Goal: Task Accomplishment & Management: Use online tool/utility

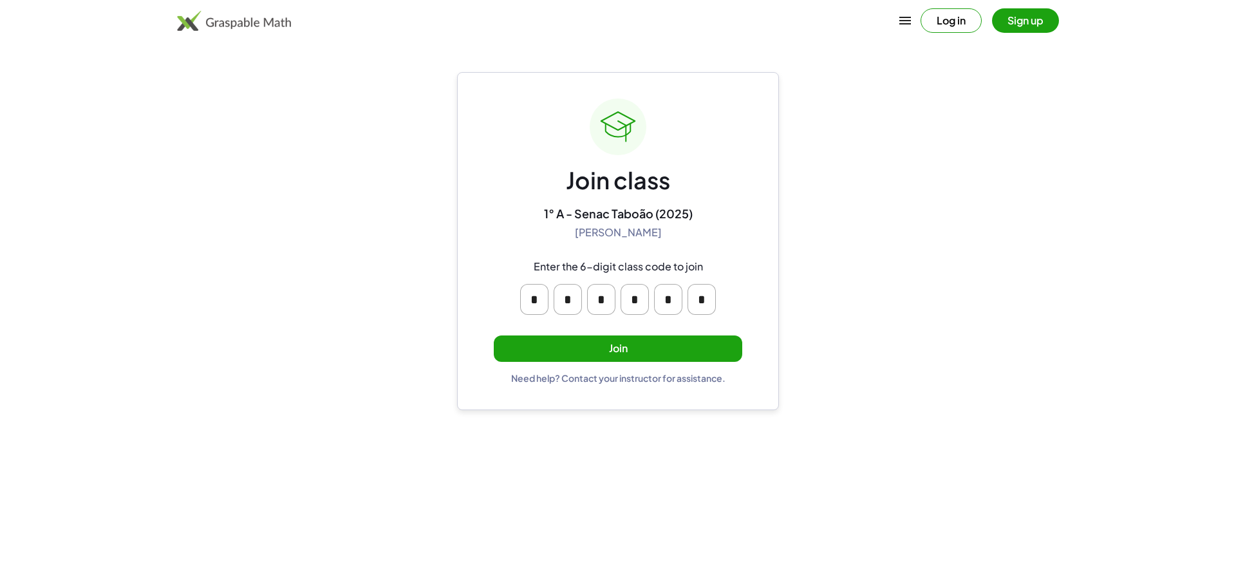
drag, startPoint x: 730, startPoint y: 344, endPoint x: 739, endPoint y: 331, distance: 16.6
click at [739, 331] on div "Join class 1° A - Senac Taboão (2025) Kenny Uezu Enter the 6-digit class code t…" at bounding box center [618, 240] width 248 height 285
click at [723, 351] on button "Join" at bounding box center [618, 348] width 248 height 26
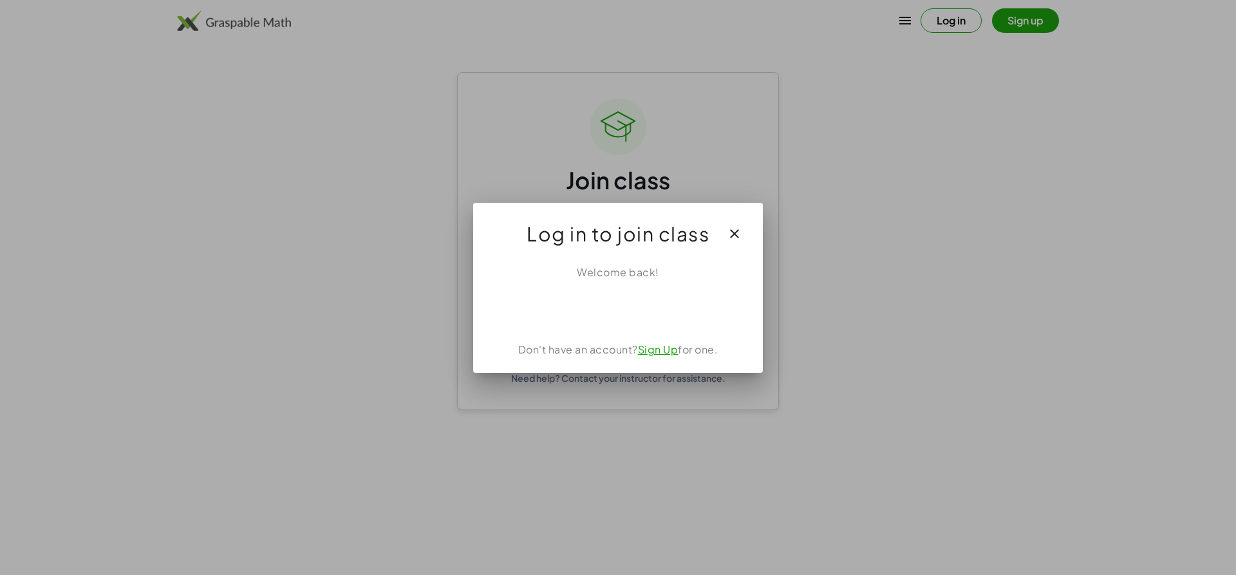
drag, startPoint x: 979, startPoint y: 177, endPoint x: 936, endPoint y: 154, distance: 48.6
drag, startPoint x: 936, startPoint y: 154, endPoint x: 766, endPoint y: 436, distance: 328.2
click at [766, 436] on div at bounding box center [618, 287] width 1236 height 575
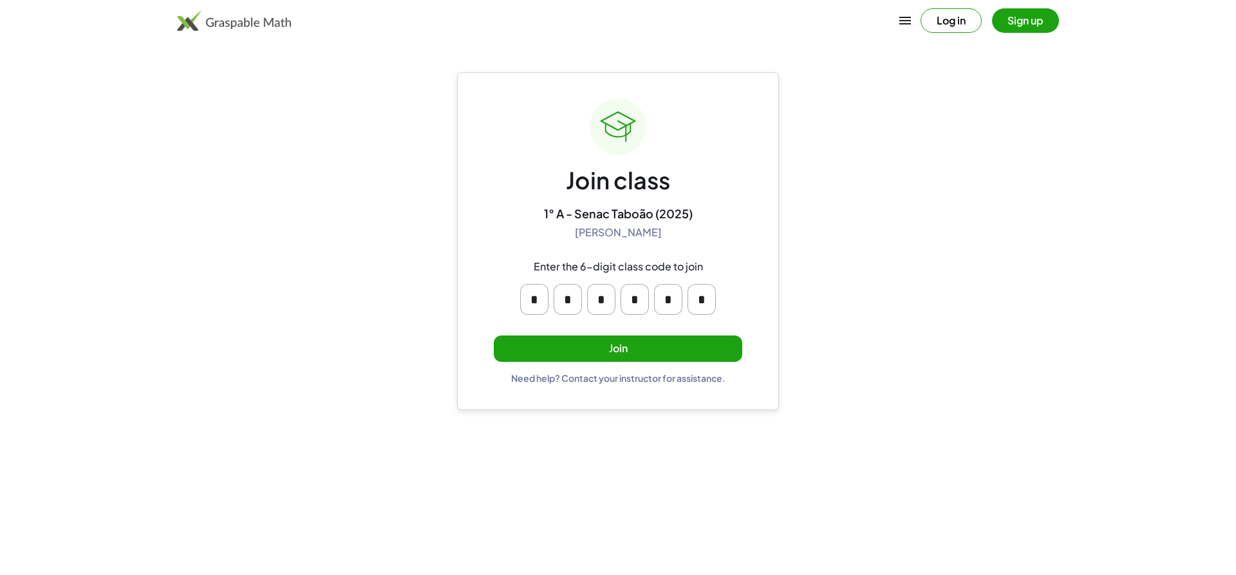
click at [923, 281] on main "Join class 1° A - Senac Taboão (2025) Kenny Uezu Enter the 6-digit class code t…" at bounding box center [618, 287] width 1236 height 575
click at [931, 296] on main "Join class 1° A - Senac Taboão (2025) Kenny Uezu Enter the 6-digit class code t…" at bounding box center [618, 287] width 1236 height 575
drag, startPoint x: 599, startPoint y: 273, endPoint x: 615, endPoint y: 269, distance: 17.2
click at [609, 270] on div "Enter the 6-digit class code to join * * * * * *" at bounding box center [617, 287] width 247 height 75
click at [611, 292] on input "*" at bounding box center [601, 299] width 28 height 31
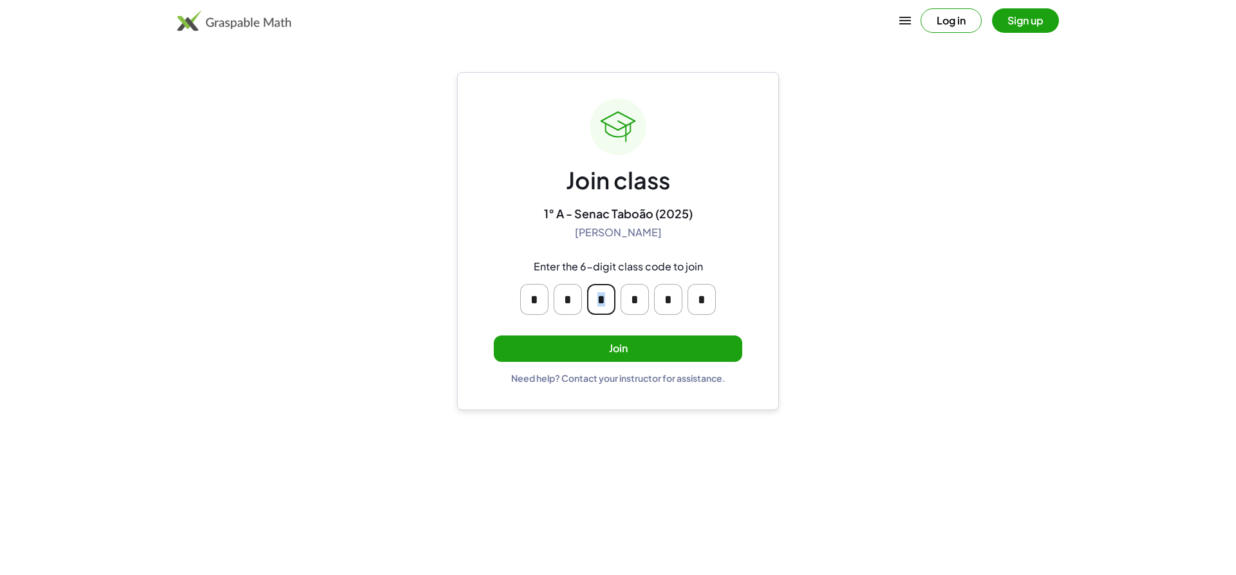
drag, startPoint x: 619, startPoint y: 304, endPoint x: 651, endPoint y: 317, distance: 34.3
click at [620, 303] on div "* * * * * *" at bounding box center [618, 299] width 206 height 41
click at [652, 317] on div "* * * * * *" at bounding box center [618, 299] width 206 height 41
click at [665, 315] on div "* * * * * *" at bounding box center [618, 299] width 206 height 41
click at [669, 312] on input "*" at bounding box center [668, 299] width 28 height 31
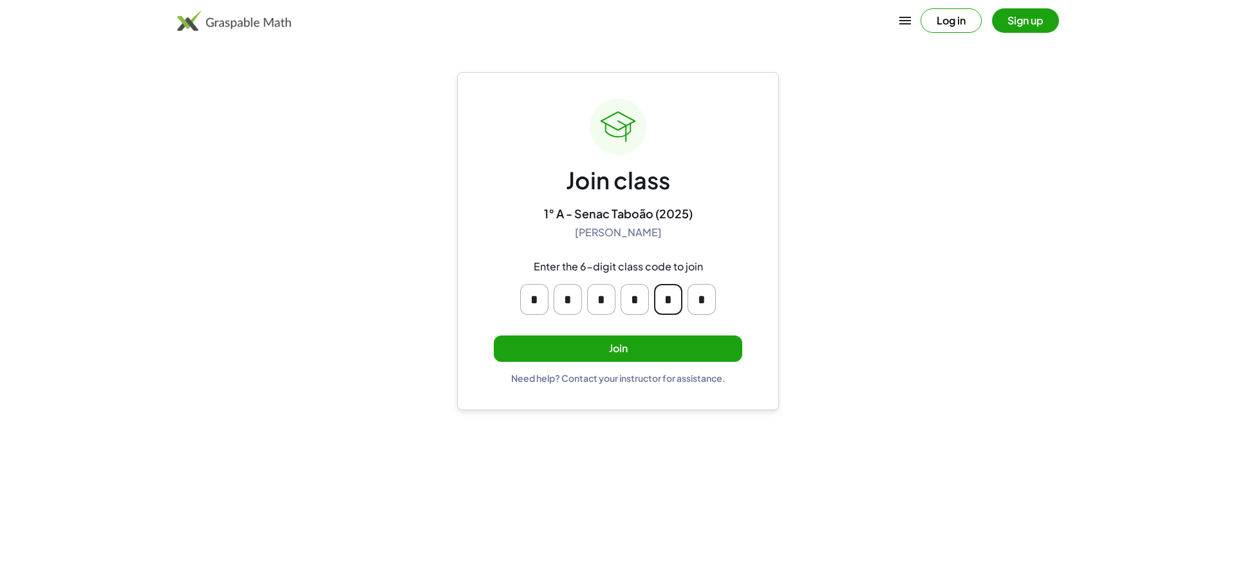
click at [660, 330] on div "Join class 1° A - Senac Taboão (2025) Kenny Uezu Enter the 6-digit class code t…" at bounding box center [618, 240] width 248 height 285
click at [659, 351] on button "Join" at bounding box center [618, 348] width 248 height 26
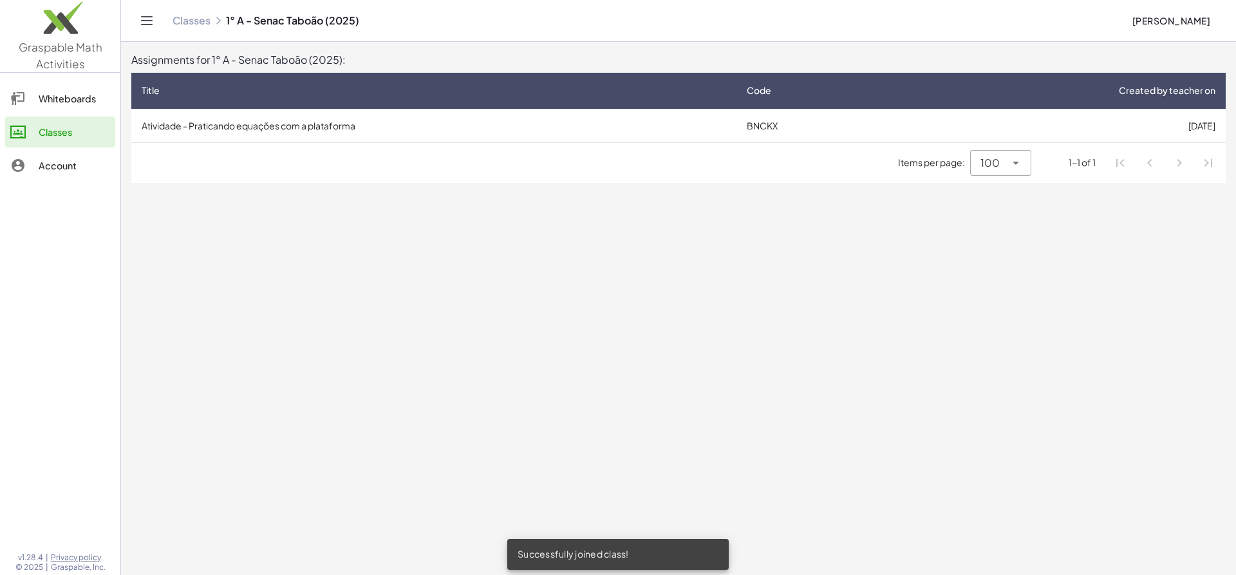
click at [185, 129] on td "Atividade - Praticando equações com a plataforma" at bounding box center [433, 125] width 605 height 33
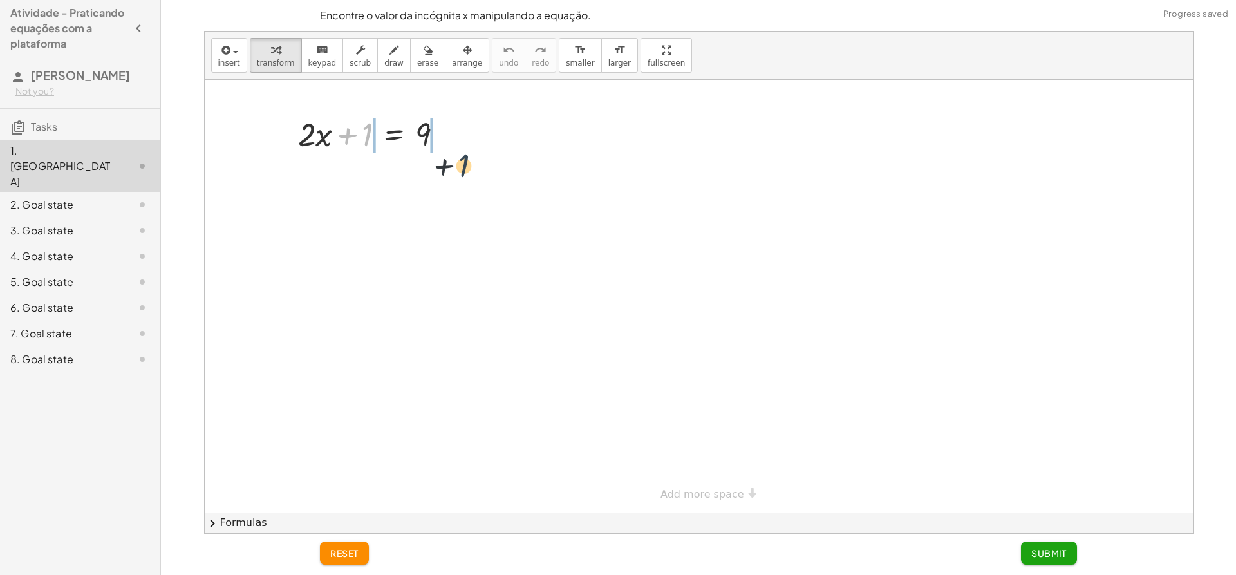
drag, startPoint x: 364, startPoint y: 127, endPoint x: 466, endPoint y: 159, distance: 106.7
click at [466, 159] on div "+ 1 + · 2 · x + 1 = 9" at bounding box center [699, 296] width 988 height 432
drag, startPoint x: 271, startPoint y: 174, endPoint x: 523, endPoint y: 205, distance: 254.2
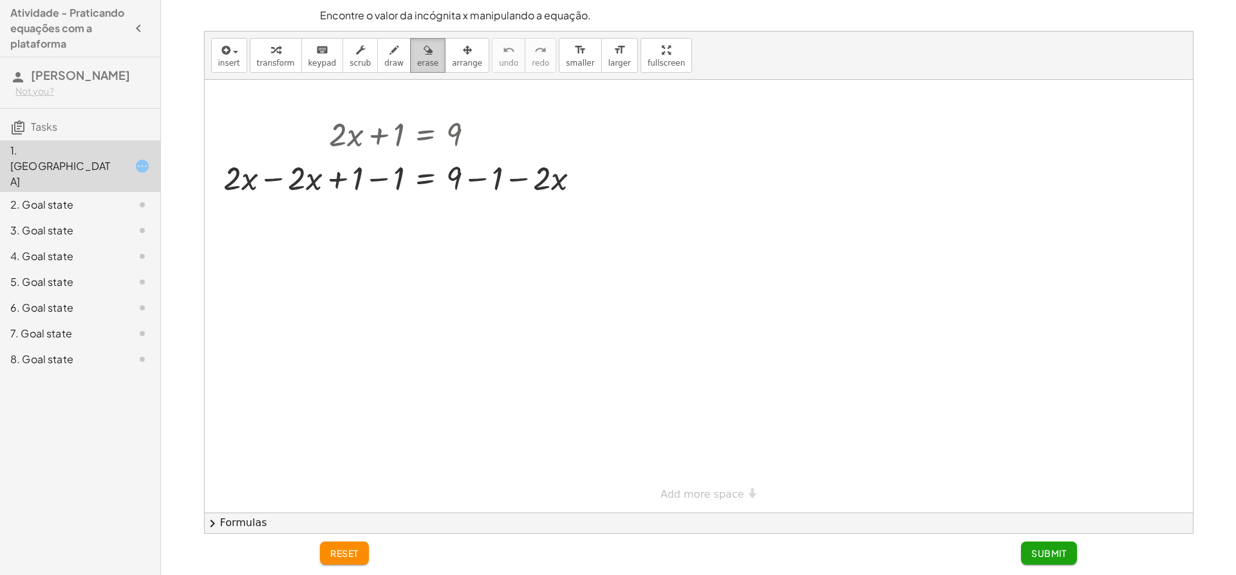
click at [410, 69] on button "erase" at bounding box center [427, 55] width 35 height 35
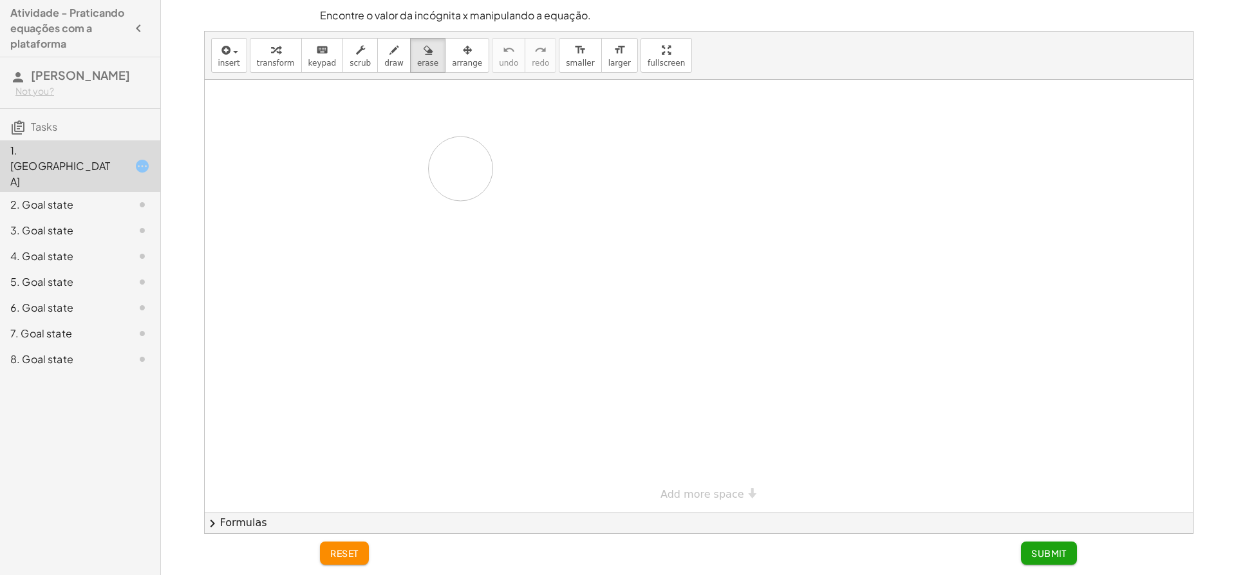
drag, startPoint x: 246, startPoint y: 172, endPoint x: 408, endPoint y: 128, distance: 167.5
click at [330, 171] on div at bounding box center [699, 296] width 988 height 432
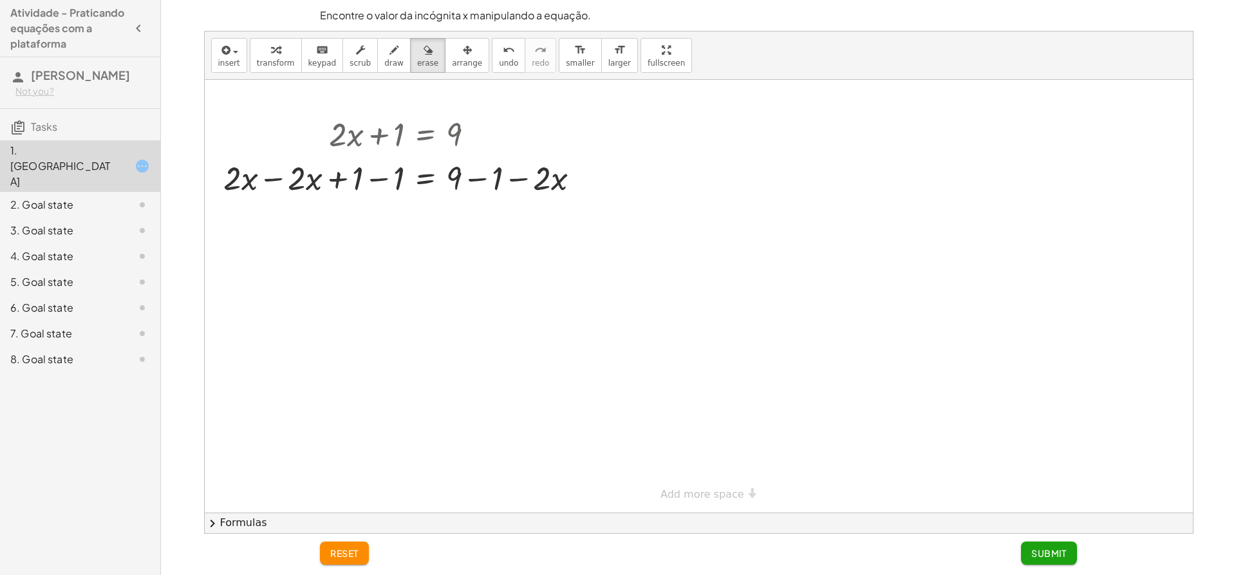
drag, startPoint x: 69, startPoint y: 183, endPoint x: 201, endPoint y: 178, distance: 132.0
click at [201, 178] on div "insert select one: Math Expression Function Text Youtube Video Graphing Geometr…" at bounding box center [698, 282] width 1064 height 503
drag, startPoint x: 223, startPoint y: 178, endPoint x: 788, endPoint y: 216, distance: 567.0
click at [789, 210] on div at bounding box center [699, 296] width 988 height 432
drag, startPoint x: 569, startPoint y: 214, endPoint x: 538, endPoint y: 165, distance: 57.8
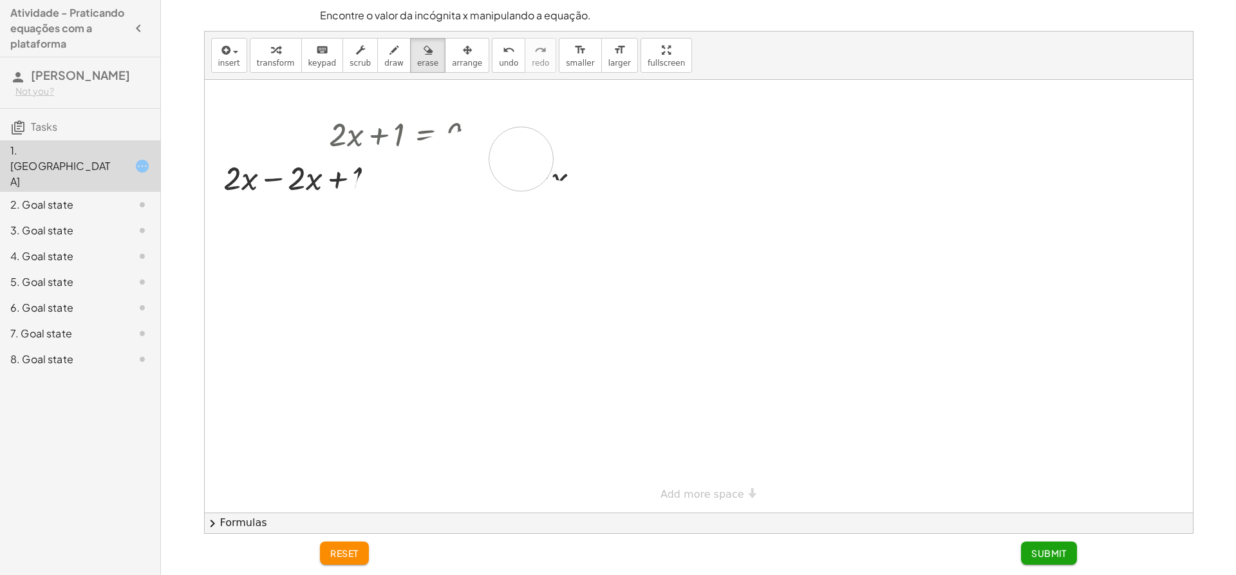
click at [532, 164] on div at bounding box center [699, 296] width 988 height 432
click at [103, 137] on div "1. Canvas 2. Goal state 3. Goal state 4. Goal state 5. Goal state 6. Goal state…" at bounding box center [80, 256] width 160 height 242
click at [120, 162] on div "1. [GEOGRAPHIC_DATA]" at bounding box center [80, 165] width 160 height 51
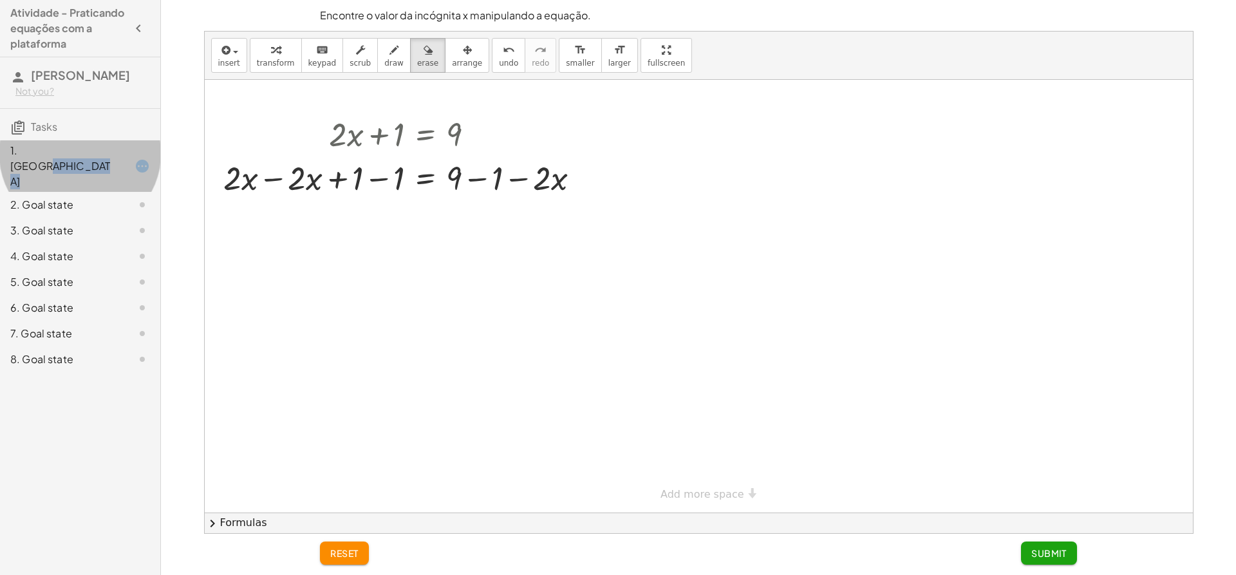
click at [121, 218] on div "1. [GEOGRAPHIC_DATA]" at bounding box center [80, 231] width 160 height 26
click at [222, 58] on button "insert" at bounding box center [229, 55] width 36 height 35
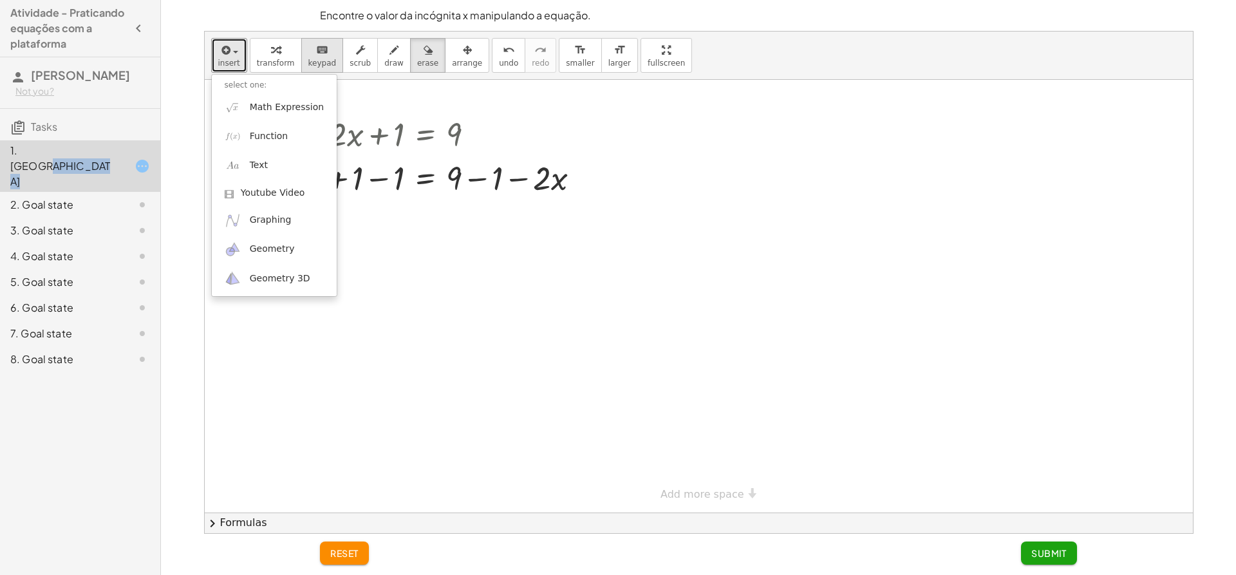
click at [310, 57] on button "keyboard keypad" at bounding box center [322, 55] width 42 height 35
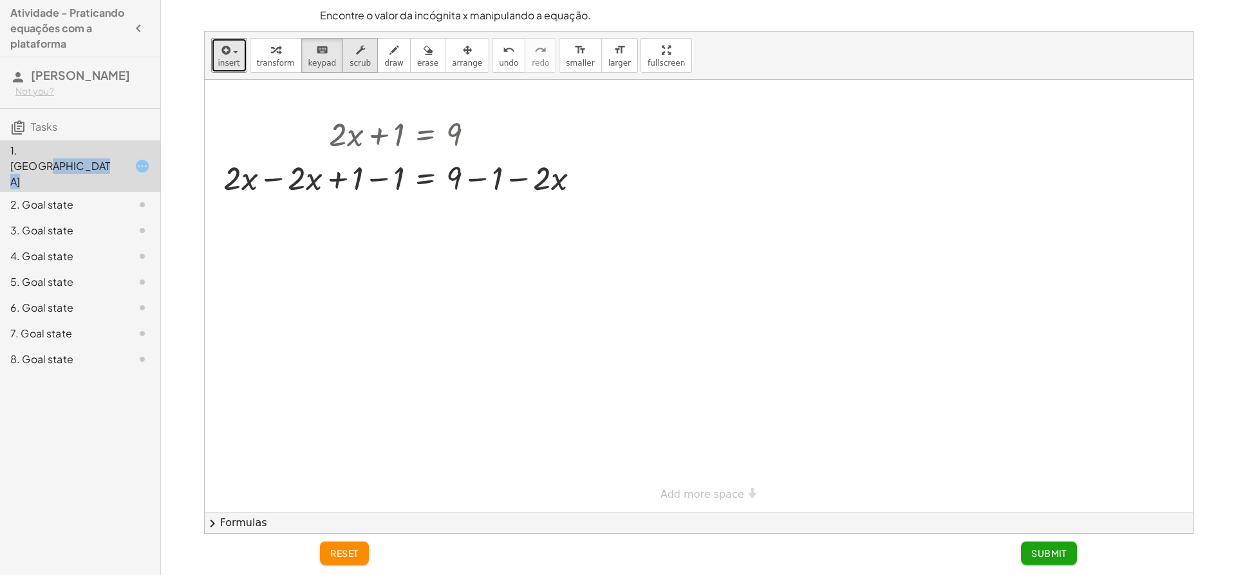
click at [356, 46] on icon "button" at bounding box center [360, 49] width 9 height 15
click at [385, 50] on div "button" at bounding box center [393, 49] width 19 height 15
click at [499, 67] on span "undo" at bounding box center [508, 63] width 19 height 9
click at [640, 77] on div "insert select one: Math Expression Function Text Youtube Video Graphing Geometr…" at bounding box center [699, 56] width 988 height 48
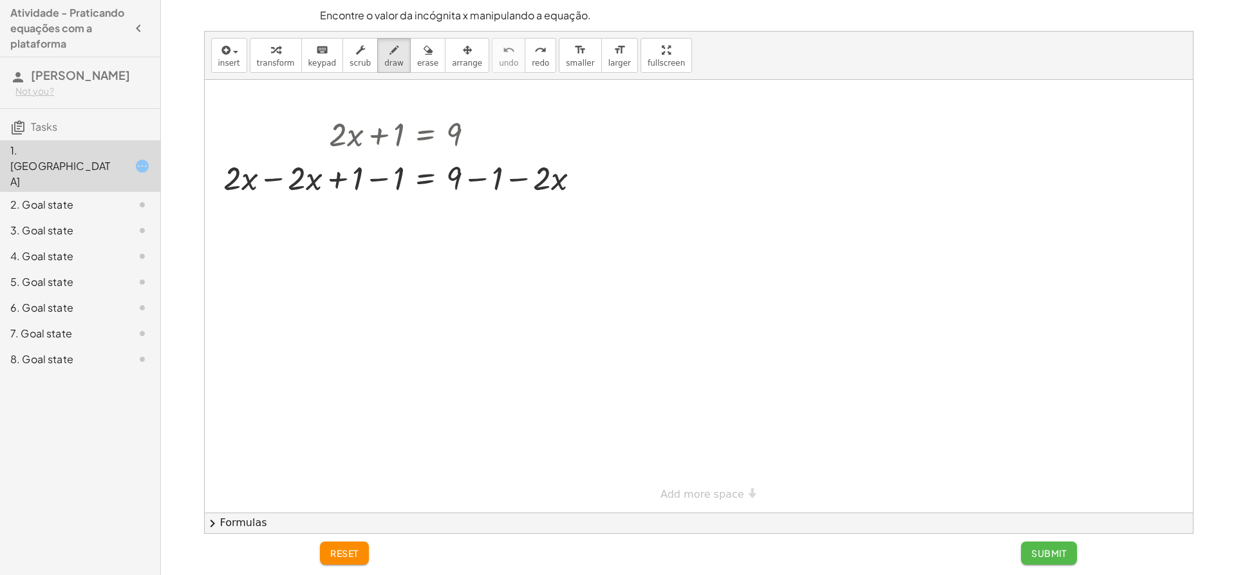
click at [1072, 550] on button "Submit" at bounding box center [1049, 552] width 56 height 23
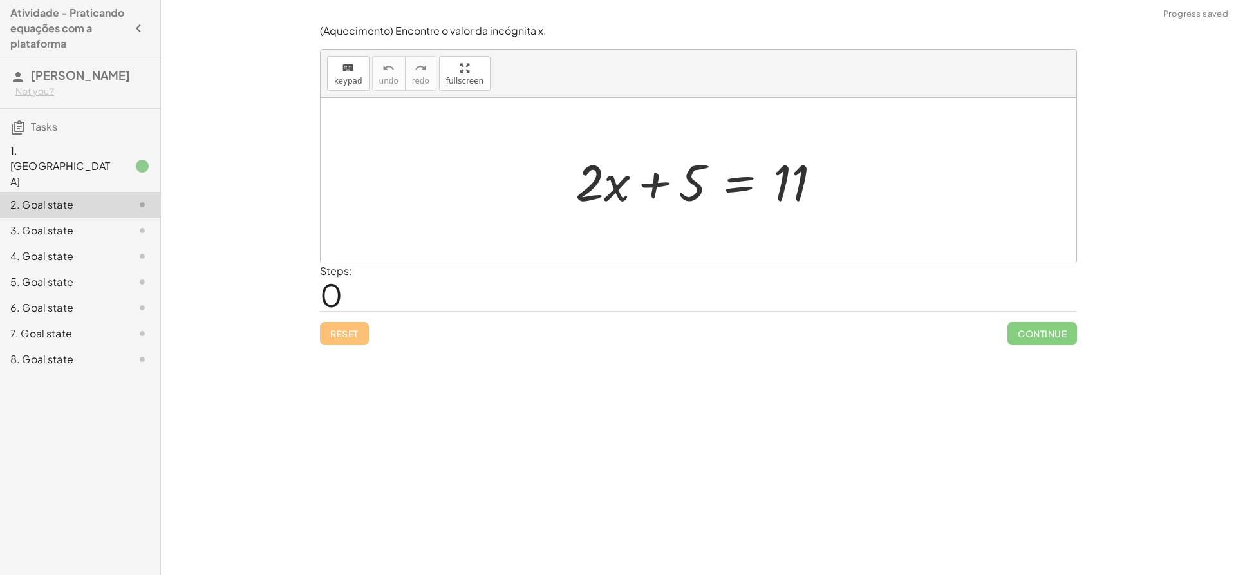
click at [971, 232] on div at bounding box center [698, 180] width 756 height 165
drag, startPoint x: 971, startPoint y: 232, endPoint x: 943, endPoint y: 245, distance: 30.8
click at [943, 245] on div at bounding box center [698, 180] width 756 height 165
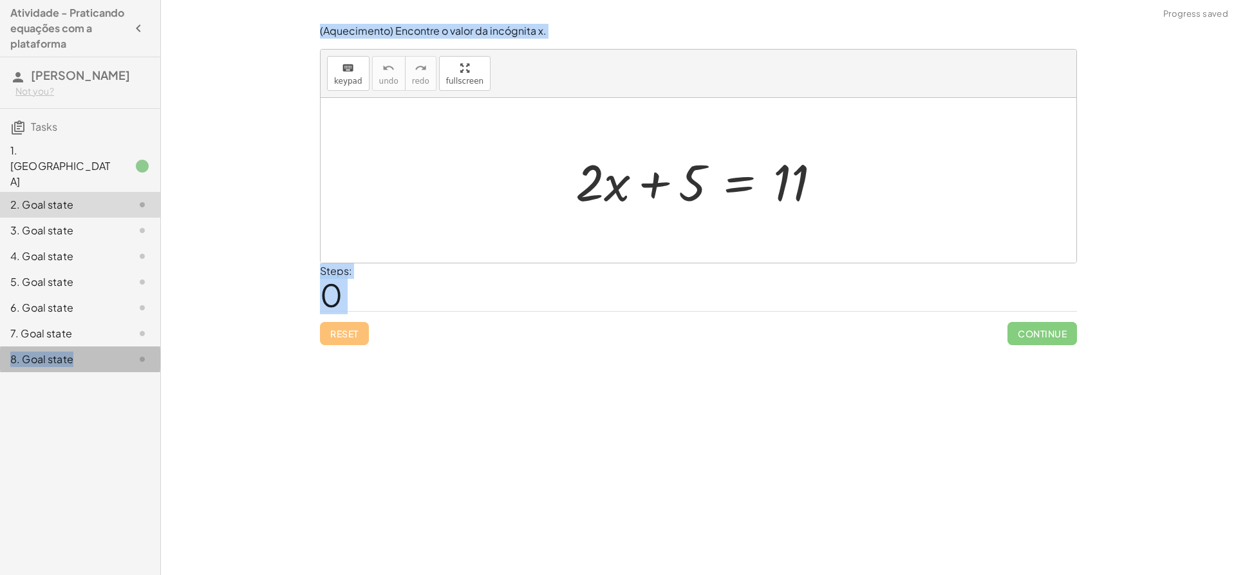
click at [178, 323] on main "Atividade - Praticando equações com a plataforma izabella lorrany Not you? Task…" at bounding box center [618, 287] width 1236 height 575
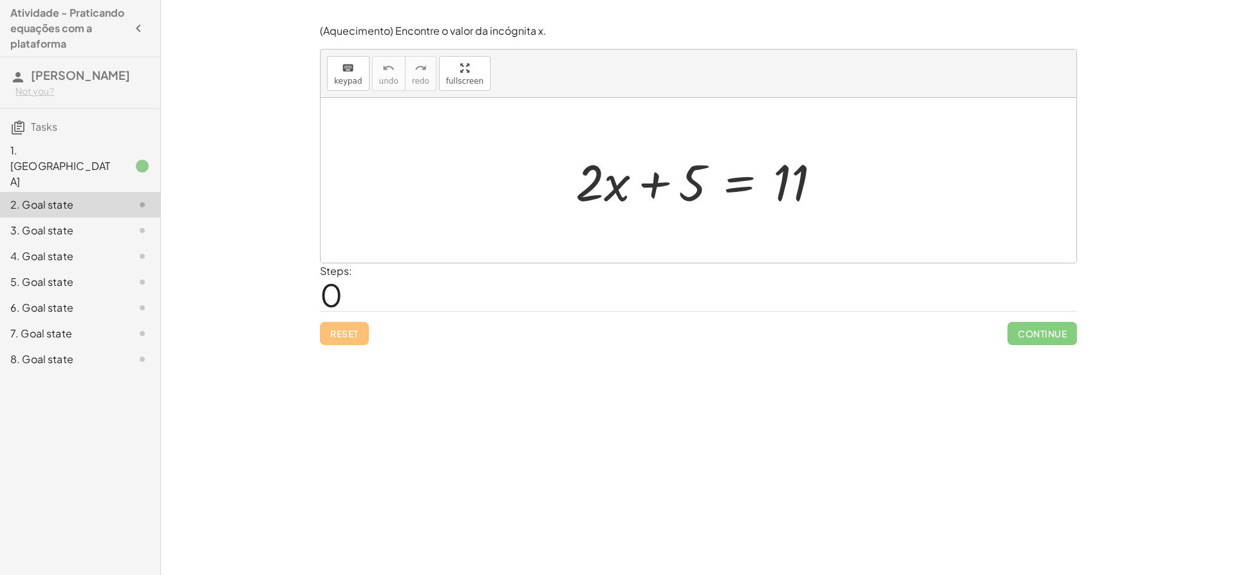
click at [154, 218] on div "1. [GEOGRAPHIC_DATA]" at bounding box center [80, 231] width 160 height 26
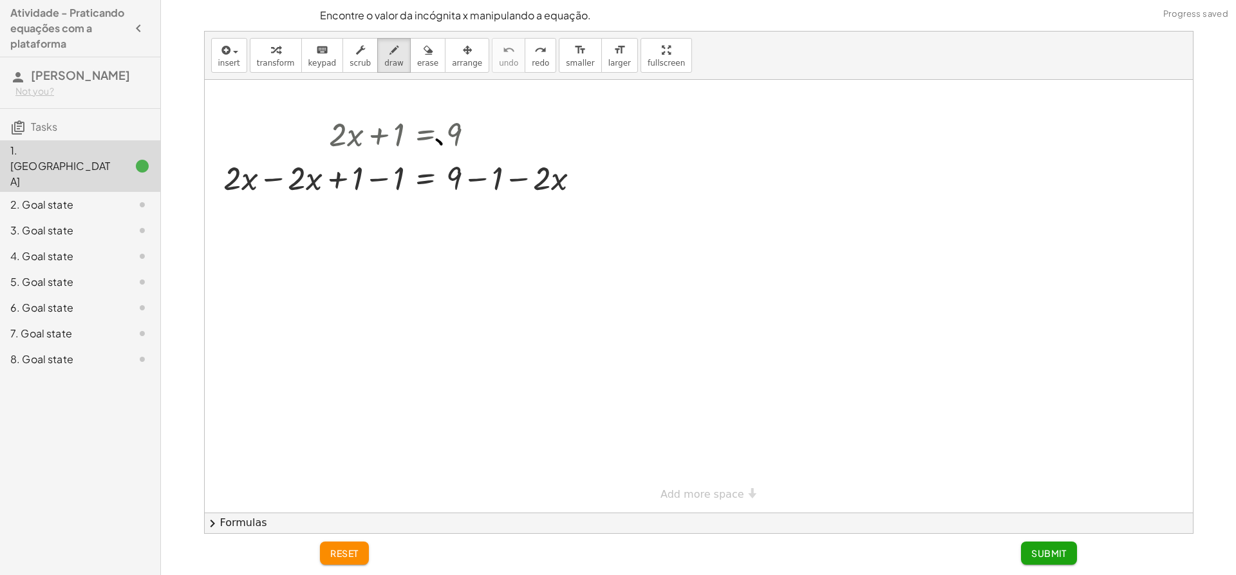
click at [441, 144] on div at bounding box center [699, 296] width 988 height 432
drag, startPoint x: 449, startPoint y: 140, endPoint x: 472, endPoint y: 126, distance: 27.4
click at [462, 131] on div at bounding box center [699, 296] width 988 height 432
drag, startPoint x: 418, startPoint y: 64, endPoint x: 430, endPoint y: 68, distance: 12.4
click at [420, 64] on button "erase" at bounding box center [427, 55] width 35 height 35
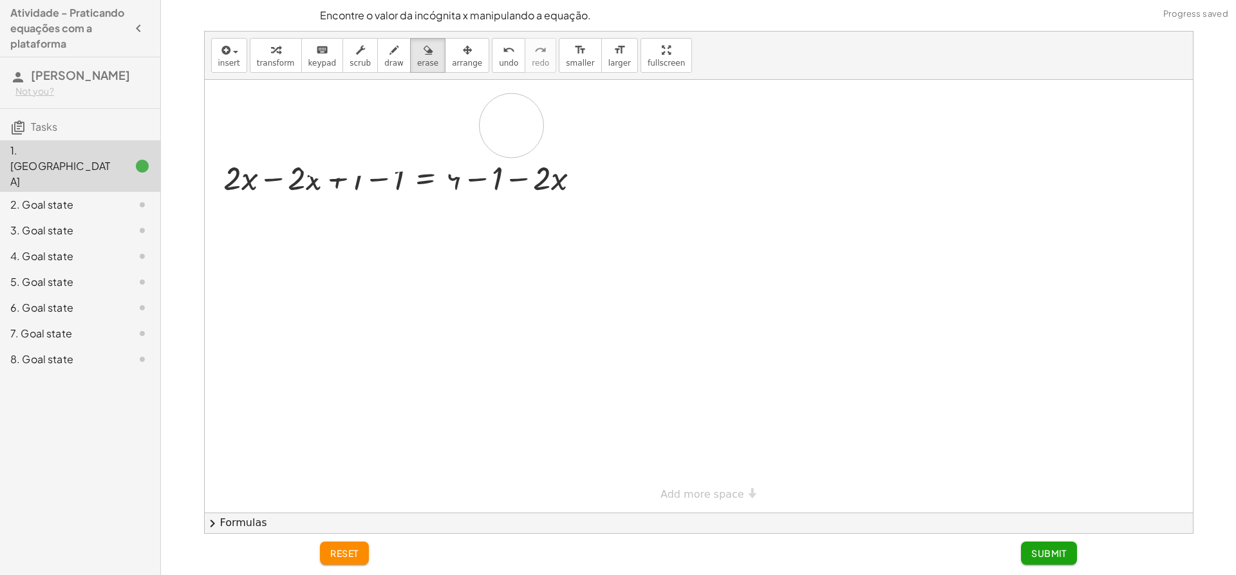
drag, startPoint x: 463, startPoint y: 145, endPoint x: 358, endPoint y: 221, distance: 130.0
click at [351, 221] on div at bounding box center [699, 296] width 988 height 432
drag, startPoint x: 535, startPoint y: 169, endPoint x: 290, endPoint y: 229, distance: 253.2
click at [288, 229] on div at bounding box center [699, 296] width 988 height 432
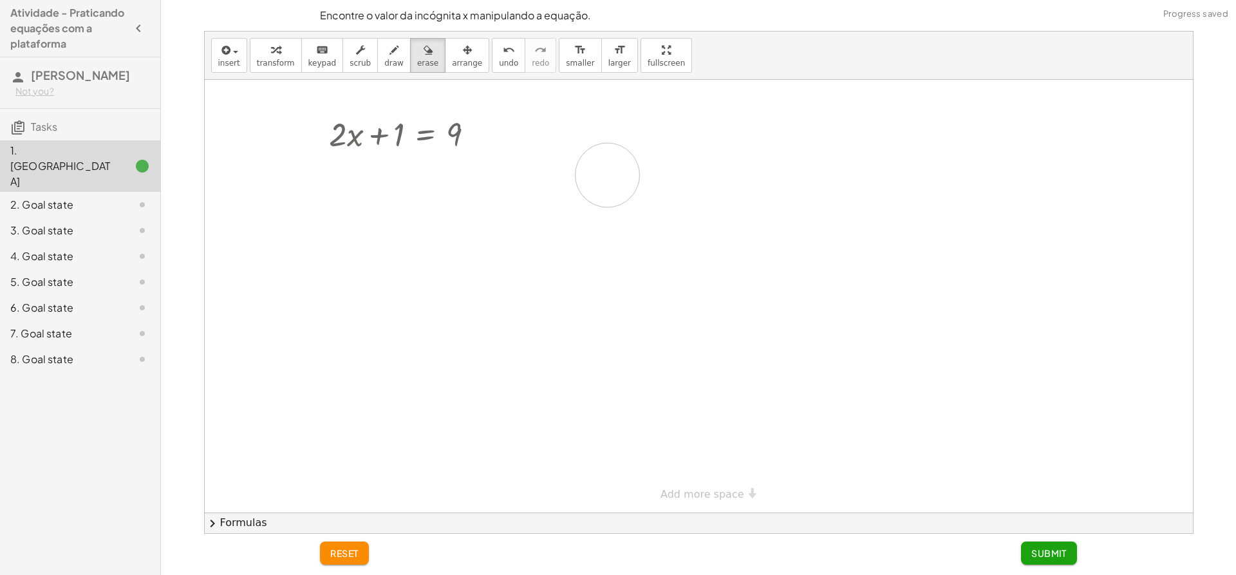
drag, startPoint x: 232, startPoint y: 181, endPoint x: 620, endPoint y: 175, distance: 388.8
click at [626, 174] on div at bounding box center [699, 296] width 988 height 432
drag, startPoint x: 545, startPoint y: 198, endPoint x: 596, endPoint y: 169, distance: 58.2
click at [600, 172] on div at bounding box center [699, 296] width 988 height 432
drag, startPoint x: 530, startPoint y: 187, endPoint x: 318, endPoint y: 201, distance: 212.8
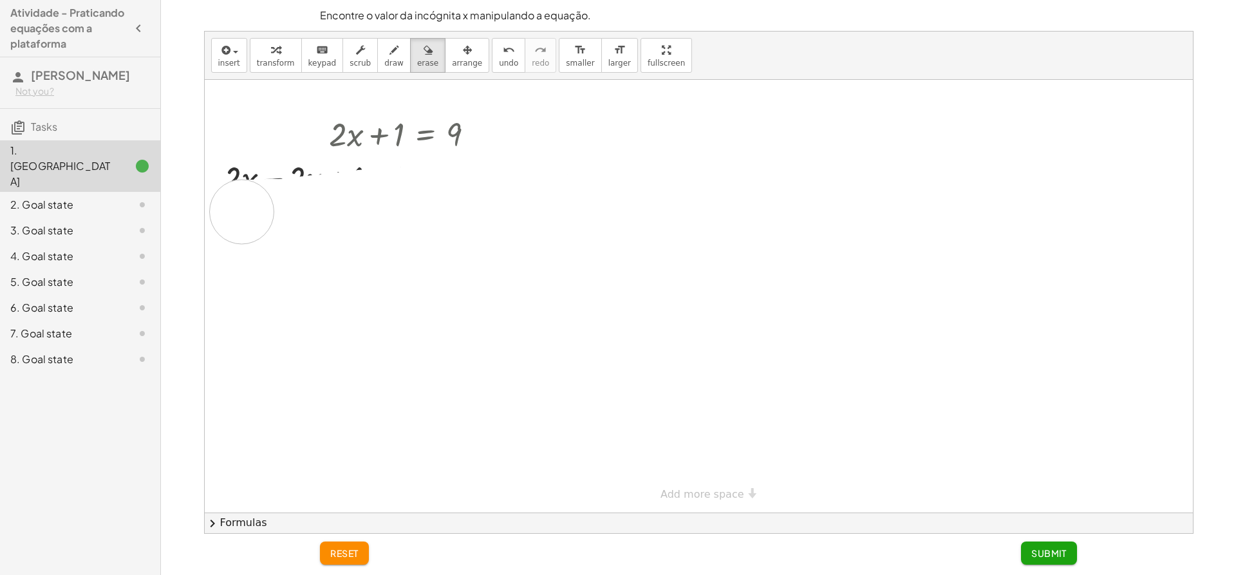
click at [318, 201] on div at bounding box center [699, 296] width 988 height 432
click at [421, 60] on button "erase" at bounding box center [427, 55] width 35 height 35
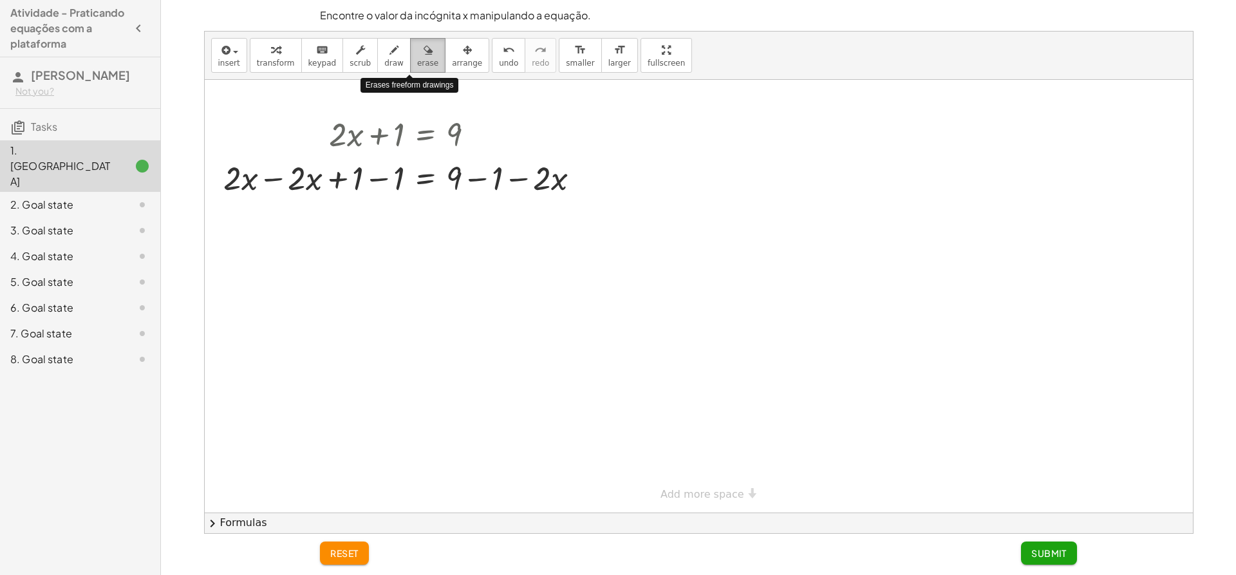
drag, startPoint x: 421, startPoint y: 60, endPoint x: 401, endPoint y: 64, distance: 20.5
click at [410, 64] on button "erase" at bounding box center [427, 55] width 35 height 35
click at [410, 65] on button "erase" at bounding box center [427, 55] width 35 height 35
drag, startPoint x: 372, startPoint y: 135, endPoint x: 381, endPoint y: 135, distance: 9.0
click at [382, 135] on div at bounding box center [699, 296] width 988 height 432
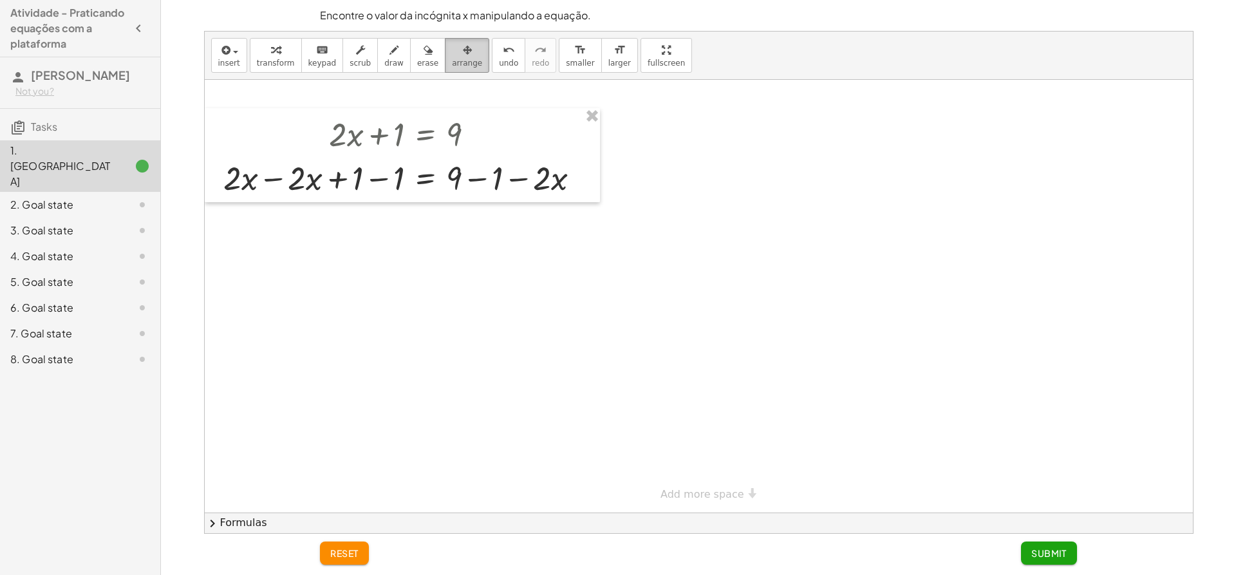
click at [445, 63] on button "arrange" at bounding box center [467, 55] width 44 height 35
click at [321, 62] on span "keypad" at bounding box center [322, 63] width 28 height 9
drag, startPoint x: 320, startPoint y: 132, endPoint x: 347, endPoint y: 135, distance: 27.2
click at [347, 135] on div at bounding box center [407, 133] width 379 height 44
drag, startPoint x: 349, startPoint y: 131, endPoint x: 372, endPoint y: 156, distance: 34.2
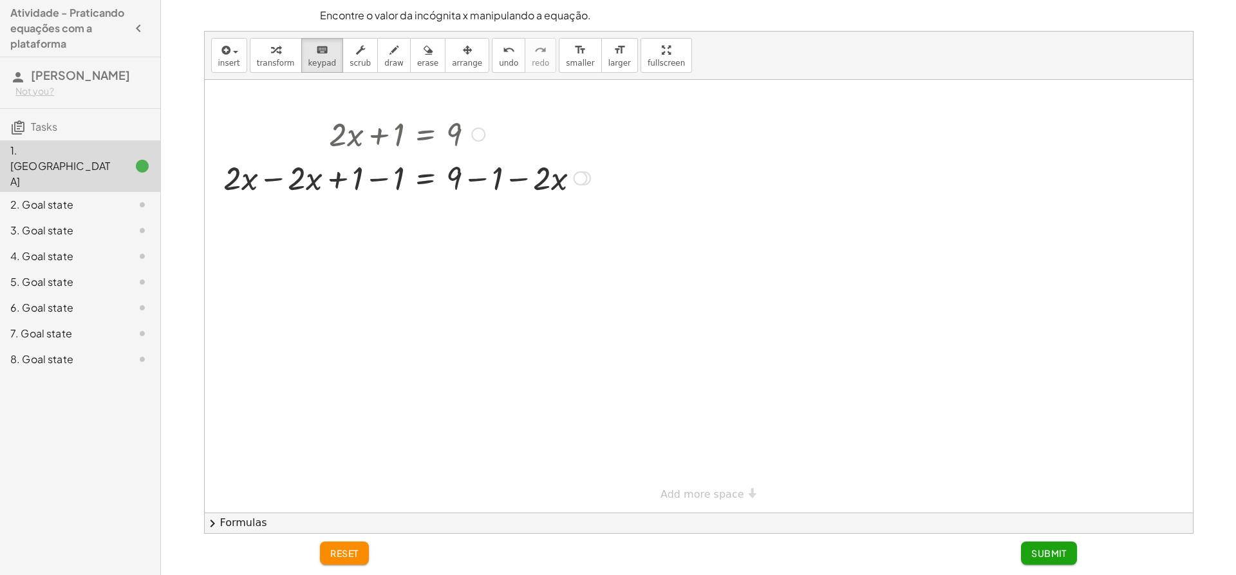
click at [425, 135] on div "+ · 2 · x + 1 = 9 + · 2 · x + 1 − 1 = + 9 − 1 + · 2 · x − · 2 · x + 1 − 1 = + 9…" at bounding box center [425, 135] width 0 height 0
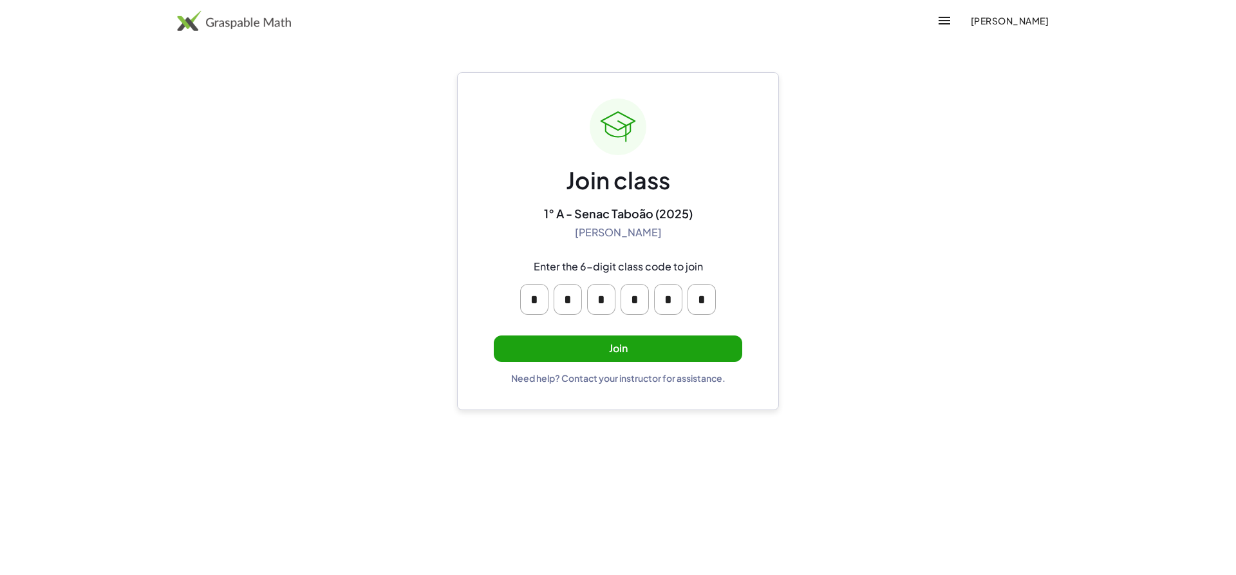
click at [628, 348] on button "Join" at bounding box center [618, 348] width 248 height 26
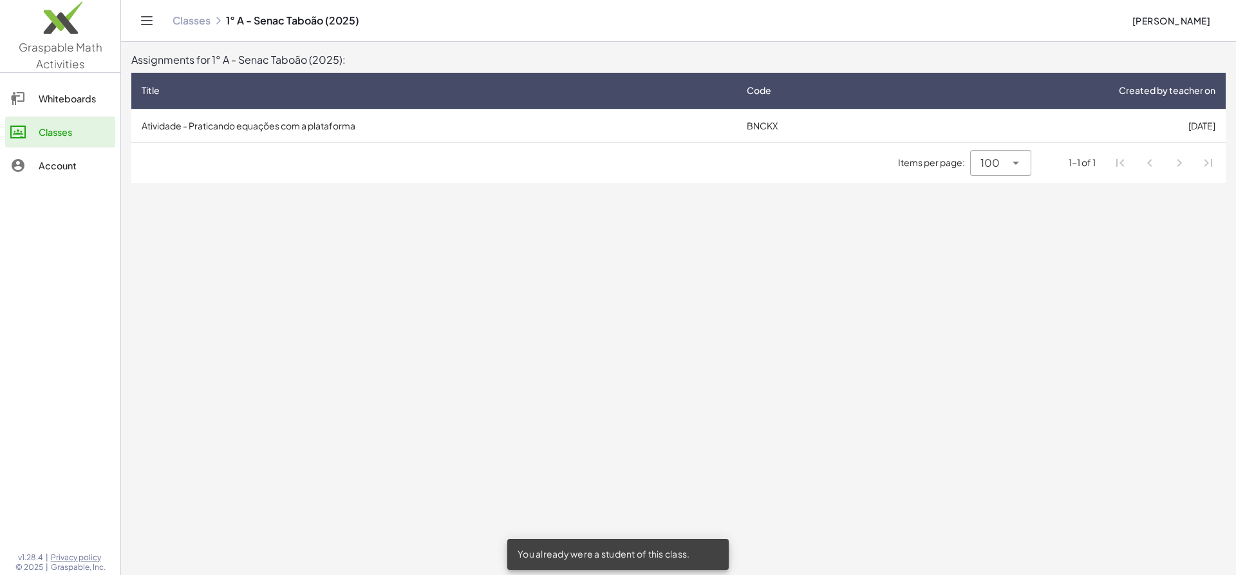
click at [367, 131] on td "Atividade - Praticando equações com a plataforma" at bounding box center [433, 125] width 605 height 33
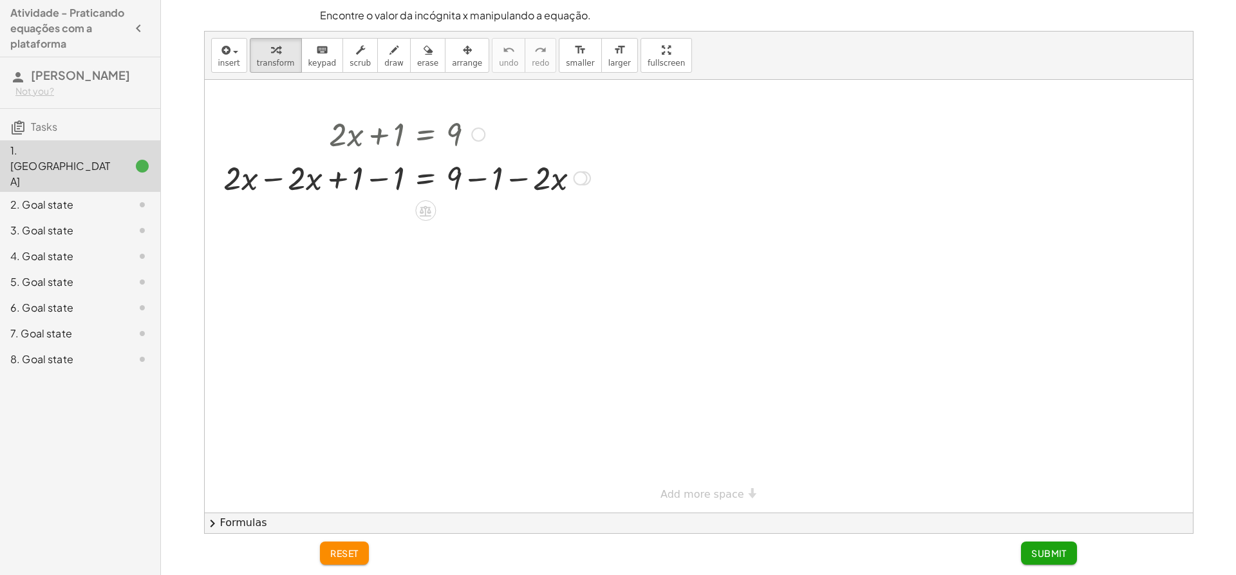
drag, startPoint x: 372, startPoint y: 178, endPoint x: 400, endPoint y: 190, distance: 30.0
click at [376, 178] on div at bounding box center [407, 177] width 379 height 44
drag, startPoint x: 486, startPoint y: 221, endPoint x: 532, endPoint y: 282, distance: 76.3
click at [491, 225] on div at bounding box center [407, 221] width 379 height 44
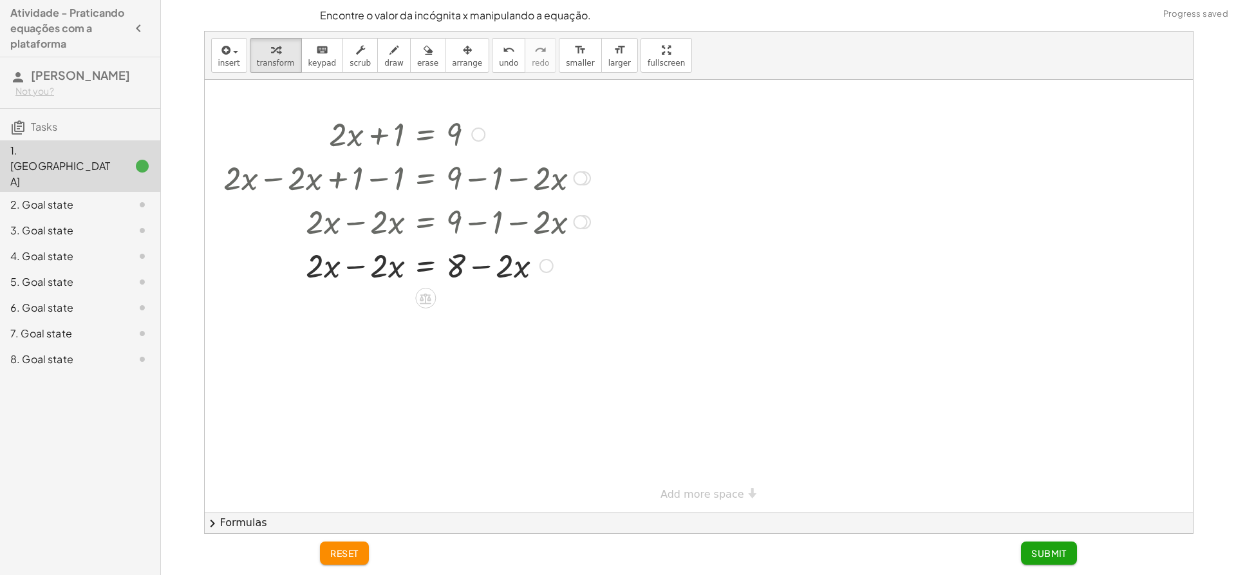
click at [346, 271] on div at bounding box center [407, 265] width 379 height 44
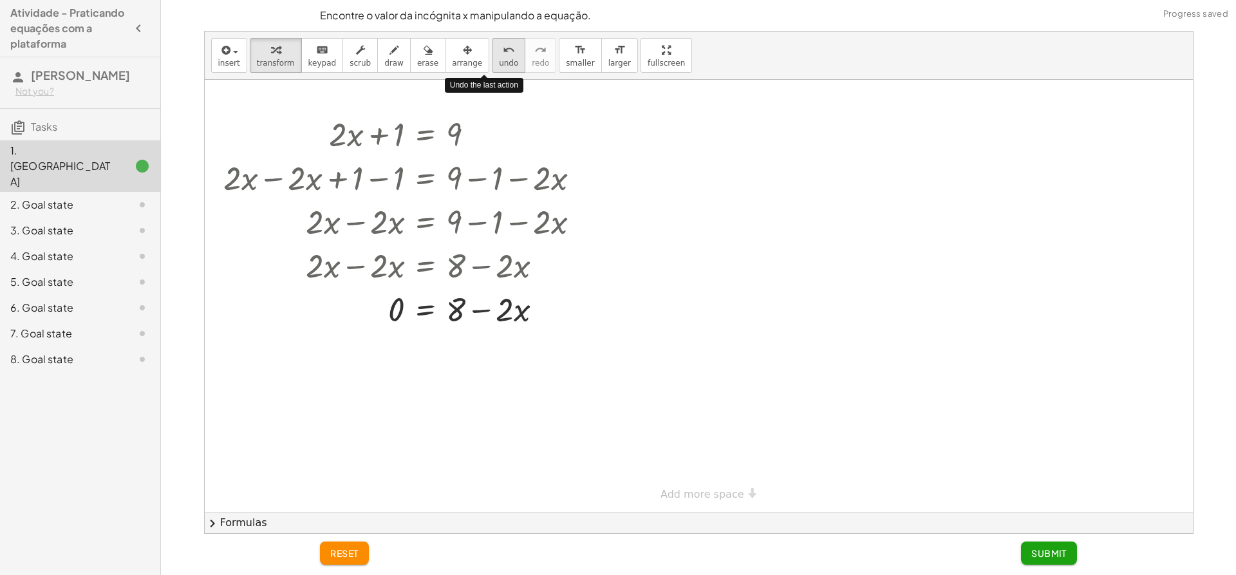
click at [499, 63] on span "undo" at bounding box center [508, 63] width 19 height 9
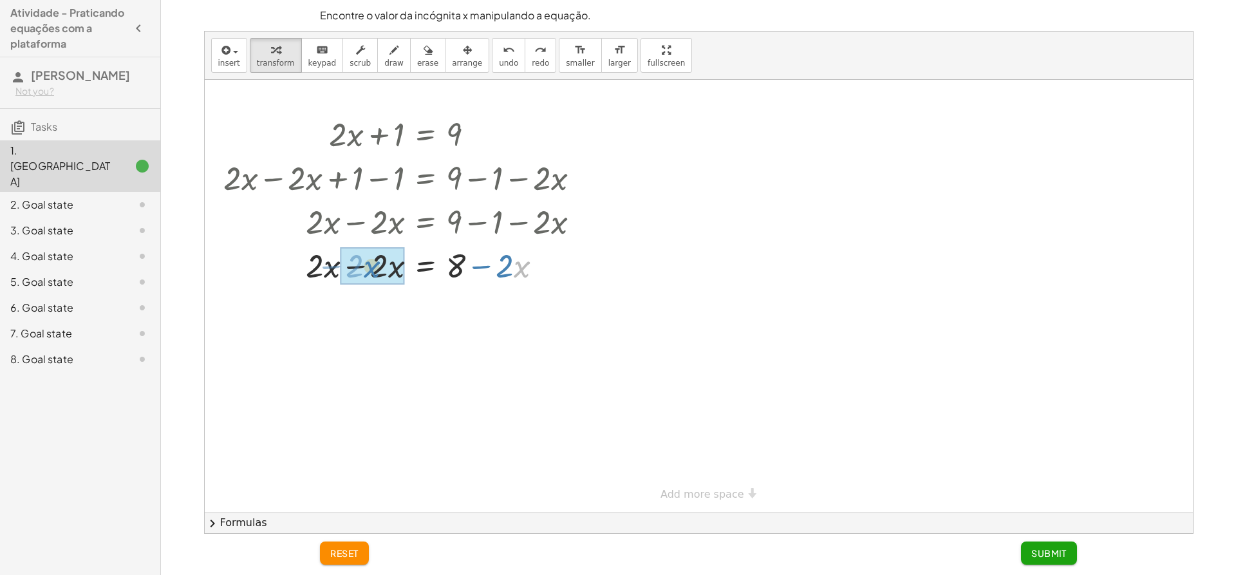
drag, startPoint x: 517, startPoint y: 263, endPoint x: 367, endPoint y: 263, distance: 150.0
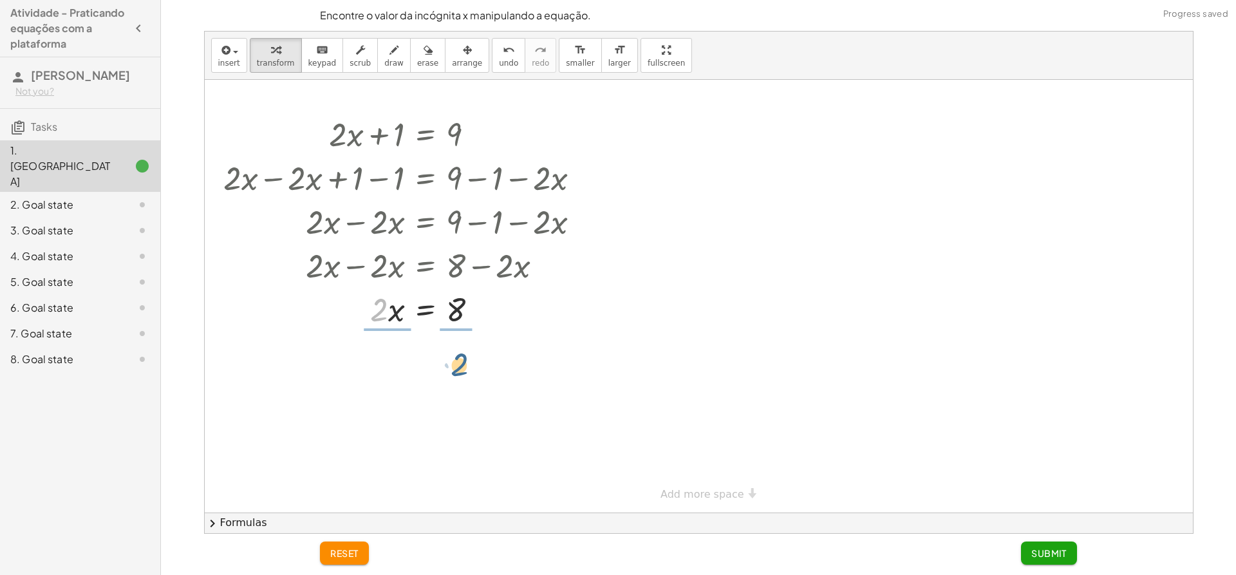
drag, startPoint x: 379, startPoint y: 304, endPoint x: 460, endPoint y: 358, distance: 97.5
click at [387, 369] on div at bounding box center [407, 362] width 379 height 64
click at [447, 361] on div at bounding box center [407, 362] width 379 height 64
click at [1045, 552] on span "Submit" at bounding box center [1048, 553] width 35 height 12
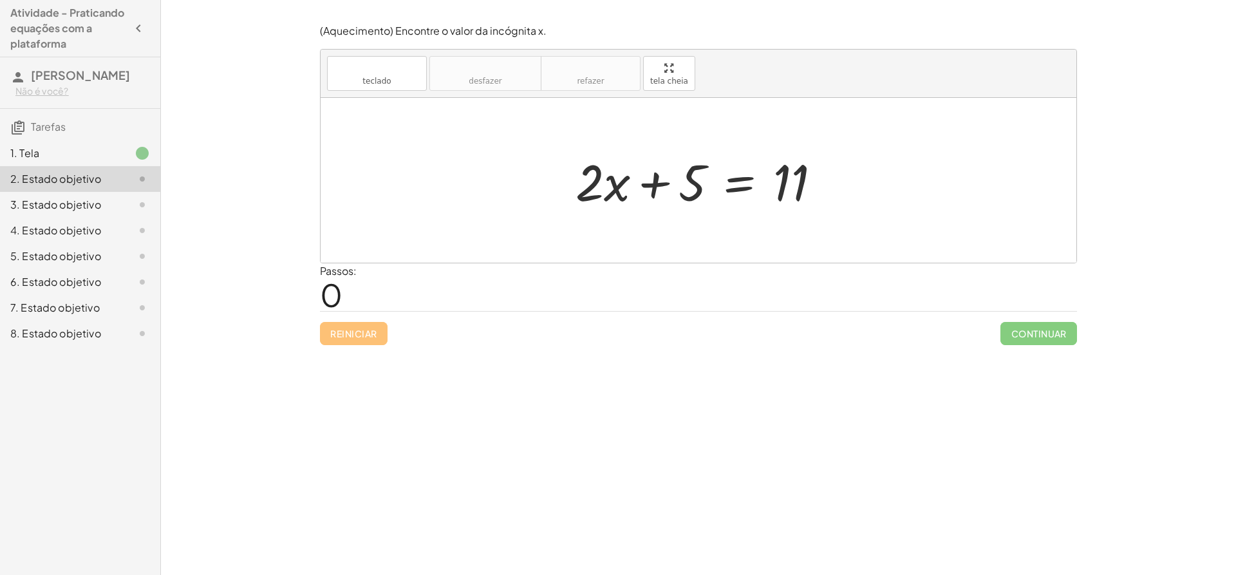
click at [1155, 88] on div "Encontre o valor da incógnita x manipulando a descoberta. inserir selecione uma…" at bounding box center [698, 287] width 1075 height 575
drag, startPoint x: 6, startPoint y: 121, endPoint x: 7, endPoint y: 128, distance: 7.2
click at [6, 122] on h3 "Tarefas" at bounding box center [80, 122] width 160 height 27
click at [25, 153] on font "1. Tela" at bounding box center [24, 153] width 29 height 14
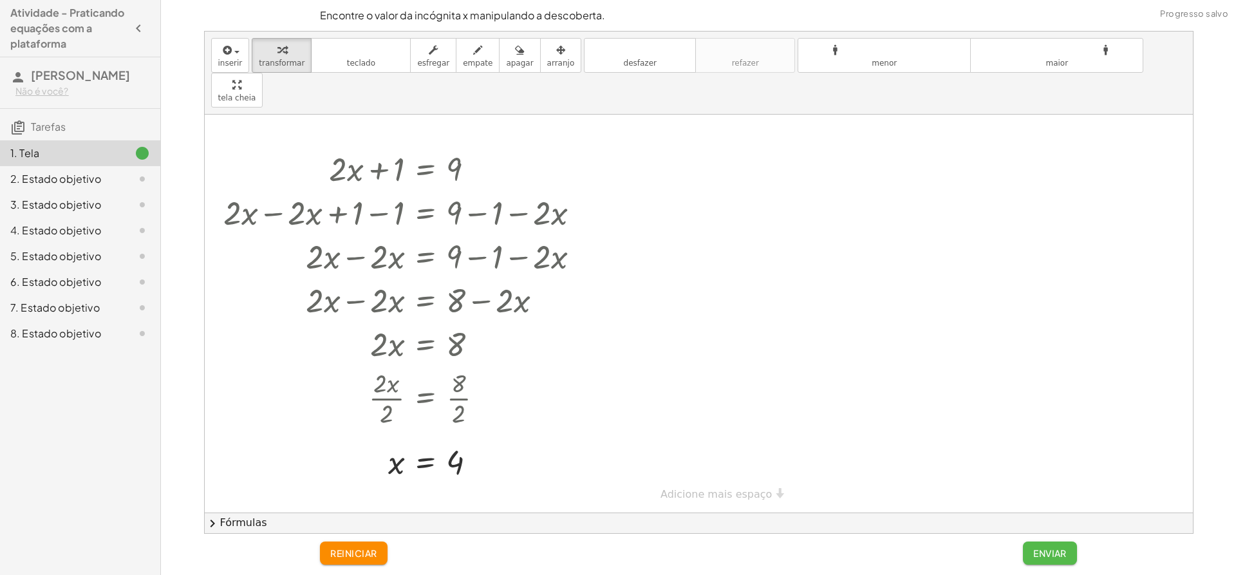
click at [1053, 559] on button "Enviar" at bounding box center [1050, 552] width 54 height 23
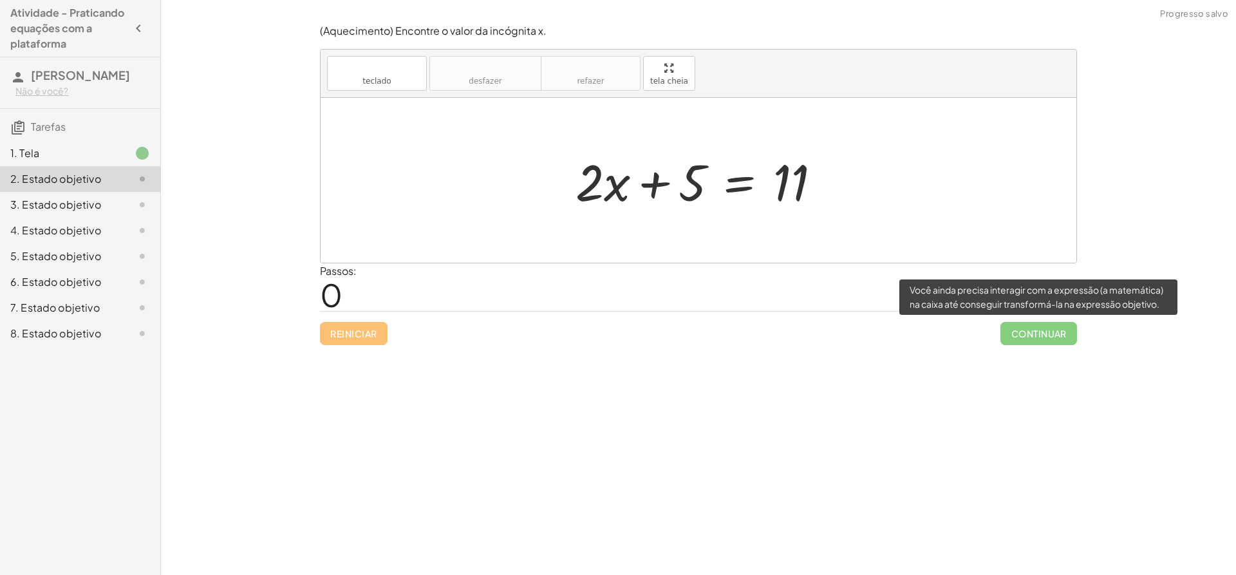
click at [1061, 332] on span "Continuar" at bounding box center [1038, 333] width 77 height 23
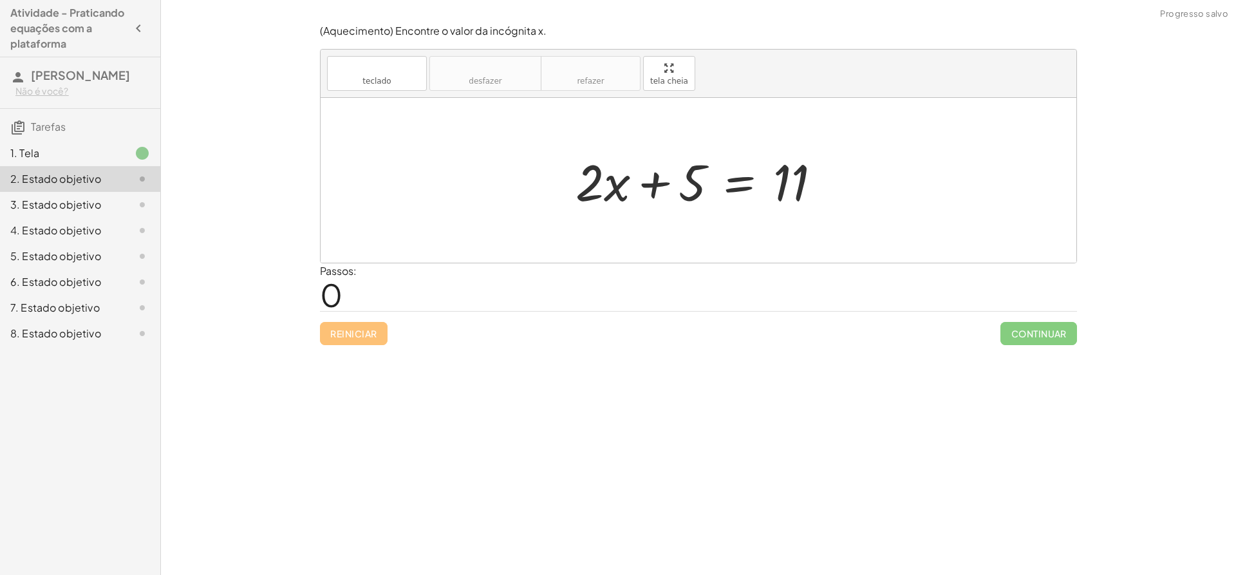
click at [699, 188] on div at bounding box center [703, 180] width 268 height 66
drag, startPoint x: 680, startPoint y: 181, endPoint x: 685, endPoint y: 176, distance: 7.3
click at [685, 175] on div at bounding box center [703, 180] width 268 height 66
click at [669, 162] on div "teclado teclado desfazer desfazer refazer refazer tela cheia + · 2 · x + 5 = 11…" at bounding box center [698, 156] width 756 height 213
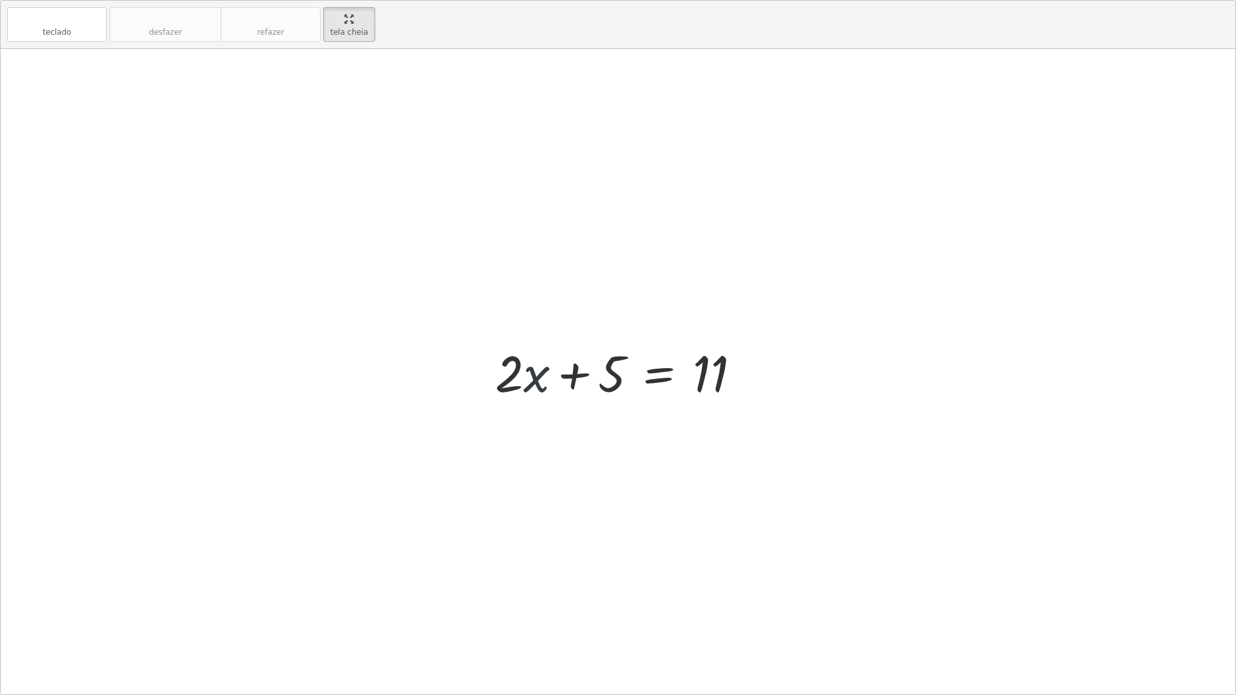
click at [530, 369] on div at bounding box center [622, 372] width 268 height 66
click at [525, 375] on div at bounding box center [622, 372] width 268 height 66
drag, startPoint x: 595, startPoint y: 373, endPoint x: 762, endPoint y: 371, distance: 167.3
click at [762, 371] on div "+ 5 + · 2 · x + 5 = 11" at bounding box center [618, 371] width 1234 height 645
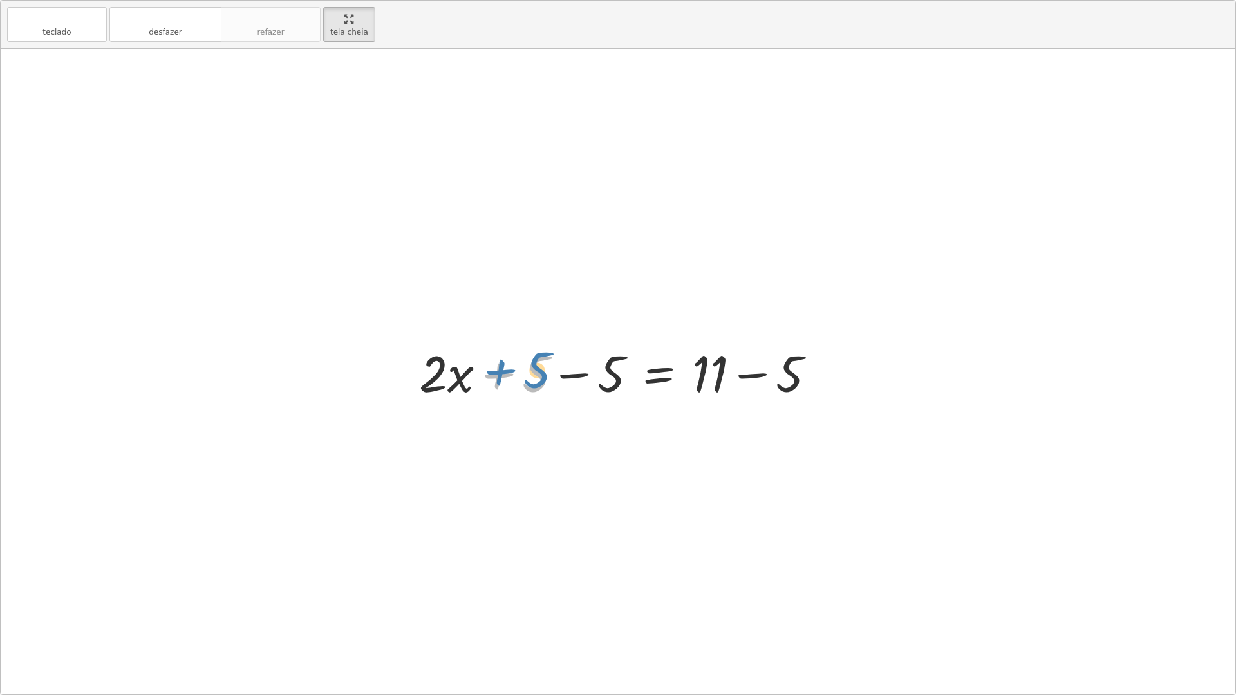
click at [491, 368] on div at bounding box center [623, 372] width 420 height 66
click at [564, 371] on div at bounding box center [623, 372] width 420 height 66
click at [564, 372] on div at bounding box center [698, 372] width 268 height 66
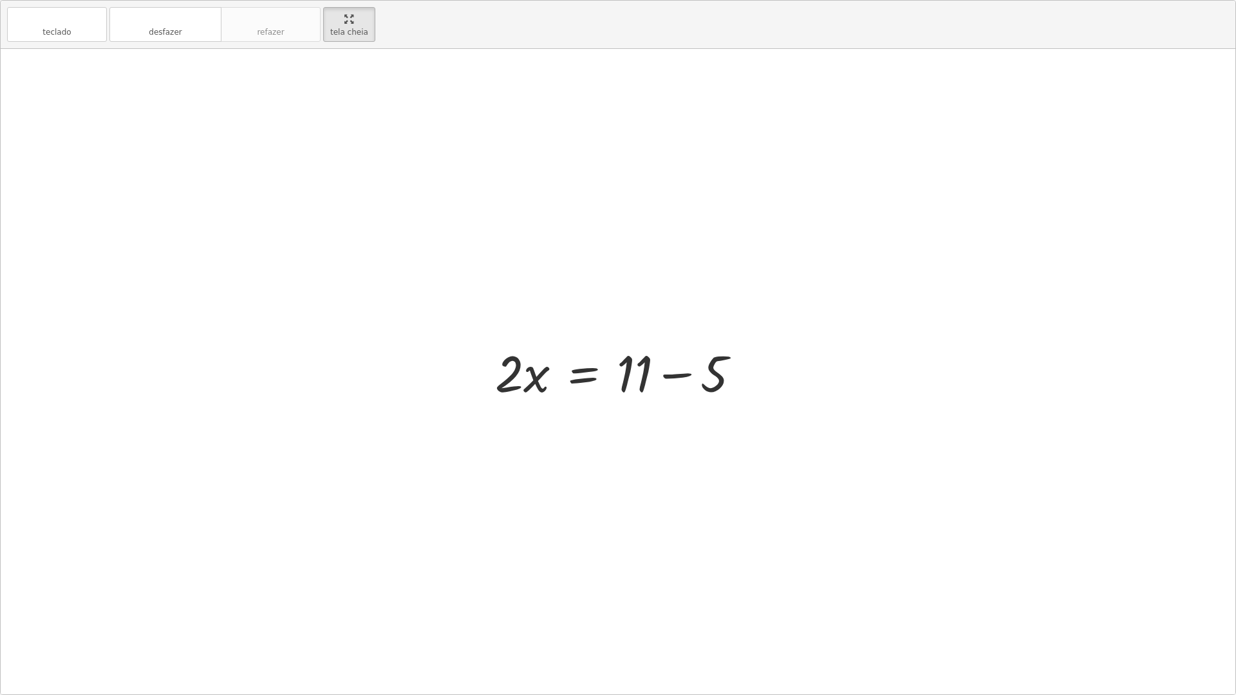
click at [680, 369] on div at bounding box center [622, 372] width 268 height 66
click at [680, 369] on div at bounding box center [618, 371] width 1234 height 645
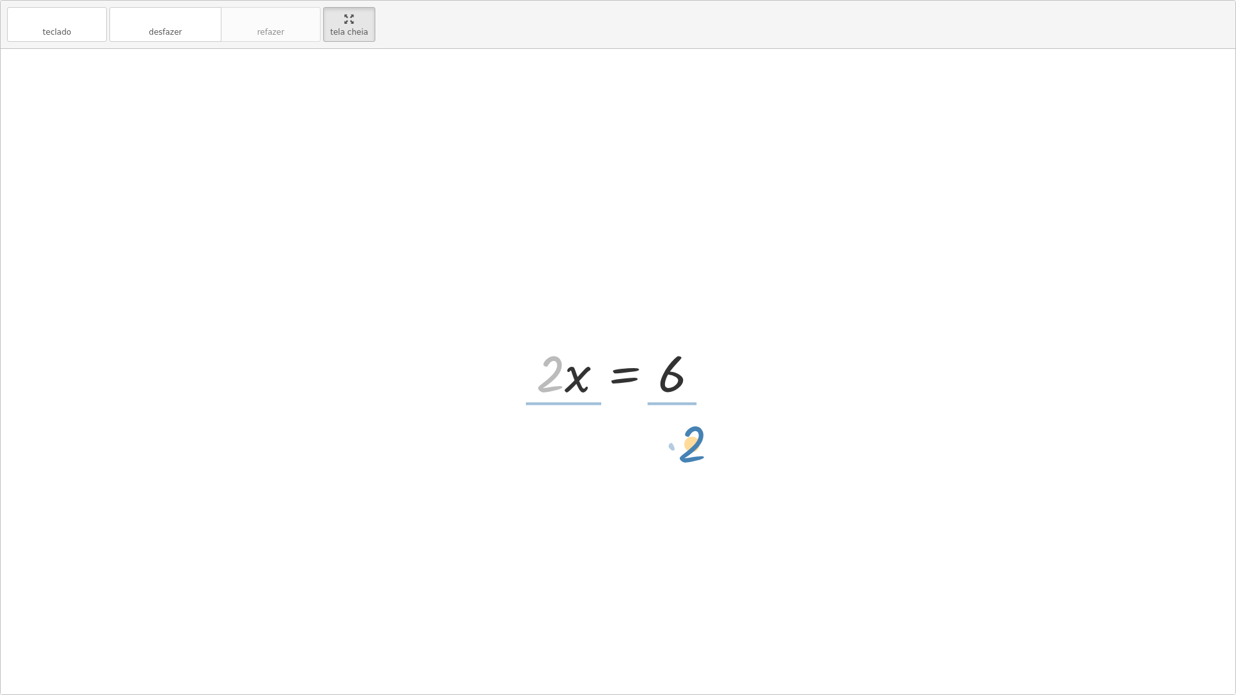
drag, startPoint x: 560, startPoint y: 371, endPoint x: 706, endPoint y: 435, distance: 159.4
click at [703, 434] on div "+ · 2 · x + 5 = 11 + · 2 · x + 5 − 5 = + 11 − 5 + · 2 · x + 0 = + 11 − 5 · 2 · …" at bounding box center [618, 371] width 1234 height 645
click at [566, 358] on div at bounding box center [623, 371] width 198 height 99
click at [568, 351] on div at bounding box center [623, 371] width 198 height 99
click at [546, 368] on div at bounding box center [623, 371] width 198 height 99
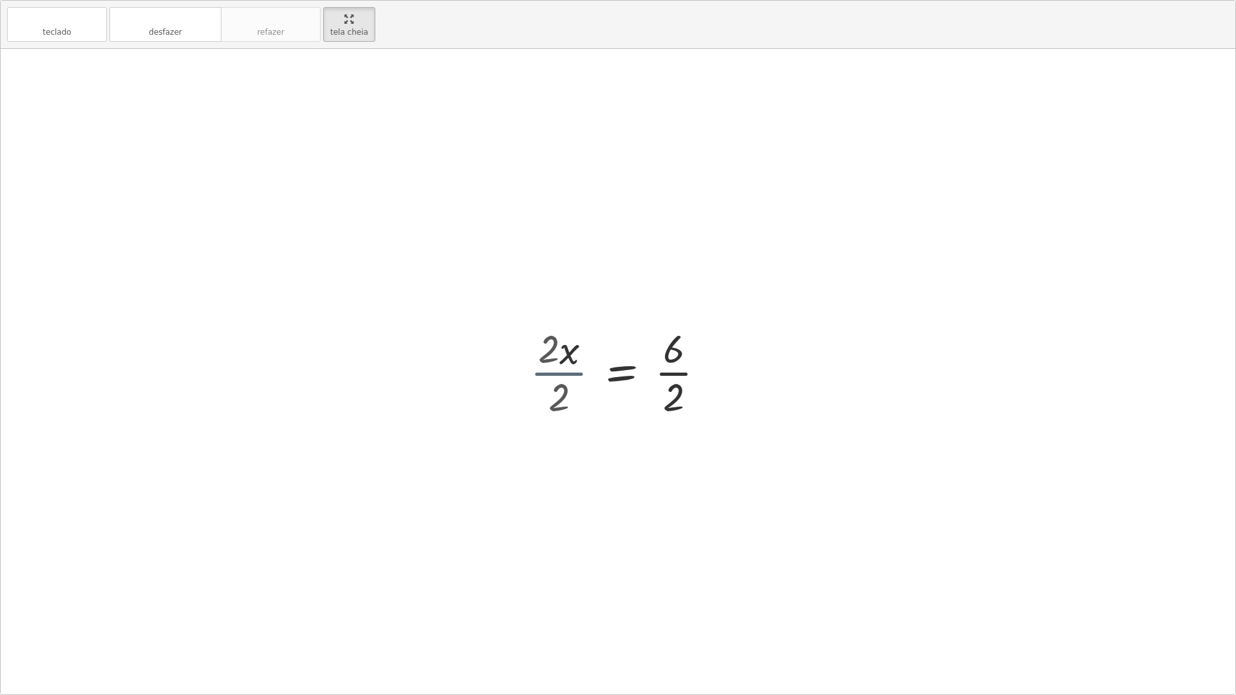
click at [546, 368] on div "+ · 2 · x + 5 = 11 + · 2 · x + 5 − 5 = + 11 − 5 + · 2 · x + 0 = + 11 − 5 · 2 · …" at bounding box center [633, 372] width 183 height 106
click at [662, 371] on div at bounding box center [622, 371] width 167 height 99
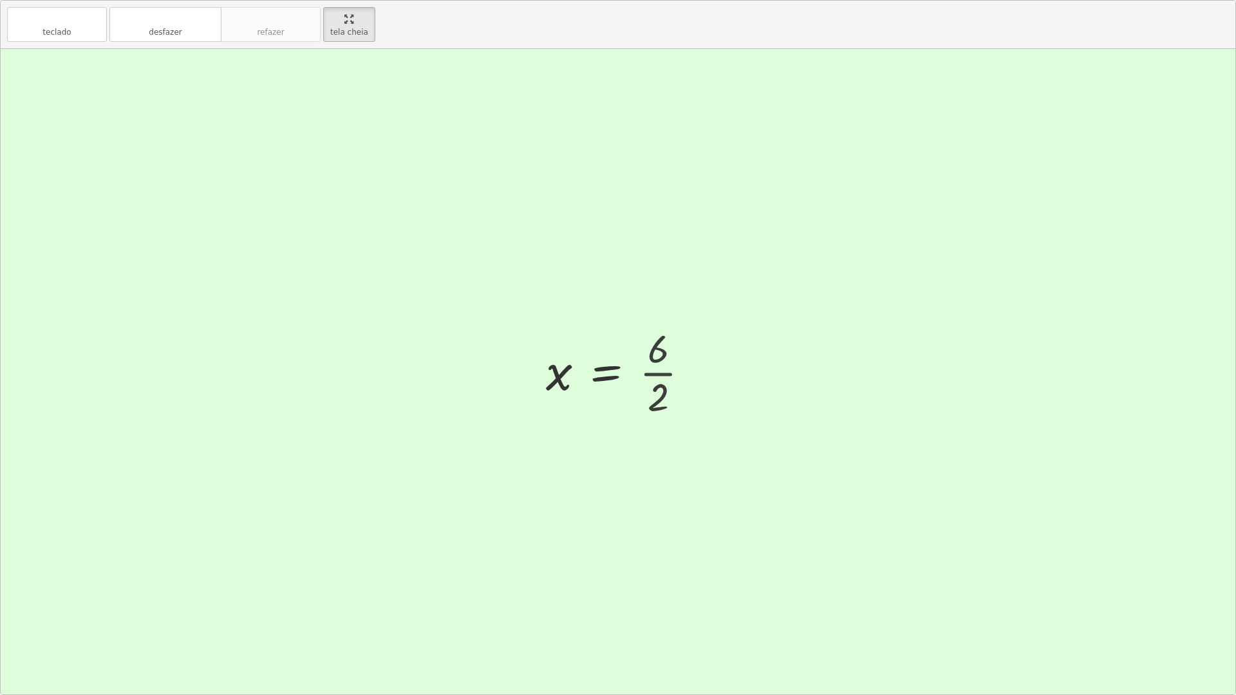
click at [660, 371] on div at bounding box center [618, 372] width 158 height 64
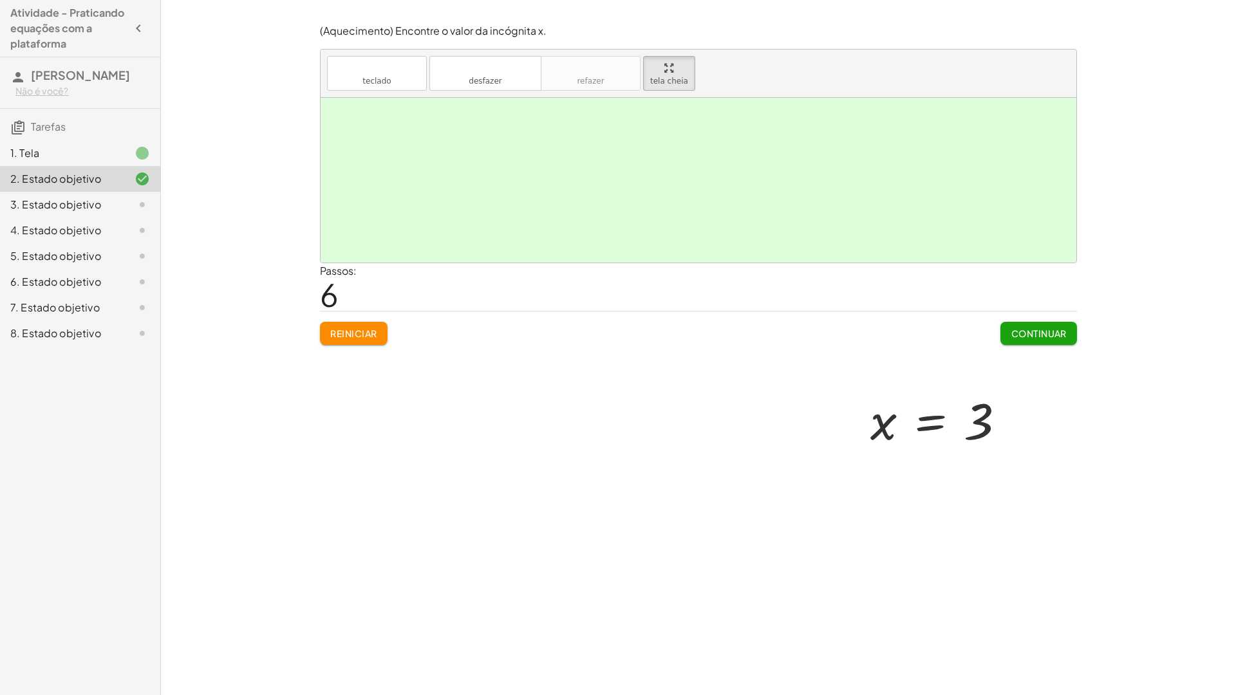
click at [342, 0] on html "Atividade - Praticando equações com a plataforma izabella lorrany Não é você? T…" at bounding box center [618, 347] width 1236 height 695
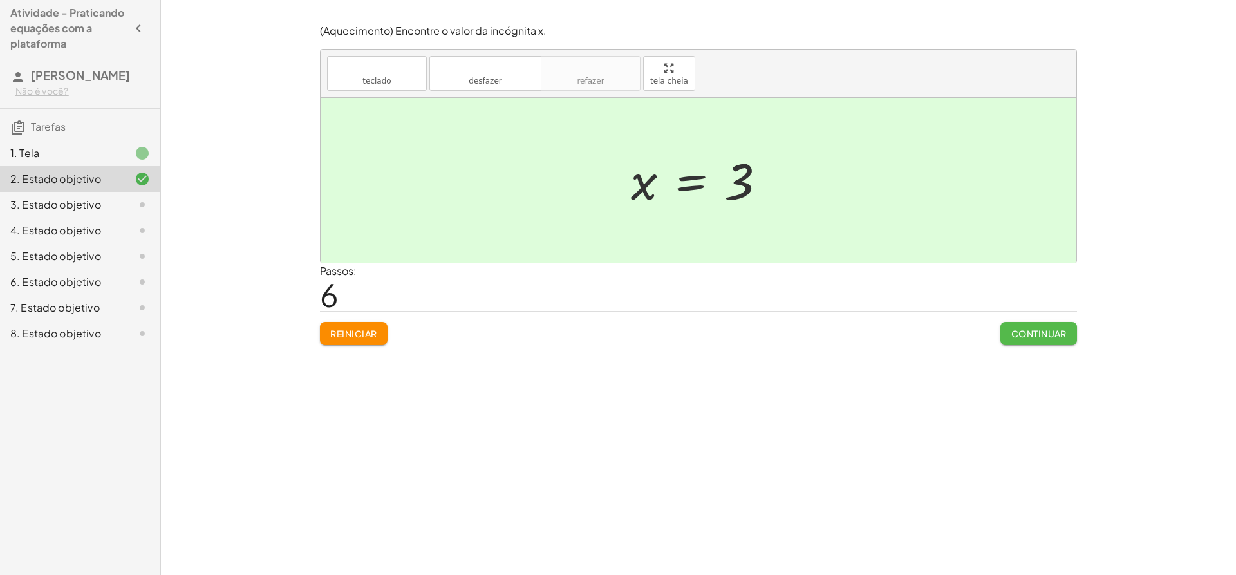
click at [1005, 334] on button "Continuar" at bounding box center [1038, 333] width 77 height 23
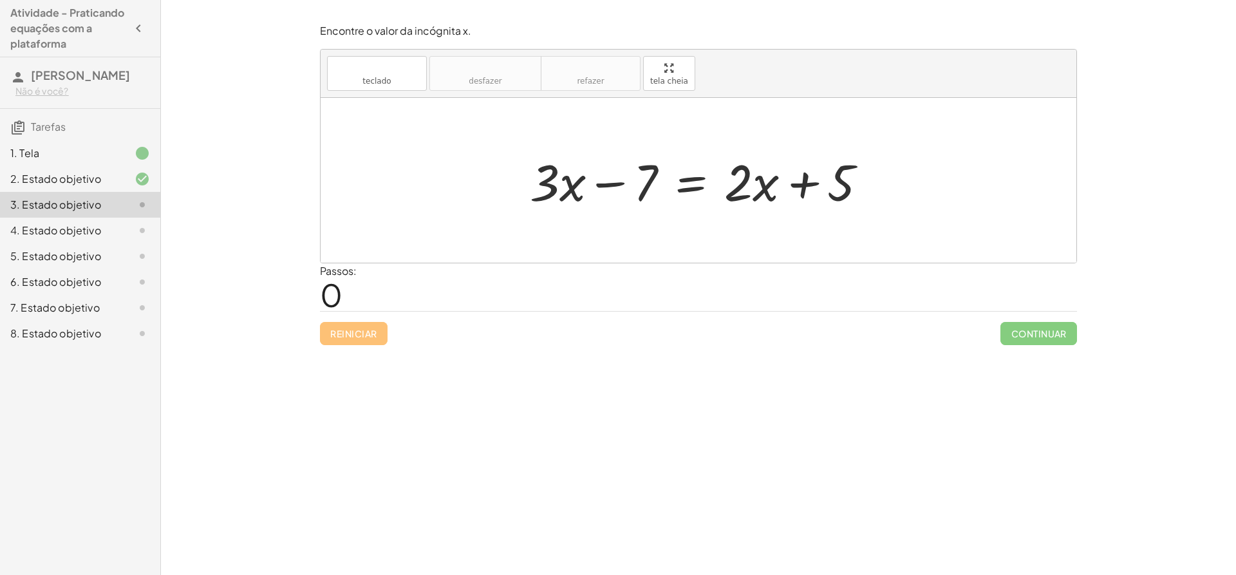
drag, startPoint x: 687, startPoint y: 79, endPoint x: 689, endPoint y: 170, distance: 91.4
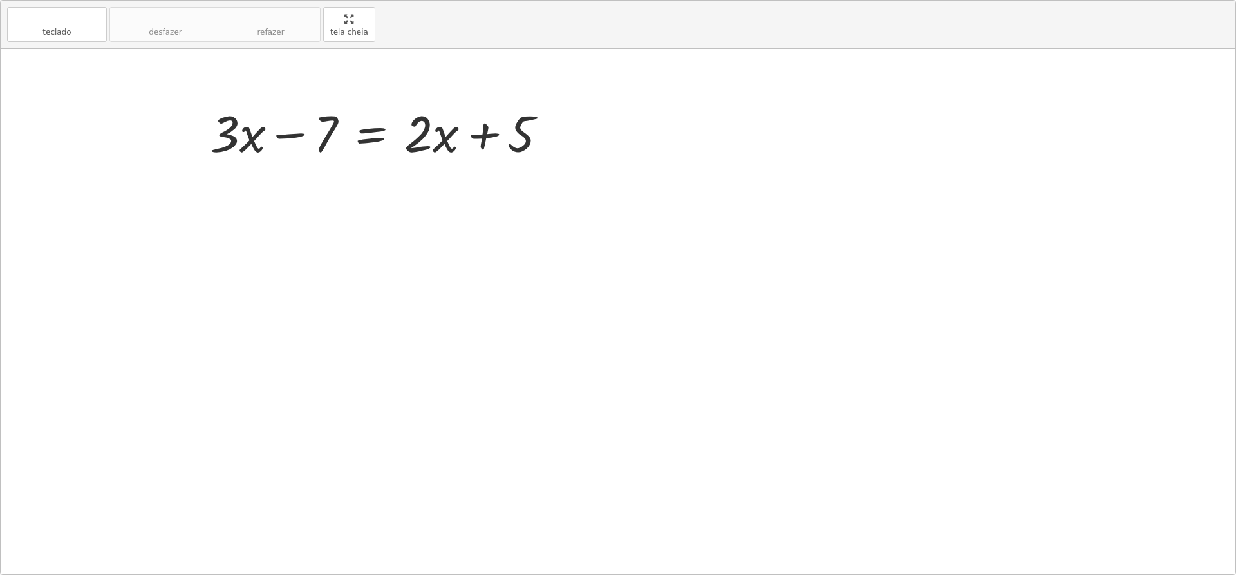
click at [689, 170] on div "teclado teclado desfazer desfazer refazer refazer tela cheia + · 3 · x − 7 = + …" at bounding box center [618, 287] width 1234 height 573
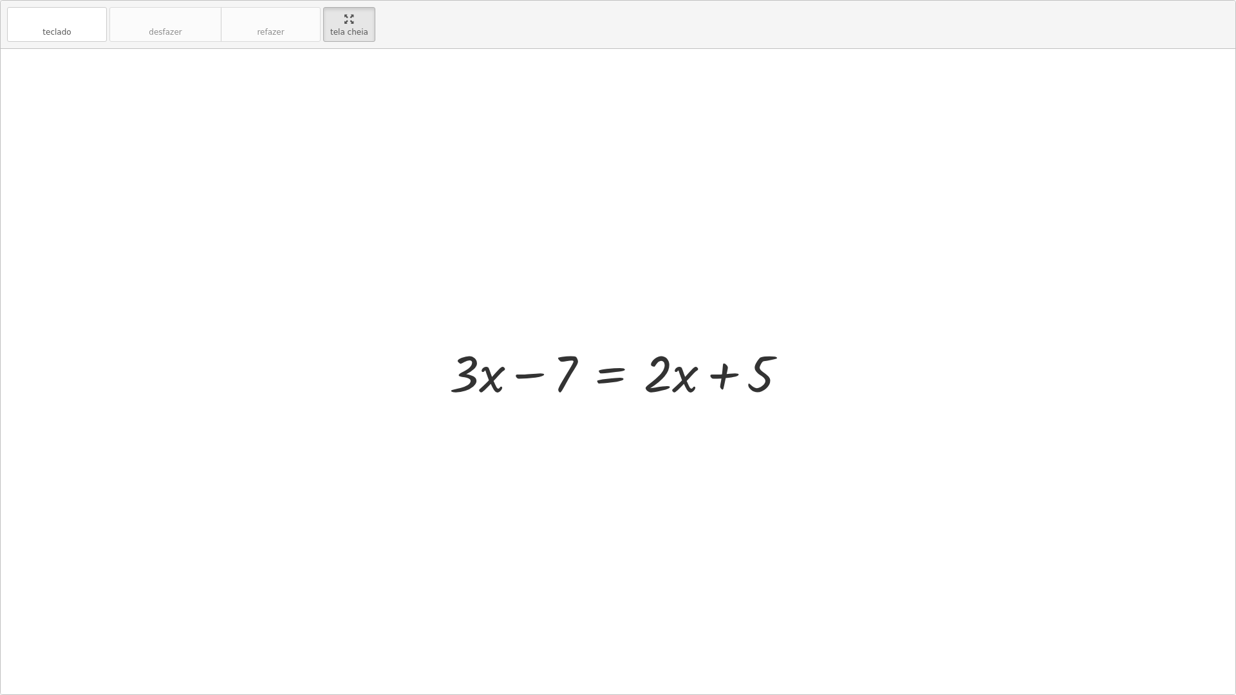
click at [711, 373] on div at bounding box center [623, 372] width 360 height 66
click at [718, 372] on div at bounding box center [623, 372] width 360 height 66
drag, startPoint x: 767, startPoint y: 386, endPoint x: 692, endPoint y: 393, distance: 75.0
click at [692, 393] on div at bounding box center [623, 372] width 360 height 66
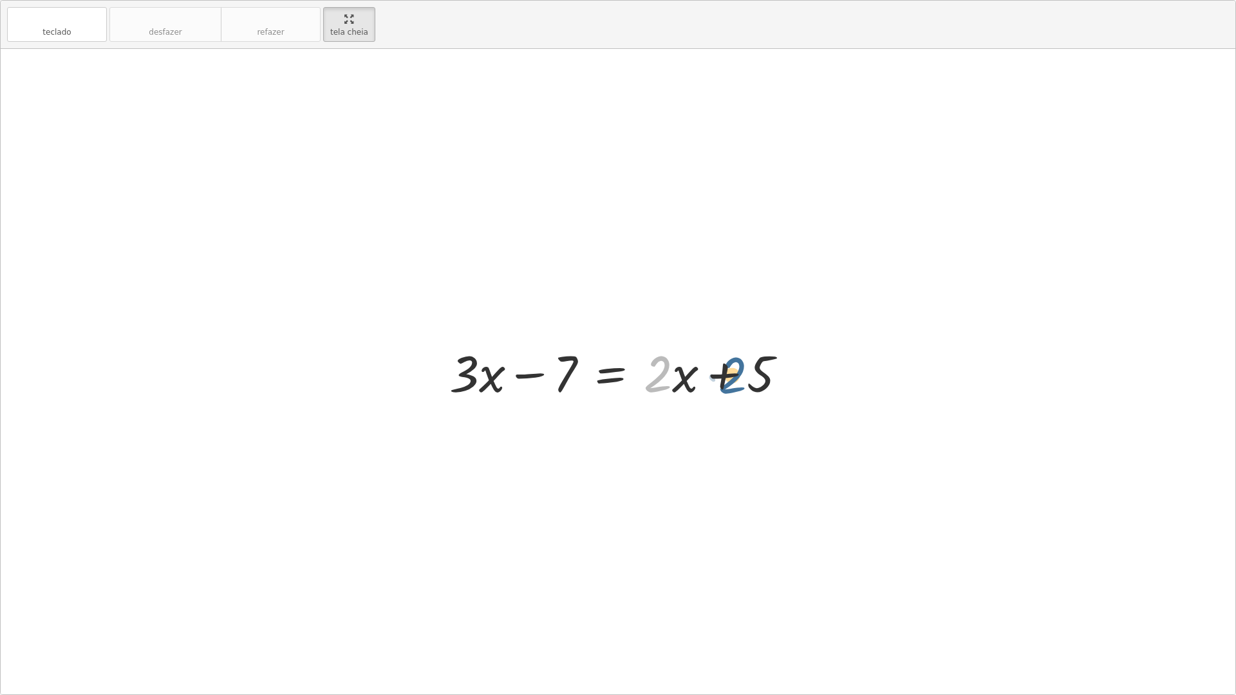
drag, startPoint x: 663, startPoint y: 377, endPoint x: 761, endPoint y: 375, distance: 97.9
click at [758, 375] on div at bounding box center [623, 372] width 360 height 66
drag, startPoint x: 571, startPoint y: 377, endPoint x: 698, endPoint y: 382, distance: 126.9
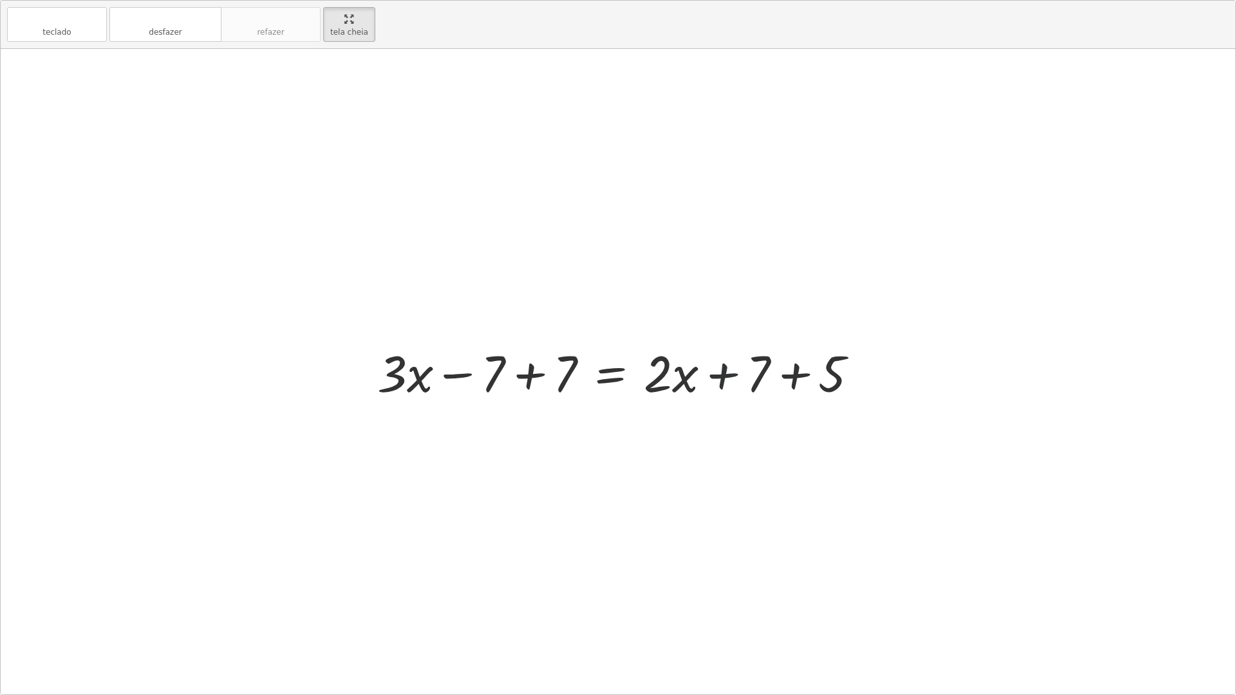
click at [720, 375] on div at bounding box center [623, 372] width 504 height 66
drag, startPoint x: 682, startPoint y: 383, endPoint x: 723, endPoint y: 387, distance: 40.7
click at [721, 389] on div at bounding box center [623, 372] width 504 height 66
click at [723, 378] on div at bounding box center [623, 372] width 504 height 66
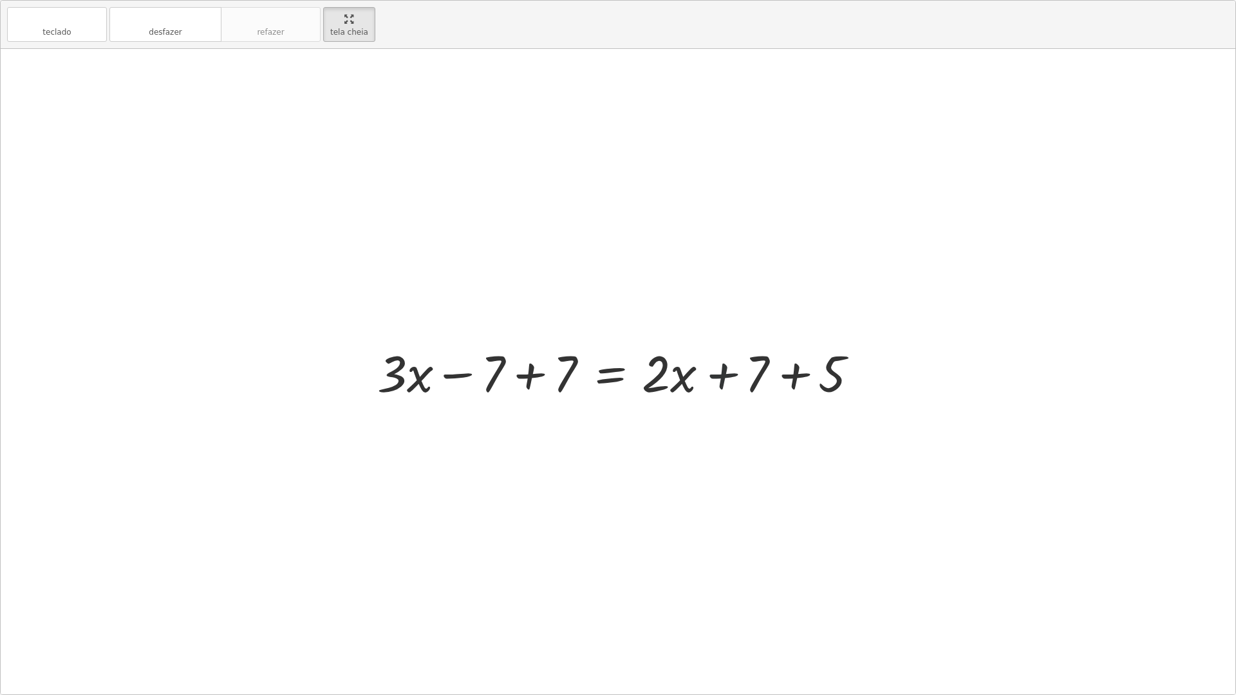
drag, startPoint x: 723, startPoint y: 378, endPoint x: 734, endPoint y: 387, distance: 13.8
click at [734, 387] on div at bounding box center [623, 372] width 504 height 66
click at [531, 378] on div at bounding box center [623, 372] width 504 height 66
click at [531, 378] on div at bounding box center [694, 372] width 360 height 66
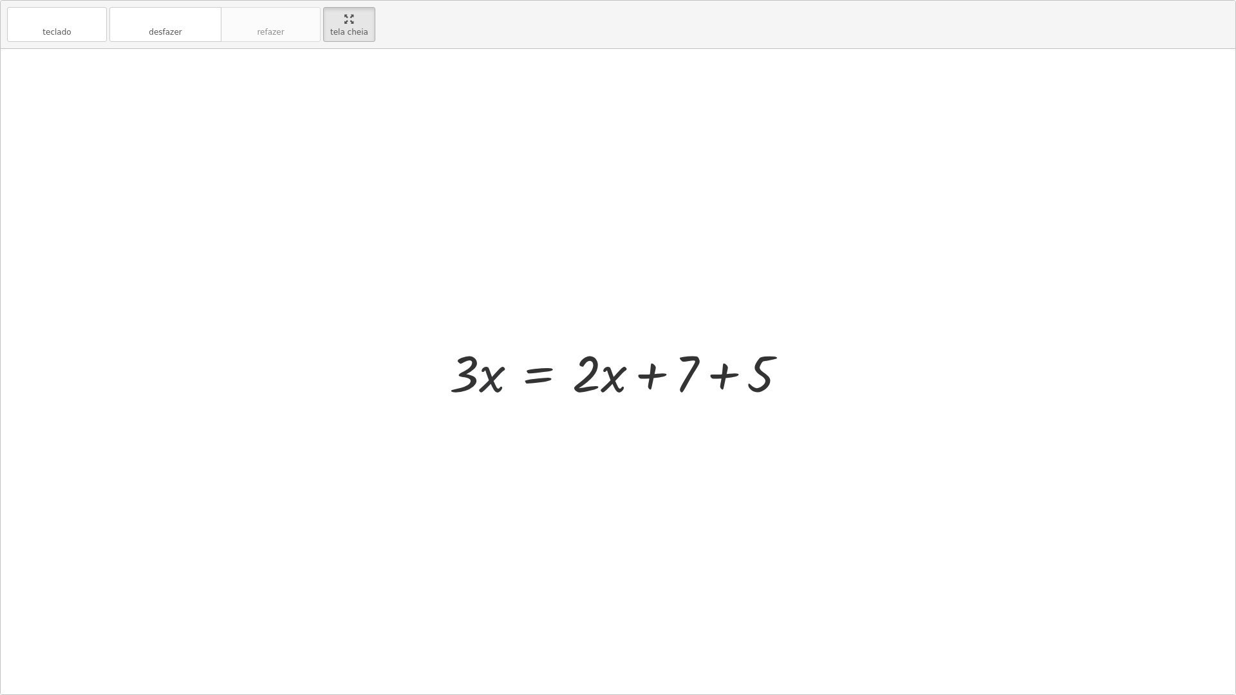
click at [496, 380] on div at bounding box center [623, 372] width 360 height 66
click at [656, 381] on div at bounding box center [623, 372] width 360 height 66
click at [653, 381] on div at bounding box center [623, 372] width 360 height 66
drag, startPoint x: 652, startPoint y: 381, endPoint x: 649, endPoint y: 375, distance: 6.6
click at [651, 380] on div at bounding box center [623, 372] width 360 height 66
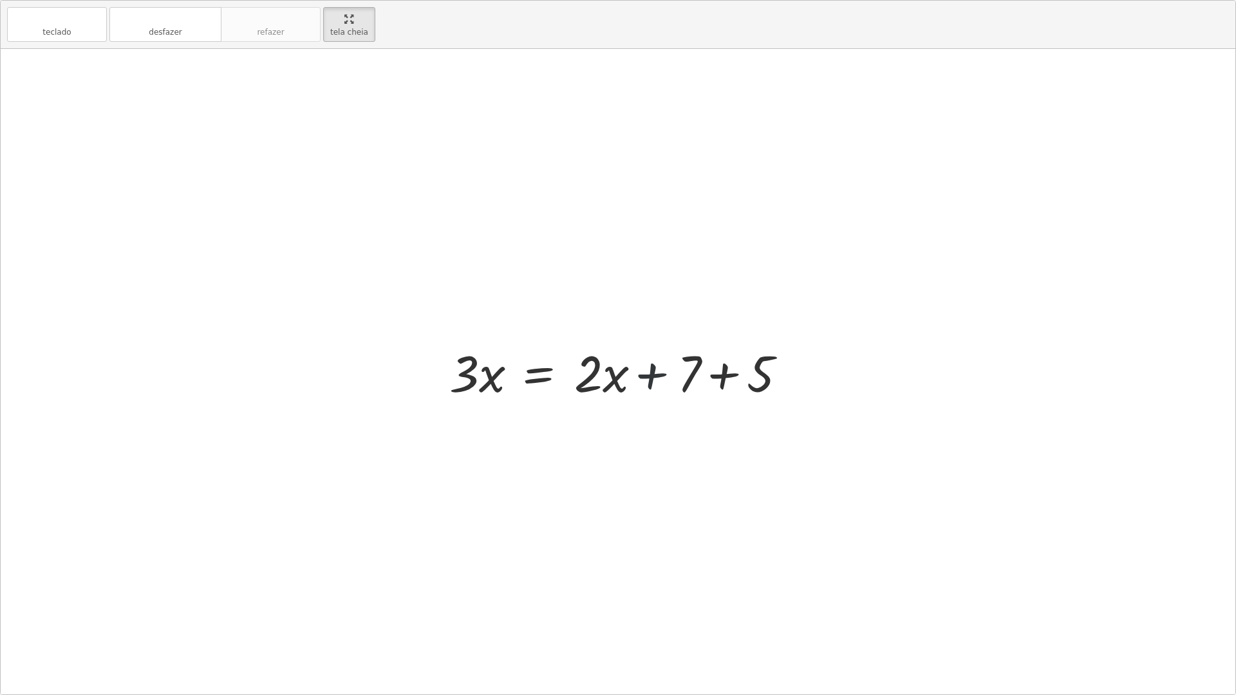
click at [648, 374] on div at bounding box center [623, 372] width 360 height 66
drag, startPoint x: 648, startPoint y: 374, endPoint x: 661, endPoint y: 374, distance: 12.9
click at [649, 374] on div at bounding box center [623, 372] width 360 height 66
click at [723, 377] on div at bounding box center [623, 372] width 360 height 66
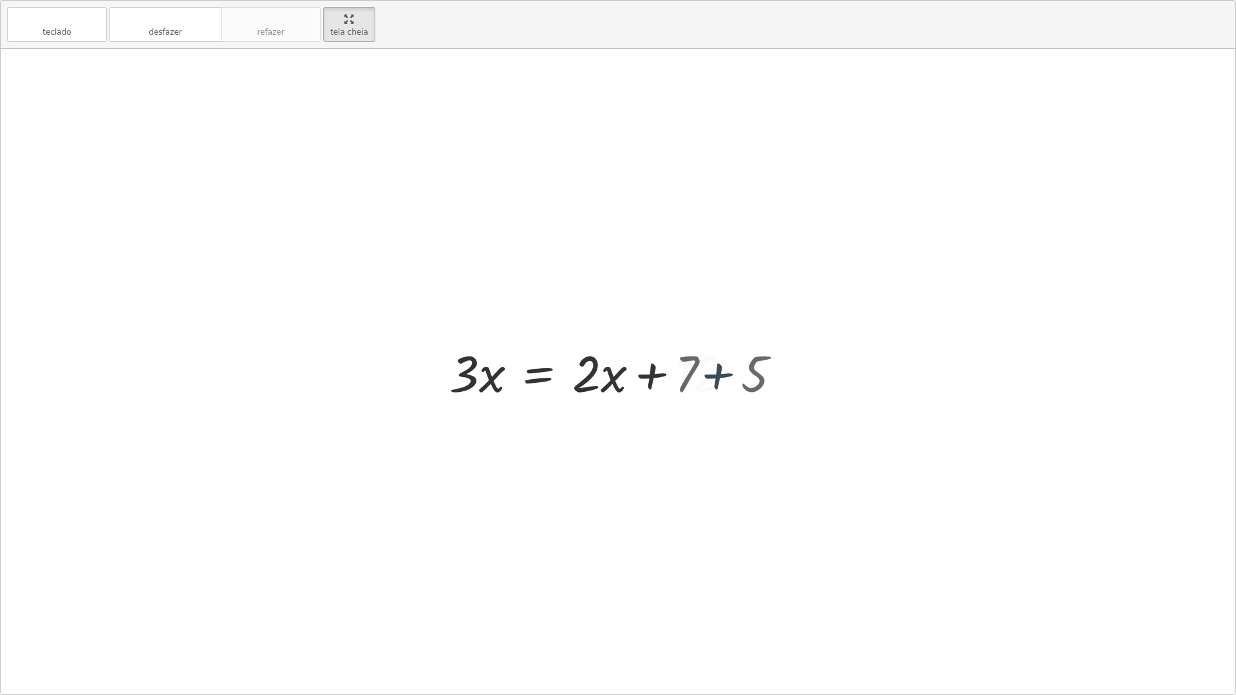
click at [723, 376] on div at bounding box center [596, 372] width 307 height 66
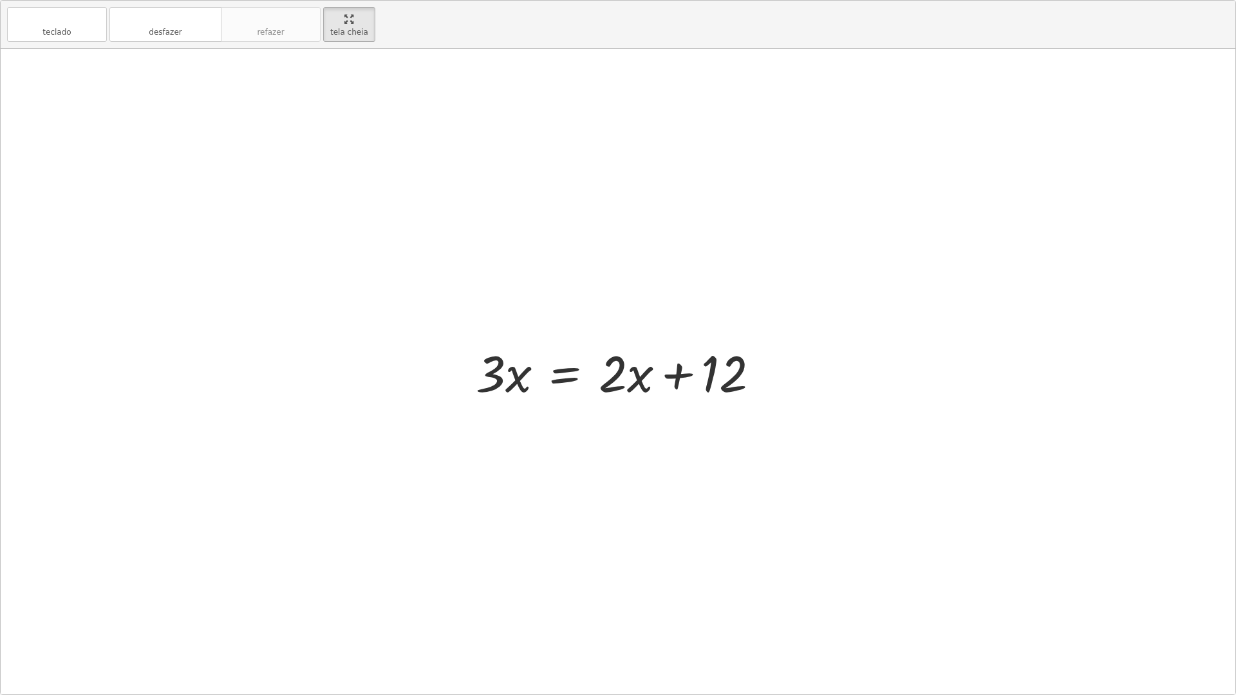
drag, startPoint x: 666, startPoint y: 378, endPoint x: 677, endPoint y: 377, distance: 11.0
click at [670, 378] on div at bounding box center [622, 372] width 307 height 66
click at [678, 377] on div at bounding box center [622, 372] width 307 height 66
drag, startPoint x: 624, startPoint y: 383, endPoint x: 748, endPoint y: 422, distance: 130.7
click at [748, 418] on div "+ · 3 · x − 7 = + · 2 · x + 5 + · 3 · x − 7 + 7 = + · 2 · x + 7 + 5 + · 3 · x +…" at bounding box center [618, 371] width 1234 height 645
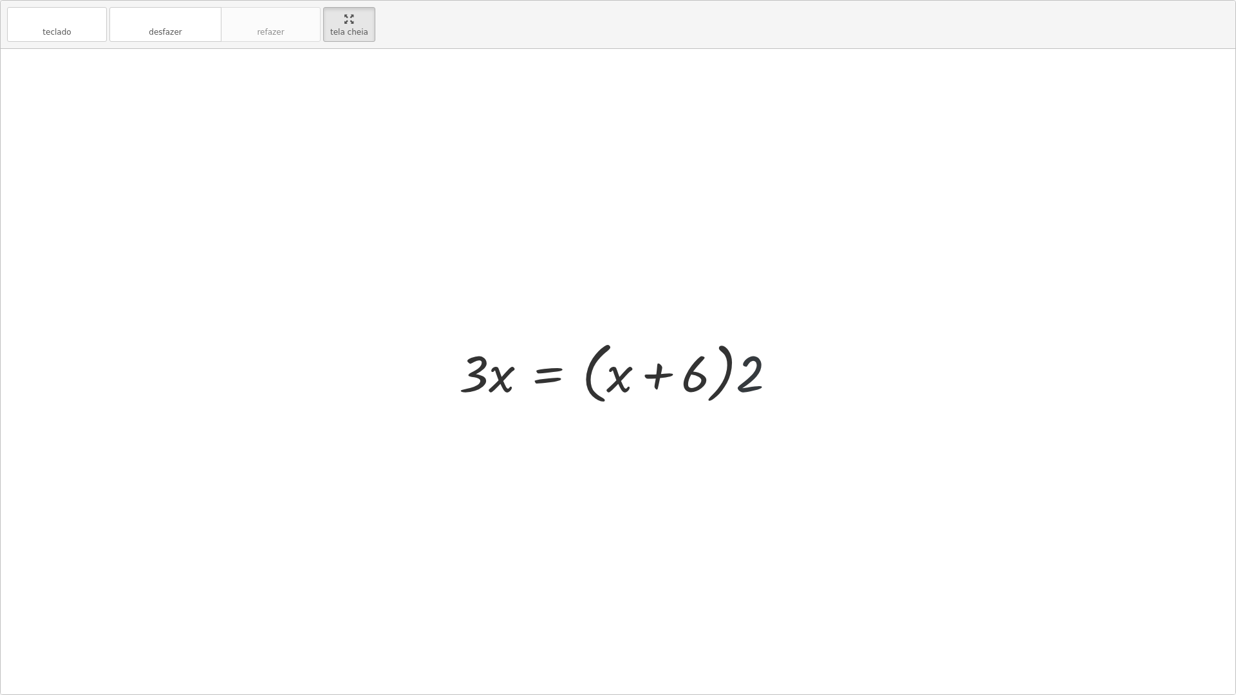
click at [747, 382] on div at bounding box center [622, 372] width 340 height 74
click at [687, 384] on div at bounding box center [622, 372] width 340 height 74
drag, startPoint x: 687, startPoint y: 384, endPoint x: 744, endPoint y: 381, distance: 56.7
click at [740, 381] on div at bounding box center [622, 372] width 340 height 74
drag, startPoint x: 748, startPoint y: 384, endPoint x: 700, endPoint y: 385, distance: 48.3
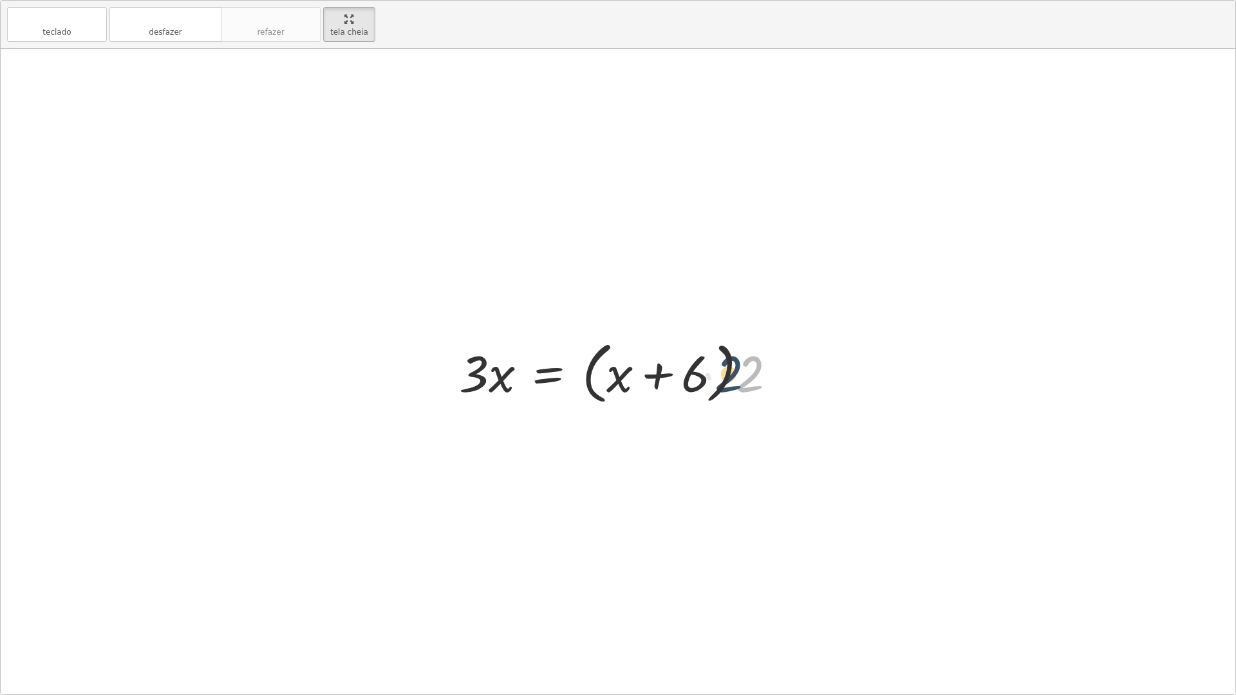
click at [702, 385] on div at bounding box center [622, 372] width 340 height 74
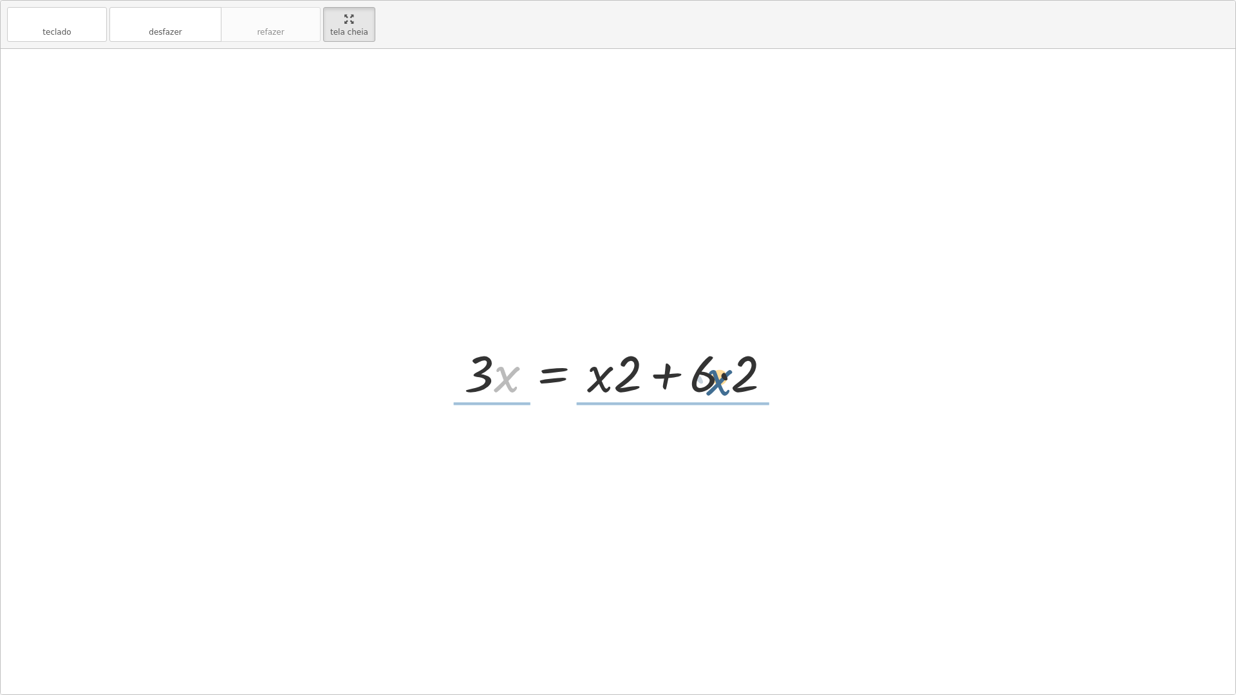
drag, startPoint x: 507, startPoint y: 372, endPoint x: 730, endPoint y: 376, distance: 222.7
click at [730, 376] on div at bounding box center [623, 372] width 330 height 66
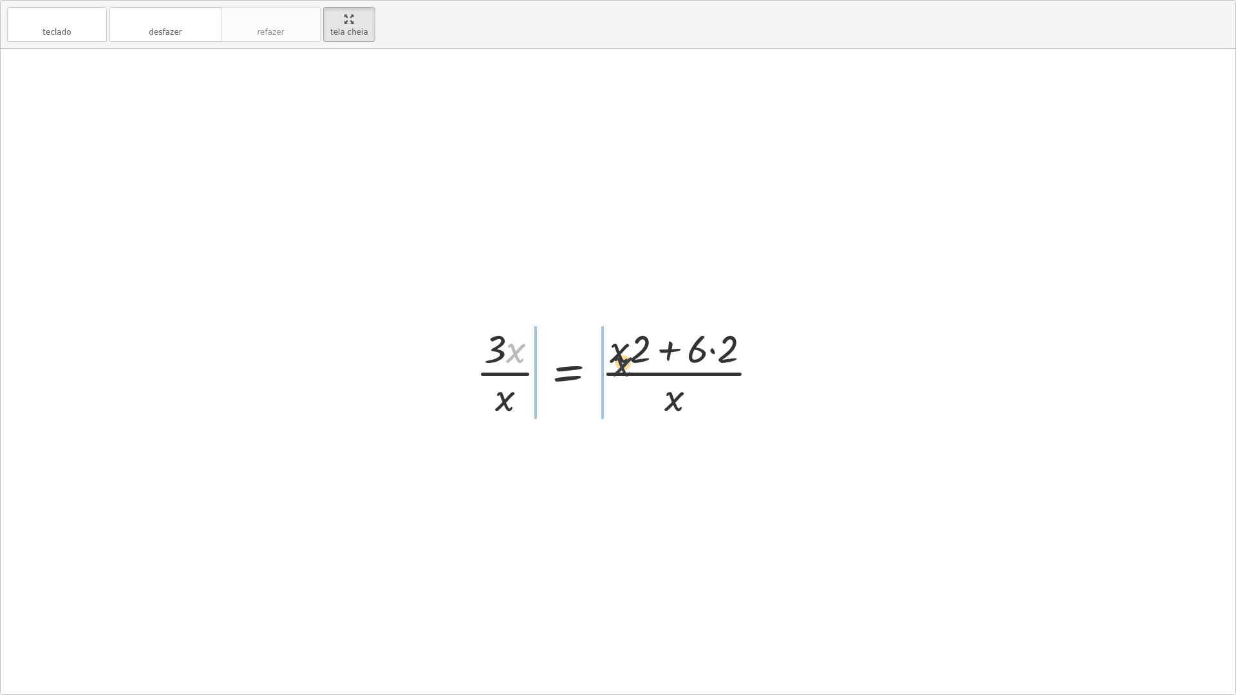
drag, startPoint x: 506, startPoint y: 343, endPoint x: 676, endPoint y: 362, distance: 170.4
click at [675, 362] on div at bounding box center [622, 371] width 306 height 99
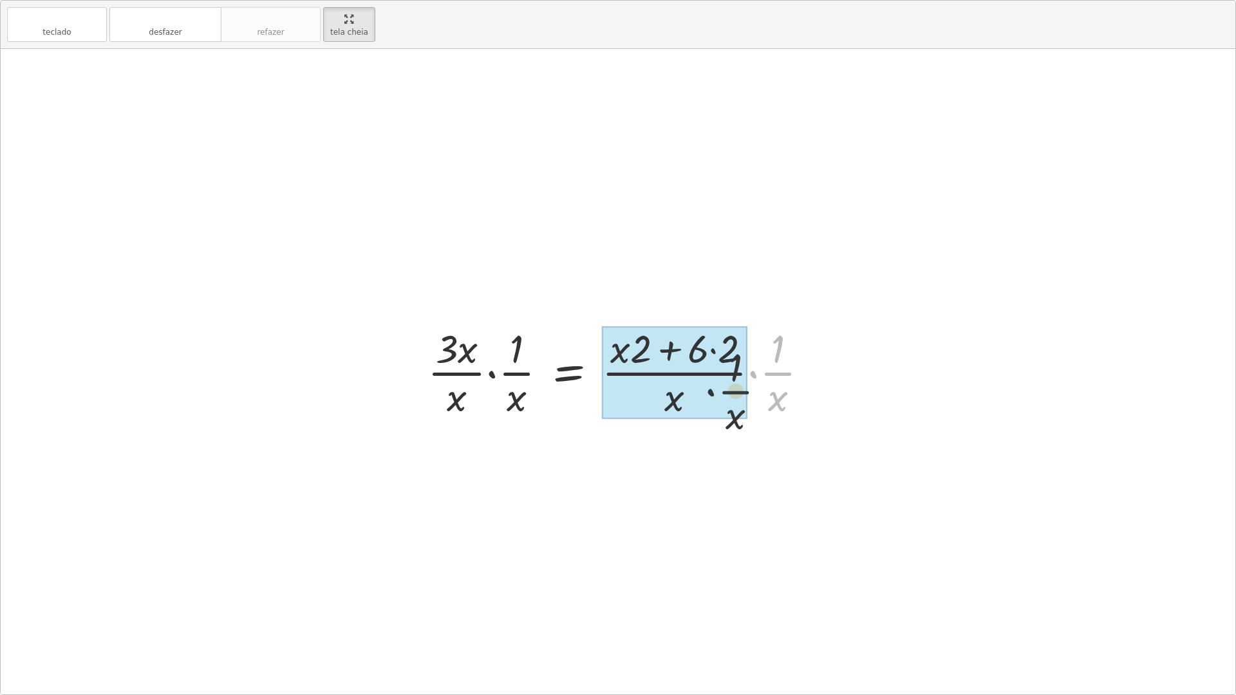
drag, startPoint x: 778, startPoint y: 366, endPoint x: 633, endPoint y: 392, distance: 147.8
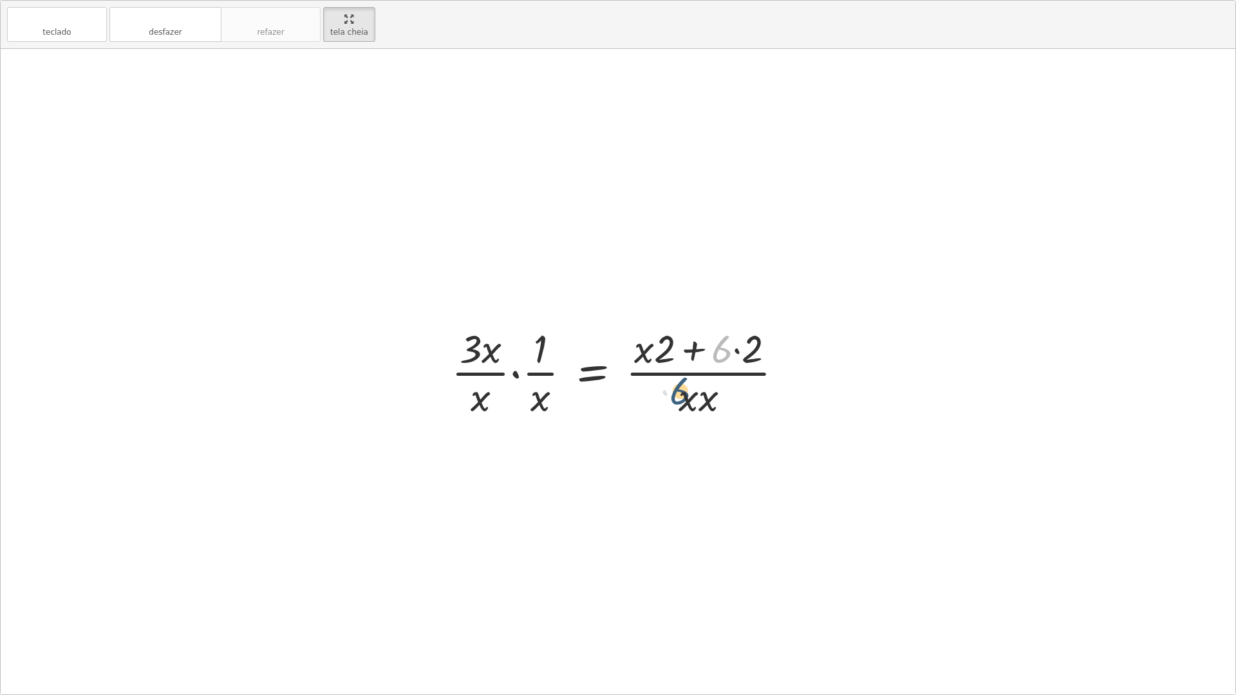
drag, startPoint x: 720, startPoint y: 343, endPoint x: 669, endPoint y: 398, distance: 74.7
click at [667, 398] on div at bounding box center [622, 371] width 355 height 99
click at [689, 351] on div at bounding box center [622, 371] width 355 height 99
click at [696, 348] on div at bounding box center [622, 371] width 355 height 99
click at [697, 348] on div at bounding box center [622, 371] width 355 height 99
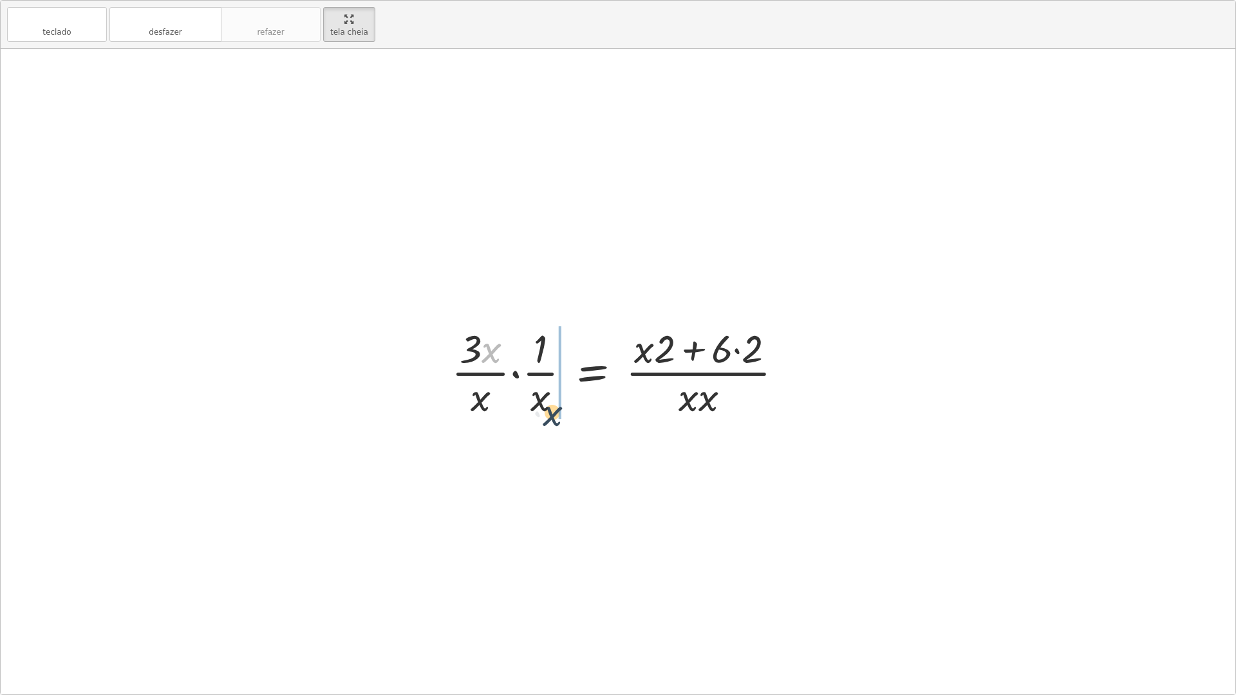
drag, startPoint x: 491, startPoint y: 348, endPoint x: 559, endPoint y: 406, distance: 89.9
click at [562, 413] on div at bounding box center [622, 371] width 355 height 99
click at [543, 352] on div at bounding box center [622, 371] width 355 height 99
click at [543, 353] on div at bounding box center [622, 371] width 355 height 99
click at [541, 353] on div at bounding box center [622, 371] width 355 height 99
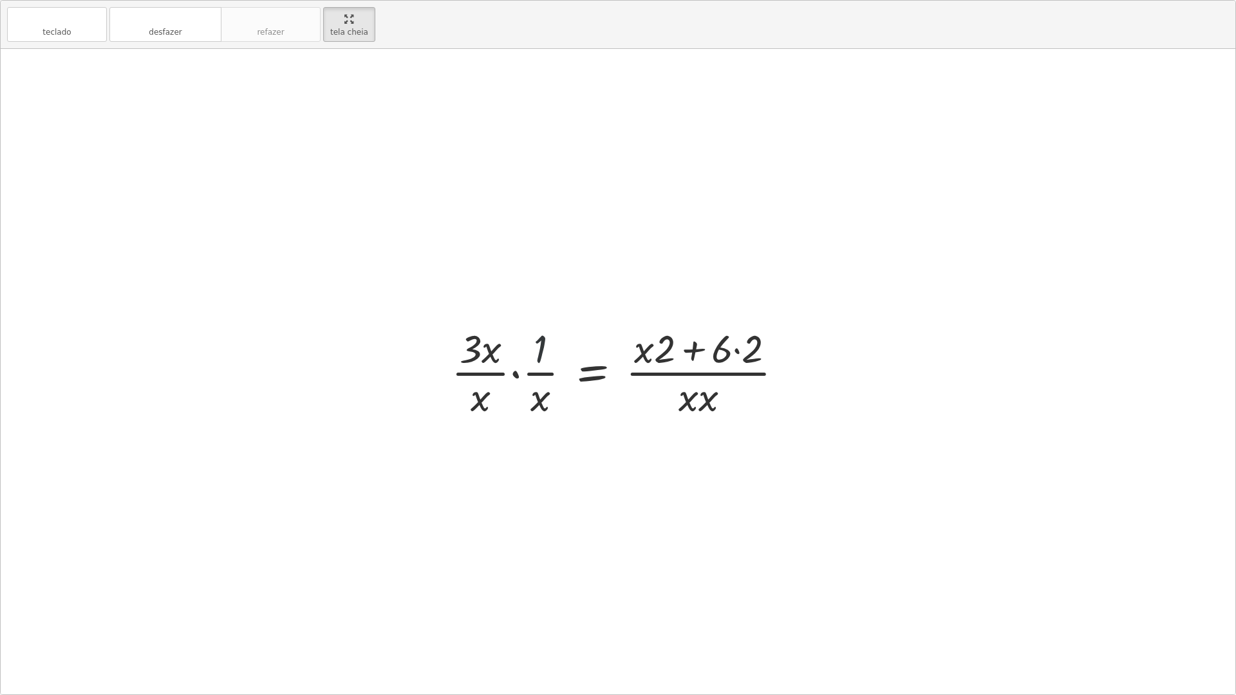
click at [573, 374] on div at bounding box center [622, 371] width 355 height 99
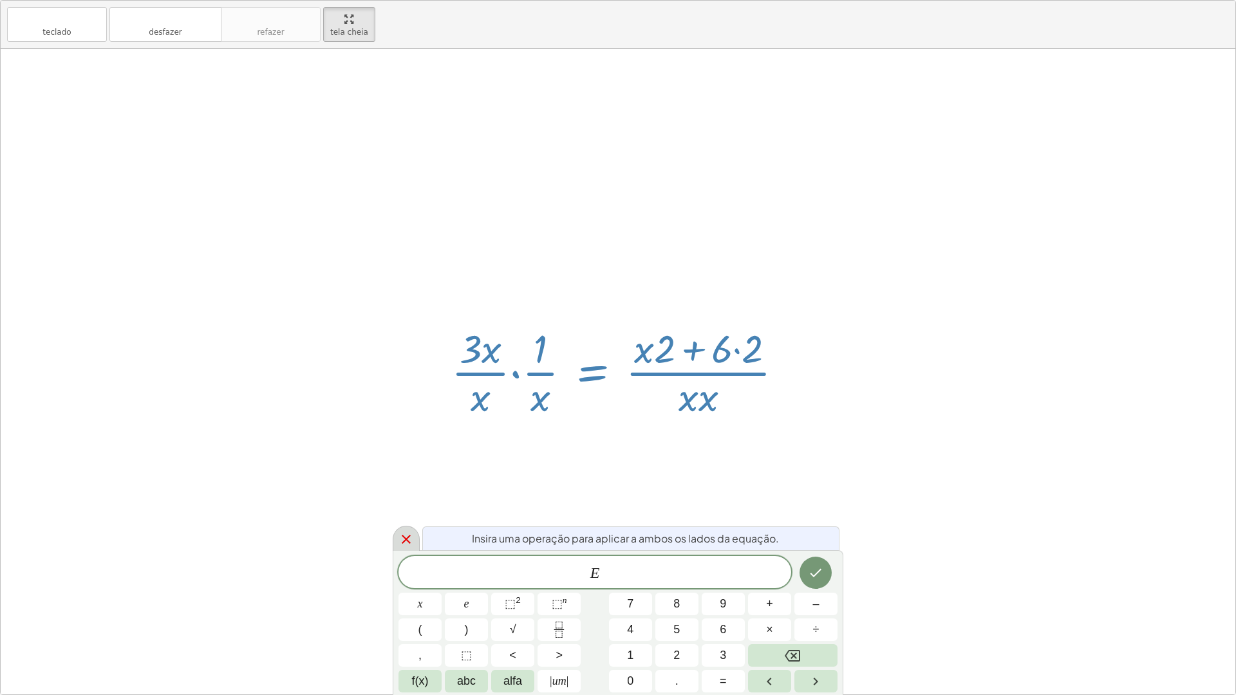
click at [399, 543] on icon at bounding box center [405, 539] width 15 height 15
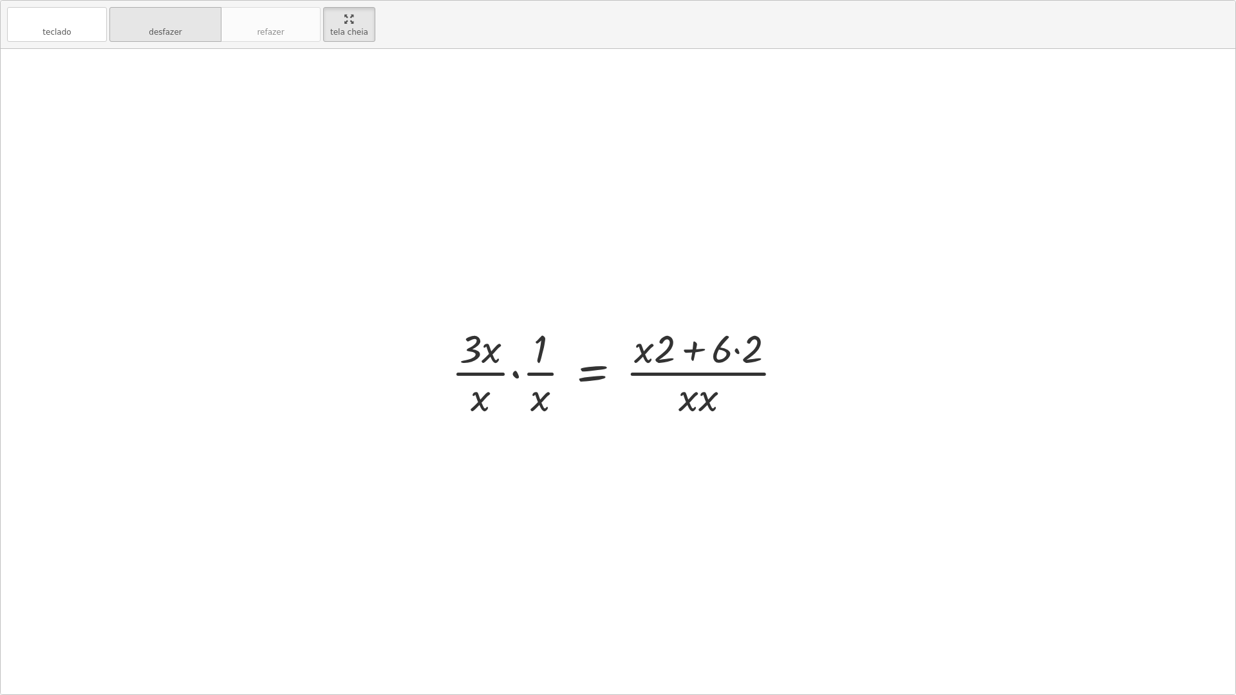
click at [201, 23] on font "desfazer" at bounding box center [165, 19] width 98 height 12
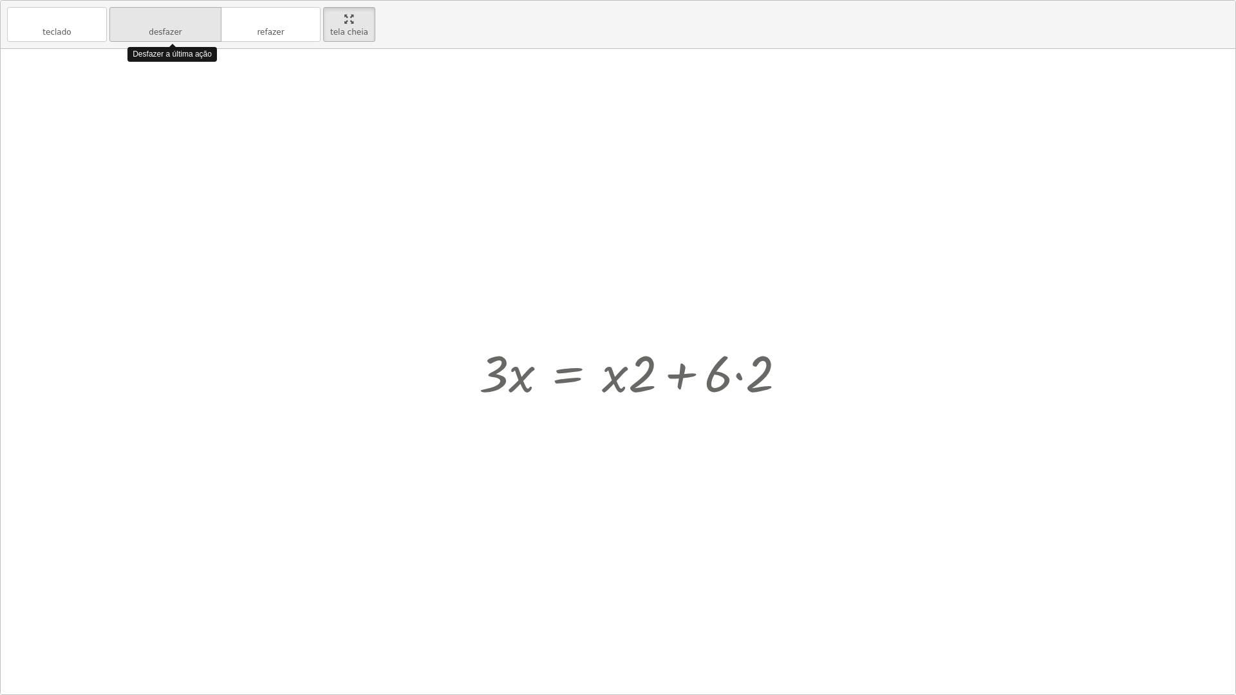
click at [201, 23] on font "desfazer" at bounding box center [165, 19] width 98 height 12
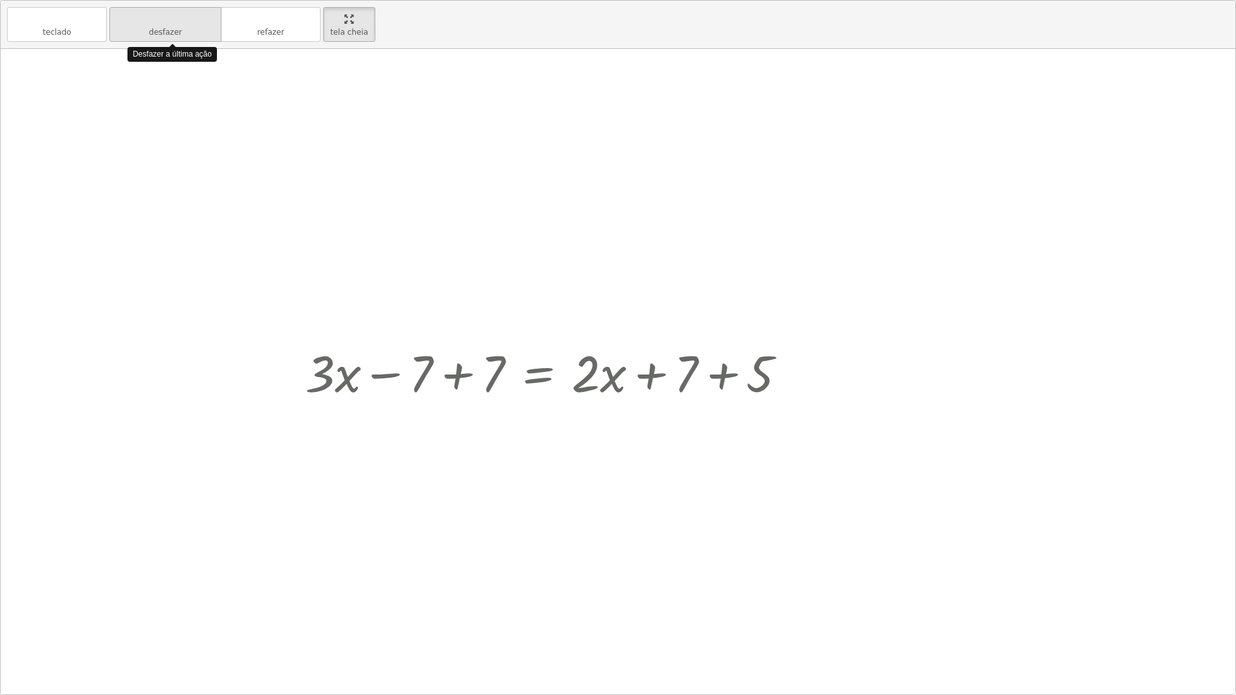
click at [201, 23] on font "desfazer" at bounding box center [165, 19] width 98 height 12
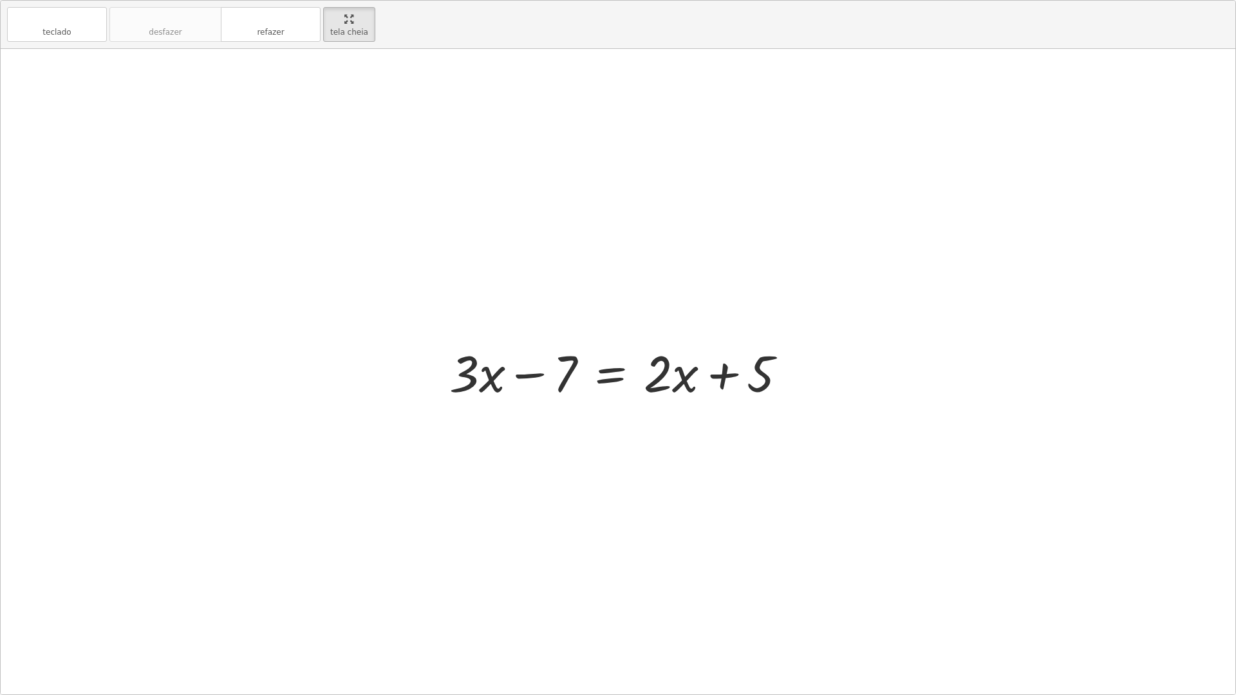
click at [536, 375] on div at bounding box center [623, 372] width 360 height 66
click at [688, 372] on div at bounding box center [623, 372] width 360 height 66
click at [696, 373] on div at bounding box center [623, 372] width 360 height 66
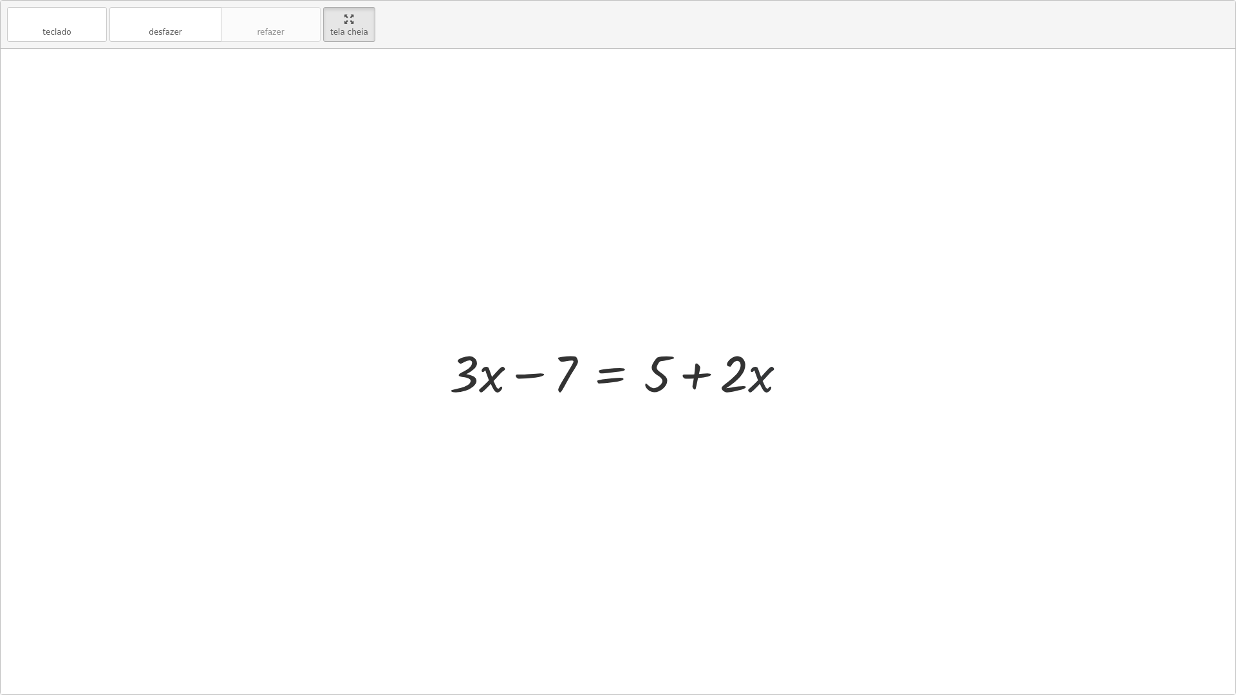
click at [760, 382] on div at bounding box center [623, 372] width 360 height 66
drag, startPoint x: 572, startPoint y: 372, endPoint x: 821, endPoint y: 382, distance: 248.6
click at [821, 382] on div "+ · 3 · x − 7 = + · 2 · x + 5 − 7 + · 3 · x − 7 = + · 2 · x + 5" at bounding box center [618, 371] width 1234 height 645
drag, startPoint x: 670, startPoint y: 357, endPoint x: 884, endPoint y: 344, distance: 214.7
click at [884, 344] on div "+ · 3 · x − 7 = + · 2 · x + 5 + · 3 · x − 7 = + 5 + · 2 · x + 5 + · 3 · x = + ·…" at bounding box center [618, 371] width 1234 height 645
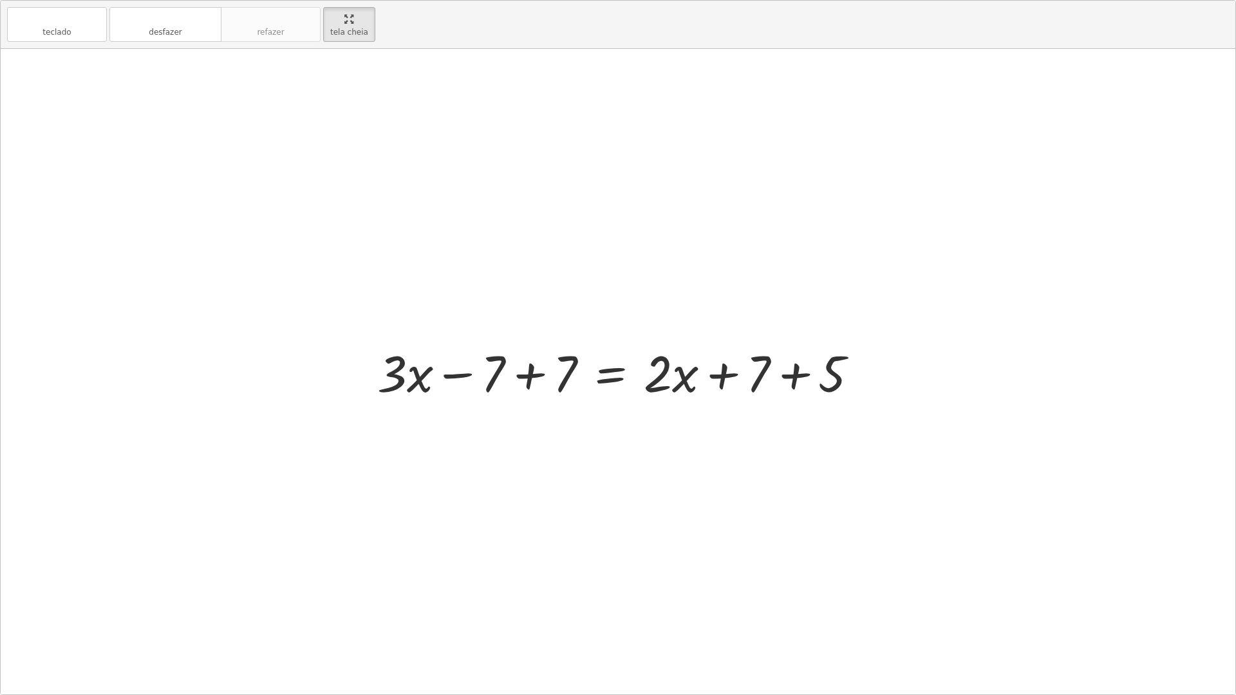
click at [532, 371] on div at bounding box center [623, 372] width 504 height 66
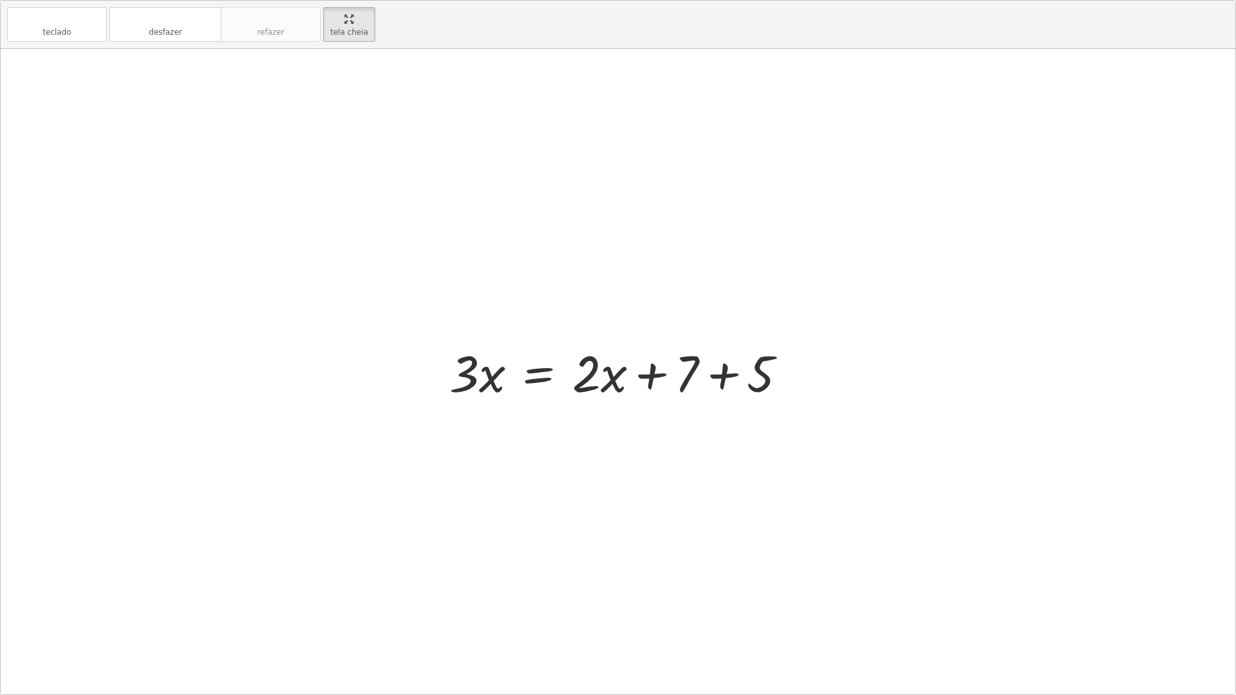
click at [712, 379] on div at bounding box center [623, 372] width 360 height 66
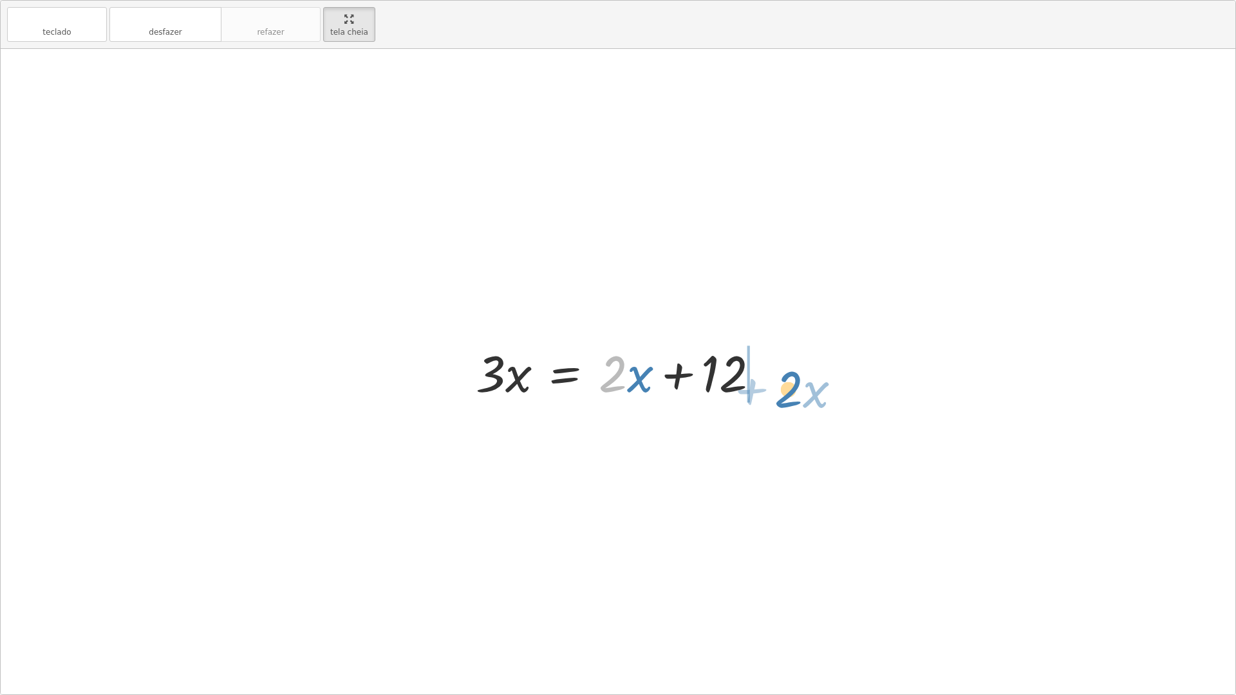
drag, startPoint x: 603, startPoint y: 375, endPoint x: 799, endPoint y: 389, distance: 196.2
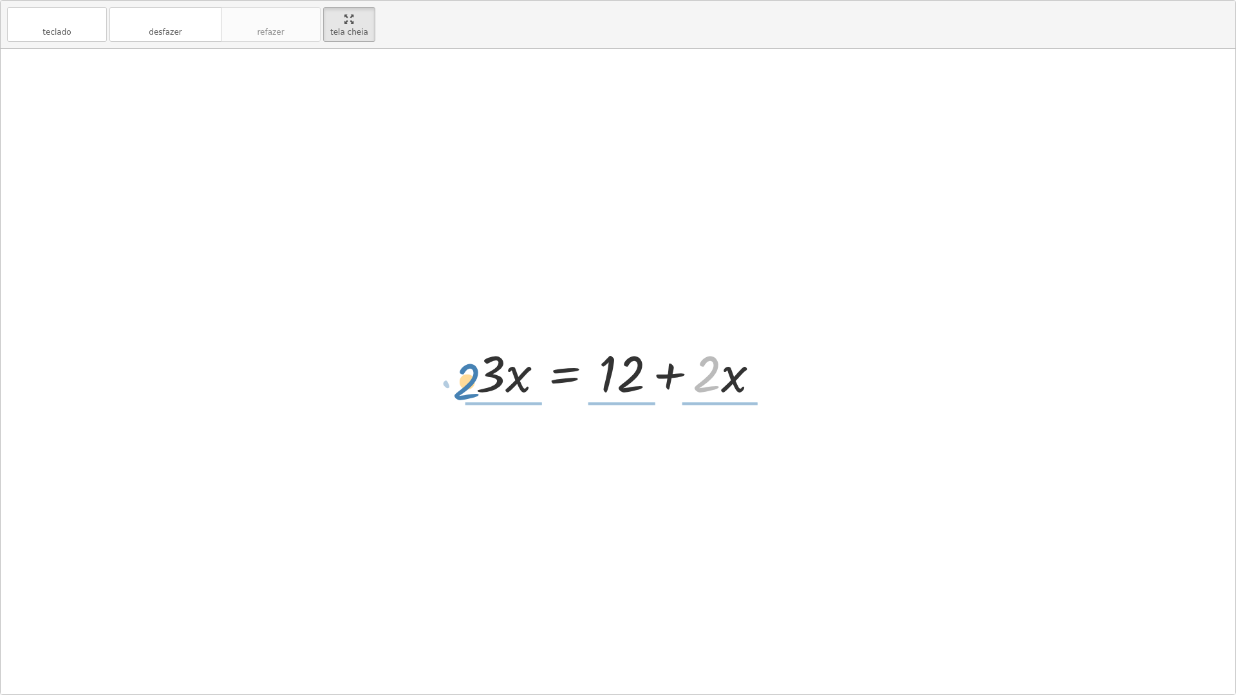
drag, startPoint x: 717, startPoint y: 375, endPoint x: 475, endPoint y: 381, distance: 242.1
click at [475, 381] on div at bounding box center [622, 372] width 307 height 66
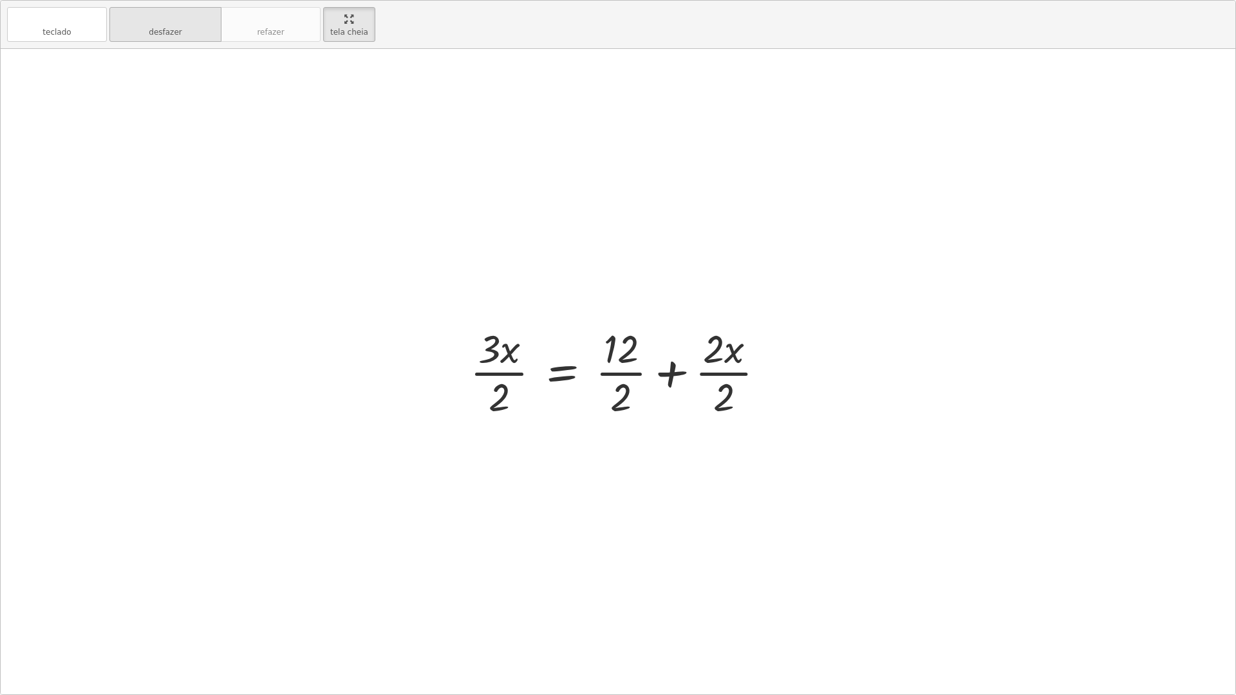
click at [195, 23] on font "desfazer" at bounding box center [165, 19] width 98 height 12
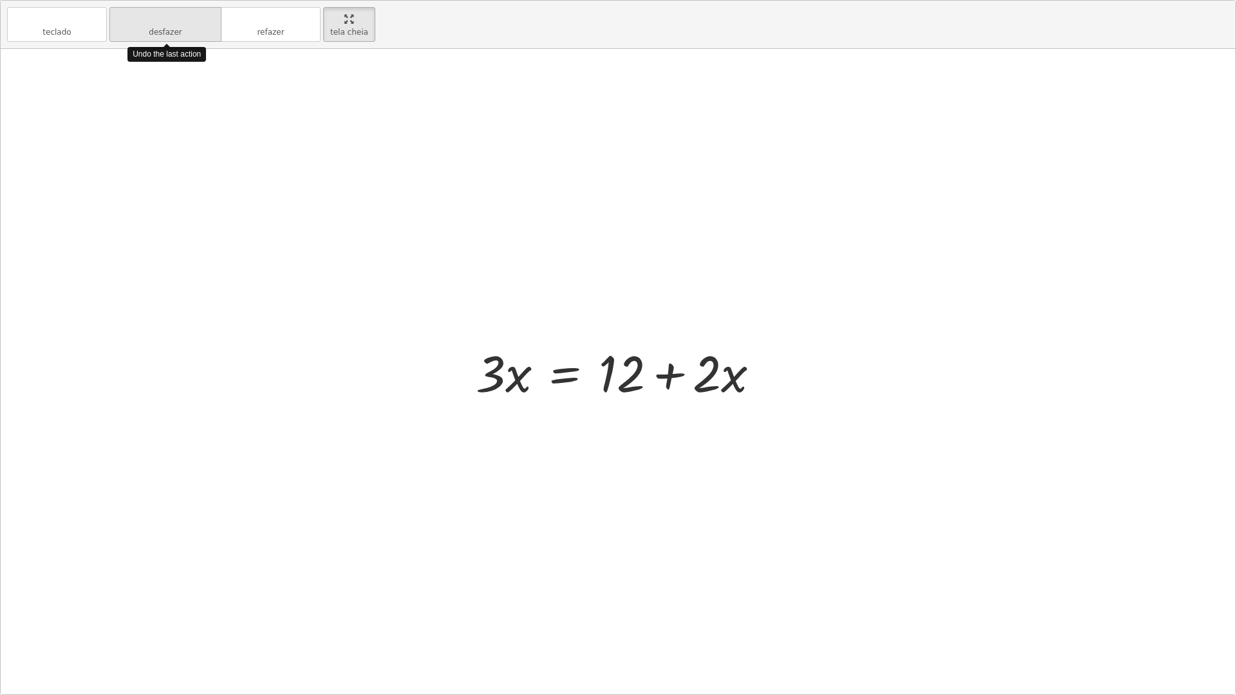
click at [195, 23] on font "desfazer" at bounding box center [165, 19] width 98 height 12
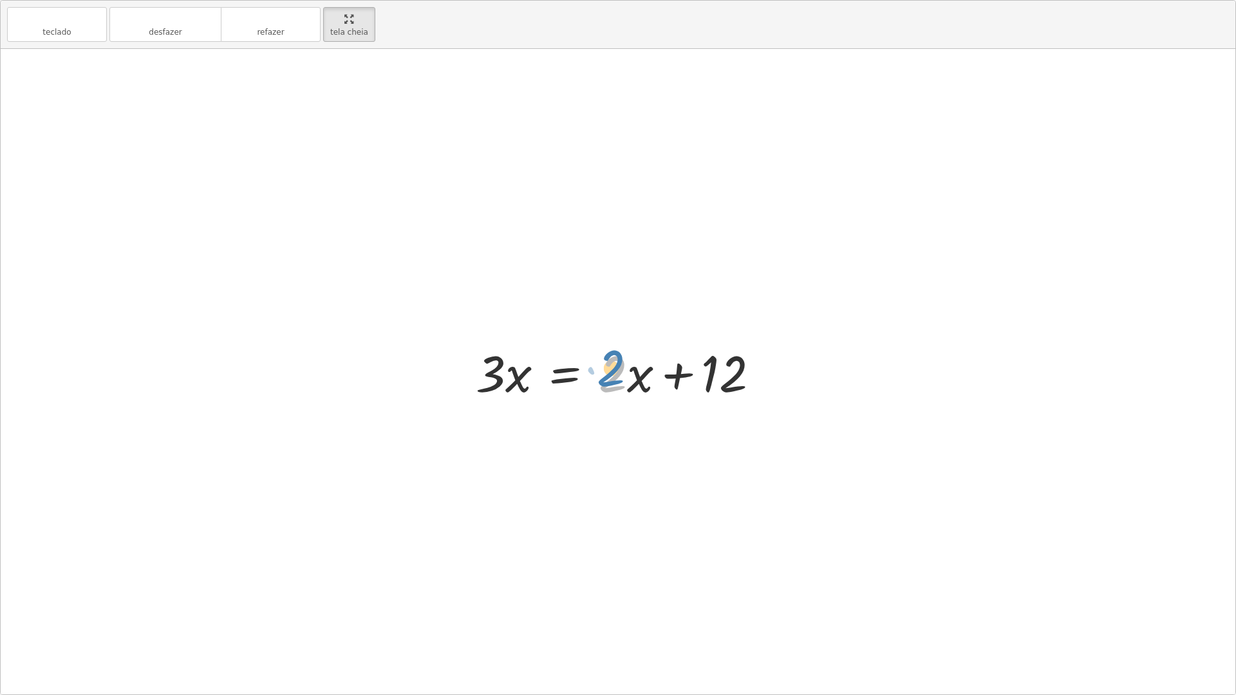
click at [614, 379] on div at bounding box center [622, 372] width 307 height 66
drag, startPoint x: 622, startPoint y: 369, endPoint x: 460, endPoint y: 370, distance: 161.5
click at [460, 370] on div "+ · 3 · x − 7 = + · 2 · x + 5 + · 3 · x − 7 = + 5 + · 2 · x + · 3 · x − 7 + 7 =…" at bounding box center [617, 371] width 323 height 73
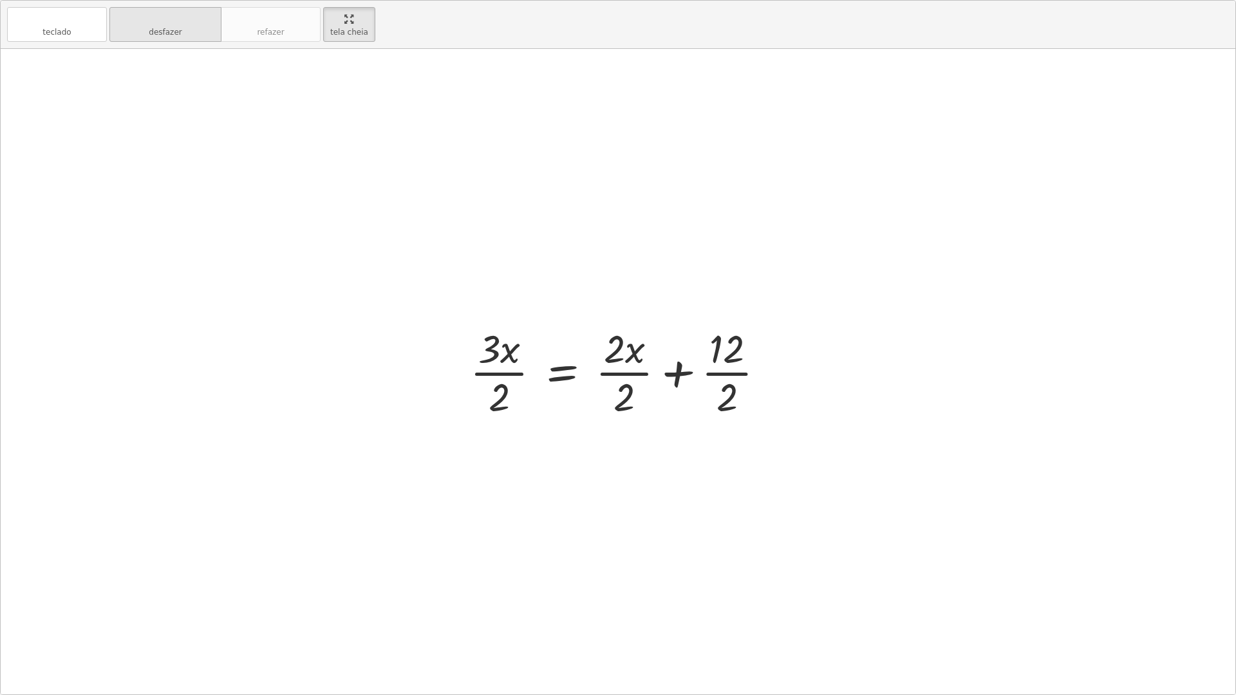
click at [210, 26] on icon "desfazer" at bounding box center [165, 19] width 98 height 15
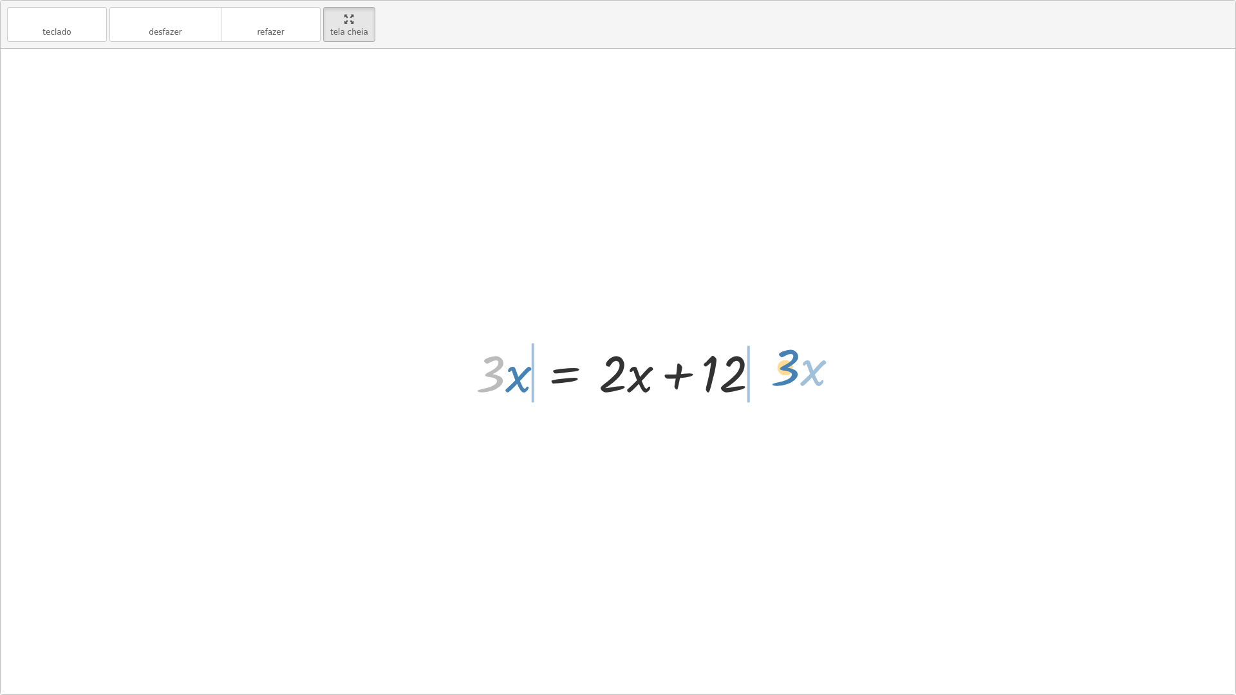
drag, startPoint x: 498, startPoint y: 364, endPoint x: 793, endPoint y: 357, distance: 294.8
click at [793, 357] on div "+ · 3 · x − 7 = + · 2 · x + 5 + · 3 · x − 7 = + 5 + · 2 · x + · 3 · x − 7 + 7 =…" at bounding box center [618, 371] width 1234 height 645
click at [470, 374] on div at bounding box center [623, 372] width 515 height 66
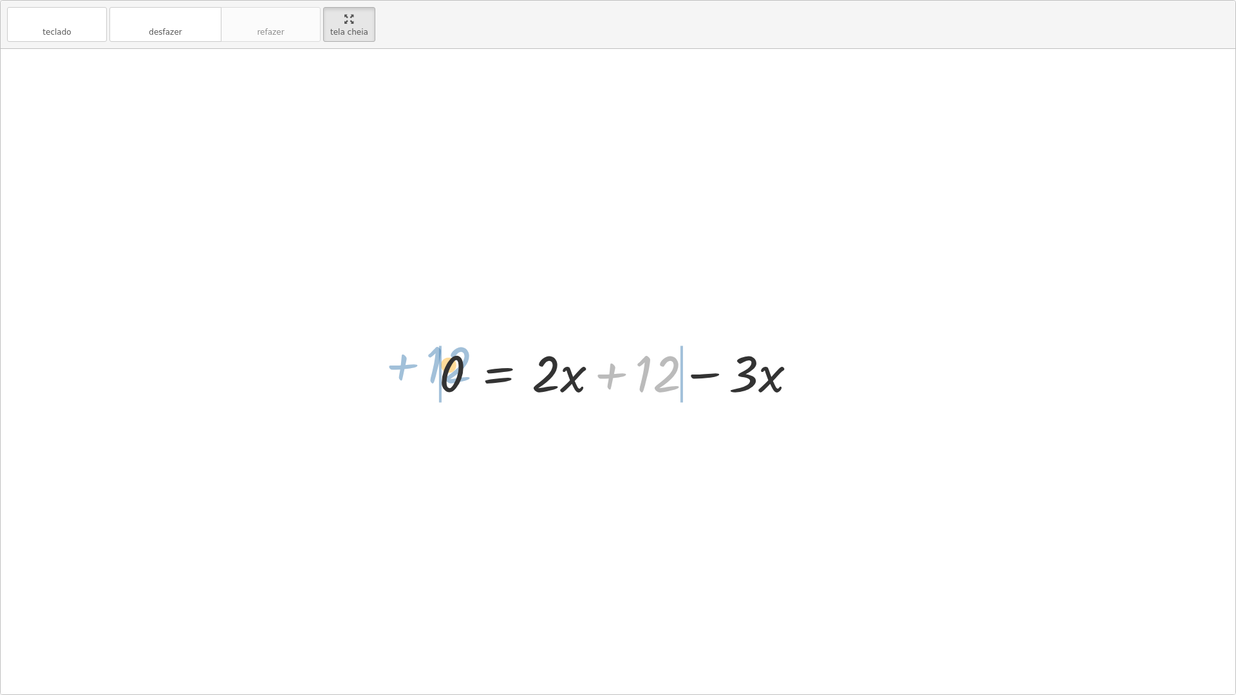
drag, startPoint x: 645, startPoint y: 372, endPoint x: 436, endPoint y: 363, distance: 208.7
click at [436, 363] on div at bounding box center [622, 372] width 381 height 66
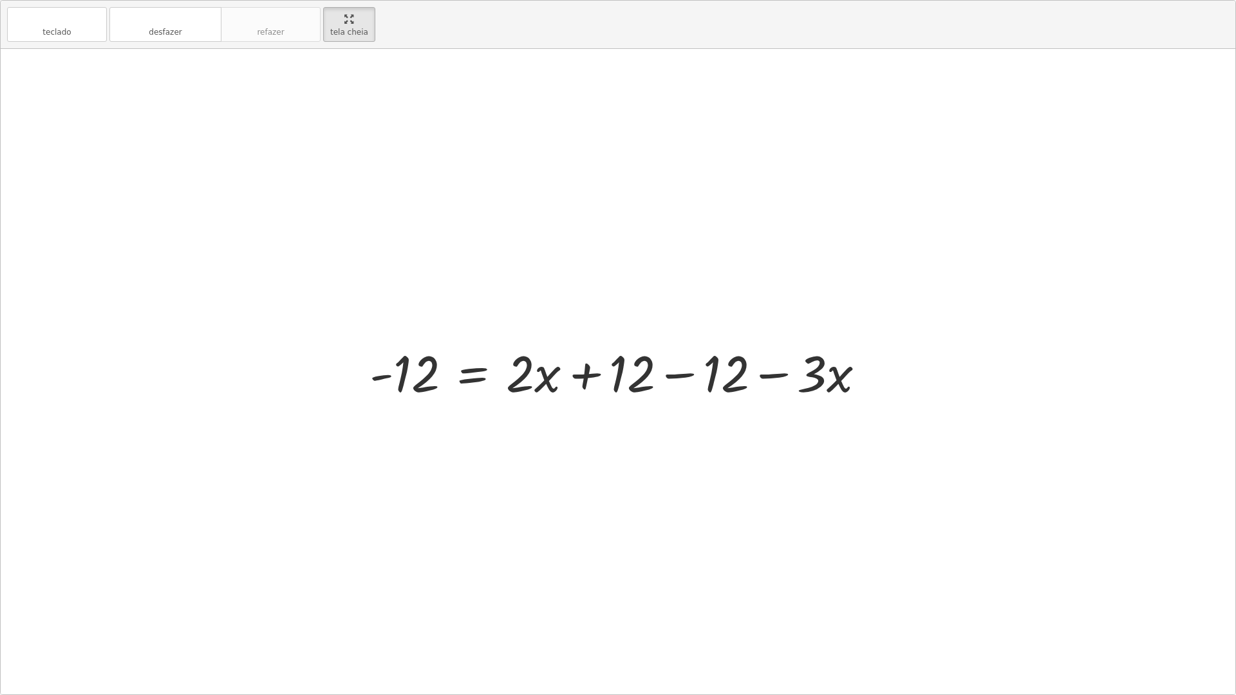
click at [648, 371] on div at bounding box center [622, 372] width 519 height 66
click at [676, 377] on div at bounding box center [622, 372] width 519 height 66
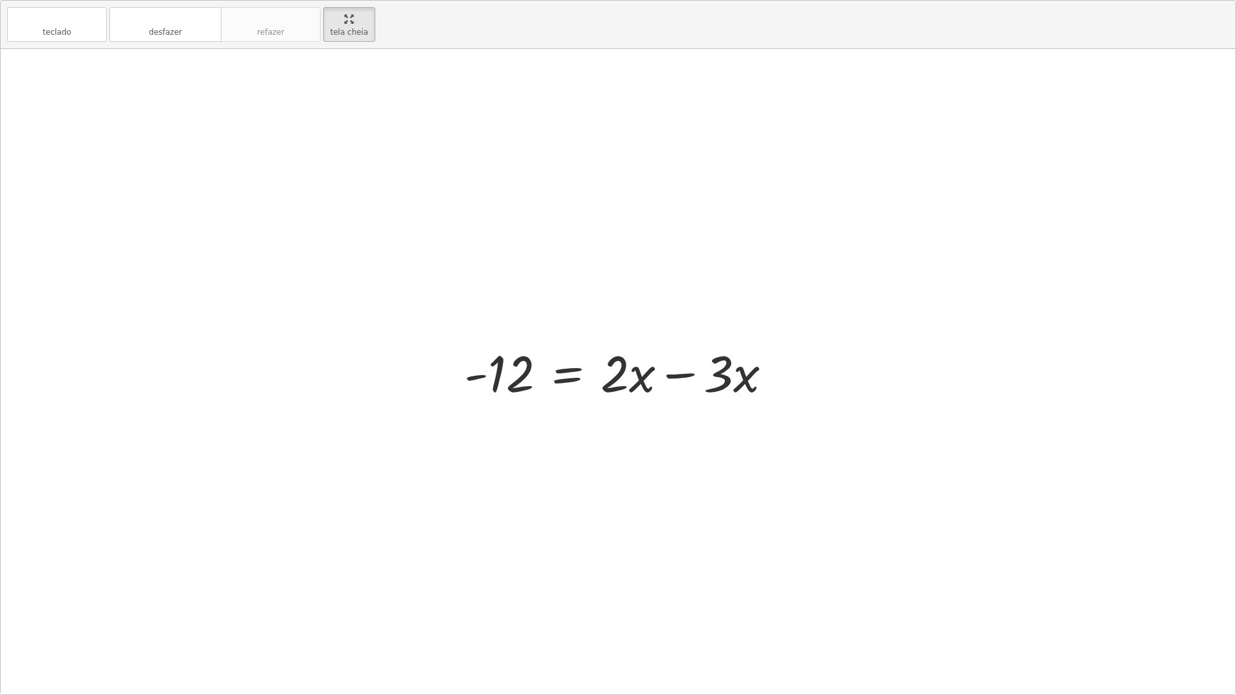
click at [685, 373] on div at bounding box center [623, 372] width 331 height 66
click at [558, 369] on div at bounding box center [623, 372] width 222 height 64
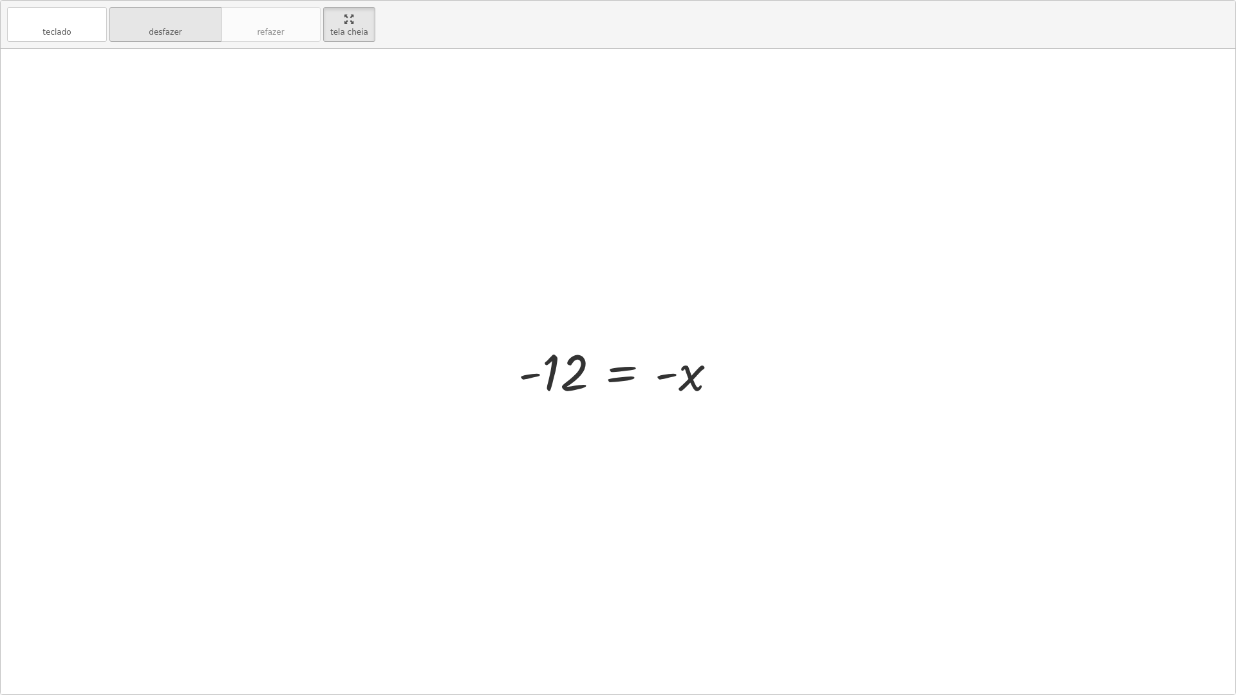
click at [151, 21] on font "desfazer" at bounding box center [165, 19] width 98 height 12
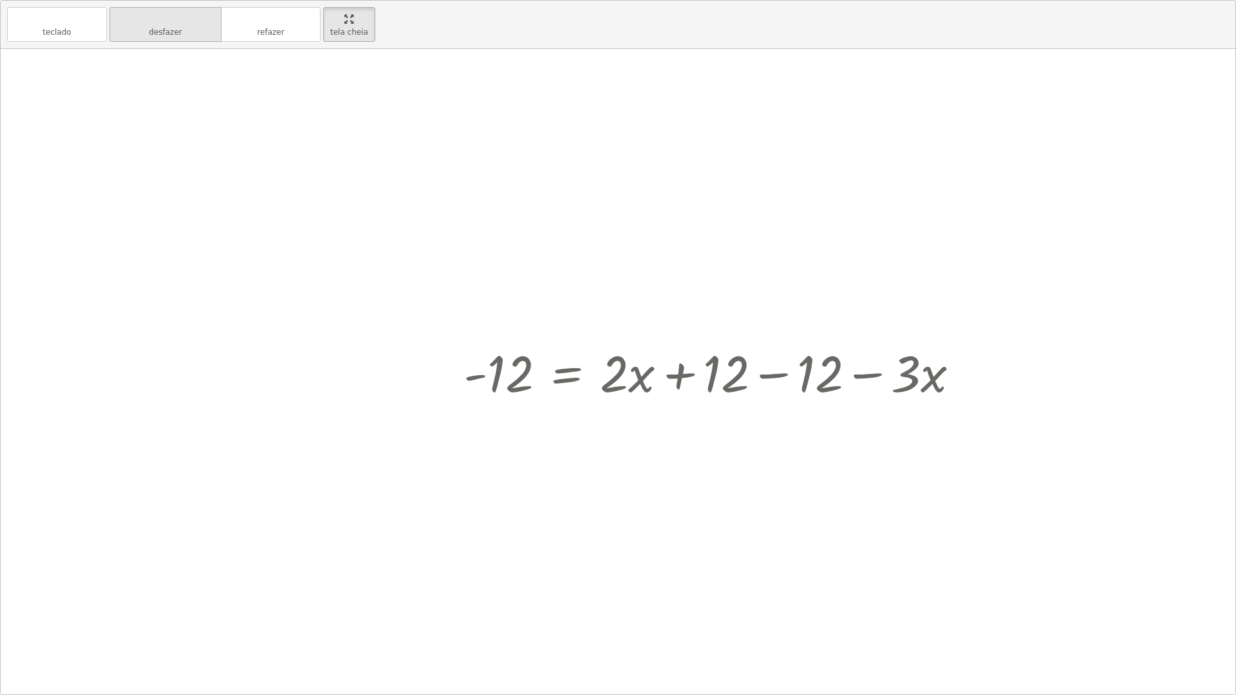
click at [151, 21] on font "desfazer" at bounding box center [165, 19] width 98 height 12
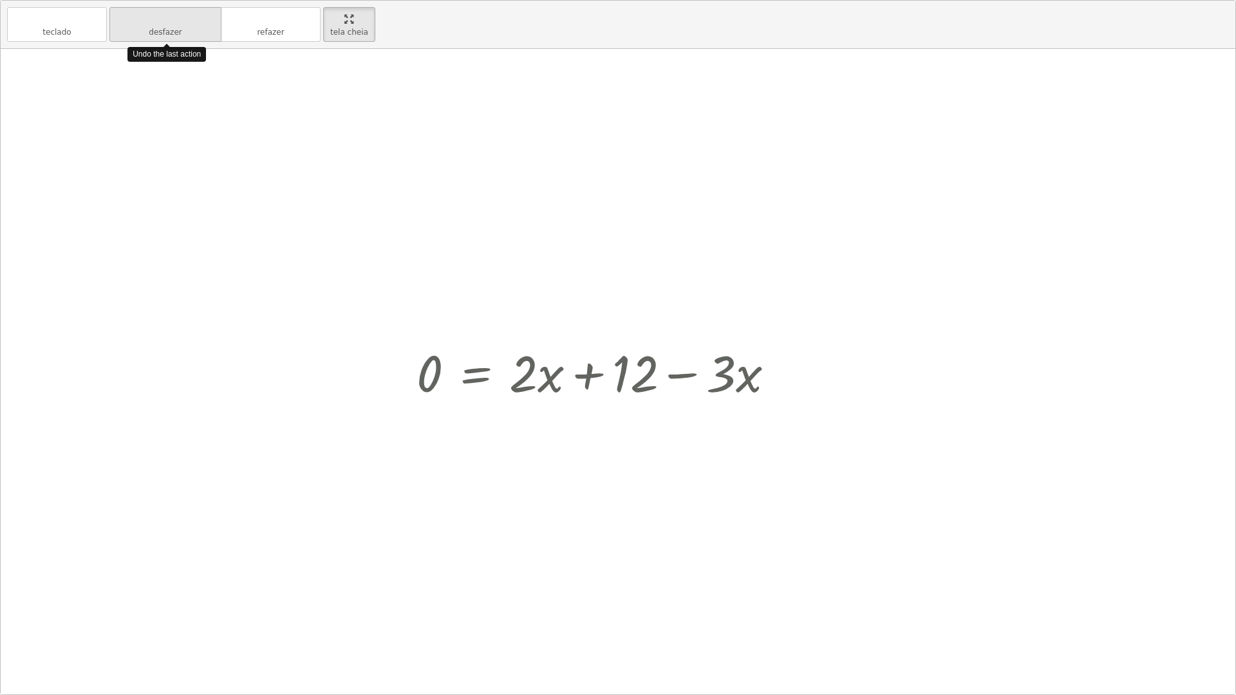
click at [151, 21] on font "desfazer" at bounding box center [165, 19] width 98 height 12
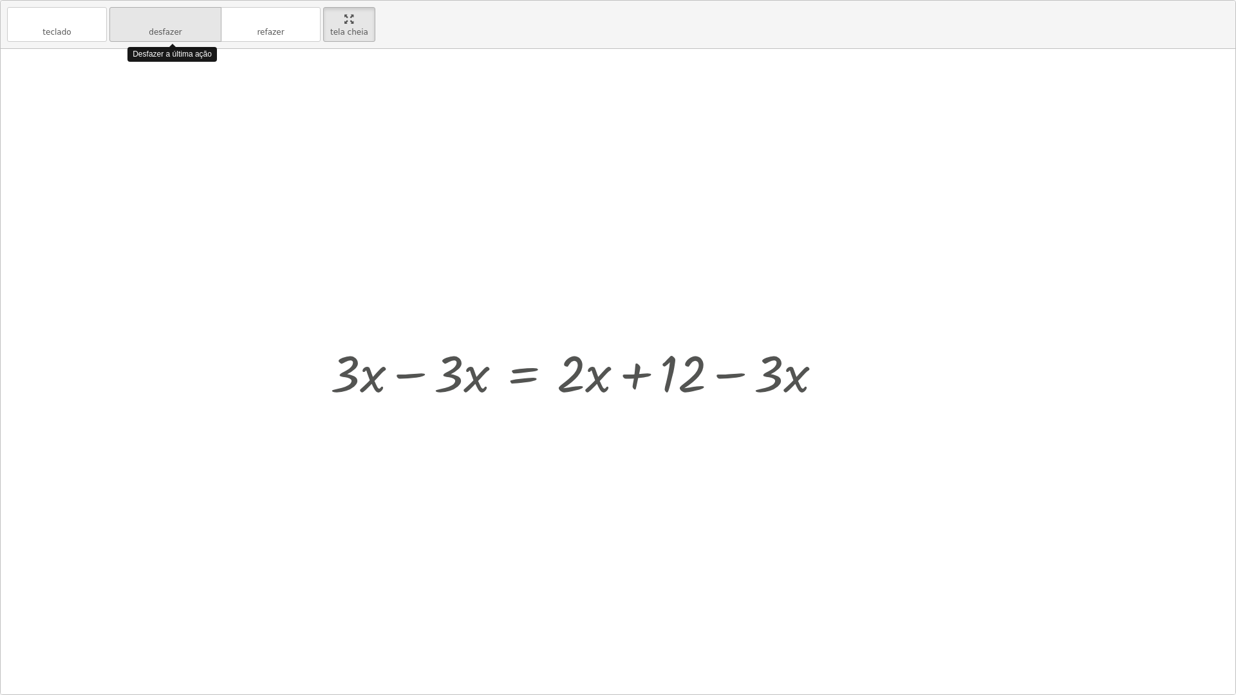
click at [151, 21] on font "desfazer" at bounding box center [165, 19] width 98 height 12
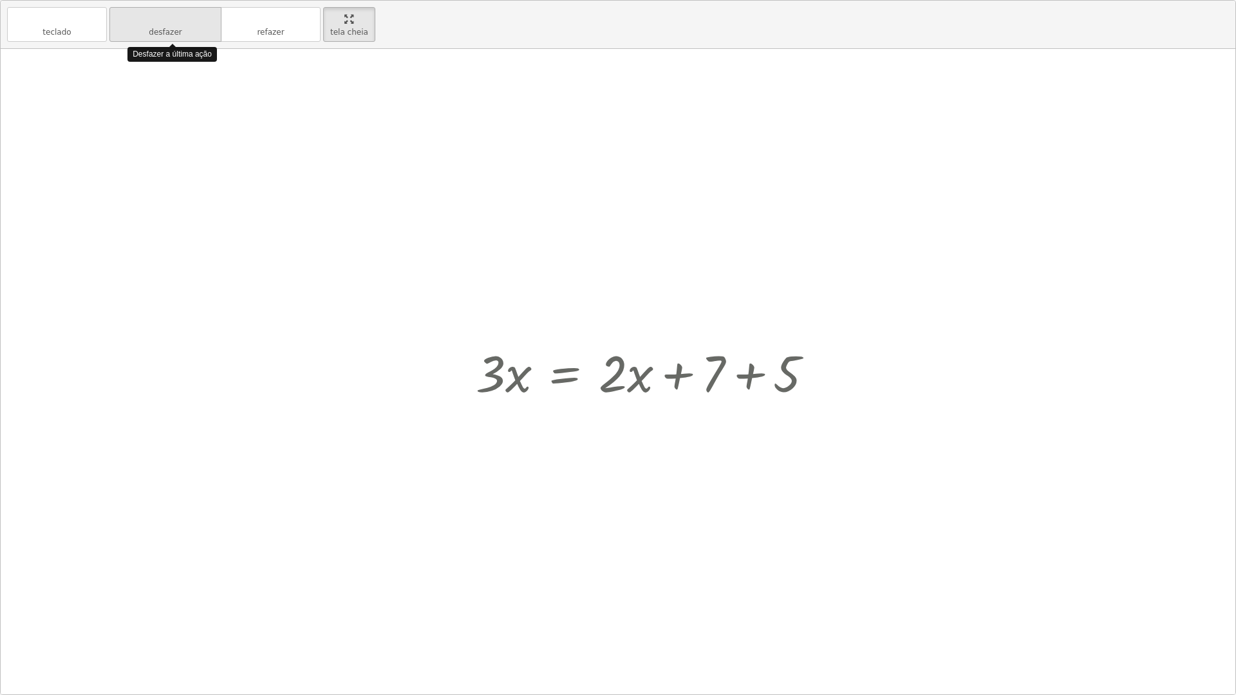
click at [151, 21] on font "desfazer" at bounding box center [165, 19] width 98 height 12
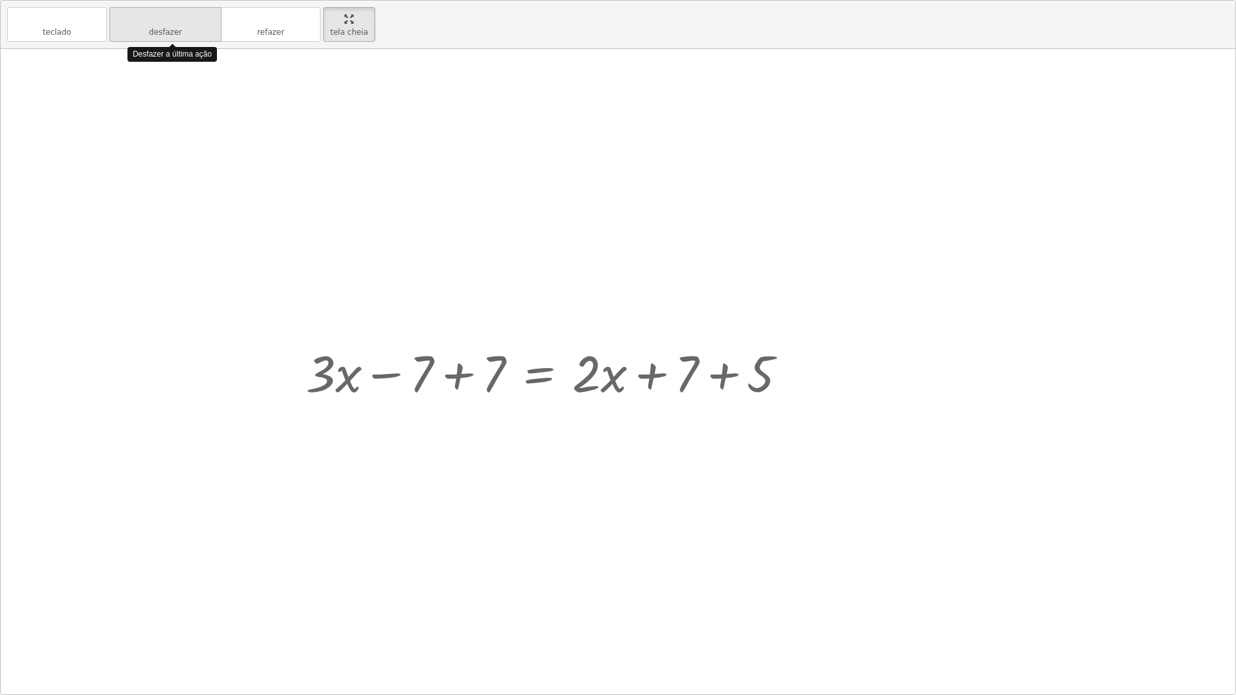
click at [151, 21] on font "desfazer" at bounding box center [165, 19] width 98 height 12
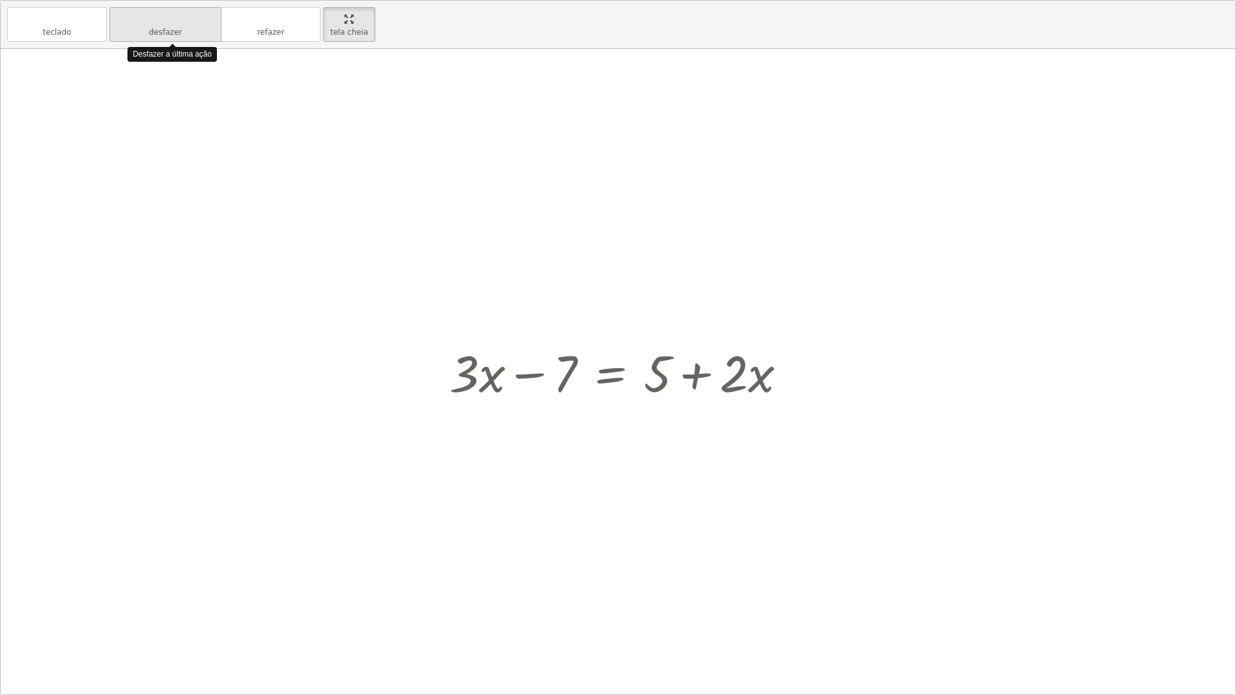
click at [151, 21] on font "desfazer" at bounding box center [165, 19] width 98 height 12
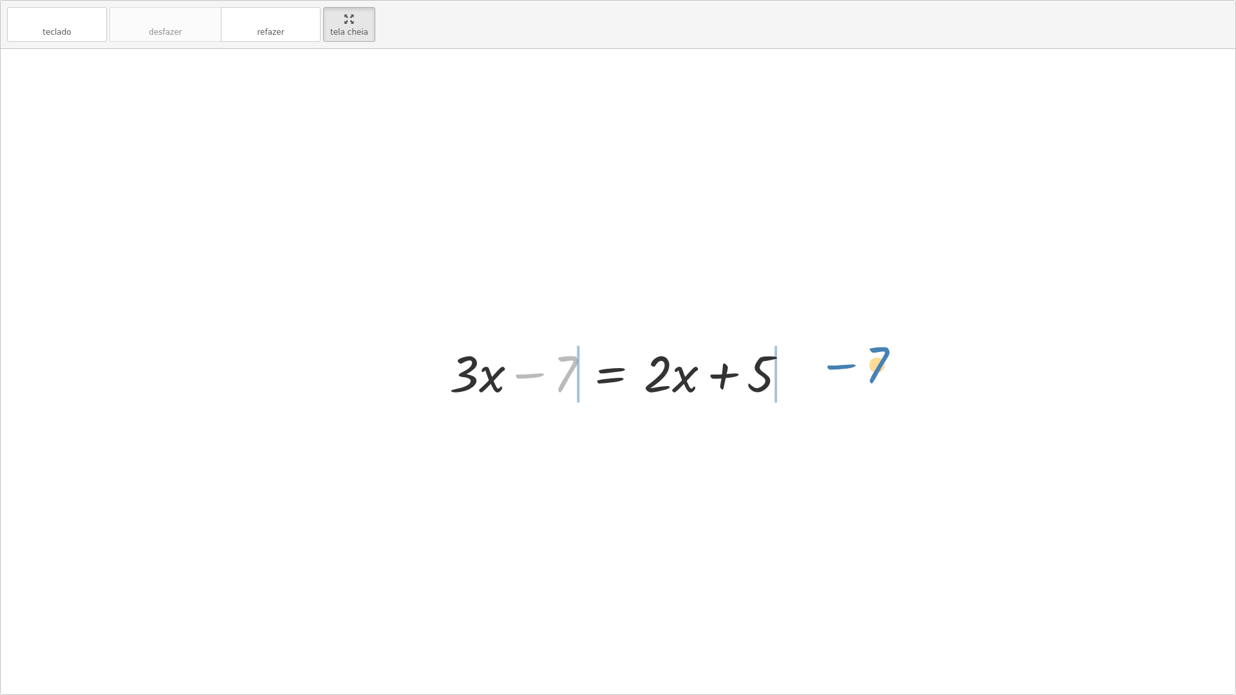
drag, startPoint x: 562, startPoint y: 365, endPoint x: 873, endPoint y: 355, distance: 311.0
click at [873, 355] on div "− 7 + · 3 · x − 7 = + · 2 · x + 5" at bounding box center [618, 371] width 1234 height 645
drag, startPoint x: 530, startPoint y: 382, endPoint x: 555, endPoint y: 386, distance: 25.4
click at [528, 382] on div at bounding box center [623, 372] width 504 height 66
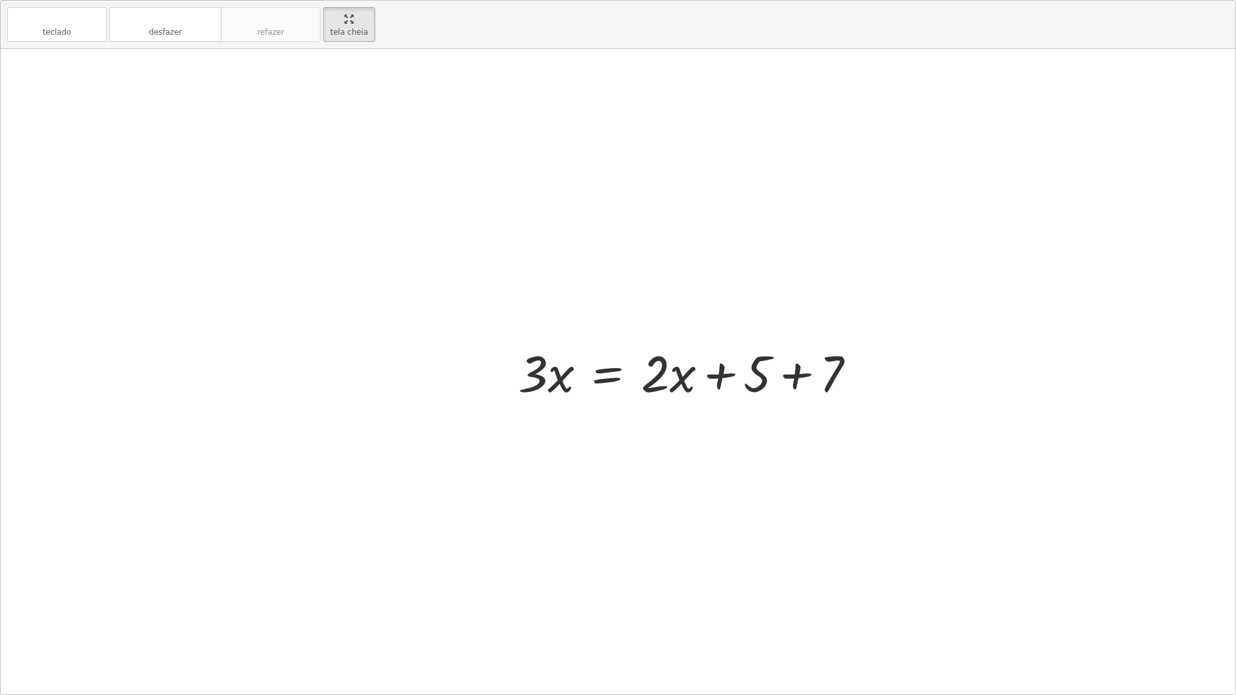
click at [785, 374] on div at bounding box center [692, 372] width 360 height 66
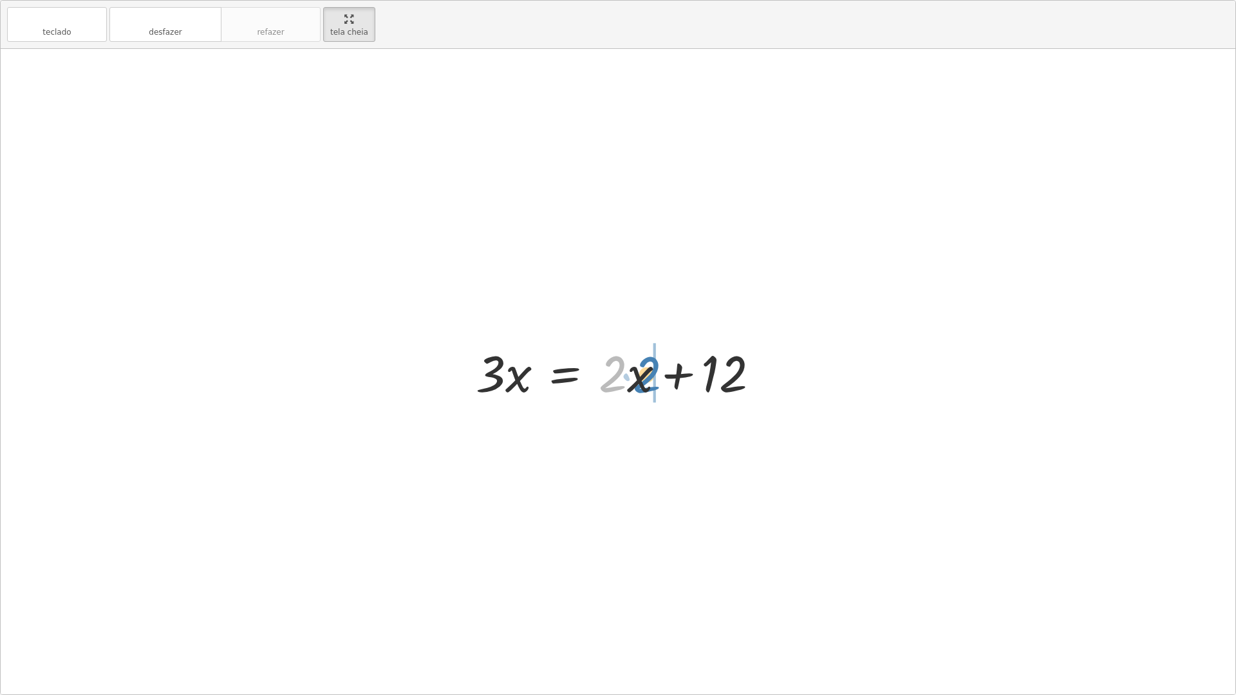
drag, startPoint x: 612, startPoint y: 378, endPoint x: 647, endPoint y: 379, distance: 35.4
click at [647, 379] on div at bounding box center [622, 372] width 307 height 66
drag, startPoint x: 608, startPoint y: 379, endPoint x: 652, endPoint y: 379, distance: 43.8
click at [651, 380] on div at bounding box center [622, 372] width 307 height 66
click at [618, 379] on div at bounding box center [622, 372] width 307 height 66
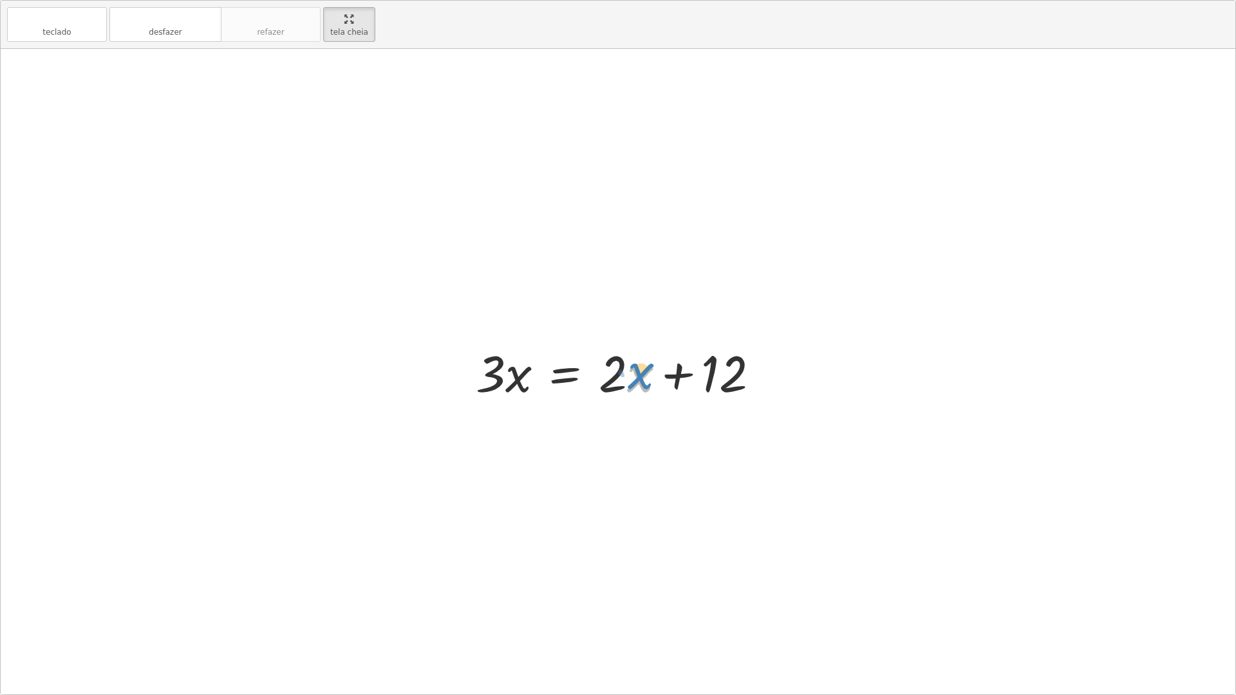
click at [639, 378] on div at bounding box center [622, 372] width 307 height 66
drag, startPoint x: 644, startPoint y: 376, endPoint x: 651, endPoint y: 371, distance: 8.2
click at [651, 371] on div at bounding box center [622, 372] width 307 height 66
drag, startPoint x: 676, startPoint y: 379, endPoint x: 531, endPoint y: 368, distance: 145.2
click at [531, 368] on div at bounding box center [622, 372] width 307 height 66
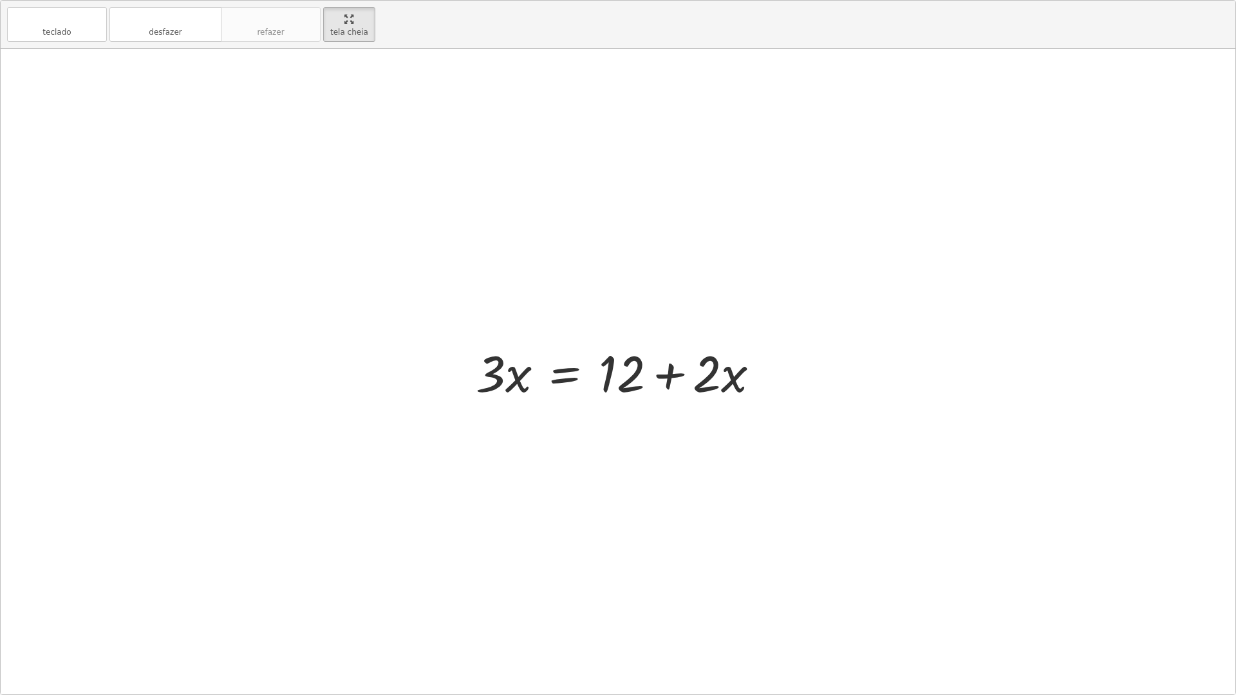
click at [676, 376] on div at bounding box center [622, 372] width 307 height 66
drag, startPoint x: 676, startPoint y: 376, endPoint x: 380, endPoint y: 381, distance: 296.1
click at [380, 381] on div "+ · 3 · x − 7 = + · 2 · x + 5 + · 3 · x − 7 + 7 = + · 2 · x + 5 + 7 + · 3 · x +…" at bounding box center [618, 371] width 1234 height 645
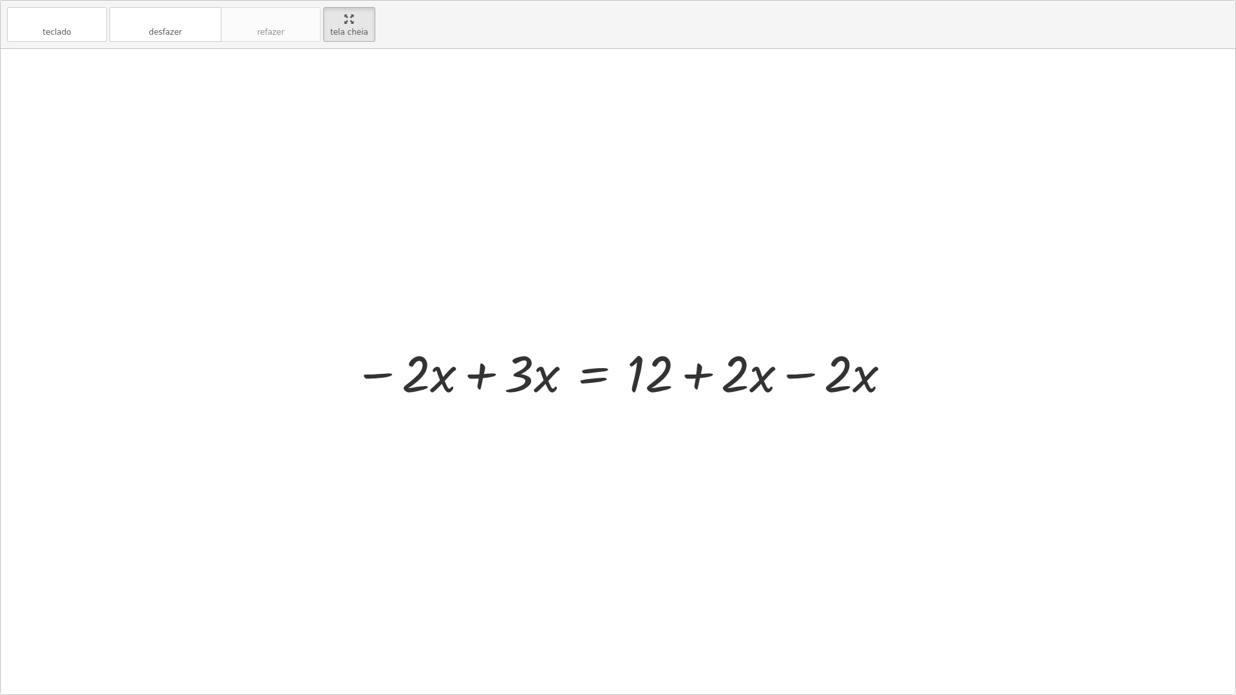
click at [812, 377] on div at bounding box center [623, 372] width 552 height 66
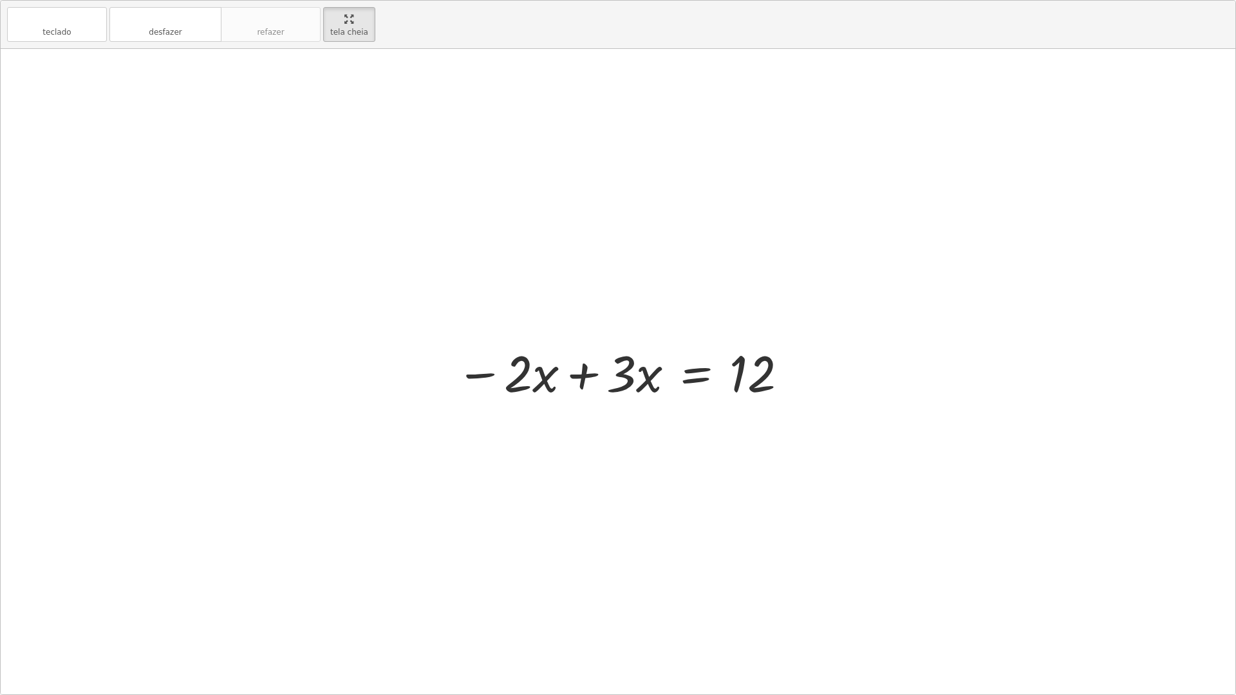
click at [586, 378] on div at bounding box center [622, 372] width 346 height 66
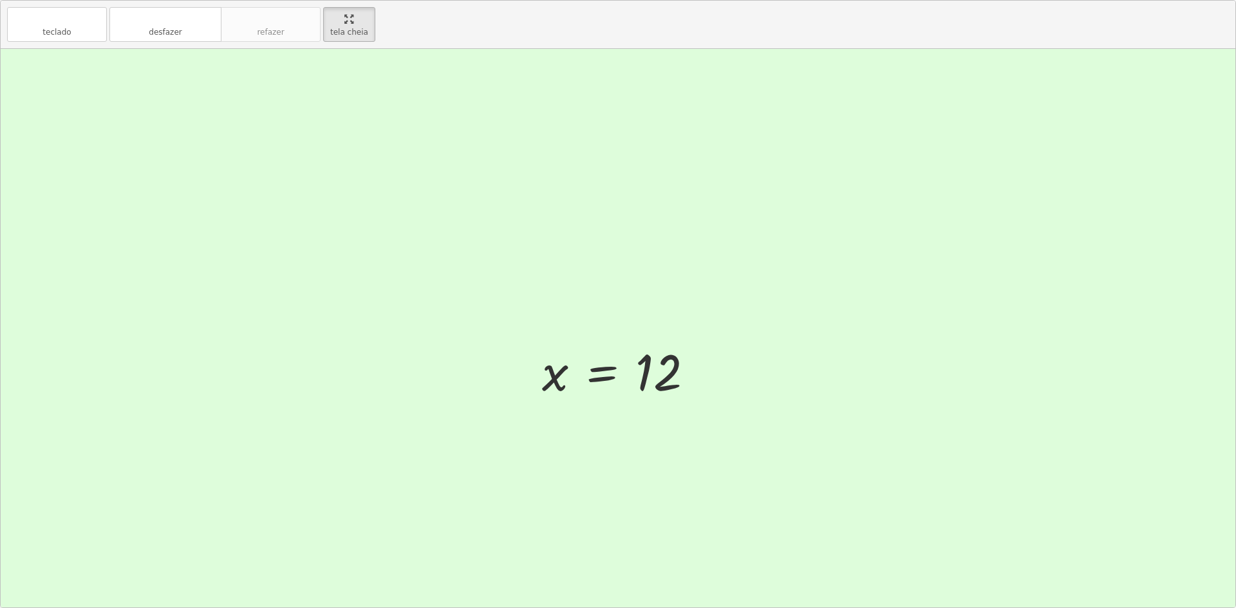
drag, startPoint x: 351, startPoint y: 32, endPoint x: 351, endPoint y: -57, distance: 89.5
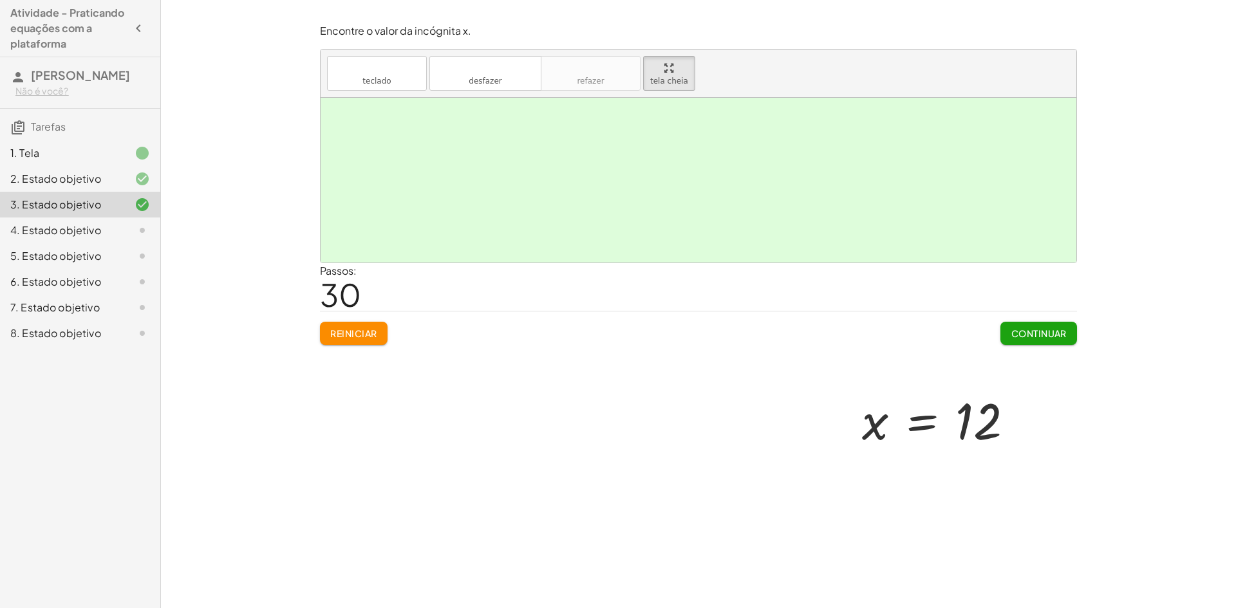
click at [351, 0] on html "Atividade - Praticando equações com a plataforma izabella lorrany Não é você? T…" at bounding box center [618, 304] width 1236 height 608
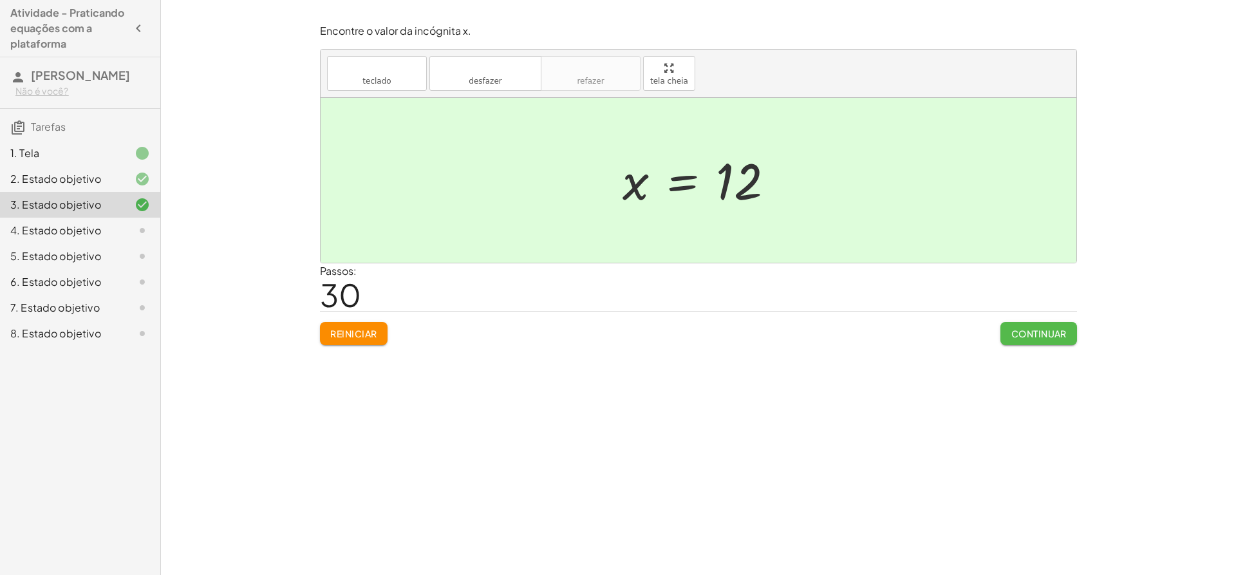
click at [1064, 329] on font "Continuar" at bounding box center [1038, 334] width 55 height 12
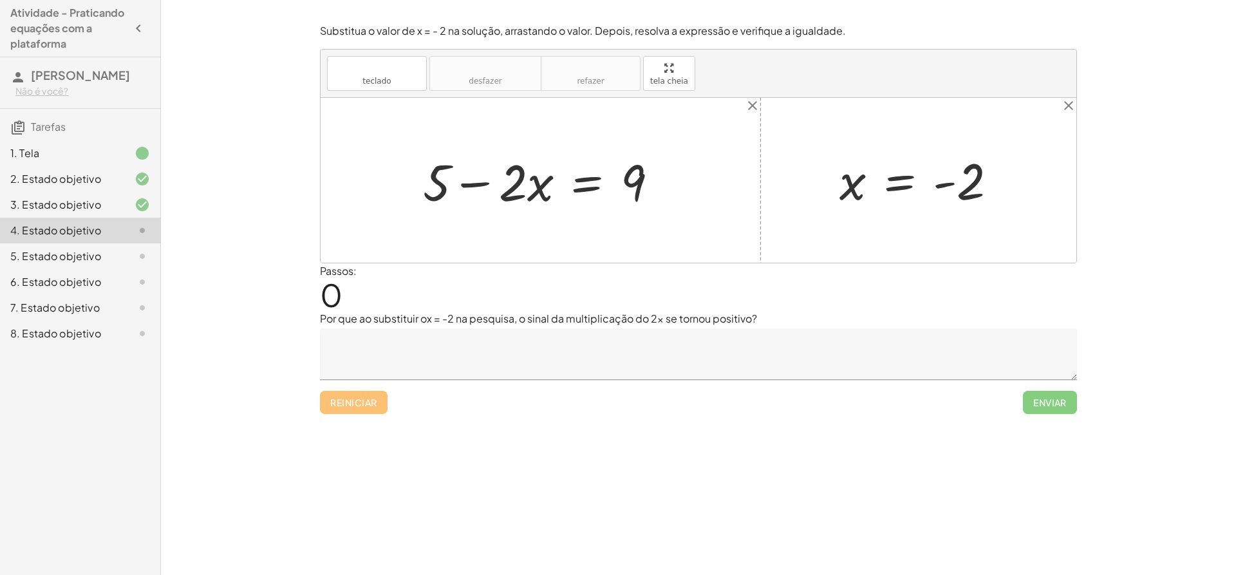
click at [504, 338] on textarea at bounding box center [698, 353] width 757 height 51
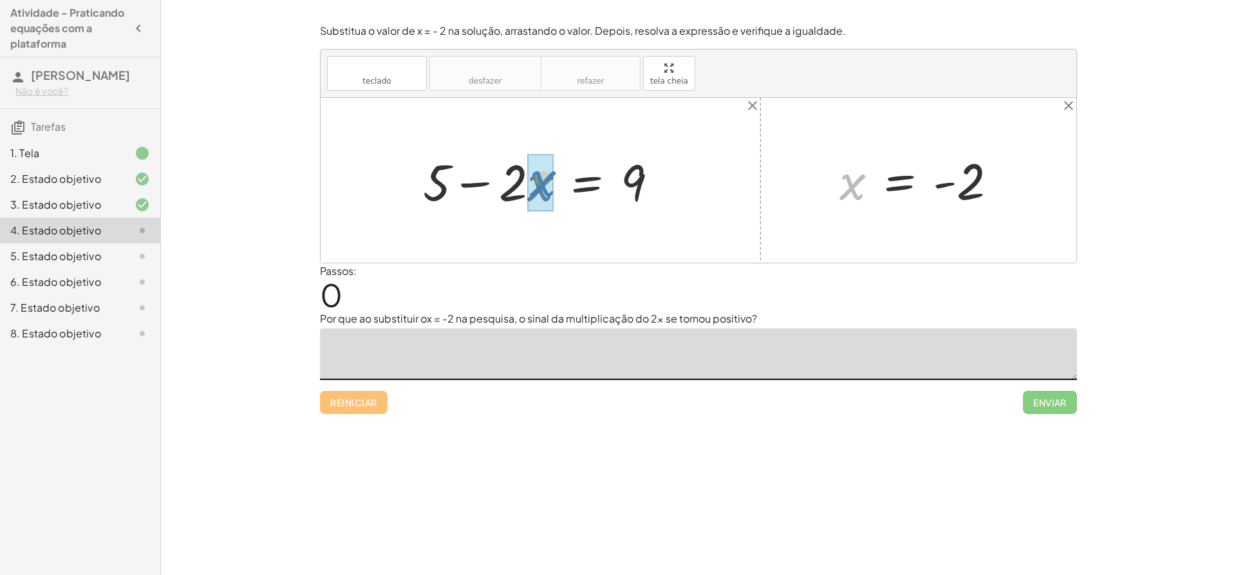
drag, startPoint x: 850, startPoint y: 191, endPoint x: 541, endPoint y: 190, distance: 308.3
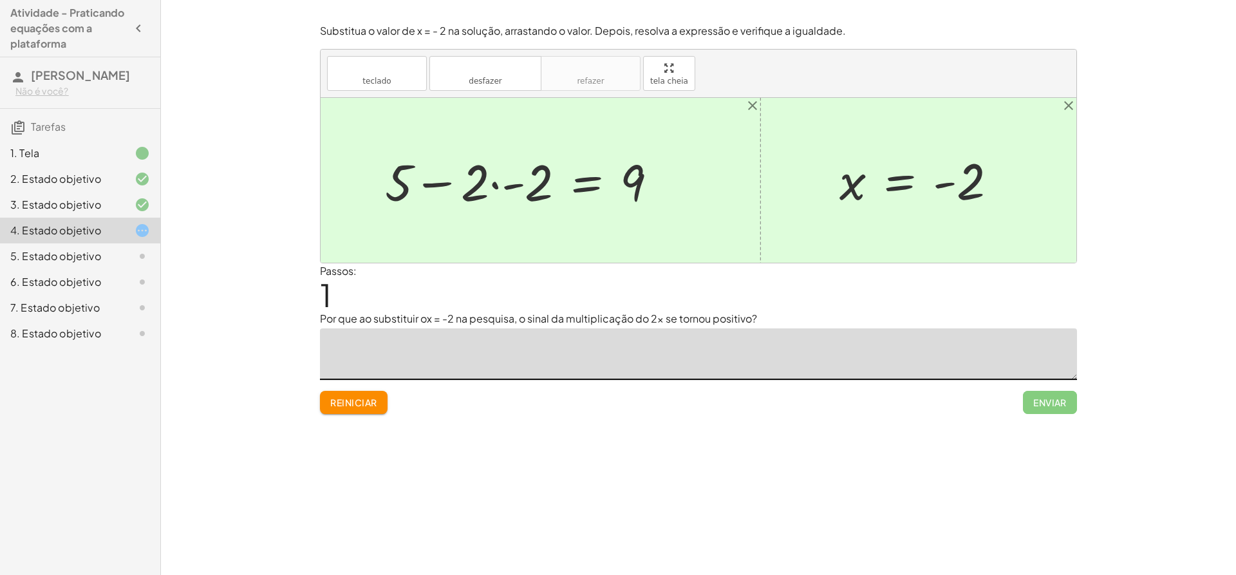
drag, startPoint x: 692, startPoint y: 66, endPoint x: 692, endPoint y: 156, distance: 89.5
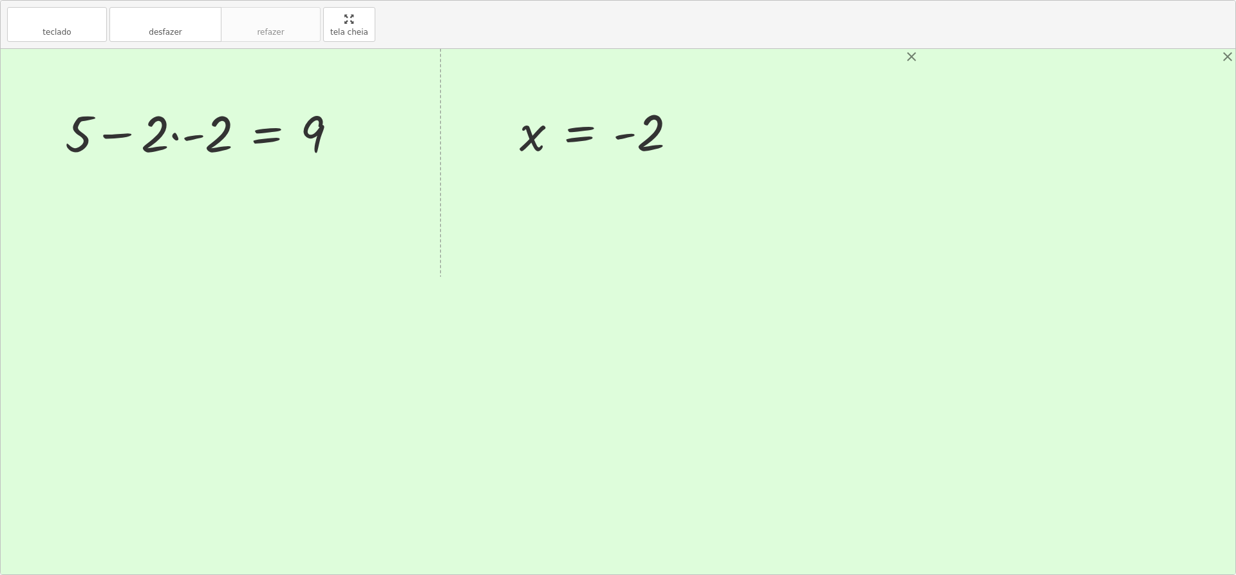
click at [692, 156] on div "teclado teclado desfazer desfazer refazer refazer tela cheia + 5 − · 2 · x = 9 …" at bounding box center [618, 287] width 1234 height 573
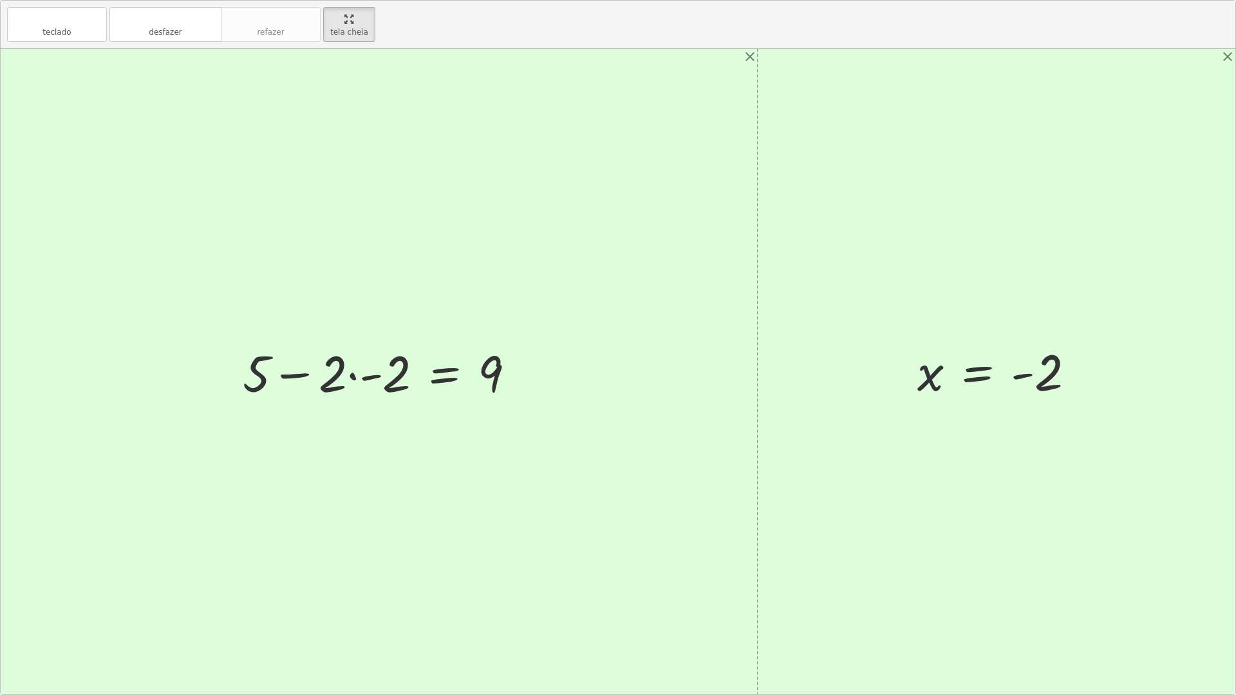
drag, startPoint x: 499, startPoint y: 187, endPoint x: 496, endPoint y: 142, distance: 44.6
click at [496, 143] on div at bounding box center [618, 371] width 1234 height 645
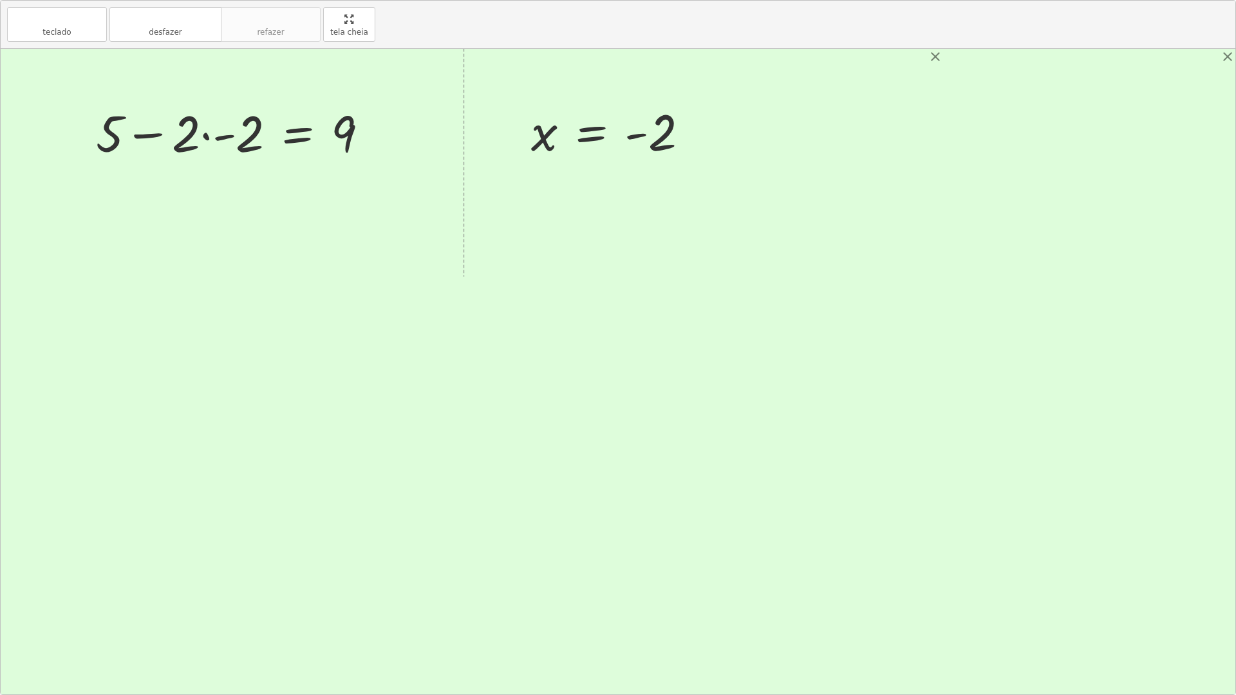
drag, startPoint x: 349, startPoint y: 27, endPoint x: 349, endPoint y: -62, distance: 89.5
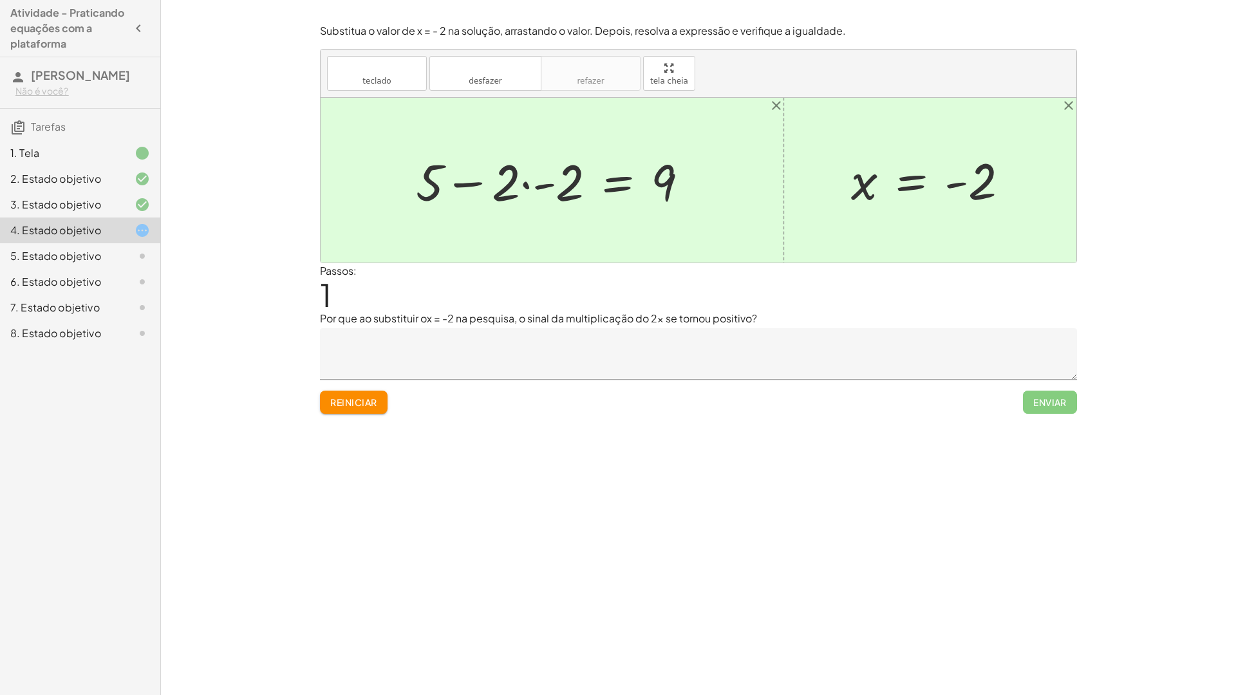
click at [349, 0] on html "Atividade - Praticando equações com a plataforma izabella lorrany Não é você? T…" at bounding box center [618, 347] width 1236 height 695
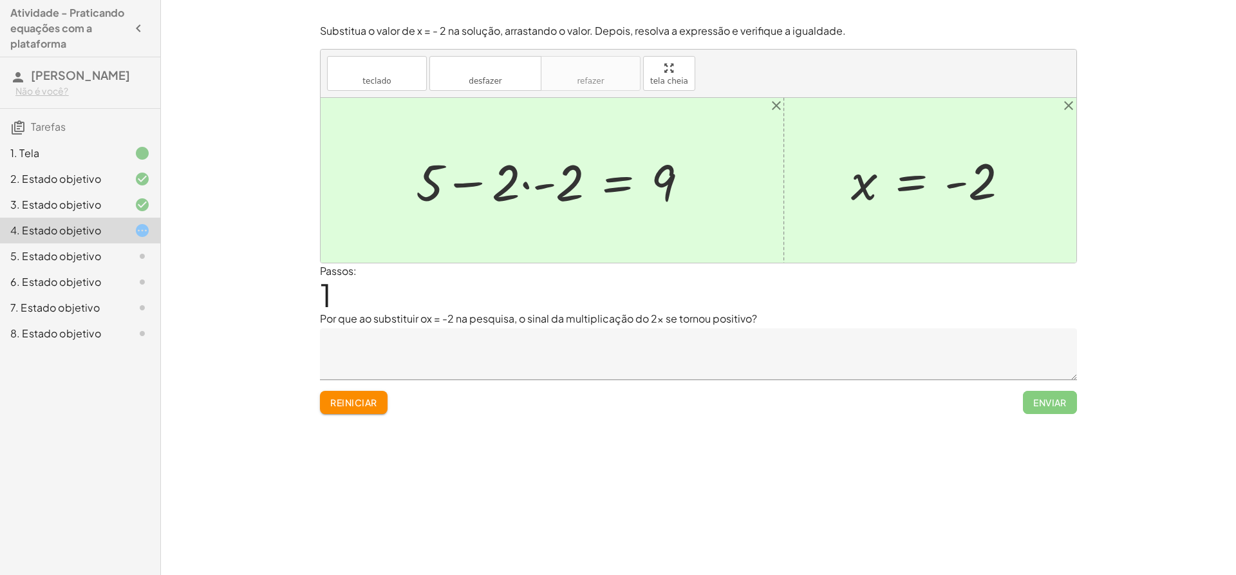
click at [306, 296] on div "Encontre o valor da incógnita x manipulando a descoberta. inserir selecione uma…" at bounding box center [698, 287] width 1075 height 575
click at [311, 296] on div "Encontre o valor da incógnita x manipulando a descoberta. inserir selecione uma…" at bounding box center [698, 287] width 1075 height 575
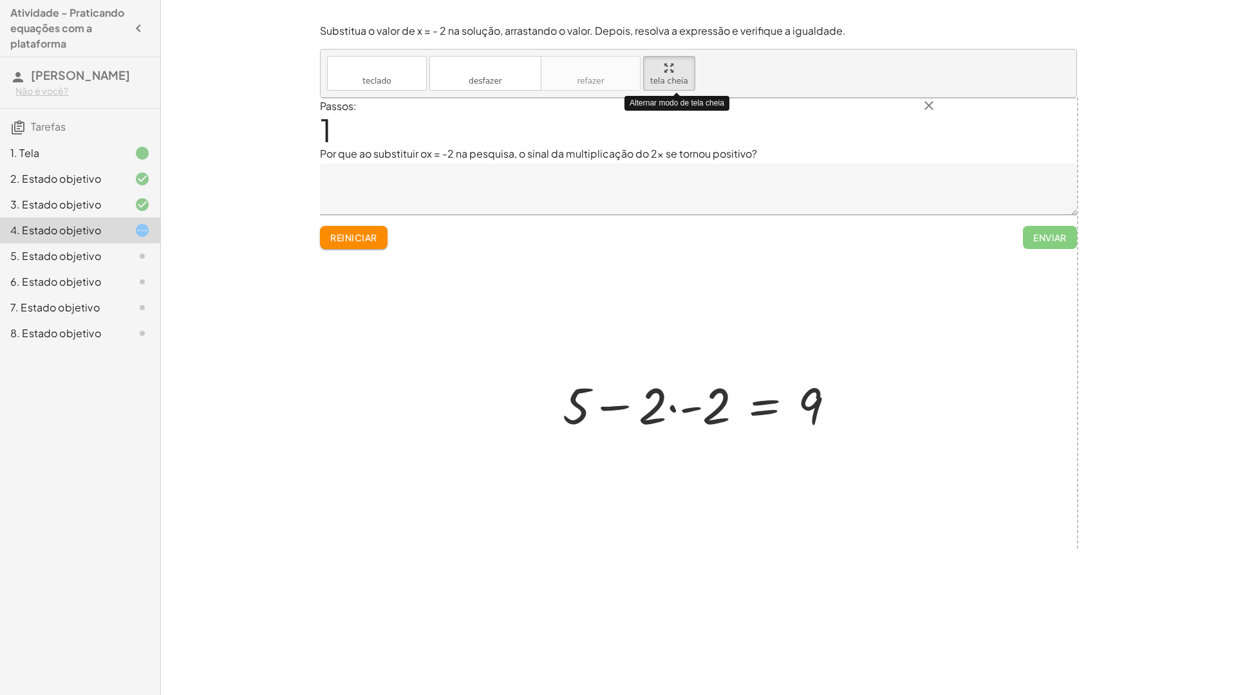
drag, startPoint x: 662, startPoint y: 70, endPoint x: 662, endPoint y: 160, distance: 89.5
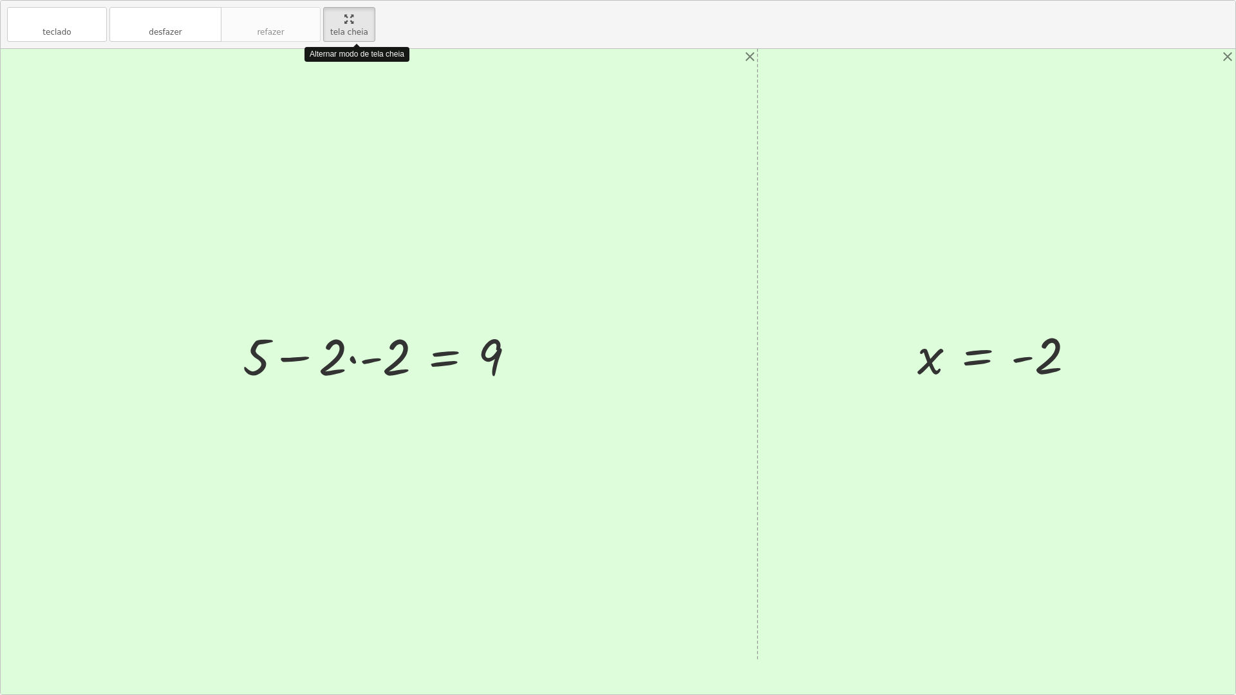
click at [662, 160] on div "teclado teclado desfazer desfazer refazer refazer tela cheia Alternar modo de t…" at bounding box center [618, 348] width 1234 height 694
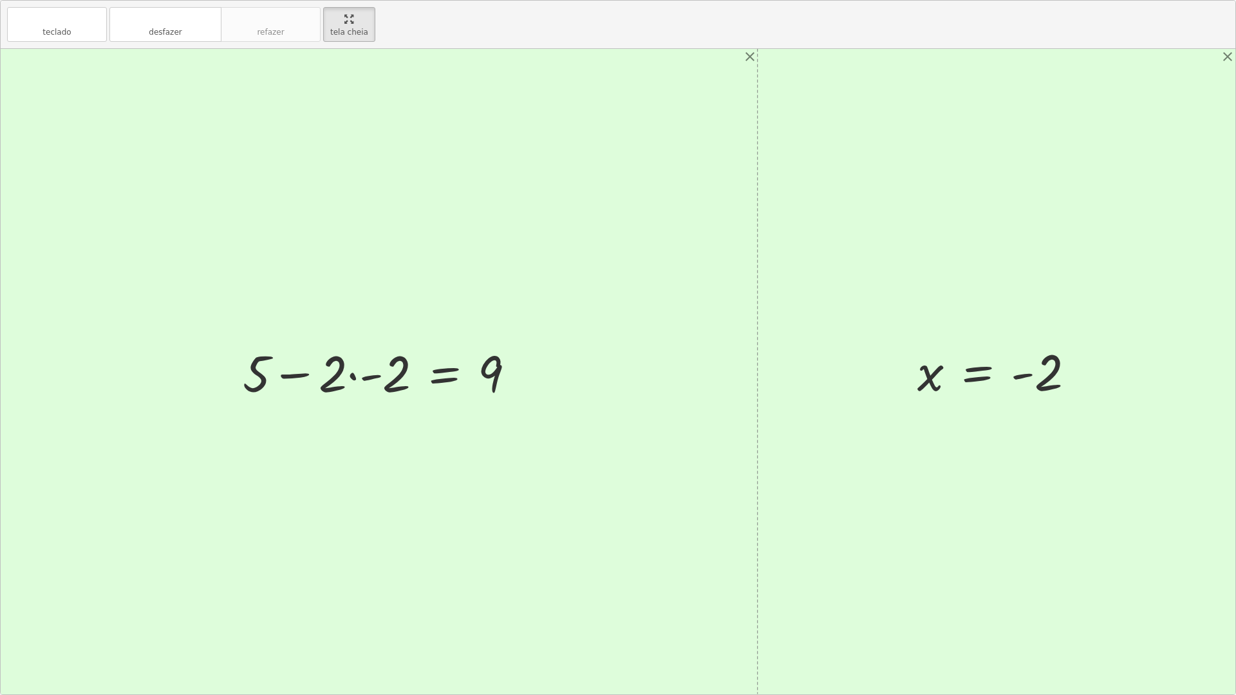
click at [341, 379] on div at bounding box center [383, 372] width 295 height 66
click at [363, 369] on div at bounding box center [383, 372] width 295 height 66
click at [370, 377] on div at bounding box center [404, 372] width 255 height 66
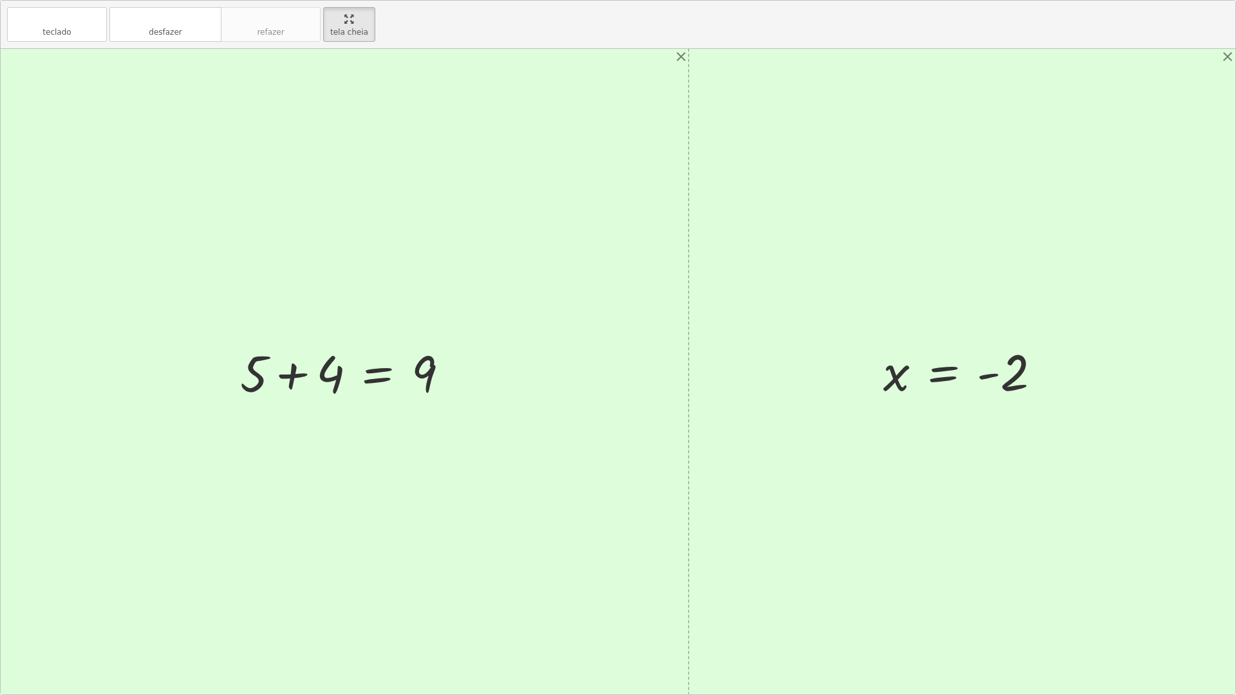
click at [288, 369] on div at bounding box center [350, 372] width 232 height 66
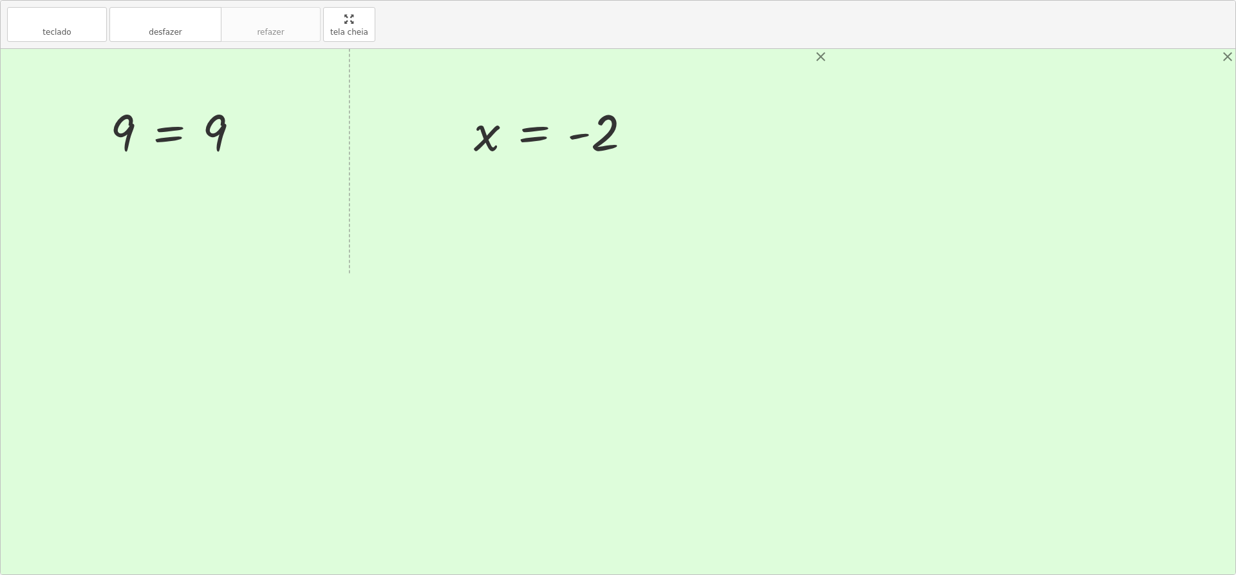
drag, startPoint x: 357, startPoint y: -64, endPoint x: 354, endPoint y: -57, distance: 7.8
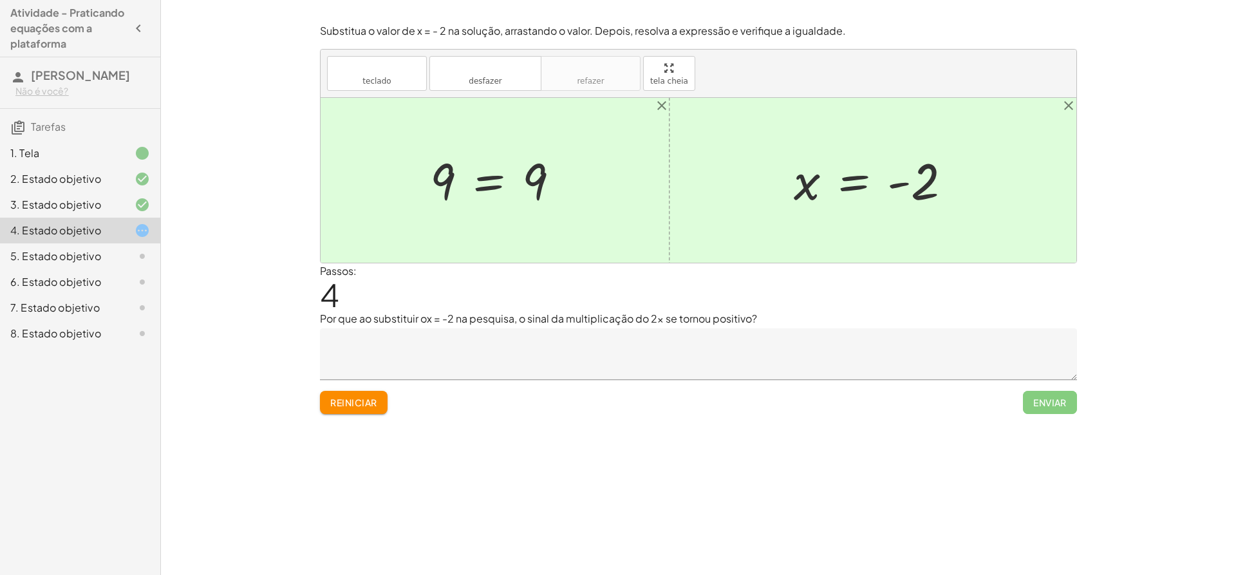
click at [354, 0] on html "Atividade - Praticando equações com a plataforma izabella lorrany Não é você? T…" at bounding box center [618, 287] width 1236 height 575
click at [335, 344] on textarea at bounding box center [698, 353] width 757 height 51
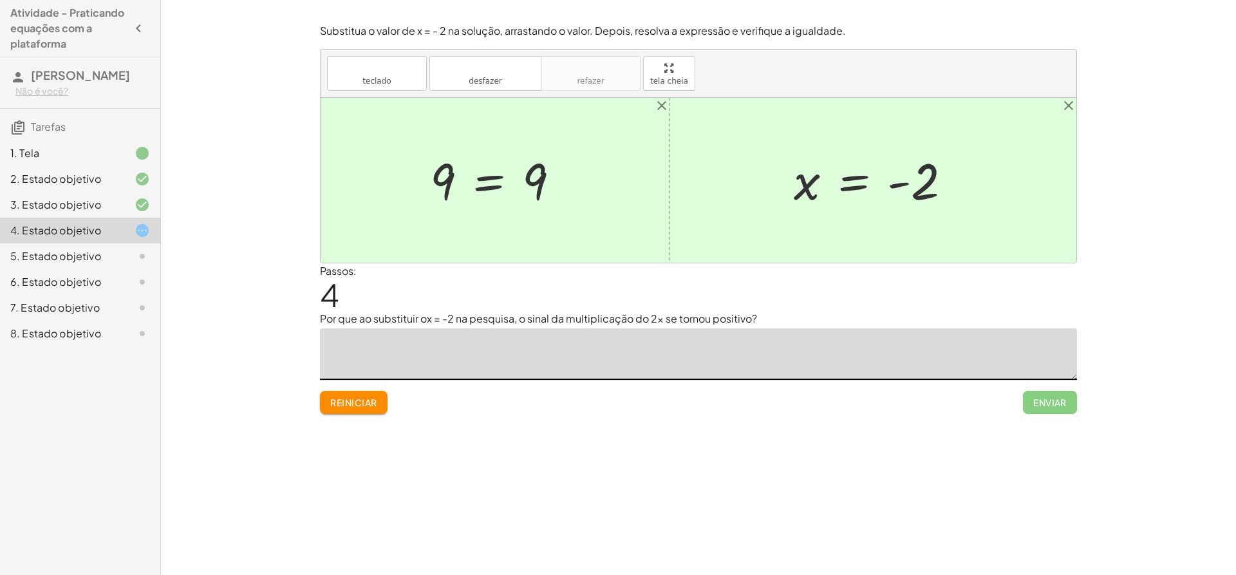
click at [416, 366] on textarea at bounding box center [698, 353] width 757 height 51
click at [434, 340] on textarea at bounding box center [698, 353] width 757 height 51
click at [444, 342] on textarea at bounding box center [698, 353] width 757 height 51
type textarea "*"
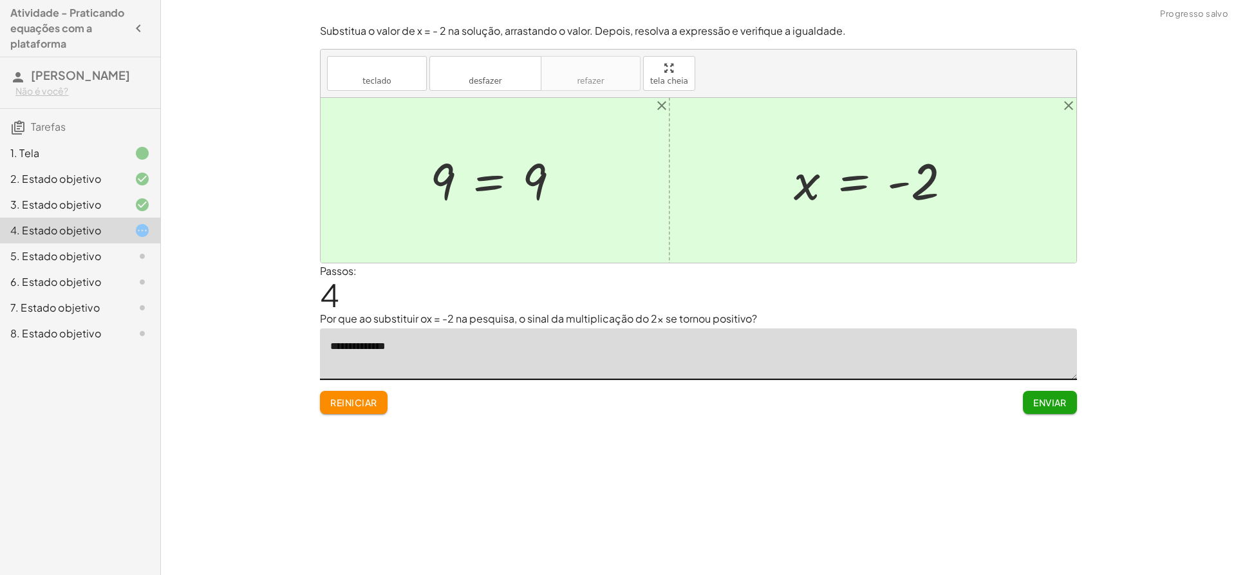
type textarea "**********"
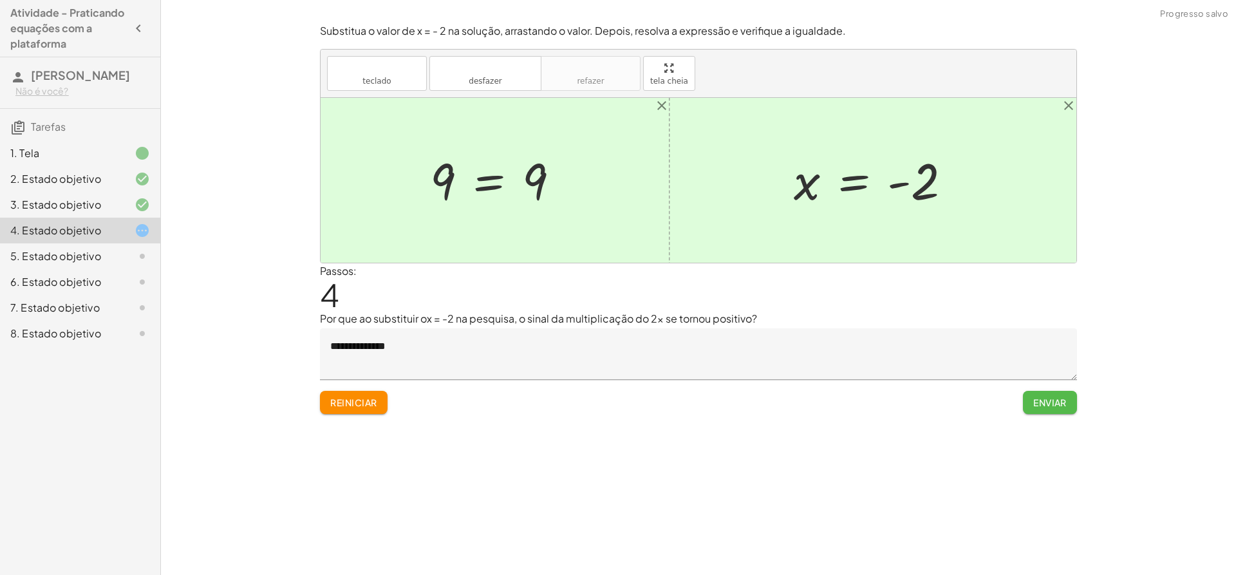
click at [1034, 393] on button "Enviar" at bounding box center [1050, 402] width 54 height 23
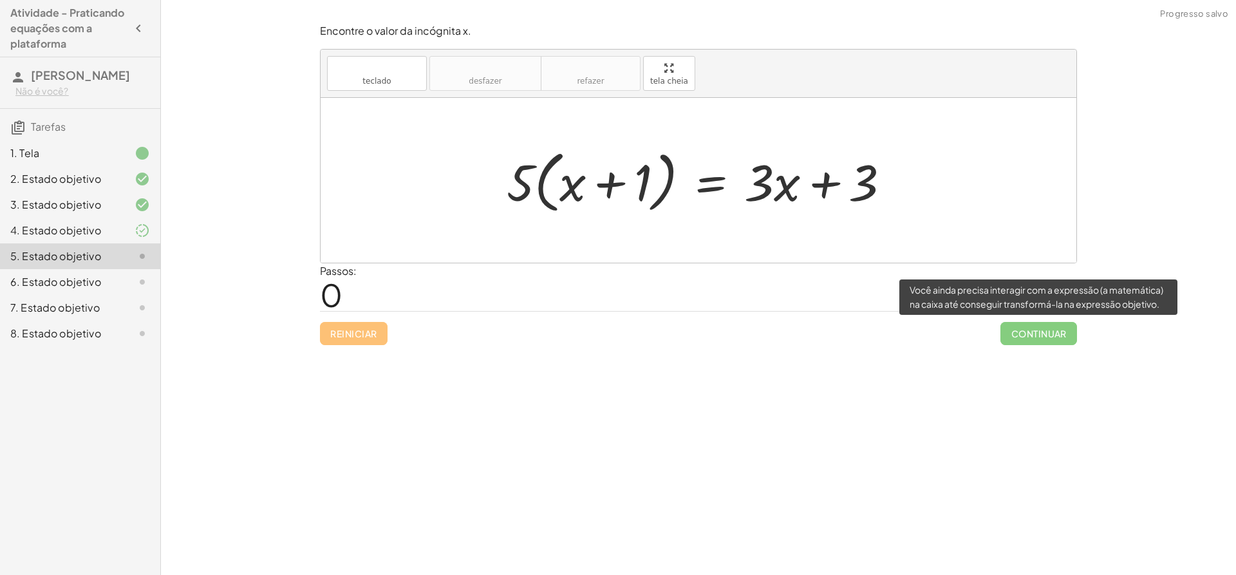
click at [1030, 333] on span "Continuar" at bounding box center [1038, 333] width 77 height 23
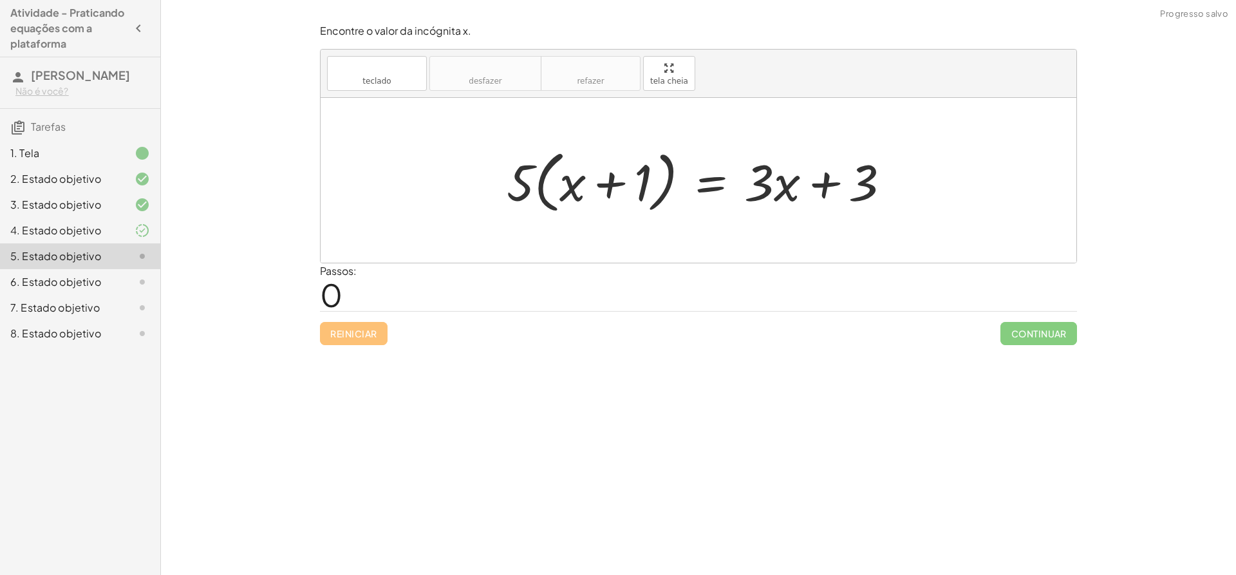
drag, startPoint x: 815, startPoint y: 342, endPoint x: 805, endPoint y: 342, distance: 10.3
click at [806, 342] on div "Reiniciar Continuar" at bounding box center [698, 328] width 757 height 34
drag, startPoint x: 685, startPoint y: 80, endPoint x: 685, endPoint y: 169, distance: 89.5
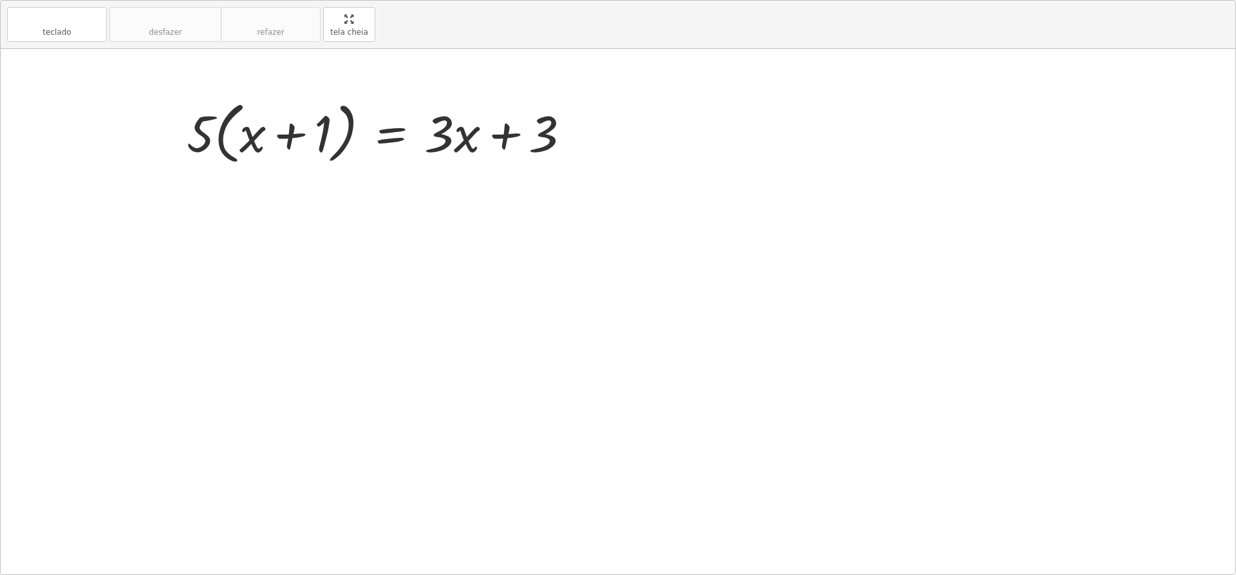
click at [685, 169] on div "teclado teclado desfazer desfazer refazer refazer tela cheia · 5 · ( + x + 1 ) …" at bounding box center [618, 287] width 1234 height 573
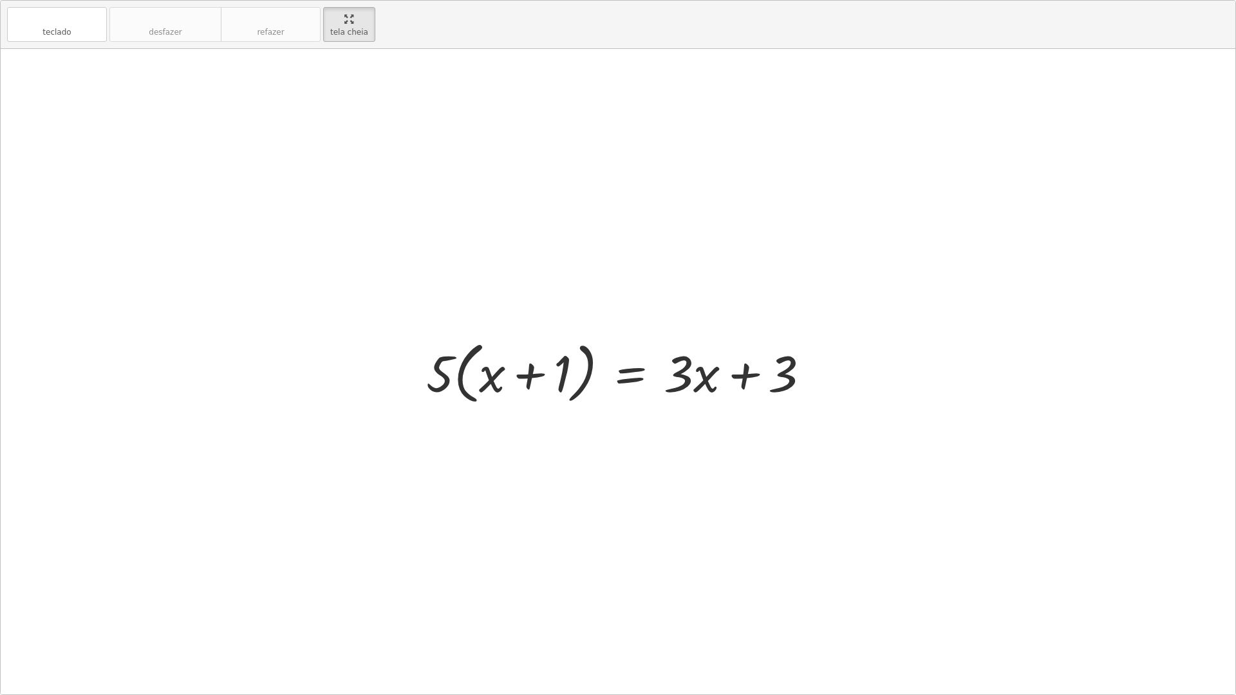
click at [522, 371] on div at bounding box center [623, 372] width 407 height 74
click at [734, 373] on div at bounding box center [623, 372] width 407 height 74
drag, startPoint x: 770, startPoint y: 371, endPoint x: 702, endPoint y: 375, distance: 67.7
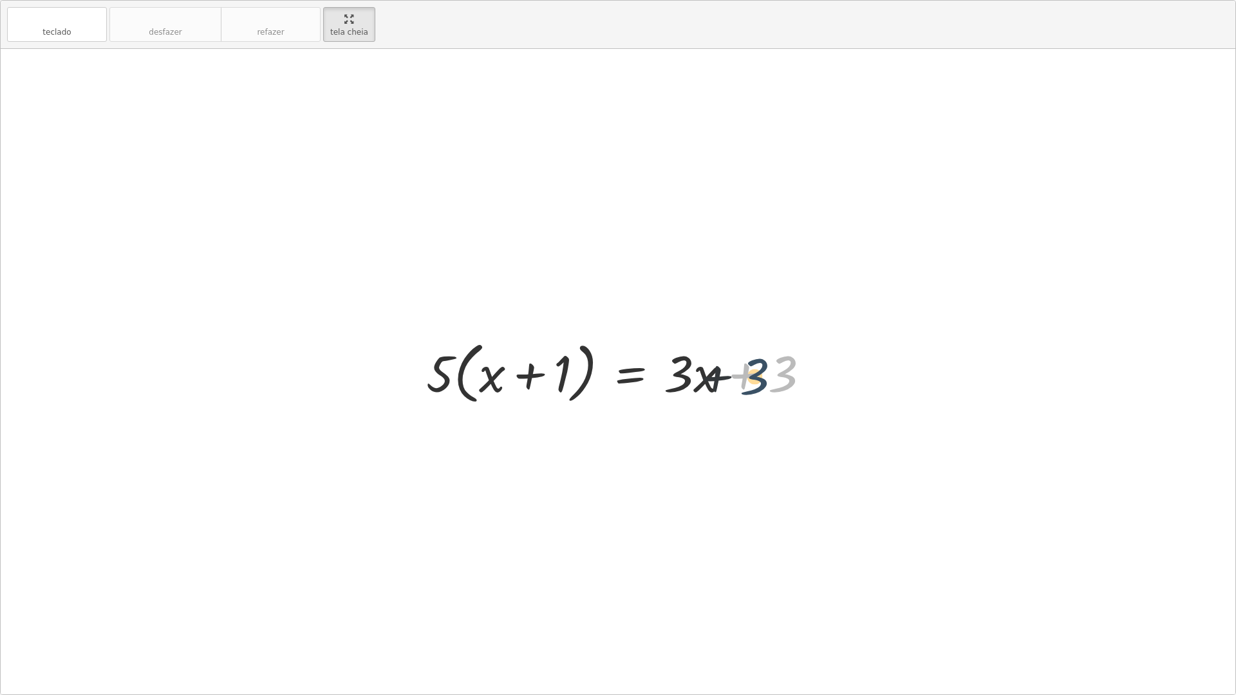
click at [704, 375] on div at bounding box center [623, 372] width 407 height 74
drag, startPoint x: 772, startPoint y: 384, endPoint x: 669, endPoint y: 382, distance: 103.0
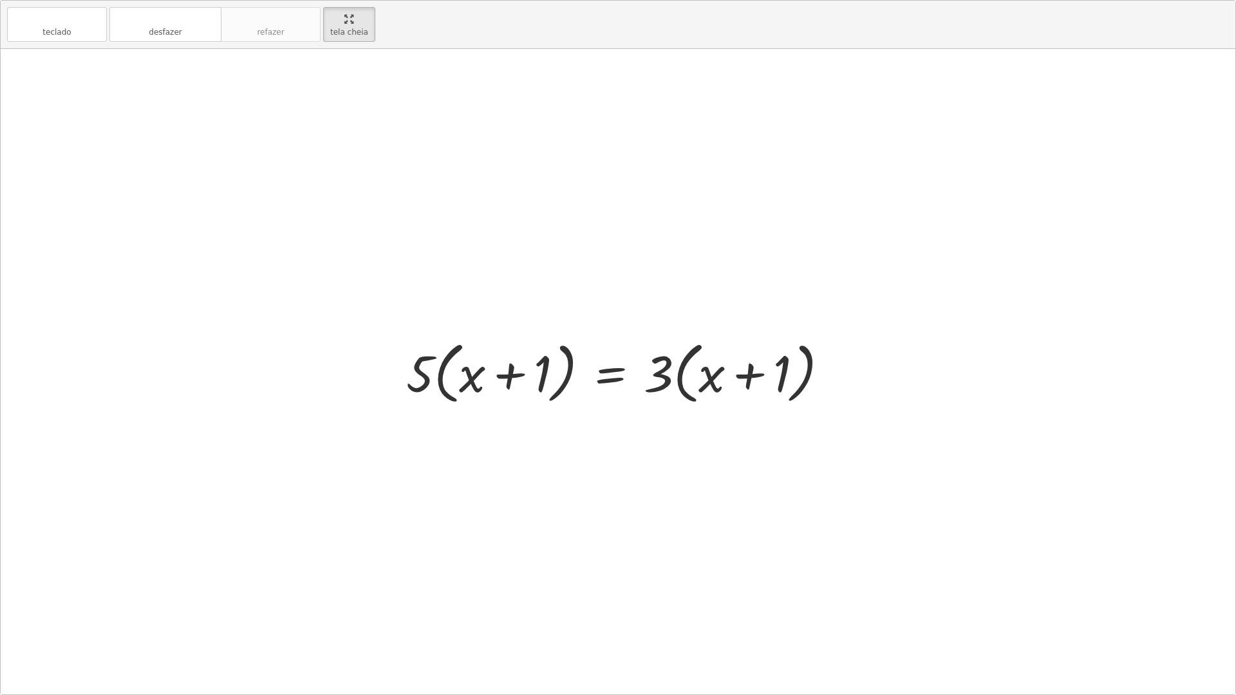
click at [755, 376] on div at bounding box center [623, 372] width 446 height 74
click at [750, 376] on div at bounding box center [623, 372] width 446 height 74
drag, startPoint x: 698, startPoint y: 378, endPoint x: 787, endPoint y: 371, distance: 89.0
click at [787, 371] on div at bounding box center [623, 372] width 446 height 74
drag, startPoint x: 525, startPoint y: 384, endPoint x: 508, endPoint y: 385, distance: 16.1
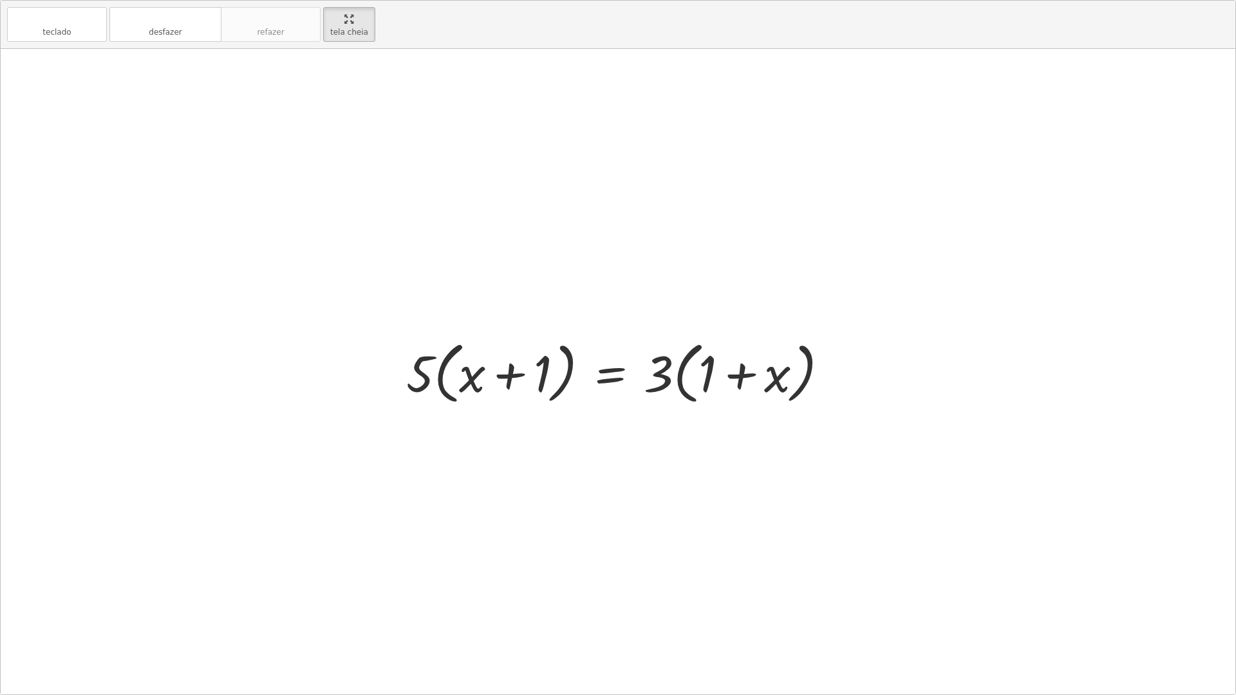
click at [512, 385] on div at bounding box center [623, 372] width 446 height 74
click at [508, 385] on div at bounding box center [623, 372] width 446 height 74
click at [508, 384] on div at bounding box center [623, 372] width 446 height 74
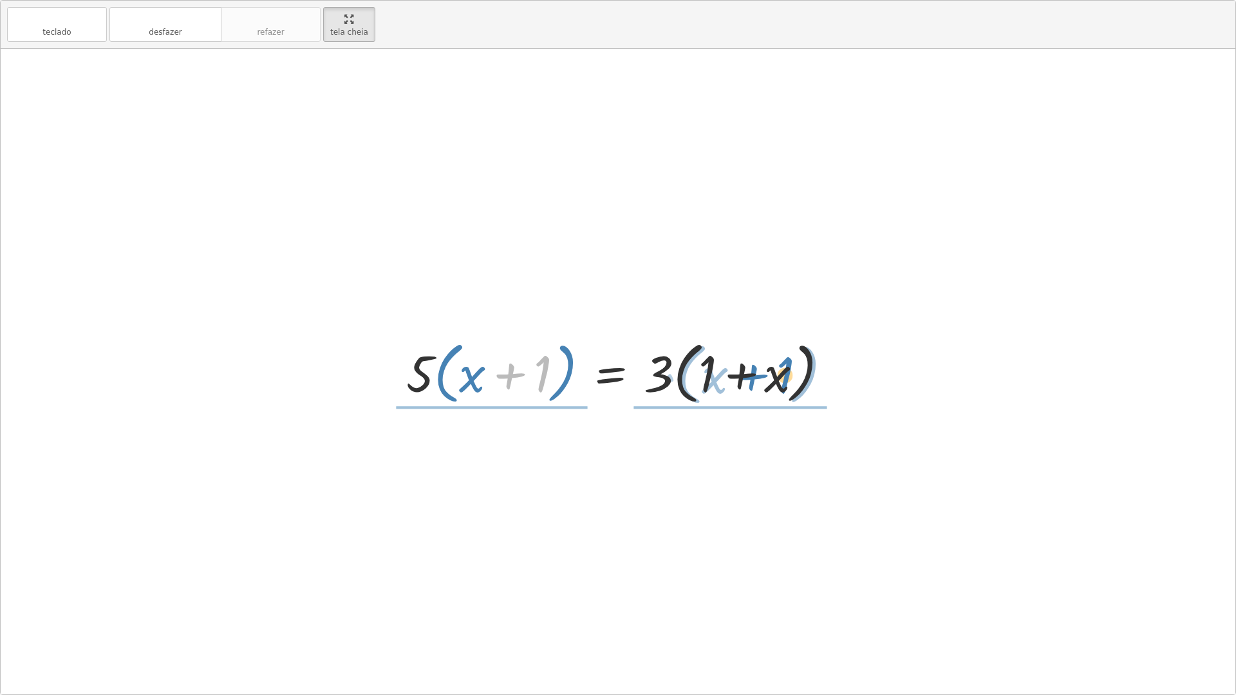
drag, startPoint x: 494, startPoint y: 376, endPoint x: 727, endPoint y: 393, distance: 232.9
click at [734, 382] on div at bounding box center [623, 372] width 446 height 74
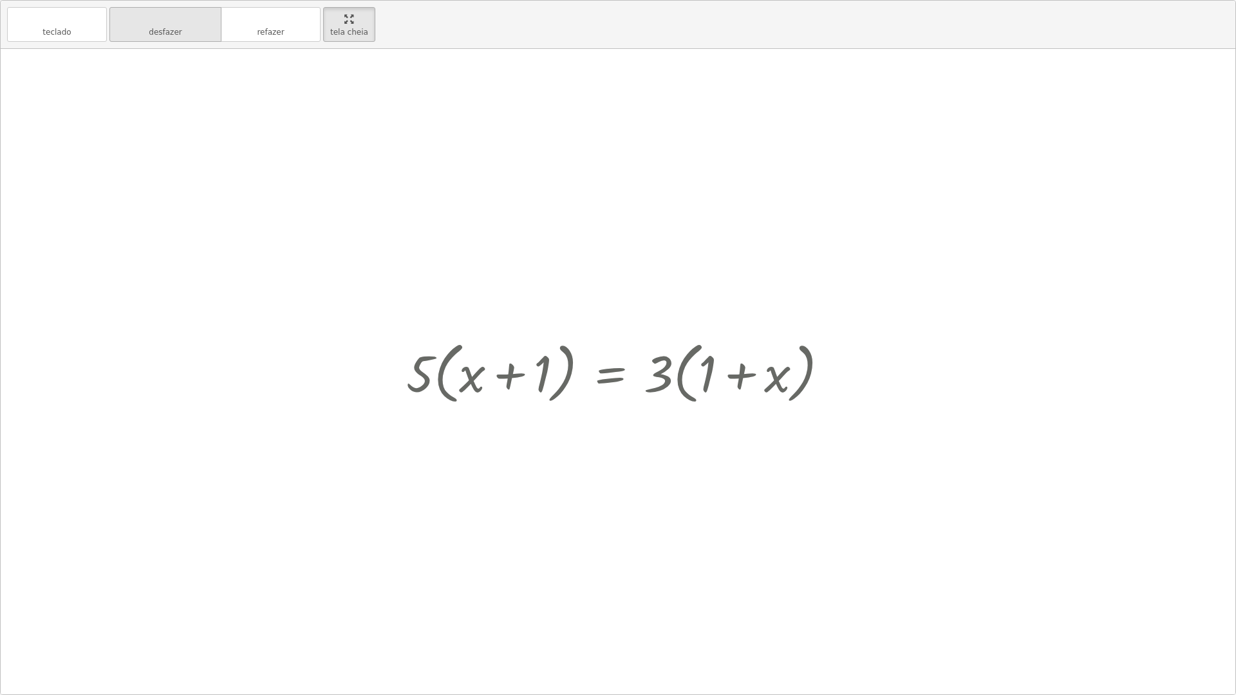
click at [209, 32] on button "desfazer desfazer" at bounding box center [165, 24] width 112 height 35
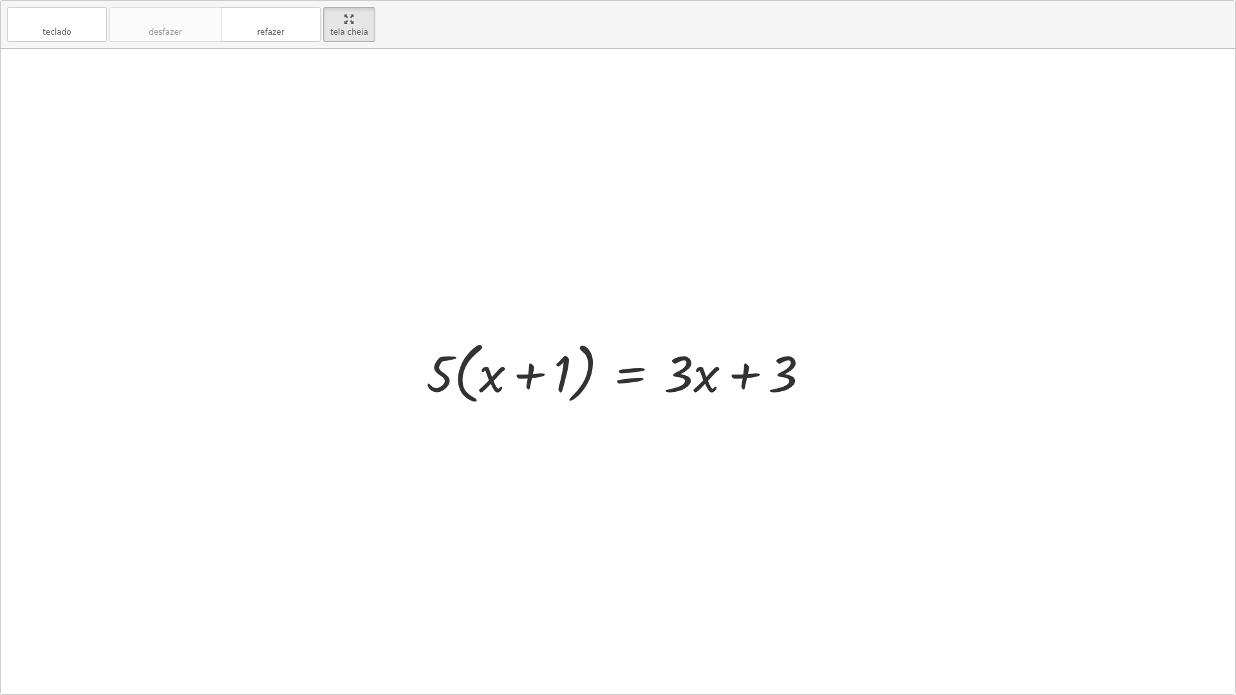
drag, startPoint x: 487, startPoint y: 380, endPoint x: 468, endPoint y: 376, distance: 19.6
click at [486, 381] on div at bounding box center [623, 372] width 407 height 74
drag, startPoint x: 440, startPoint y: 375, endPoint x: 492, endPoint y: 376, distance: 52.8
click at [496, 378] on div at bounding box center [623, 372] width 407 height 74
click at [512, 376] on div at bounding box center [622, 372] width 395 height 66
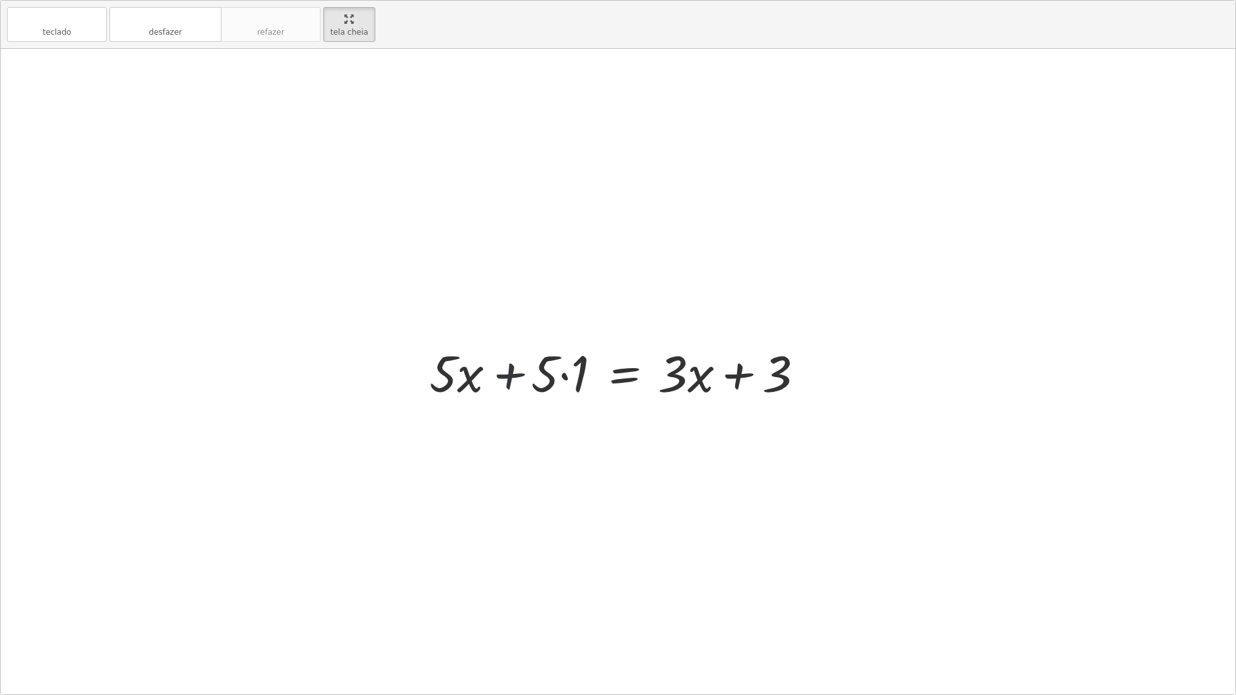
click at [514, 374] on div at bounding box center [622, 372] width 395 height 66
drag, startPoint x: 541, startPoint y: 373, endPoint x: 557, endPoint y: 377, distance: 17.3
click at [543, 375] on div at bounding box center [622, 372] width 395 height 66
click at [739, 376] on div at bounding box center [622, 372] width 395 height 66
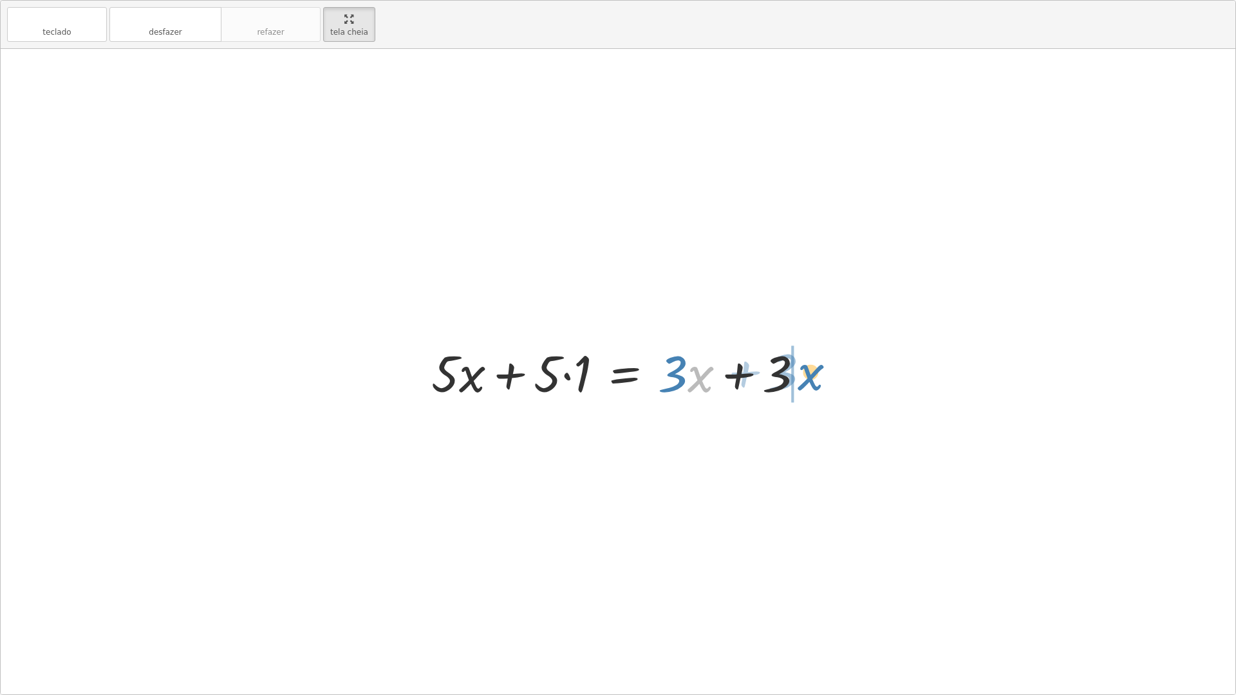
drag, startPoint x: 691, startPoint y: 380, endPoint x: 801, endPoint y: 378, distance: 110.1
click at [801, 378] on div at bounding box center [622, 372] width 395 height 66
click at [732, 371] on div at bounding box center [622, 372] width 395 height 66
drag, startPoint x: 724, startPoint y: 375, endPoint x: 718, endPoint y: 380, distance: 7.9
click at [719, 380] on div at bounding box center [622, 372] width 395 height 66
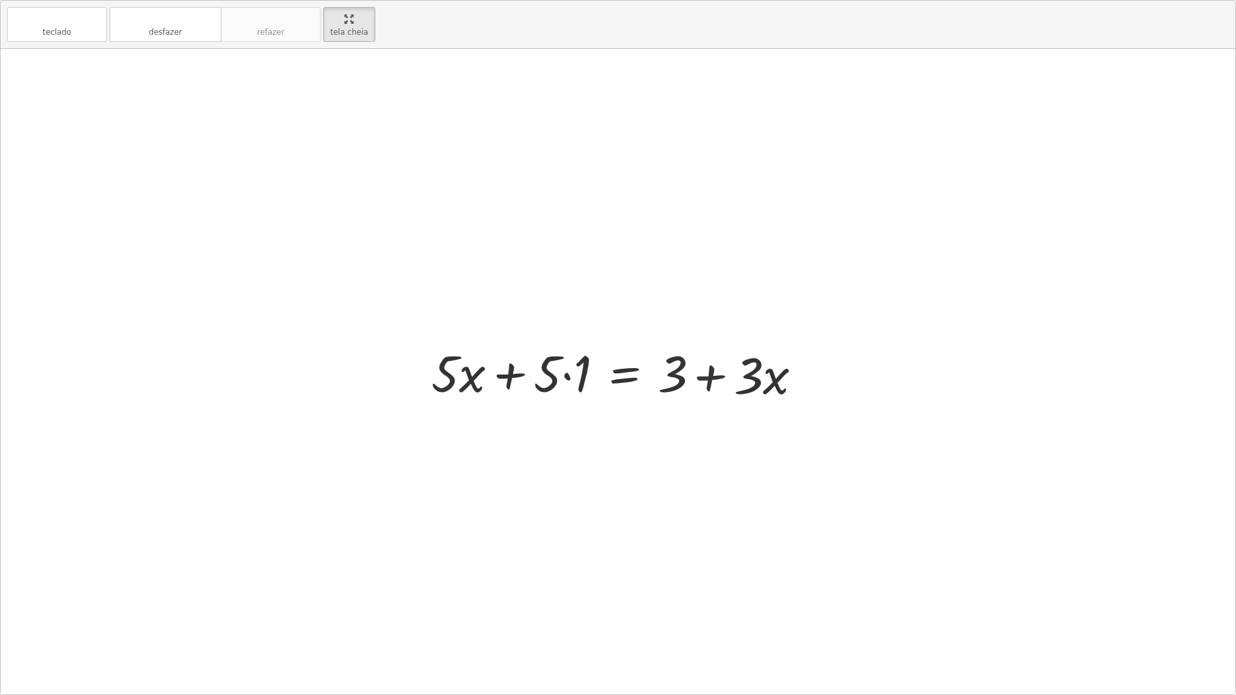
click at [717, 381] on div at bounding box center [622, 372] width 395 height 66
click at [716, 382] on div at bounding box center [622, 372] width 395 height 66
drag, startPoint x: 582, startPoint y: 380, endPoint x: 729, endPoint y: 398, distance: 148.4
click at [729, 398] on div at bounding box center [622, 372] width 395 height 66
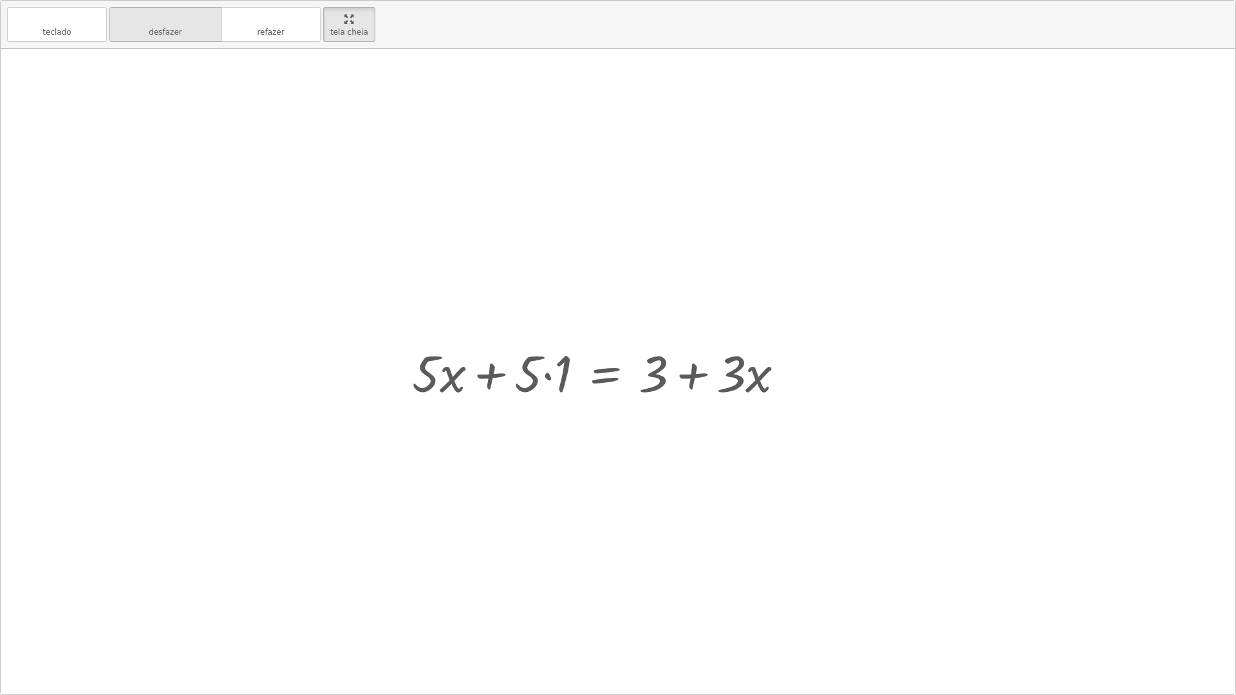
click at [179, 19] on font "desfazer" at bounding box center [165, 19] width 98 height 12
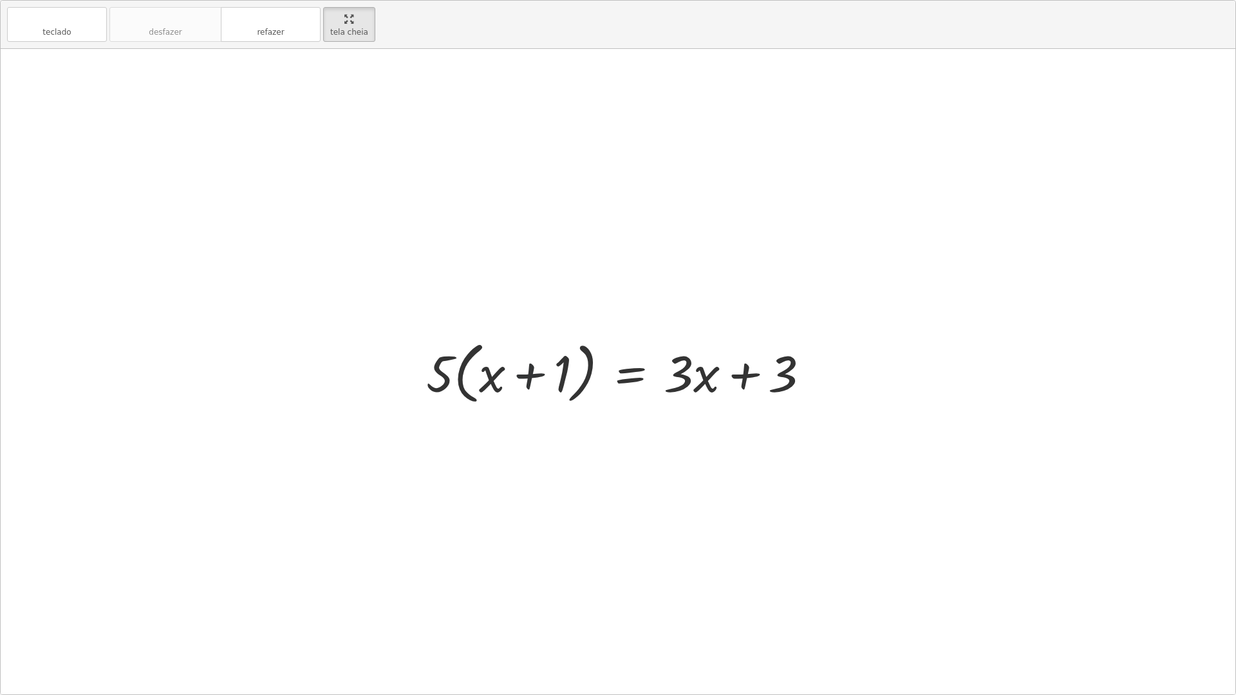
click at [538, 380] on div at bounding box center [623, 372] width 407 height 74
click at [535, 380] on div at bounding box center [623, 372] width 407 height 74
drag, startPoint x: 535, startPoint y: 378, endPoint x: 591, endPoint y: 388, distance: 57.5
click at [532, 385] on div at bounding box center [623, 372] width 407 height 74
click at [690, 378] on div at bounding box center [623, 372] width 407 height 74
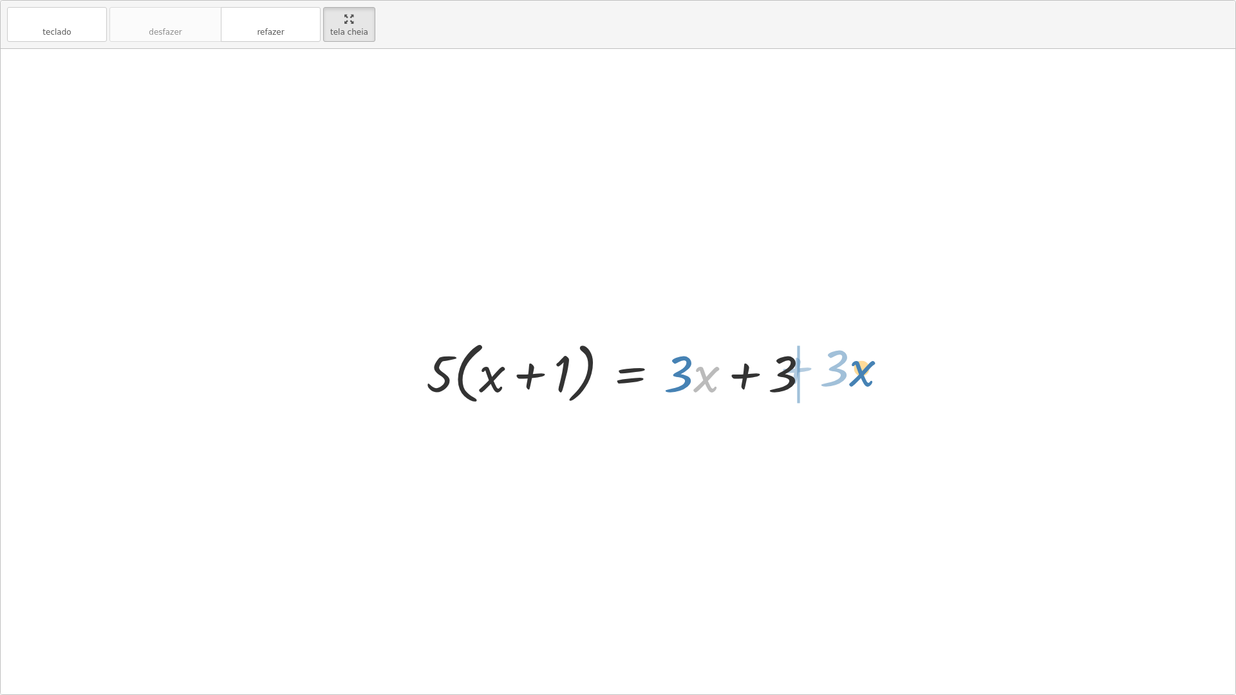
drag, startPoint x: 701, startPoint y: 375, endPoint x: 869, endPoint y: 368, distance: 168.8
click at [716, 367] on div at bounding box center [623, 372] width 407 height 74
drag, startPoint x: 674, startPoint y: 369, endPoint x: 627, endPoint y: 377, distance: 47.7
click at [627, 377] on div at bounding box center [623, 372] width 407 height 74
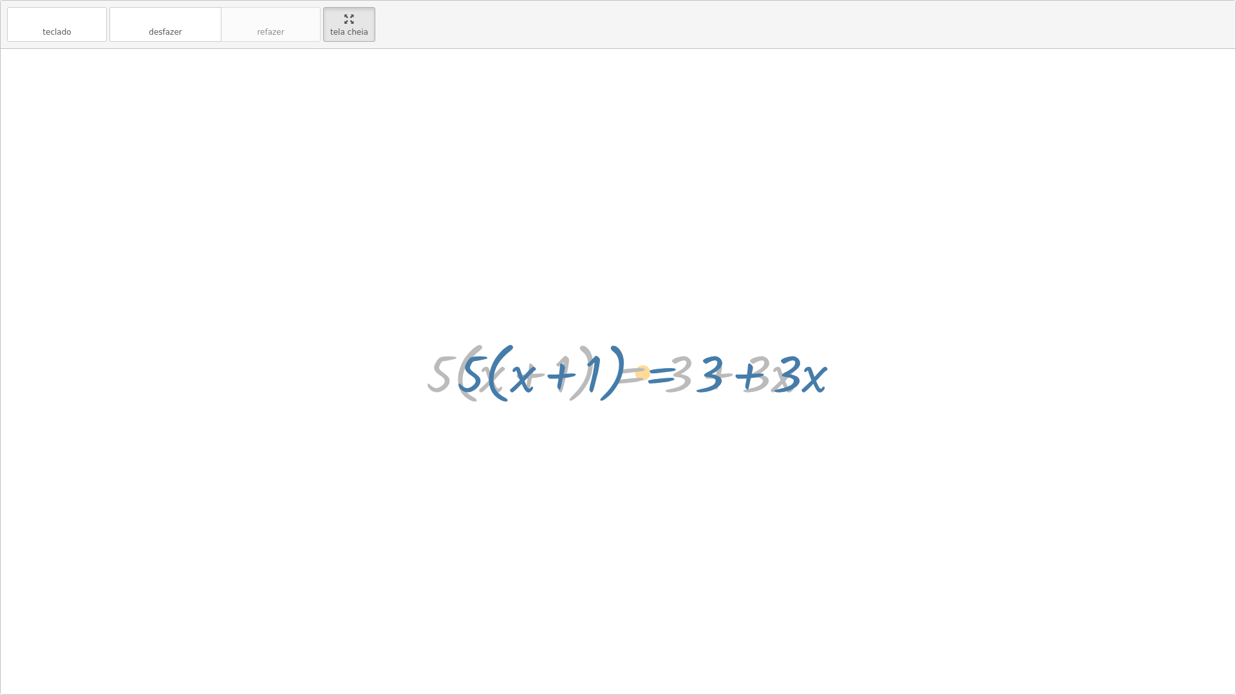
drag, startPoint x: 626, startPoint y: 376, endPoint x: 657, endPoint y: 376, distance: 30.9
click at [657, 376] on div at bounding box center [623, 372] width 407 height 74
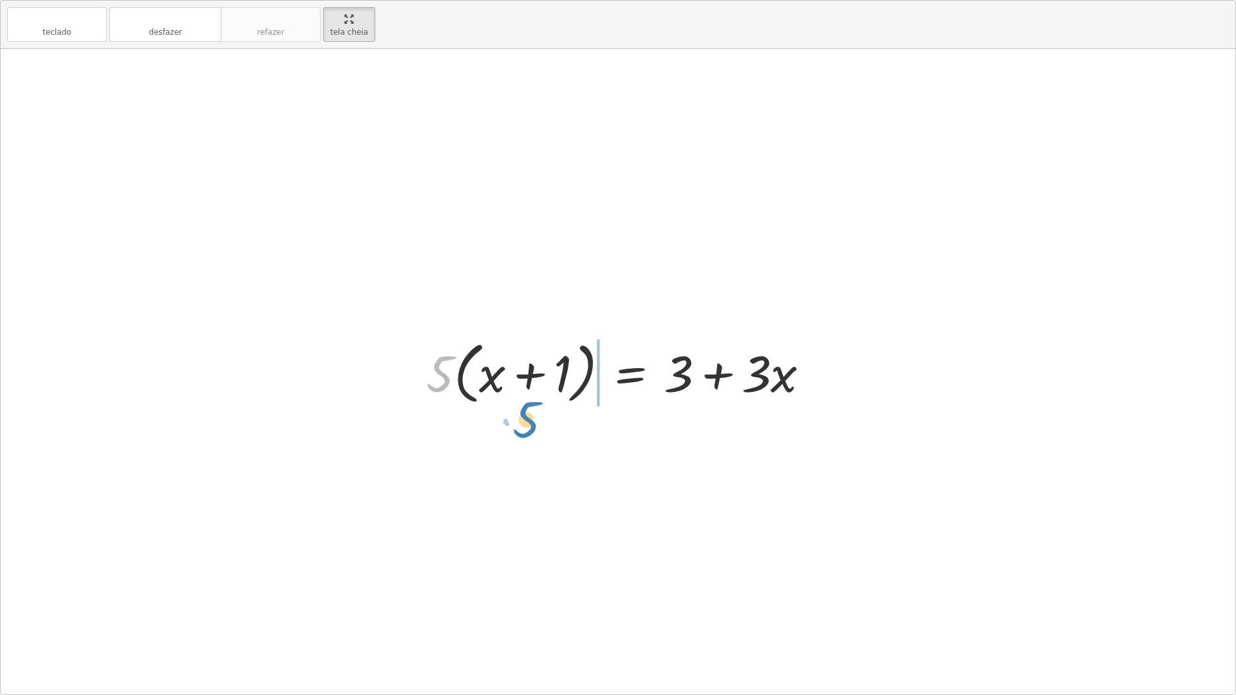
drag, startPoint x: 443, startPoint y: 387, endPoint x: 530, endPoint y: 434, distance: 98.2
click at [530, 434] on div "· 5 · ( + x + 1 ) = + · 3 · x + 3 · 5 · 5 · ( + x + 1 ) = + · 3 · x + 3" at bounding box center [618, 371] width 1234 height 645
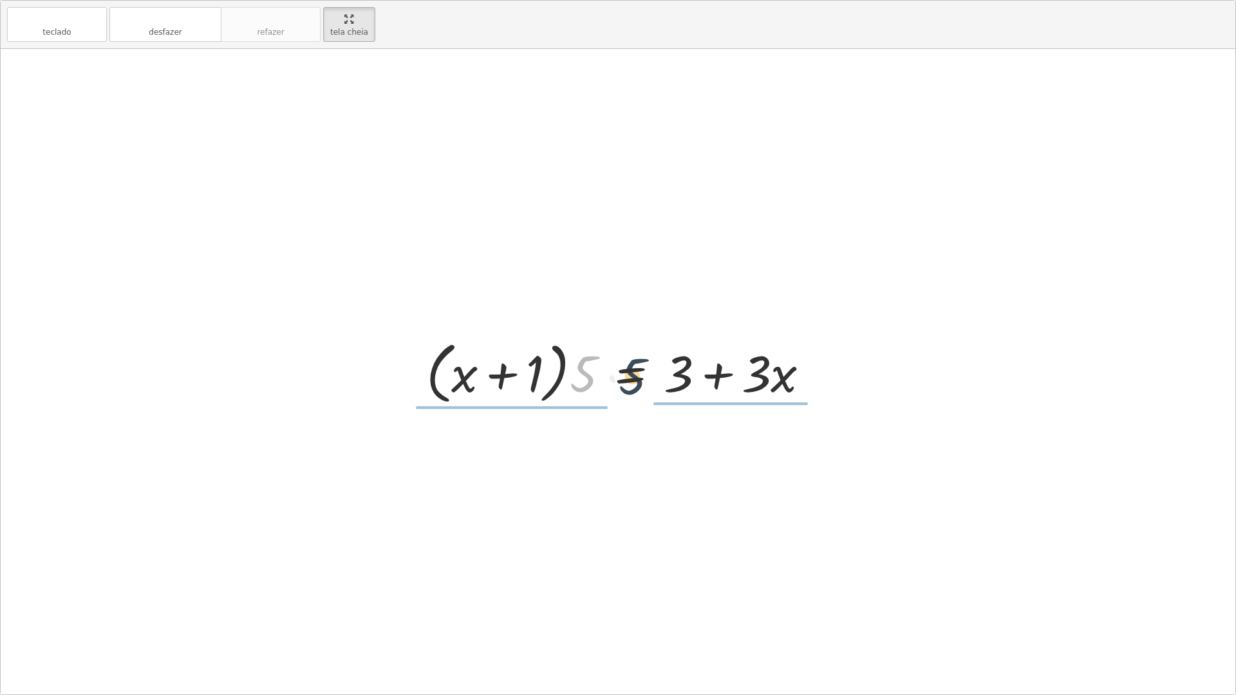
drag, startPoint x: 580, startPoint y: 382, endPoint x: 656, endPoint y: 382, distance: 75.3
click at [656, 382] on div at bounding box center [623, 372] width 407 height 74
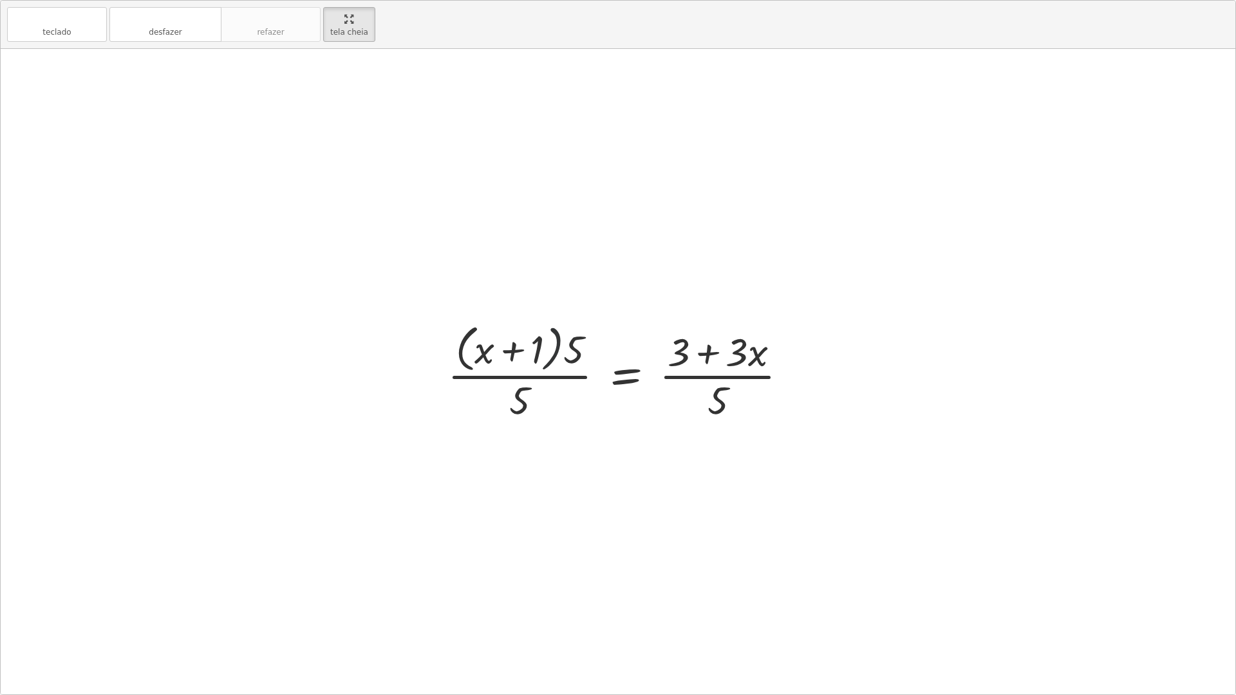
click at [553, 364] on div at bounding box center [623, 371] width 364 height 105
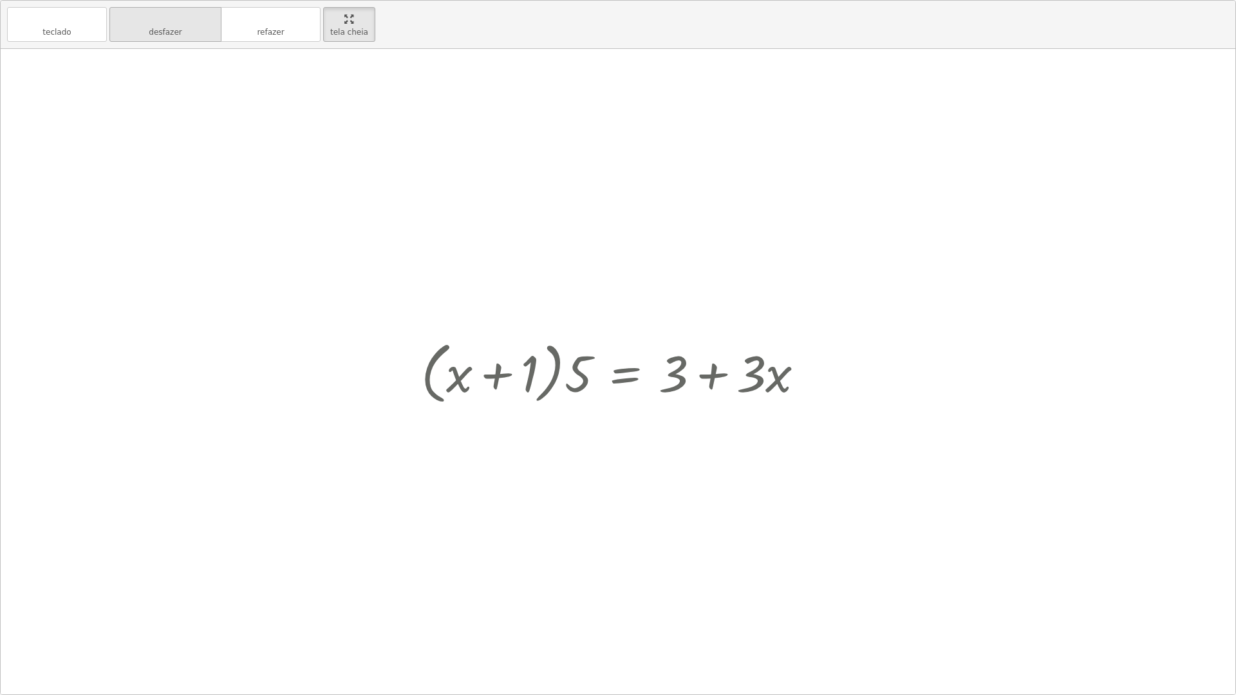
click at [210, 33] on button "desfazer desfazer" at bounding box center [165, 24] width 112 height 35
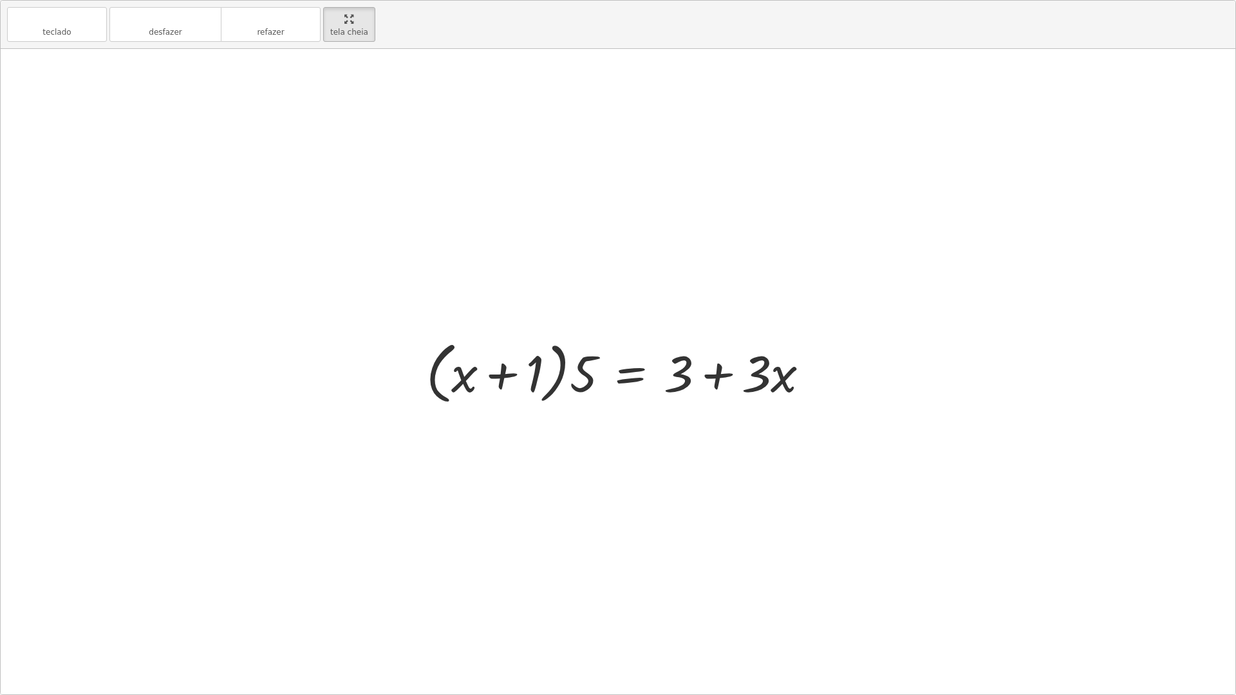
click at [720, 375] on div at bounding box center [623, 372] width 407 height 74
drag, startPoint x: 786, startPoint y: 369, endPoint x: 407, endPoint y: 382, distance: 379.3
click at [407, 382] on div "· 5 · ( + x + 1 ) = + · 3 · x + 3 · 5 · ( + x + 1 ) = + 3 + · 3 · x · x + · 3 ·…" at bounding box center [618, 371] width 423 height 80
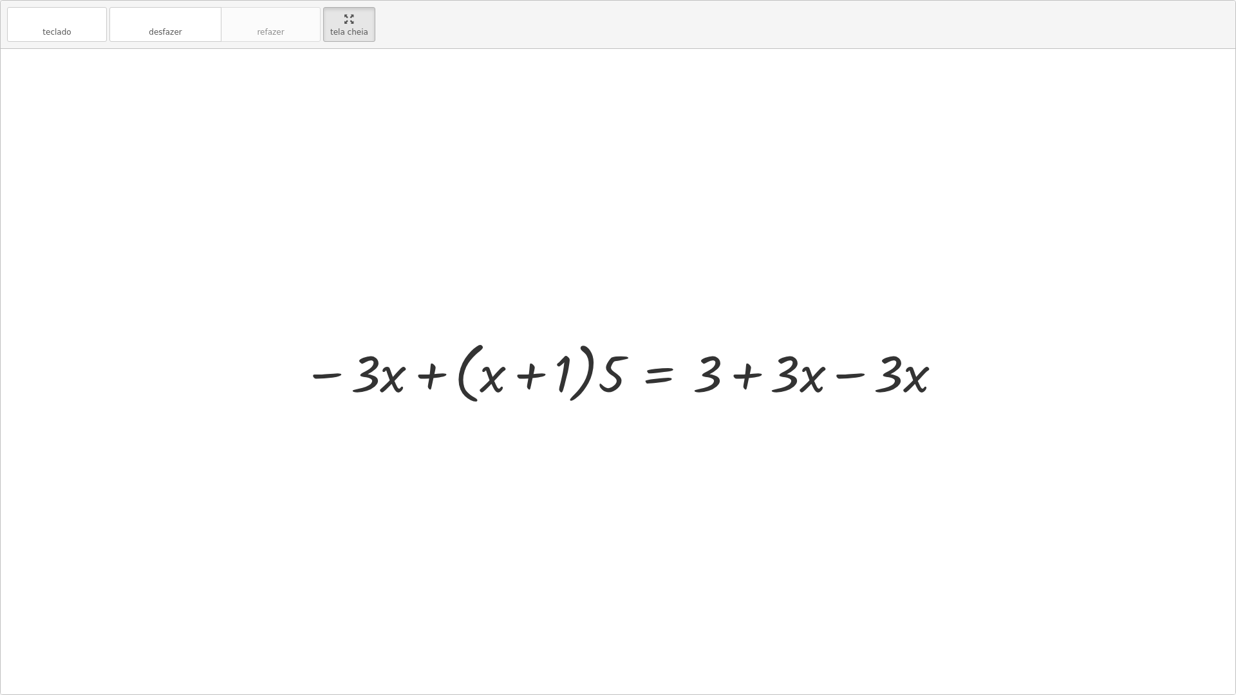
click at [741, 378] on div at bounding box center [623, 372] width 654 height 74
click at [743, 377] on div at bounding box center [623, 372] width 654 height 74
click at [883, 375] on div at bounding box center [623, 372] width 654 height 74
drag, startPoint x: 867, startPoint y: 376, endPoint x: 857, endPoint y: 379, distance: 10.0
click at [860, 378] on div at bounding box center [623, 372] width 654 height 74
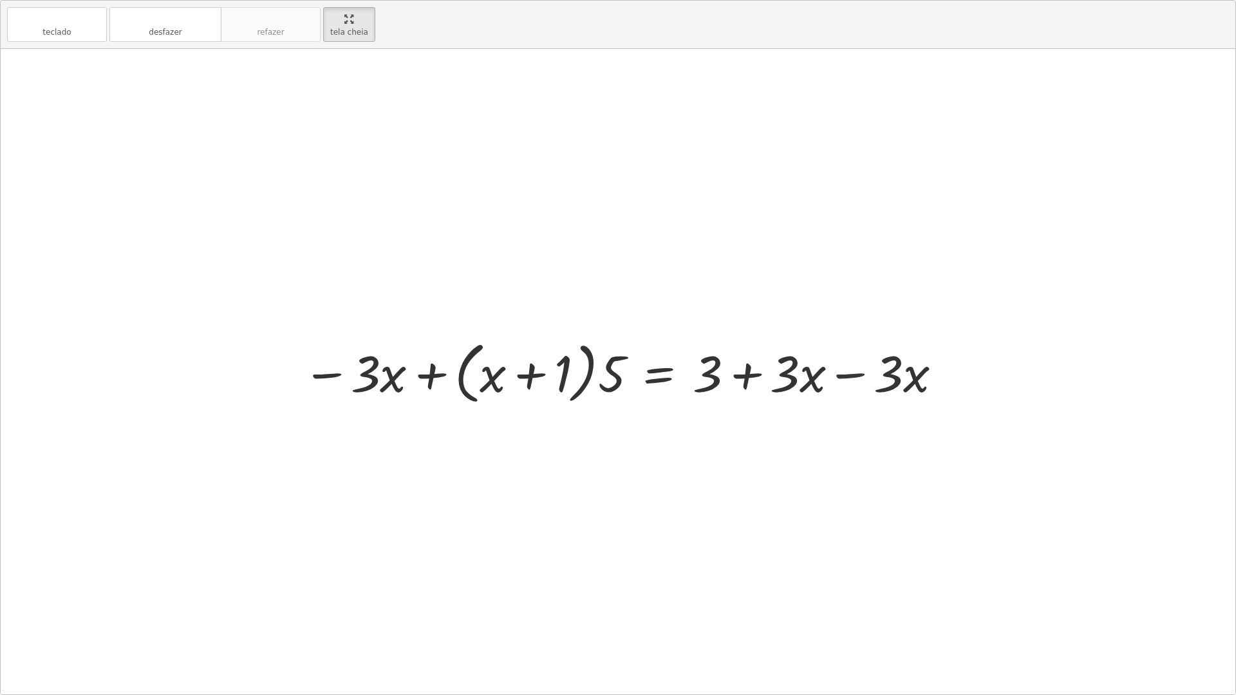
click at [857, 379] on div at bounding box center [623, 372] width 654 height 74
click at [846, 372] on div at bounding box center [618, 371] width 1234 height 645
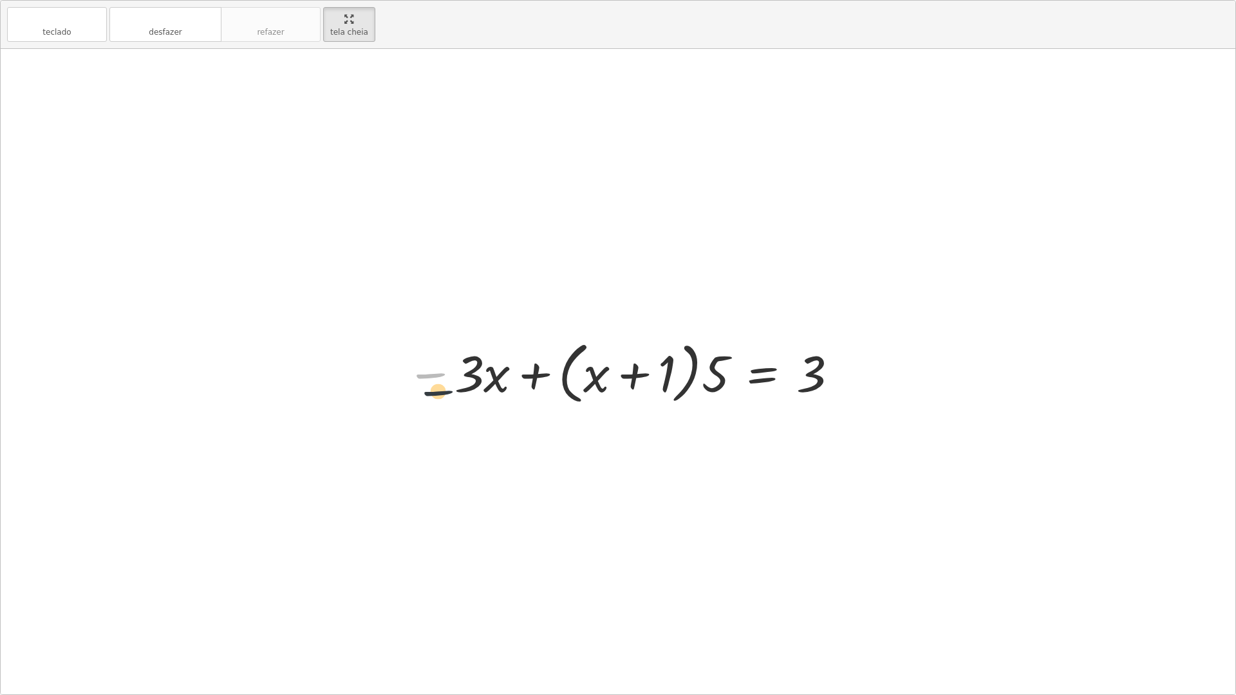
drag, startPoint x: 419, startPoint y: 342, endPoint x: 428, endPoint y: 362, distance: 21.9
click at [428, 362] on div at bounding box center [623, 372] width 446 height 74
click at [429, 370] on div at bounding box center [623, 372] width 446 height 74
drag, startPoint x: 429, startPoint y: 370, endPoint x: 464, endPoint y: 364, distance: 35.9
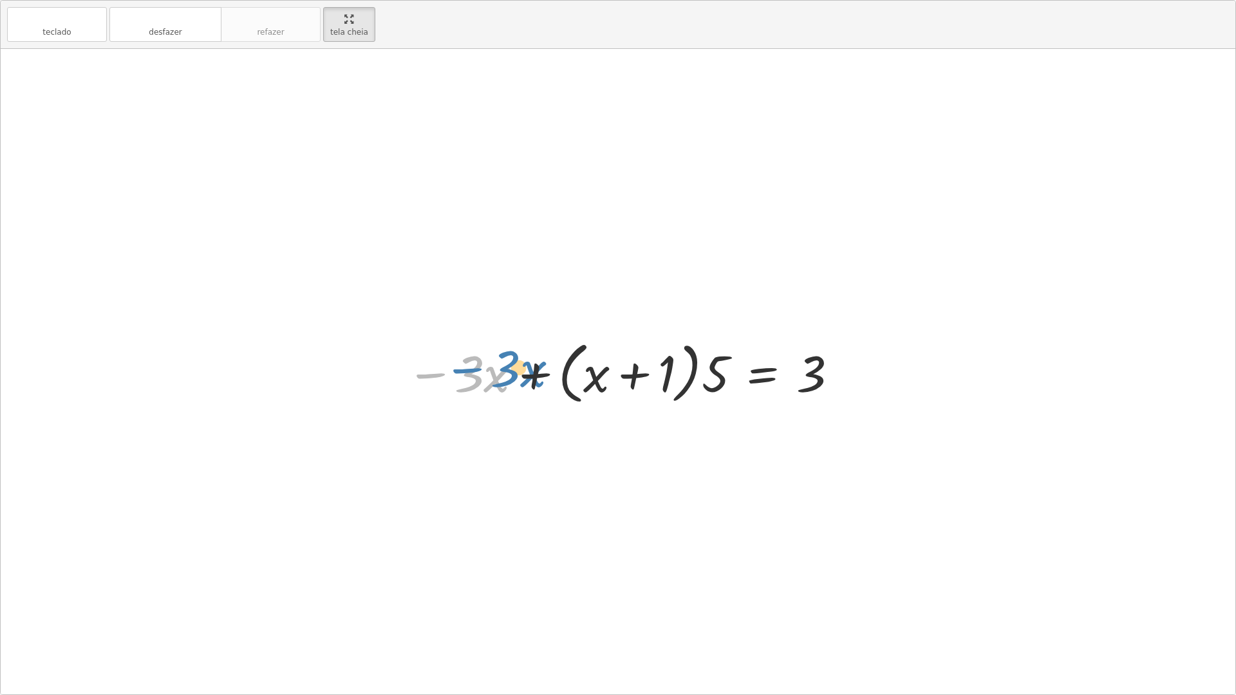
click at [464, 364] on div at bounding box center [623, 372] width 446 height 74
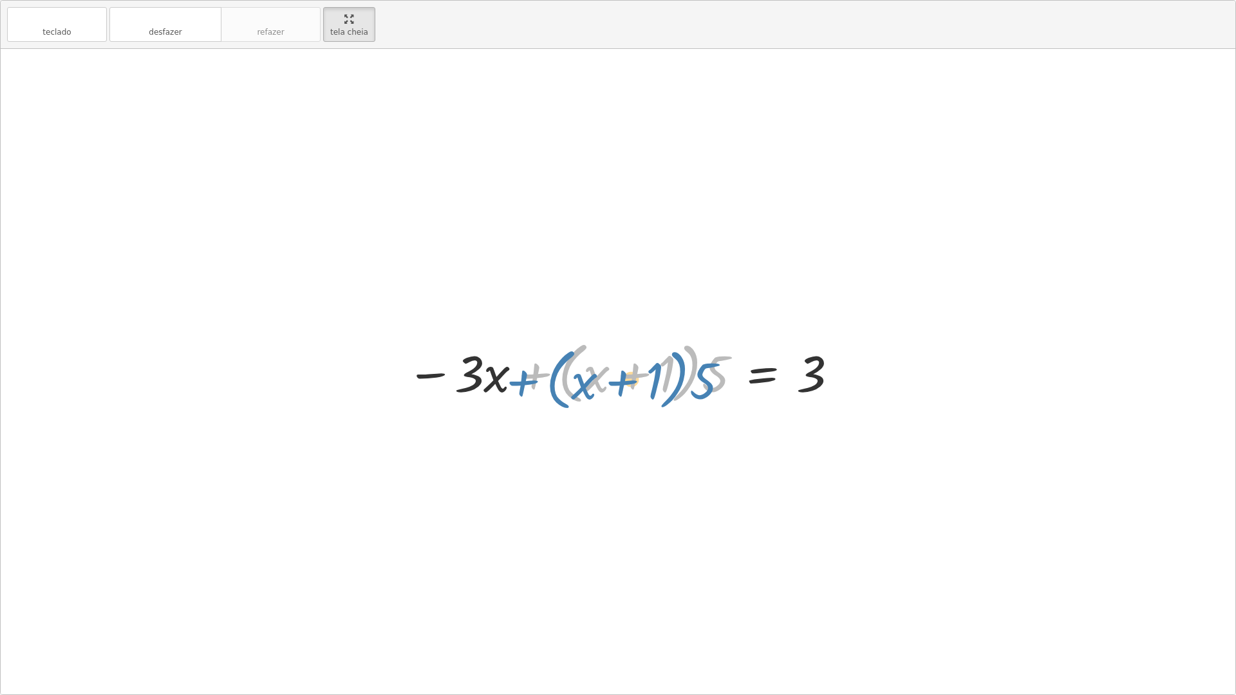
drag, startPoint x: 527, startPoint y: 370, endPoint x: 517, endPoint y: 379, distance: 13.2
click at [517, 379] on div at bounding box center [623, 372] width 446 height 74
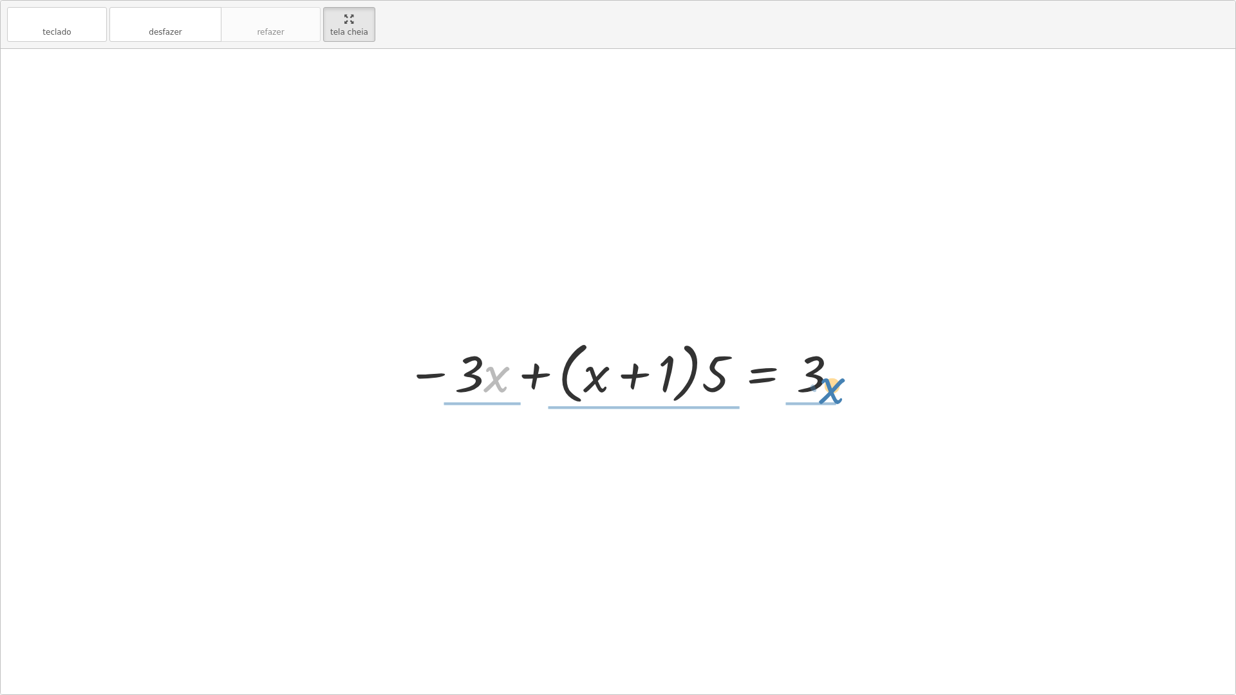
drag, startPoint x: 493, startPoint y: 378, endPoint x: 837, endPoint y: 387, distance: 344.4
click at [837, 387] on div at bounding box center [623, 372] width 446 height 74
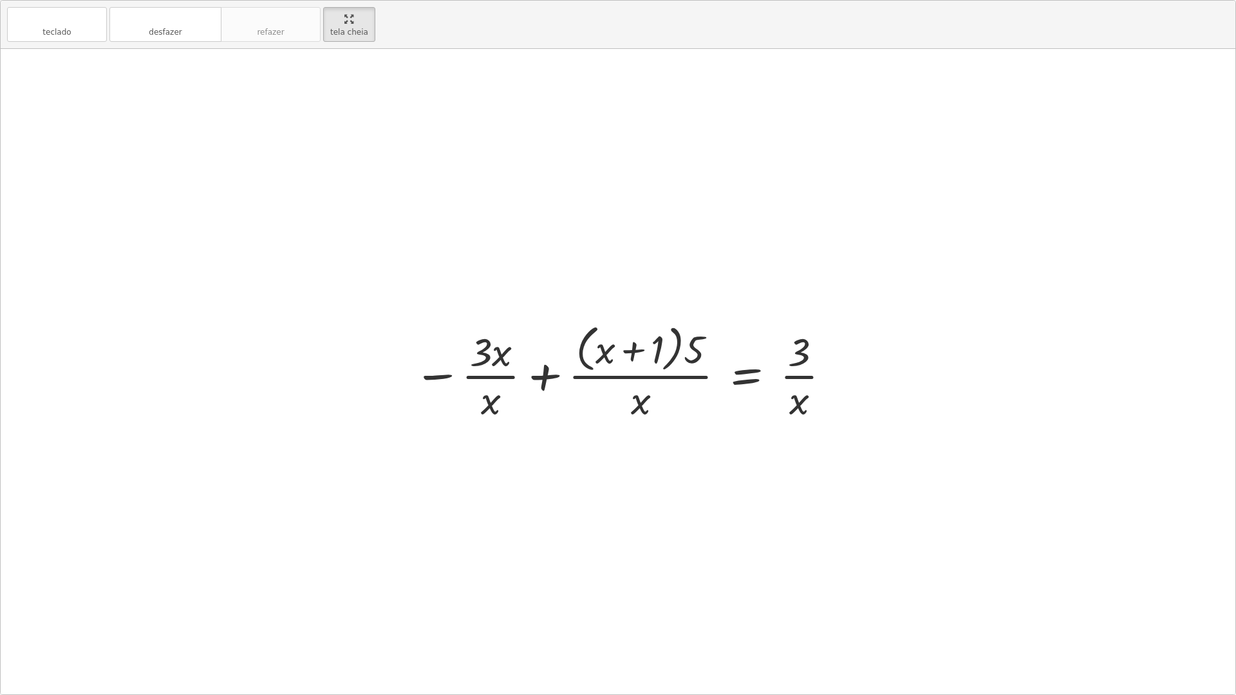
click at [198, 42] on div "teclado teclado desfazer desfazer refazer refazer tela cheia" at bounding box center [618, 25] width 1234 height 48
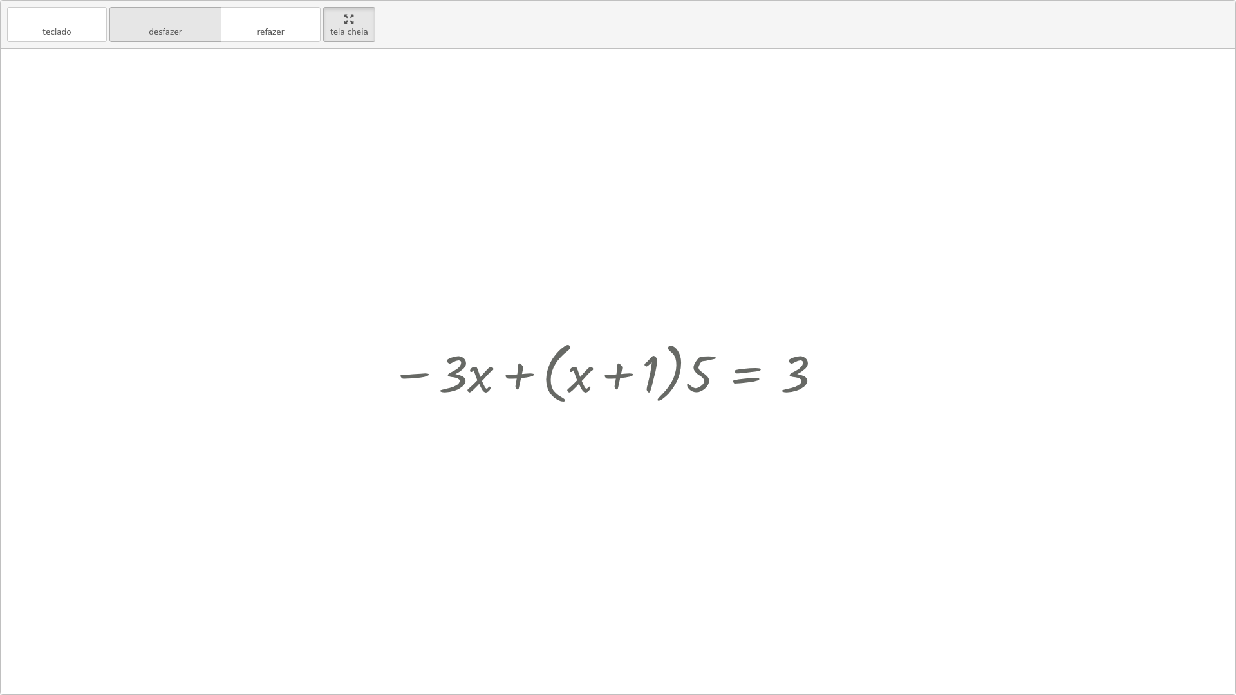
click at [198, 39] on button "desfazer desfazer" at bounding box center [165, 24] width 112 height 35
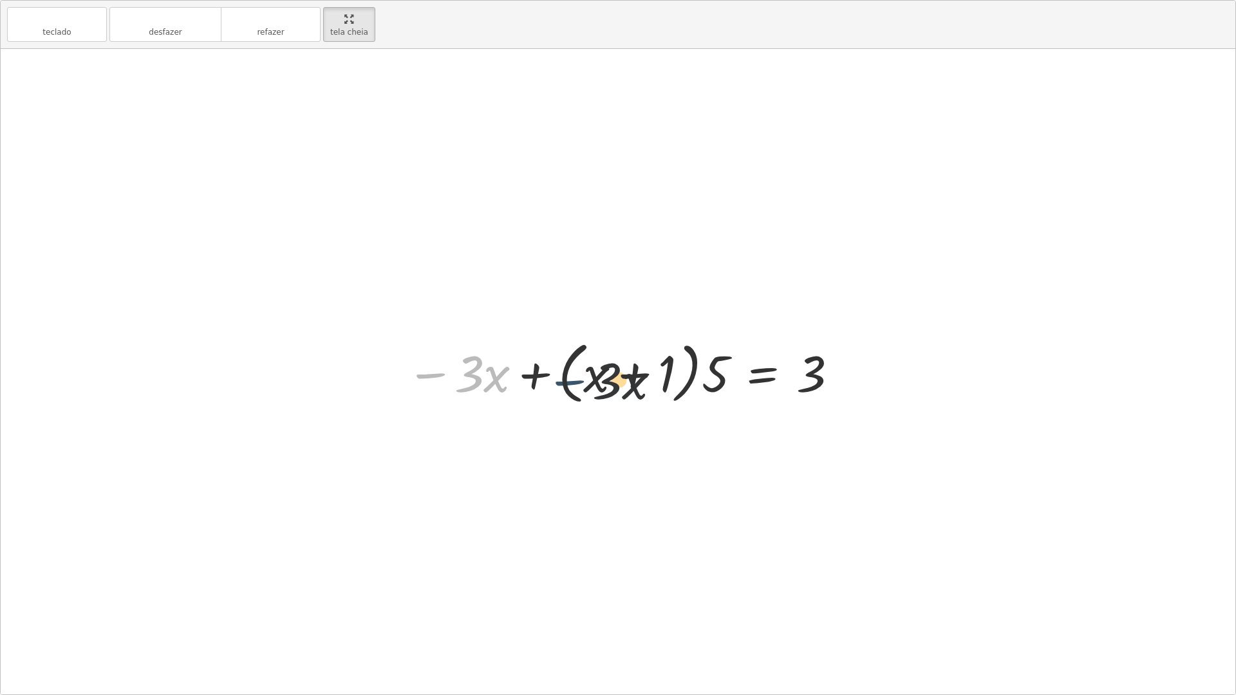
drag, startPoint x: 424, startPoint y: 375, endPoint x: 710, endPoint y: 379, distance: 286.4
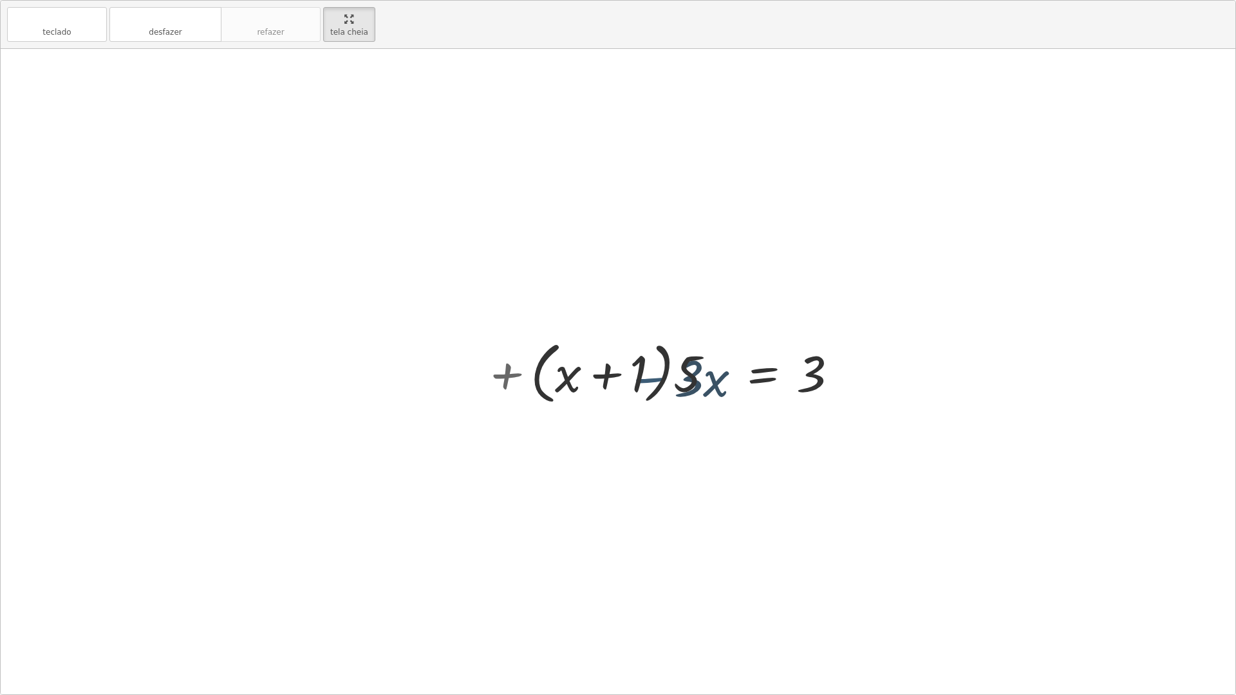
drag, startPoint x: 783, startPoint y: 370, endPoint x: 850, endPoint y: 369, distance: 67.6
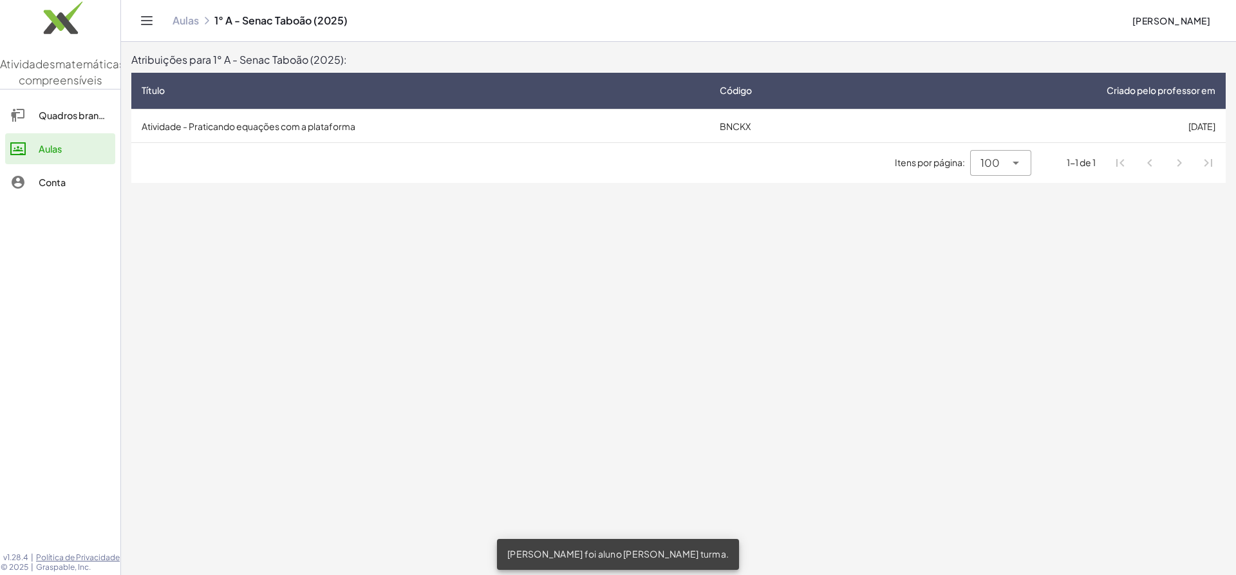
click at [188, 129] on font "Atividade - Praticando equações com a plataforma" at bounding box center [249, 126] width 214 height 12
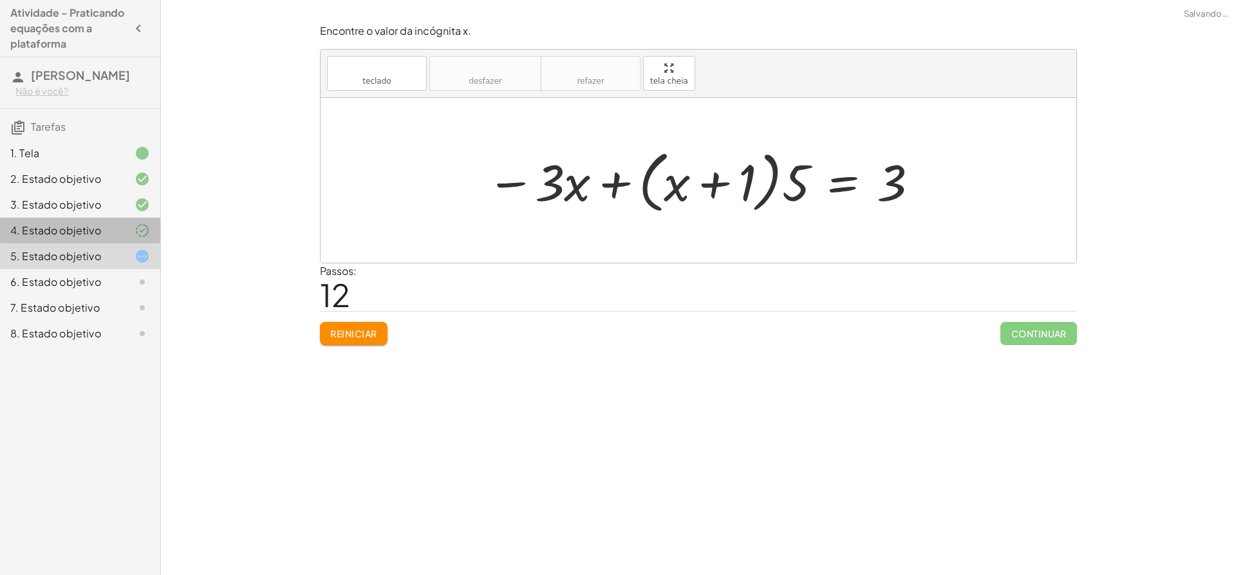
click at [124, 233] on div at bounding box center [132, 230] width 36 height 15
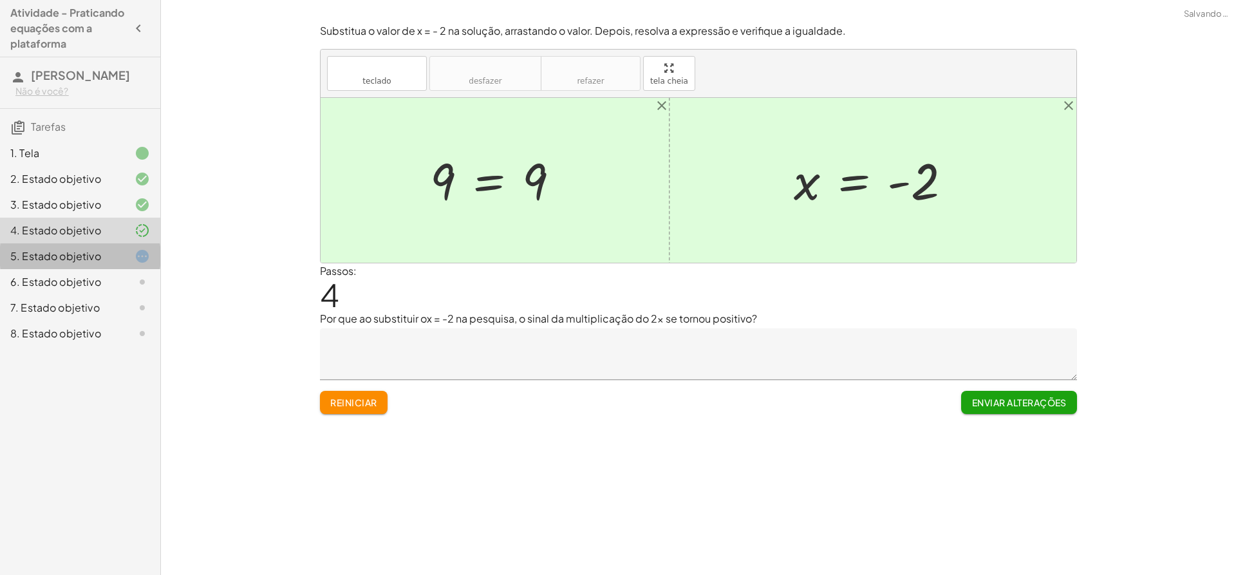
click at [97, 250] on font "5. Estado objetivo" at bounding box center [55, 256] width 91 height 14
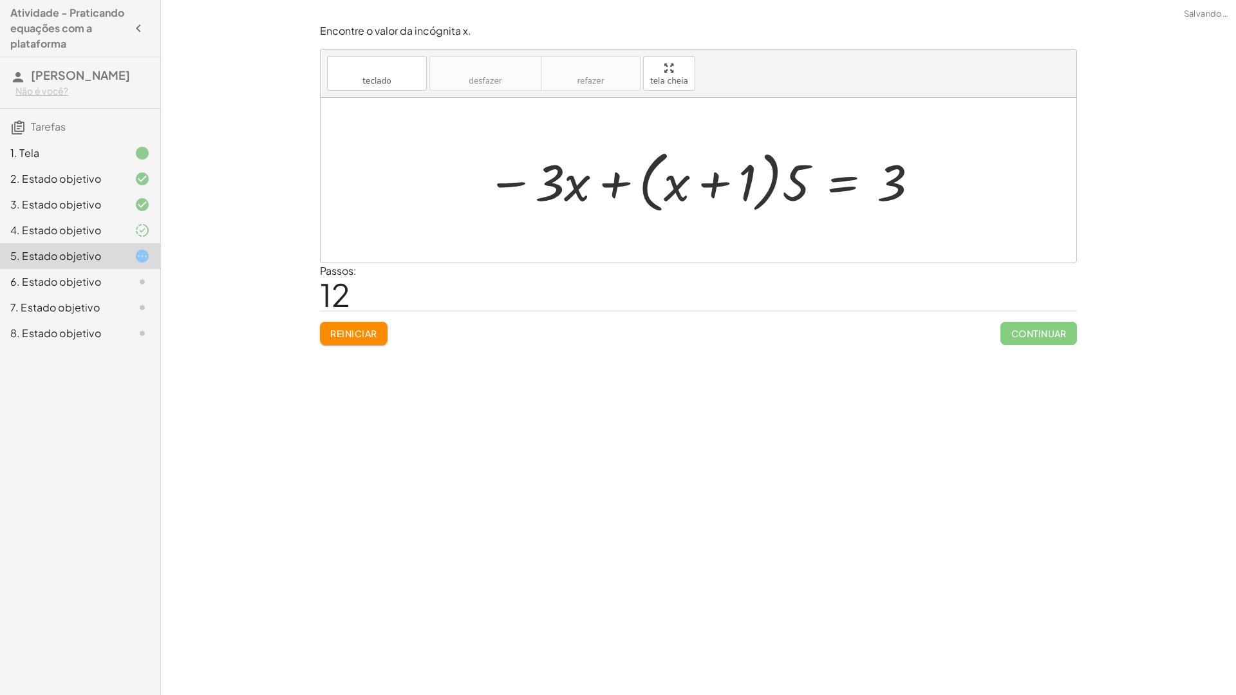
click at [674, 172] on div "teclado teclado desfazer desfazer refazer refazer tela cheia · 5 · ( + x + 1 ) …" at bounding box center [698, 156] width 756 height 213
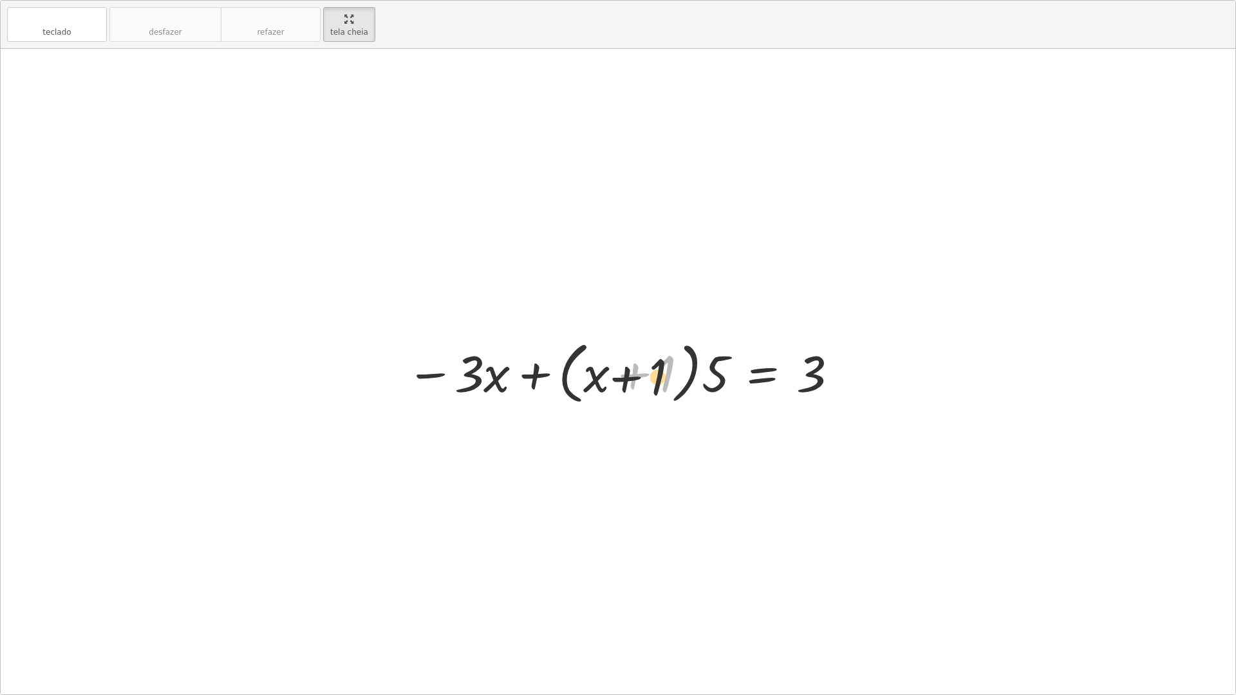
drag, startPoint x: 638, startPoint y: 371, endPoint x: 611, endPoint y: 384, distance: 29.1
click at [631, 373] on div at bounding box center [623, 372] width 446 height 74
click at [611, 384] on div at bounding box center [623, 372] width 446 height 74
click at [611, 383] on div at bounding box center [623, 372] width 446 height 74
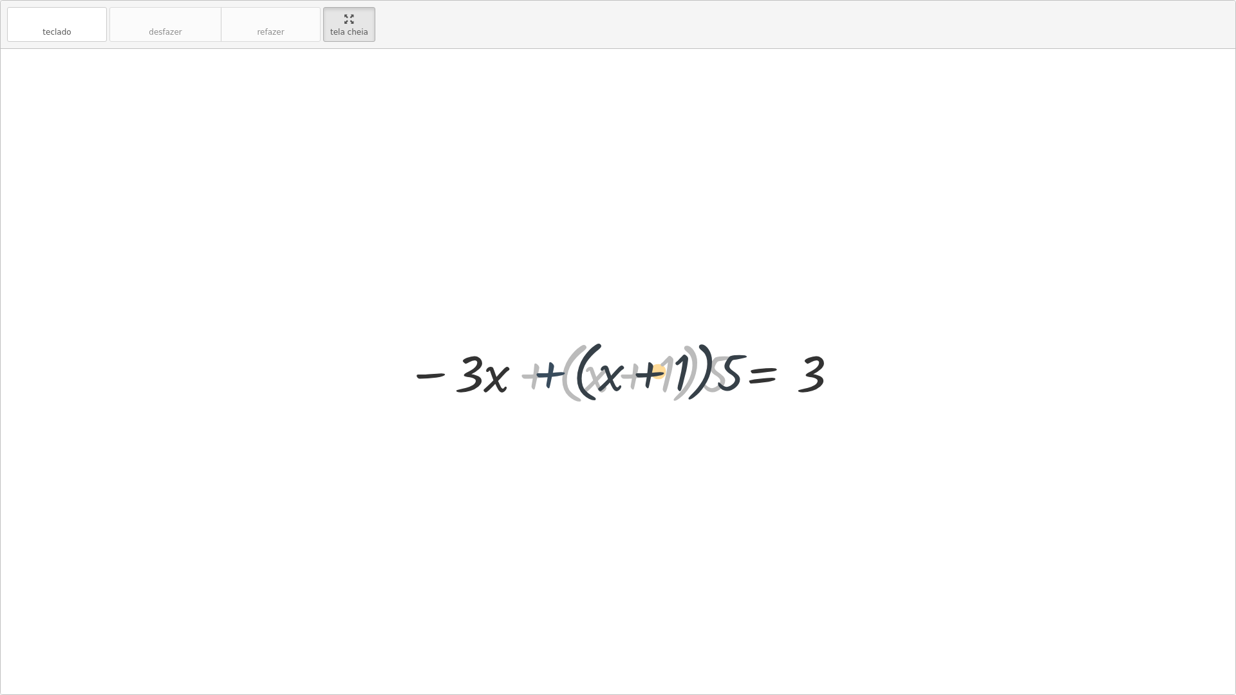
drag, startPoint x: 514, startPoint y: 382, endPoint x: 530, endPoint y: 380, distance: 15.6
click at [530, 380] on div at bounding box center [623, 372] width 446 height 74
drag, startPoint x: 438, startPoint y: 379, endPoint x: 610, endPoint y: 379, distance: 172.5
click at [610, 379] on div at bounding box center [623, 372] width 446 height 74
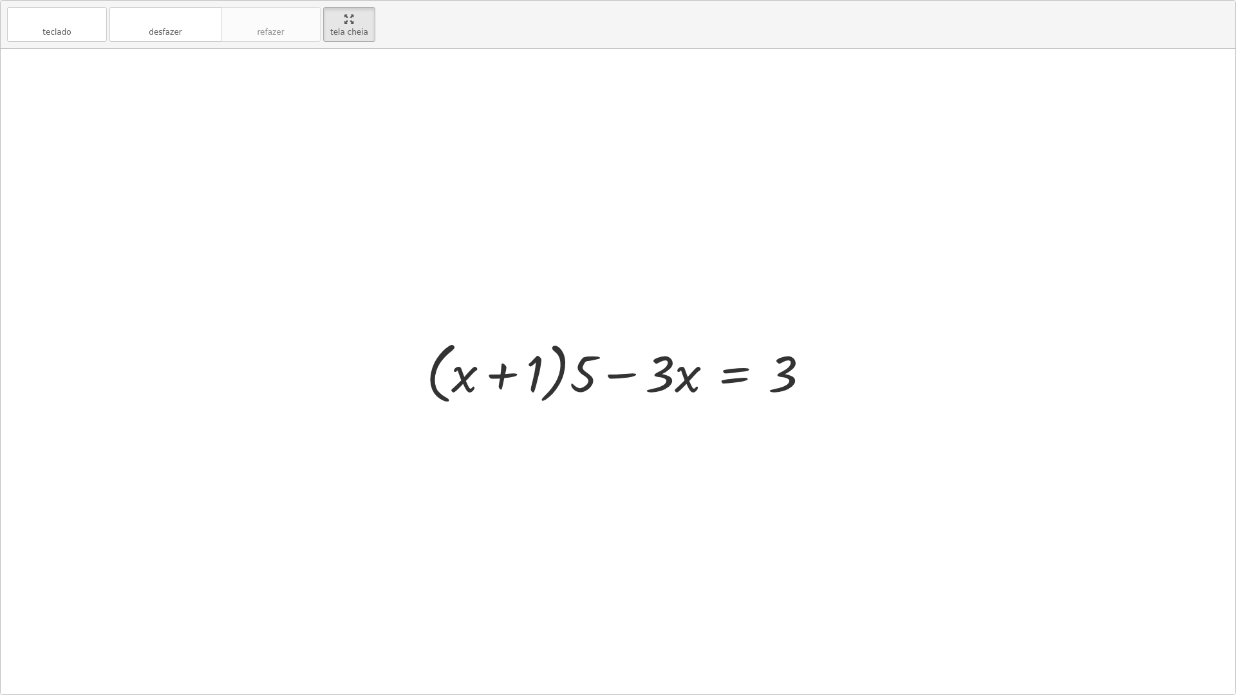
drag, startPoint x: 631, startPoint y: 374, endPoint x: 639, endPoint y: 376, distance: 8.1
click at [632, 374] on div at bounding box center [623, 372] width 407 height 74
click at [636, 381] on div at bounding box center [623, 372] width 407 height 74
click at [677, 378] on div at bounding box center [623, 372] width 407 height 74
click at [783, 364] on div at bounding box center [623, 372] width 407 height 74
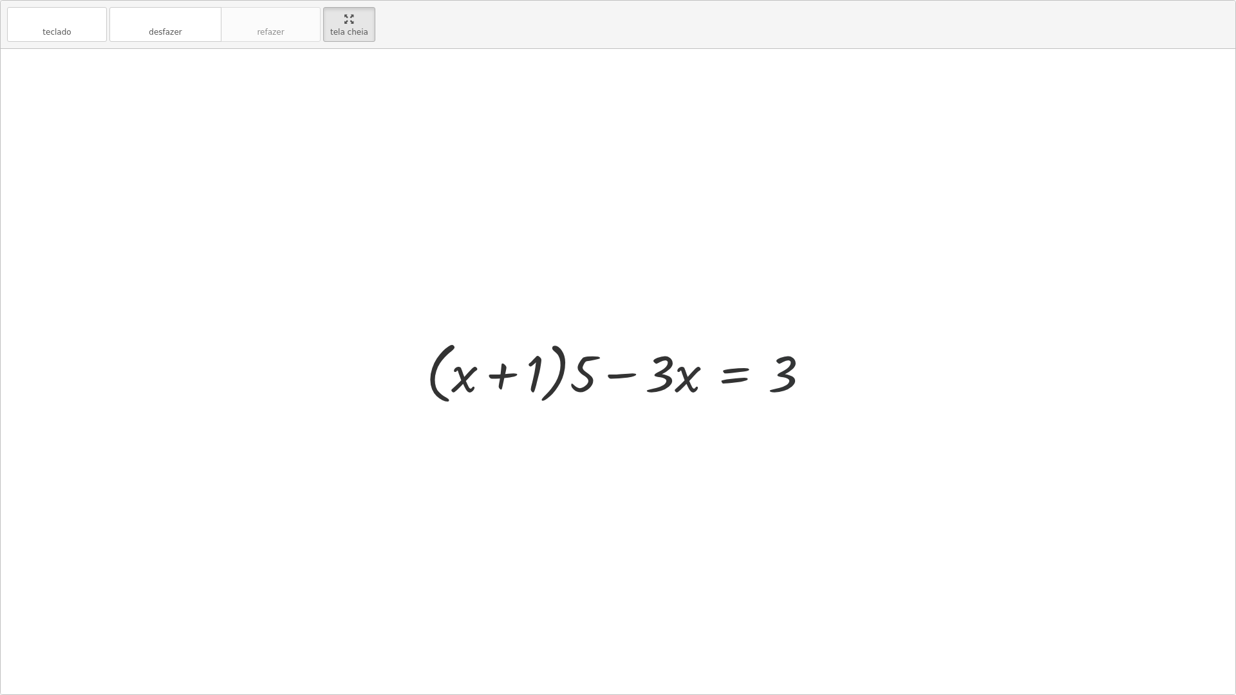
click at [781, 367] on div at bounding box center [623, 372] width 407 height 74
drag, startPoint x: 770, startPoint y: 377, endPoint x: 763, endPoint y: 381, distance: 7.5
click at [764, 381] on div at bounding box center [623, 372] width 407 height 74
click at [752, 382] on div at bounding box center [623, 372] width 407 height 74
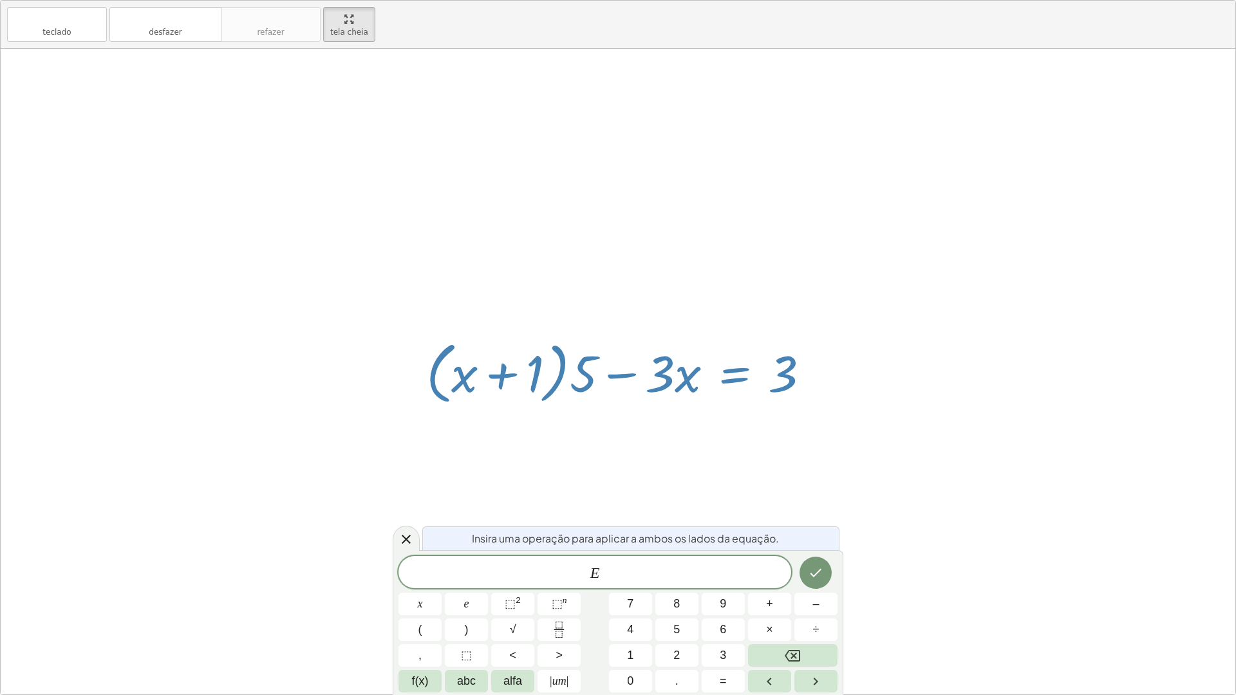
drag, startPoint x: 743, startPoint y: 395, endPoint x: 727, endPoint y: 394, distance: 16.1
click at [743, 396] on div at bounding box center [623, 372] width 407 height 74
click at [416, 534] on div at bounding box center [406, 538] width 27 height 25
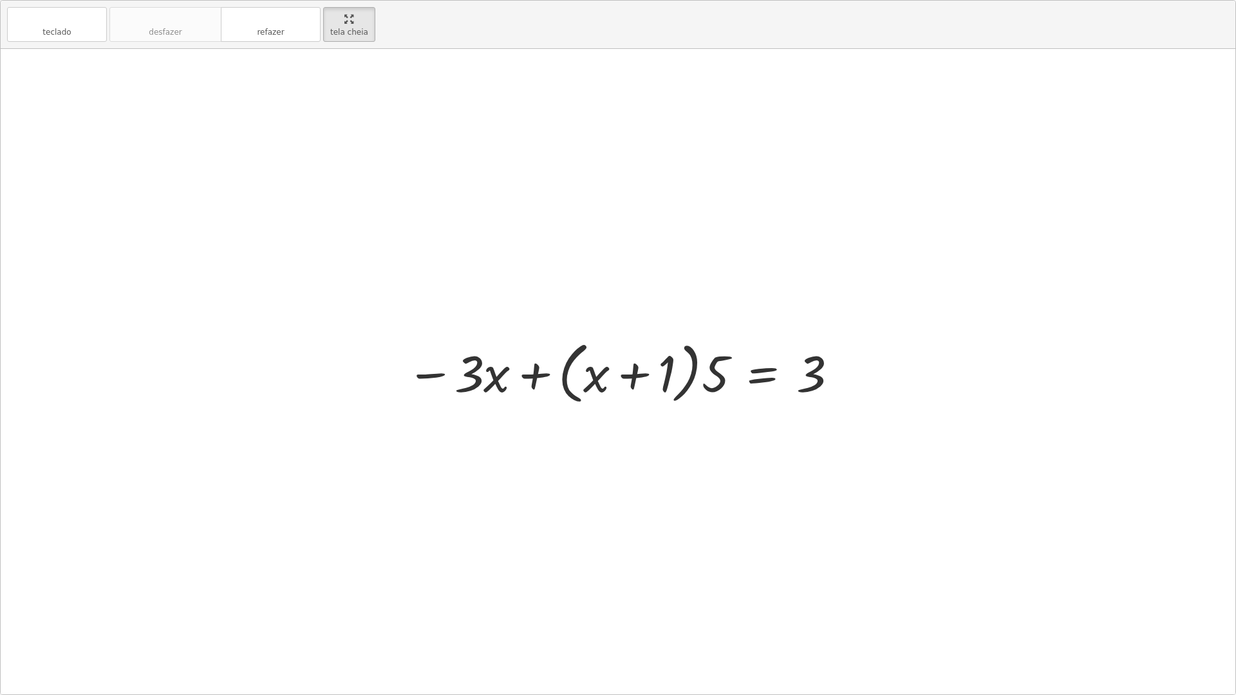
click at [530, 386] on div at bounding box center [623, 372] width 446 height 74
click at [621, 378] on div at bounding box center [623, 372] width 446 height 74
click at [645, 375] on div at bounding box center [623, 372] width 446 height 74
drag, startPoint x: 704, startPoint y: 376, endPoint x: 568, endPoint y: 307, distance: 152.5
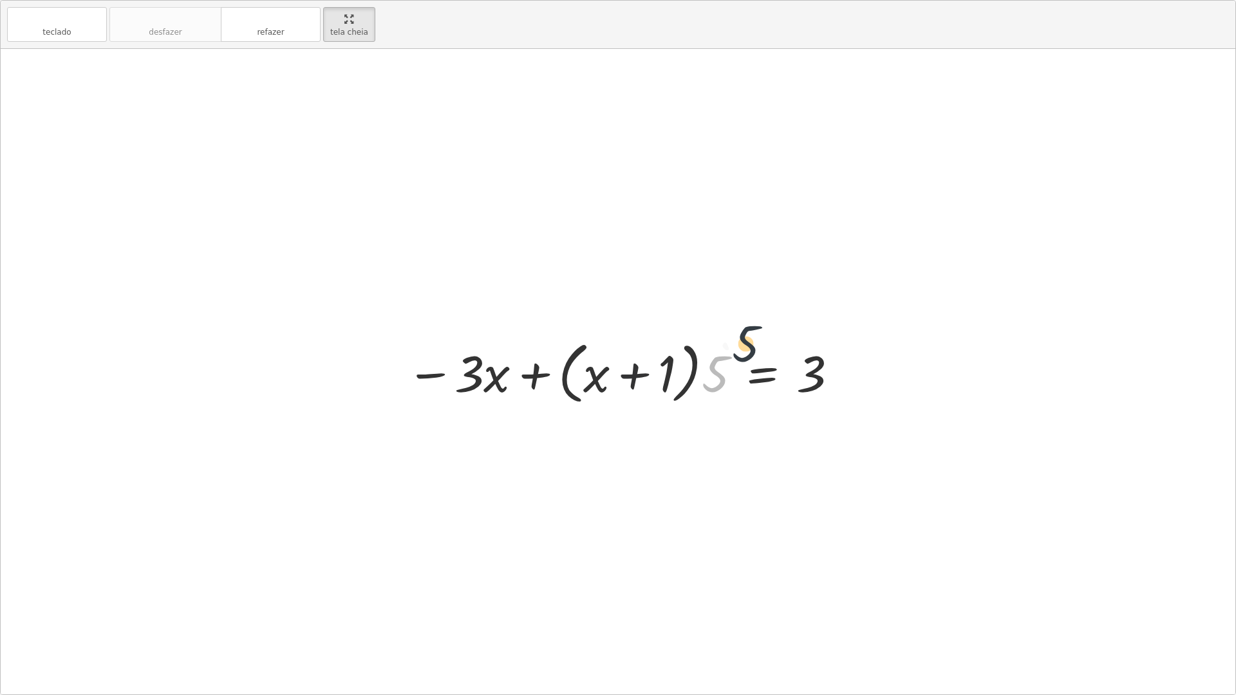
click at [678, 318] on div "· 5 · ( + x + 1 ) = + · 3 · x + 3 · 5 · ( + x + 1 ) = + 3 + · 3 · x · ( + x + 1…" at bounding box center [618, 371] width 1234 height 645
drag, startPoint x: 575, startPoint y: 375, endPoint x: 544, endPoint y: 376, distance: 31.6
click at [544, 376] on div at bounding box center [623, 372] width 446 height 74
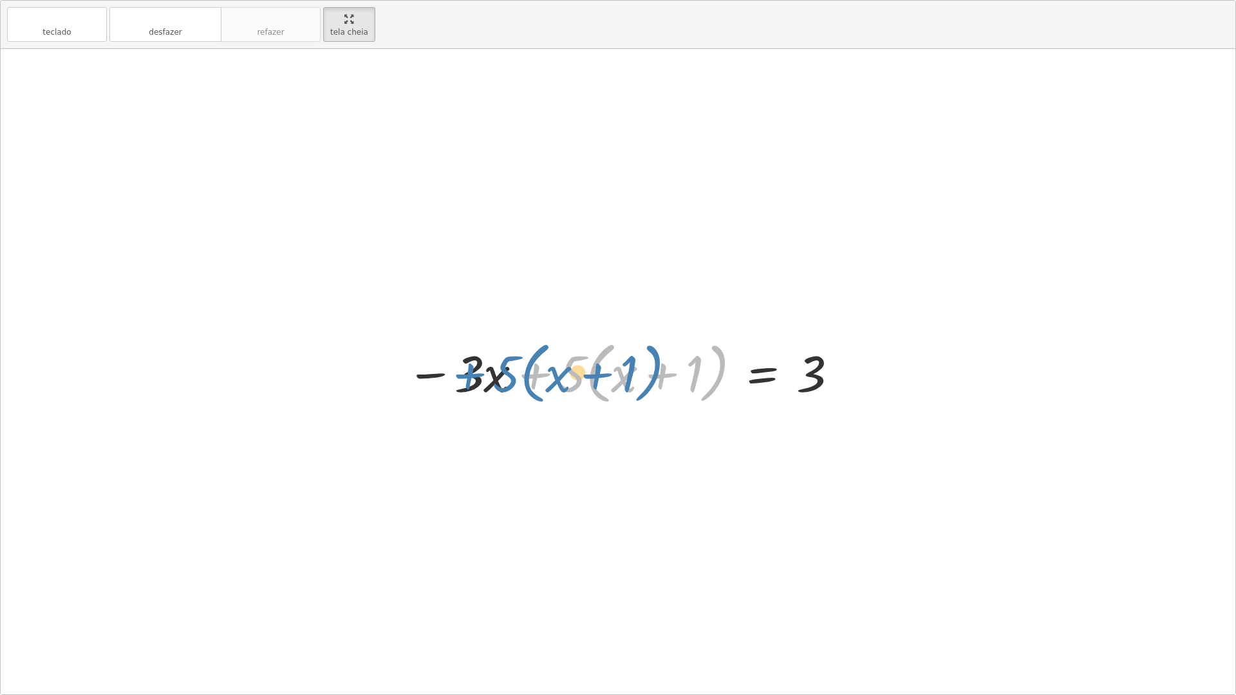
drag, startPoint x: 533, startPoint y: 367, endPoint x: 471, endPoint y: 367, distance: 61.8
click at [471, 367] on div at bounding box center [623, 372] width 446 height 74
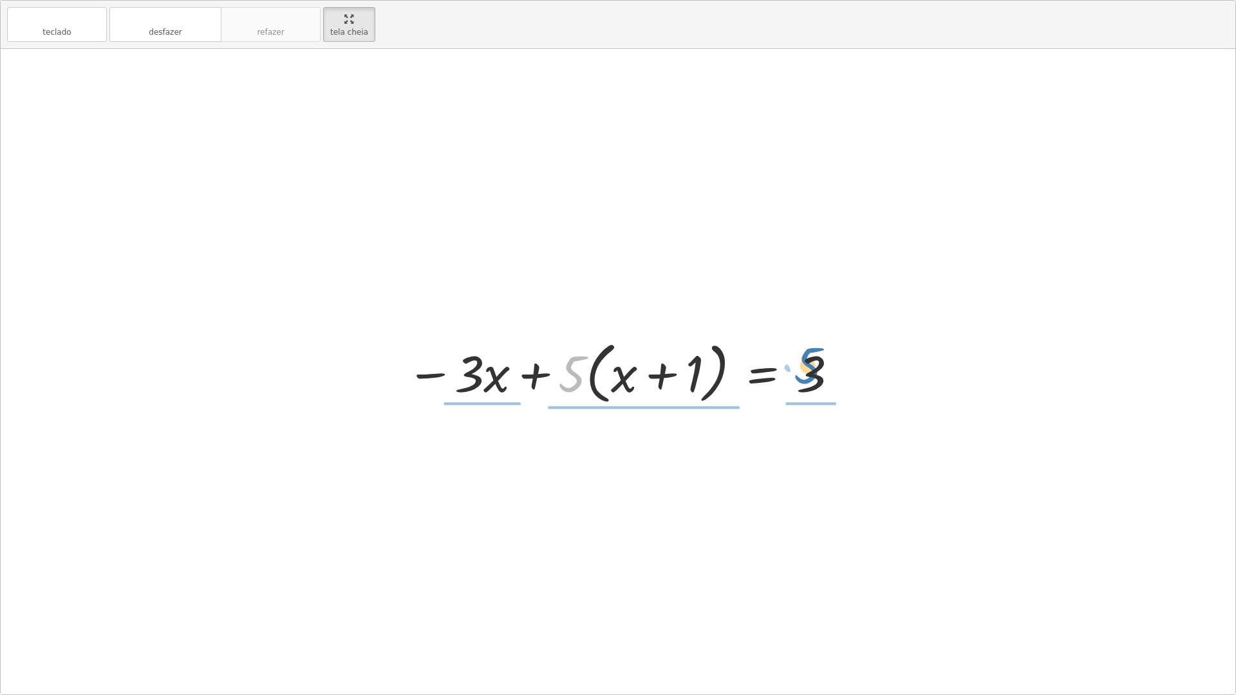
drag, startPoint x: 566, startPoint y: 374, endPoint x: 806, endPoint y: 366, distance: 240.8
click at [806, 366] on div at bounding box center [623, 372] width 446 height 74
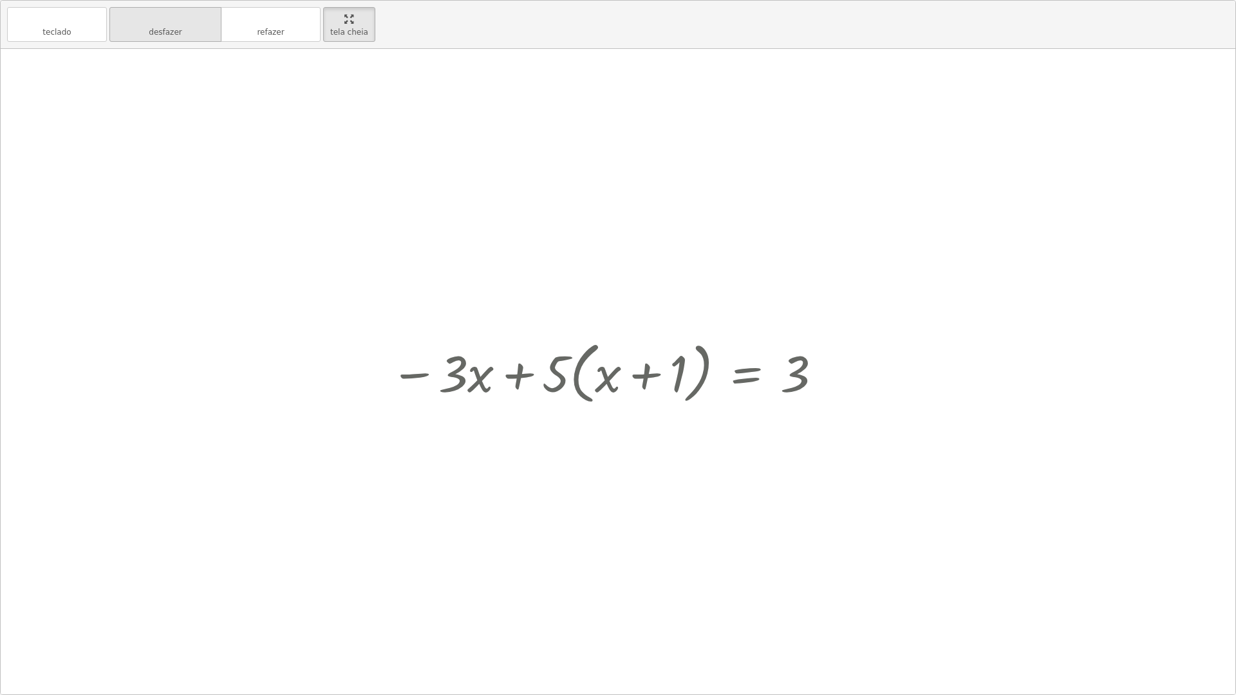
click at [193, 32] on button "desfazer desfazer" at bounding box center [165, 24] width 112 height 35
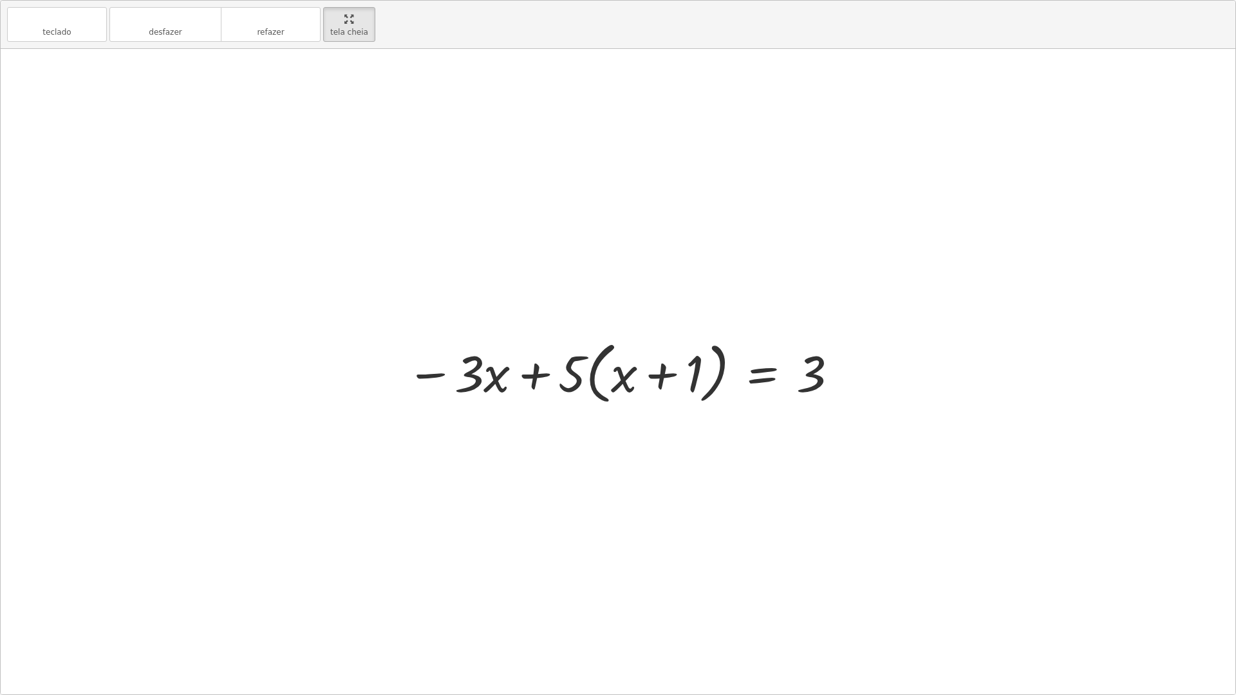
drag, startPoint x: 422, startPoint y: 352, endPoint x: 426, endPoint y: 358, distance: 7.5
click at [426, 358] on div at bounding box center [623, 372] width 446 height 74
click at [438, 380] on div at bounding box center [623, 372] width 446 height 74
click at [445, 374] on div at bounding box center [623, 372] width 446 height 74
click at [445, 375] on div at bounding box center [623, 372] width 446 height 74
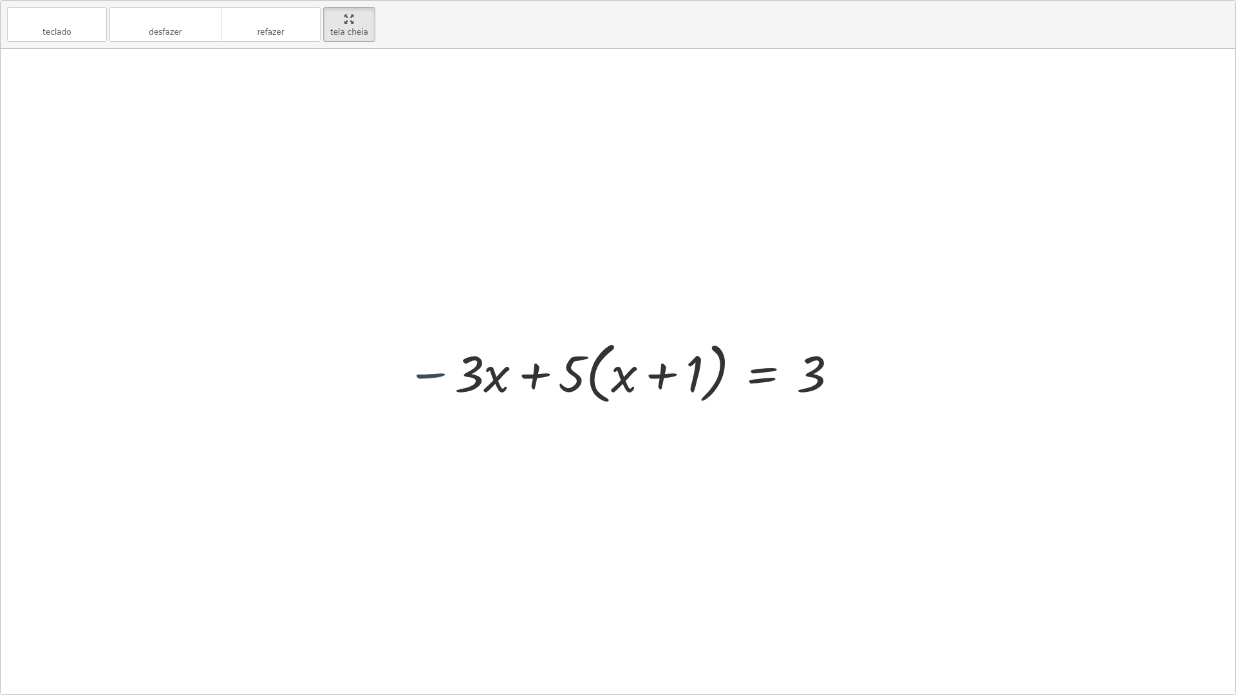
click at [447, 375] on div at bounding box center [623, 372] width 446 height 74
drag, startPoint x: 534, startPoint y: 359, endPoint x: 540, endPoint y: 368, distance: 10.7
click at [540, 368] on div at bounding box center [623, 372] width 446 height 74
click at [539, 372] on div at bounding box center [623, 372] width 446 height 74
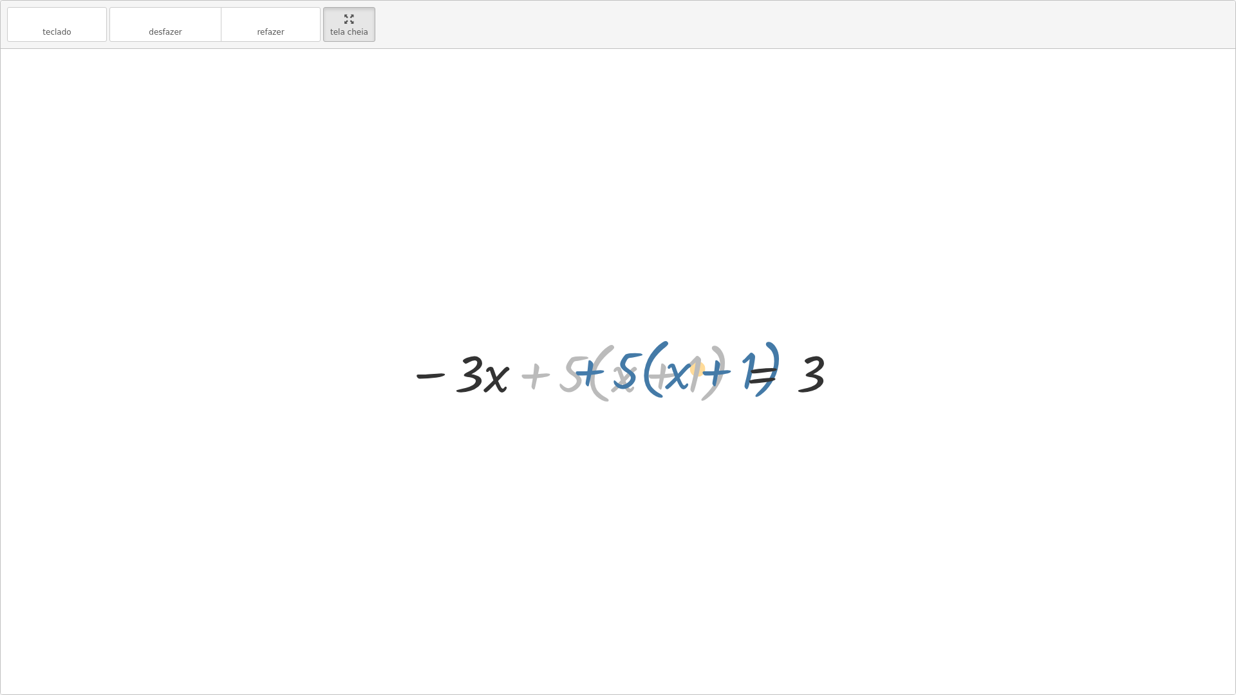
drag, startPoint x: 539, startPoint y: 373, endPoint x: 582, endPoint y: 369, distance: 43.4
click at [582, 369] on div at bounding box center [623, 372] width 446 height 74
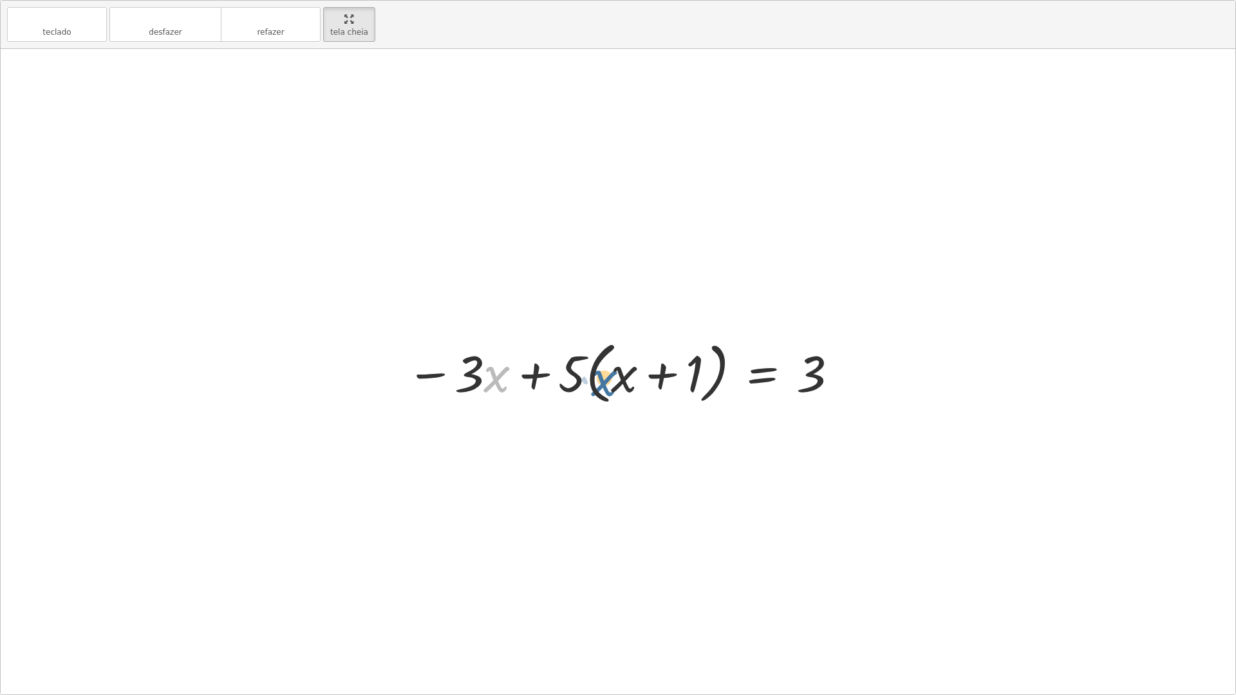
drag, startPoint x: 494, startPoint y: 366, endPoint x: 608, endPoint y: 369, distance: 114.0
click at [608, 369] on div at bounding box center [623, 372] width 446 height 74
drag, startPoint x: 498, startPoint y: 382, endPoint x: 654, endPoint y: 384, distance: 155.8
click at [654, 384] on div at bounding box center [623, 372] width 446 height 74
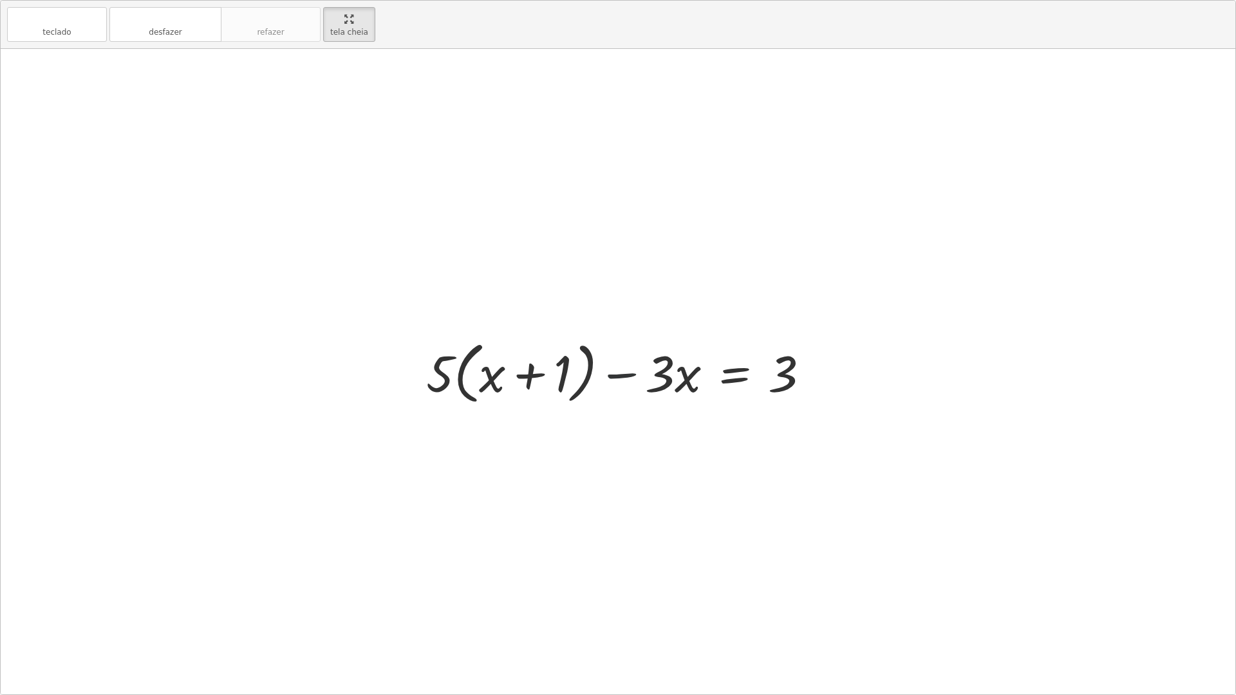
click at [606, 375] on div at bounding box center [623, 372] width 407 height 74
drag, startPoint x: 553, startPoint y: 374, endPoint x: 562, endPoint y: 374, distance: 9.0
click at [558, 374] on div at bounding box center [623, 372] width 407 height 74
drag, startPoint x: 563, startPoint y: 374, endPoint x: 557, endPoint y: 414, distance: 41.1
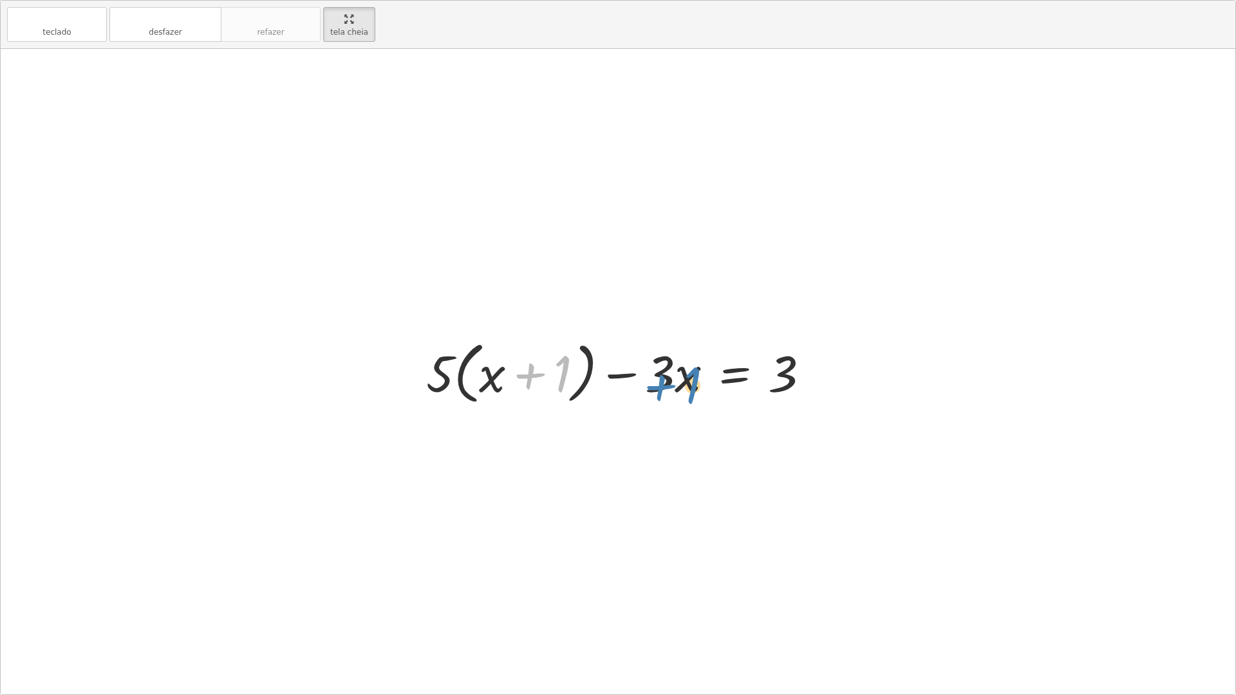
drag, startPoint x: 566, startPoint y: 371, endPoint x: 696, endPoint y: 384, distance: 130.6
click at [696, 384] on div at bounding box center [623, 372] width 407 height 74
drag, startPoint x: 799, startPoint y: 370, endPoint x: 788, endPoint y: 371, distance: 11.0
click at [790, 371] on div at bounding box center [623, 372] width 407 height 74
drag, startPoint x: 788, startPoint y: 371, endPoint x: 678, endPoint y: 372, distance: 109.4
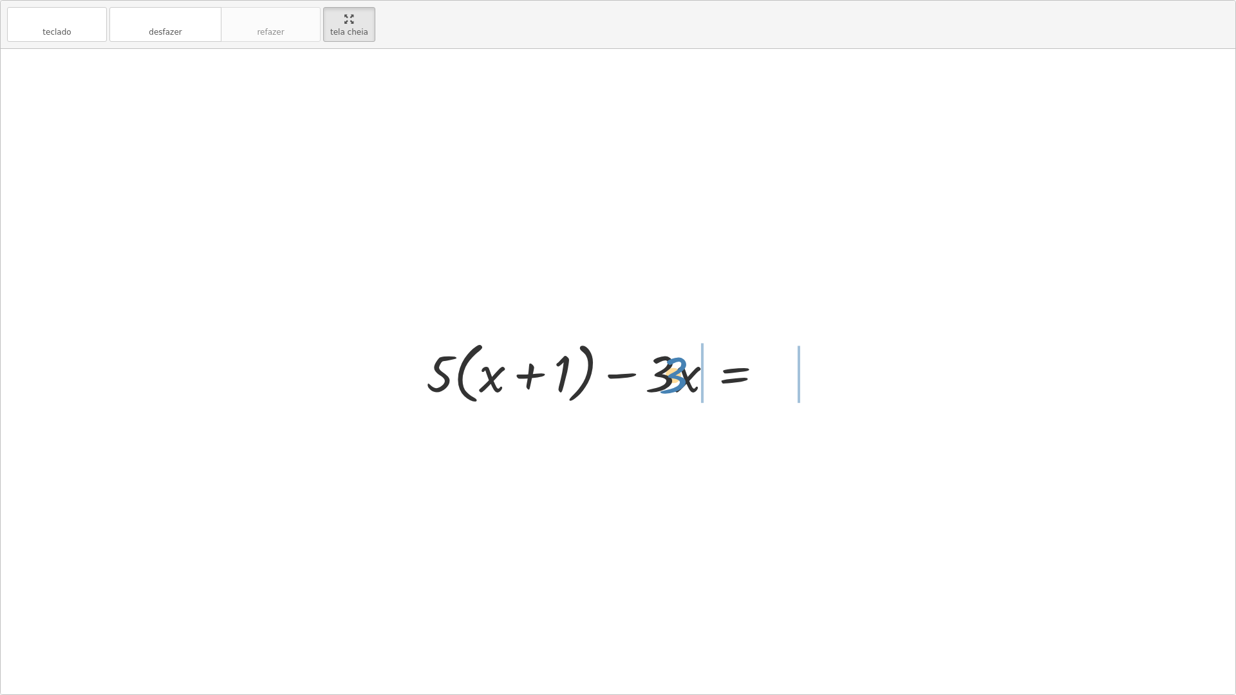
click at [678, 372] on div at bounding box center [623, 372] width 407 height 74
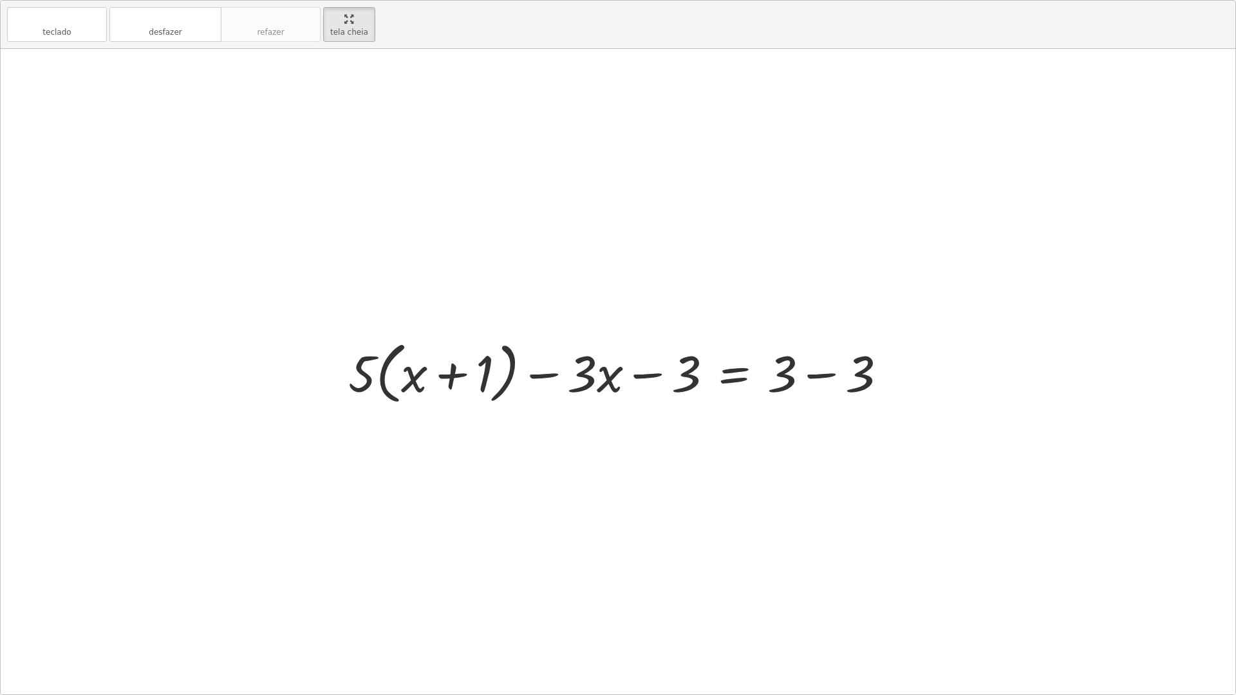
click at [806, 373] on div at bounding box center [622, 372] width 561 height 74
click at [810, 375] on div at bounding box center [622, 372] width 561 height 74
click at [819, 375] on div at bounding box center [582, 372] width 480 height 74
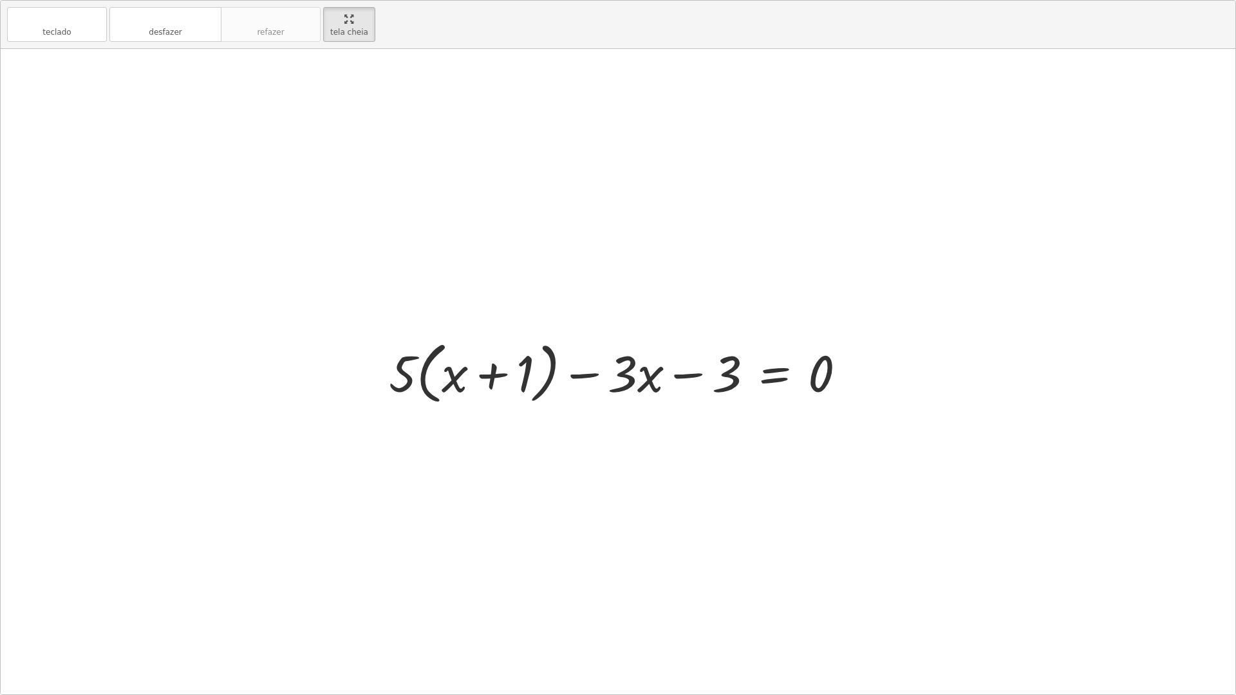
click at [821, 380] on div at bounding box center [622, 372] width 480 height 74
drag, startPoint x: 821, startPoint y: 380, endPoint x: 757, endPoint y: 370, distance: 63.8
click at [821, 380] on div at bounding box center [622, 372] width 480 height 74
click at [694, 379] on div at bounding box center [622, 372] width 480 height 74
click at [697, 376] on div at bounding box center [622, 372] width 480 height 74
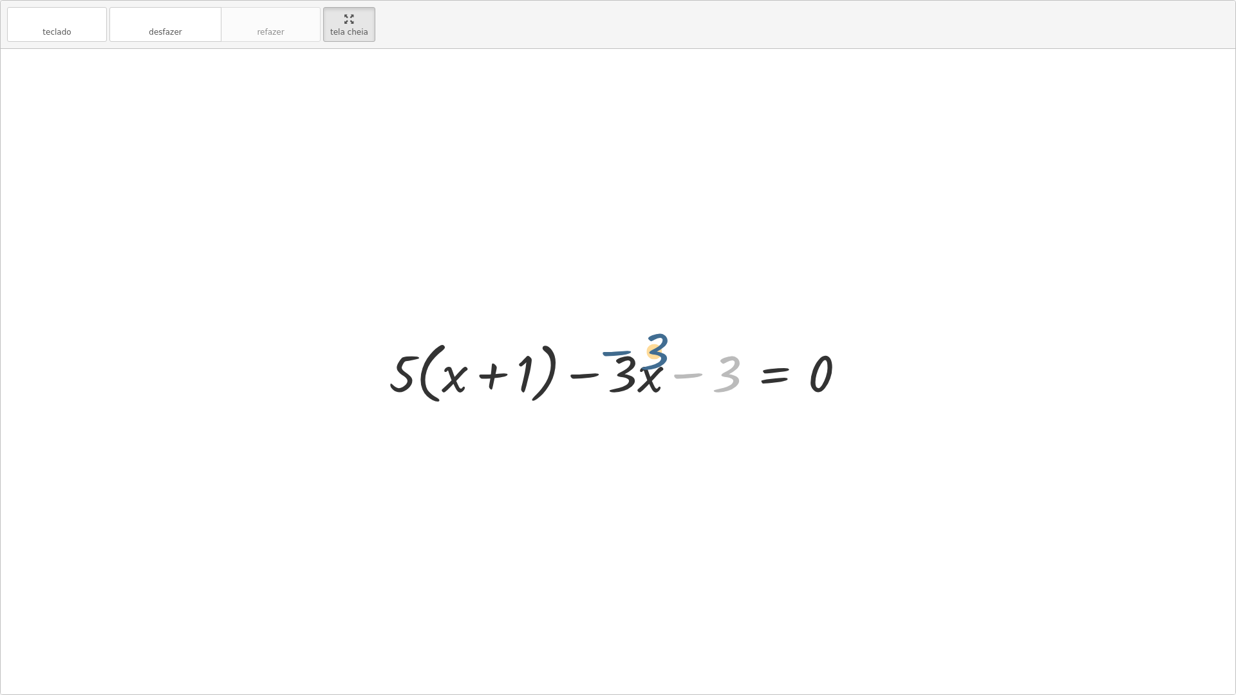
drag, startPoint x: 733, startPoint y: 384, endPoint x: 648, endPoint y: 380, distance: 85.1
click at [648, 380] on div at bounding box center [622, 372] width 480 height 74
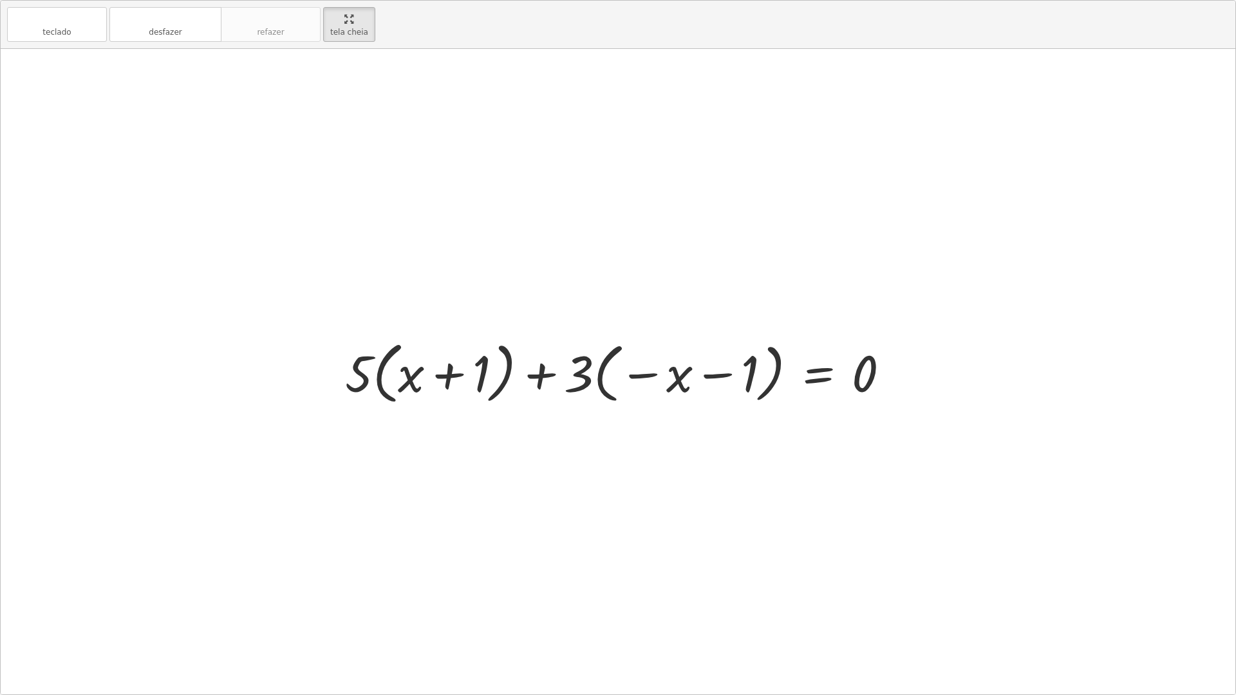
drag, startPoint x: 704, startPoint y: 375, endPoint x: 717, endPoint y: 372, distance: 13.3
click at [713, 373] on div at bounding box center [623, 372] width 568 height 74
click at [717, 372] on div at bounding box center [623, 372] width 568 height 74
drag, startPoint x: 717, startPoint y: 373, endPoint x: 727, endPoint y: 375, distance: 9.7
click at [723, 376] on div at bounding box center [623, 372] width 568 height 74
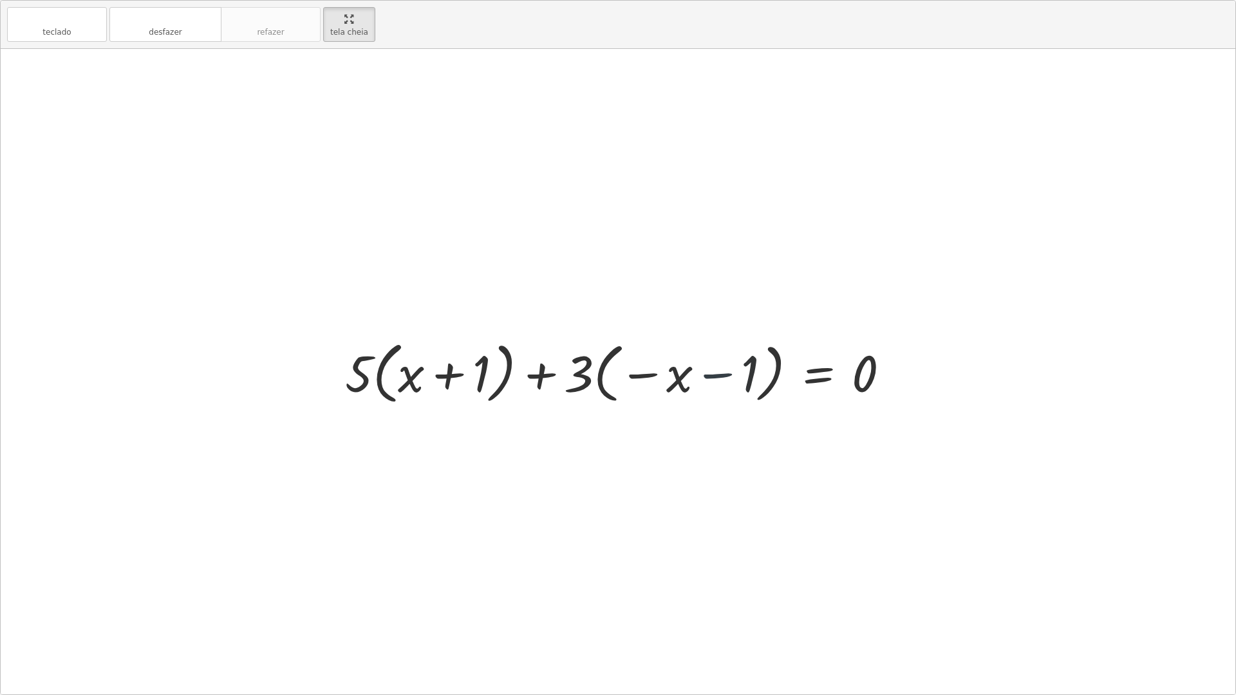
click at [749, 376] on div at bounding box center [623, 372] width 568 height 74
click at [854, 372] on div at bounding box center [623, 372] width 568 height 74
drag, startPoint x: 857, startPoint y: 371, endPoint x: 739, endPoint y: 368, distance: 117.8
click at [740, 367] on div at bounding box center [623, 372] width 568 height 74
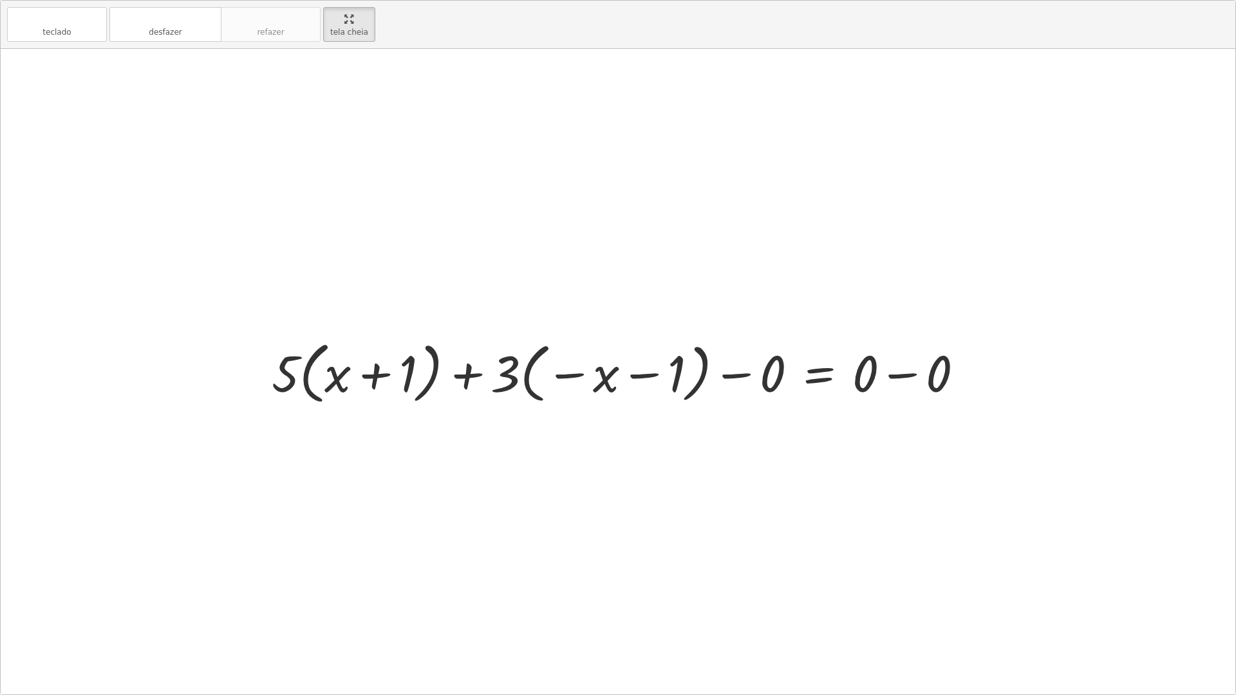
click at [947, 382] on div at bounding box center [622, 372] width 715 height 74
click at [947, 381] on div at bounding box center [618, 371] width 1234 height 645
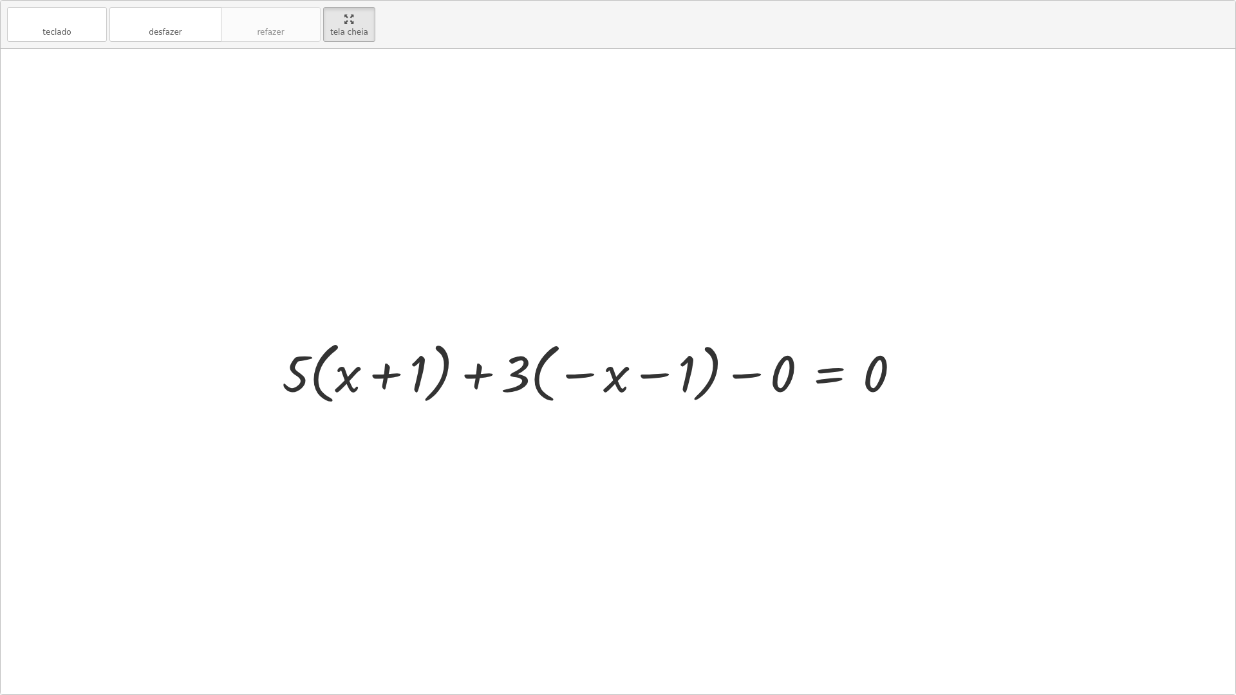
click at [872, 375] on div at bounding box center [596, 372] width 642 height 74
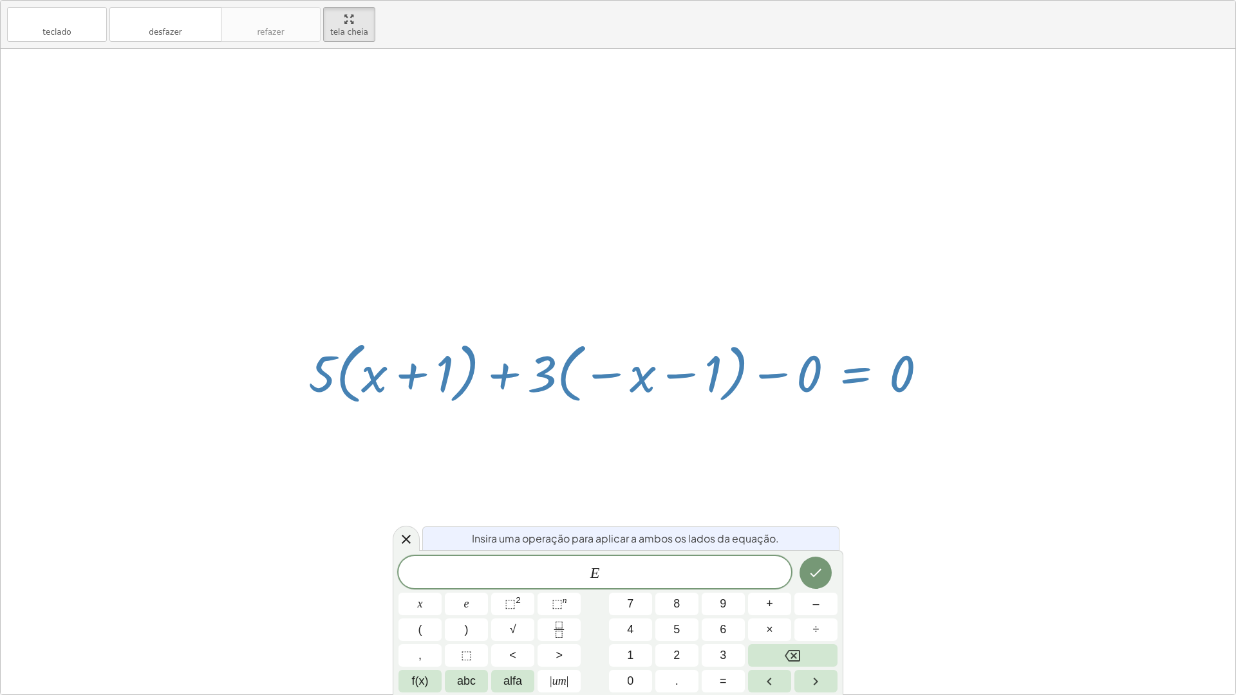
click at [891, 375] on div at bounding box center [623, 372] width 642 height 74
click at [898, 377] on div at bounding box center [623, 372] width 642 height 74
click at [897, 382] on div at bounding box center [623, 372] width 642 height 74
click at [826, 570] on button "Feito" at bounding box center [815, 573] width 32 height 32
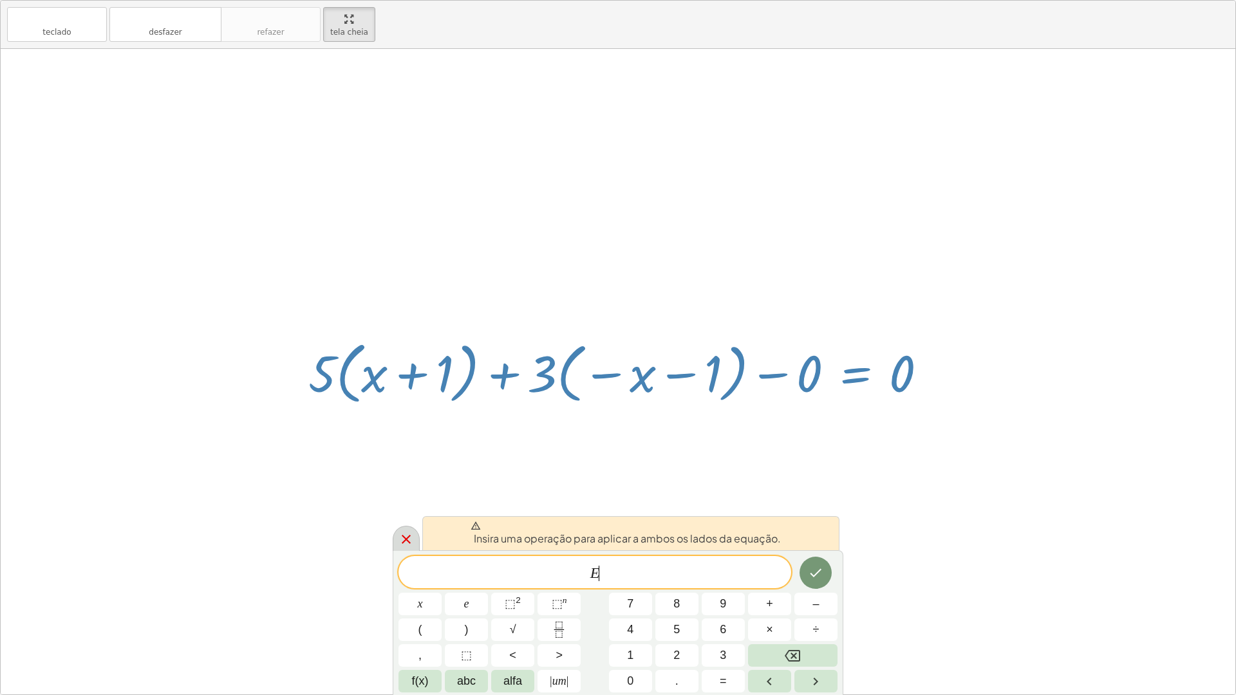
click at [414, 537] on div at bounding box center [406, 538] width 27 height 25
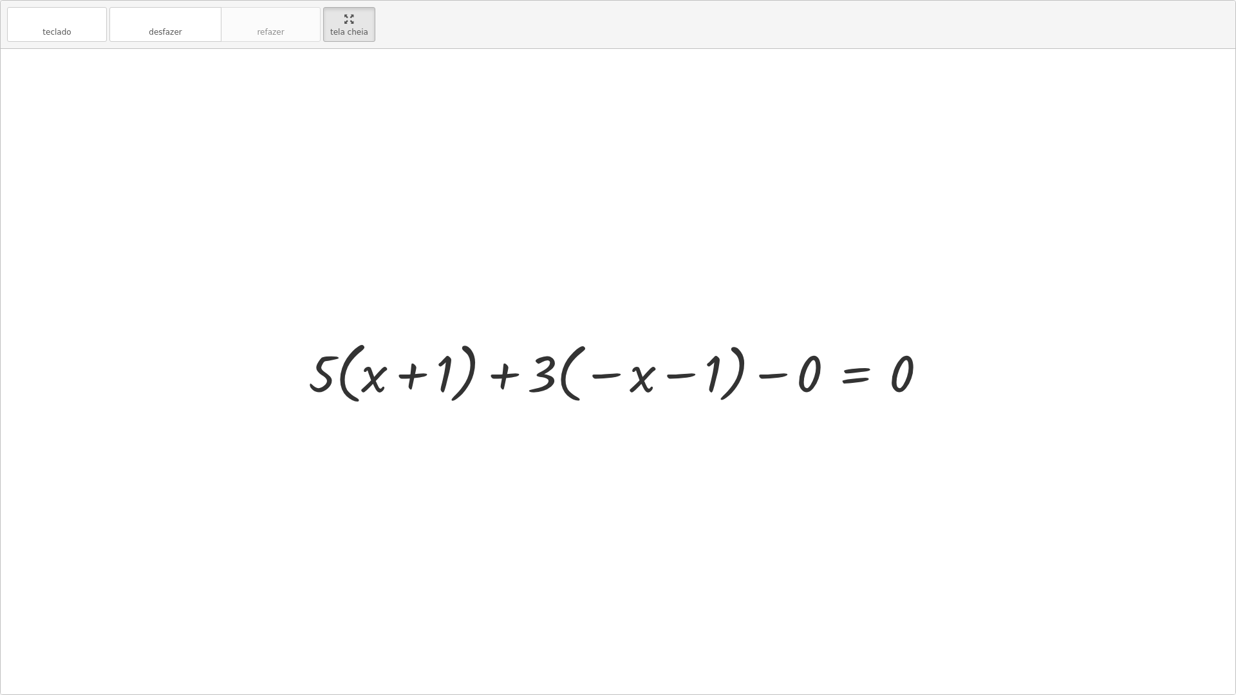
click at [909, 378] on div at bounding box center [623, 372] width 642 height 74
drag, startPoint x: 909, startPoint y: 378, endPoint x: 897, endPoint y: 379, distance: 12.3
click at [898, 379] on div at bounding box center [623, 372] width 642 height 74
click at [897, 379] on div at bounding box center [623, 372] width 642 height 74
drag, startPoint x: 868, startPoint y: 385, endPoint x: 848, endPoint y: 385, distance: 19.3
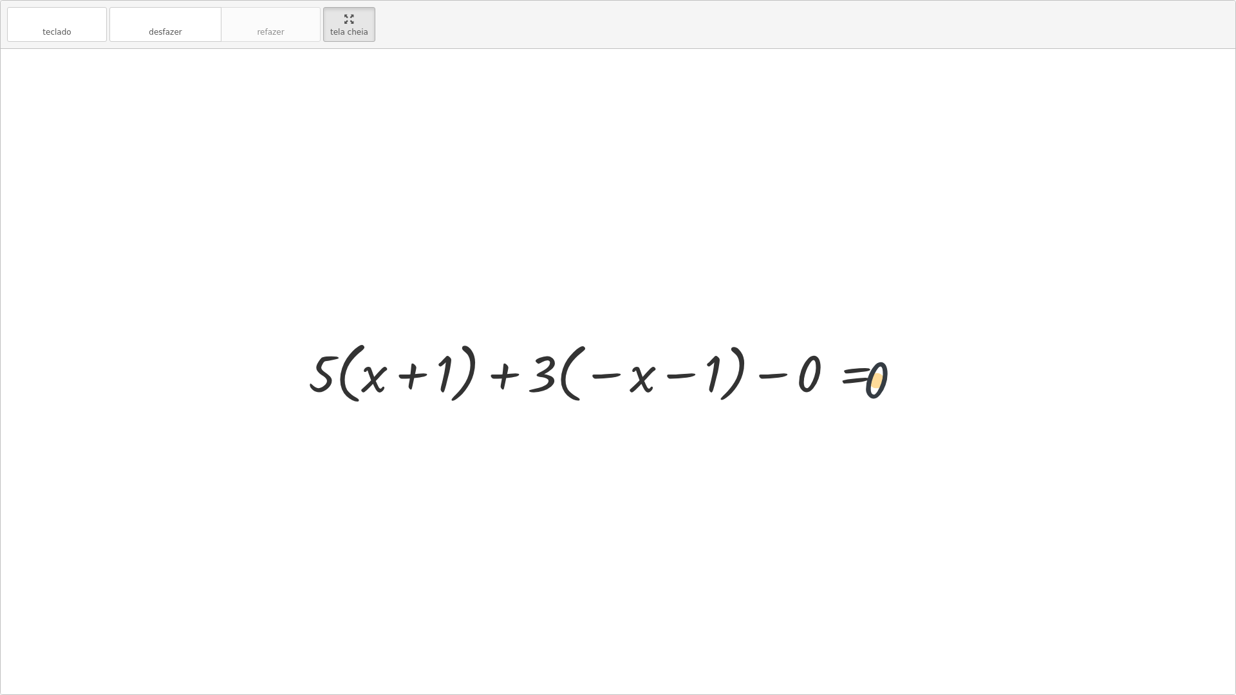
click at [855, 386] on div at bounding box center [623, 372] width 642 height 74
drag, startPoint x: 904, startPoint y: 378, endPoint x: 802, endPoint y: 380, distance: 102.3
click at [802, 380] on div at bounding box center [623, 372] width 642 height 74
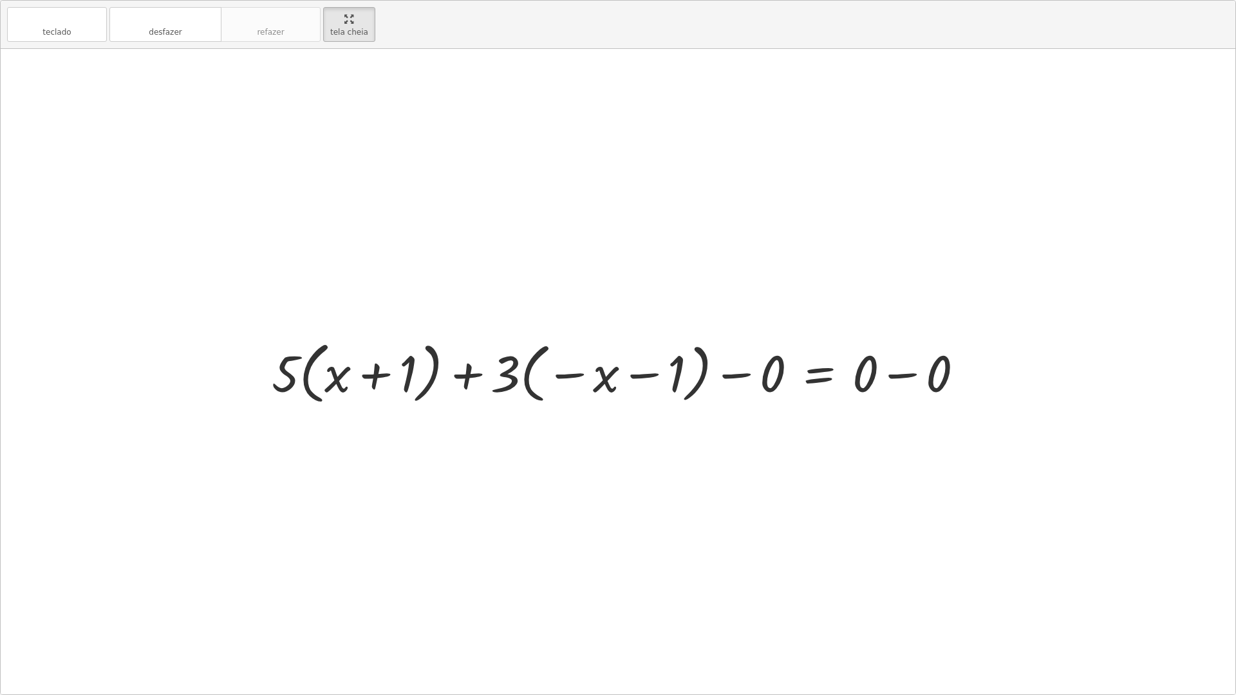
click at [909, 373] on div at bounding box center [622, 372] width 715 height 74
click at [909, 373] on div "· 5 · ( + x + 1 ) = + · 3 · x + 3 · 5 · ( + x + 1 ) = + 3 + · 3 · x · ( + x + 1…" at bounding box center [581, 371] width 658 height 80
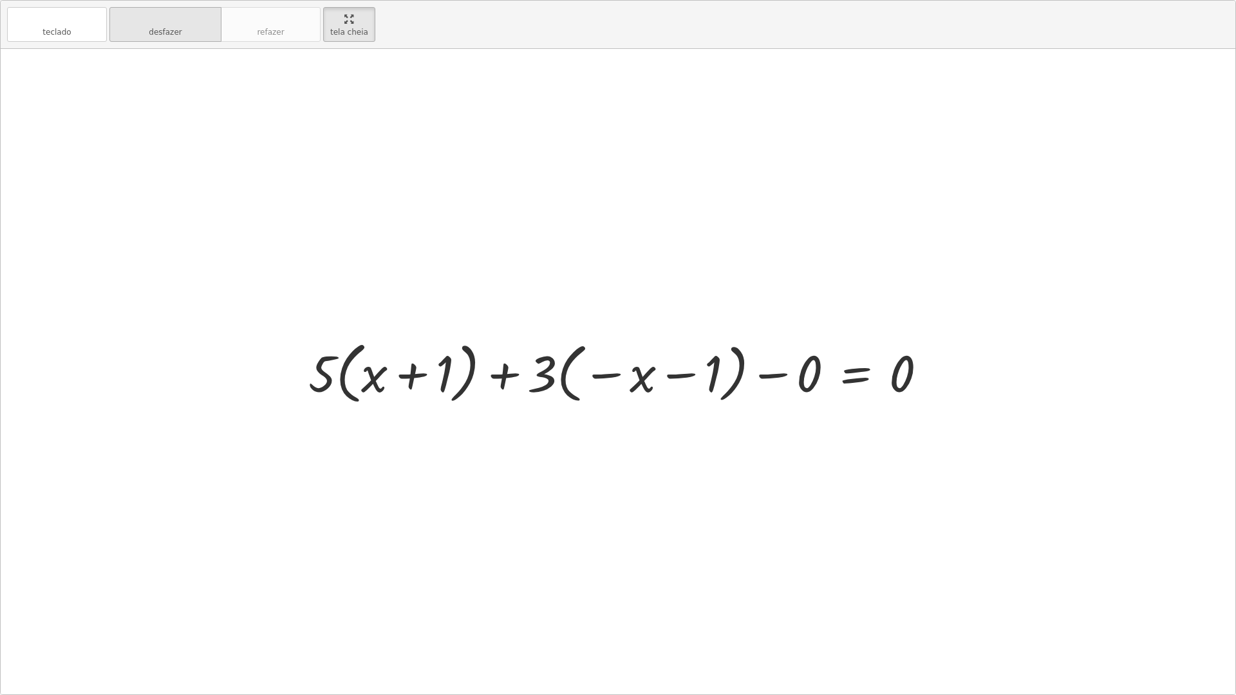
click at [161, 10] on button "desfazer desfazer" at bounding box center [165, 24] width 112 height 35
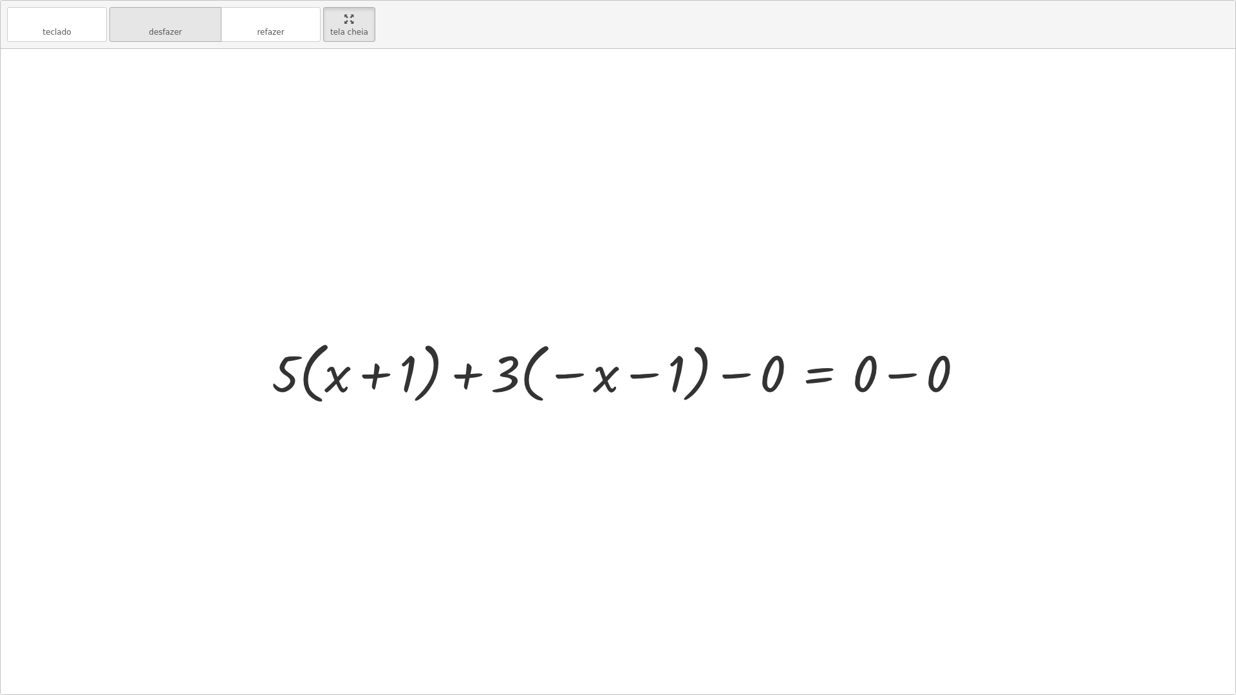
click at [161, 10] on button "desfazer desfazer" at bounding box center [165, 24] width 112 height 35
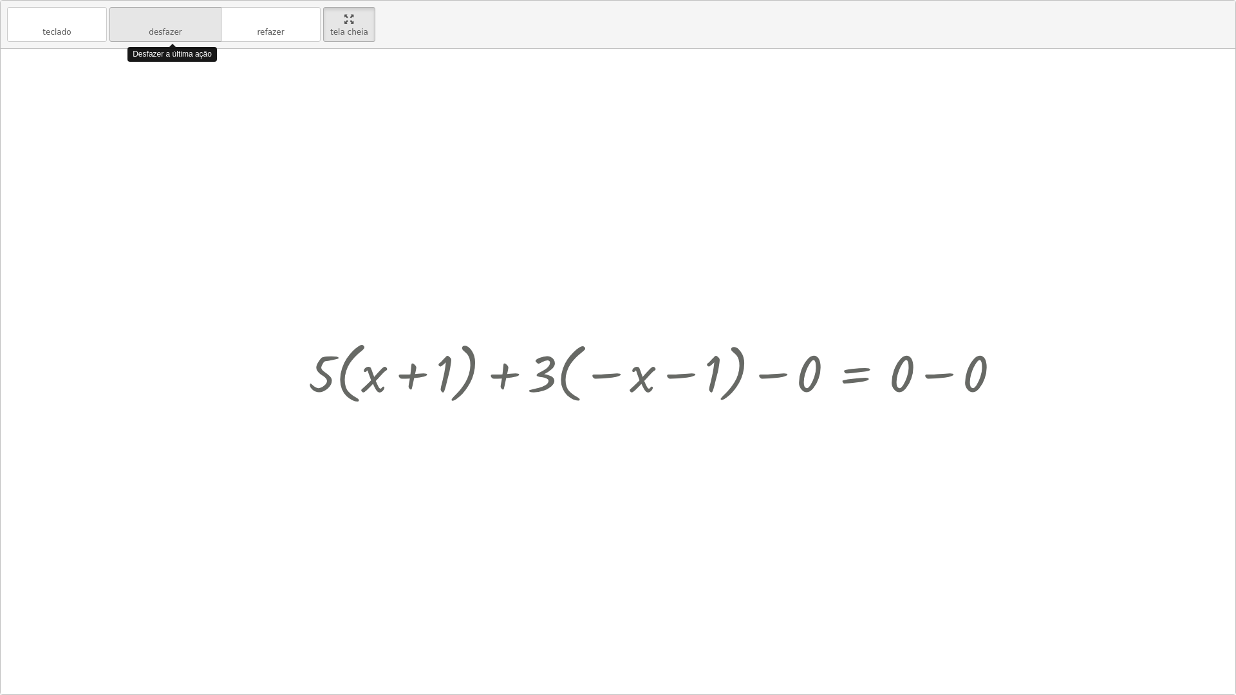
click at [161, 10] on button "desfazer desfazer" at bounding box center [165, 24] width 112 height 35
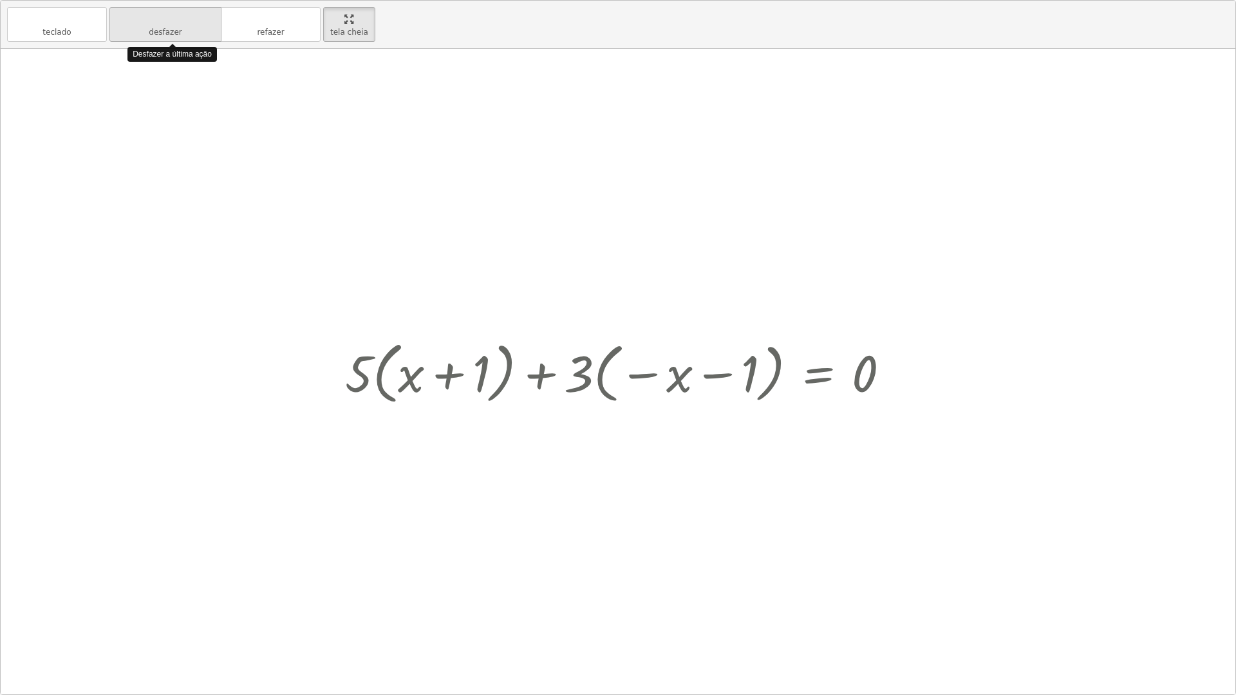
click at [161, 10] on button "desfazer desfazer" at bounding box center [165, 24] width 112 height 35
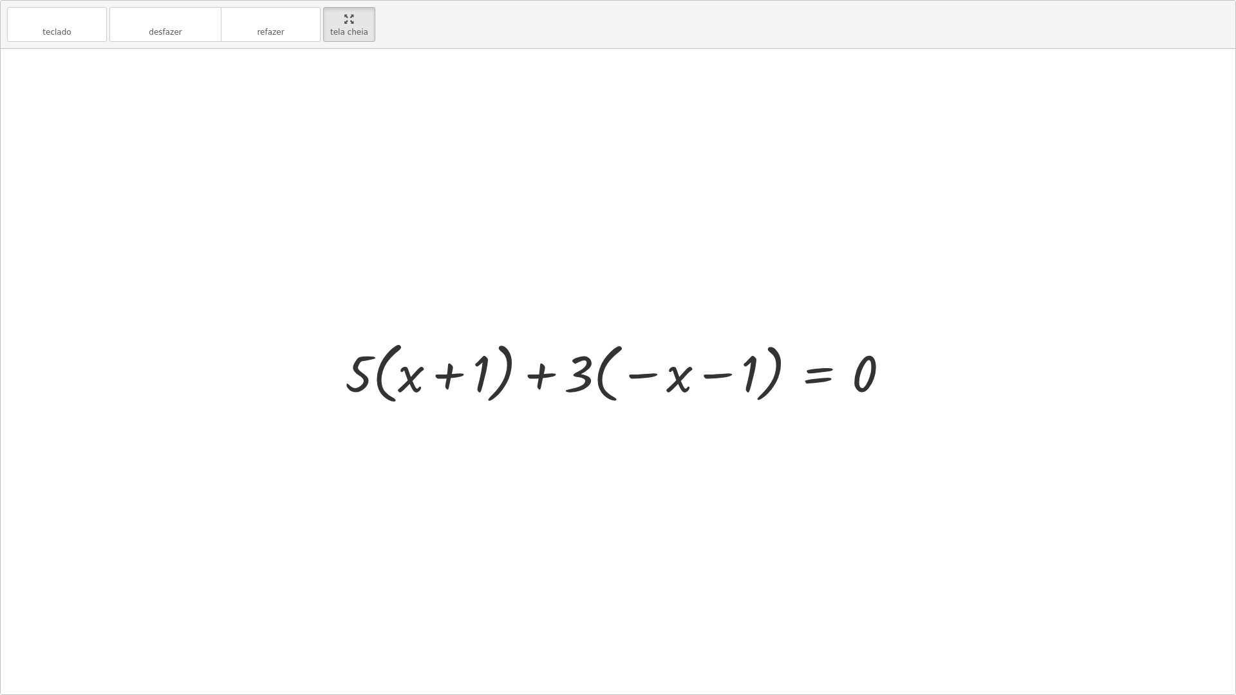
click at [708, 377] on div at bounding box center [623, 372] width 568 height 74
click at [710, 370] on div at bounding box center [623, 372] width 568 height 74
click at [534, 376] on div at bounding box center [623, 372] width 568 height 74
click at [532, 375] on div at bounding box center [623, 372] width 568 height 74
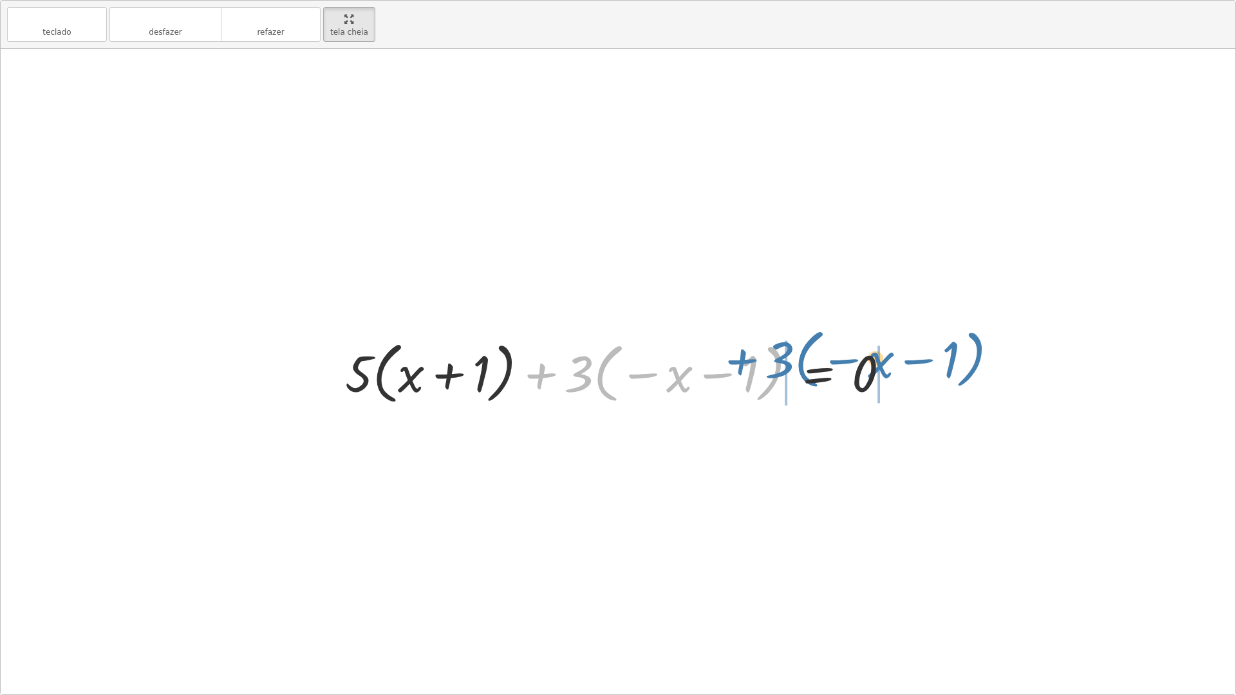
drag, startPoint x: 538, startPoint y: 375, endPoint x: 741, endPoint y: 362, distance: 203.1
click at [741, 362] on div at bounding box center [623, 372] width 568 height 74
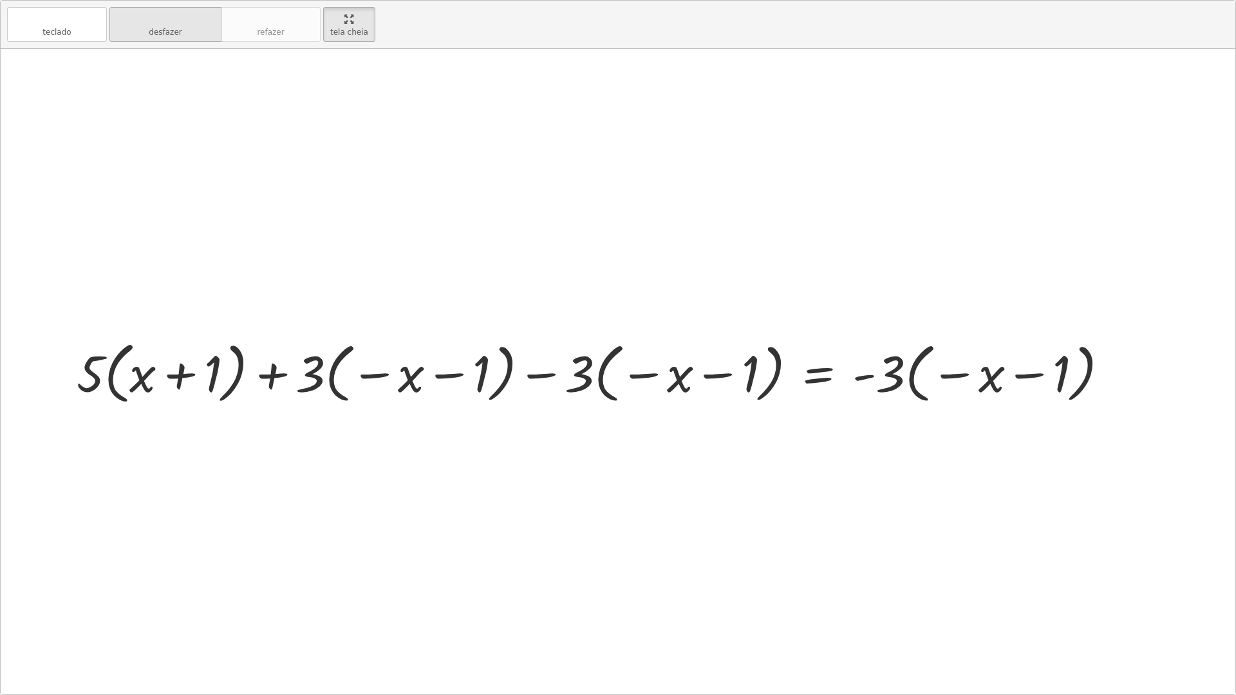
click at [191, 32] on button "desfazer desfazer" at bounding box center [165, 24] width 112 height 35
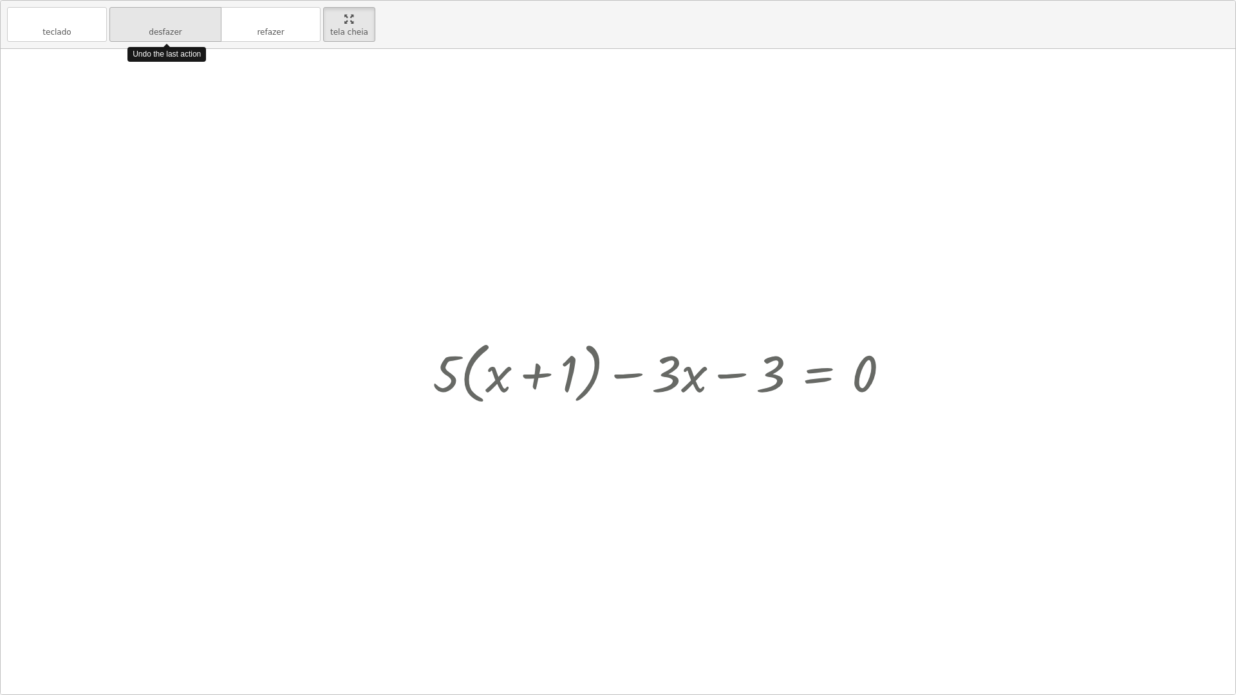
click at [191, 32] on button "desfazer desfazer" at bounding box center [165, 24] width 112 height 35
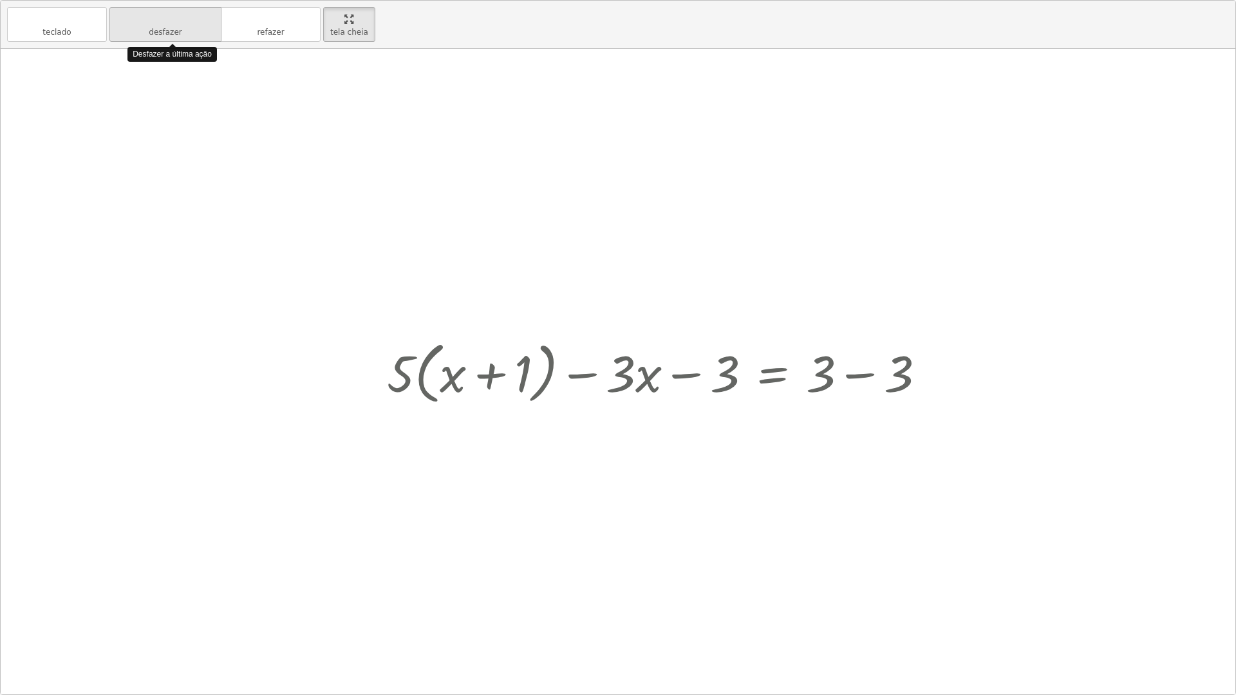
click at [191, 32] on button "desfazer desfazer" at bounding box center [165, 24] width 112 height 35
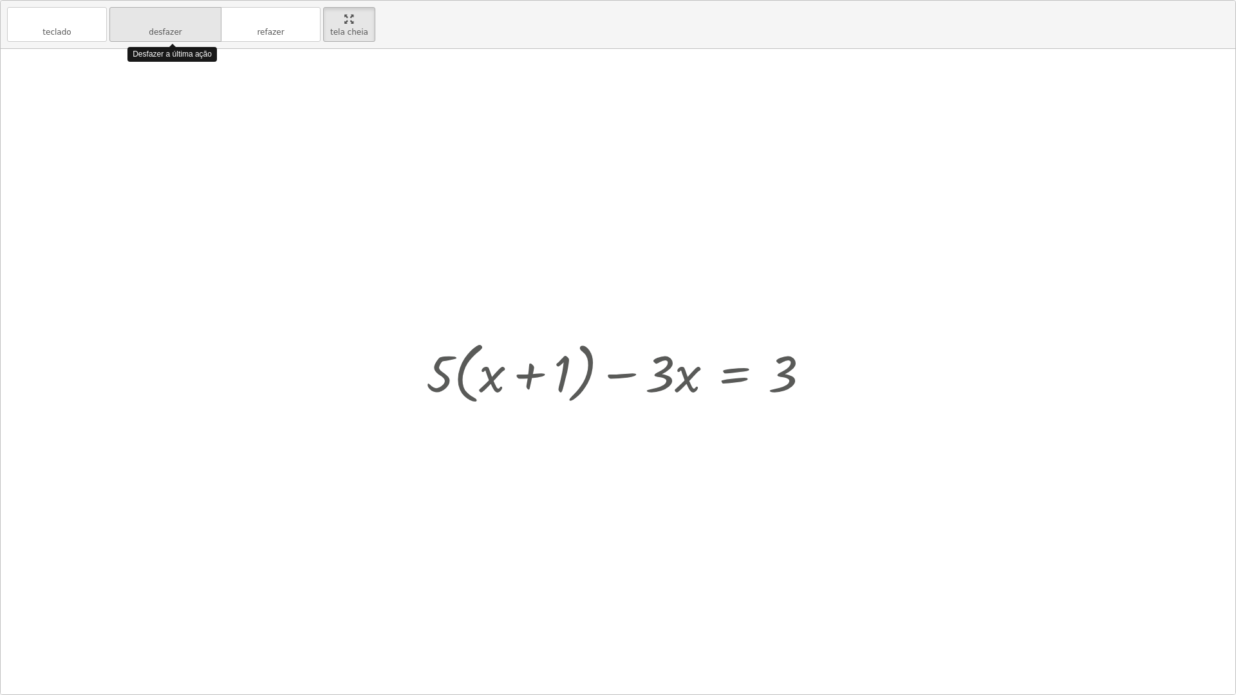
click at [191, 32] on button "desfazer desfazer" at bounding box center [165, 24] width 112 height 35
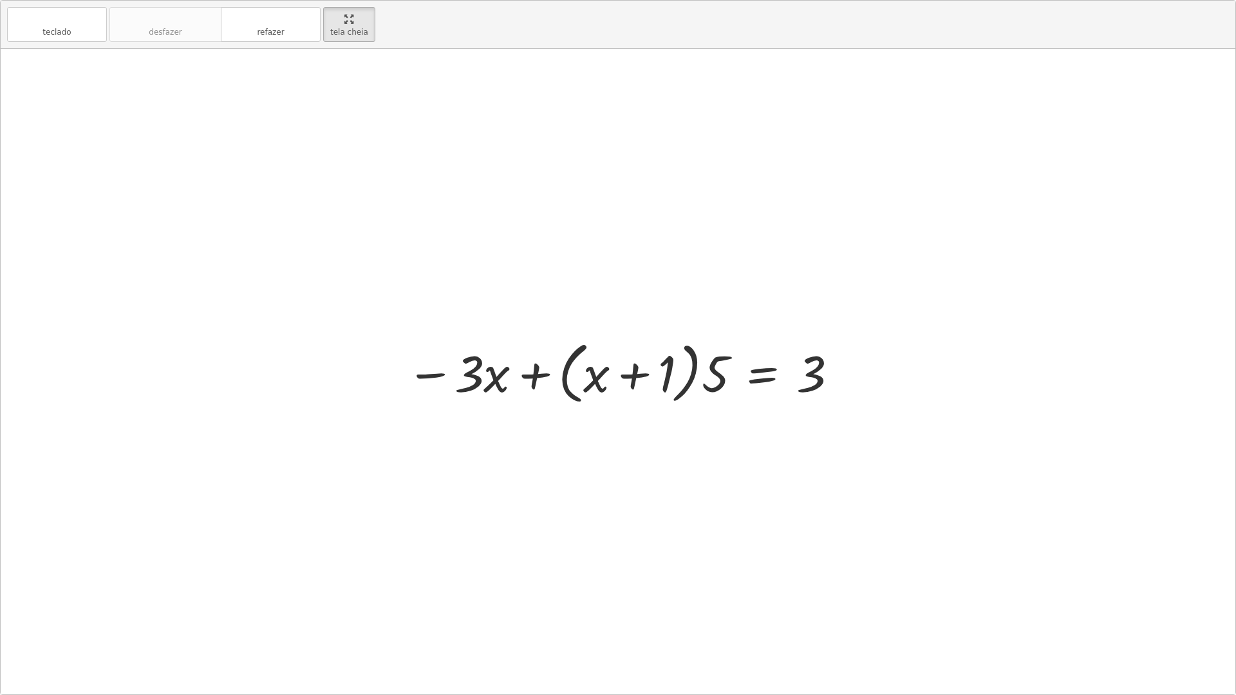
click at [811, 370] on div at bounding box center [623, 372] width 446 height 74
drag, startPoint x: 708, startPoint y: 377, endPoint x: 807, endPoint y: 371, distance: 99.3
click at [807, 371] on div at bounding box center [623, 372] width 446 height 74
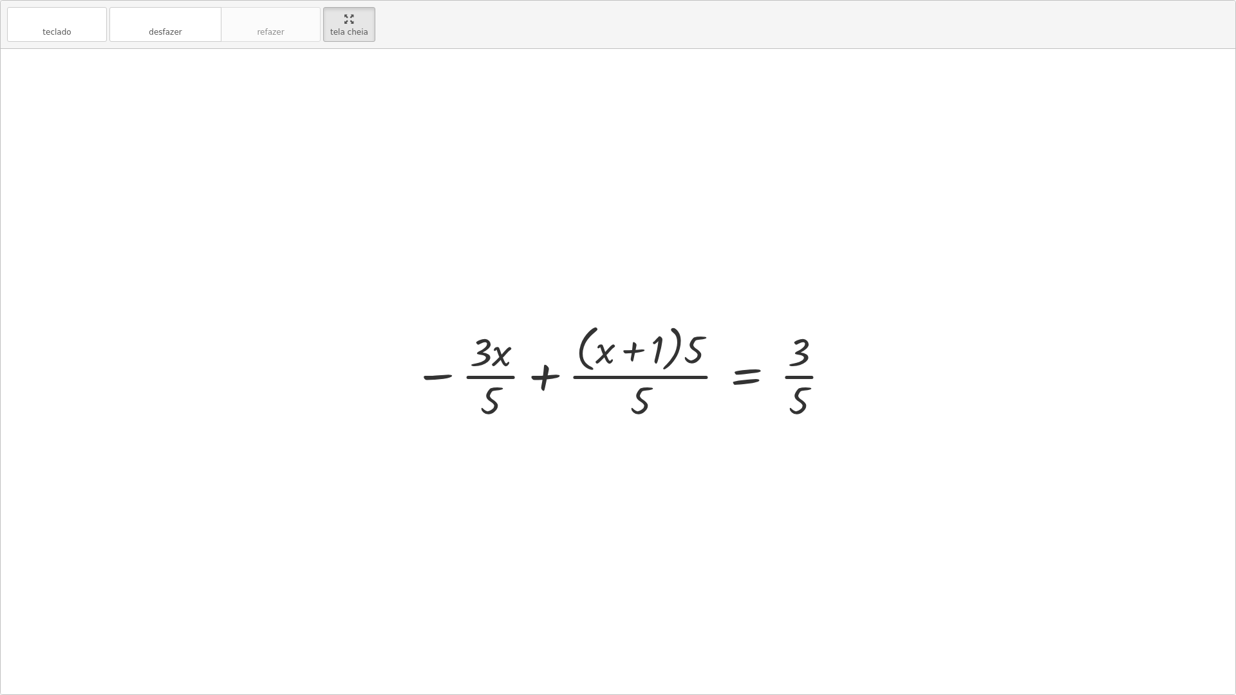
drag, startPoint x: 633, startPoint y: 403, endPoint x: 627, endPoint y: 394, distance: 10.7
click at [629, 399] on div at bounding box center [623, 371] width 432 height 105
click at [627, 394] on div at bounding box center [623, 371] width 432 height 105
drag, startPoint x: 695, startPoint y: 354, endPoint x: 656, endPoint y: 402, distance: 61.7
click at [654, 398] on div at bounding box center [623, 371] width 432 height 105
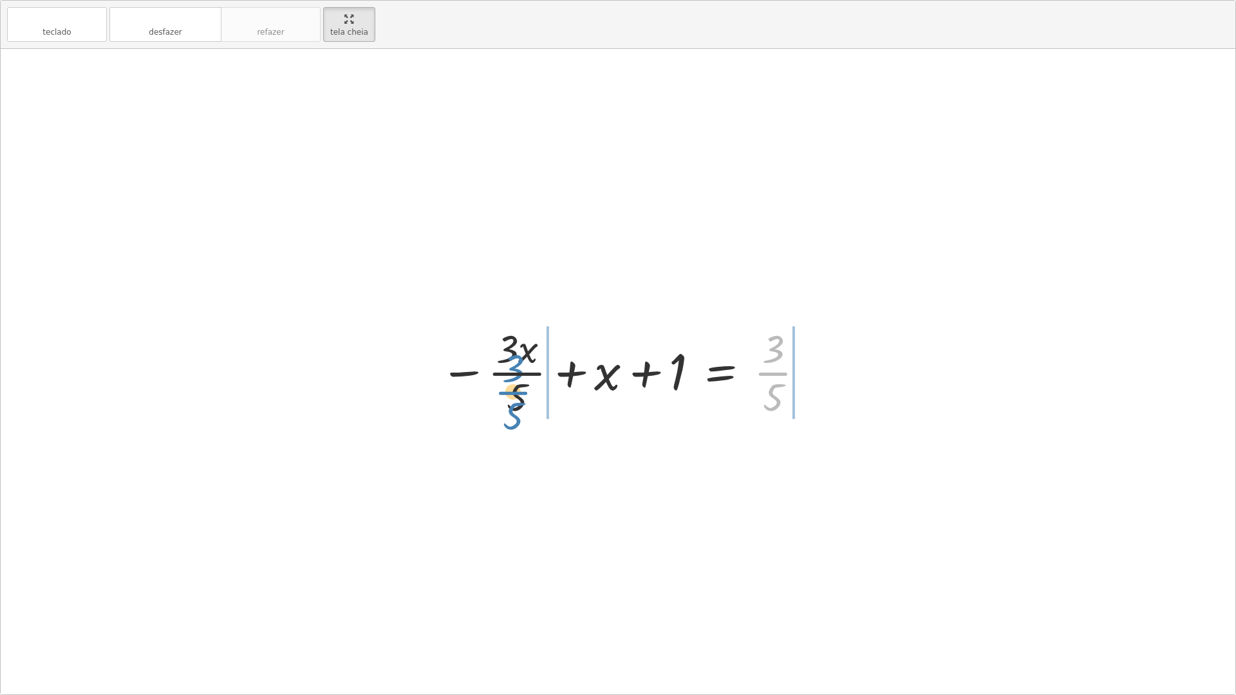
drag, startPoint x: 788, startPoint y: 378, endPoint x: 534, endPoint y: 392, distance: 254.6
click at [534, 392] on div at bounding box center [623, 371] width 380 height 99
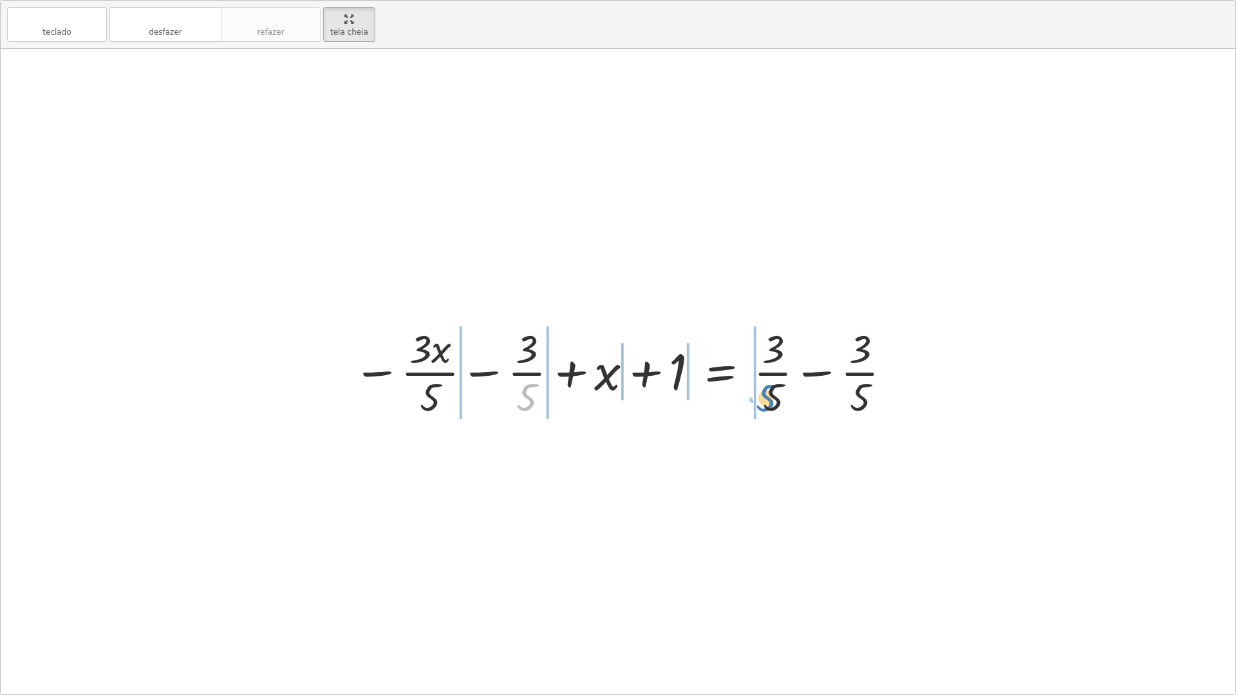
drag, startPoint x: 545, startPoint y: 386, endPoint x: 786, endPoint y: 387, distance: 240.7
click at [786, 387] on div at bounding box center [622, 371] width 553 height 99
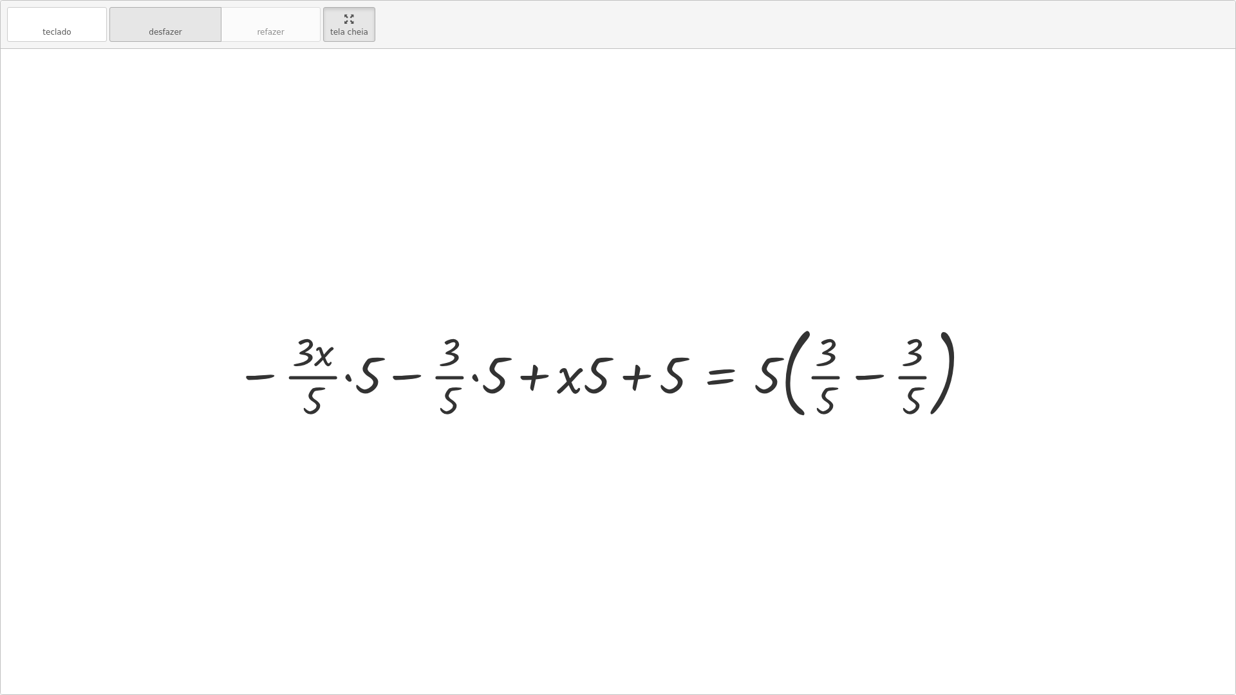
click at [185, 29] on button "desfazer desfazer" at bounding box center [165, 24] width 112 height 35
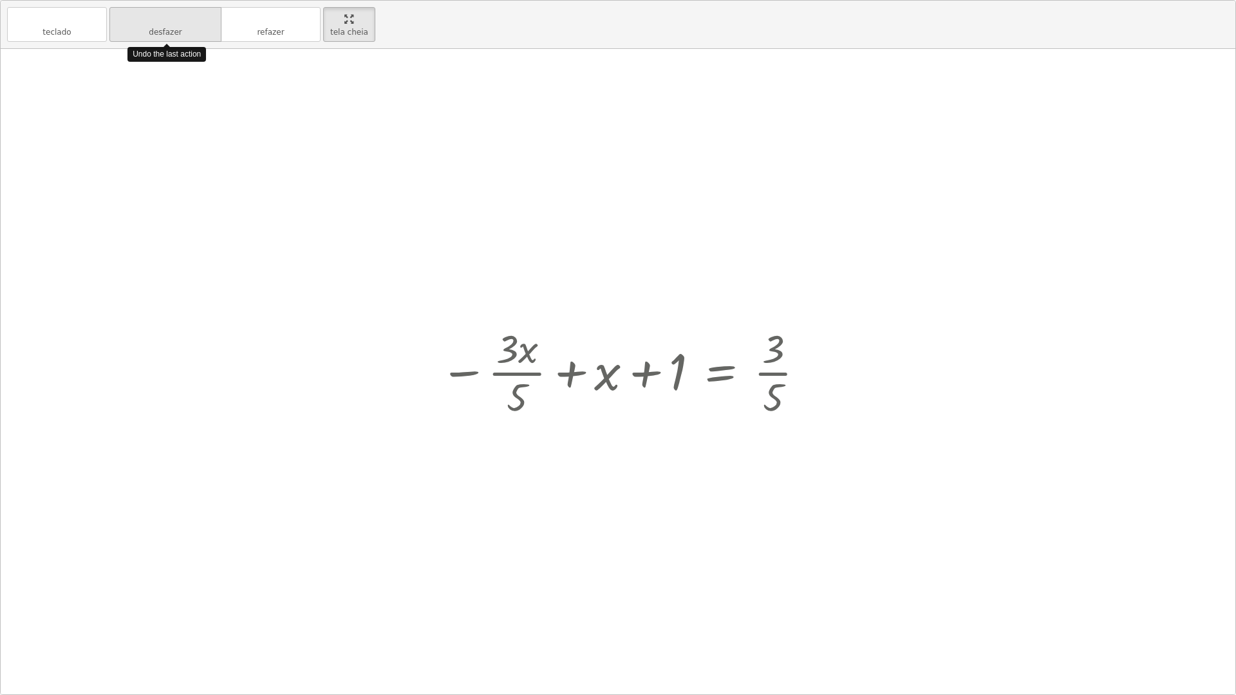
click at [185, 29] on button "desfazer desfazer" at bounding box center [165, 24] width 112 height 35
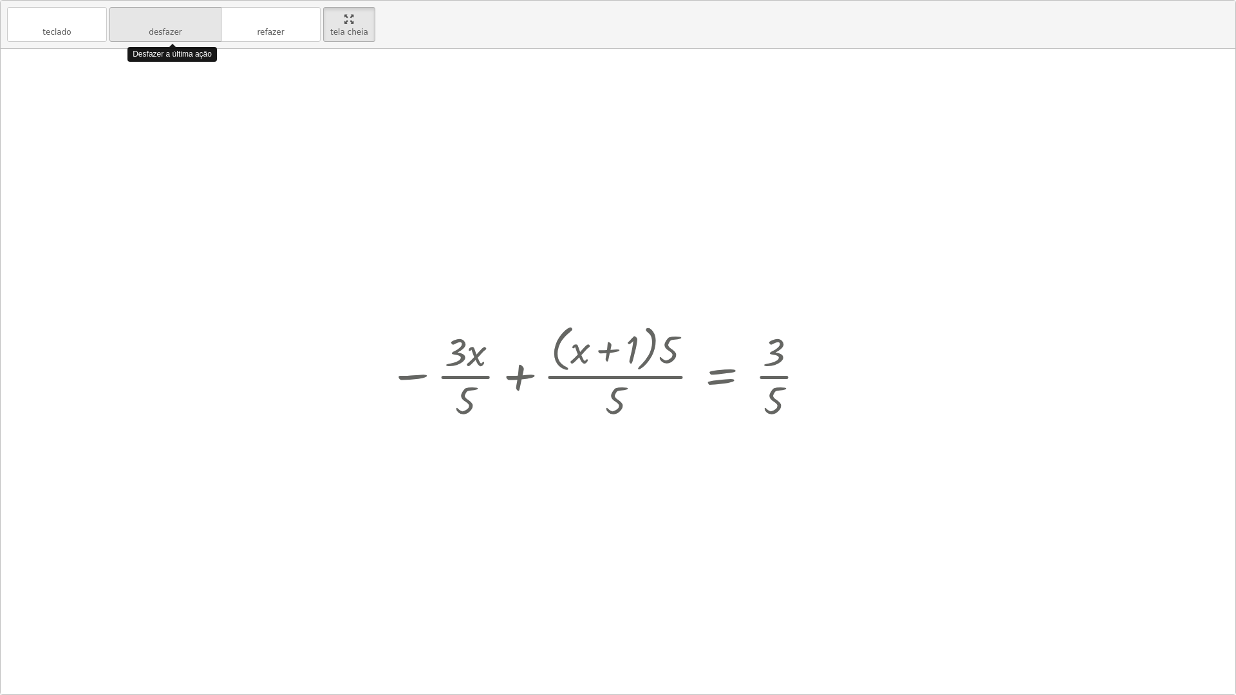
click at [185, 29] on button "desfazer desfazer" at bounding box center [165, 24] width 112 height 35
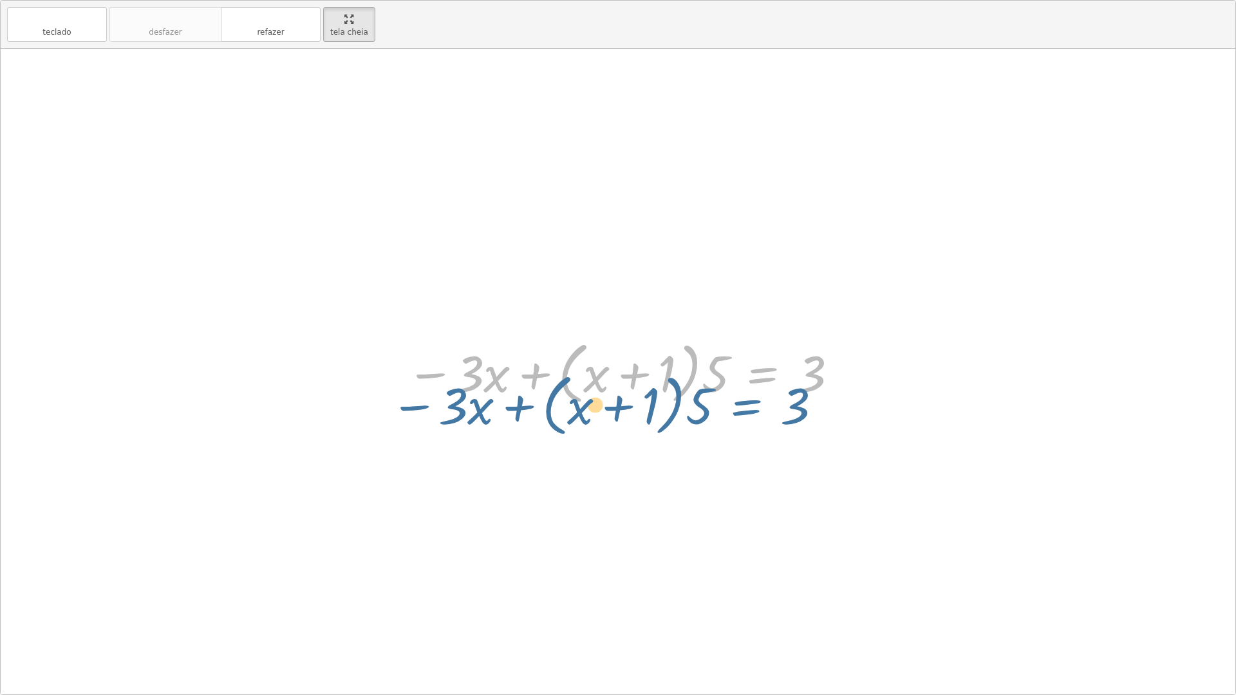
drag, startPoint x: 732, startPoint y: 371, endPoint x: 746, endPoint y: 373, distance: 13.7
click at [728, 395] on div at bounding box center [623, 372] width 446 height 74
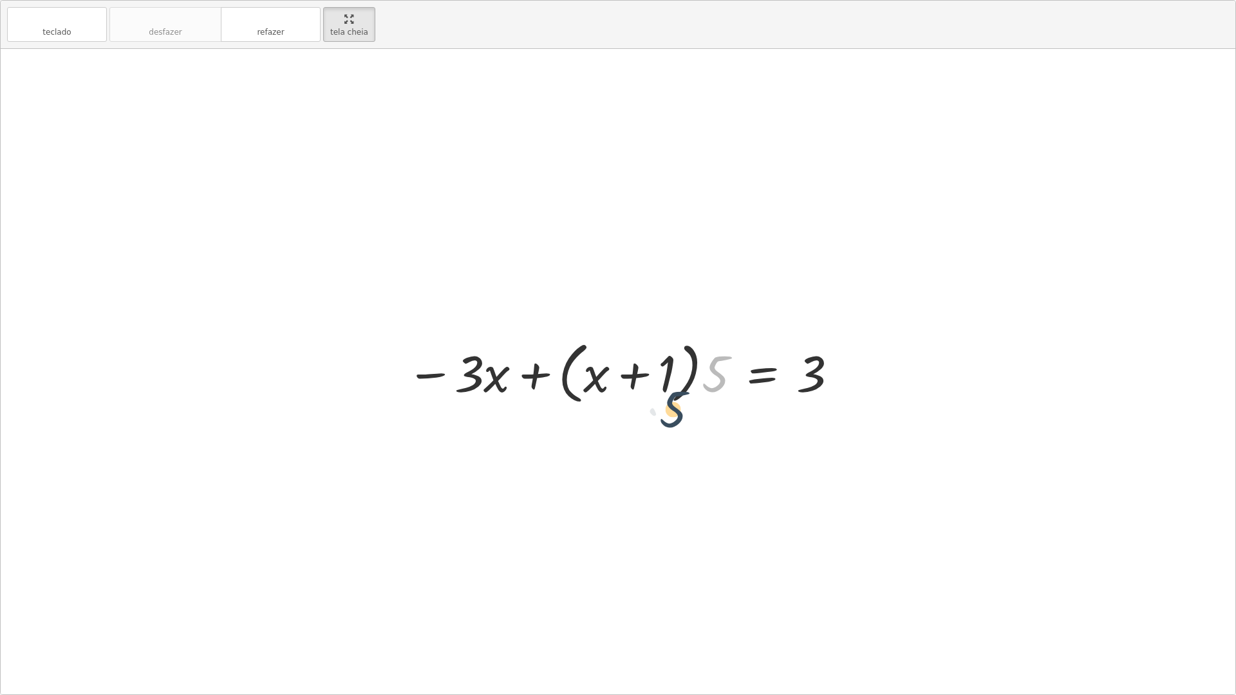
drag, startPoint x: 721, startPoint y: 382, endPoint x: 628, endPoint y: 429, distance: 104.5
click at [629, 429] on div "· 5 · ( + x + 1 ) = + · 3 · x + 3 · 5 · ( + x + 1 ) = + 3 + · 3 · x · ( + x + 1…" at bounding box center [618, 371] width 1234 height 645
drag, startPoint x: 569, startPoint y: 384, endPoint x: 668, endPoint y: 442, distance: 114.8
click at [670, 441] on div "· 5 · ( + x + 1 ) = + · 3 · x + 3 · 5 · ( + x + 1 ) = + 3 + · 3 · x · ( + x + 1…" at bounding box center [618, 371] width 1234 height 645
drag, startPoint x: 471, startPoint y: 382, endPoint x: 819, endPoint y: 384, distance: 348.2
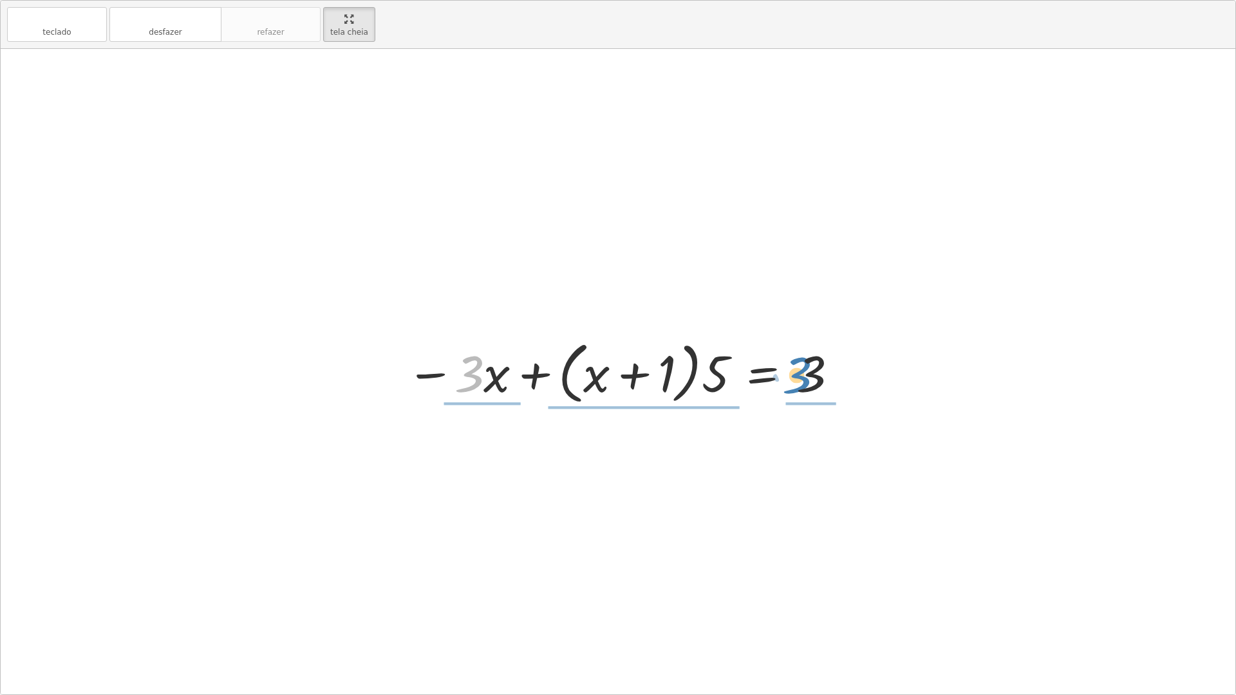
click at [819, 384] on div at bounding box center [623, 372] width 446 height 74
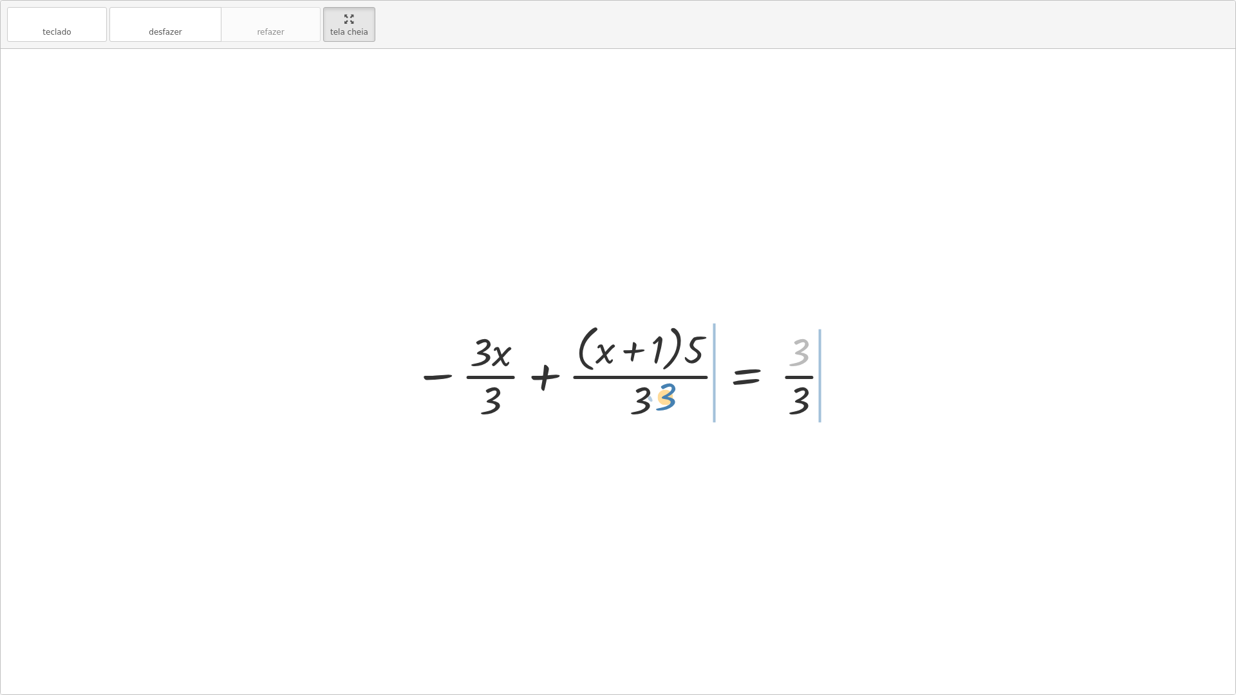
drag, startPoint x: 801, startPoint y: 358, endPoint x: 665, endPoint y: 403, distance: 143.1
click at [665, 403] on div at bounding box center [623, 371] width 432 height 105
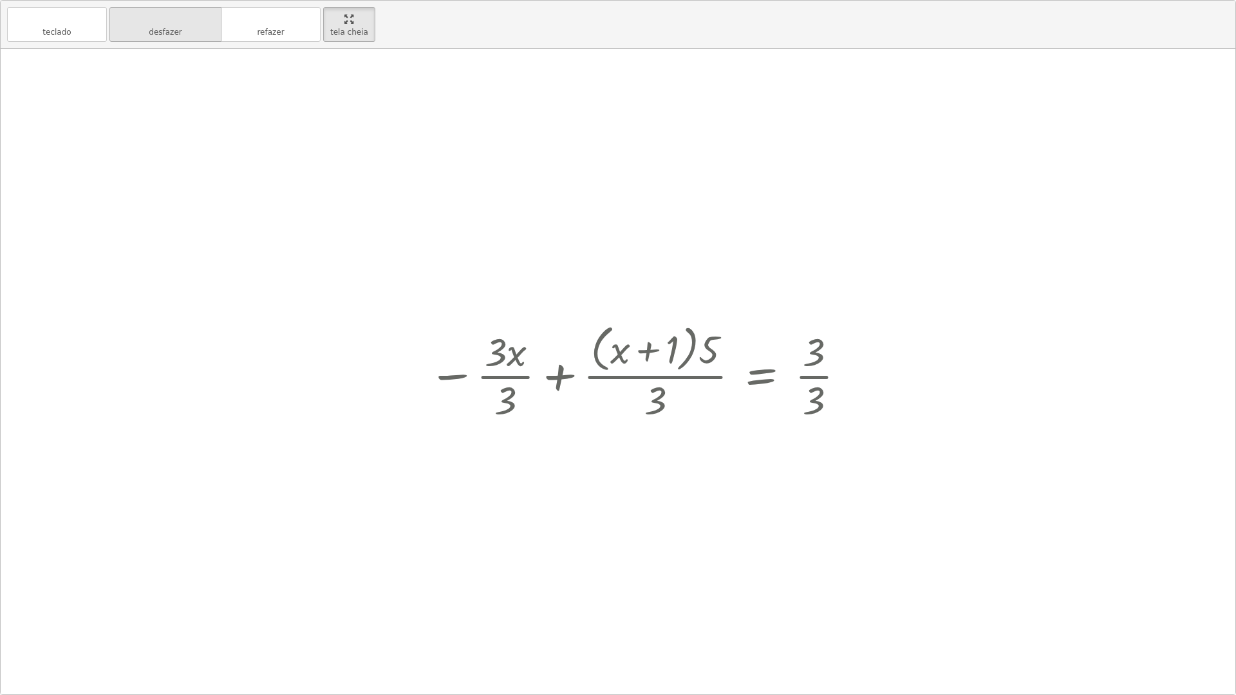
click at [163, 32] on font "desfazer" at bounding box center [165, 32] width 33 height 9
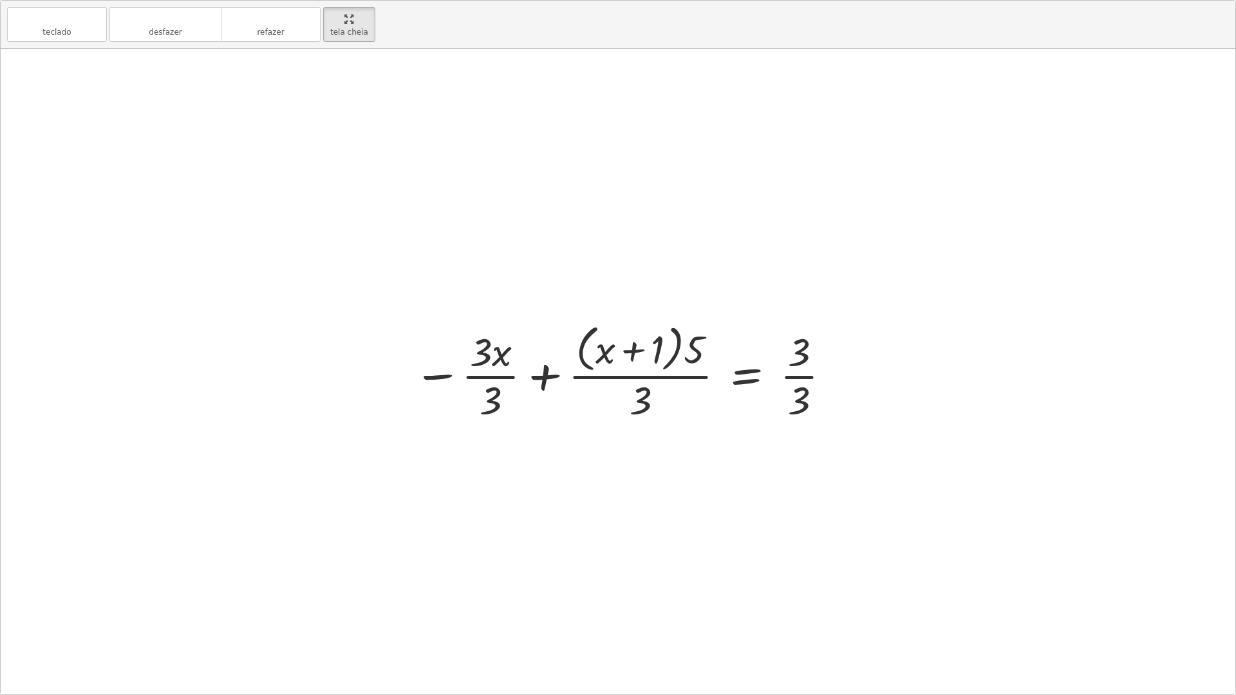
click at [463, 351] on div at bounding box center [623, 371] width 432 height 105
drag, startPoint x: 467, startPoint y: 357, endPoint x: 478, endPoint y: 384, distance: 29.2
click at [478, 384] on div at bounding box center [623, 371] width 432 height 105
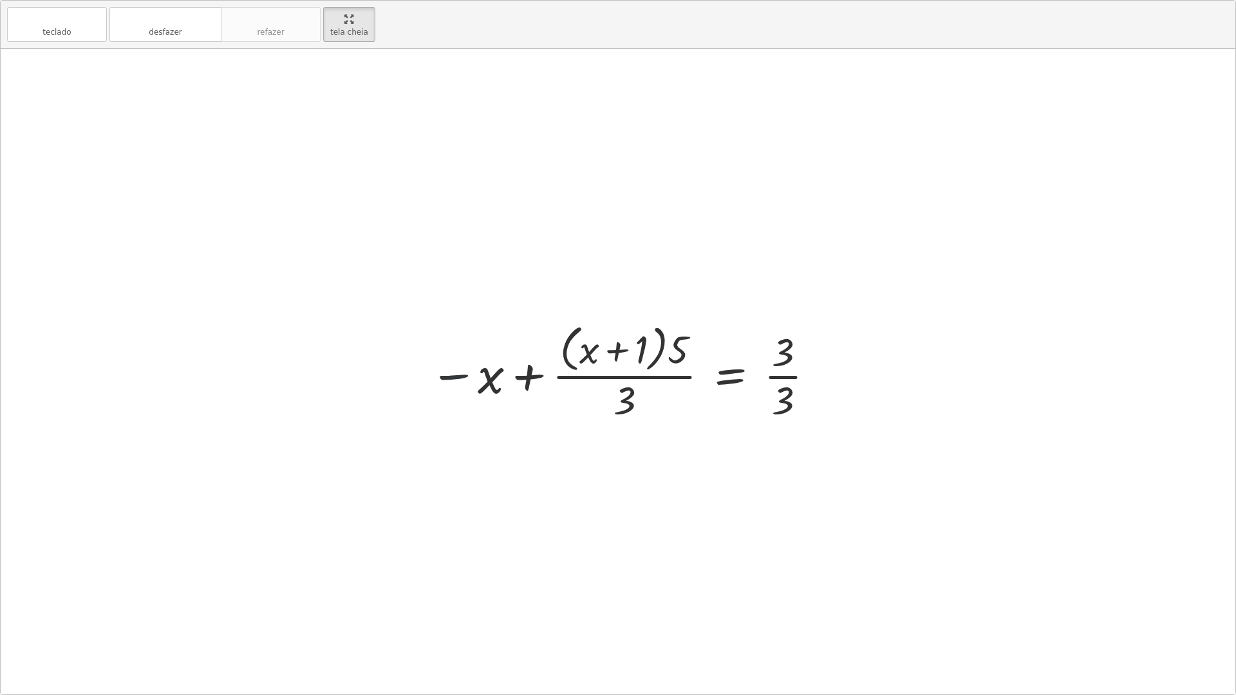
click at [474, 380] on div at bounding box center [623, 371] width 400 height 105
drag, startPoint x: 487, startPoint y: 380, endPoint x: 509, endPoint y: 379, distance: 22.6
click at [499, 380] on div at bounding box center [623, 371] width 400 height 105
click at [557, 378] on div at bounding box center [623, 371] width 400 height 105
drag, startPoint x: 541, startPoint y: 378, endPoint x: 521, endPoint y: 375, distance: 19.5
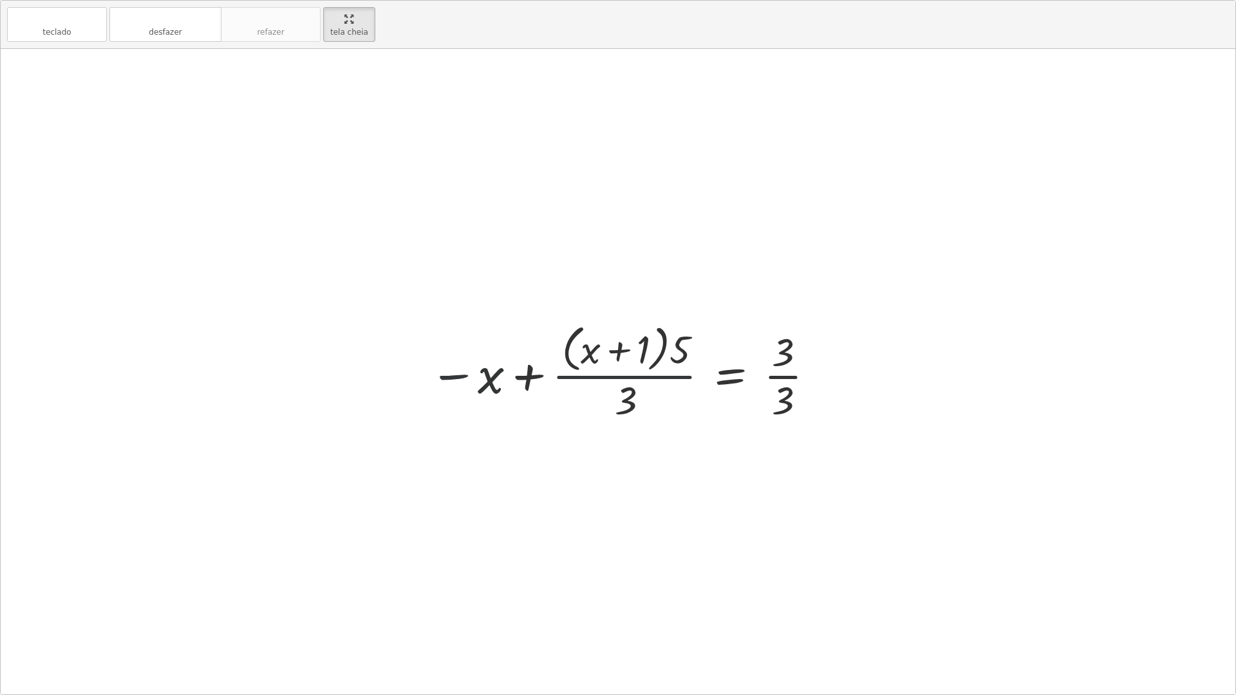
click at [534, 378] on div at bounding box center [623, 371] width 400 height 105
click at [521, 375] on div at bounding box center [623, 371] width 400 height 105
click at [487, 377] on div at bounding box center [607, 371] width 432 height 105
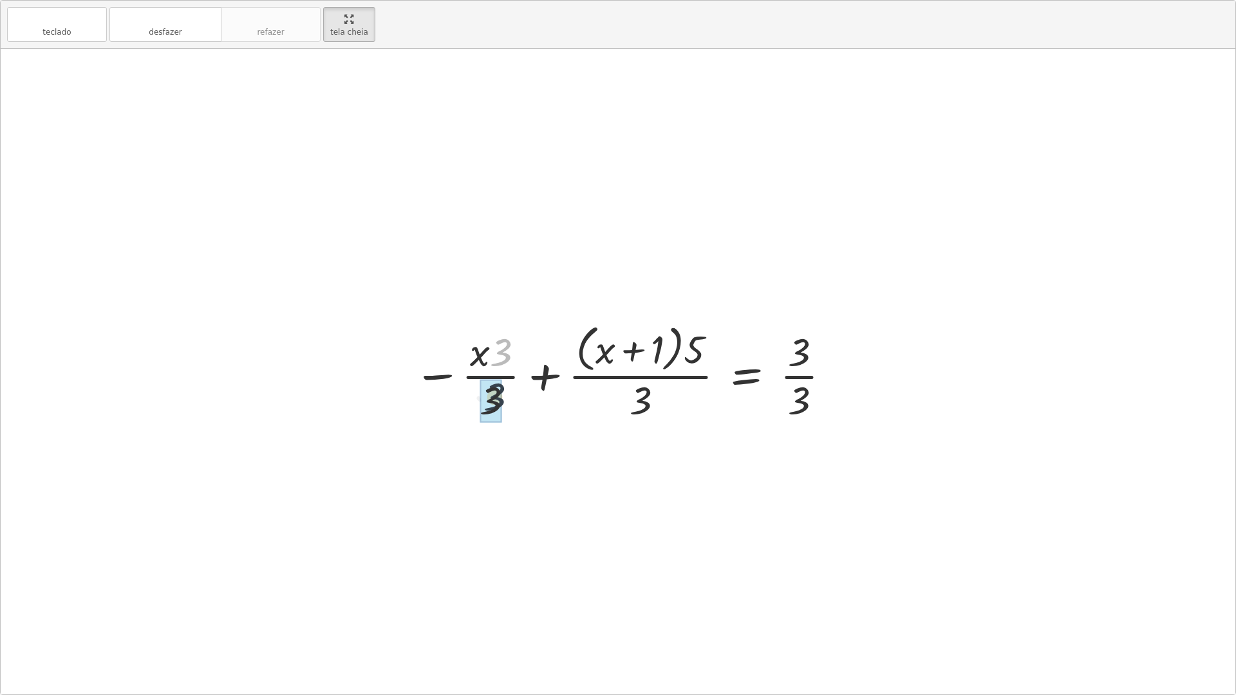
drag, startPoint x: 501, startPoint y: 361, endPoint x: 490, endPoint y: 409, distance: 48.9
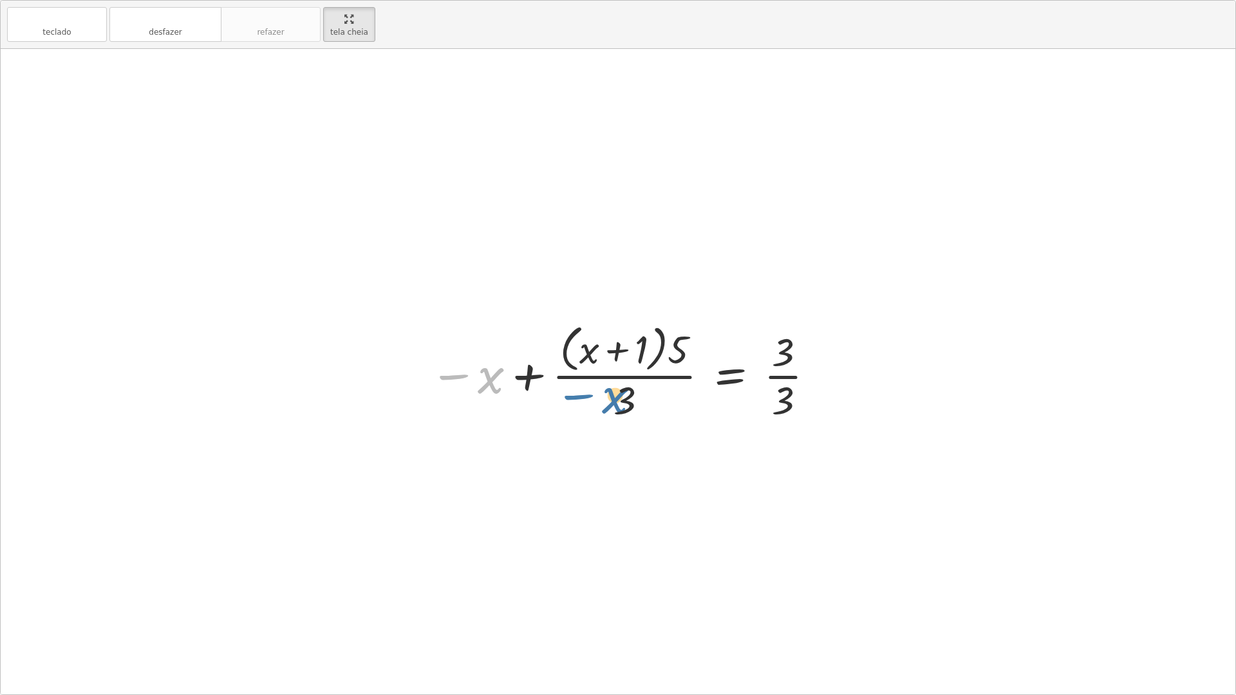
drag, startPoint x: 443, startPoint y: 382, endPoint x: 572, endPoint y: 404, distance: 131.2
click at [572, 404] on div at bounding box center [623, 371] width 400 height 105
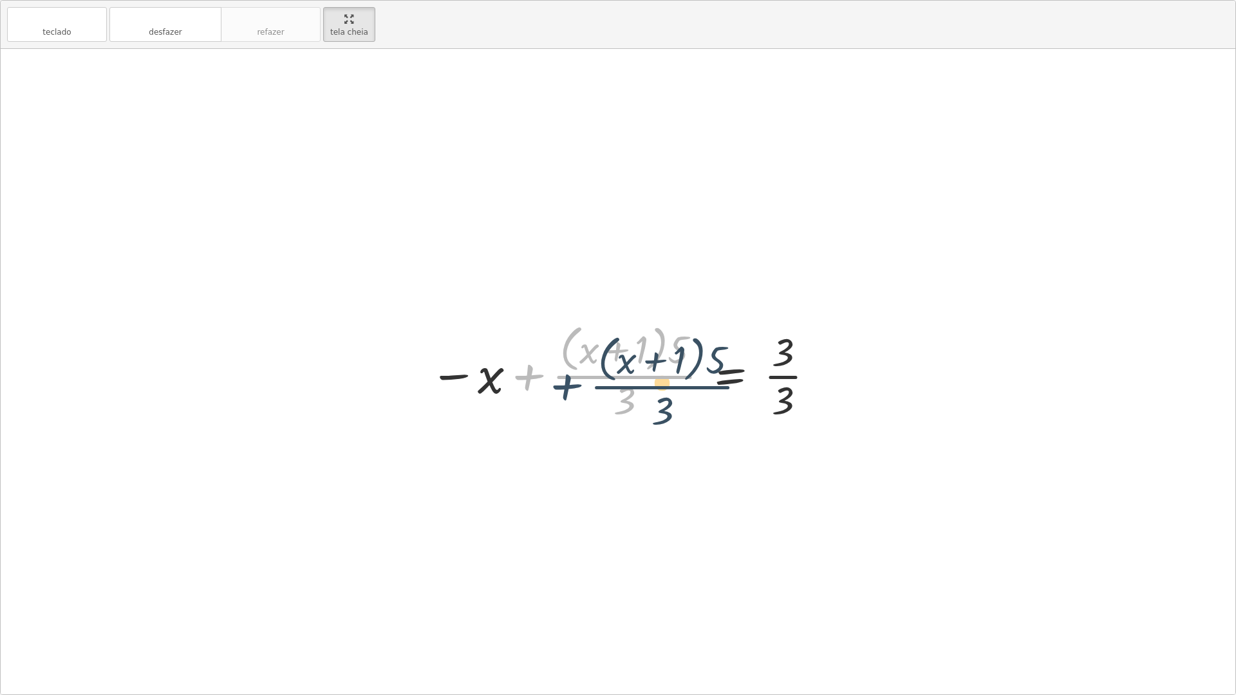
drag, startPoint x: 537, startPoint y: 377, endPoint x: 576, endPoint y: 389, distance: 41.1
click at [576, 389] on div at bounding box center [623, 371] width 400 height 105
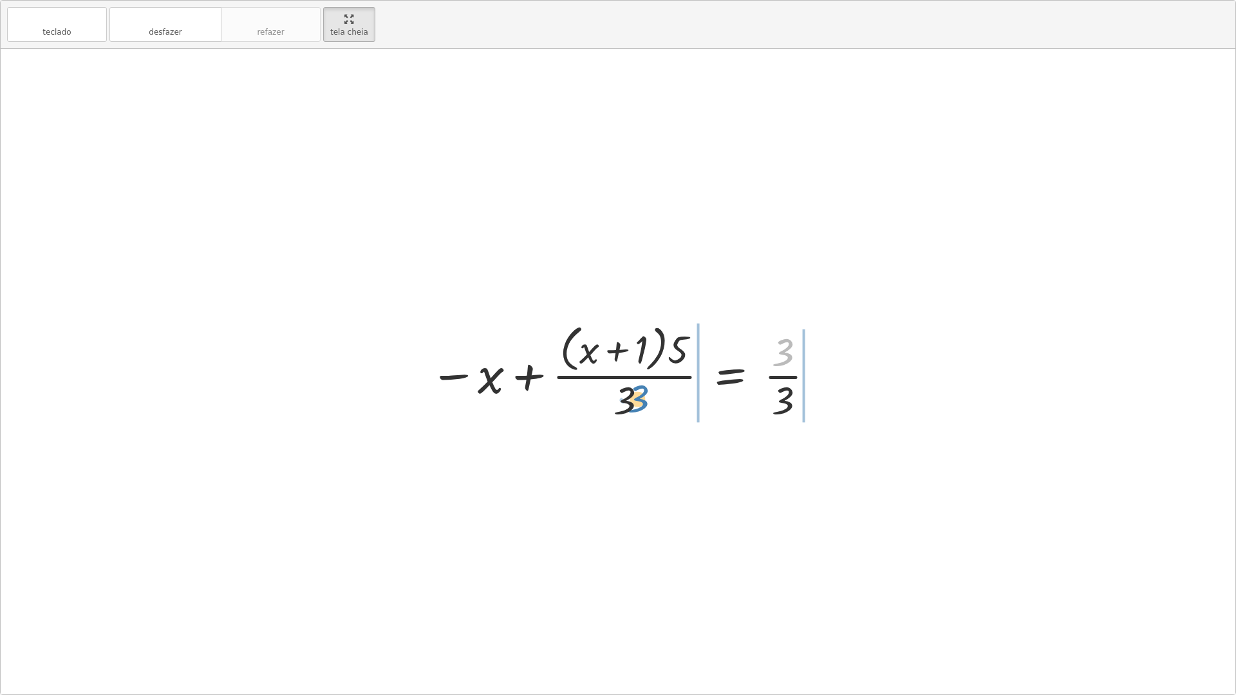
drag, startPoint x: 790, startPoint y: 351, endPoint x: 644, endPoint y: 397, distance: 152.6
click at [644, 397] on div at bounding box center [623, 371] width 400 height 105
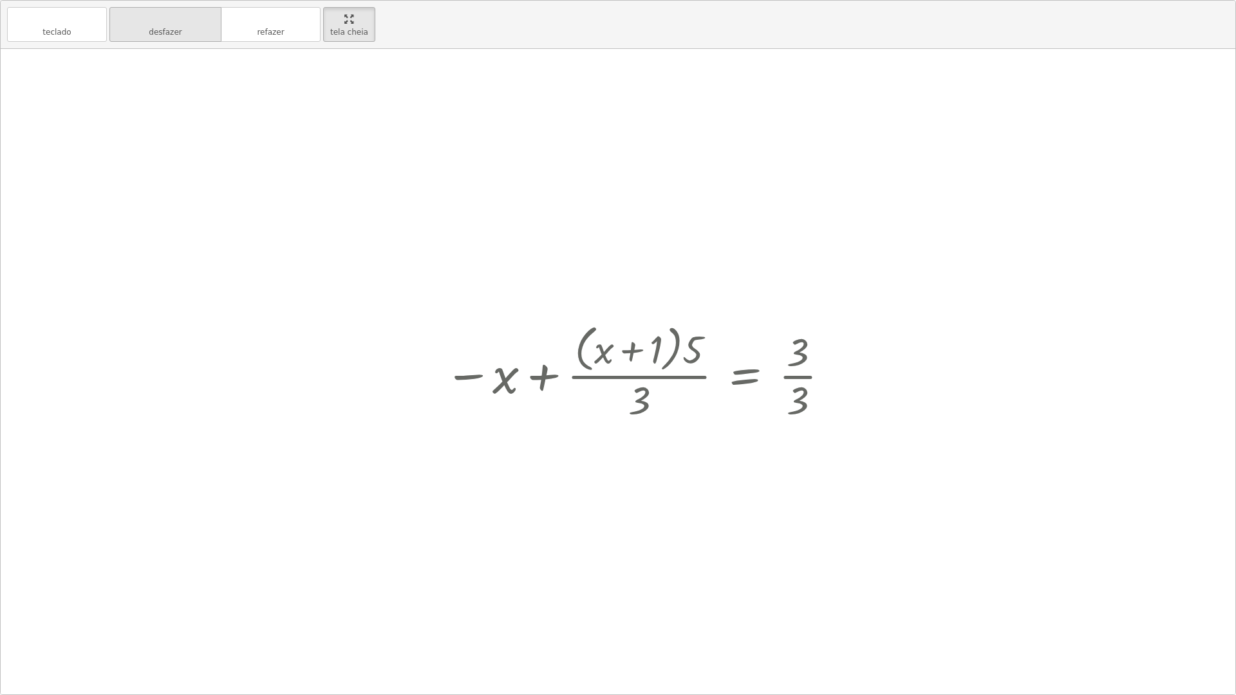
click at [169, 36] on font "desfazer" at bounding box center [165, 32] width 33 height 9
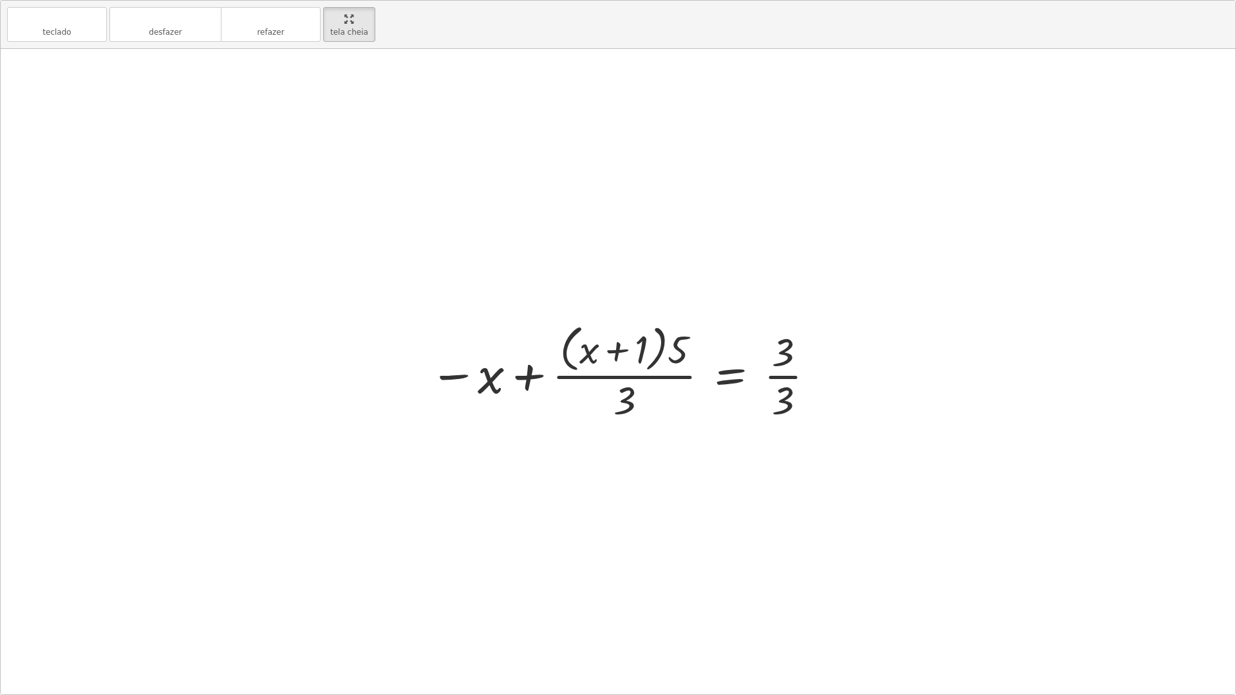
click at [626, 360] on div at bounding box center [623, 371] width 400 height 105
click at [624, 346] on div at bounding box center [623, 371] width 400 height 105
drag, startPoint x: 624, startPoint y: 348, endPoint x: 615, endPoint y: 413, distance: 65.1
click at [615, 418] on div at bounding box center [623, 371] width 400 height 105
drag, startPoint x: 642, startPoint y: 341, endPoint x: 629, endPoint y: 394, distance: 54.5
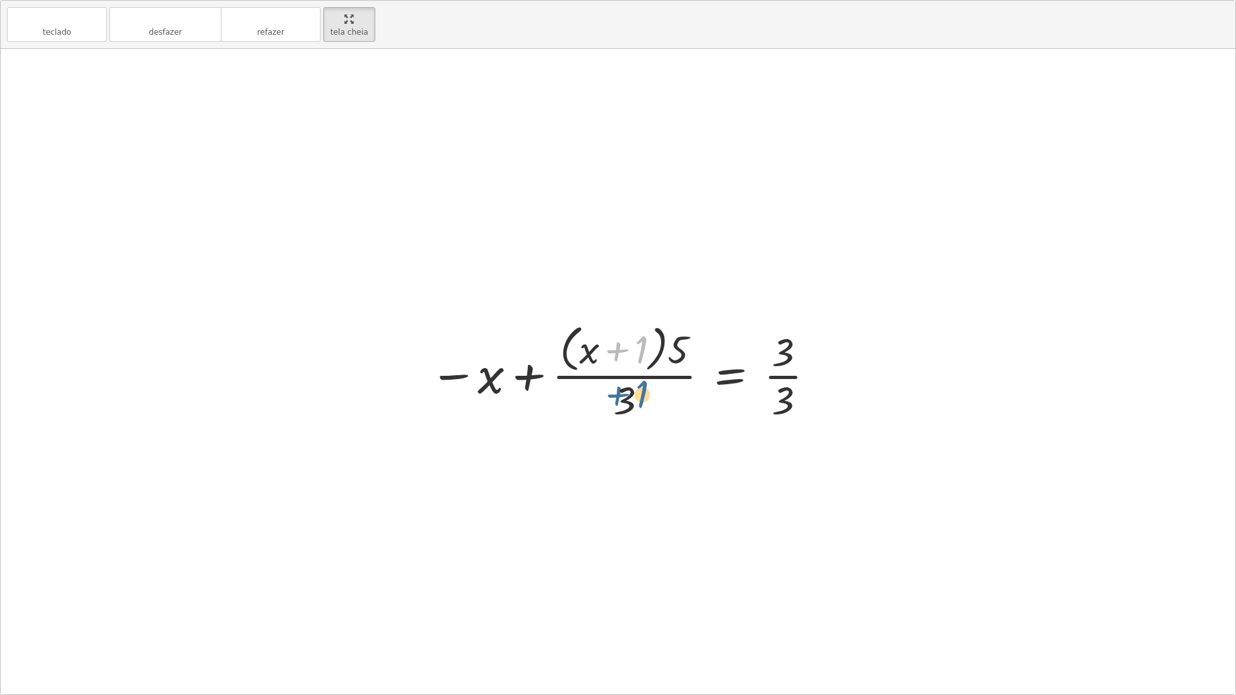
click at [629, 394] on div at bounding box center [623, 371] width 400 height 105
drag, startPoint x: 669, startPoint y: 349, endPoint x: 617, endPoint y: 408, distance: 79.3
click at [617, 408] on div at bounding box center [623, 371] width 400 height 105
drag, startPoint x: 678, startPoint y: 363, endPoint x: 699, endPoint y: 358, distance: 21.7
click at [702, 360] on div at bounding box center [623, 371] width 400 height 105
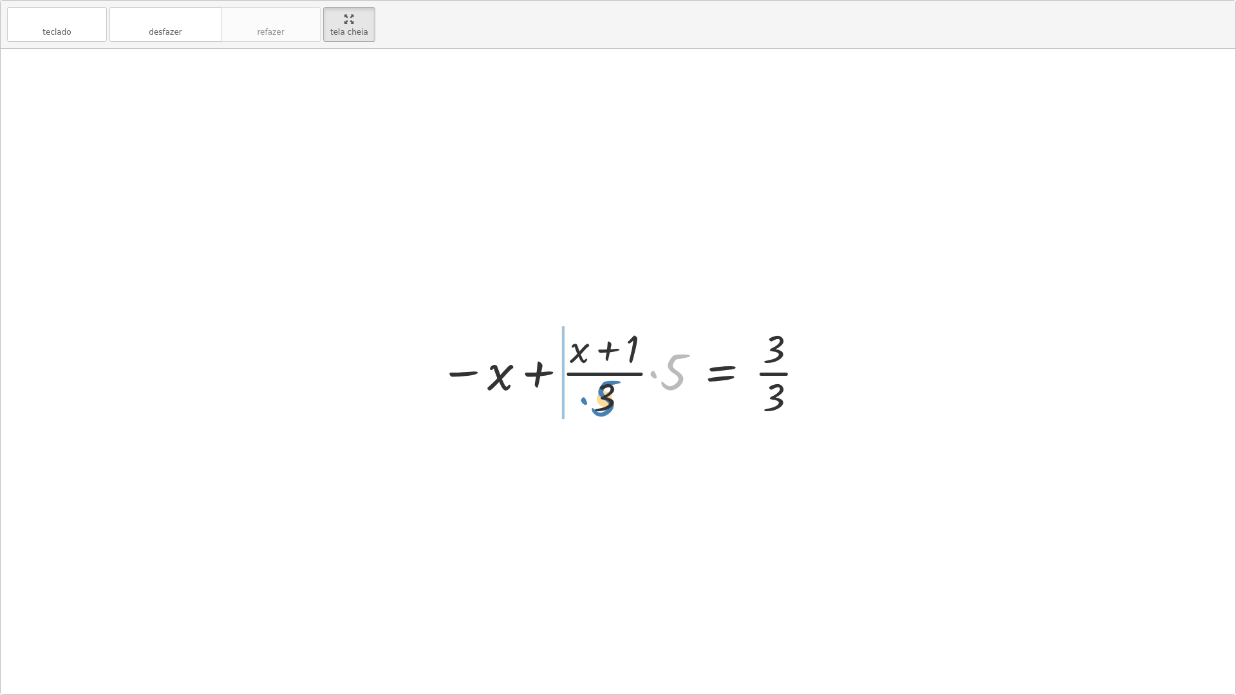
drag, startPoint x: 681, startPoint y: 373, endPoint x: 611, endPoint y: 400, distance: 74.6
click at [611, 400] on div at bounding box center [622, 371] width 381 height 99
click at [573, 373] on div at bounding box center [622, 371] width 381 height 99
click at [557, 376] on div at bounding box center [622, 371] width 381 height 99
click at [543, 378] on div at bounding box center [622, 371] width 381 height 99
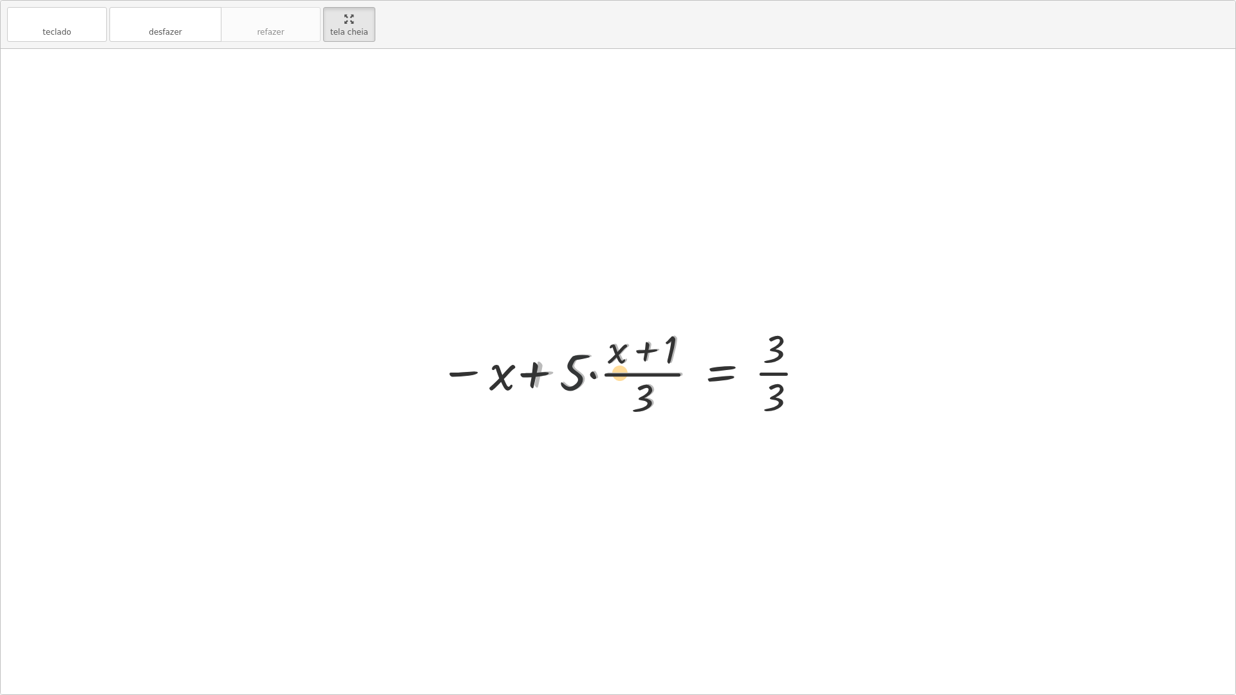
click at [543, 378] on div at bounding box center [622, 371] width 381 height 99
drag, startPoint x: 540, startPoint y: 373, endPoint x: 578, endPoint y: 373, distance: 38.0
click at [578, 373] on div at bounding box center [622, 371] width 381 height 99
drag, startPoint x: 463, startPoint y: 366, endPoint x: 541, endPoint y: 359, distance: 77.6
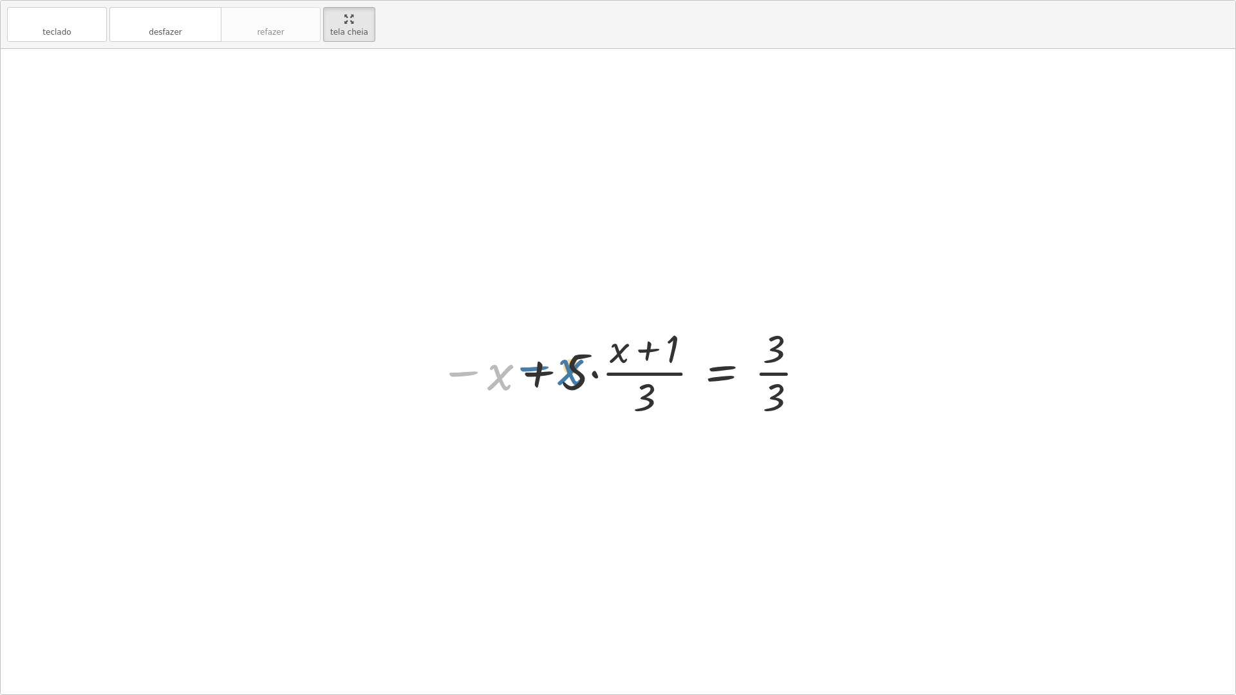
click at [541, 359] on div at bounding box center [622, 371] width 381 height 99
drag, startPoint x: 565, startPoint y: 381, endPoint x: 769, endPoint y: 367, distance: 204.5
click at [769, 367] on div at bounding box center [622, 371] width 381 height 99
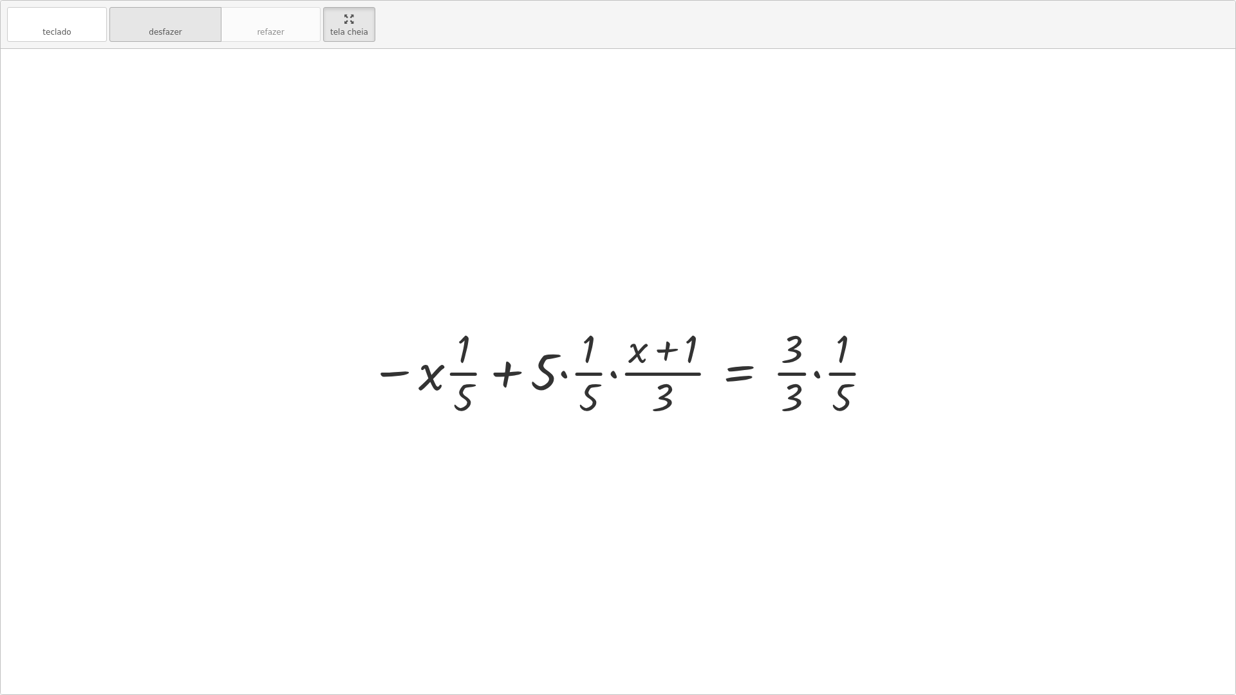
click at [208, 31] on button "desfazer desfazer" at bounding box center [165, 24] width 112 height 35
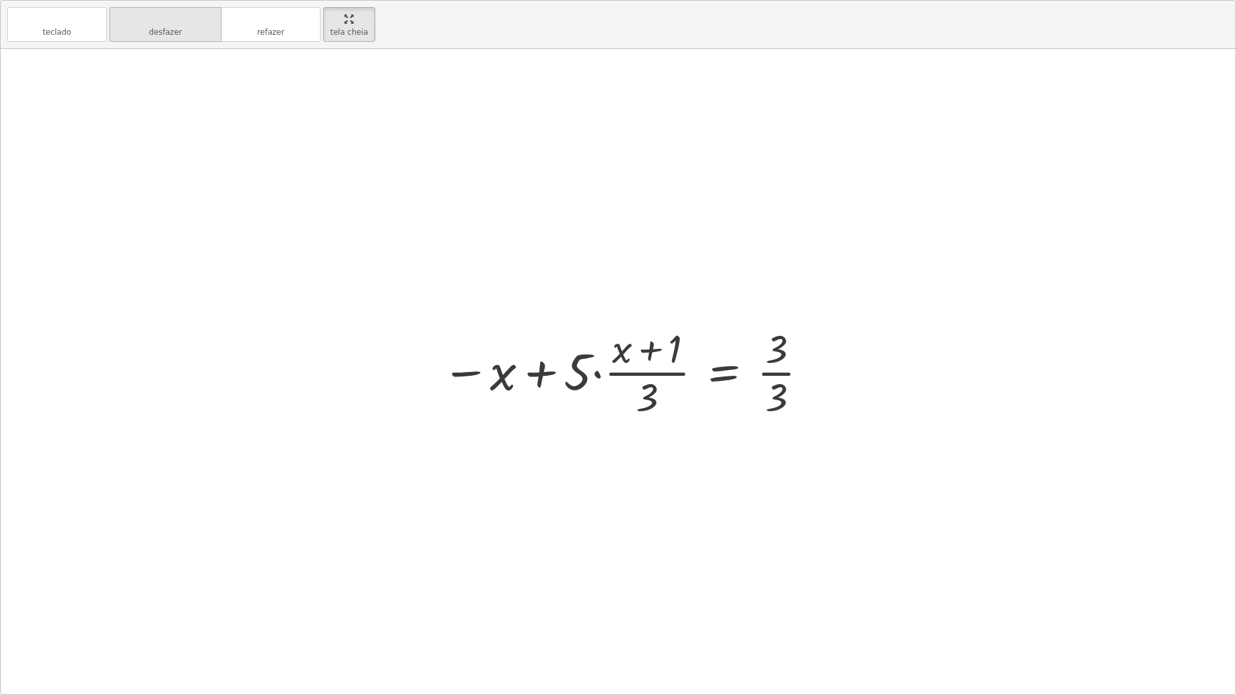
click at [208, 31] on button "desfazer desfazer" at bounding box center [165, 24] width 112 height 35
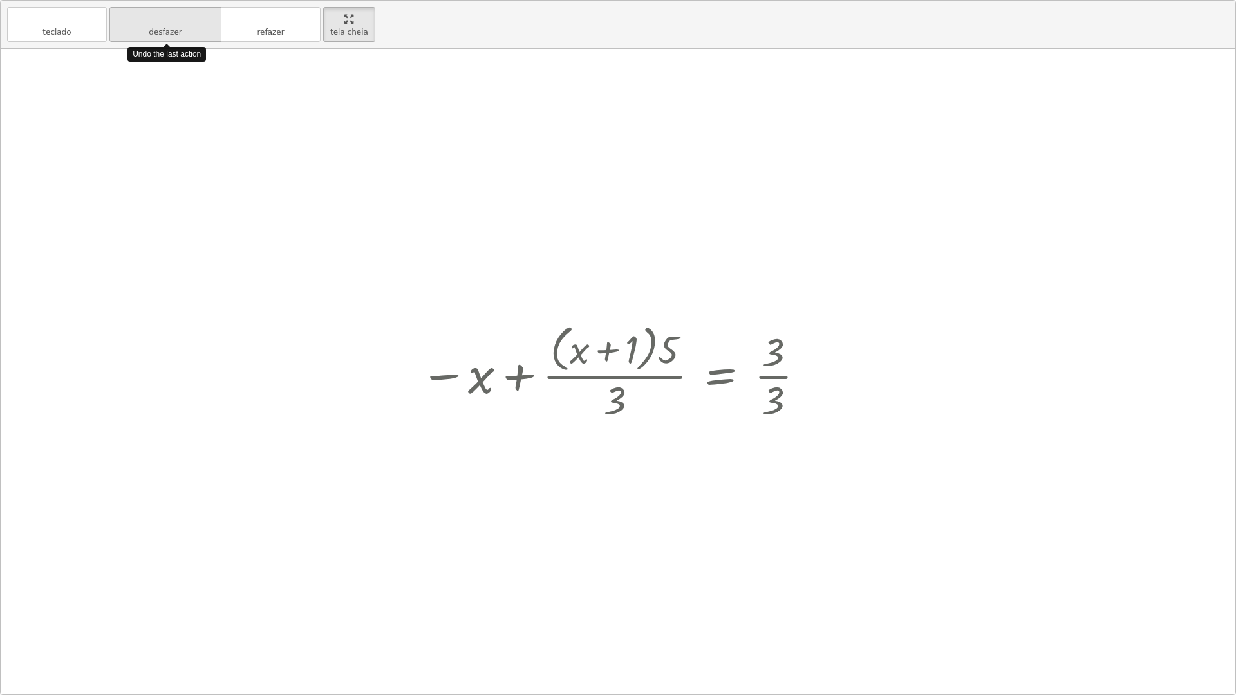
click at [208, 31] on button "desfazer desfazer" at bounding box center [165, 24] width 112 height 35
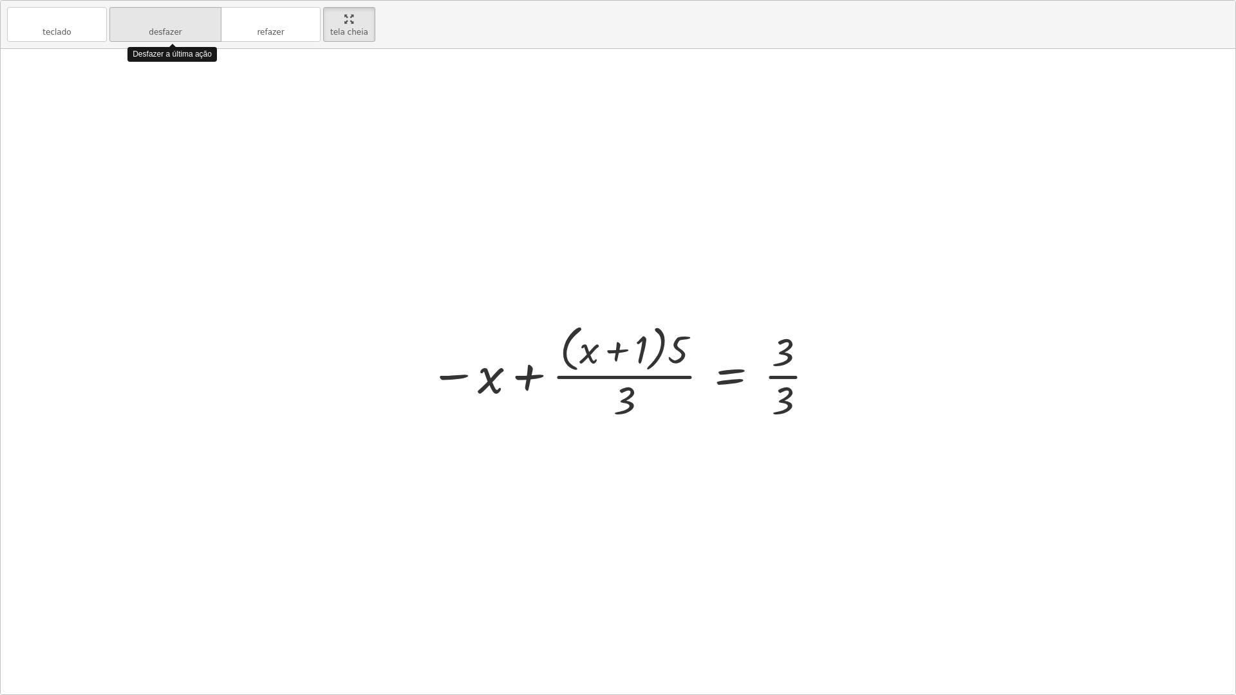
click at [208, 31] on button "desfazer desfazer" at bounding box center [165, 24] width 112 height 35
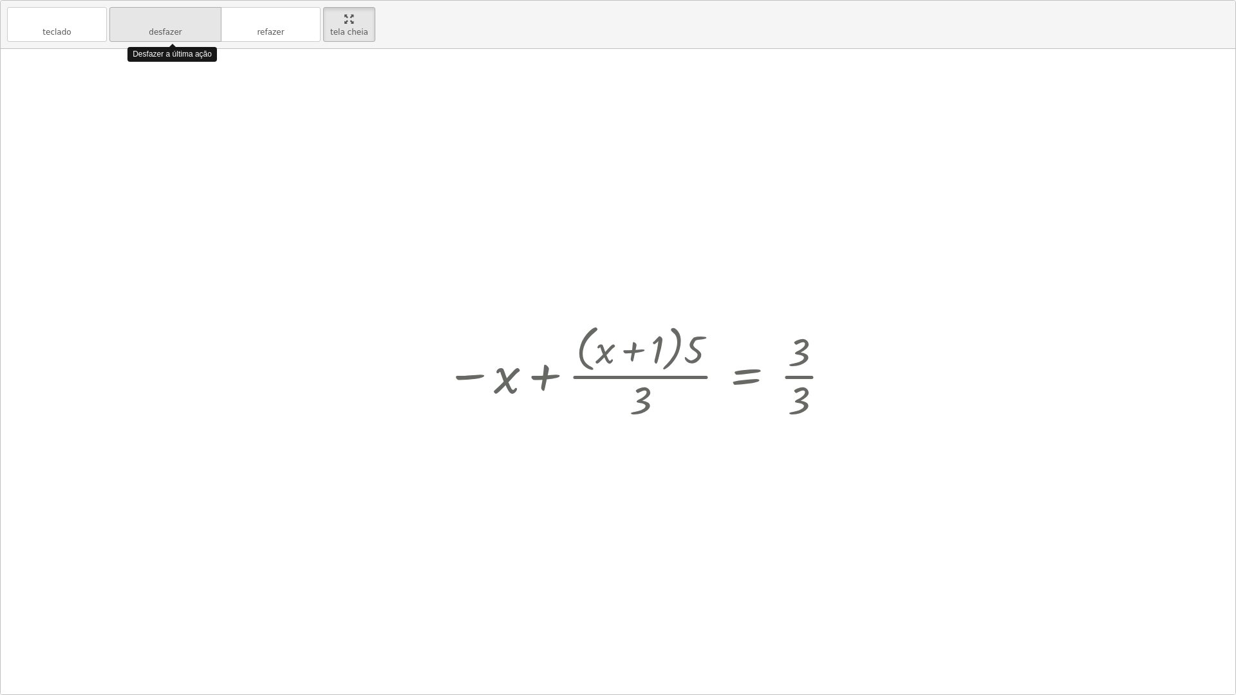
click at [208, 31] on button "desfazer desfazer" at bounding box center [165, 24] width 112 height 35
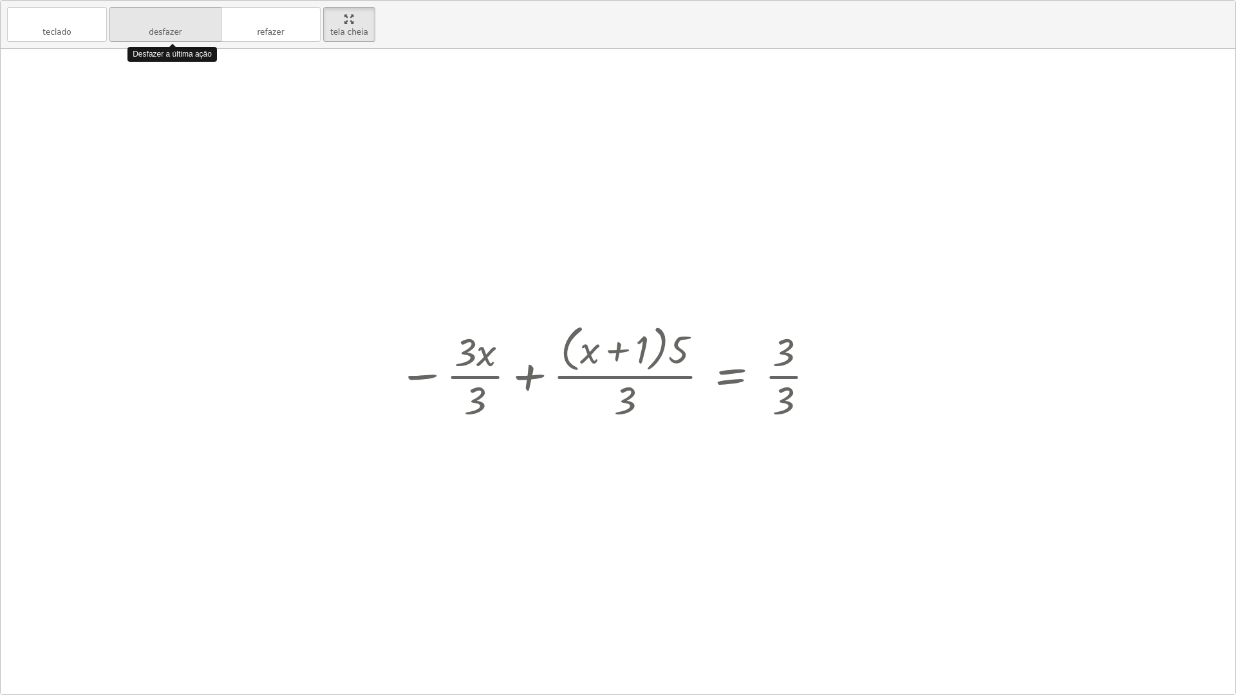
click at [208, 31] on button "desfazer desfazer" at bounding box center [165, 24] width 112 height 35
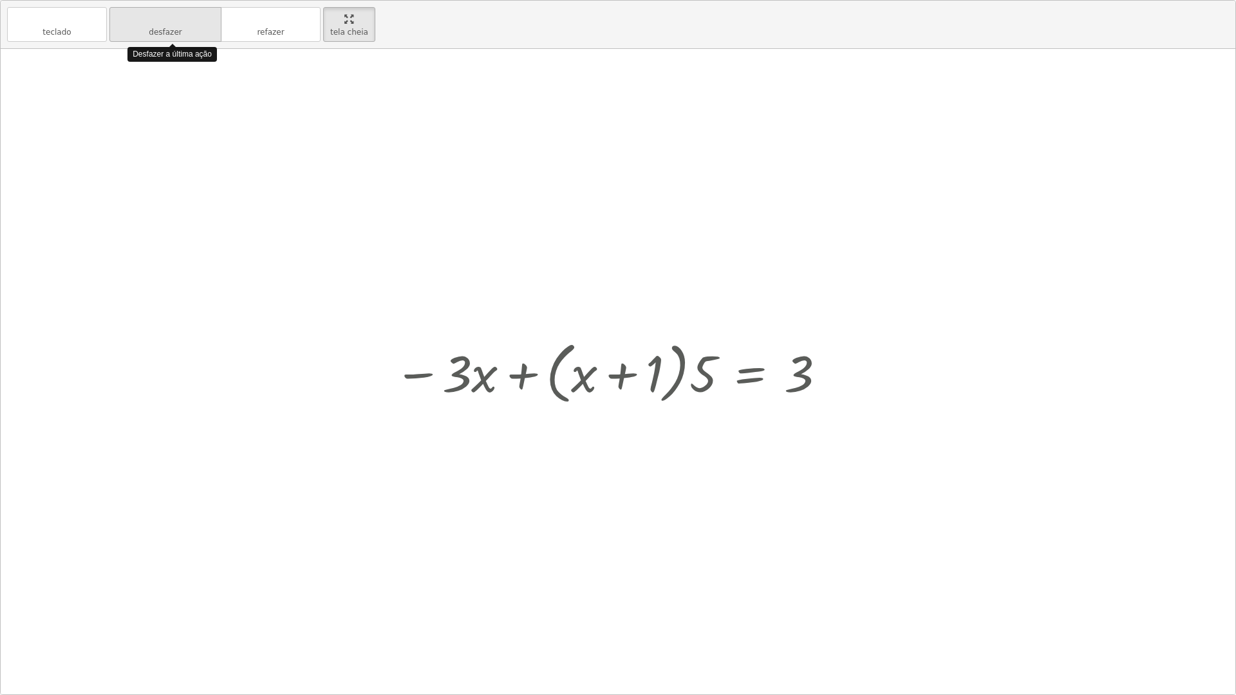
click at [208, 31] on button "desfazer desfazer" at bounding box center [165, 24] width 112 height 35
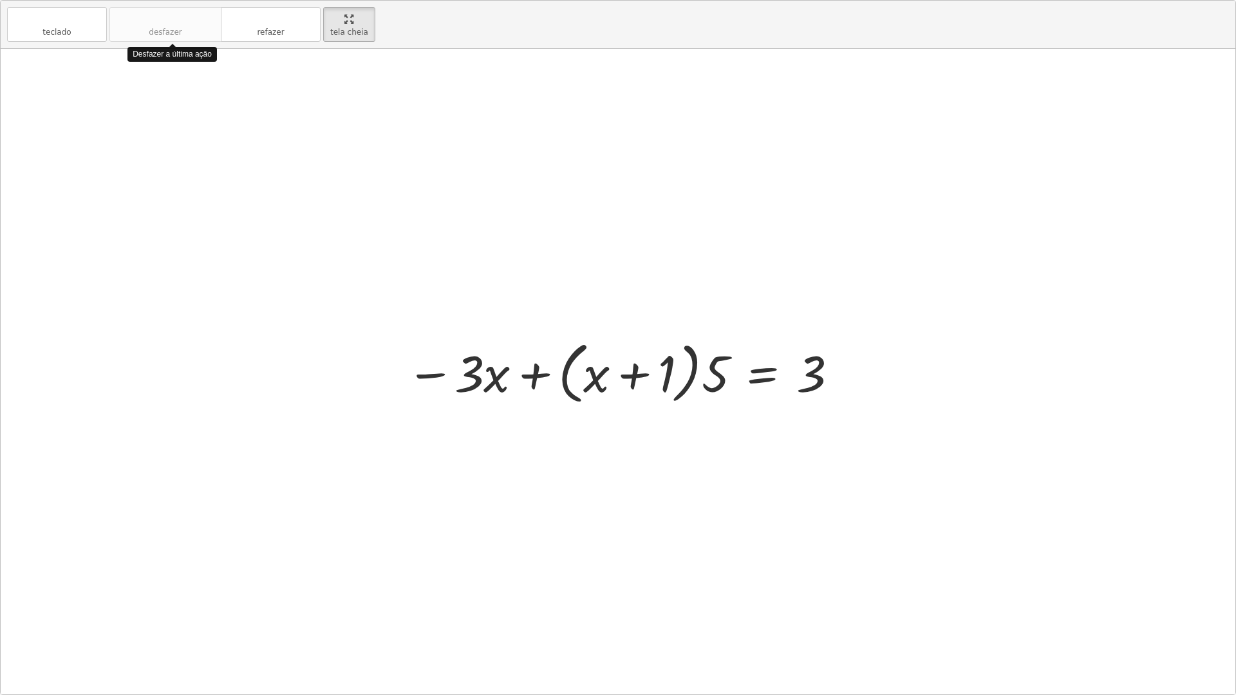
drag, startPoint x: 208, startPoint y: 31, endPoint x: 414, endPoint y: 331, distance: 363.8
click at [414, 331] on div "teclado teclado desfazer desfazer refazer refazer tela cheia Desfazer a última …" at bounding box center [618, 348] width 1234 height 694
click at [604, 376] on div at bounding box center [623, 372] width 446 height 74
click at [599, 378] on div at bounding box center [623, 372] width 446 height 74
drag, startPoint x: 575, startPoint y: 379, endPoint x: 606, endPoint y: 373, distance: 31.4
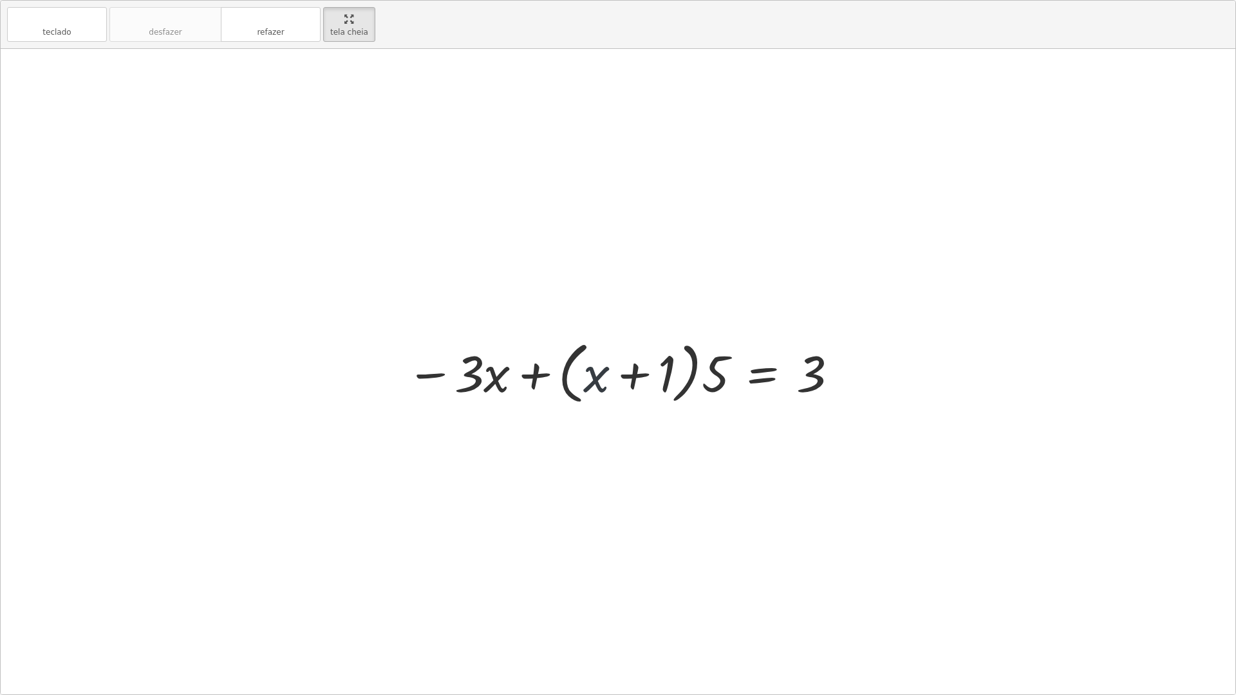
click at [584, 378] on div at bounding box center [623, 372] width 446 height 74
click at [632, 368] on div at bounding box center [623, 372] width 446 height 74
drag, startPoint x: 803, startPoint y: 382, endPoint x: 710, endPoint y: 387, distance: 92.9
click at [710, 387] on div at bounding box center [623, 372] width 446 height 74
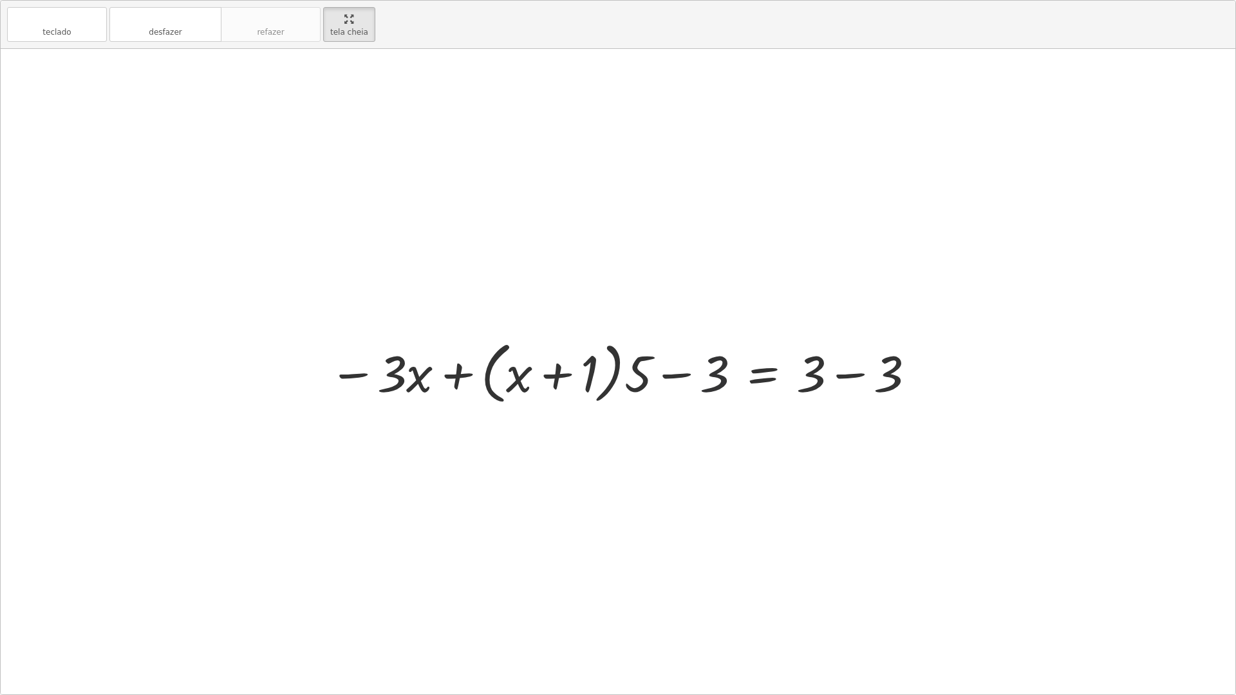
click at [716, 381] on div at bounding box center [622, 372] width 601 height 74
click at [850, 378] on div at bounding box center [622, 372] width 601 height 74
click at [852, 378] on div at bounding box center [618, 371] width 1234 height 645
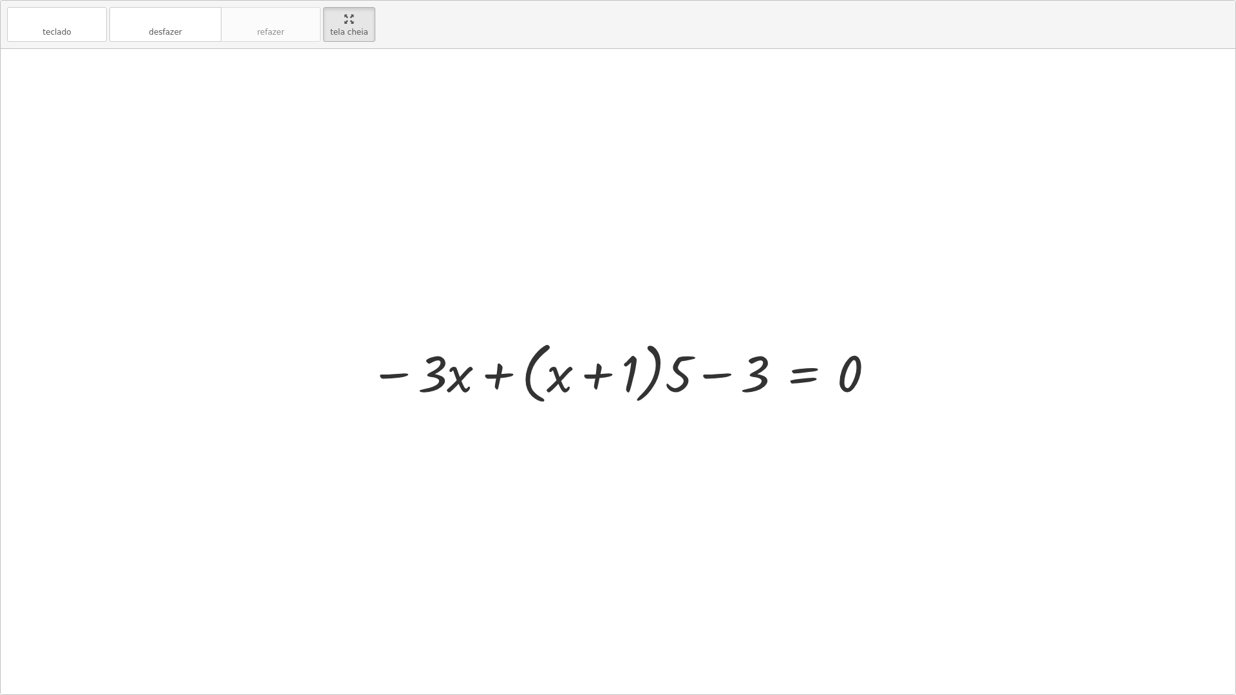
click at [721, 373] on div at bounding box center [623, 372] width 520 height 74
drag, startPoint x: 719, startPoint y: 373, endPoint x: 734, endPoint y: 373, distance: 15.4
click at [732, 373] on div at bounding box center [623, 372] width 520 height 74
click at [849, 380] on div at bounding box center [623, 372] width 520 height 74
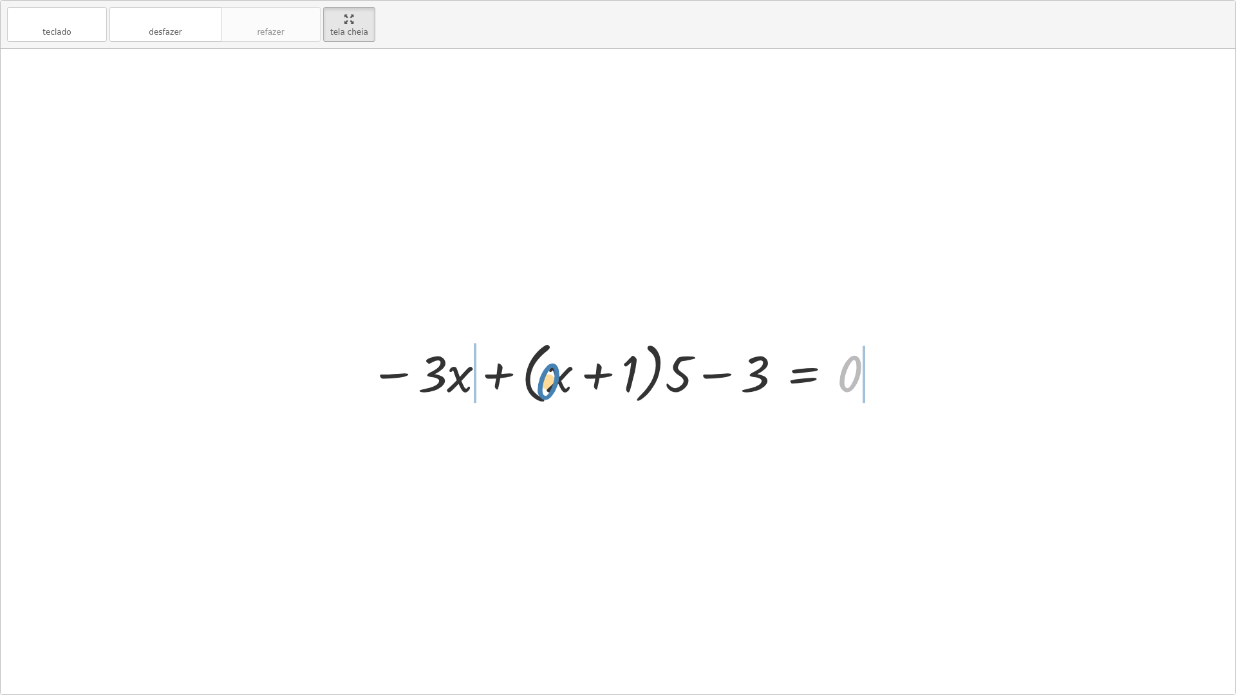
drag, startPoint x: 849, startPoint y: 380, endPoint x: 577, endPoint y: 396, distance: 272.7
click at [577, 396] on div at bounding box center [623, 372] width 520 height 74
click at [868, 375] on div at bounding box center [622, 372] width 667 height 74
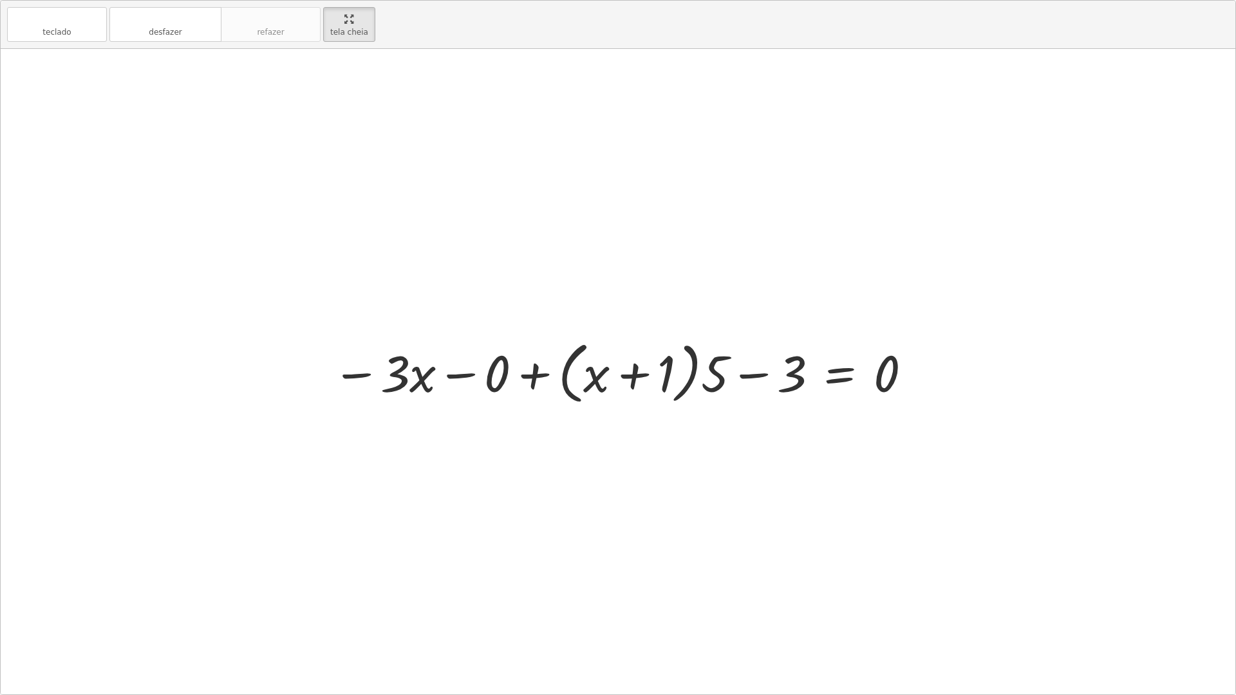
click at [750, 372] on div at bounding box center [622, 372] width 593 height 74
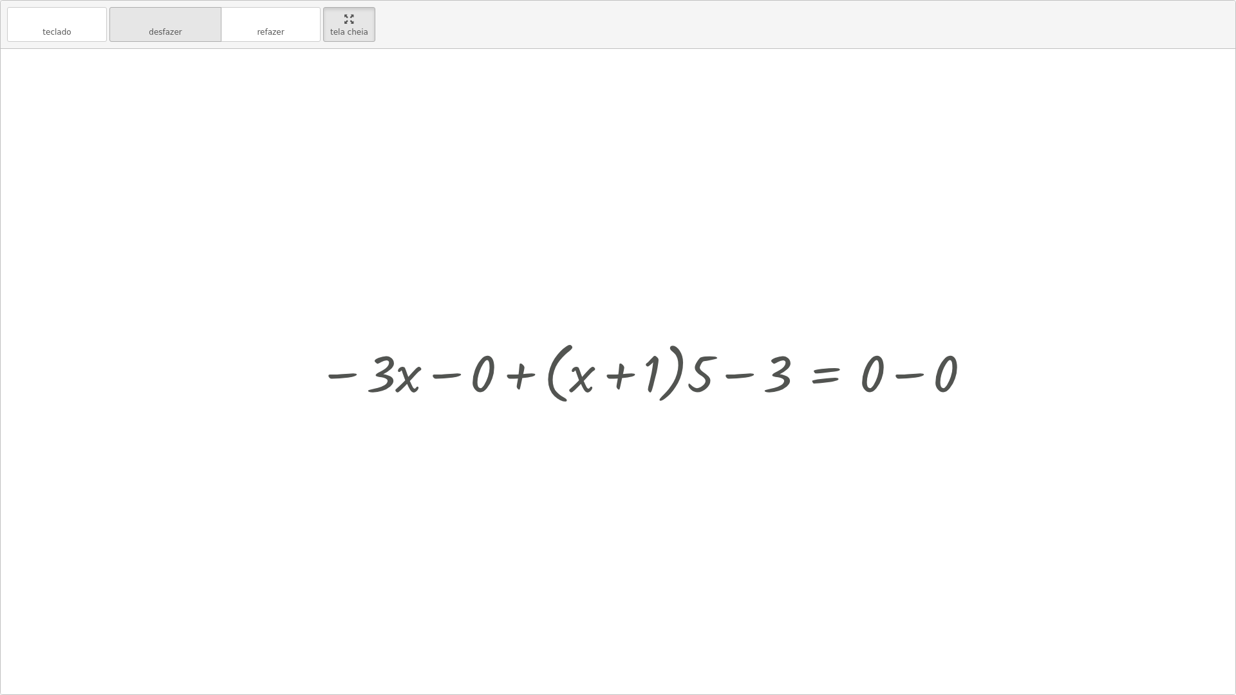
click at [162, 35] on font "desfazer" at bounding box center [165, 32] width 33 height 9
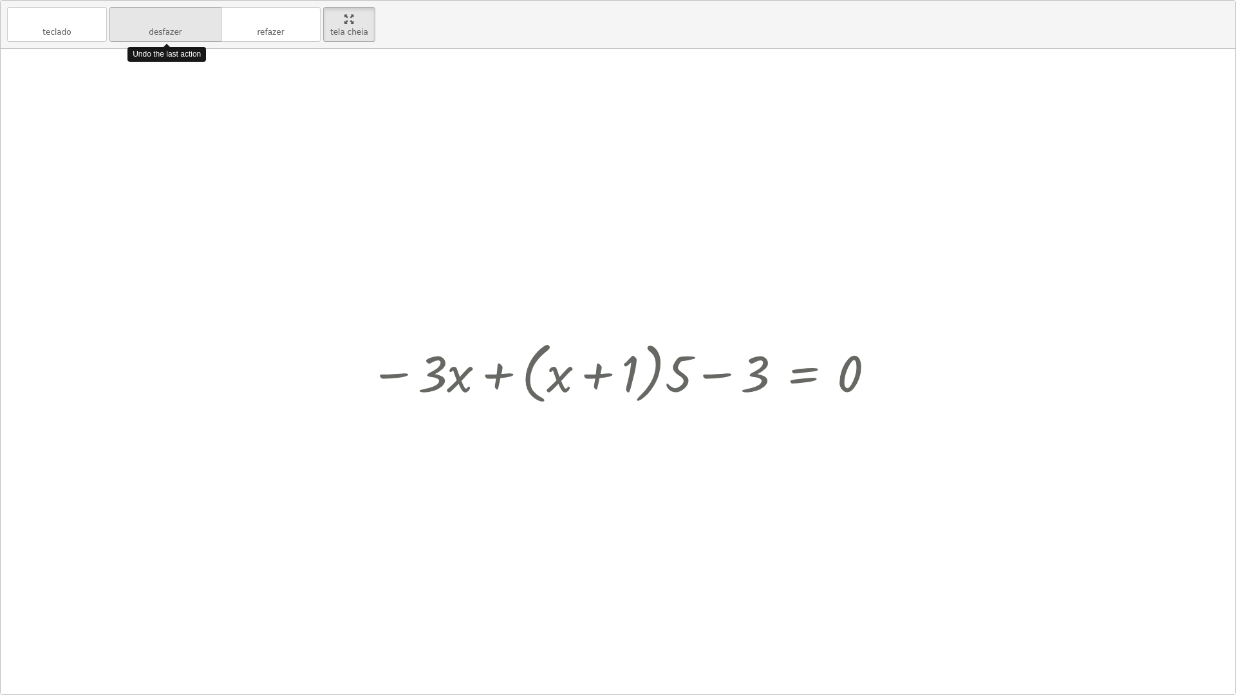
click at [162, 35] on font "desfazer" at bounding box center [165, 32] width 33 height 9
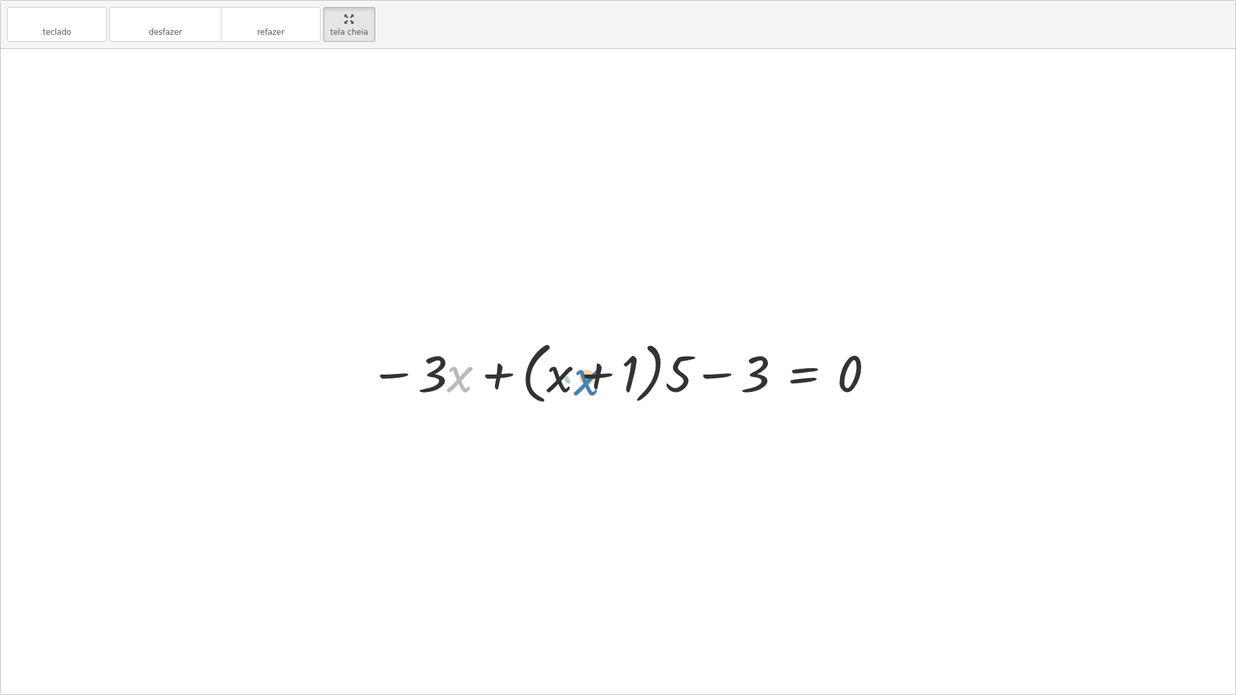
drag, startPoint x: 469, startPoint y: 381, endPoint x: 597, endPoint y: 384, distance: 127.5
click at [597, 384] on div at bounding box center [623, 372] width 520 height 74
drag, startPoint x: 459, startPoint y: 373, endPoint x: 492, endPoint y: 368, distance: 33.1
click at [492, 368] on div at bounding box center [623, 372] width 520 height 74
drag, startPoint x: 456, startPoint y: 367, endPoint x: 555, endPoint y: 370, distance: 99.8
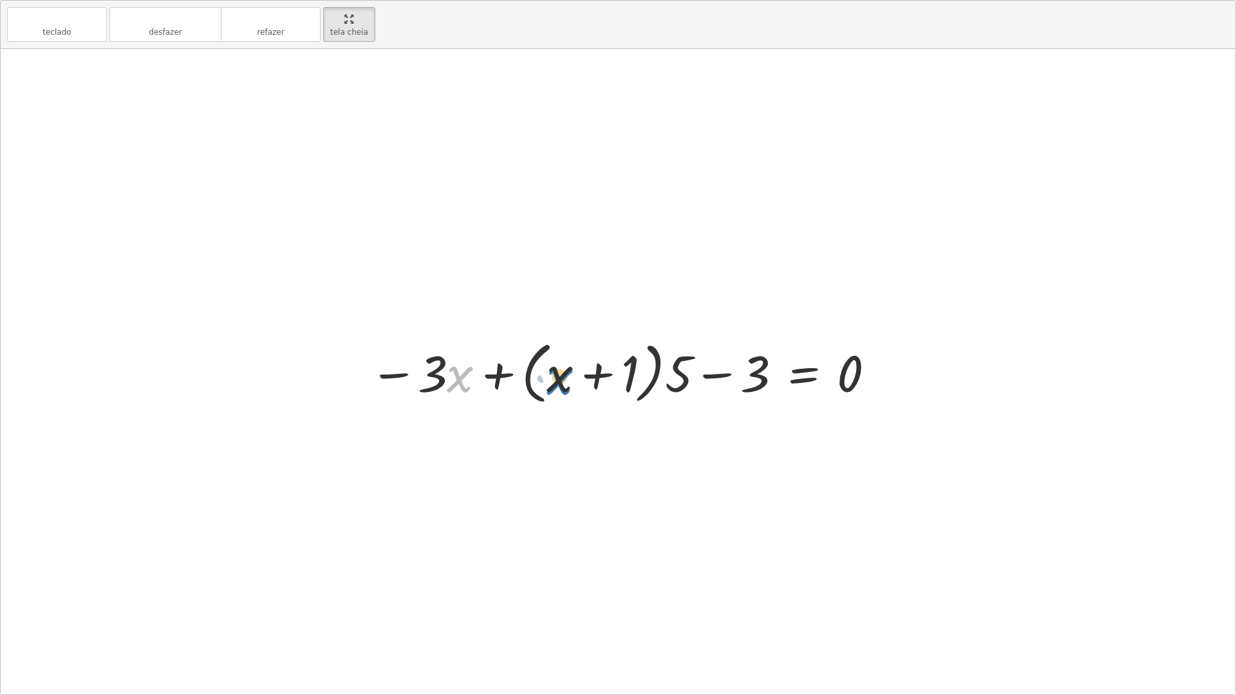
click at [555, 370] on div at bounding box center [623, 372] width 520 height 74
click at [683, 382] on div at bounding box center [623, 372] width 520 height 74
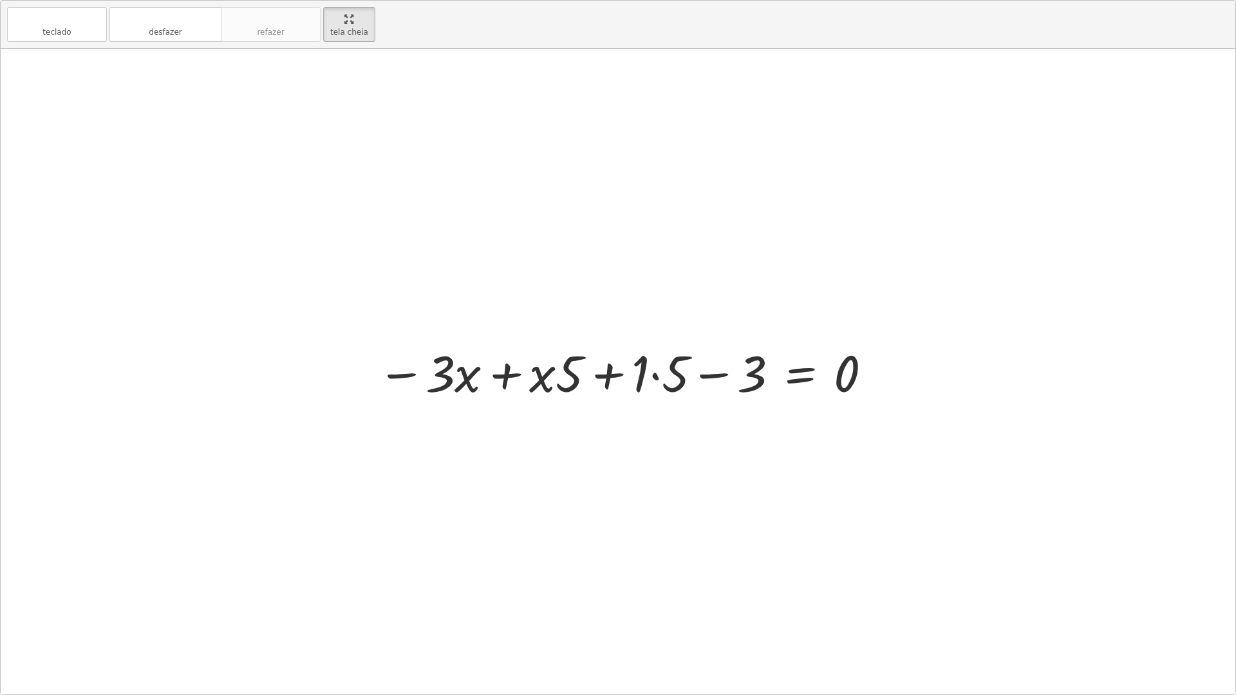
drag, startPoint x: 676, startPoint y: 406, endPoint x: 631, endPoint y: 432, distance: 52.4
click at [631, 432] on div at bounding box center [618, 371] width 1234 height 645
click at [669, 375] on div at bounding box center [622, 372] width 508 height 66
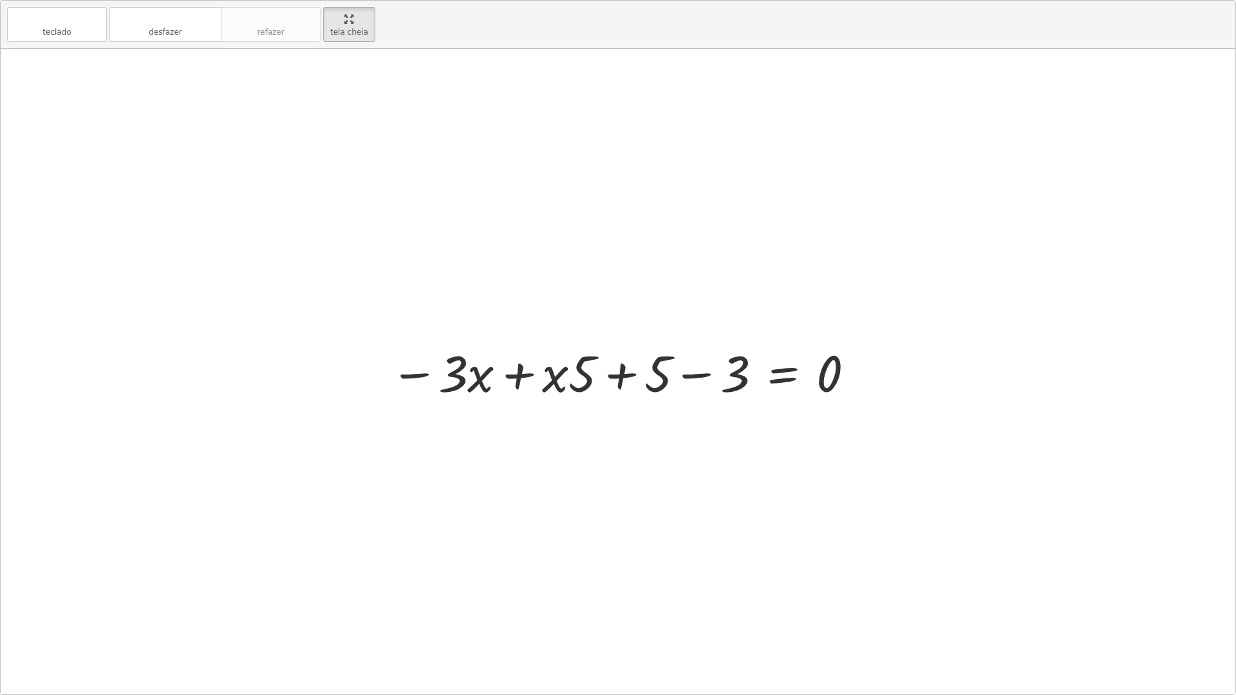
click at [617, 371] on div at bounding box center [623, 372] width 479 height 66
click at [617, 373] on div at bounding box center [623, 372] width 479 height 66
click at [682, 376] on div at bounding box center [623, 372] width 479 height 66
click at [687, 375] on div at bounding box center [661, 372] width 402 height 66
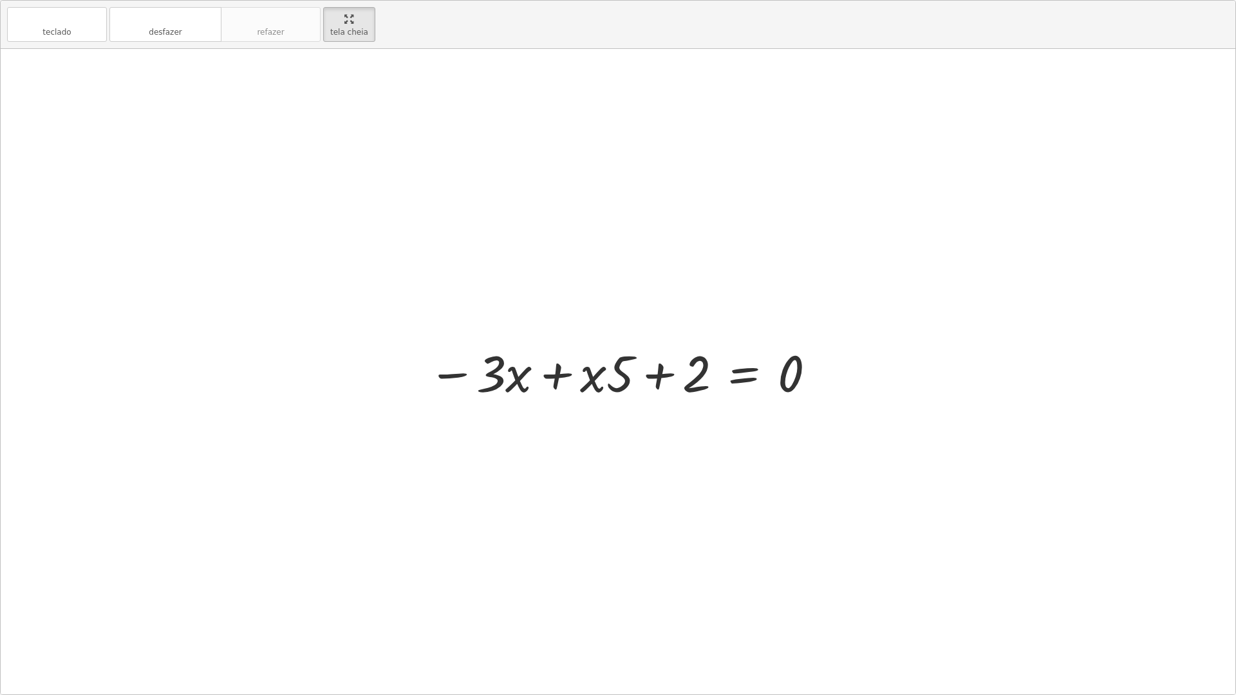
click at [660, 373] on div at bounding box center [623, 372] width 402 height 66
click at [662, 372] on div at bounding box center [623, 372] width 402 height 66
click at [662, 373] on div at bounding box center [623, 372] width 402 height 66
drag, startPoint x: 613, startPoint y: 373, endPoint x: 660, endPoint y: 375, distance: 47.7
click at [660, 375] on div at bounding box center [623, 372] width 402 height 66
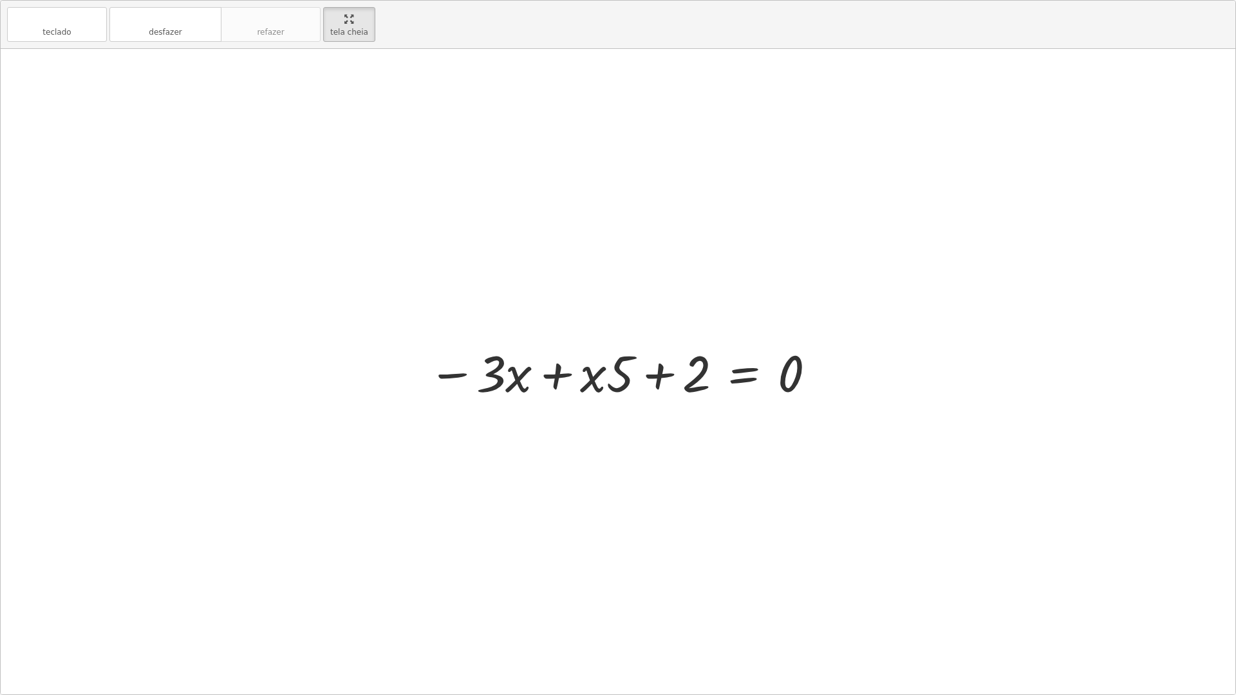
click at [662, 385] on div at bounding box center [623, 372] width 402 height 66
click at [665, 385] on div at bounding box center [623, 372] width 402 height 66
drag, startPoint x: 785, startPoint y: 377, endPoint x: 498, endPoint y: 381, distance: 286.4
click at [498, 381] on div at bounding box center [623, 372] width 402 height 66
click at [476, 371] on div at bounding box center [623, 372] width 550 height 66
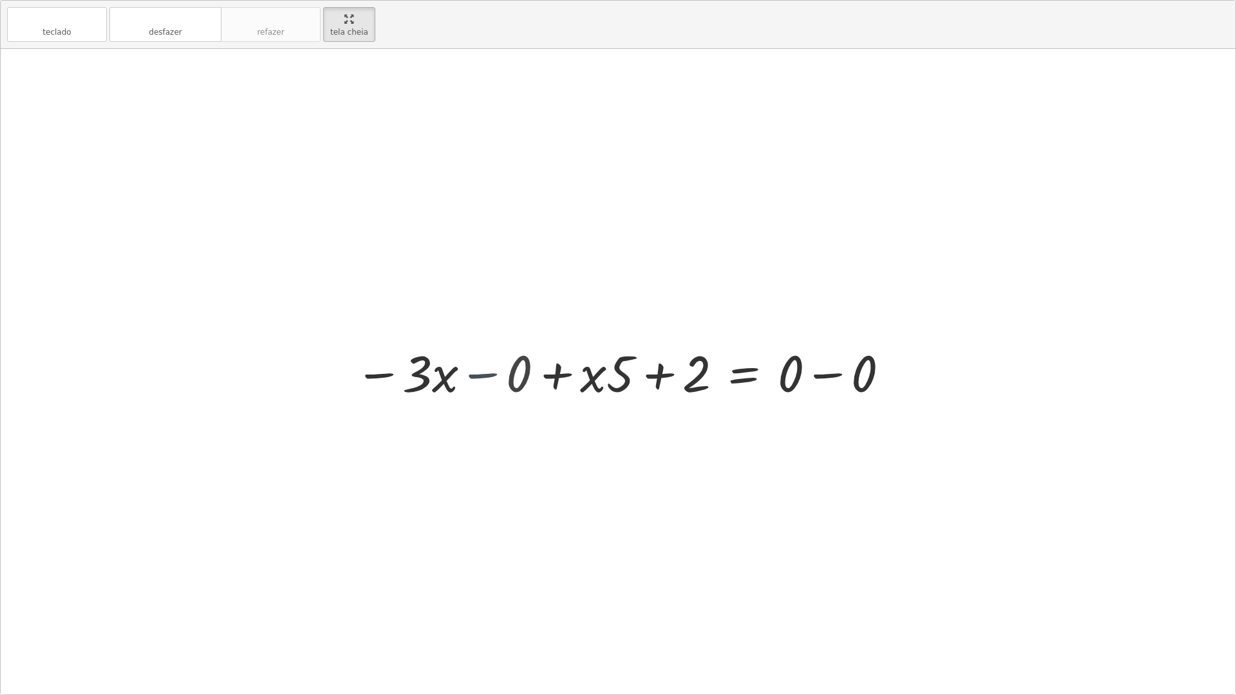
drag, startPoint x: 478, startPoint y: 371, endPoint x: 485, endPoint y: 371, distance: 7.1
click at [479, 372] on div at bounding box center [660, 372] width 476 height 66
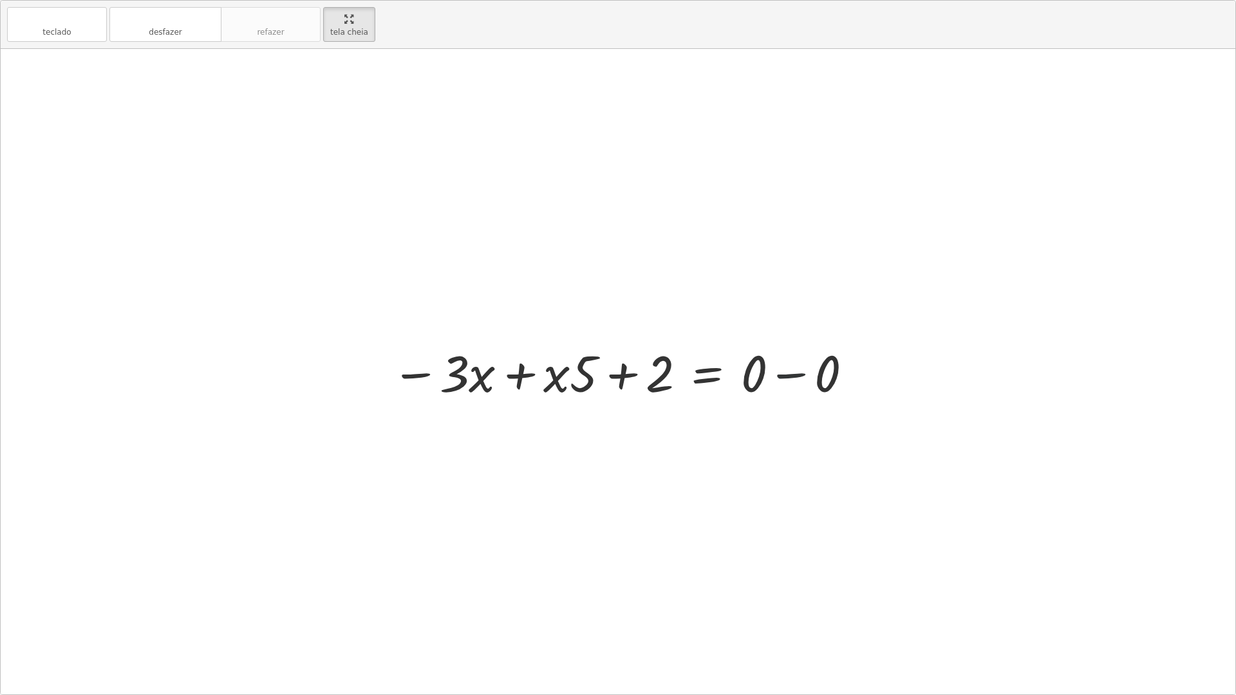
click at [777, 377] on div at bounding box center [623, 372] width 476 height 66
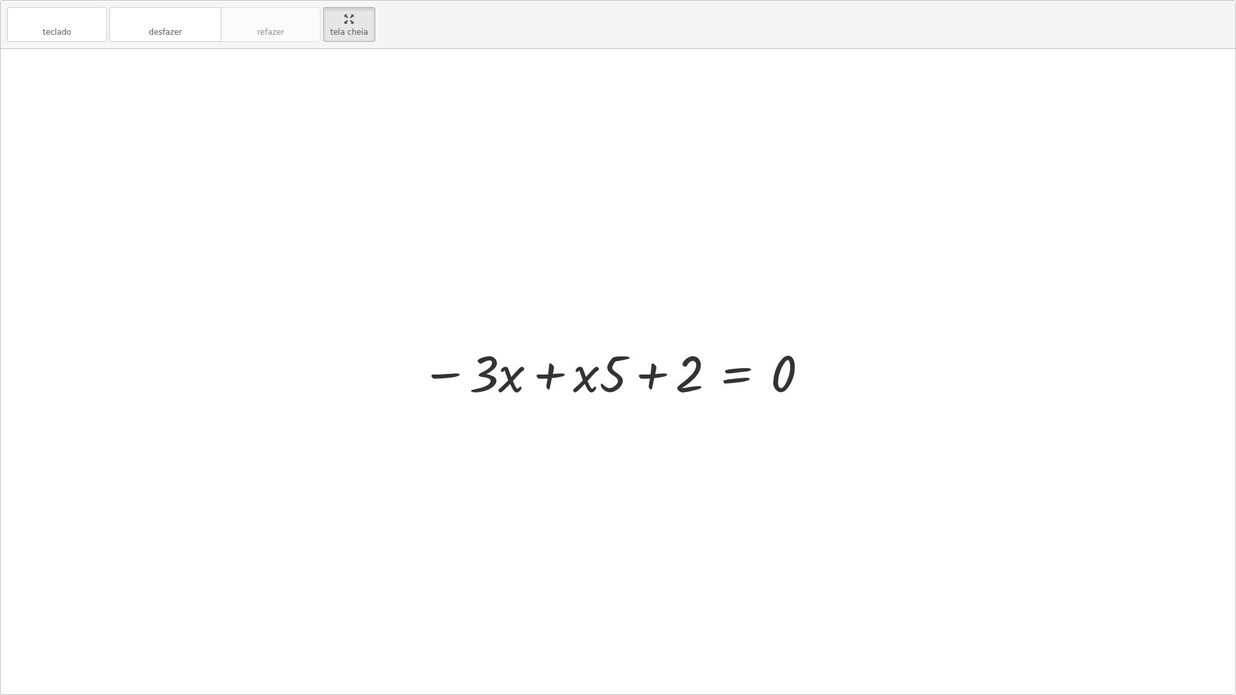
click at [757, 378] on div at bounding box center [615, 372] width 402 height 66
drag, startPoint x: 664, startPoint y: 380, endPoint x: 662, endPoint y: 372, distance: 8.0
click at [663, 378] on div at bounding box center [623, 372] width 402 height 66
click at [657, 373] on div at bounding box center [623, 372] width 402 height 66
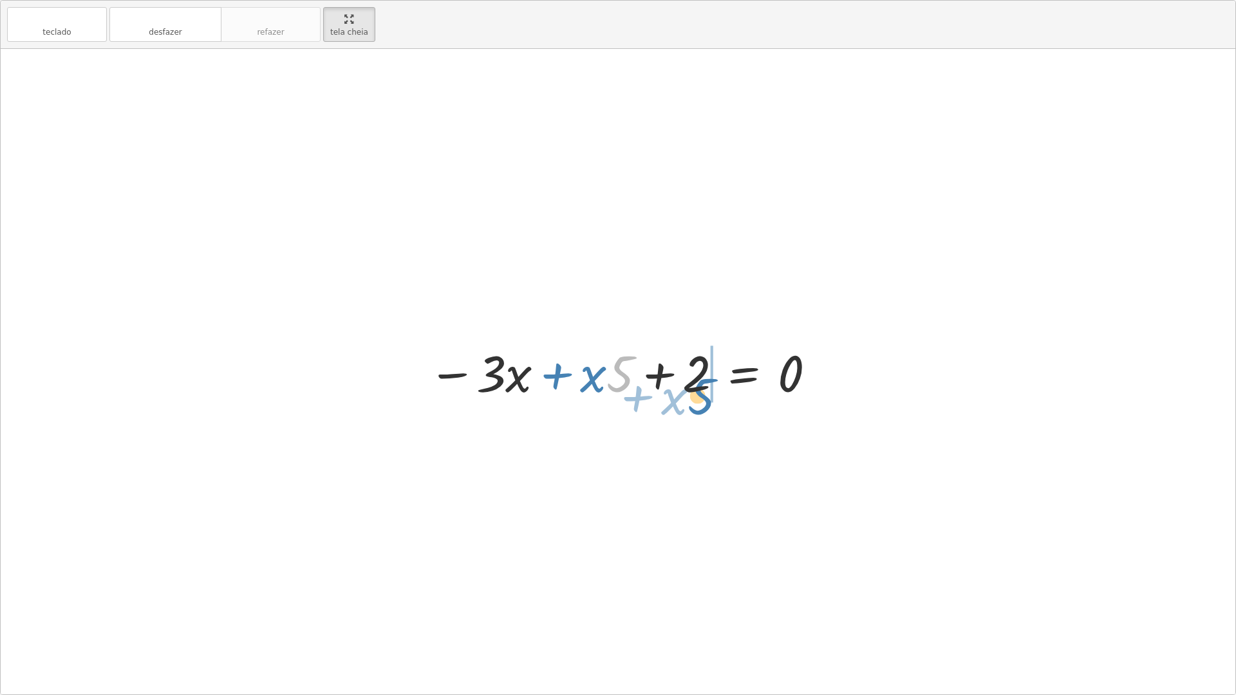
drag, startPoint x: 632, startPoint y: 379, endPoint x: 714, endPoint y: 402, distance: 84.8
click at [714, 402] on div at bounding box center [623, 372] width 402 height 66
click at [565, 371] on div at bounding box center [623, 372] width 402 height 66
click at [539, 377] on div at bounding box center [623, 372] width 402 height 66
drag, startPoint x: 502, startPoint y: 374, endPoint x: 592, endPoint y: 377, distance: 90.2
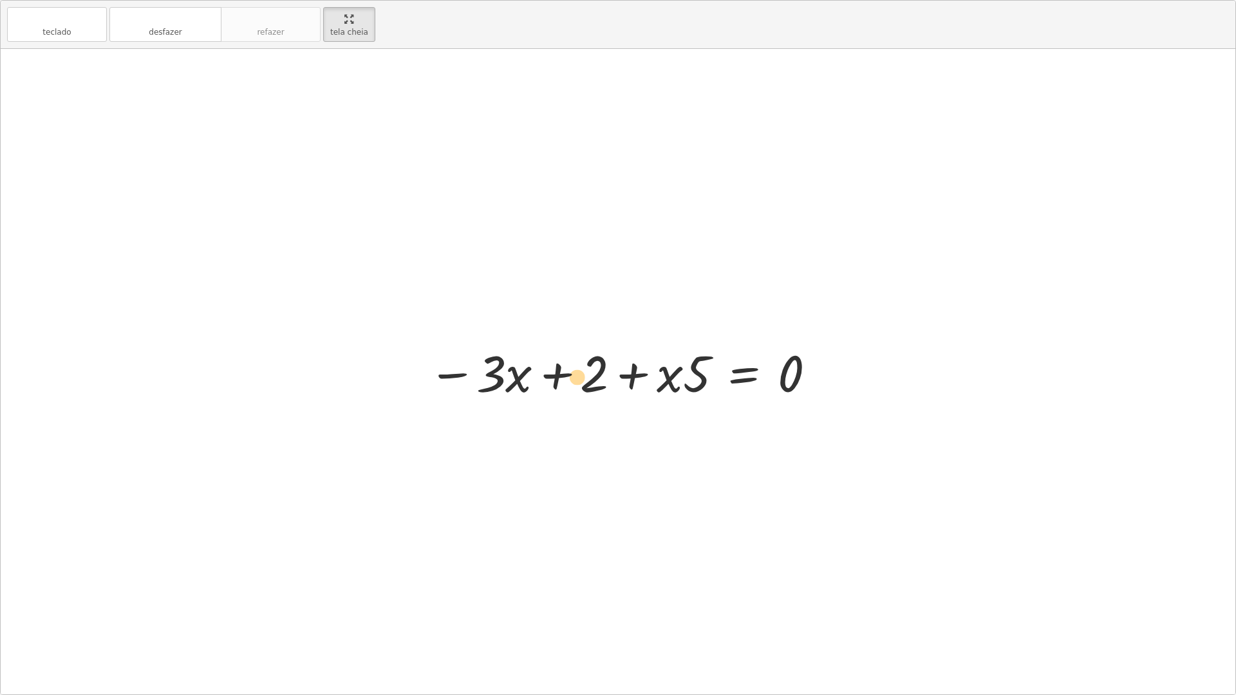
click at [592, 377] on div at bounding box center [623, 372] width 402 height 66
click at [599, 378] on div at bounding box center [623, 372] width 402 height 66
click at [631, 379] on div at bounding box center [623, 372] width 402 height 66
drag, startPoint x: 631, startPoint y: 379, endPoint x: 565, endPoint y: 378, distance: 66.3
click at [565, 378] on div at bounding box center [623, 372] width 402 height 66
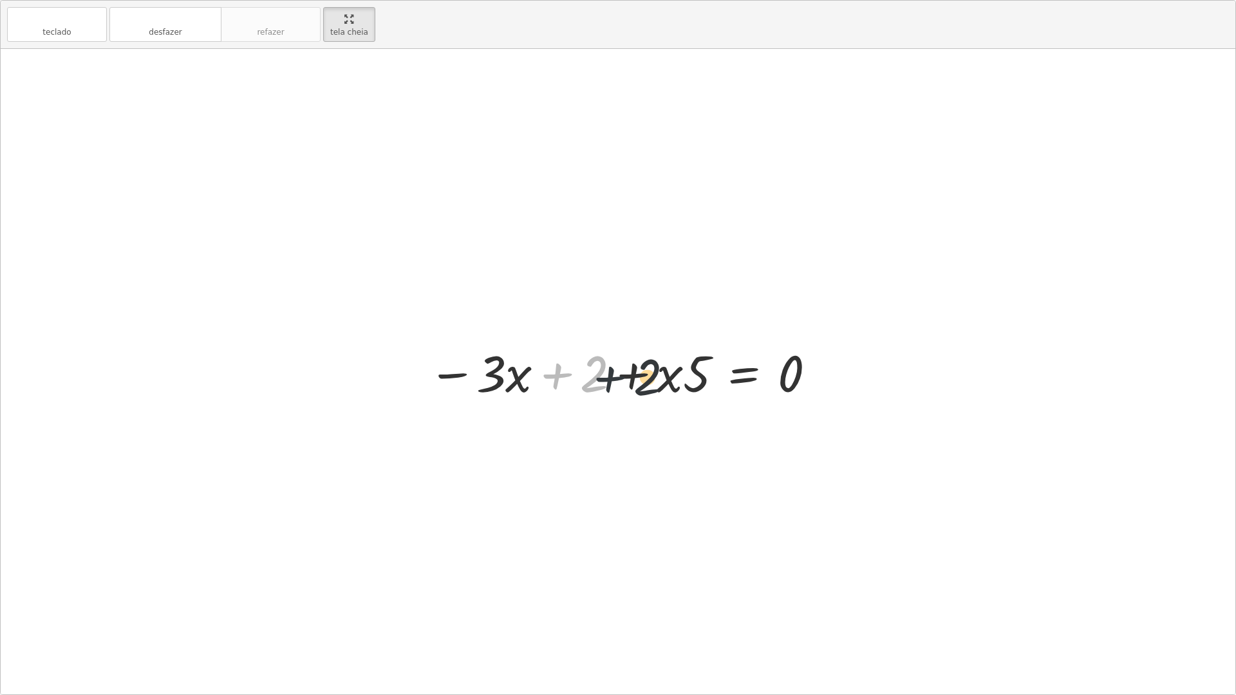
drag, startPoint x: 551, startPoint y: 379, endPoint x: 630, endPoint y: 378, distance: 79.2
click at [637, 381] on div at bounding box center [623, 372] width 402 height 66
drag, startPoint x: 607, startPoint y: 377, endPoint x: 685, endPoint y: 380, distance: 78.6
click at [685, 380] on div at bounding box center [623, 372] width 402 height 66
click at [624, 377] on div at bounding box center [623, 372] width 402 height 66
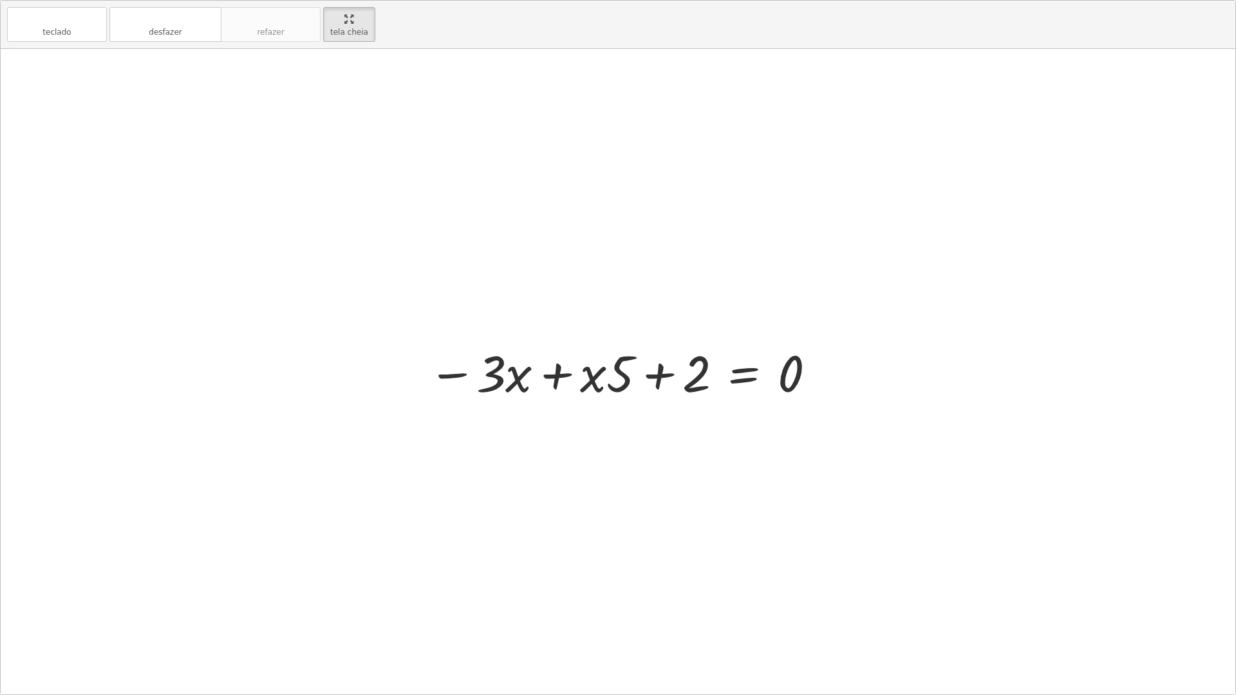
drag, startPoint x: 566, startPoint y: 362, endPoint x: 564, endPoint y: 377, distance: 15.7
click at [564, 376] on div at bounding box center [623, 372] width 402 height 66
click at [564, 377] on div at bounding box center [623, 372] width 402 height 66
click at [574, 372] on div at bounding box center [622, 372] width 259 height 66
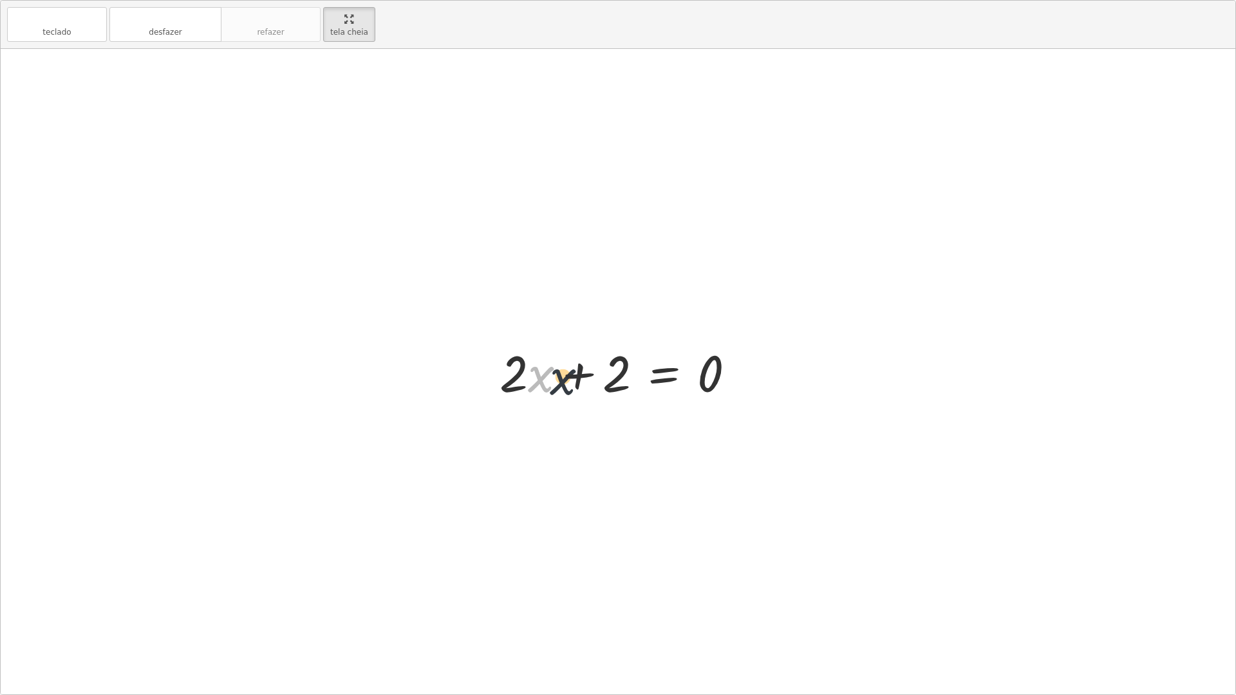
drag, startPoint x: 535, startPoint y: 377, endPoint x: 591, endPoint y: 378, distance: 56.0
click at [590, 379] on div at bounding box center [622, 372] width 259 height 66
drag, startPoint x: 535, startPoint y: 373, endPoint x: 570, endPoint y: 375, distance: 34.8
click at [545, 373] on div at bounding box center [622, 372] width 259 height 66
drag, startPoint x: 709, startPoint y: 369, endPoint x: 602, endPoint y: 370, distance: 106.8
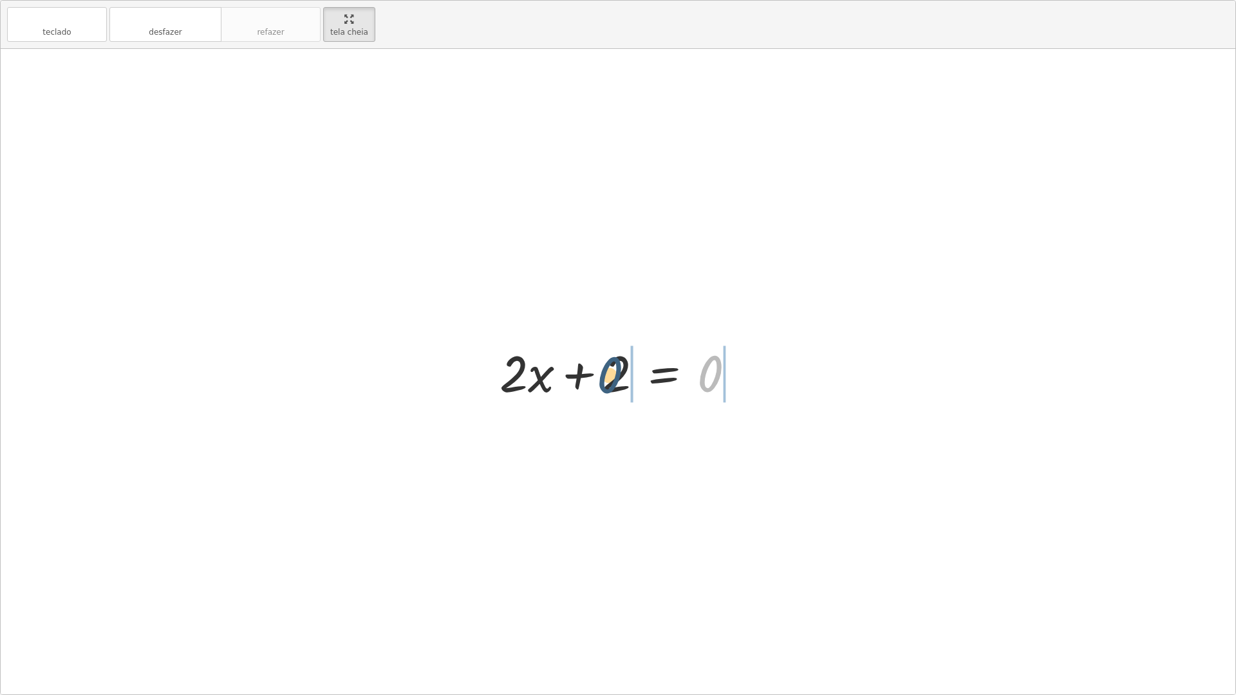
click at [602, 370] on div at bounding box center [622, 372] width 259 height 66
click at [733, 366] on div at bounding box center [623, 372] width 407 height 66
click at [738, 371] on div at bounding box center [586, 372] width 333 height 66
click at [739, 378] on div at bounding box center [622, 372] width 333 height 66
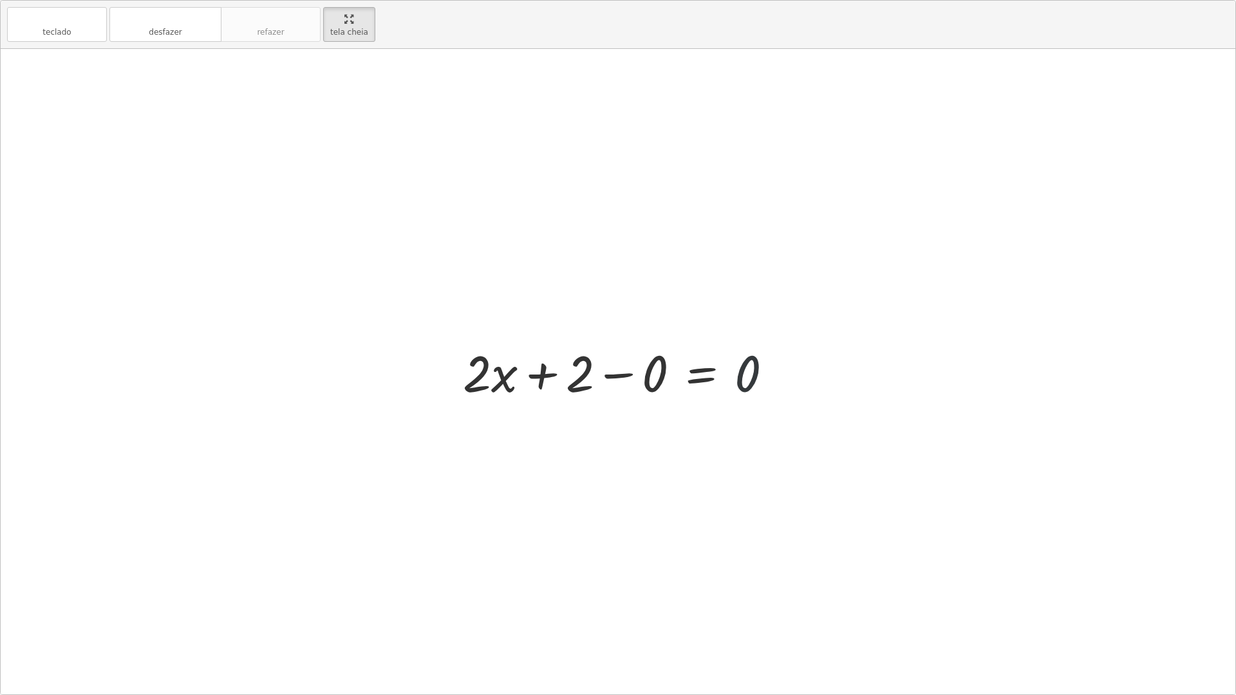
drag, startPoint x: 742, startPoint y: 378, endPoint x: 726, endPoint y: 377, distance: 16.1
click at [730, 378] on div at bounding box center [622, 372] width 333 height 66
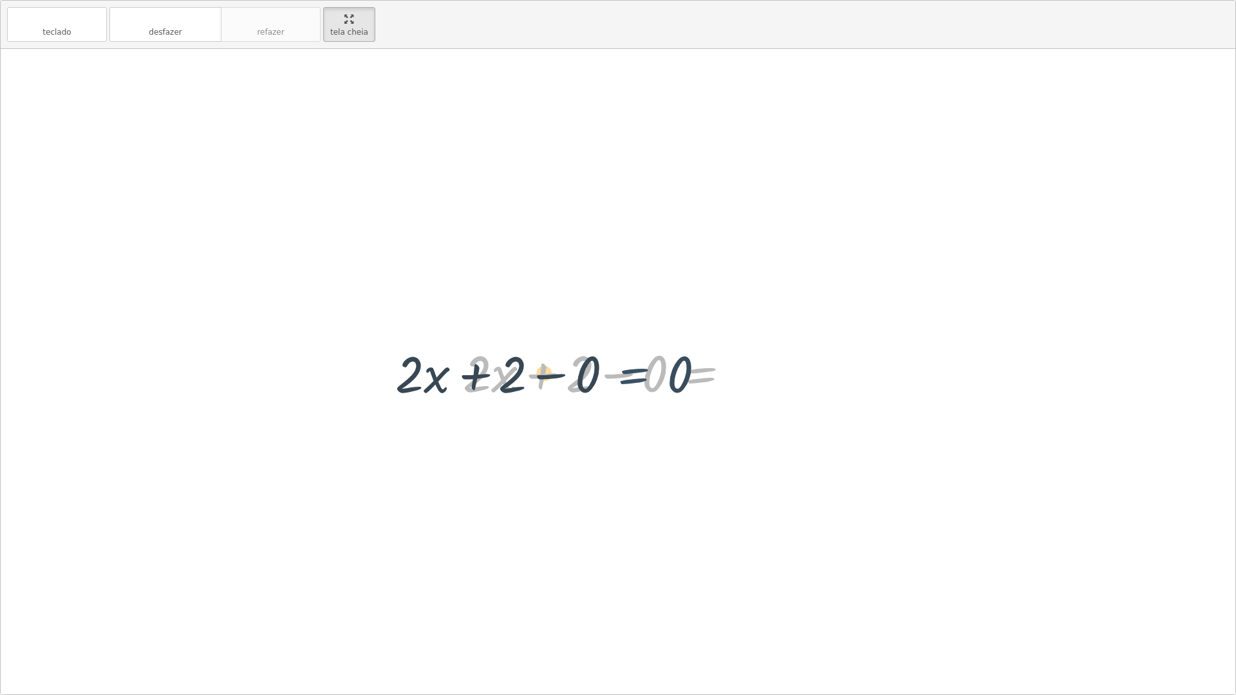
drag, startPoint x: 726, startPoint y: 376, endPoint x: 656, endPoint y: 377, distance: 70.2
click at [656, 377] on div at bounding box center [622, 372] width 333 height 66
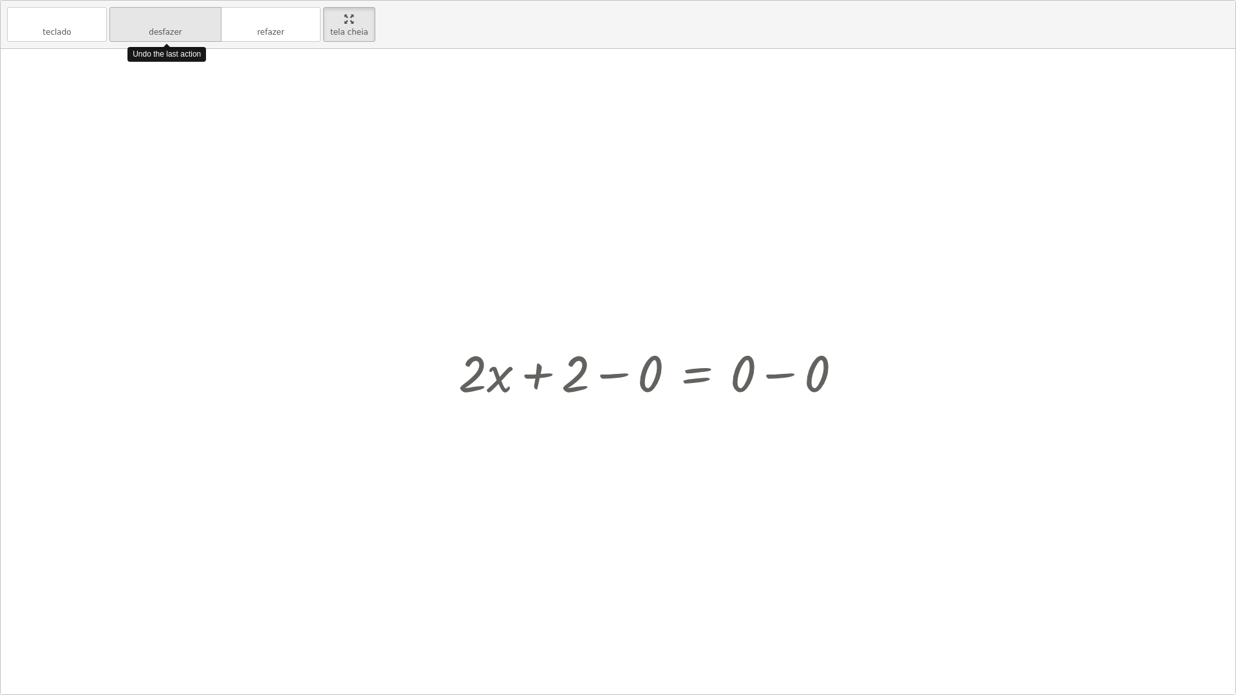
click at [162, 14] on font "desfazer" at bounding box center [165, 19] width 98 height 12
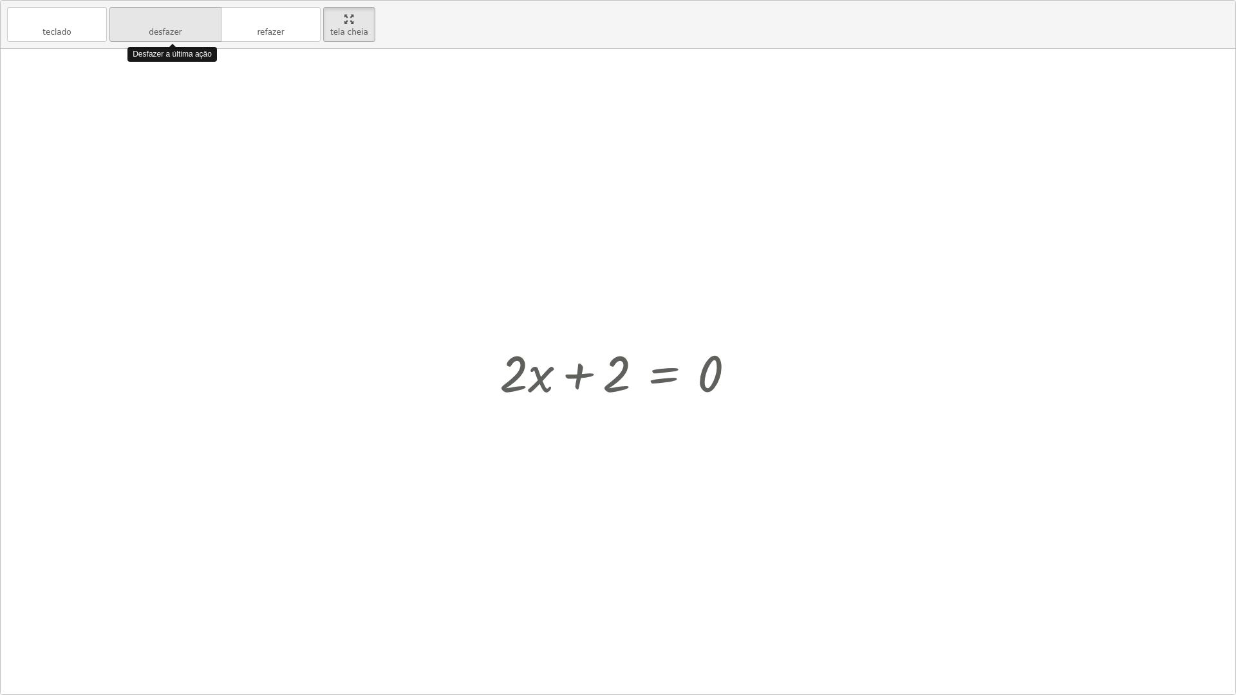
click at [162, 14] on font "desfazer" at bounding box center [165, 19] width 98 height 12
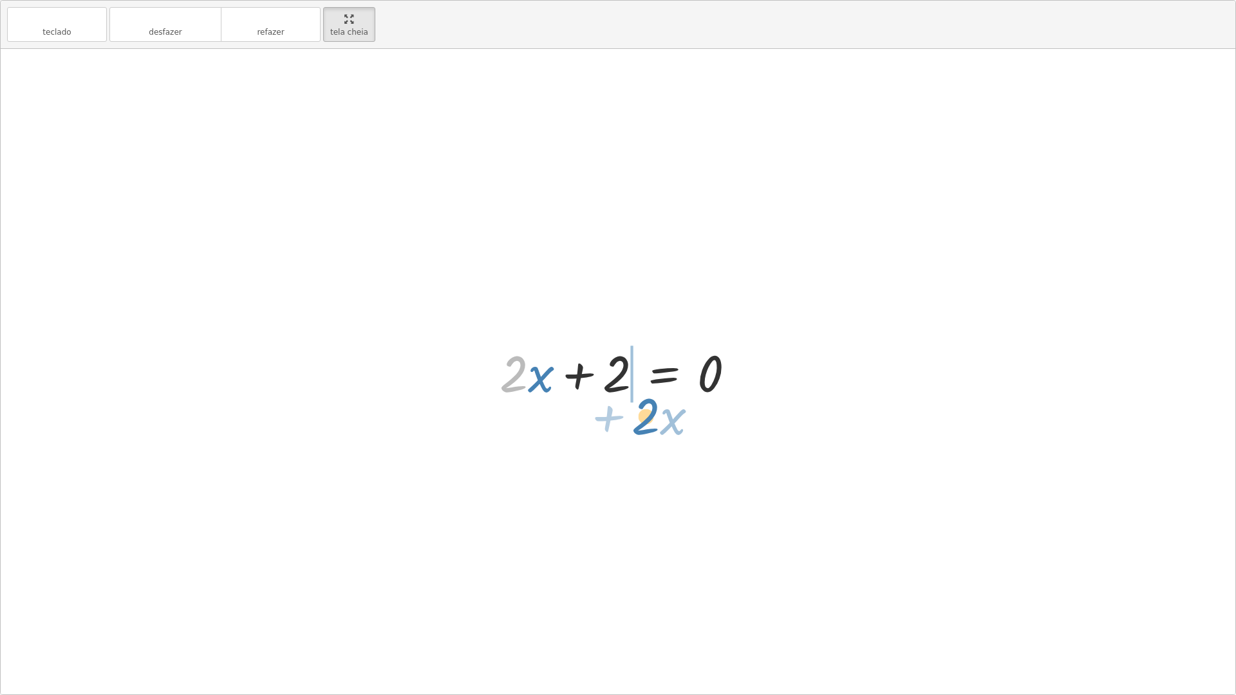
drag, startPoint x: 519, startPoint y: 375, endPoint x: 645, endPoint y: 411, distance: 131.2
click at [561, 390] on div at bounding box center [622, 372] width 259 height 66
click at [562, 379] on div at bounding box center [622, 372] width 259 height 66
drag, startPoint x: 562, startPoint y: 379, endPoint x: 557, endPoint y: 382, distance: 6.6
click at [557, 384] on div at bounding box center [622, 372] width 259 height 66
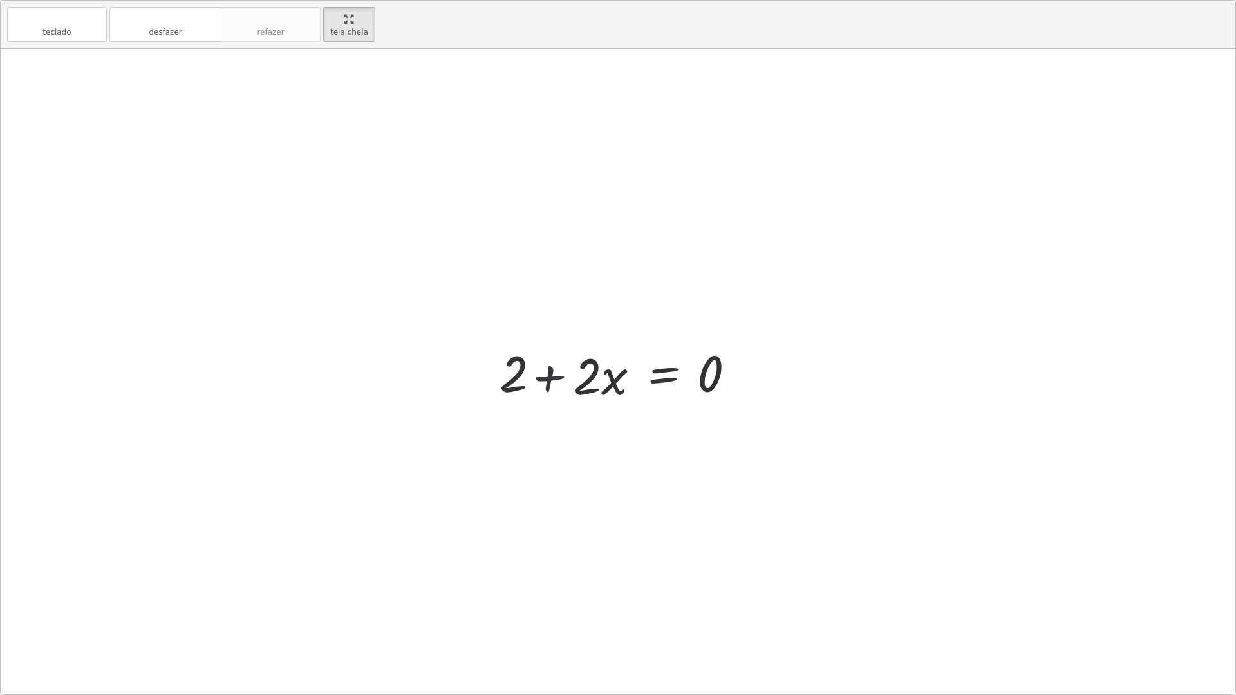
click at [556, 382] on div at bounding box center [622, 372] width 259 height 66
click at [555, 378] on div at bounding box center [622, 372] width 259 height 66
click at [551, 376] on div at bounding box center [622, 372] width 259 height 66
drag, startPoint x: 551, startPoint y: 376, endPoint x: 537, endPoint y: 376, distance: 13.5
click at [550, 376] on div at bounding box center [622, 372] width 259 height 66
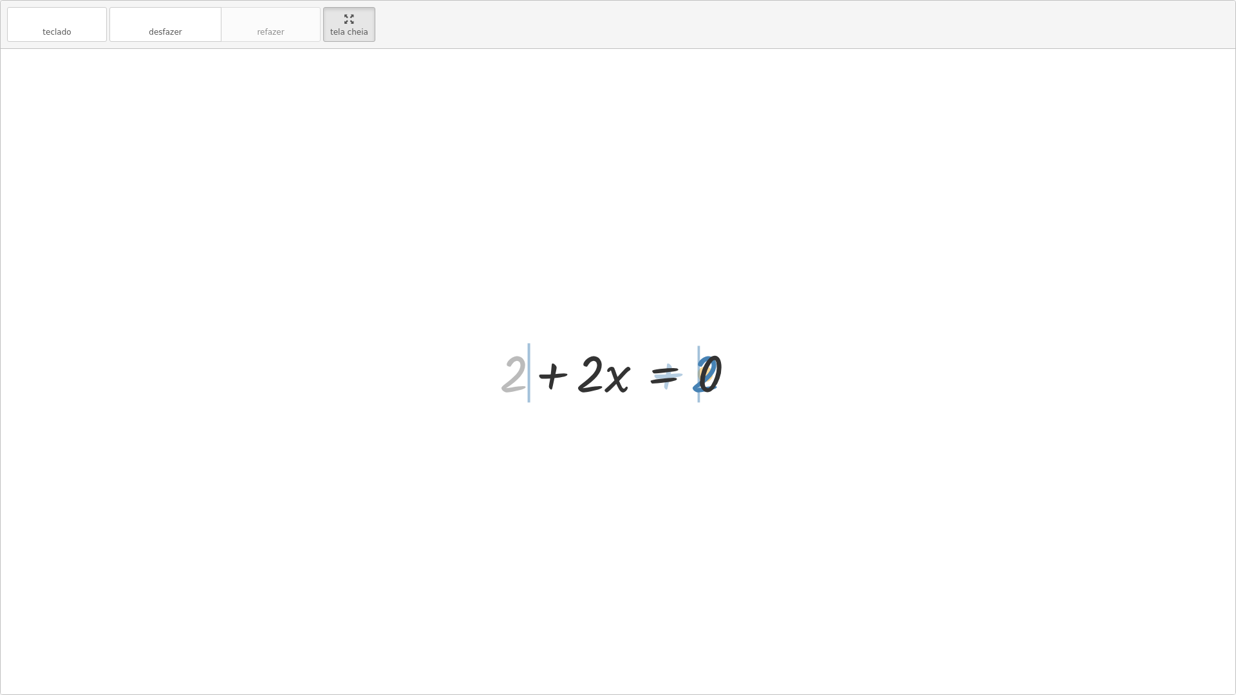
drag, startPoint x: 514, startPoint y: 380, endPoint x: 705, endPoint y: 377, distance: 191.8
click at [705, 377] on div at bounding box center [622, 372] width 259 height 66
click at [732, 376] on div at bounding box center [623, 372] width 362 height 66
click at [731, 377] on div at bounding box center [623, 372] width 362 height 66
click at [731, 376] on div at bounding box center [623, 372] width 362 height 66
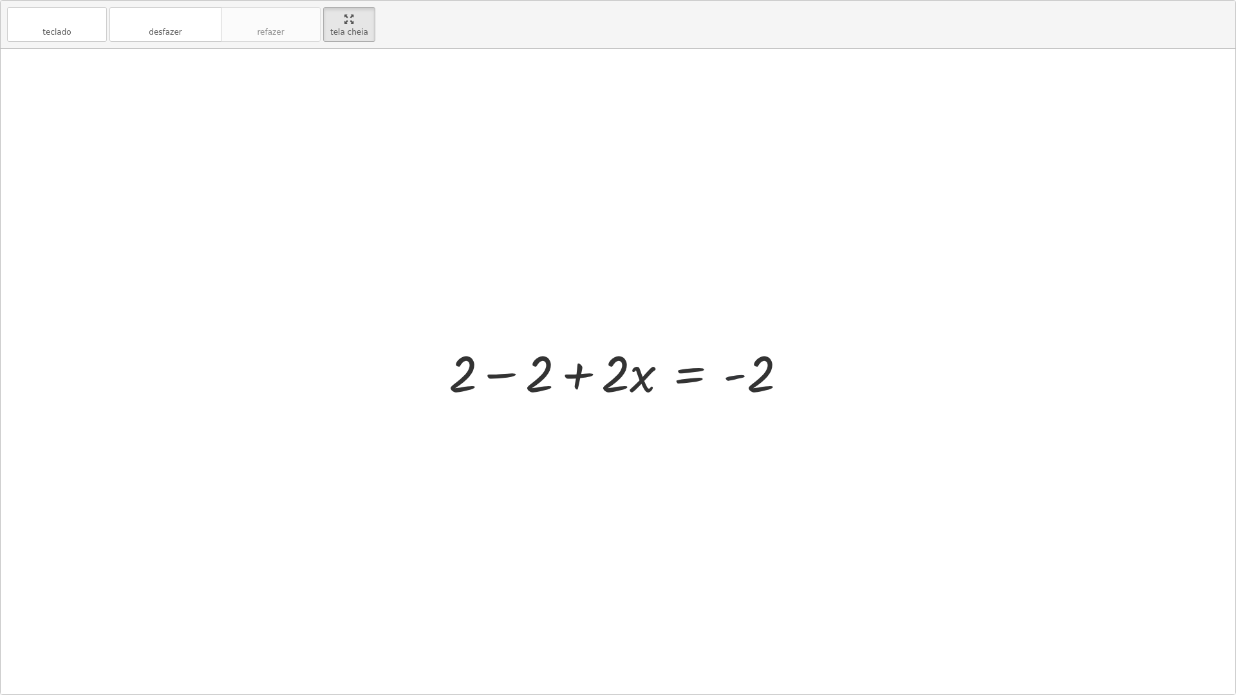
click at [731, 372] on div at bounding box center [623, 372] width 362 height 66
drag, startPoint x: 608, startPoint y: 354, endPoint x: 615, endPoint y: 370, distance: 17.6
click at [615, 370] on div at bounding box center [623, 372] width 362 height 66
drag, startPoint x: 609, startPoint y: 367, endPoint x: 700, endPoint y: 371, distance: 90.2
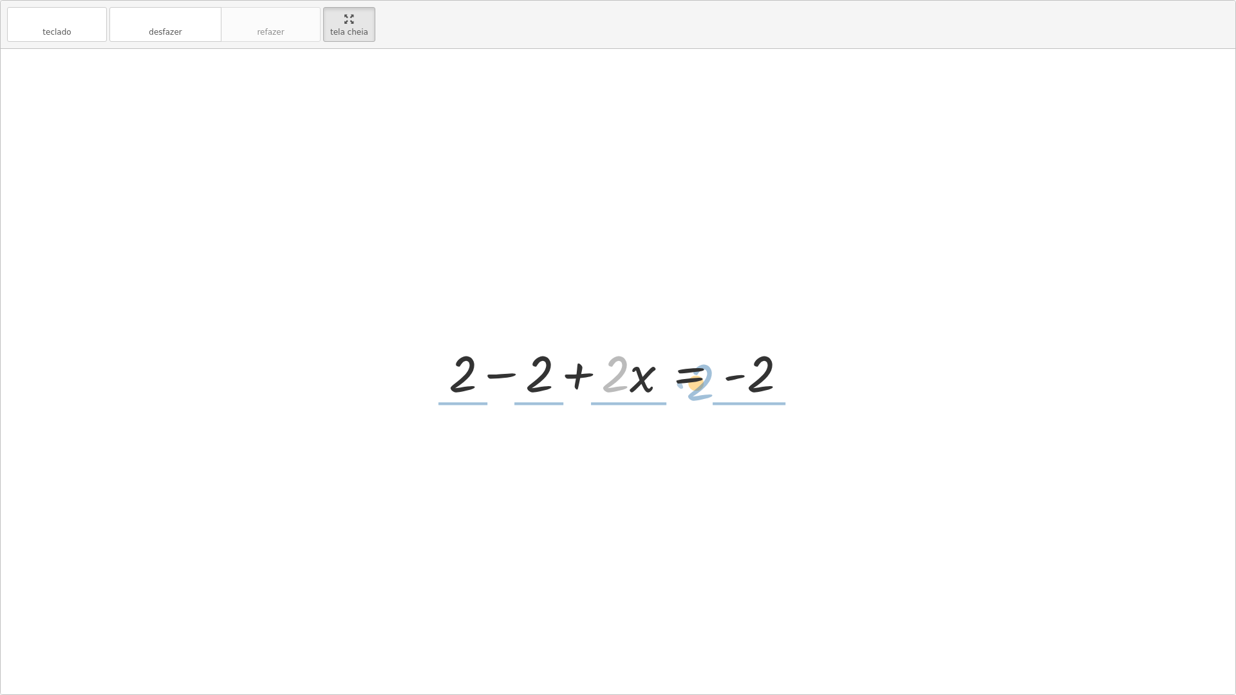
click at [700, 371] on div at bounding box center [623, 372] width 362 height 66
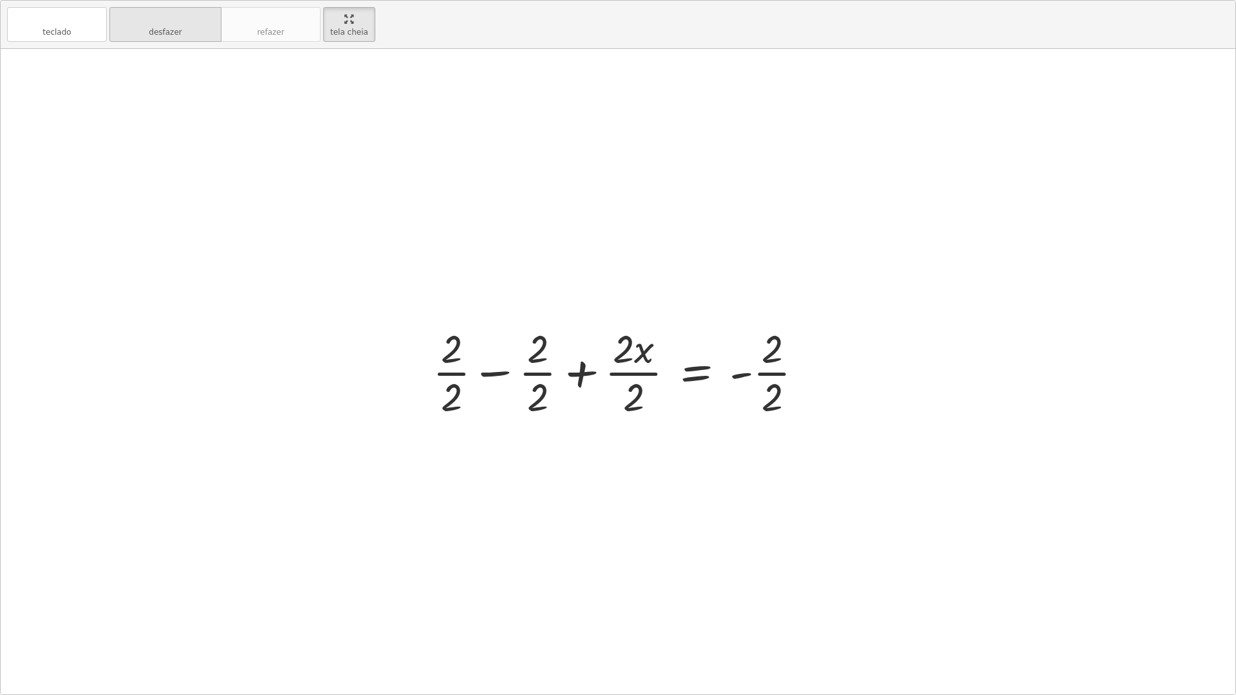
click at [162, 24] on font "desfazer" at bounding box center [165, 19] width 98 height 12
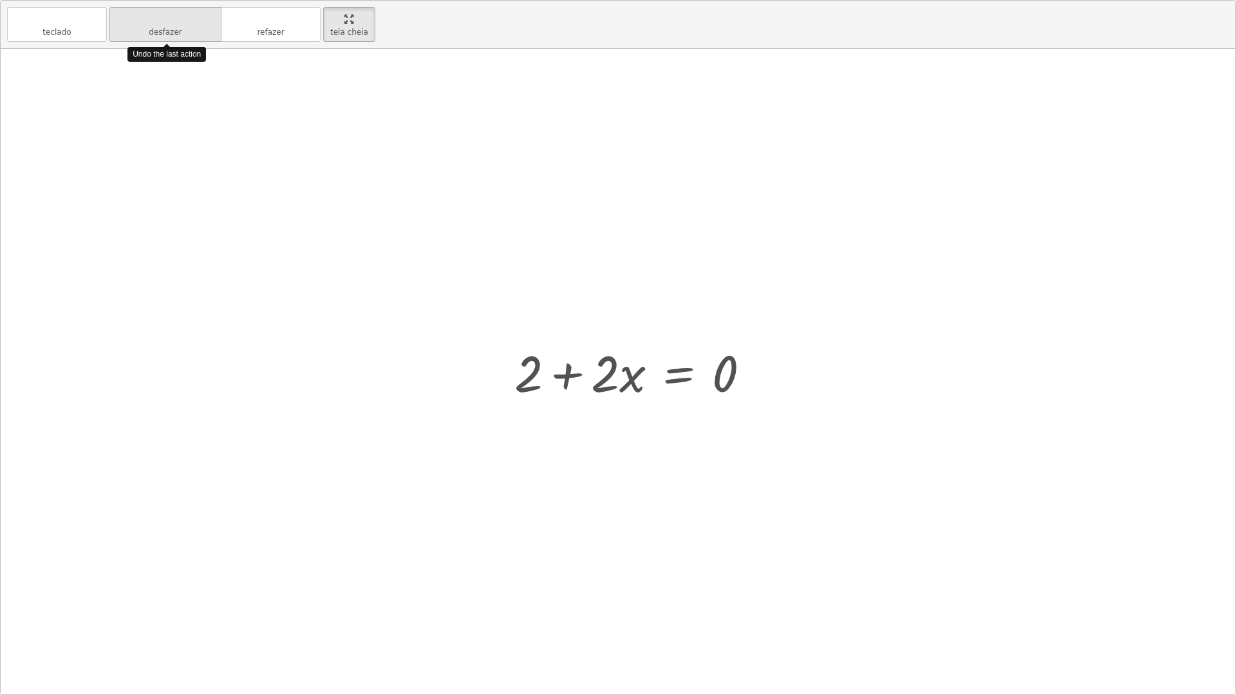
click at [162, 24] on font "desfazer" at bounding box center [165, 19] width 98 height 12
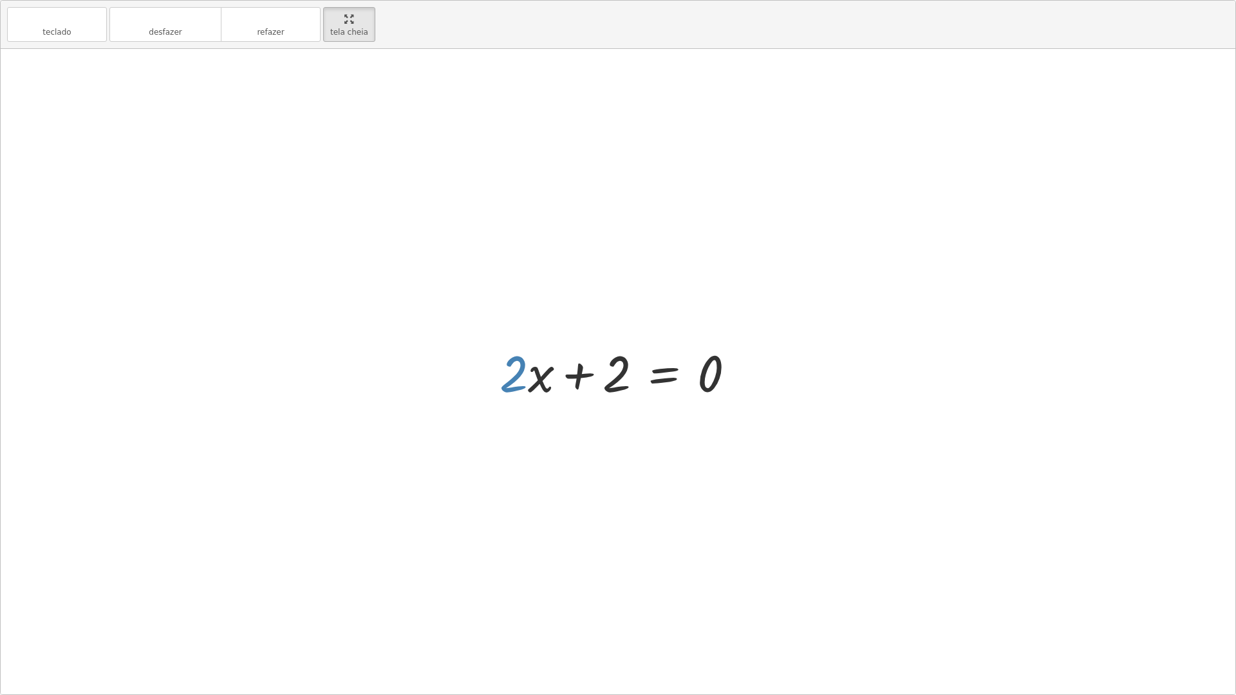
click at [542, 376] on div at bounding box center [622, 372] width 259 height 66
drag, startPoint x: 542, startPoint y: 375, endPoint x: 728, endPoint y: 383, distance: 186.2
click at [728, 383] on div at bounding box center [622, 372] width 259 height 66
click at [203, 19] on font "desfazer" at bounding box center [165, 19] width 98 height 12
drag, startPoint x: 548, startPoint y: 376, endPoint x: 599, endPoint y: 373, distance: 51.6
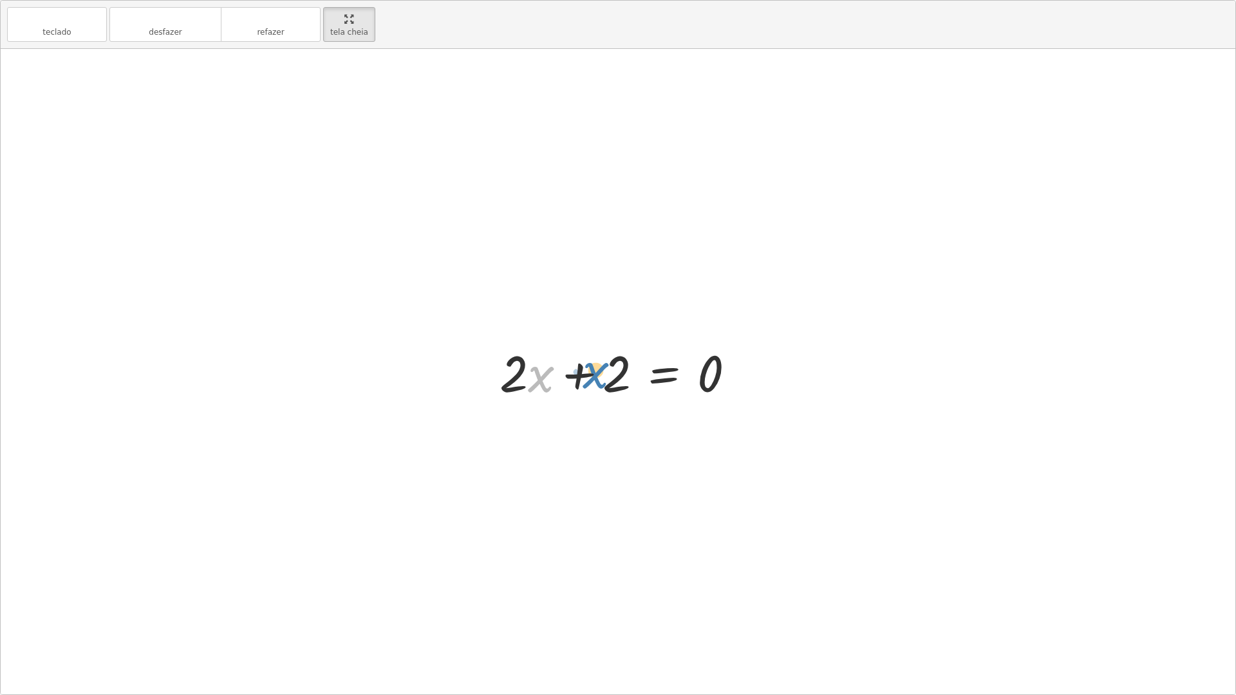
click at [599, 373] on div at bounding box center [622, 372] width 259 height 66
drag, startPoint x: 538, startPoint y: 384, endPoint x: 706, endPoint y: 377, distance: 168.1
click at [706, 377] on div at bounding box center [622, 372] width 259 height 66
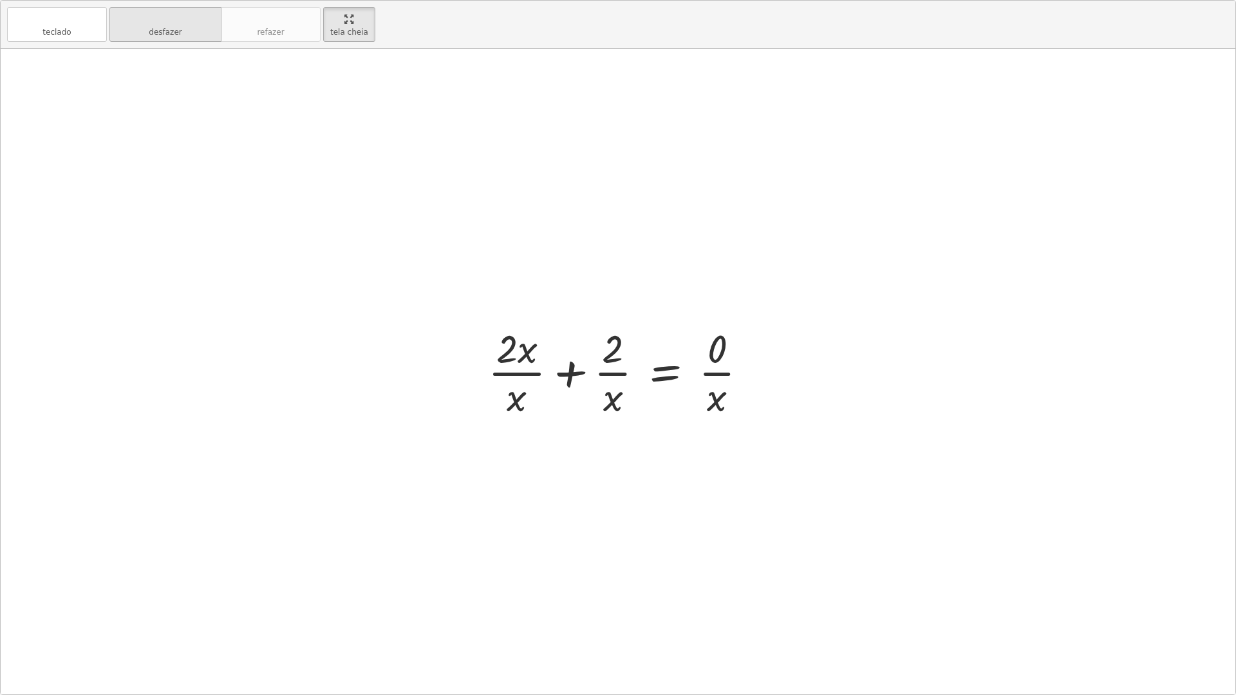
click at [189, 34] on button "desfazer desfazer" at bounding box center [165, 24] width 112 height 35
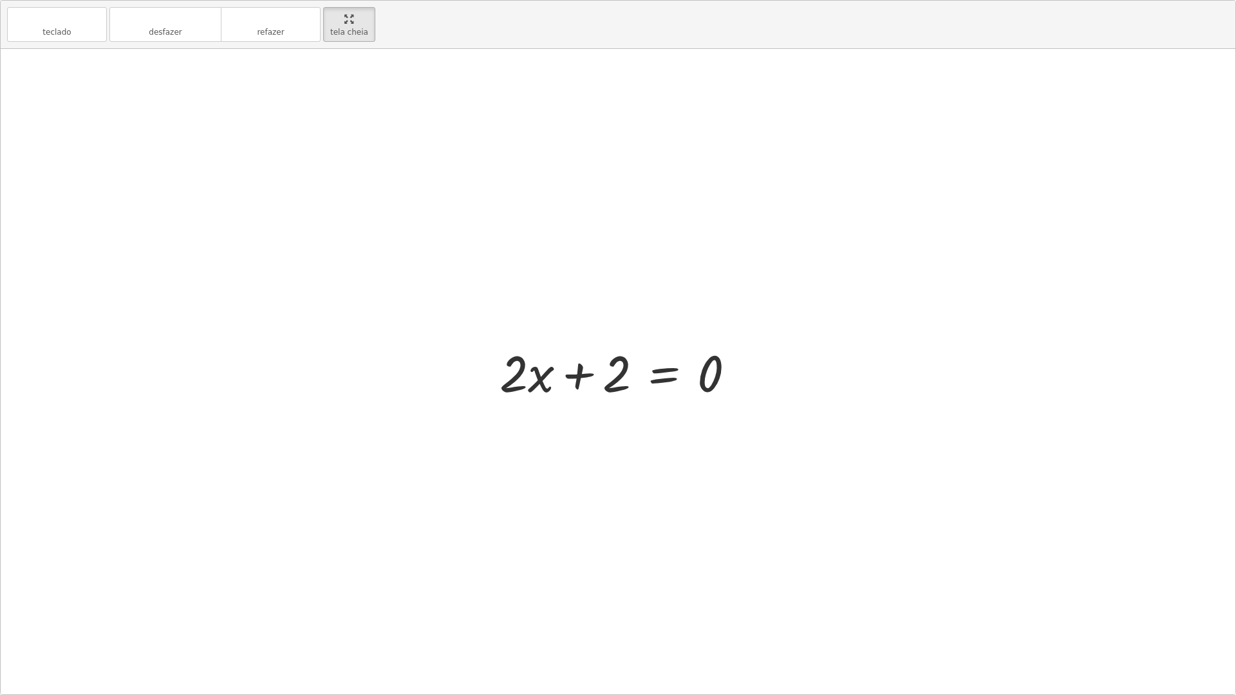
click at [542, 398] on div at bounding box center [622, 372] width 259 height 66
click at [542, 393] on div at bounding box center [622, 372] width 259 height 66
click at [559, 373] on div at bounding box center [622, 372] width 259 height 66
click at [575, 367] on div at bounding box center [622, 372] width 259 height 66
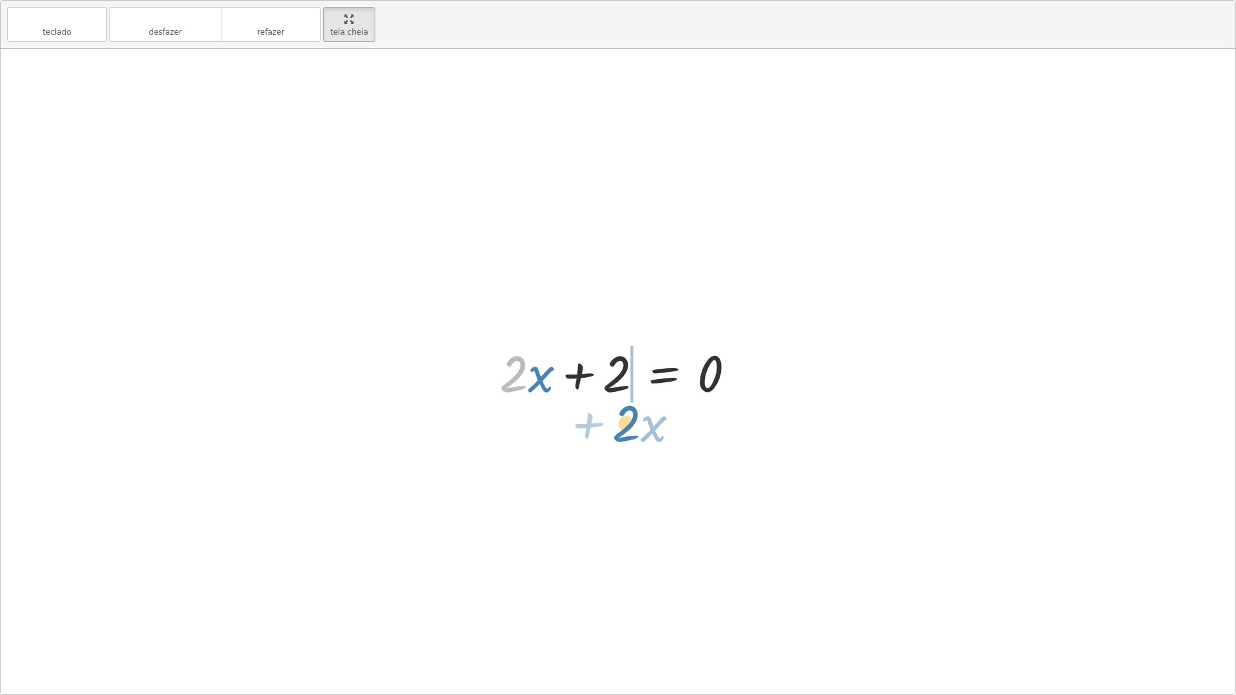
drag, startPoint x: 508, startPoint y: 389, endPoint x: 620, endPoint y: 438, distance: 123.0
click at [620, 438] on div "· 5 · ( + x + 1 ) = + · 3 · x + 3 · 5 · ( + x + 1 ) = + 3 + · 3 · x · ( + x + 1…" at bounding box center [618, 371] width 1234 height 645
click at [555, 384] on div at bounding box center [622, 372] width 259 height 66
click at [555, 383] on div at bounding box center [622, 372] width 259 height 66
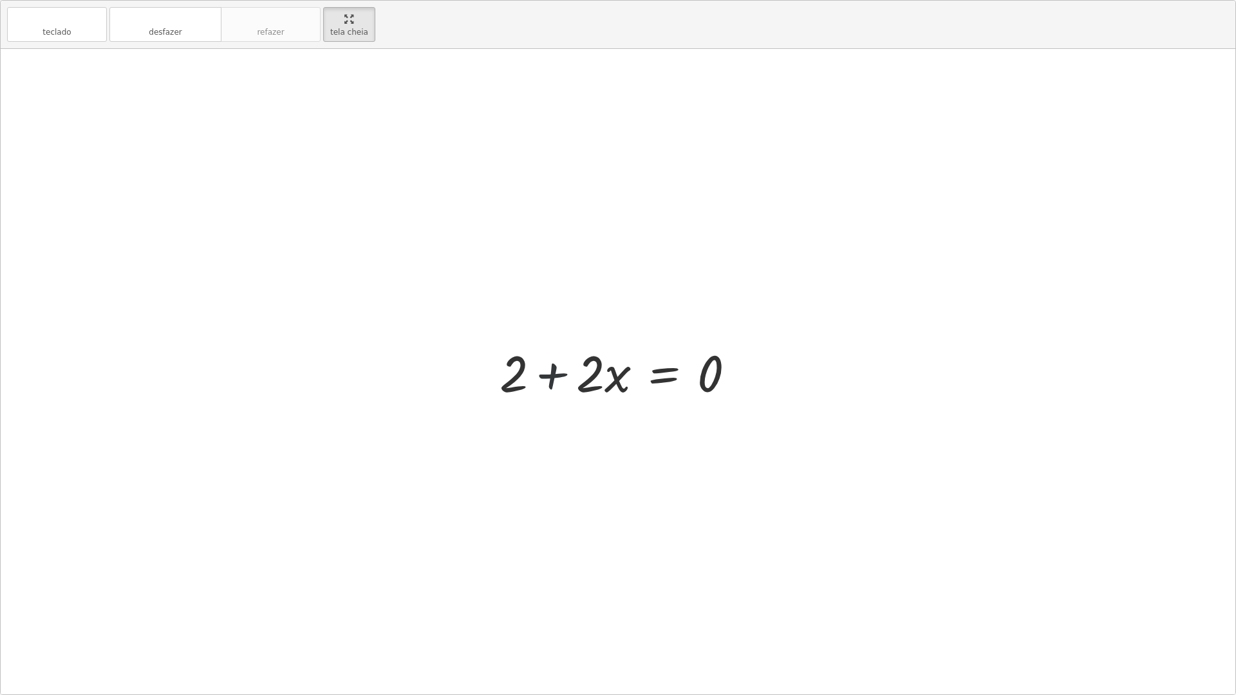
click at [553, 373] on div at bounding box center [622, 372] width 259 height 66
click at [539, 370] on div at bounding box center [622, 372] width 259 height 66
click at [487, 366] on div "· 5 · ( + x + 1 ) = + · 3 · x + 3 · 5 · ( + x + 1 ) = + 3 + · 3 · x · ( + x + 1…" at bounding box center [617, 371] width 275 height 73
drag, startPoint x: 489, startPoint y: 366, endPoint x: 524, endPoint y: 375, distance: 35.9
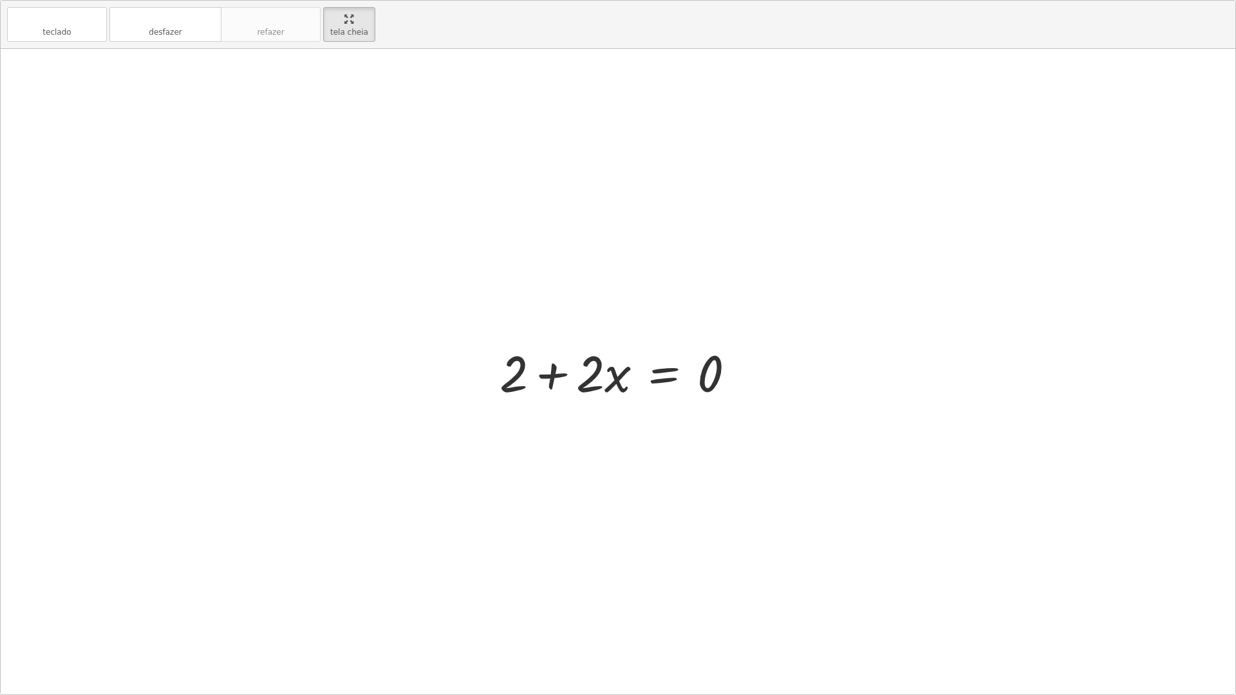
click at [524, 375] on div "· 5 · ( + x + 1 ) = + · 3 · x + 3 · 5 · ( + x + 1 ) = + 3 + · 3 · x · ( + x + 1…" at bounding box center [617, 371] width 275 height 73
drag, startPoint x: 508, startPoint y: 376, endPoint x: 837, endPoint y: 422, distance: 332.1
drag, startPoint x: 514, startPoint y: 387, endPoint x: 749, endPoint y: 389, distance: 235.6
click at [749, 389] on div at bounding box center [622, 372] width 259 height 66
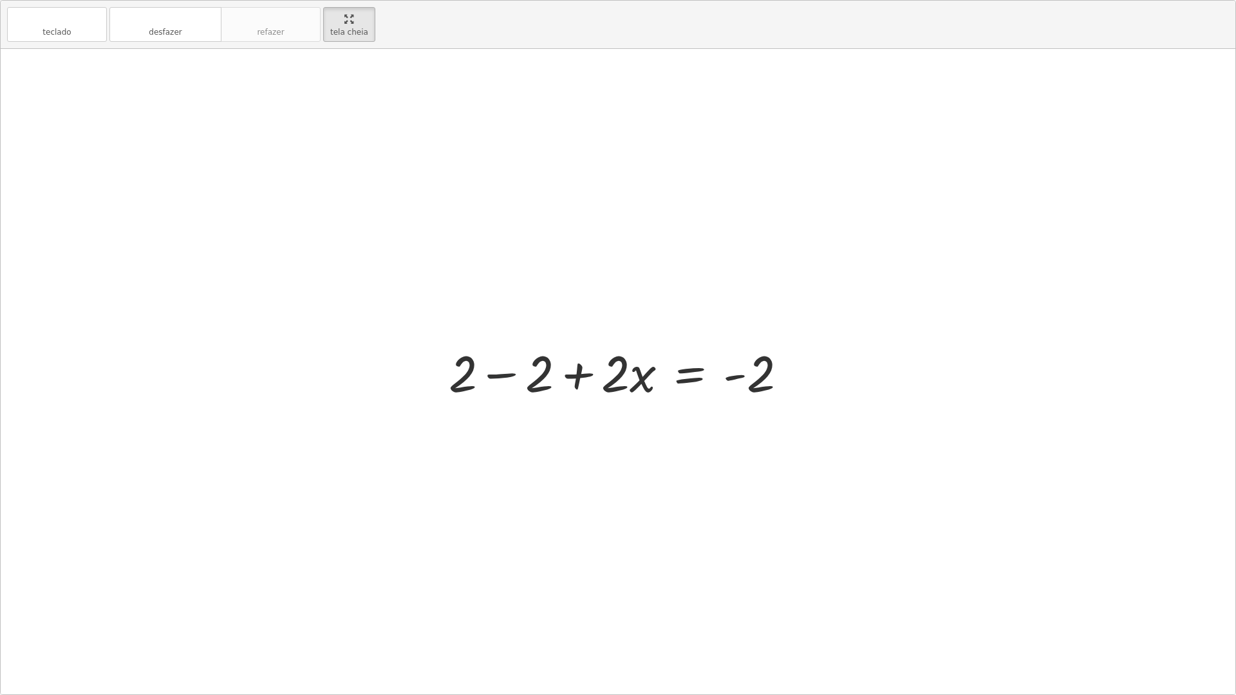
click at [513, 371] on div at bounding box center [623, 372] width 362 height 66
click at [665, 379] on div at bounding box center [622, 372] width 209 height 66
click at [647, 382] on div at bounding box center [622, 372] width 209 height 66
click at [647, 380] on div at bounding box center [622, 372] width 209 height 66
click at [649, 379] on div at bounding box center [622, 372] width 209 height 66
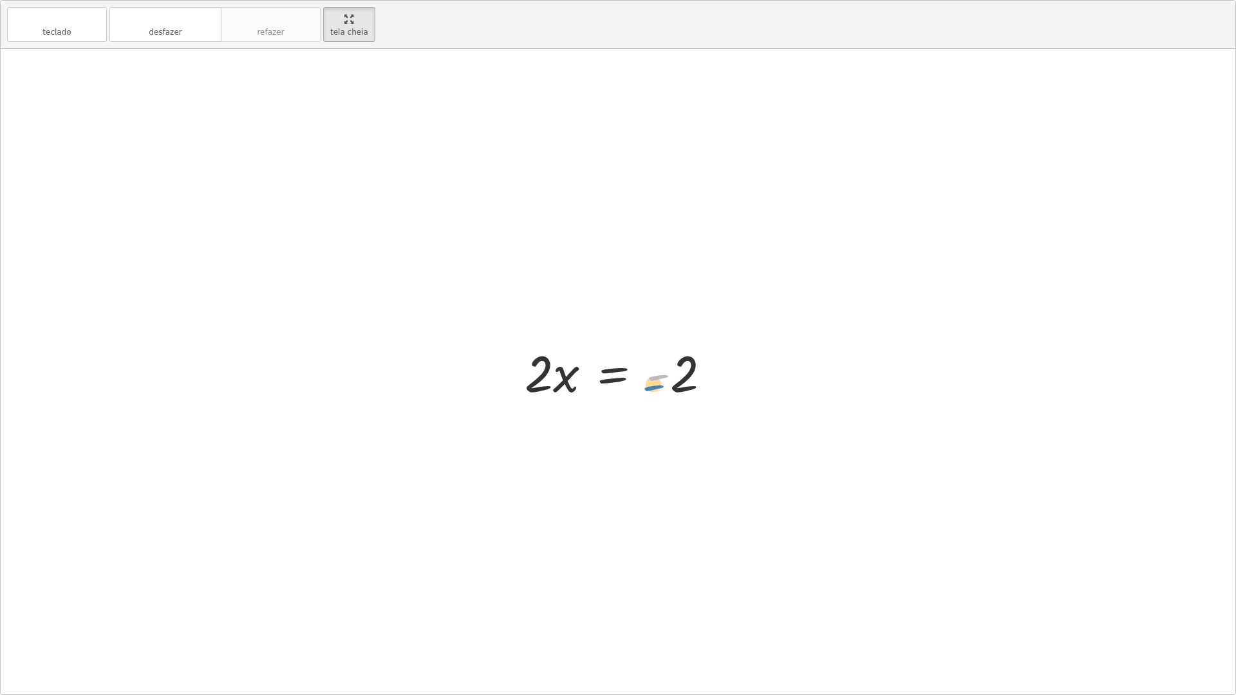
drag, startPoint x: 660, startPoint y: 369, endPoint x: 655, endPoint y: 380, distance: 12.1
click at [655, 380] on div at bounding box center [622, 372] width 209 height 66
drag, startPoint x: 655, startPoint y: 382, endPoint x: 648, endPoint y: 385, distance: 7.8
click at [647, 385] on div at bounding box center [622, 372] width 209 height 66
drag, startPoint x: 648, startPoint y: 385, endPoint x: 625, endPoint y: 399, distance: 27.2
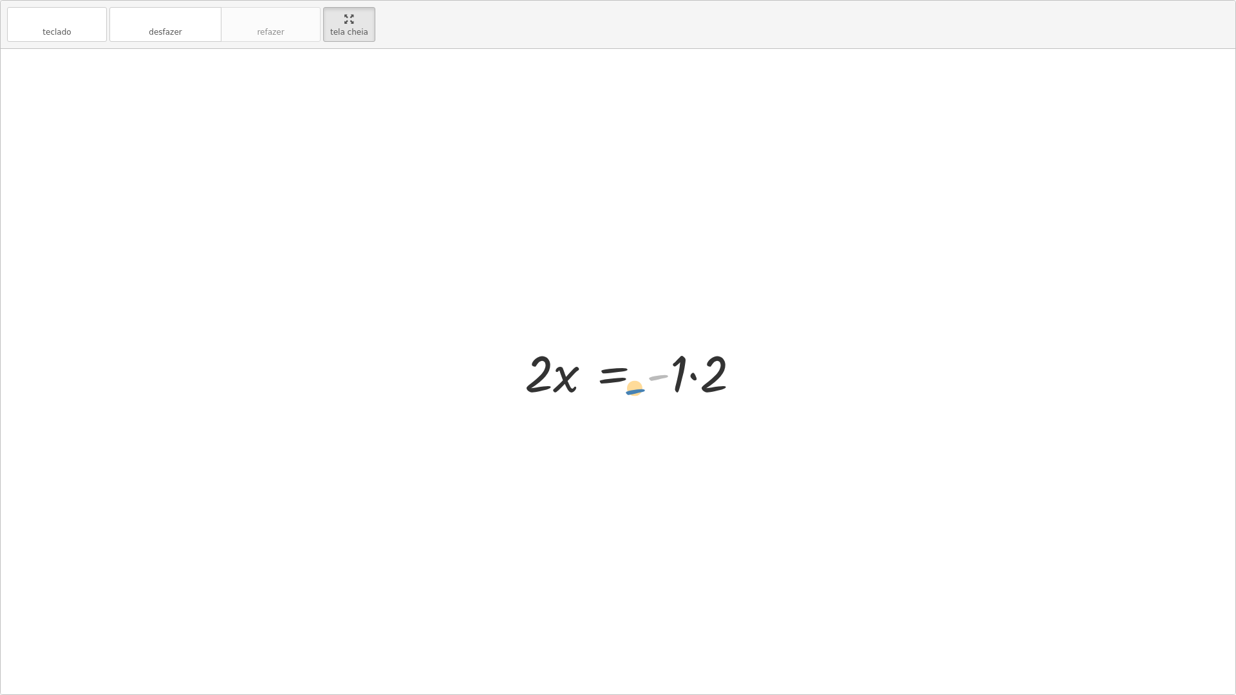
click at [625, 399] on div at bounding box center [637, 372] width 239 height 66
click at [687, 371] on div at bounding box center [625, 372] width 239 height 66
drag, startPoint x: 686, startPoint y: 371, endPoint x: 680, endPoint y: 375, distance: 7.5
click at [680, 375] on div at bounding box center [607, 372] width 209 height 66
click at [679, 375] on div at bounding box center [607, 372] width 209 height 66
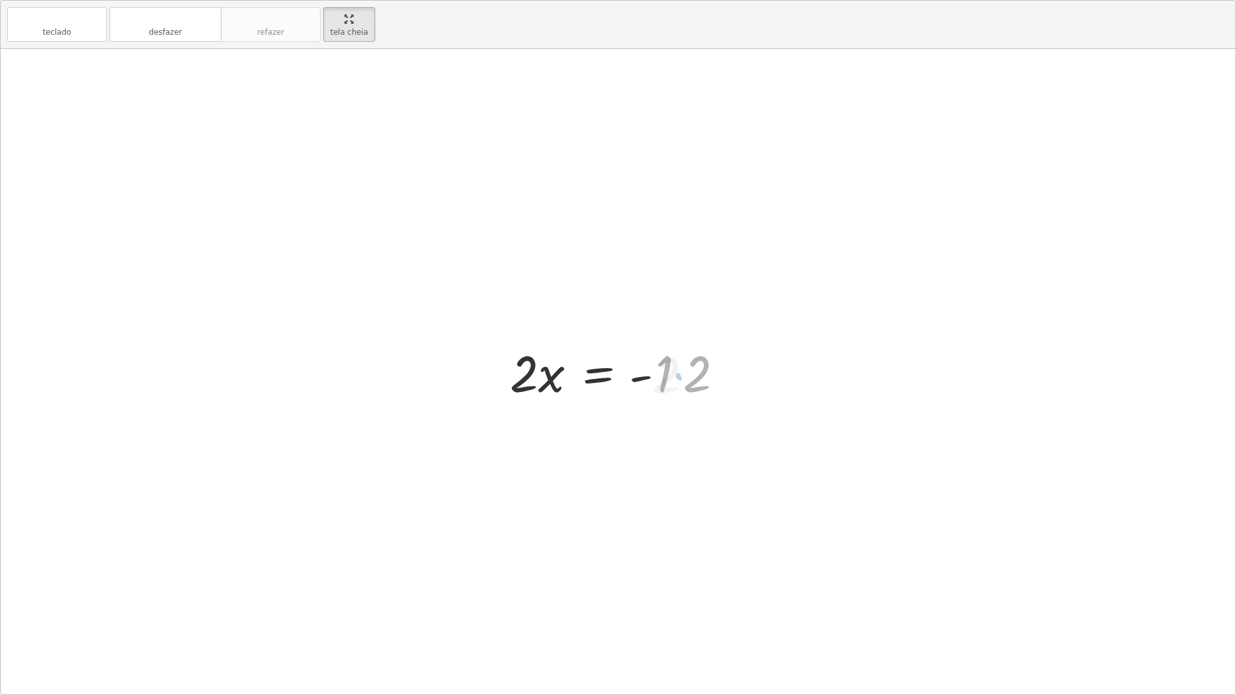
click at [678, 376] on div at bounding box center [607, 372] width 209 height 66
drag, startPoint x: 676, startPoint y: 376, endPoint x: 478, endPoint y: 385, distance: 199.1
click at [738, 382] on div at bounding box center [622, 372] width 377 height 66
click at [568, 382] on div at bounding box center [622, 372] width 259 height 66
click at [556, 379] on div at bounding box center [622, 372] width 259 height 66
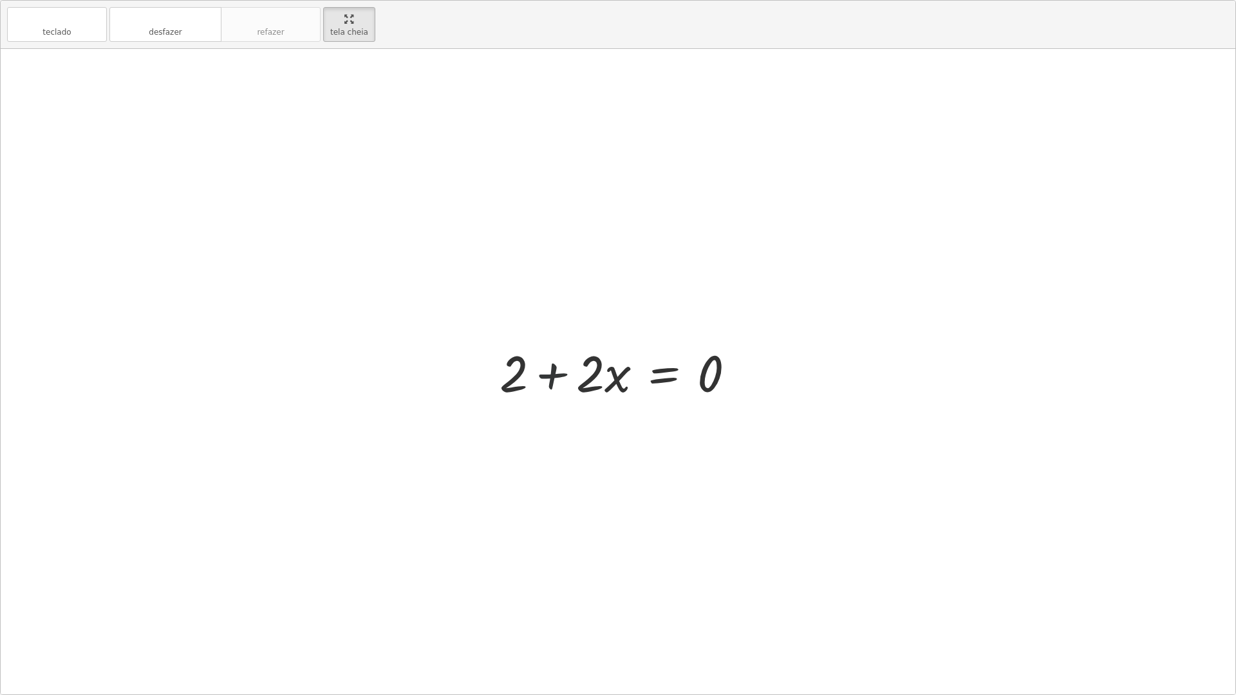
click at [541, 375] on div at bounding box center [622, 372] width 259 height 66
drag, startPoint x: 501, startPoint y: 389, endPoint x: 705, endPoint y: 394, distance: 204.1
click at [705, 394] on div at bounding box center [622, 372] width 259 height 66
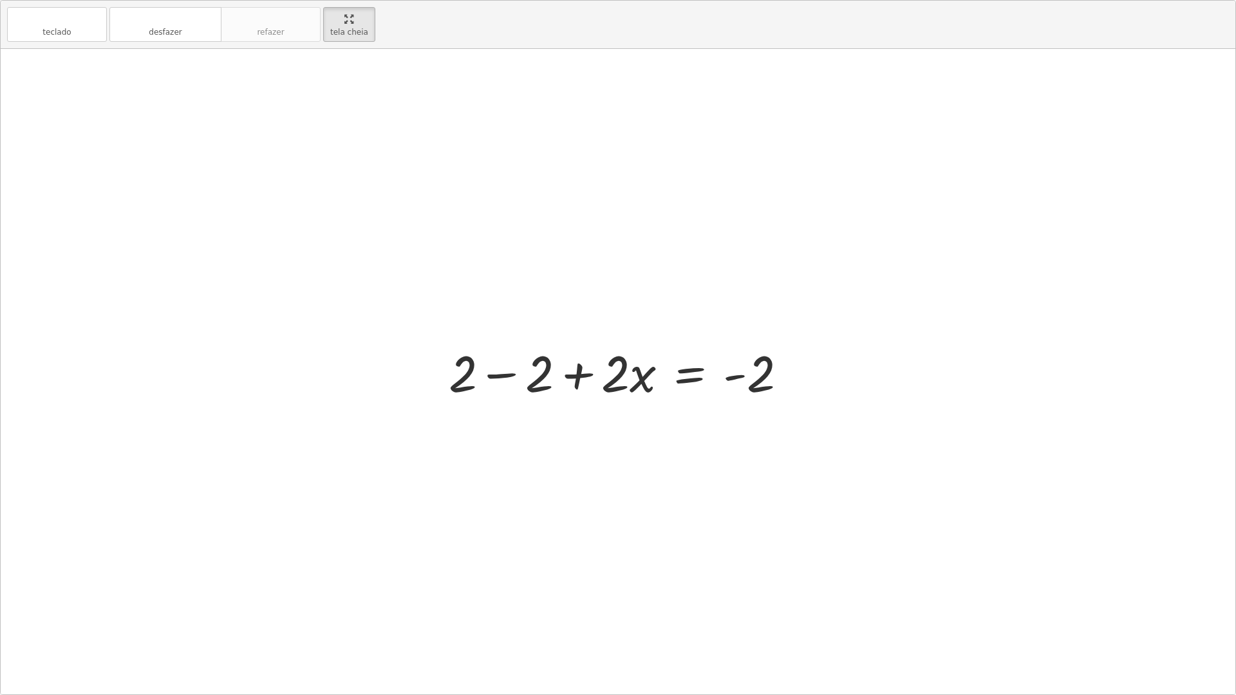
click at [696, 378] on div at bounding box center [623, 372] width 362 height 66
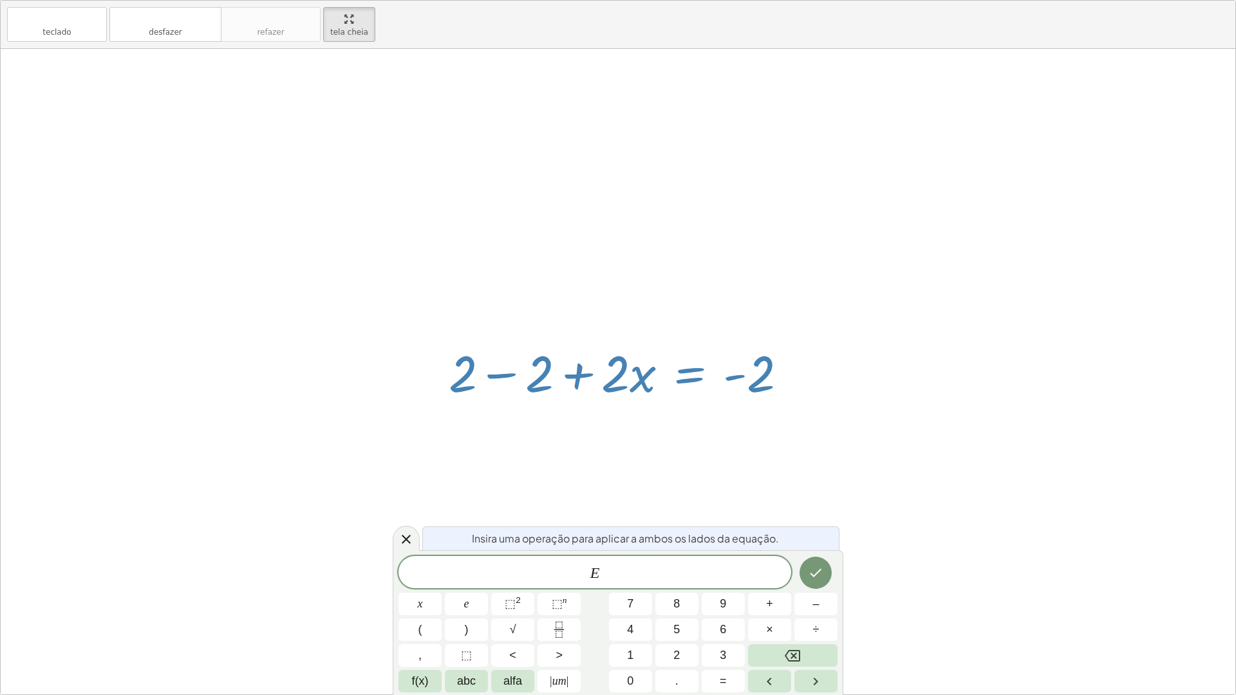
click at [736, 380] on div at bounding box center [623, 372] width 362 height 66
click at [736, 379] on div at bounding box center [623, 372] width 362 height 66
drag, startPoint x: 740, startPoint y: 393, endPoint x: 897, endPoint y: 553, distance: 224.4
click at [897, 551] on div "· 5 · ( + x + 1 ) = + · 3 · x + 3 · 5 · ( + x + 1 ) = + 3 + · 3 · x · ( + x + 1…" at bounding box center [618, 371] width 1234 height 645
click at [813, 561] on button "Feito" at bounding box center [815, 573] width 32 height 32
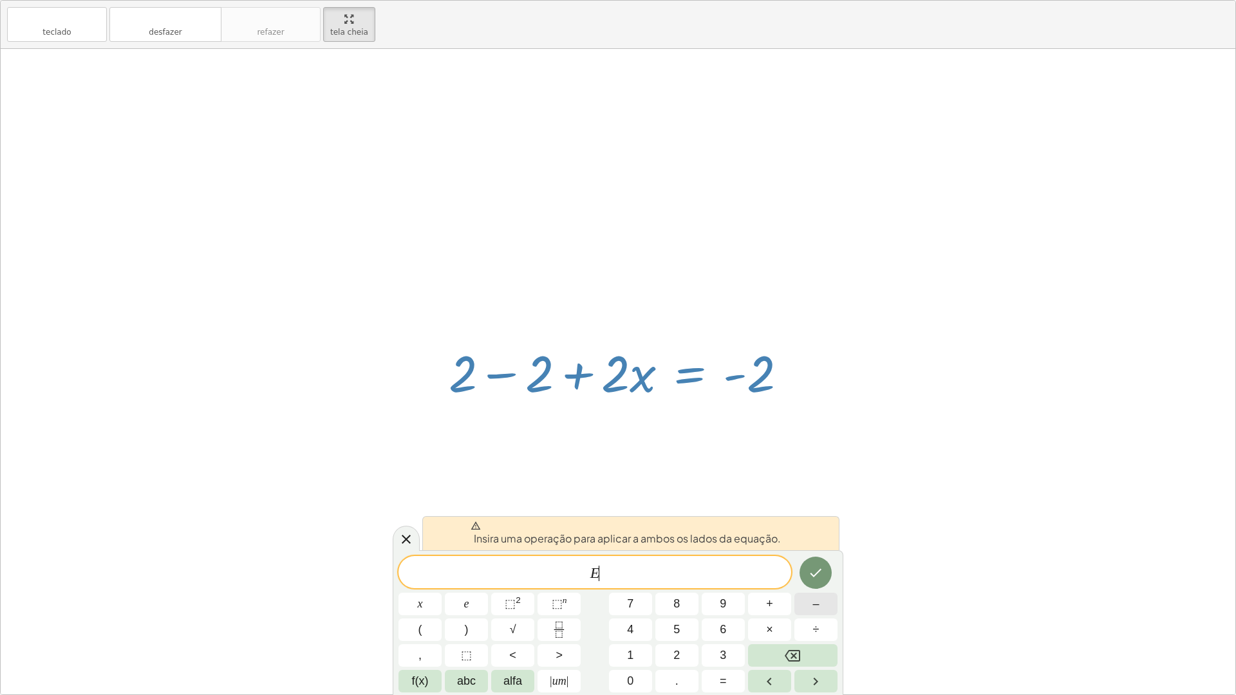
click at [827, 574] on button "–" at bounding box center [815, 604] width 43 height 23
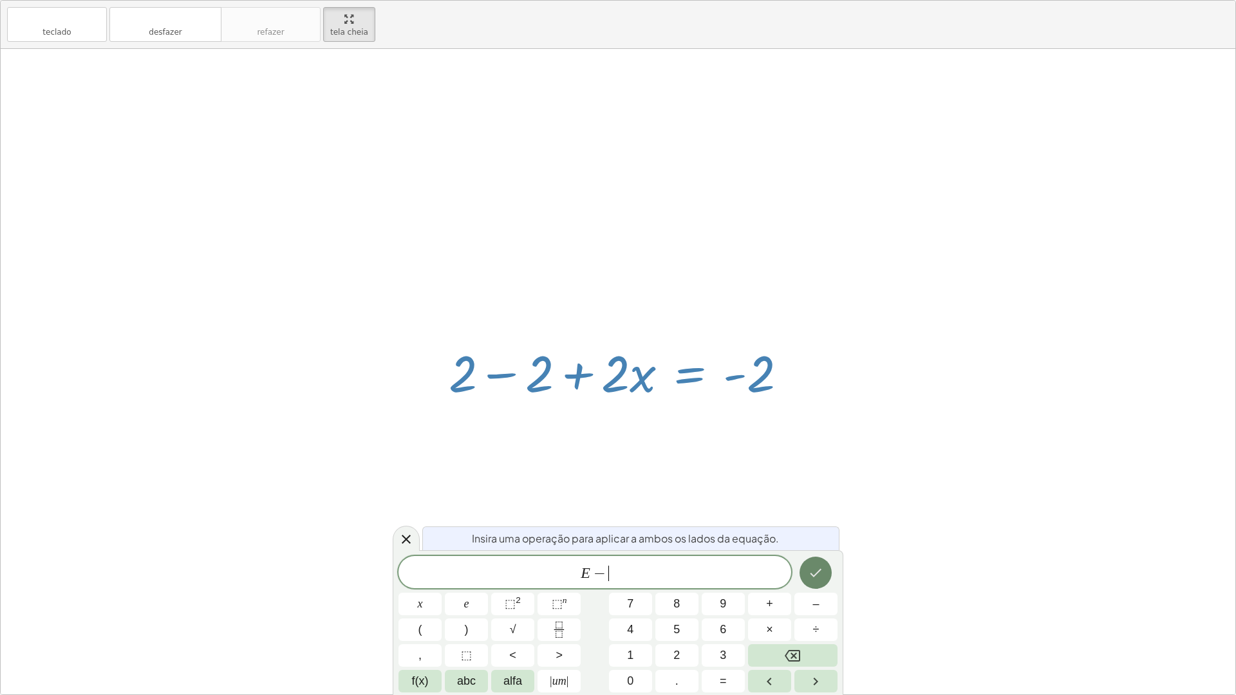
click at [814, 574] on button "Feito" at bounding box center [815, 573] width 32 height 32
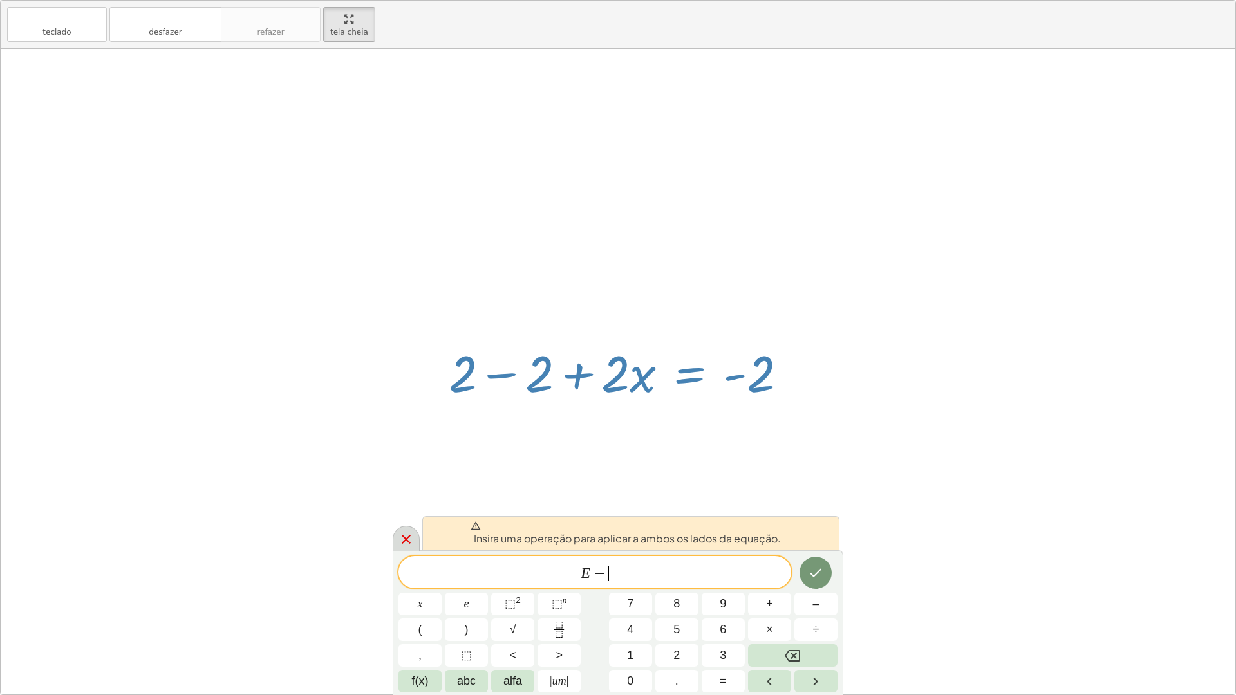
click at [402, 537] on icon at bounding box center [405, 539] width 15 height 15
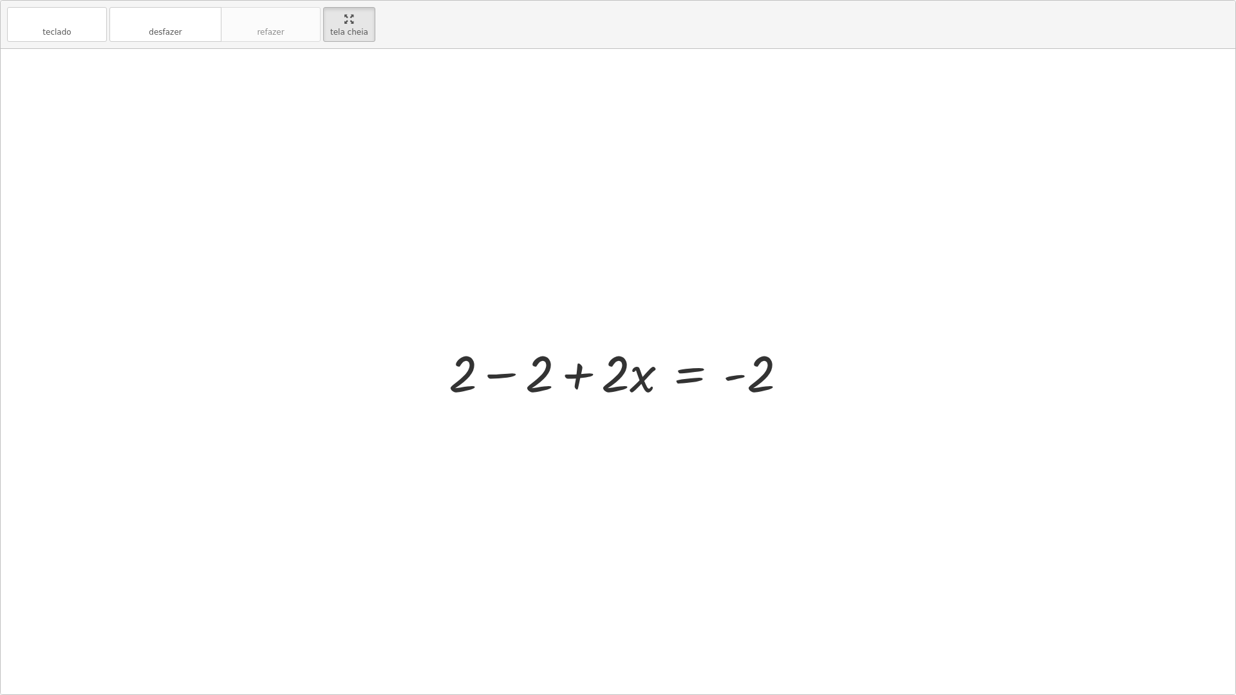
click at [518, 401] on div at bounding box center [623, 372] width 362 height 66
click at [518, 395] on div at bounding box center [618, 371] width 1234 height 645
click at [667, 387] on div at bounding box center [622, 372] width 209 height 66
click at [665, 382] on div at bounding box center [622, 372] width 209 height 66
drag, startPoint x: 665, startPoint y: 377, endPoint x: 630, endPoint y: 343, distance: 49.2
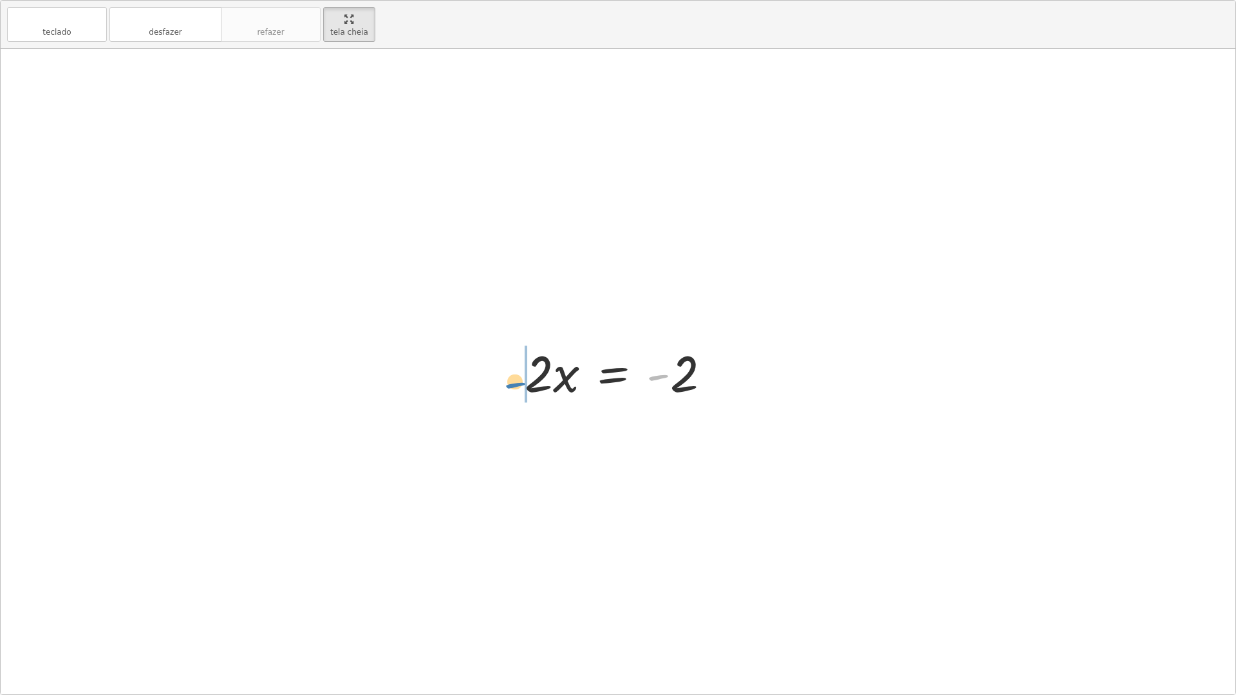
drag, startPoint x: 661, startPoint y: 383, endPoint x: 517, endPoint y: 391, distance: 144.4
click at [517, 391] on div "· 5 · ( + x + 1 ) = + · 3 · x + 3 · 5 · ( + x + 1 ) = + 3 + · 3 · x · ( + x + 1…" at bounding box center [617, 371] width 225 height 73
drag, startPoint x: 555, startPoint y: 385, endPoint x: 575, endPoint y: 384, distance: 19.4
click at [556, 385] on div at bounding box center [622, 372] width 209 height 66
drag, startPoint x: 588, startPoint y: 382, endPoint x: 685, endPoint y: 373, distance: 97.6
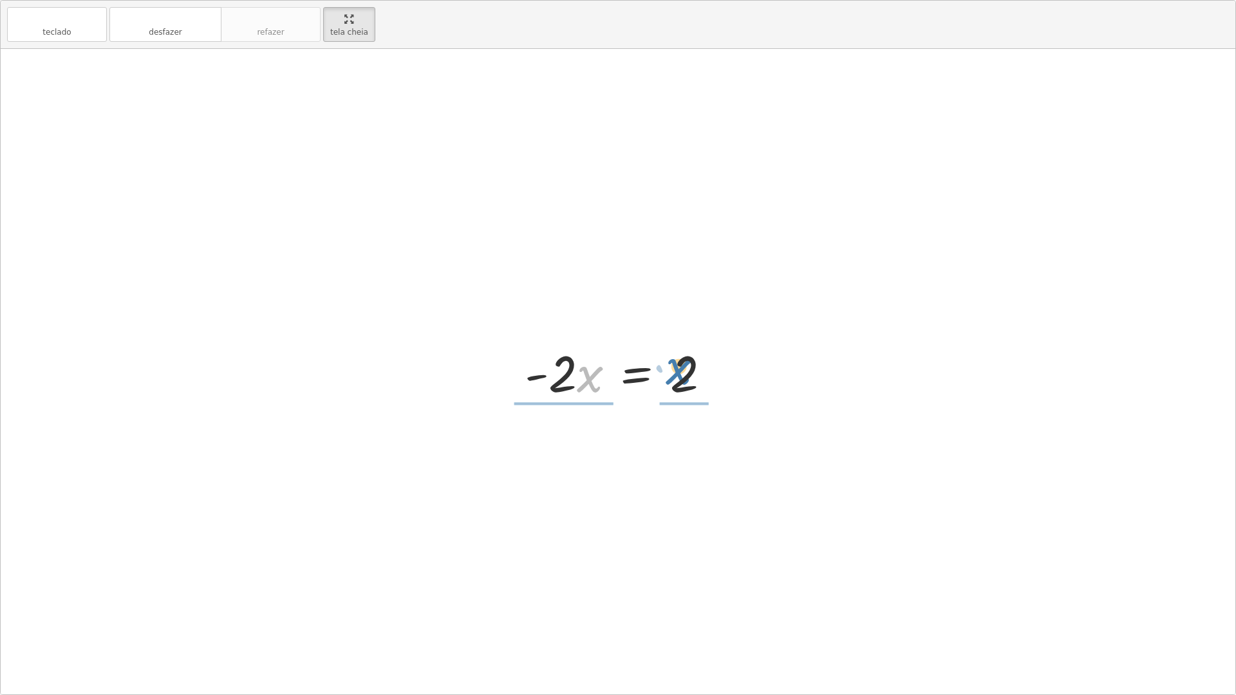
click at [685, 373] on div at bounding box center [622, 372] width 209 height 66
click at [676, 401] on div at bounding box center [623, 371] width 216 height 99
drag, startPoint x: 677, startPoint y: 400, endPoint x: 573, endPoint y: 404, distance: 104.3
click at [575, 404] on div at bounding box center [623, 371] width 216 height 99
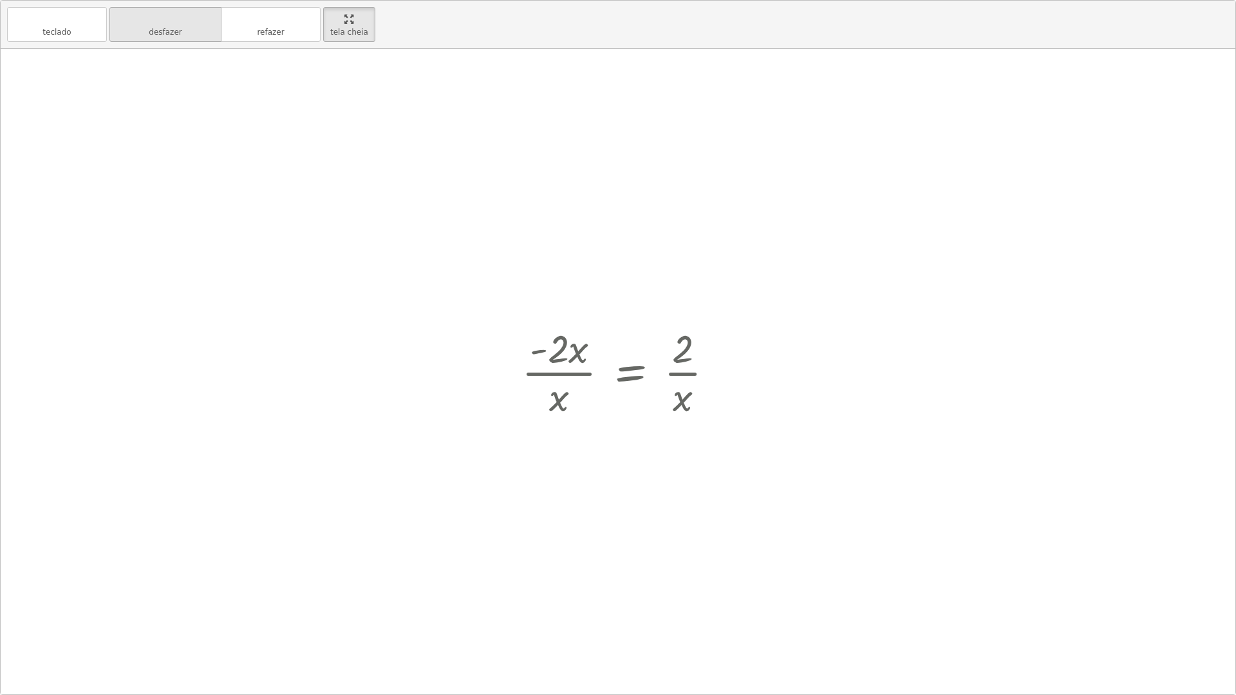
click at [118, 12] on icon "desfazer" at bounding box center [165, 19] width 98 height 15
click at [118, 15] on font "desfazer" at bounding box center [165, 19] width 98 height 12
drag, startPoint x: 589, startPoint y: 342, endPoint x: 580, endPoint y: 387, distance: 46.6
click at [588, 347] on div at bounding box center [622, 372] width 209 height 66
drag, startPoint x: 580, startPoint y: 394, endPoint x: 581, endPoint y: 378, distance: 15.5
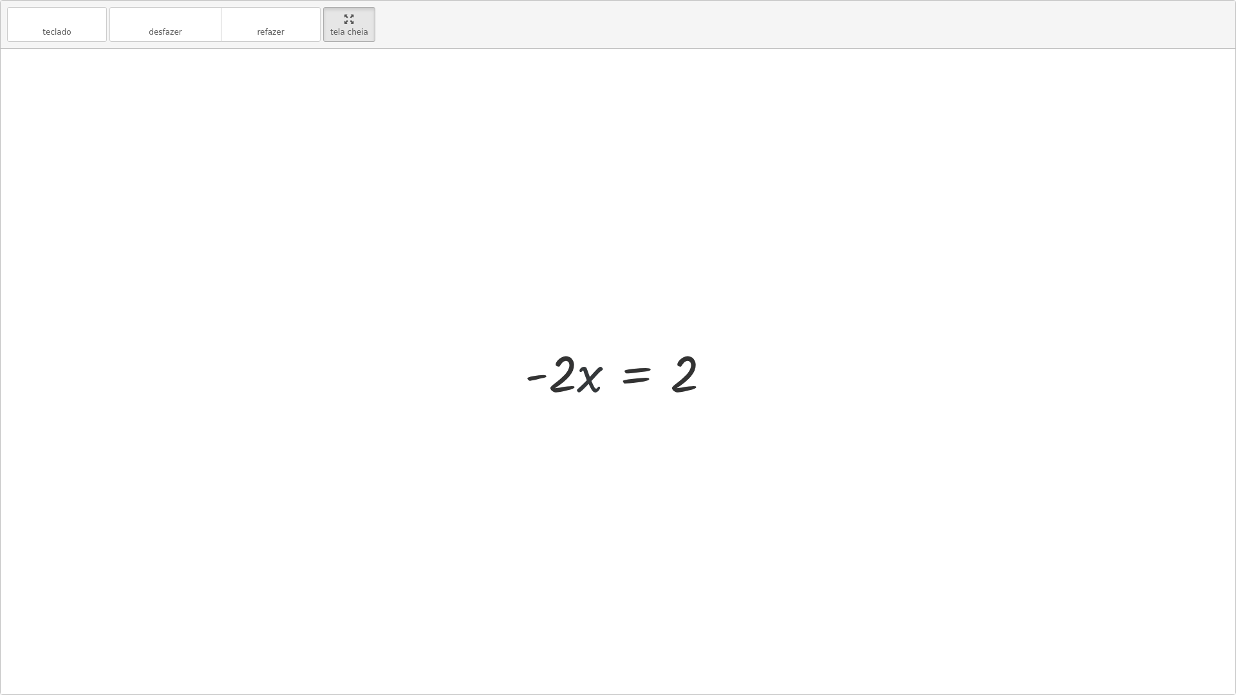
click at [582, 386] on div at bounding box center [622, 372] width 209 height 66
click at [581, 378] on div at bounding box center [622, 372] width 209 height 66
click at [585, 380] on div at bounding box center [622, 372] width 209 height 66
click at [586, 382] on div at bounding box center [622, 372] width 209 height 66
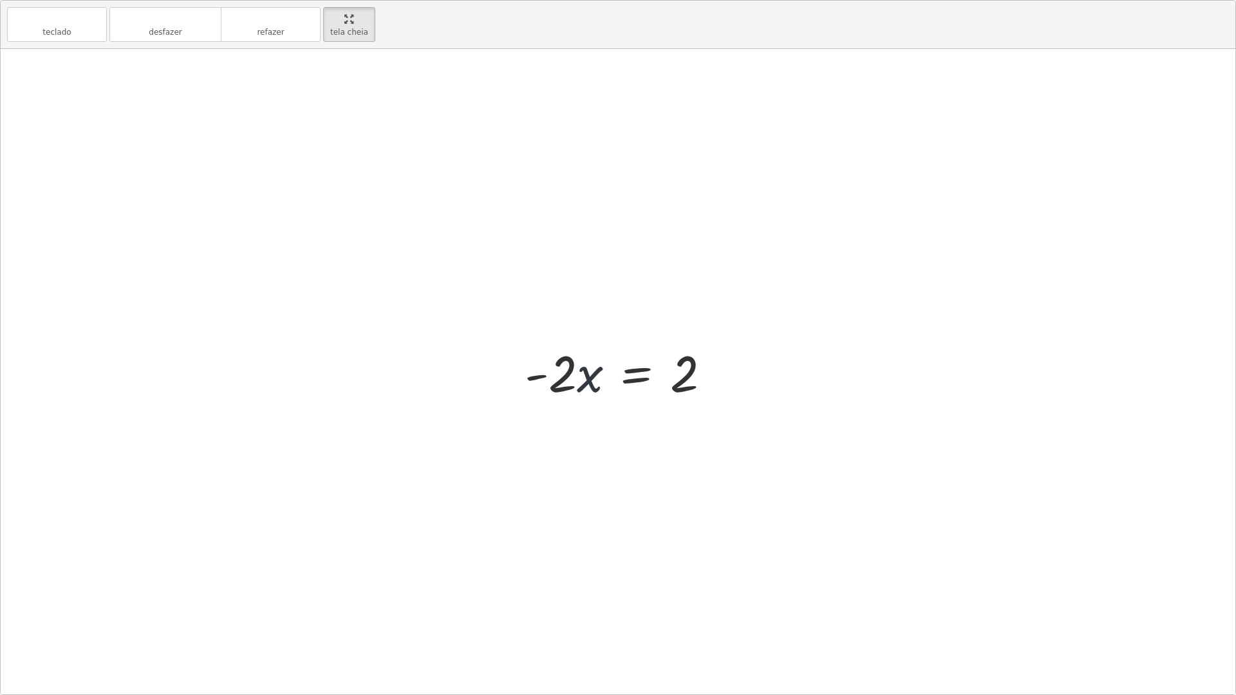
click at [587, 382] on div at bounding box center [622, 372] width 209 height 66
click at [588, 382] on div at bounding box center [622, 372] width 209 height 66
drag, startPoint x: 588, startPoint y: 382, endPoint x: 594, endPoint y: 389, distance: 9.6
click at [595, 389] on div at bounding box center [622, 372] width 209 height 66
drag, startPoint x: 685, startPoint y: 387, endPoint x: 562, endPoint y: 436, distance: 131.5
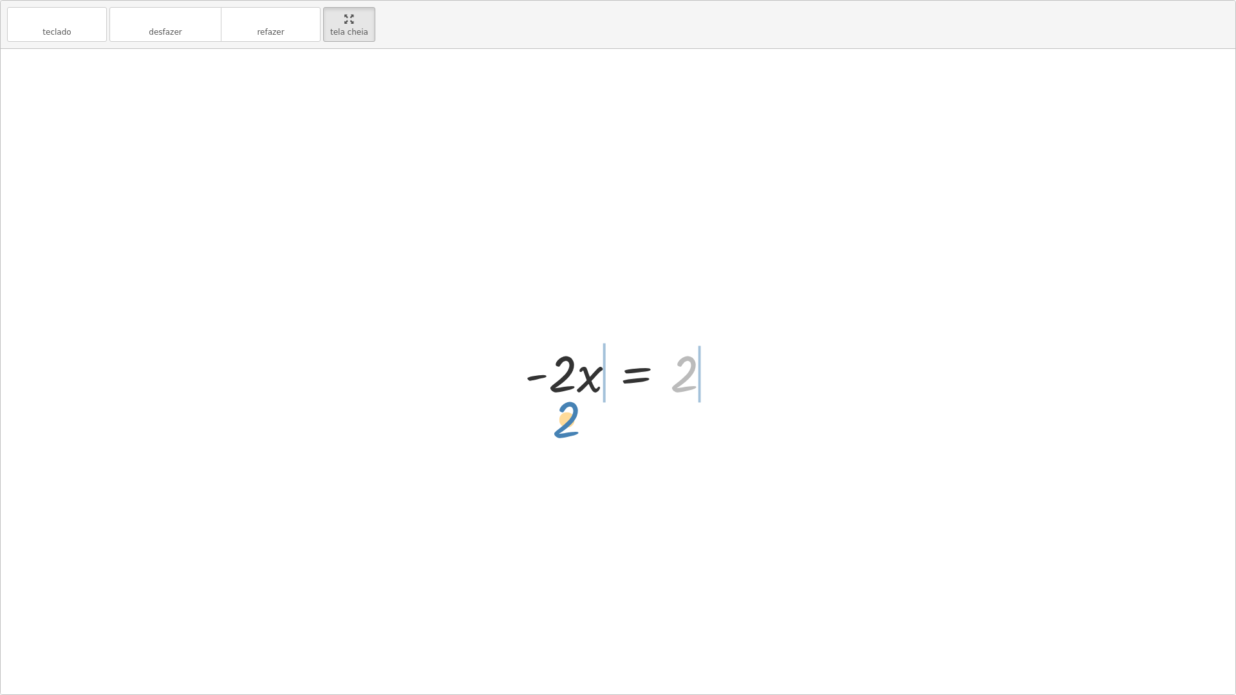
click at [568, 432] on div "· 5 · ( + x + 1 ) = + · 3 · x + 3 · 5 · ( + x + 1 ) = + 3 + · 3 · x · ( + x + 1…" at bounding box center [618, 371] width 1234 height 645
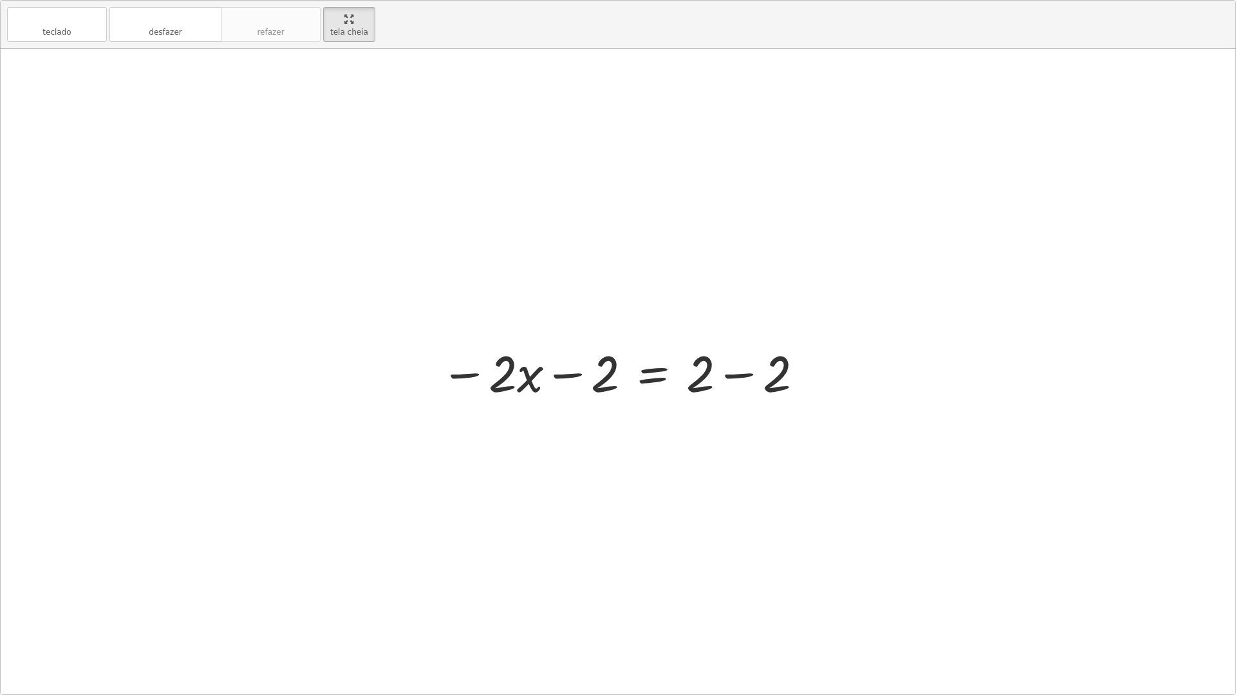
drag, startPoint x: 730, startPoint y: 364, endPoint x: 722, endPoint y: 373, distance: 11.4
click at [727, 369] on div at bounding box center [622, 372] width 377 height 66
click at [721, 375] on div at bounding box center [583, 372] width 299 height 66
click at [721, 377] on div at bounding box center [583, 372] width 299 height 66
click at [721, 378] on div at bounding box center [583, 372] width 299 height 66
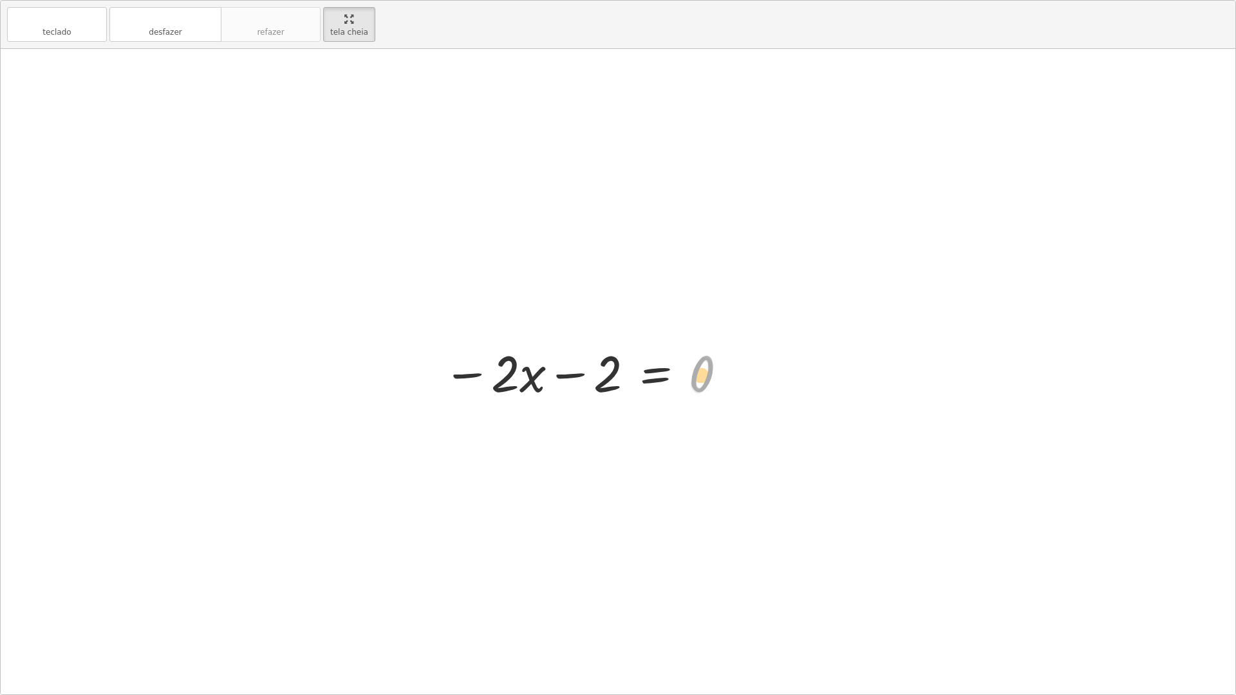
drag, startPoint x: 704, startPoint y: 387, endPoint x: 653, endPoint y: 373, distance: 53.4
click at [692, 387] on div at bounding box center [585, 372] width 299 height 66
click at [655, 377] on div at bounding box center [623, 372] width 299 height 66
click at [655, 378] on div at bounding box center [623, 372] width 299 height 66
drag, startPoint x: 750, startPoint y: 404, endPoint x: 726, endPoint y: 384, distance: 30.7
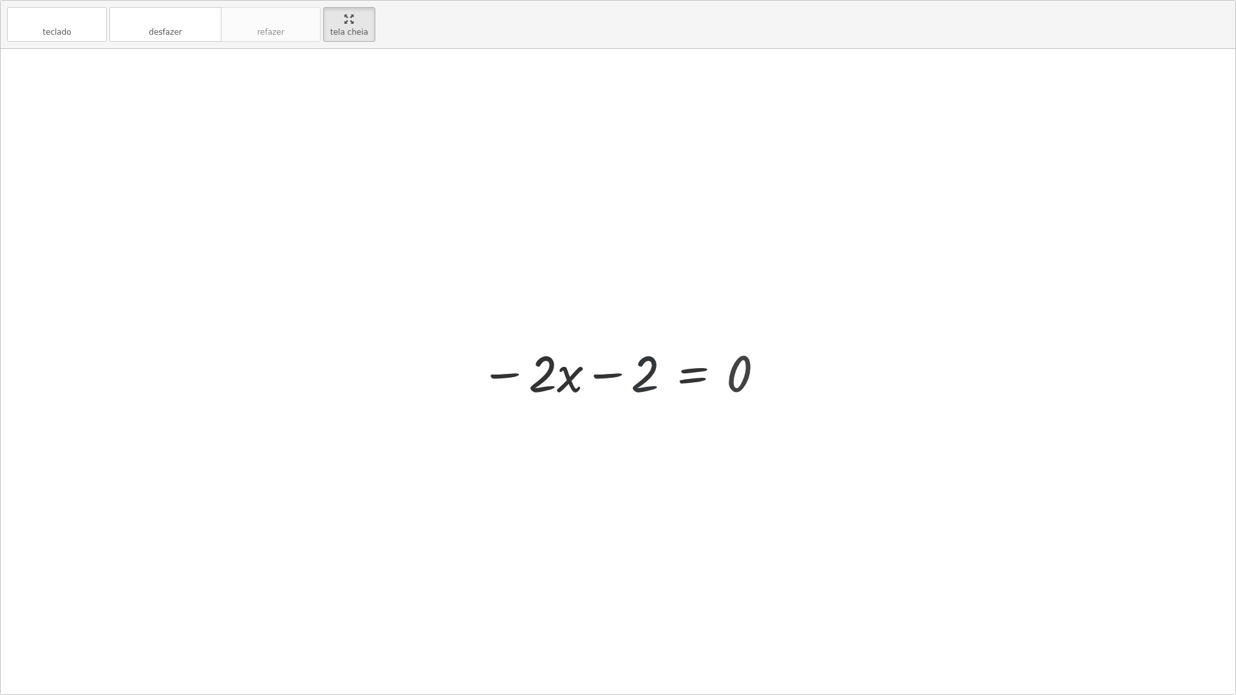
click at [741, 394] on div at bounding box center [623, 372] width 299 height 66
click at [727, 384] on div at bounding box center [623, 372] width 299 height 66
drag, startPoint x: 725, startPoint y: 389, endPoint x: 634, endPoint y: 389, distance: 91.4
click at [634, 389] on div at bounding box center [623, 372] width 299 height 66
click at [615, 374] on div at bounding box center [623, 372] width 446 height 66
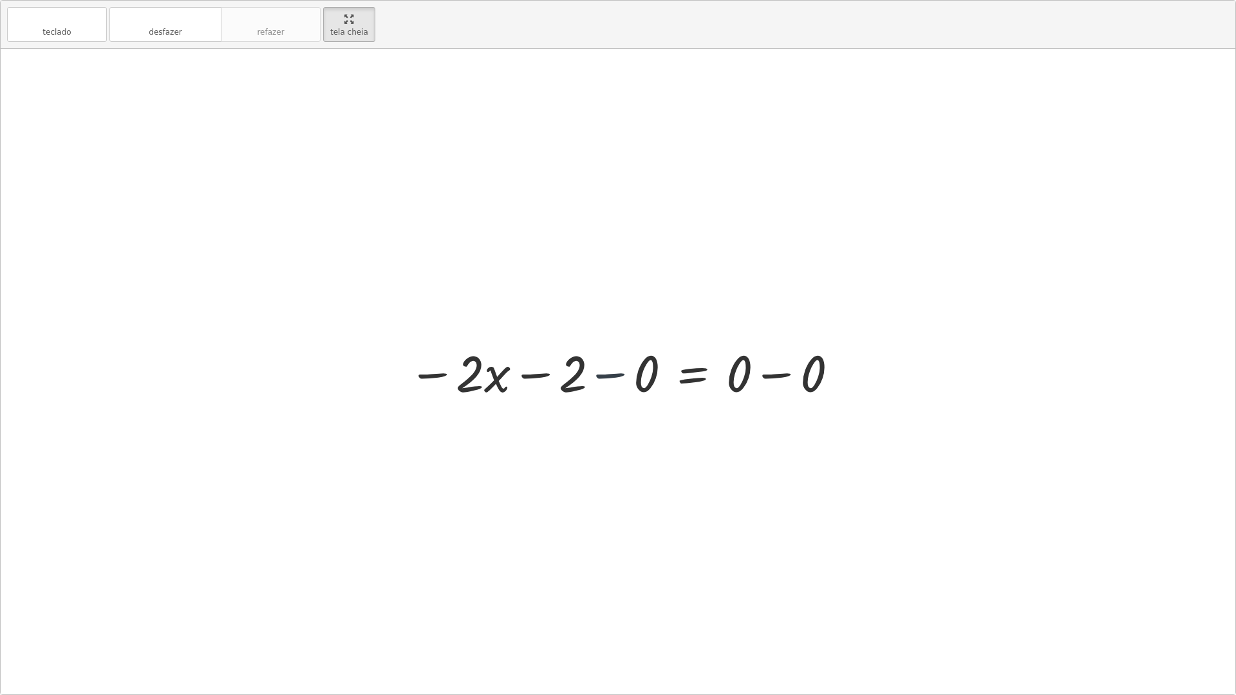
drag, startPoint x: 622, startPoint y: 376, endPoint x: 697, endPoint y: 381, distance: 74.8
click at [652, 376] on div at bounding box center [660, 372] width 372 height 66
click at [763, 377] on div at bounding box center [660, 372] width 372 height 66
click at [763, 377] on div at bounding box center [623, 372] width 299 height 66
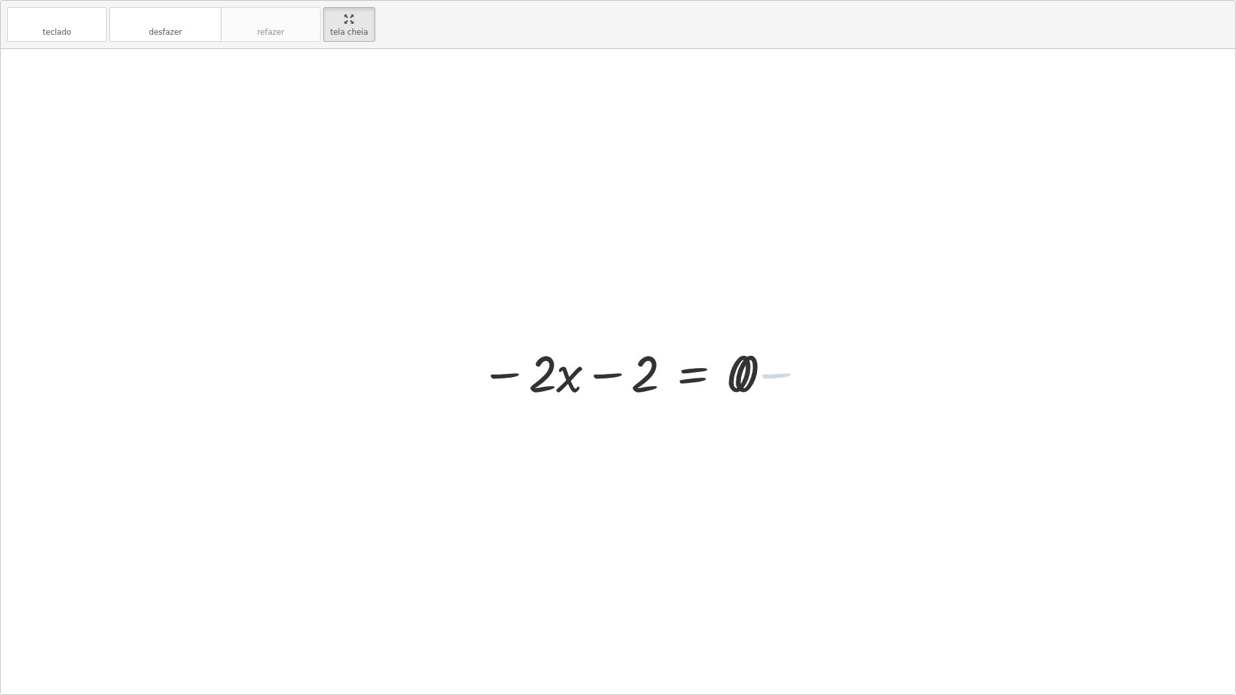
click at [761, 377] on div at bounding box center [623, 372] width 299 height 66
drag, startPoint x: 492, startPoint y: 371, endPoint x: 574, endPoint y: 380, distance: 82.8
click at [574, 380] on div at bounding box center [623, 372] width 299 height 66
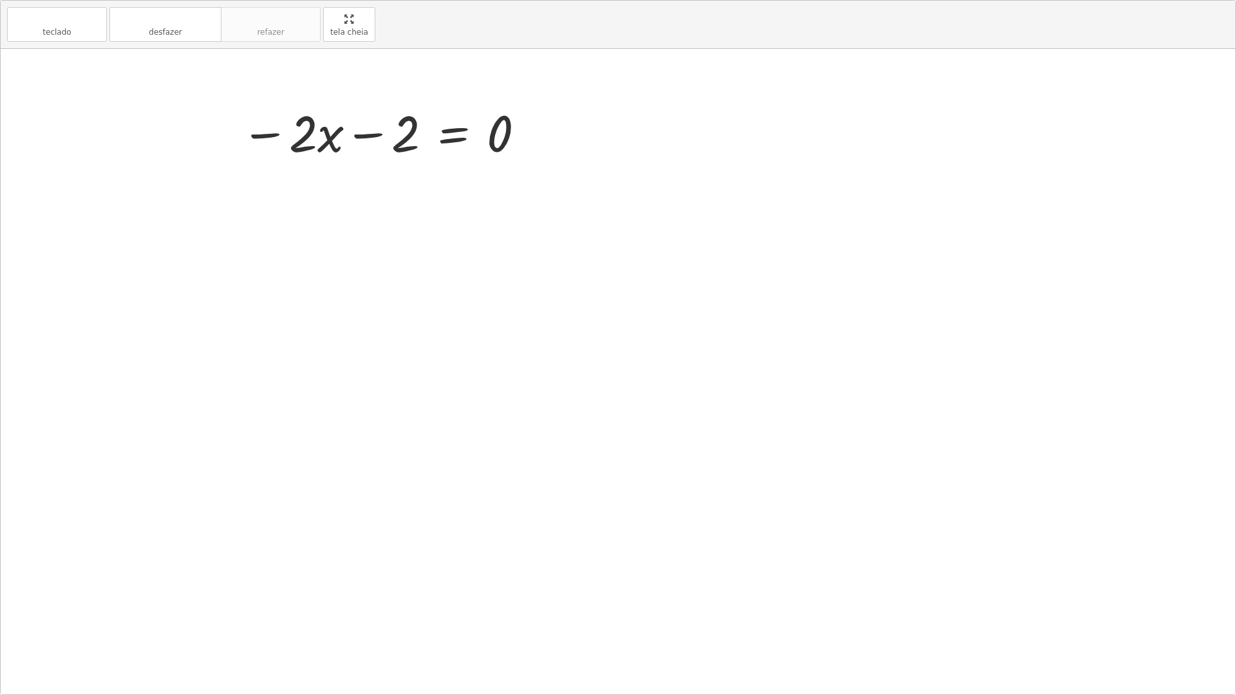
drag, startPoint x: 347, startPoint y: 41, endPoint x: 347, endPoint y: -48, distance: 88.8
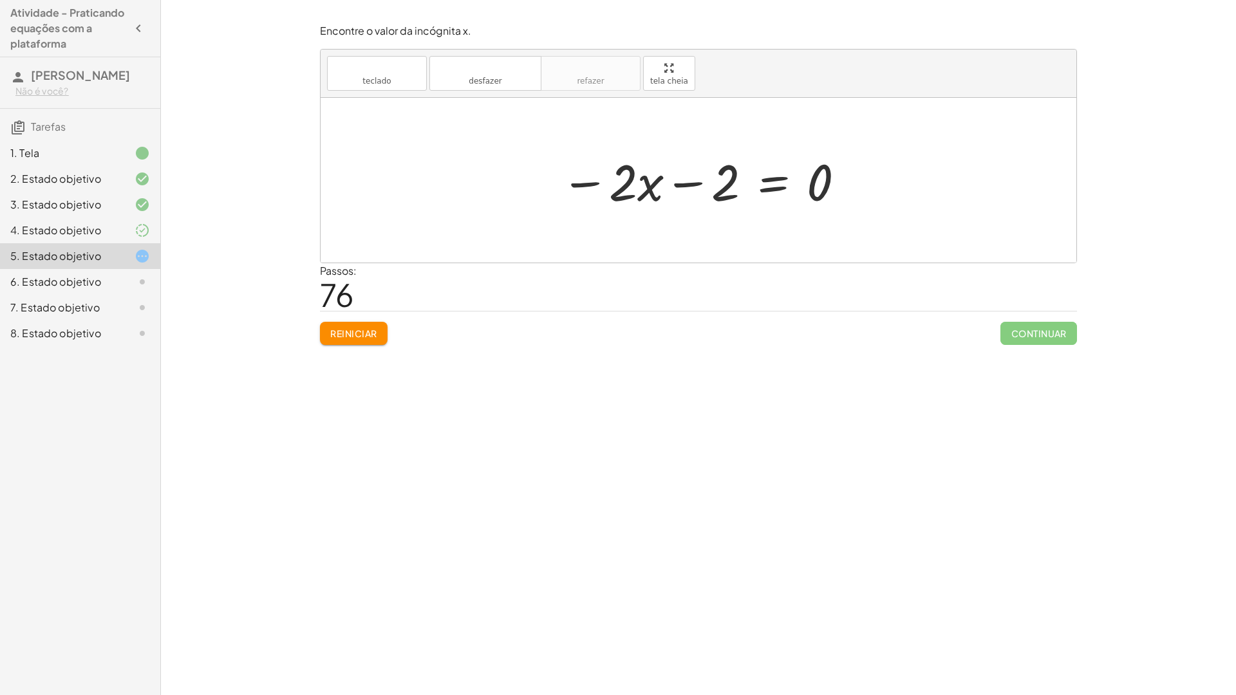
click at [347, 0] on html "Atividade - Praticando equações com a plataforma izabella lorrany Não é você? T…" at bounding box center [618, 347] width 1236 height 695
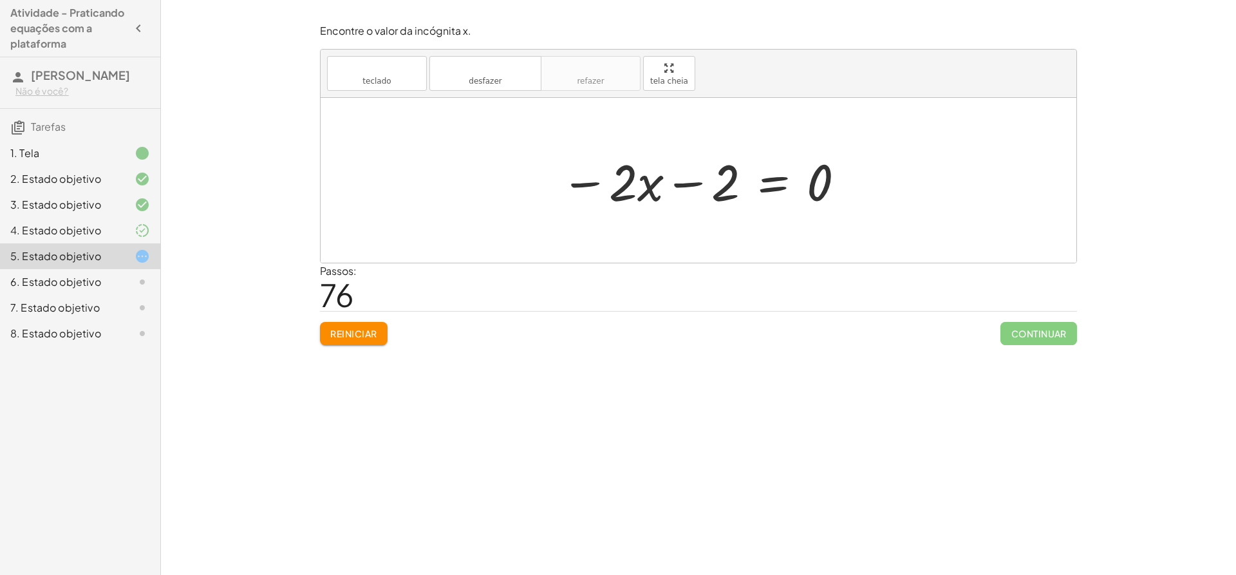
click at [373, 330] on font "Reiniciar" at bounding box center [353, 334] width 46 height 12
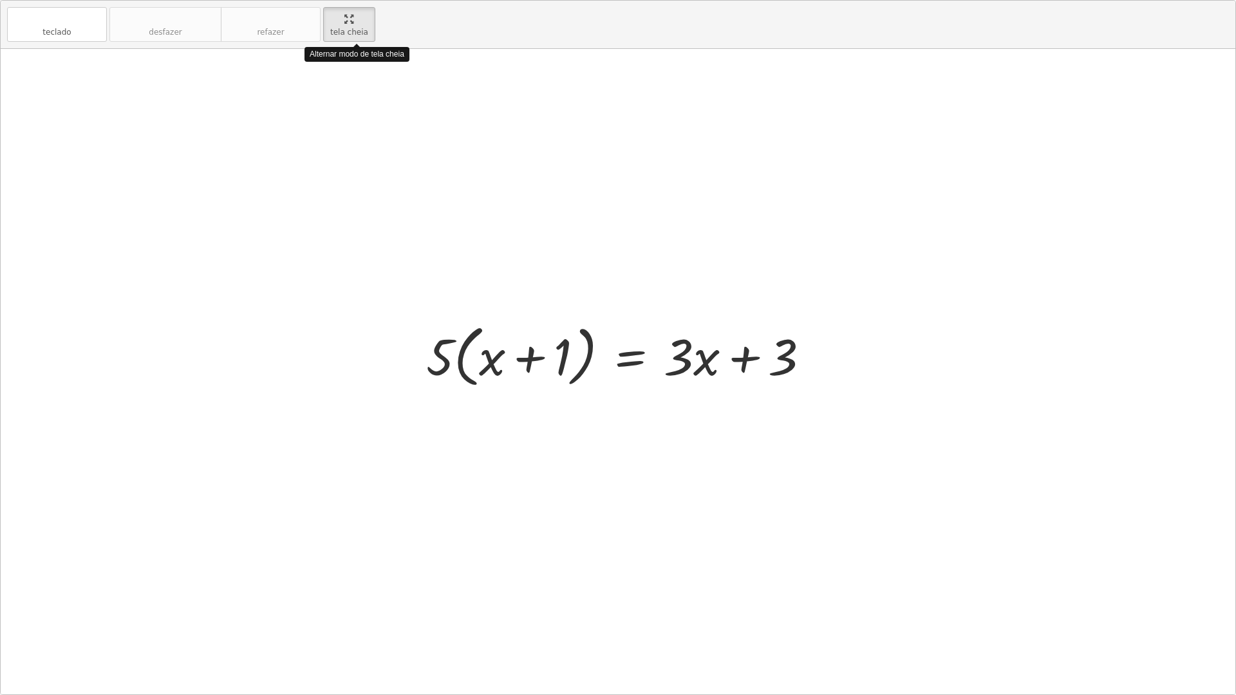
click at [658, 172] on div "teclado teclado desfazer desfazer refazer refazer tela cheia Alternar modo de t…" at bounding box center [618, 348] width 1234 height 694
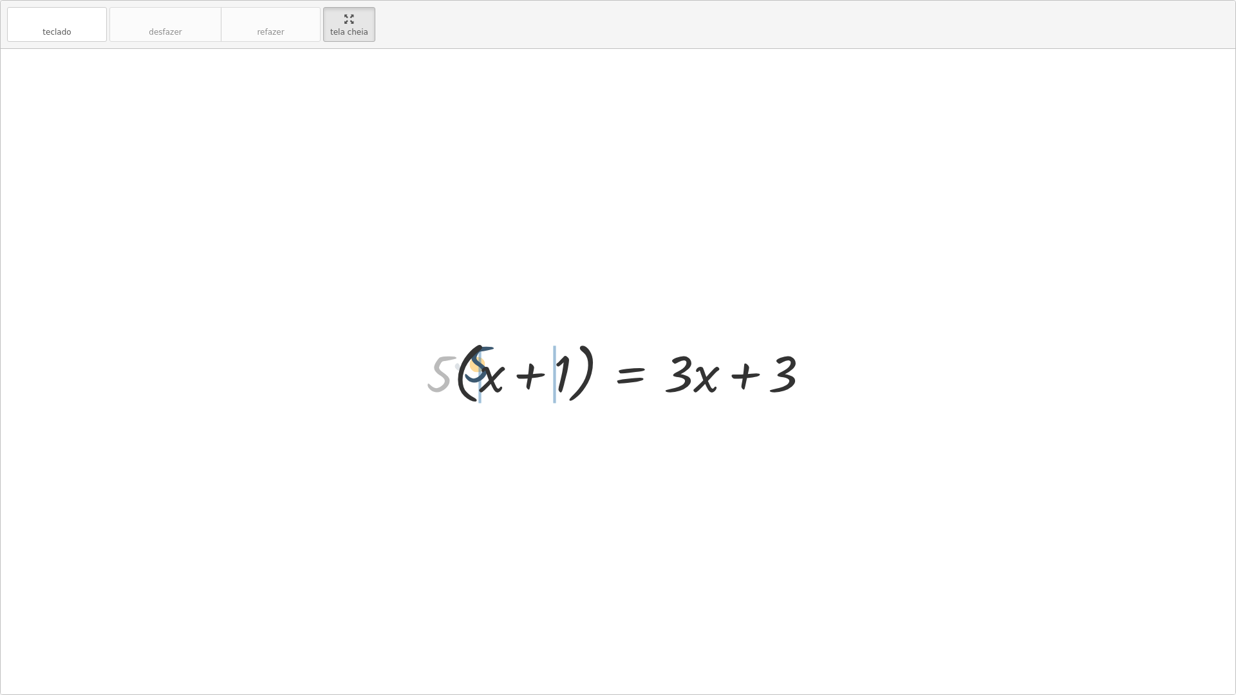
drag, startPoint x: 439, startPoint y: 366, endPoint x: 482, endPoint y: 355, distance: 44.5
click at [482, 355] on div at bounding box center [623, 372] width 407 height 74
click at [544, 381] on div at bounding box center [622, 372] width 395 height 66
click at [576, 344] on div at bounding box center [622, 372] width 395 height 66
click at [568, 373] on div at bounding box center [638, 372] width 366 height 66
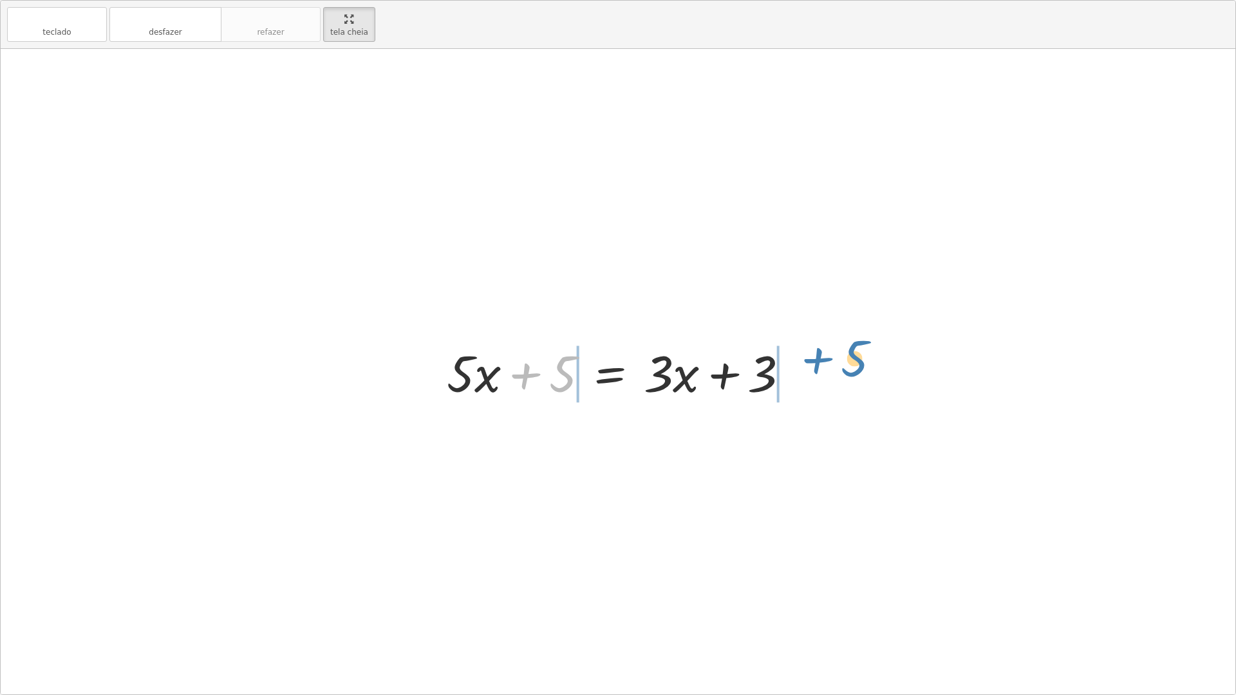
drag, startPoint x: 538, startPoint y: 374, endPoint x: 829, endPoint y: 358, distance: 291.3
click at [829, 358] on div "· 5 · ( + x + 1 ) = + · 3 · x + 3 + · 5 · x + · 5 · 1 = + · 3 · x + 3 + 5 + x +…" at bounding box center [618, 371] width 1234 height 645
click at [522, 378] on div at bounding box center [622, 372] width 517 height 66
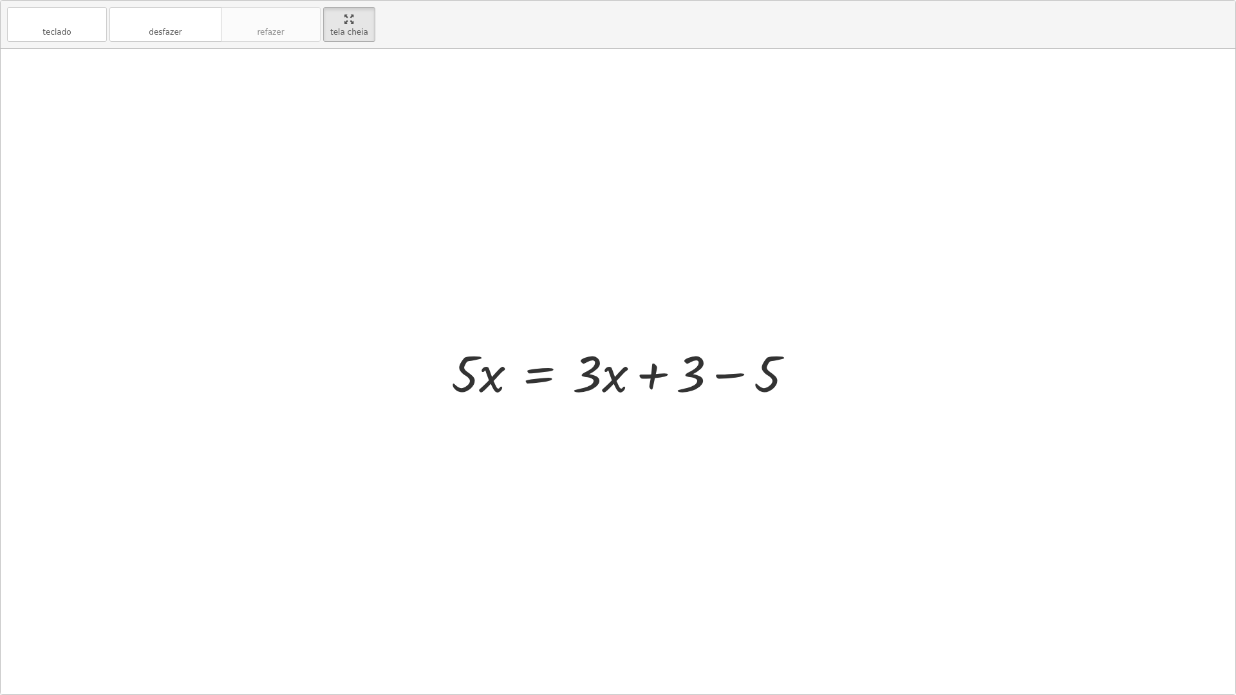
click at [802, 381] on div at bounding box center [628, 372] width 366 height 66
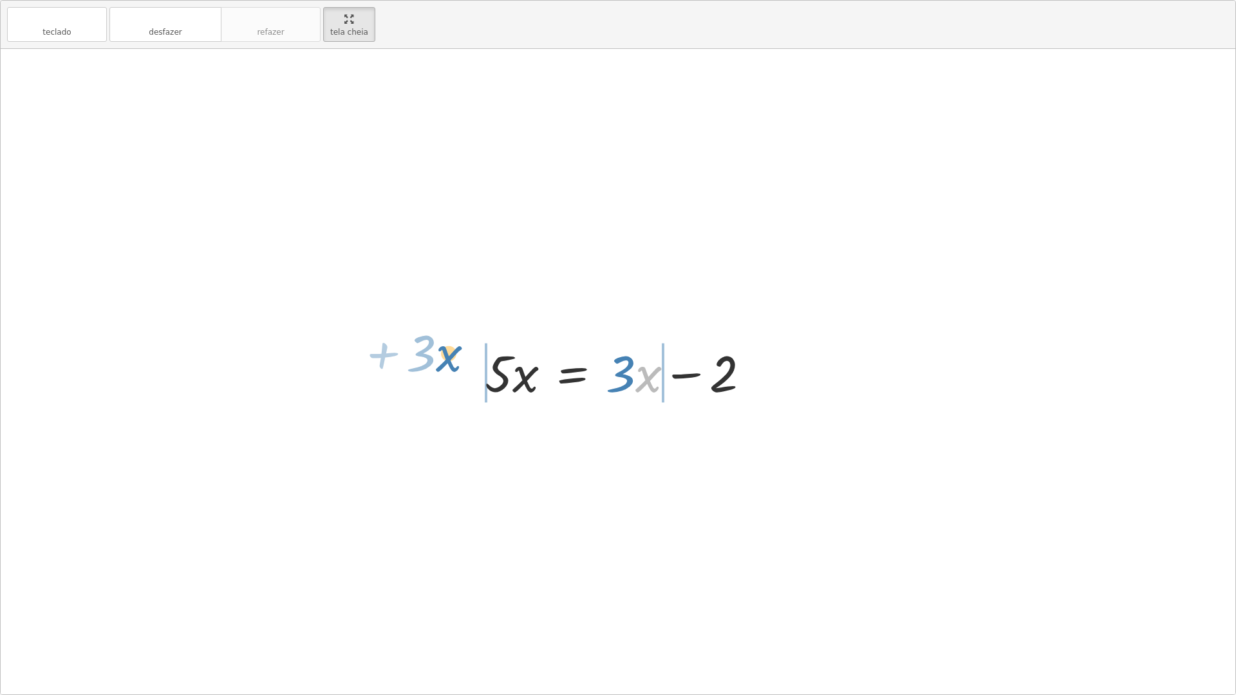
drag, startPoint x: 636, startPoint y: 376, endPoint x: 437, endPoint y: 356, distance: 200.6
click at [437, 356] on div "· 5 · ( + x + 1 ) = + · 3 · x + 3 + · 5 · x + · 5 · 1 = + · 3 · x + 3 + · 5 · x…" at bounding box center [618, 371] width 1234 height 645
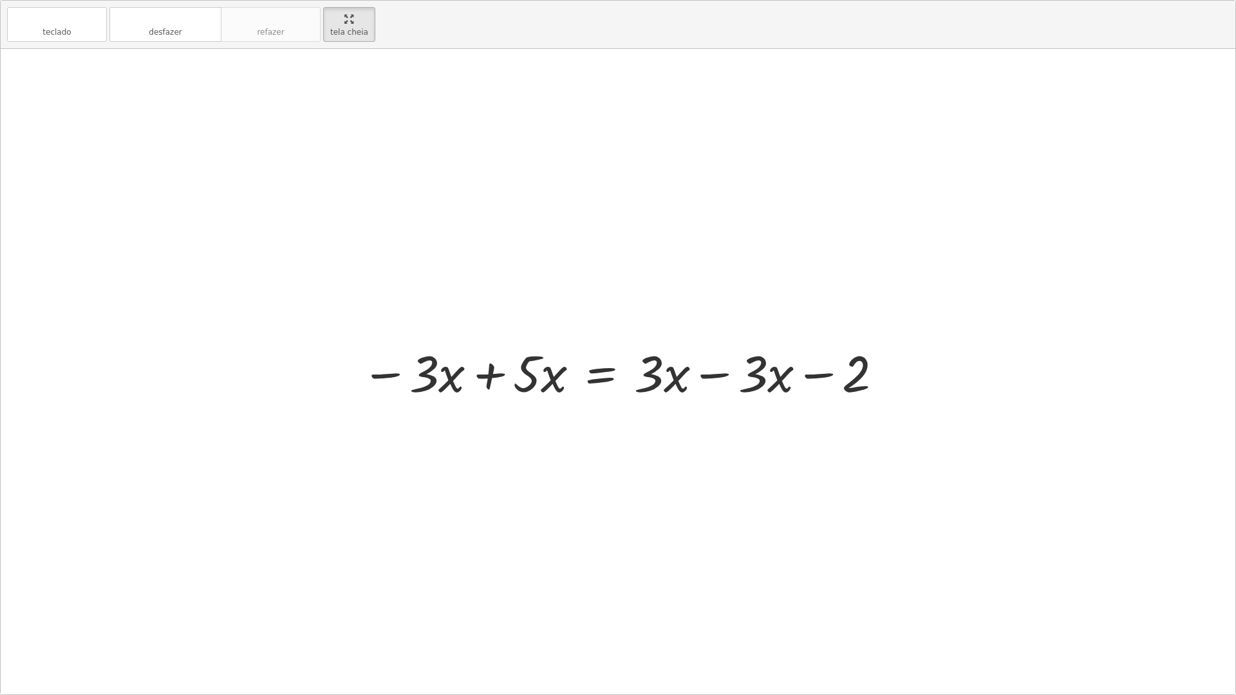
click at [711, 373] on div at bounding box center [623, 372] width 536 height 66
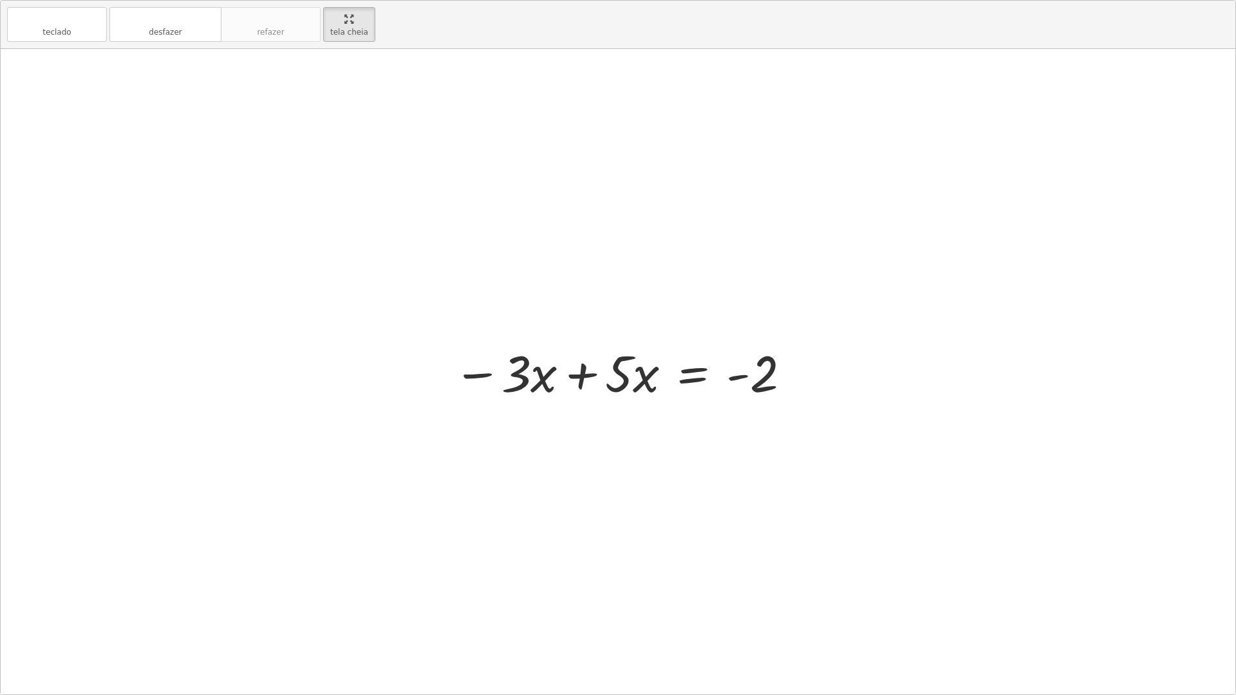
click at [551, 376] on div at bounding box center [622, 372] width 351 height 66
click at [623, 366] on div at bounding box center [622, 372] width 351 height 66
click at [597, 371] on div at bounding box center [622, 372] width 351 height 66
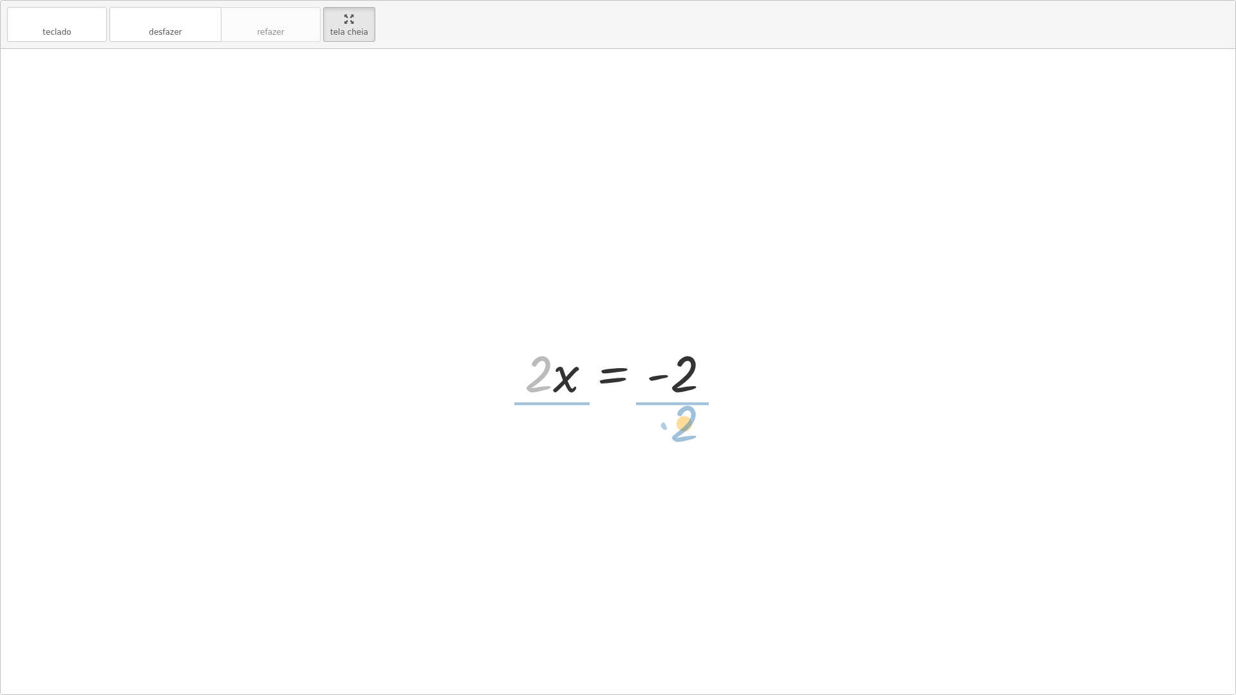
drag, startPoint x: 541, startPoint y: 373, endPoint x: 687, endPoint y: 422, distance: 153.7
click at [535, 355] on div at bounding box center [622, 371] width 221 height 99
click at [535, 370] on div at bounding box center [622, 371] width 221 height 99
click at [697, 378] on div at bounding box center [637, 371] width 190 height 99
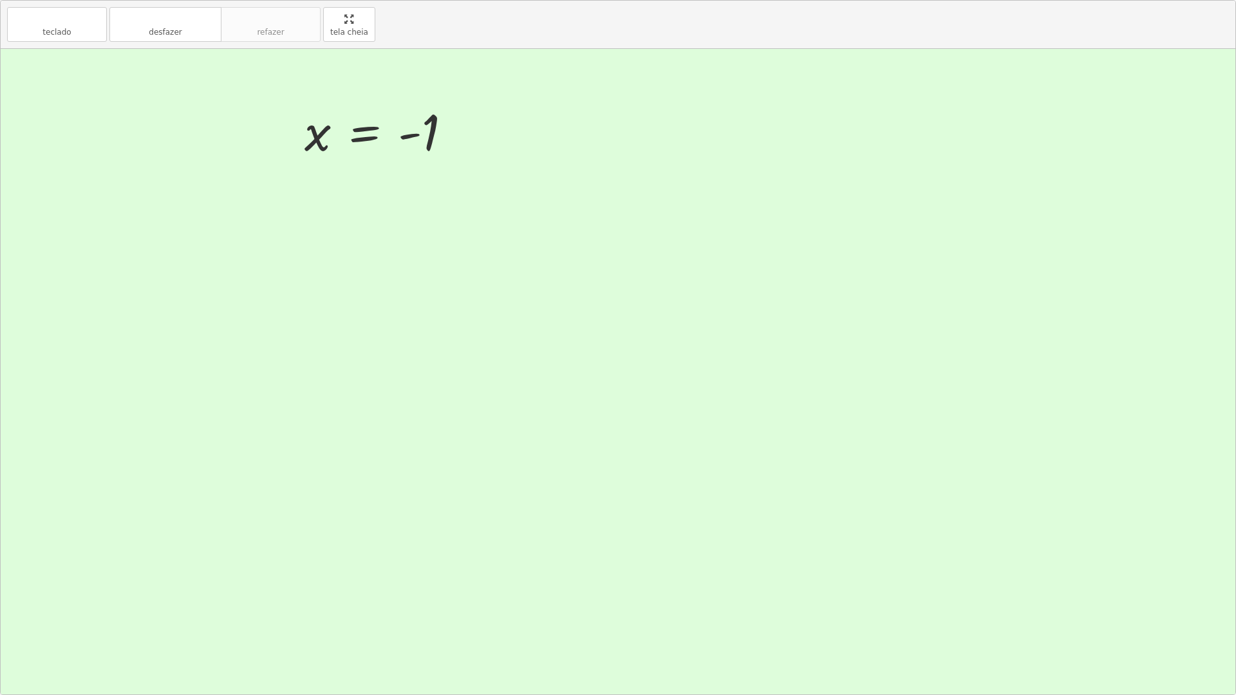
drag, startPoint x: 362, startPoint y: 19, endPoint x: 362, endPoint y: -70, distance: 88.8
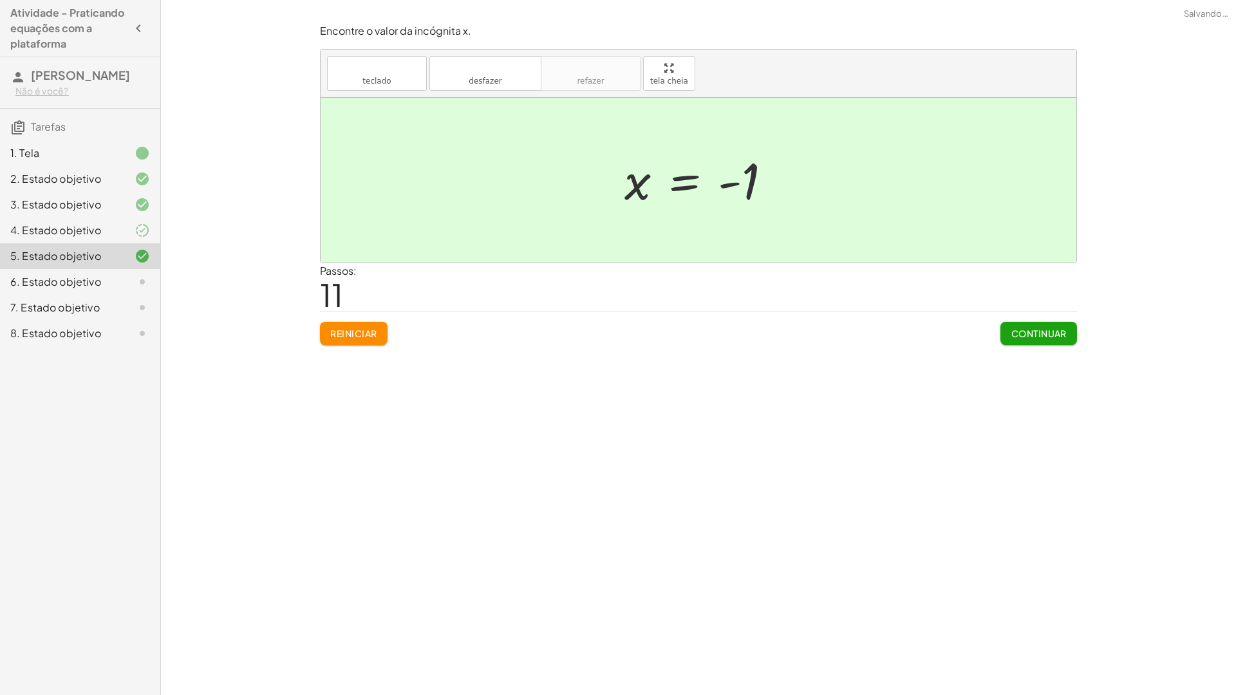
click at [362, 0] on html "Atividade - Praticando equações com a plataforma izabella lorrany Não é você? T…" at bounding box center [618, 347] width 1236 height 695
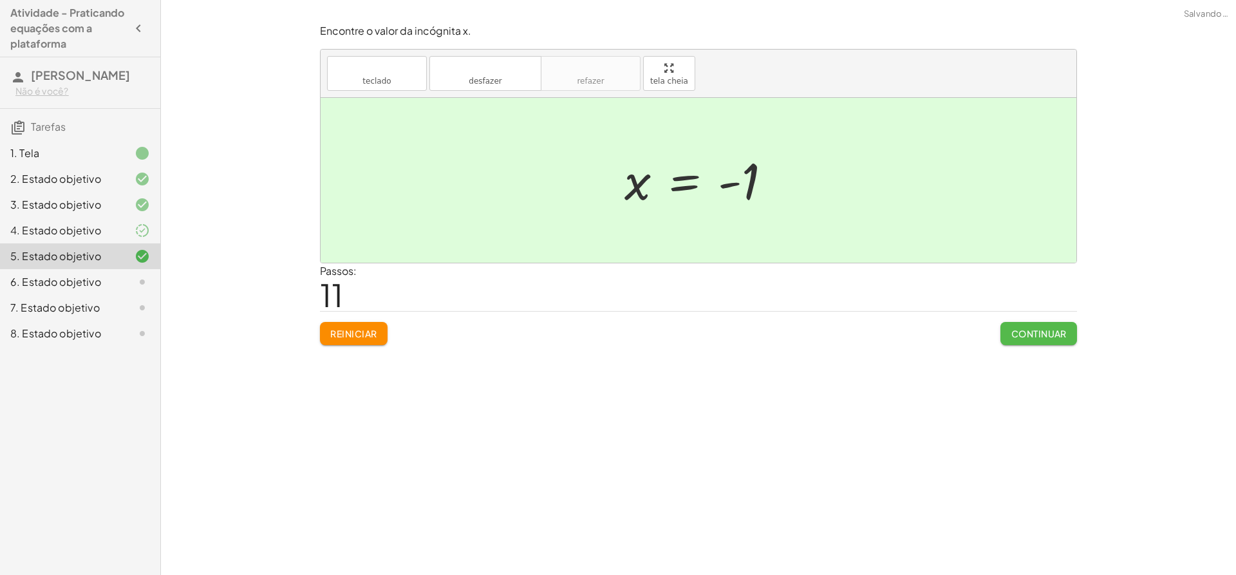
click at [1045, 338] on font "Continuar" at bounding box center [1038, 334] width 55 height 12
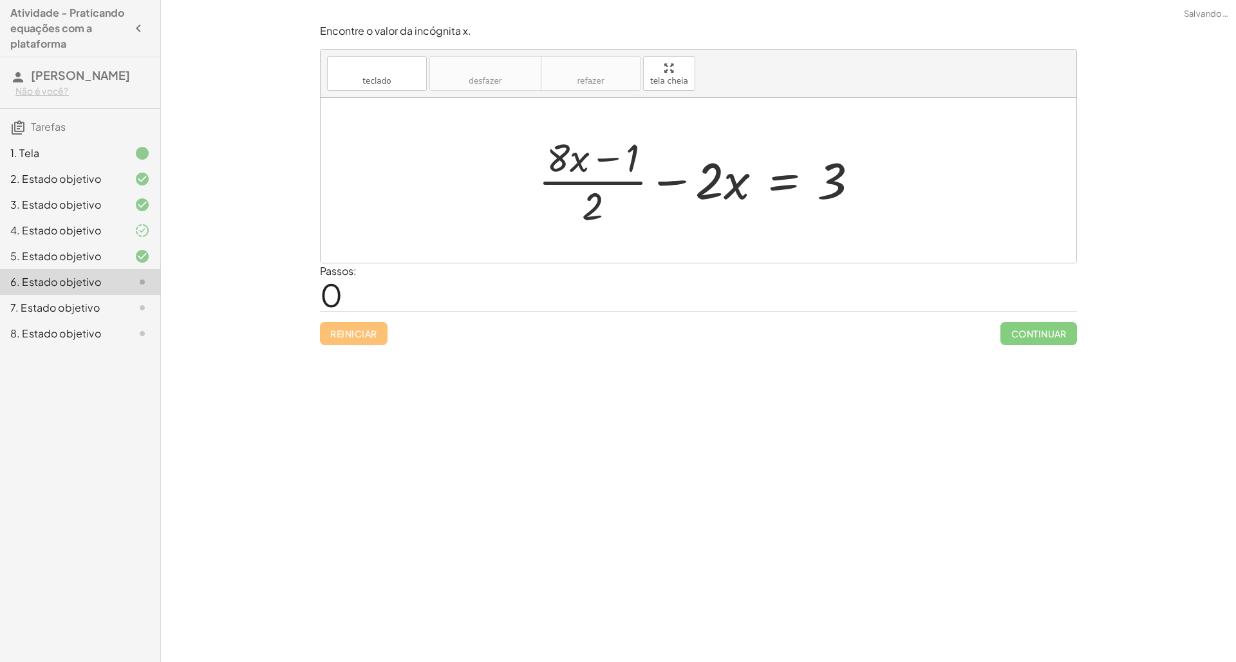
drag, startPoint x: 673, startPoint y: 72, endPoint x: 675, endPoint y: 163, distance: 91.4
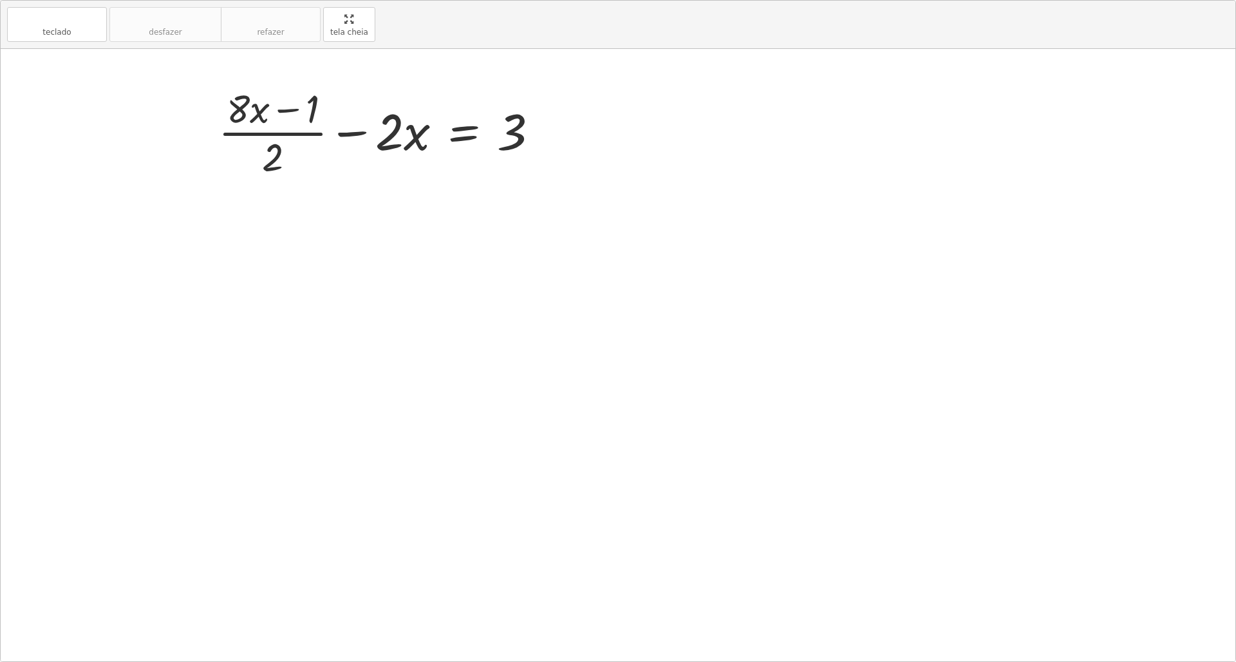
click at [674, 163] on div "teclado teclado desfazer desfazer refazer refazer tela cheia + · ( + · 8 · x − …" at bounding box center [618, 331] width 1234 height 660
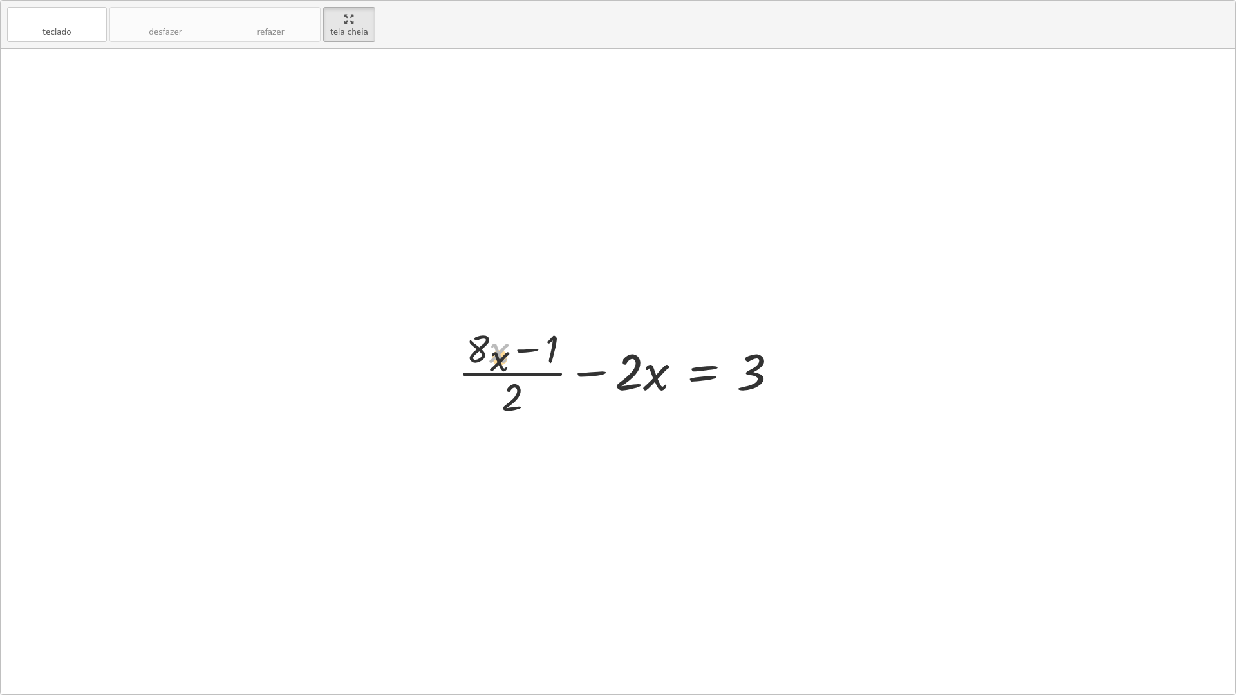
drag, startPoint x: 507, startPoint y: 327, endPoint x: 531, endPoint y: 332, distance: 24.4
click at [514, 337] on div at bounding box center [623, 371] width 344 height 99
click at [534, 347] on div at bounding box center [623, 371] width 344 height 99
drag, startPoint x: 534, startPoint y: 346, endPoint x: 569, endPoint y: 387, distance: 53.8
click at [535, 353] on div at bounding box center [623, 371] width 344 height 99
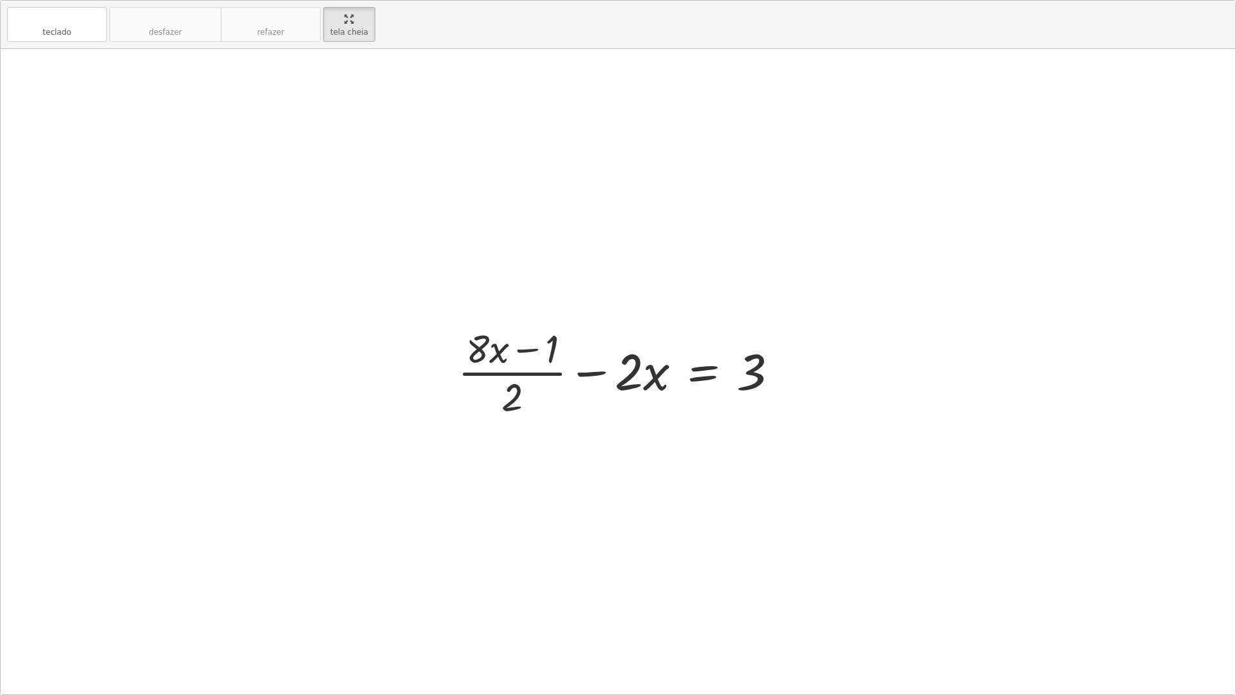
click at [586, 382] on div at bounding box center [623, 371] width 344 height 99
click at [586, 378] on div at bounding box center [623, 371] width 344 height 99
click at [590, 374] on div at bounding box center [606, 371] width 377 height 99
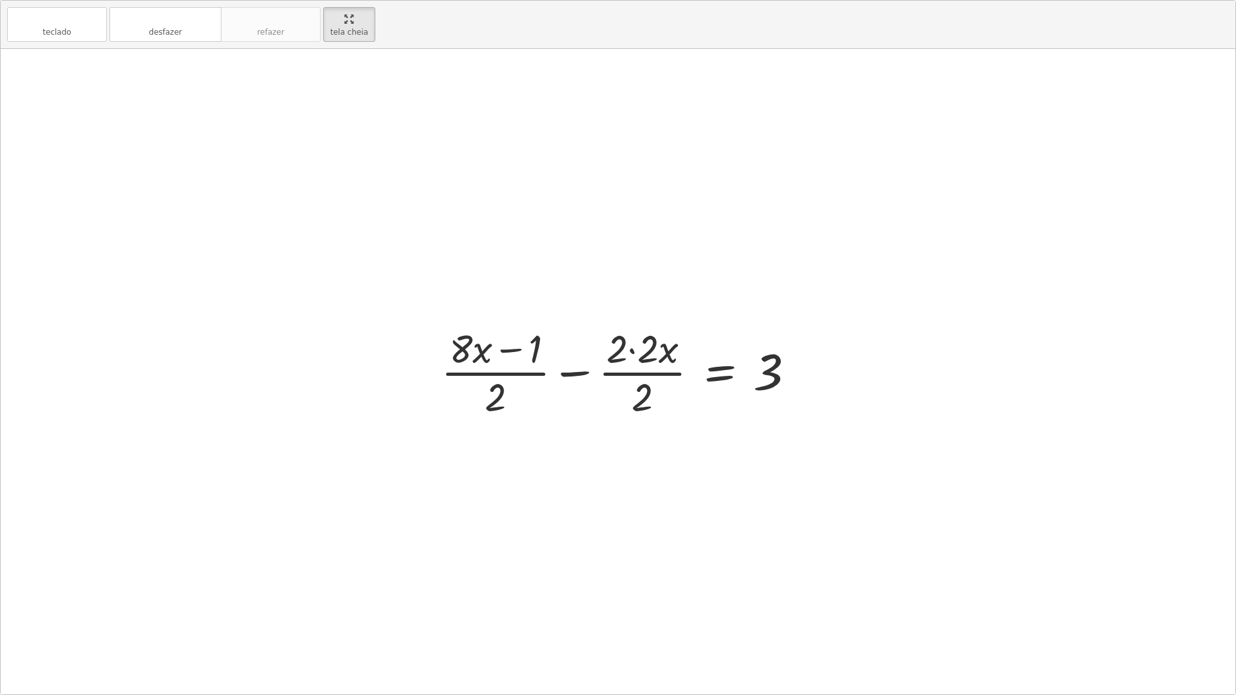
click at [170, 5] on div "teclado teclado desfazer desfazer refazer refazer tela cheia" at bounding box center [618, 25] width 1234 height 48
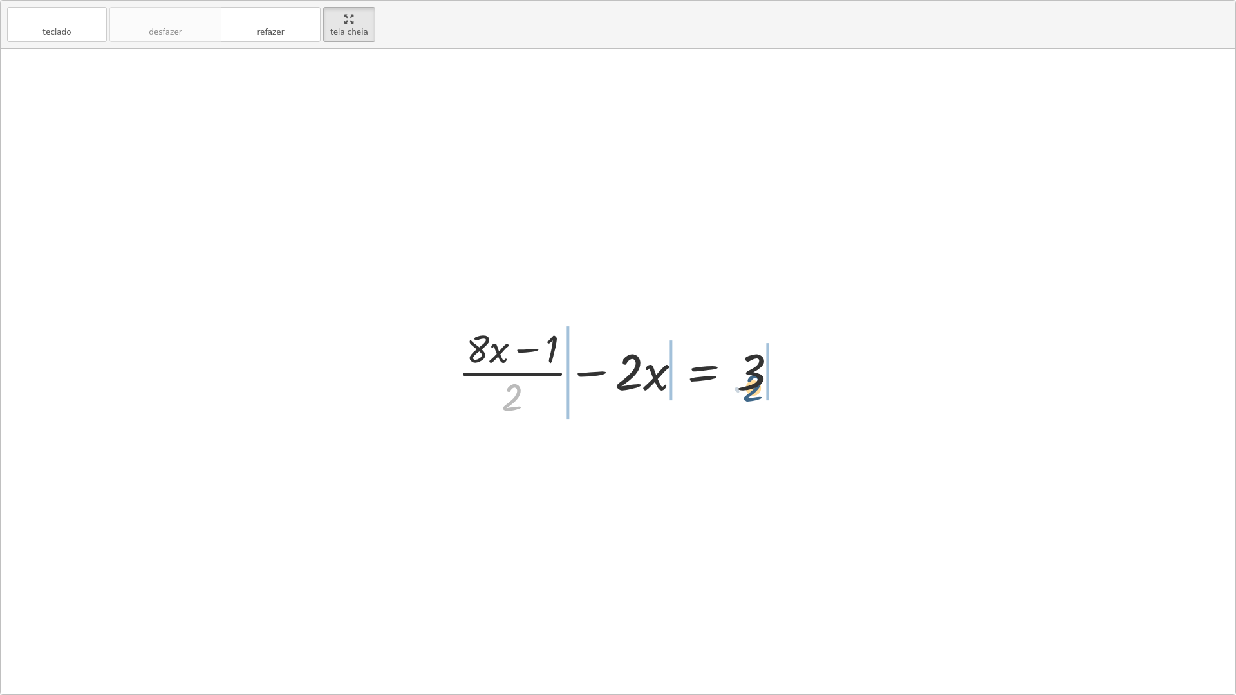
drag, startPoint x: 483, startPoint y: 394, endPoint x: 763, endPoint y: 369, distance: 281.0
click at [762, 371] on div at bounding box center [623, 371] width 344 height 99
drag, startPoint x: 635, startPoint y: 378, endPoint x: 803, endPoint y: 373, distance: 168.0
click at [803, 373] on div "· 2 + · ( + · 8 · x − 1 ) · 2 − · 2 · x = 3" at bounding box center [618, 371] width 1234 height 645
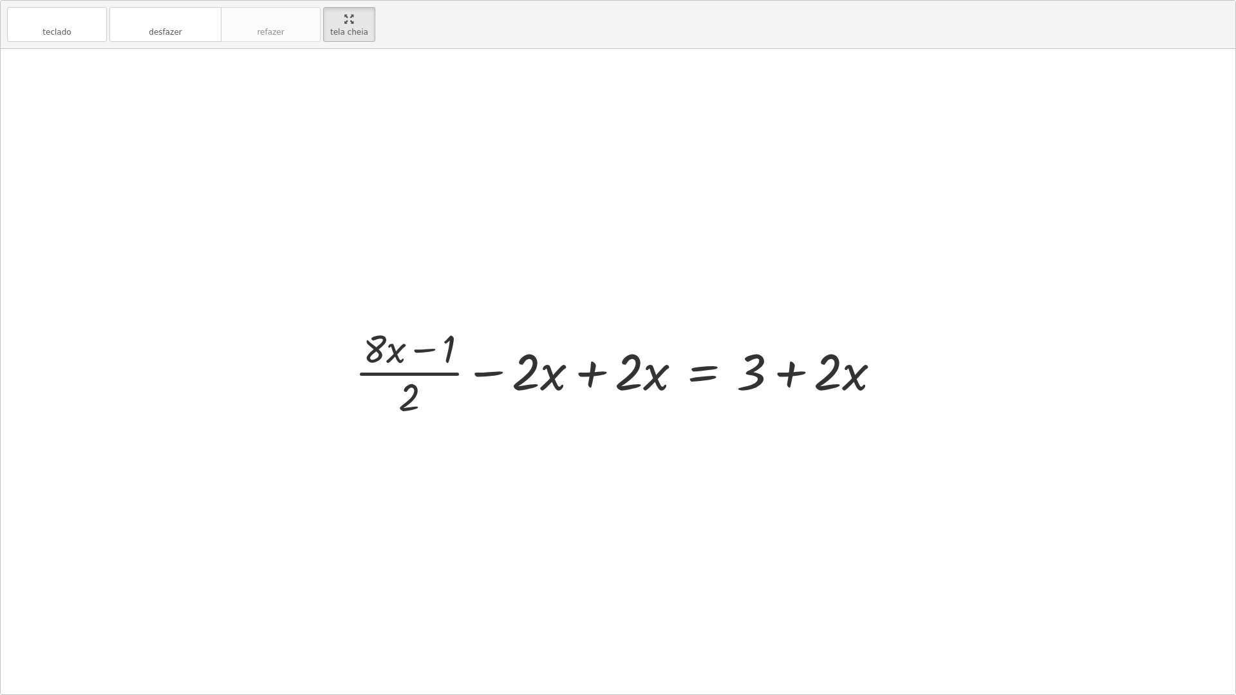
click at [790, 374] on div at bounding box center [622, 371] width 549 height 99
click at [789, 373] on div at bounding box center [622, 371] width 549 height 99
click at [789, 371] on div at bounding box center [622, 371] width 549 height 99
click at [582, 371] on div at bounding box center [622, 371] width 549 height 99
click at [582, 371] on div at bounding box center [725, 371] width 344 height 99
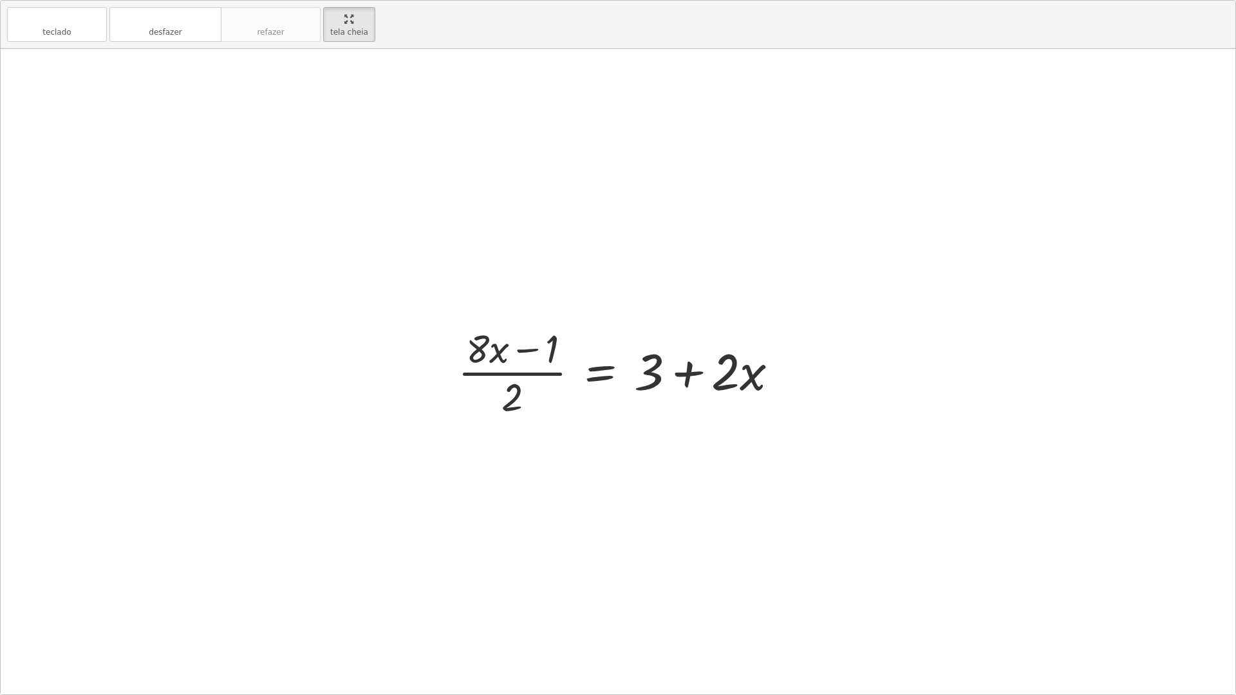
click at [684, 373] on div at bounding box center [623, 371] width 344 height 99
drag, startPoint x: 512, startPoint y: 397, endPoint x: 724, endPoint y: 370, distance: 213.5
click at [727, 369] on div at bounding box center [623, 371] width 344 height 99
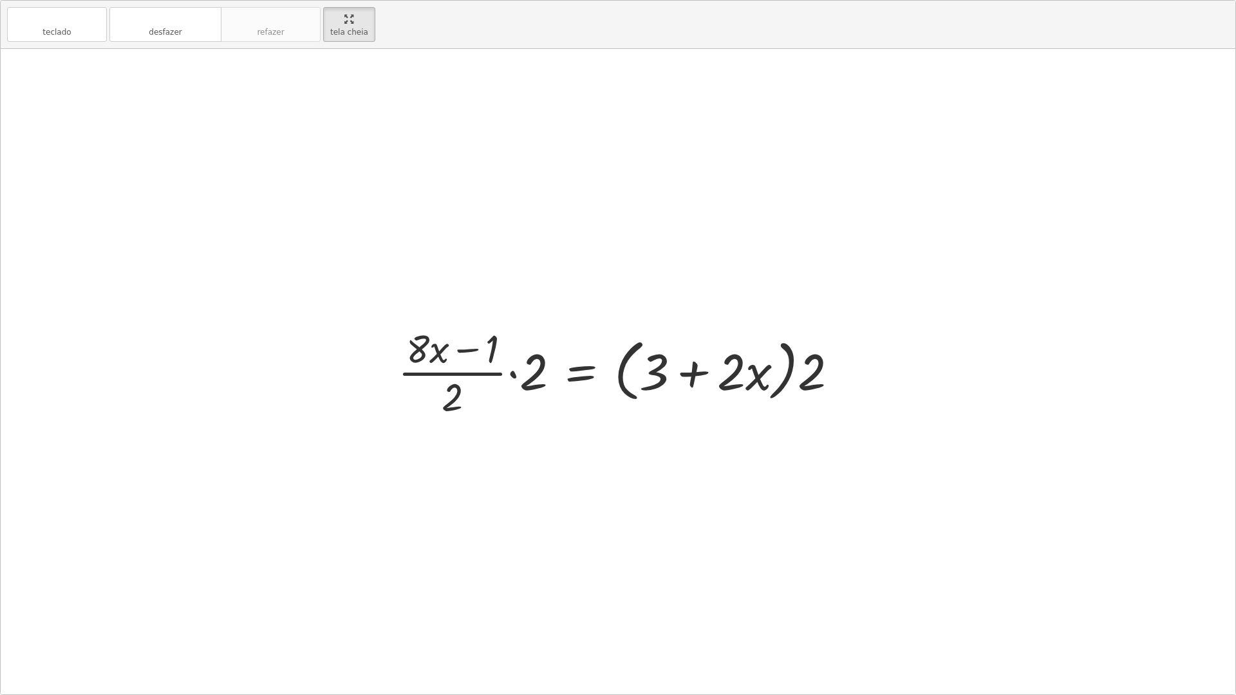
click at [673, 366] on div at bounding box center [622, 371] width 463 height 99
click at [676, 366] on div at bounding box center [622, 371] width 463 height 99
click at [183, 14] on font "desfazer" at bounding box center [165, 19] width 98 height 12
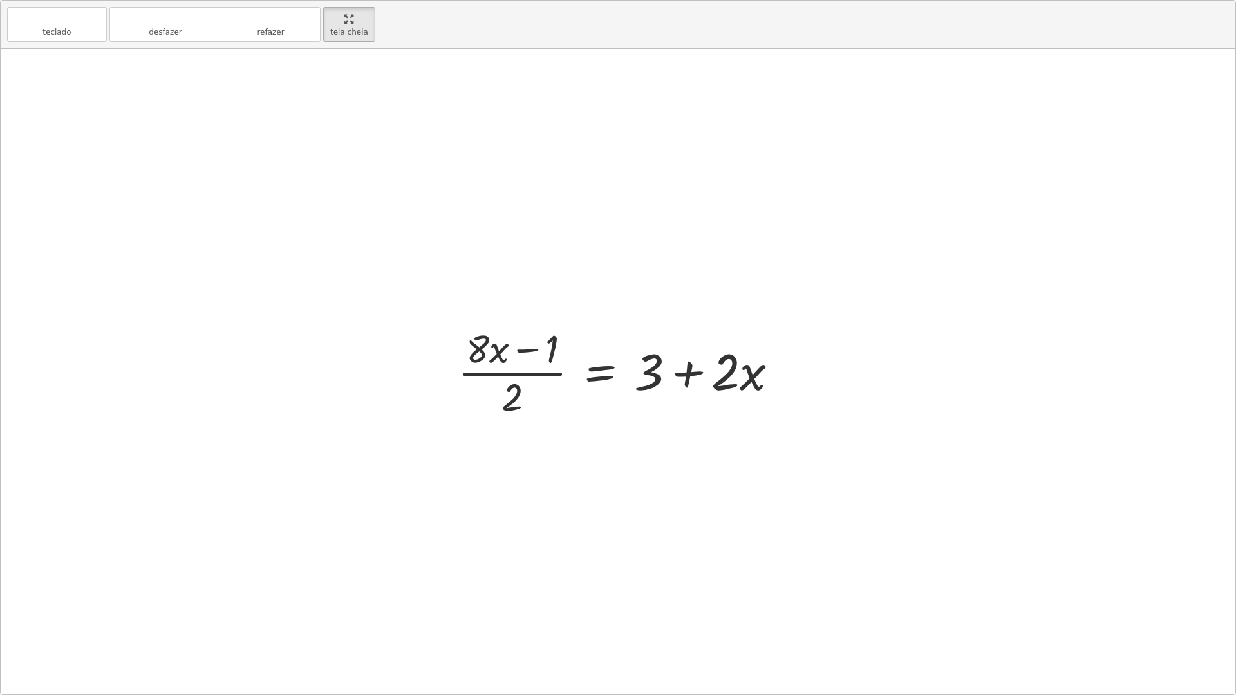
click at [513, 357] on div at bounding box center [623, 371] width 344 height 99
click at [521, 350] on div at bounding box center [623, 371] width 344 height 99
drag, startPoint x: 548, startPoint y: 340, endPoint x: 511, endPoint y: 391, distance: 62.2
click at [508, 393] on div at bounding box center [623, 371] width 344 height 99
drag, startPoint x: 513, startPoint y: 405, endPoint x: 552, endPoint y: 368, distance: 53.7
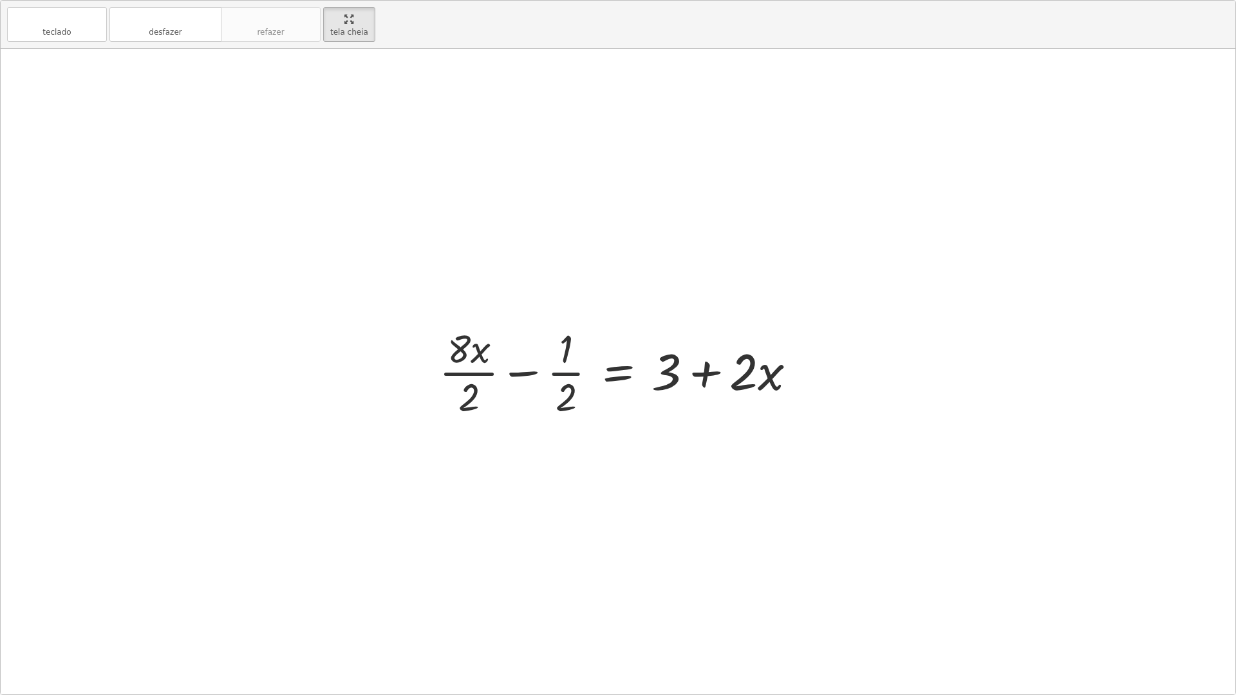
click at [555, 362] on div at bounding box center [622, 371] width 380 height 99
click at [557, 363] on div at bounding box center [622, 371] width 380 height 99
click at [394, 412] on div "+ · ( + · 8 · x − 1 ) · 2 − · 2 · x = 3 + · ( + · 8 · x − 1 ) · 2 − · 2 · x + ·…" at bounding box center [604, 372] width 423 height 106
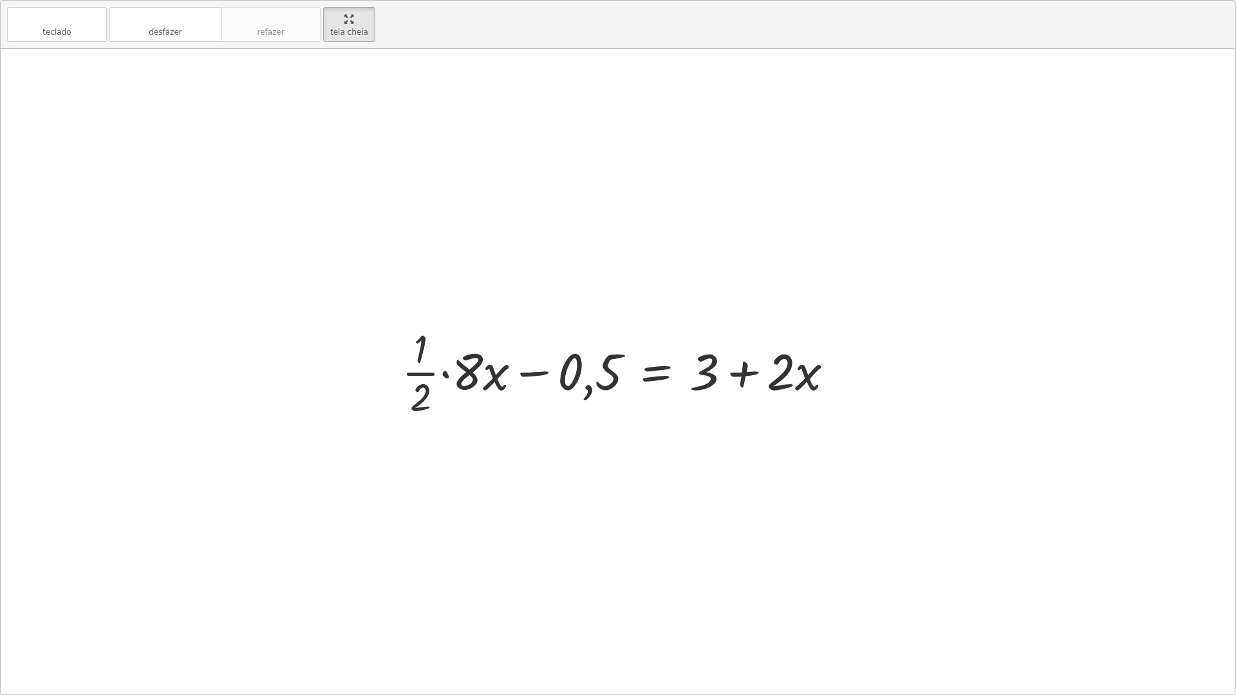
click at [443, 371] on div at bounding box center [622, 371] width 455 height 99
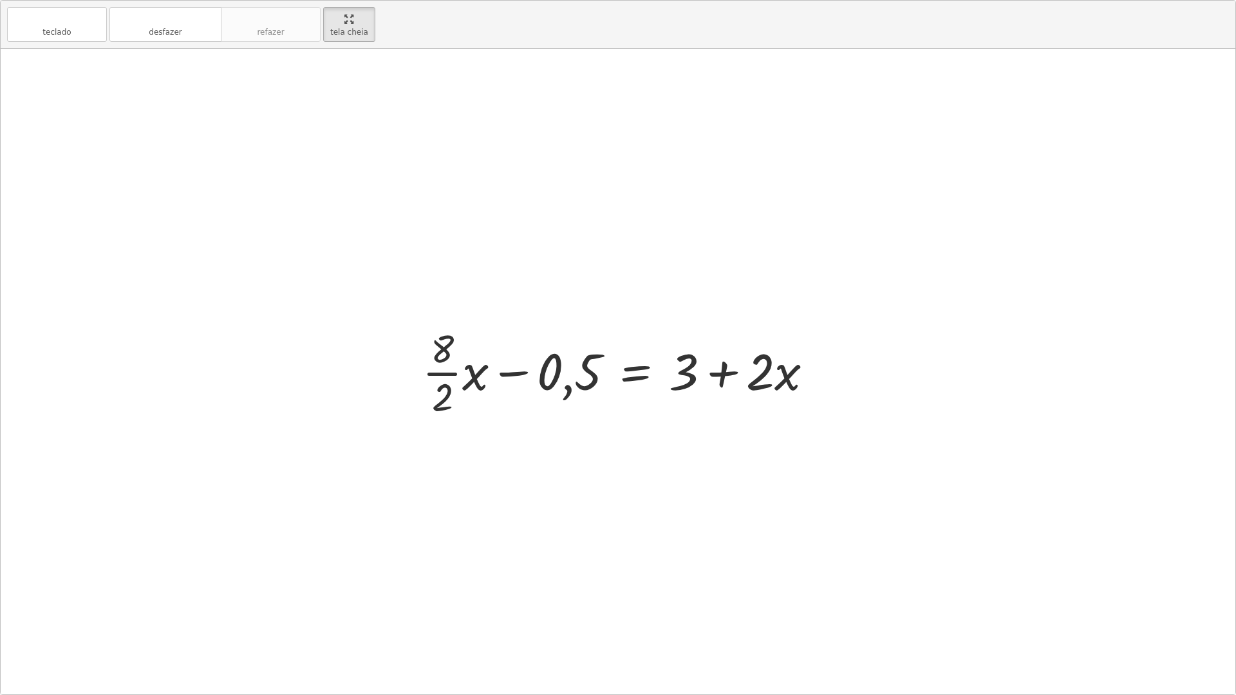
click at [601, 376] on div at bounding box center [623, 371] width 414 height 99
click at [573, 381] on div at bounding box center [623, 371] width 414 height 99
click at [725, 374] on div at bounding box center [623, 371] width 414 height 99
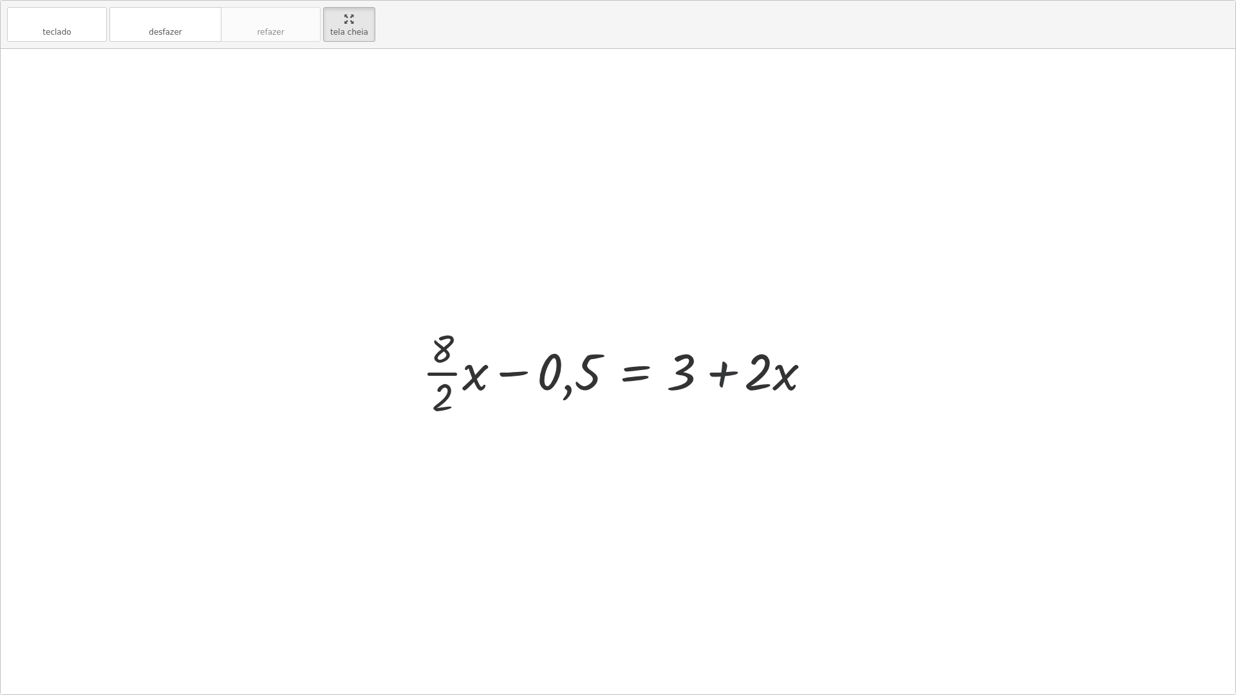
click at [725, 374] on div at bounding box center [623, 371] width 414 height 99
click at [712, 374] on div at bounding box center [623, 371] width 414 height 99
click at [715, 372] on div at bounding box center [623, 371] width 414 height 99
click at [715, 373] on div at bounding box center [623, 371] width 414 height 99
click at [715, 374] on div at bounding box center [623, 371] width 414 height 99
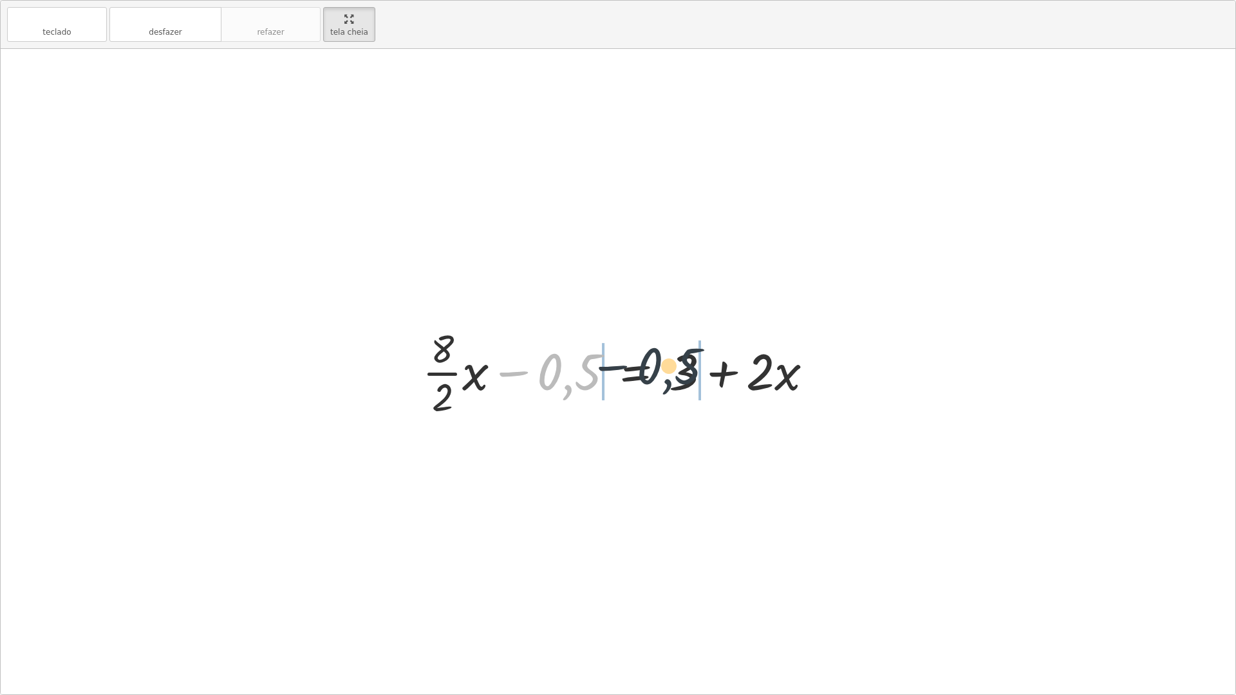
drag, startPoint x: 567, startPoint y: 370, endPoint x: 709, endPoint y: 364, distance: 142.4
click at [709, 364] on div at bounding box center [623, 371] width 414 height 99
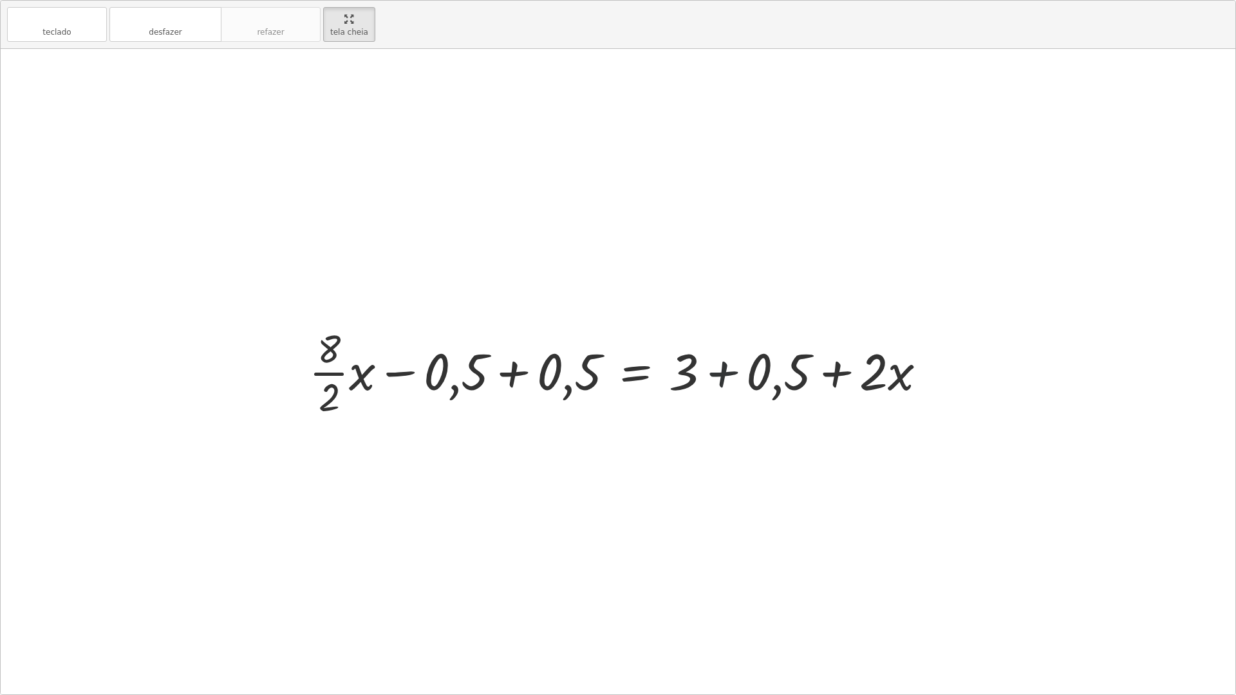
click at [727, 372] on div at bounding box center [622, 371] width 640 height 99
click at [725, 374] on div at bounding box center [622, 371] width 640 height 99
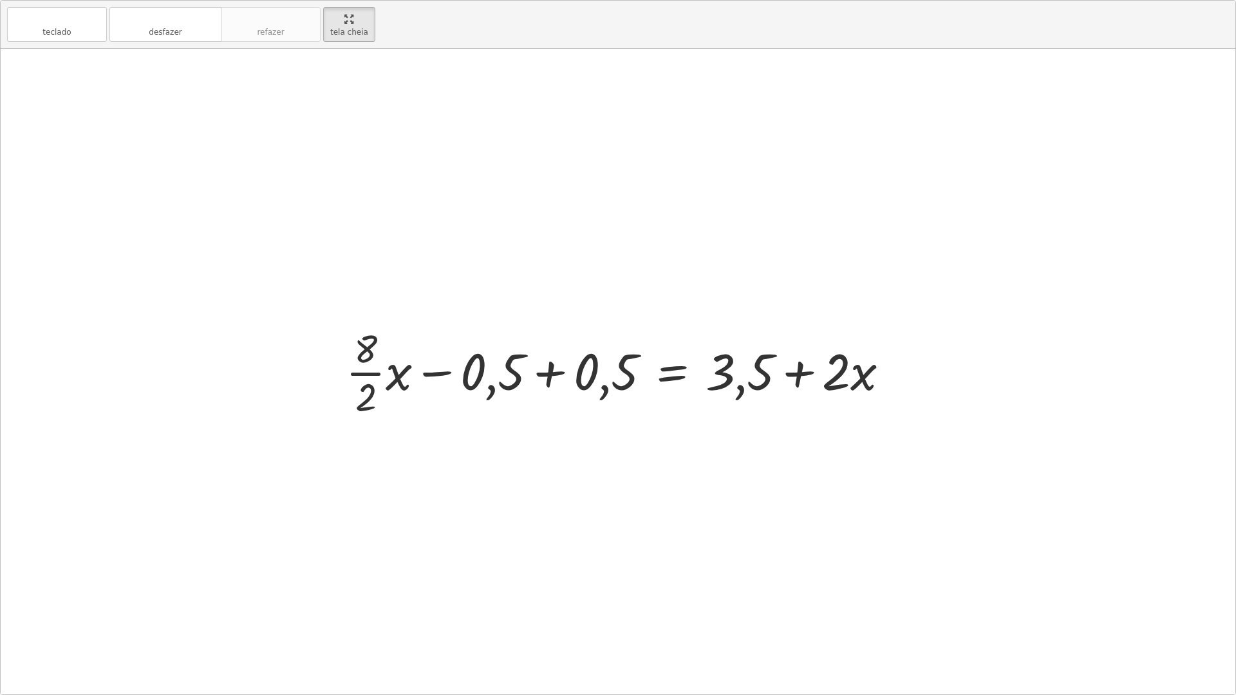
click at [792, 375] on div at bounding box center [622, 371] width 566 height 99
click at [565, 371] on div at bounding box center [622, 371] width 566 height 99
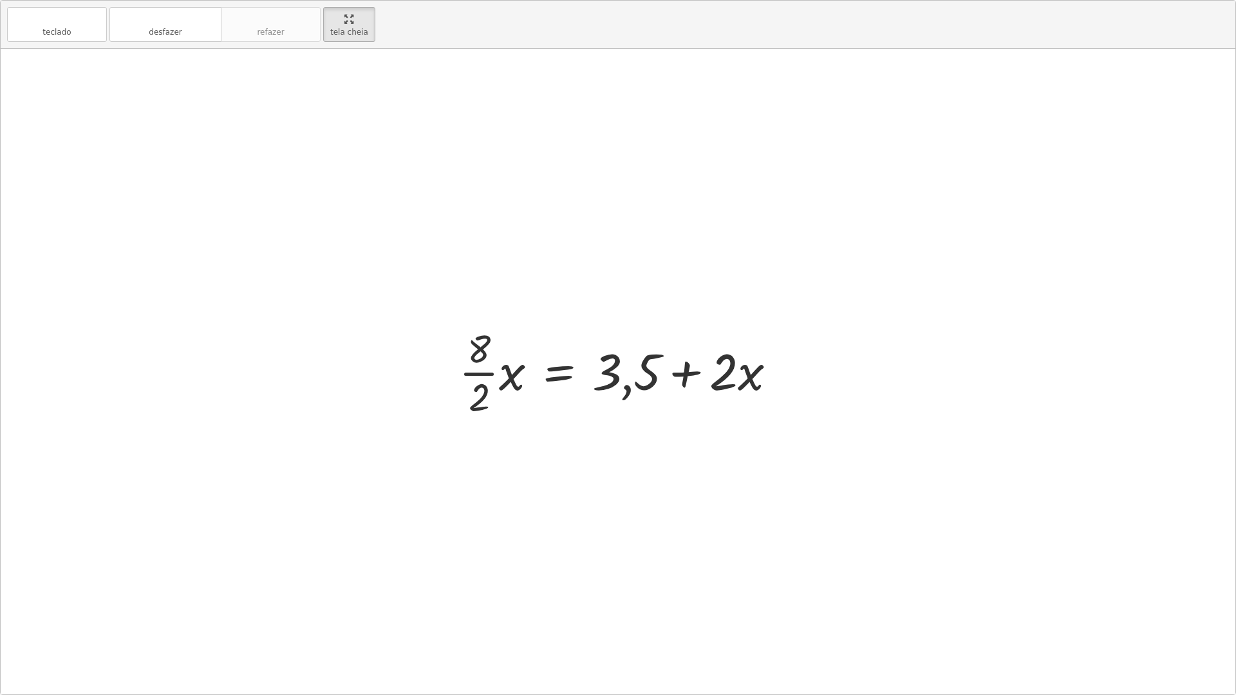
click at [608, 379] on div at bounding box center [622, 371] width 340 height 99
drag, startPoint x: 608, startPoint y: 378, endPoint x: 712, endPoint y: 415, distance: 110.1
click at [712, 415] on div at bounding box center [622, 371] width 340 height 99
click at [667, 370] on div at bounding box center [622, 371] width 340 height 99
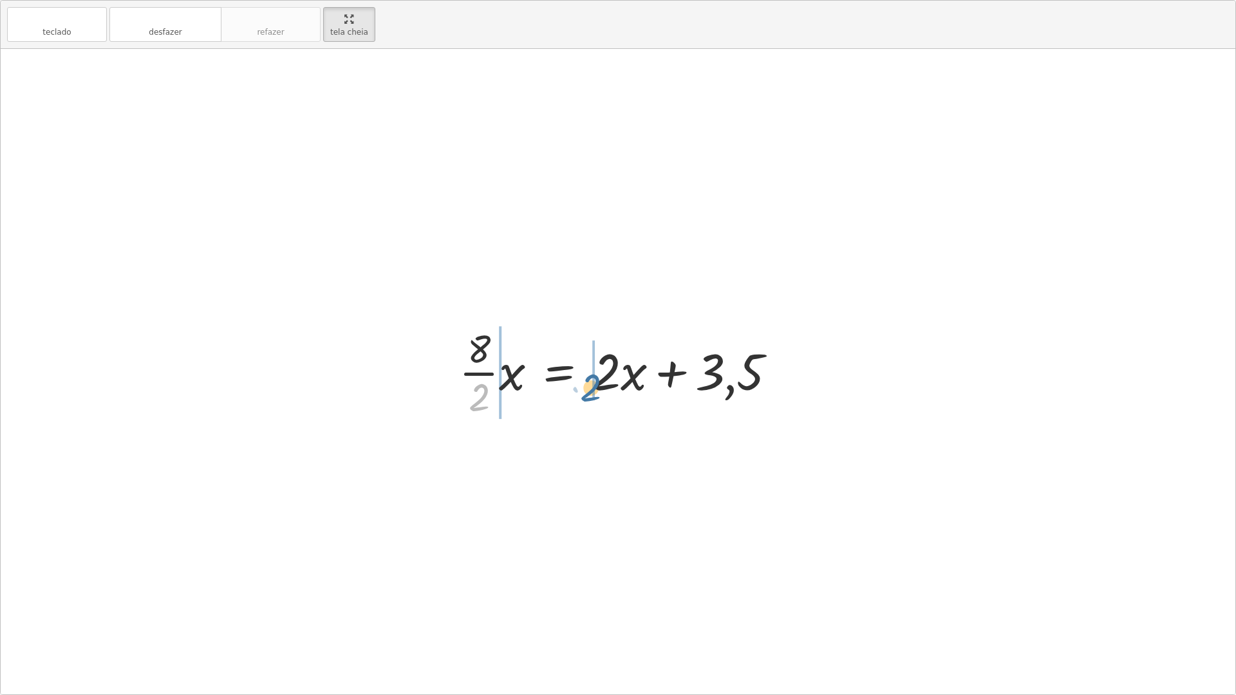
drag, startPoint x: 475, startPoint y: 398, endPoint x: 597, endPoint y: 381, distance: 122.9
click at [596, 381] on div at bounding box center [622, 371] width 340 height 99
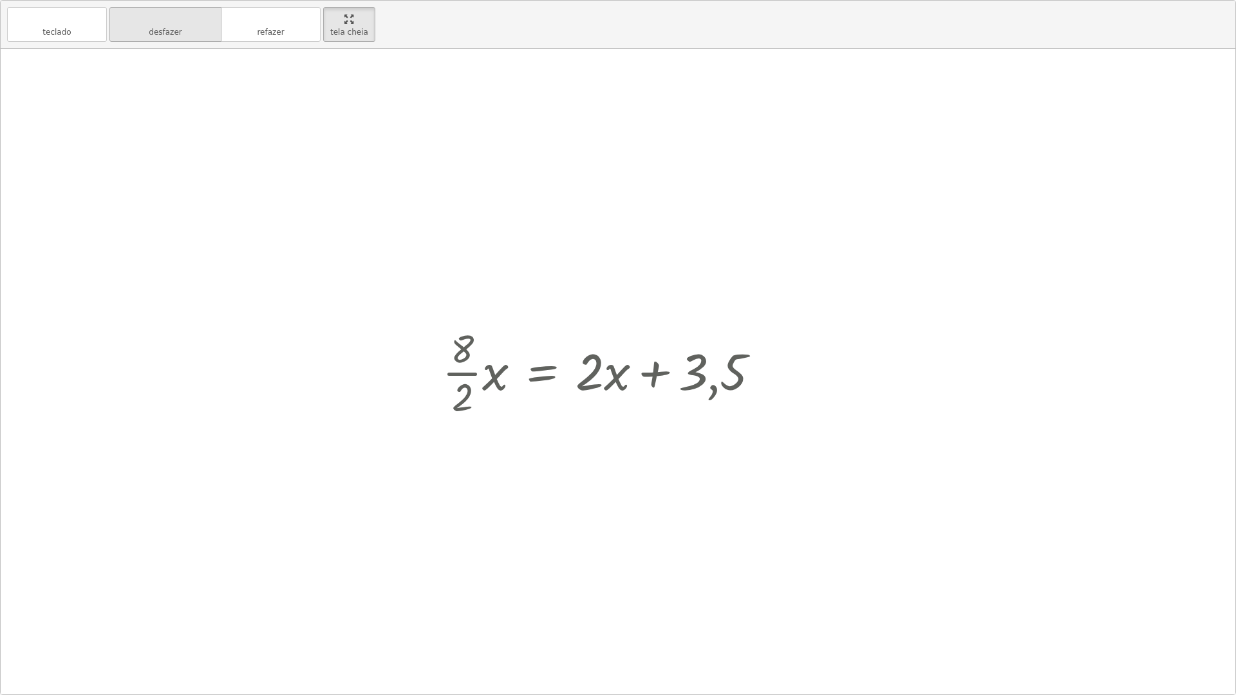
click at [198, 15] on font "desfazer" at bounding box center [165, 19] width 98 height 12
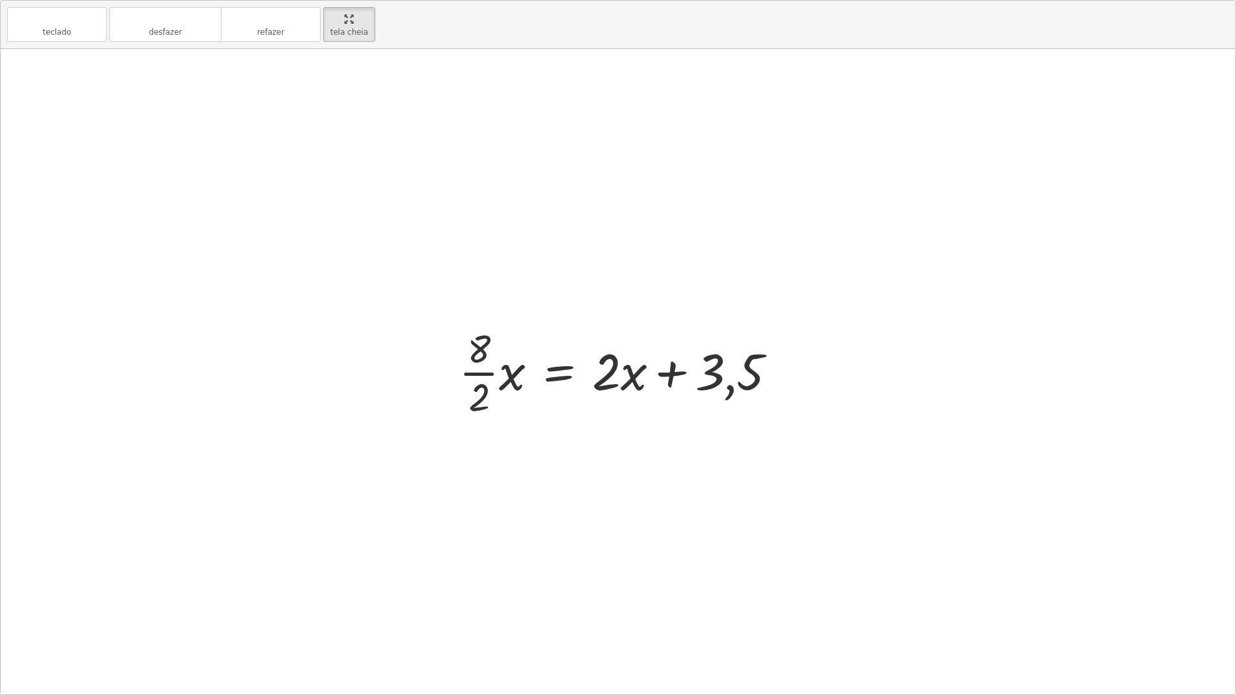
click at [680, 387] on div at bounding box center [622, 371] width 340 height 99
click at [680, 380] on div at bounding box center [622, 371] width 340 height 99
drag, startPoint x: 478, startPoint y: 335, endPoint x: 862, endPoint y: 368, distance: 385.6
click at [862, 365] on div "+ · ( + · 8 · x − 1 ) · 2 − · 2 · x = 3 + · ( + · 8 · x − 1 ) · 2 − · 2 · x + ·…" at bounding box center [618, 371] width 1234 height 645
drag, startPoint x: 482, startPoint y: 400, endPoint x: 480, endPoint y: 361, distance: 39.3
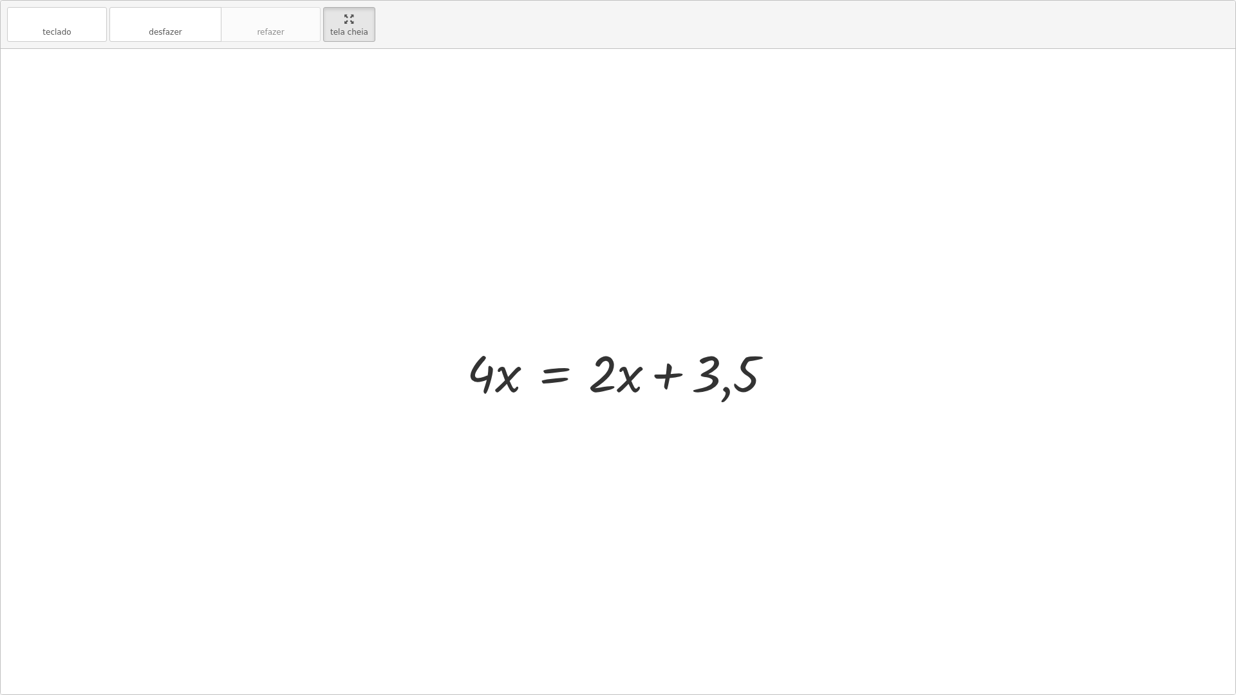
click at [481, 385] on div at bounding box center [624, 372] width 329 height 66
click at [481, 385] on div at bounding box center [622, 372] width 329 height 66
drag, startPoint x: 481, startPoint y: 385, endPoint x: 507, endPoint y: 386, distance: 25.8
click at [503, 385] on div at bounding box center [622, 372] width 329 height 66
click at [507, 386] on div at bounding box center [622, 372] width 329 height 66
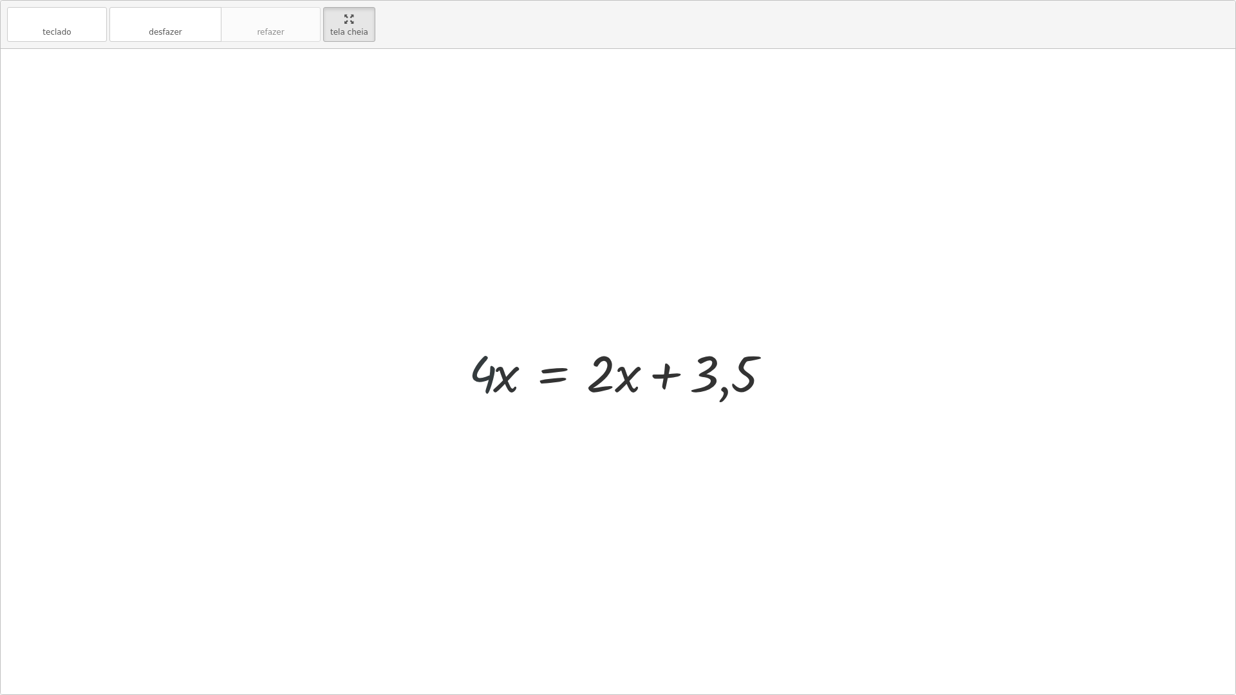
click at [507, 386] on div at bounding box center [622, 372] width 329 height 66
click at [669, 371] on div at bounding box center [622, 372] width 329 height 66
click at [671, 371] on div at bounding box center [622, 372] width 329 height 66
drag, startPoint x: 482, startPoint y: 382, endPoint x: 590, endPoint y: 387, distance: 108.2
click at [590, 387] on div at bounding box center [622, 372] width 329 height 66
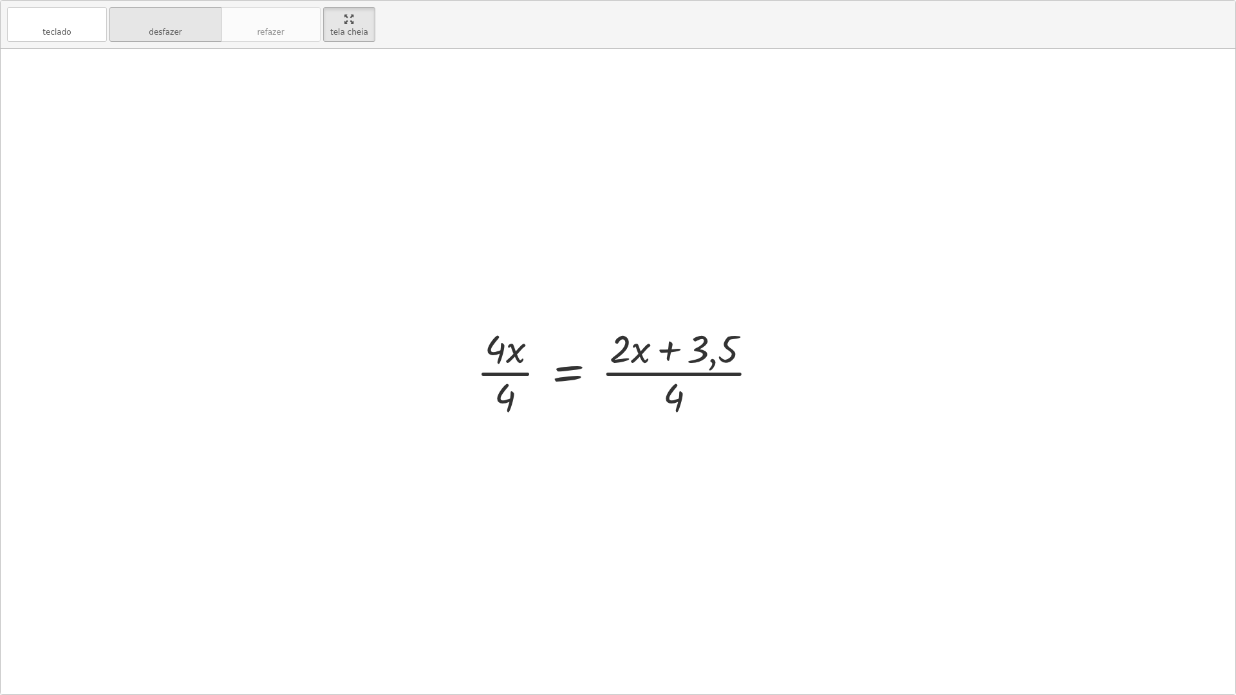
click at [171, 26] on button "desfazer desfazer" at bounding box center [165, 24] width 112 height 35
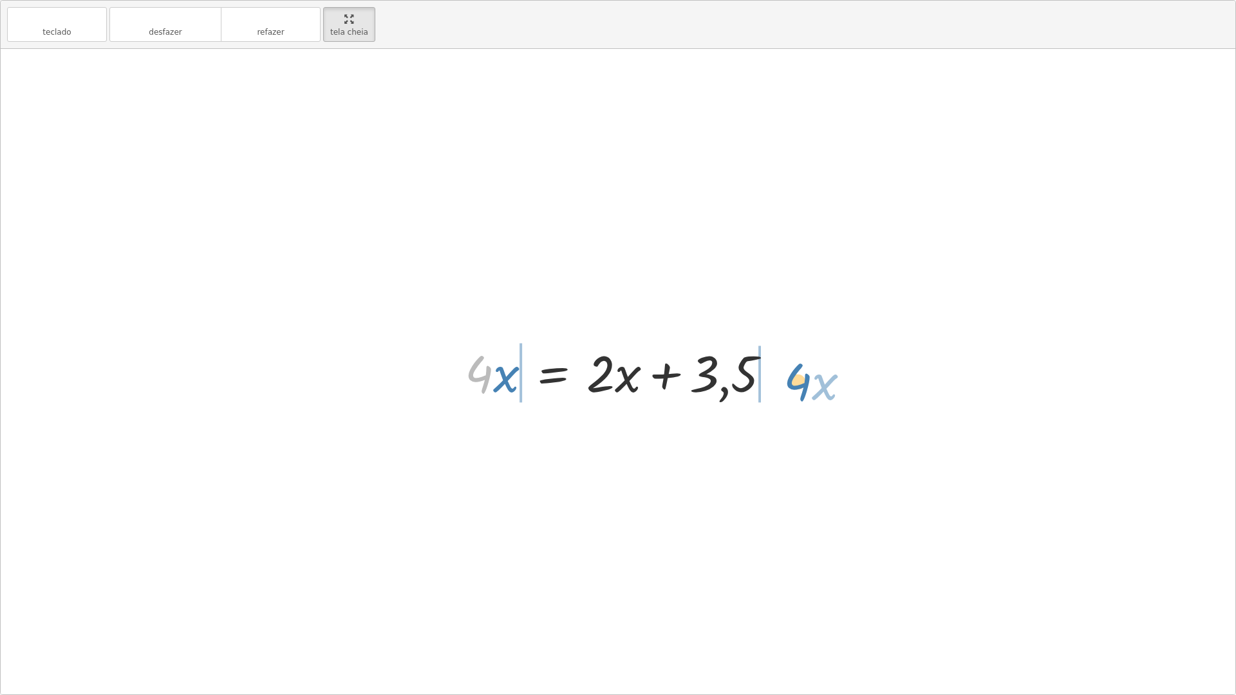
drag, startPoint x: 465, startPoint y: 364, endPoint x: 782, endPoint y: 372, distance: 317.4
click at [782, 372] on div at bounding box center [622, 372] width 329 height 66
click at [748, 376] on div at bounding box center [622, 372] width 534 height 66
click at [776, 376] on div at bounding box center [622, 372] width 534 height 66
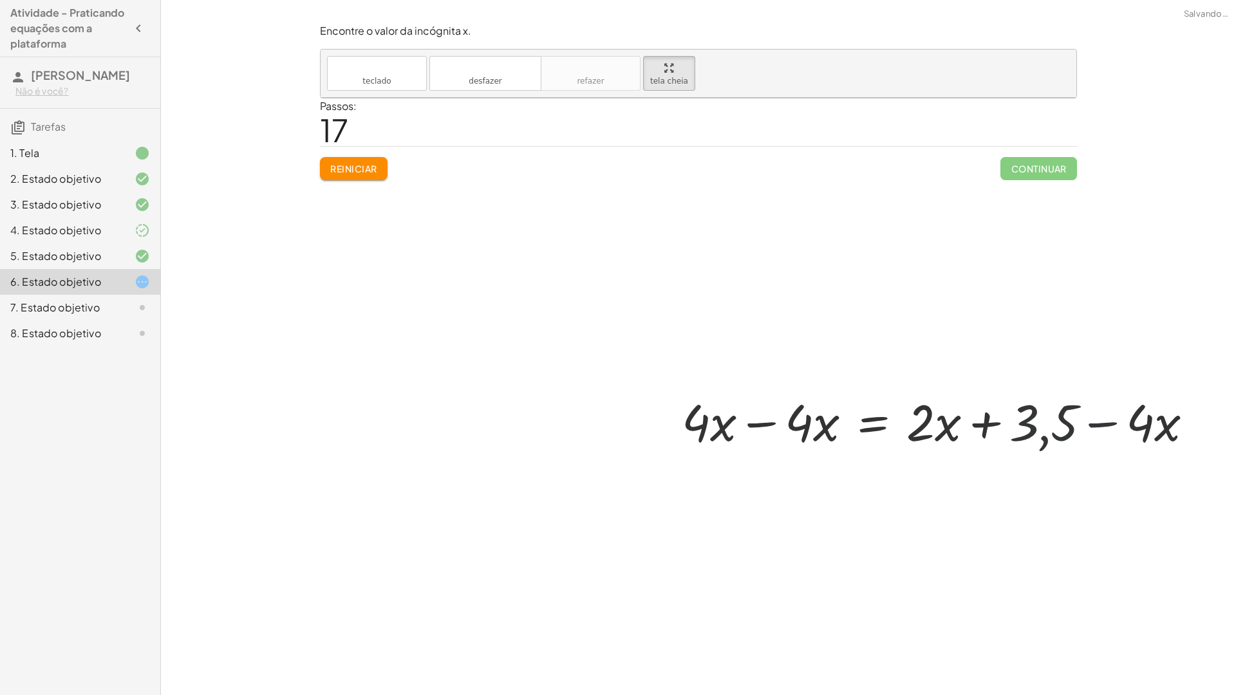
click at [675, 387] on div at bounding box center [942, 420] width 534 height 66
drag, startPoint x: 665, startPoint y: 380, endPoint x: 601, endPoint y: 364, distance: 66.2
click at [675, 387] on div at bounding box center [942, 420] width 534 height 66
click at [675, 388] on div at bounding box center [942, 420] width 534 height 66
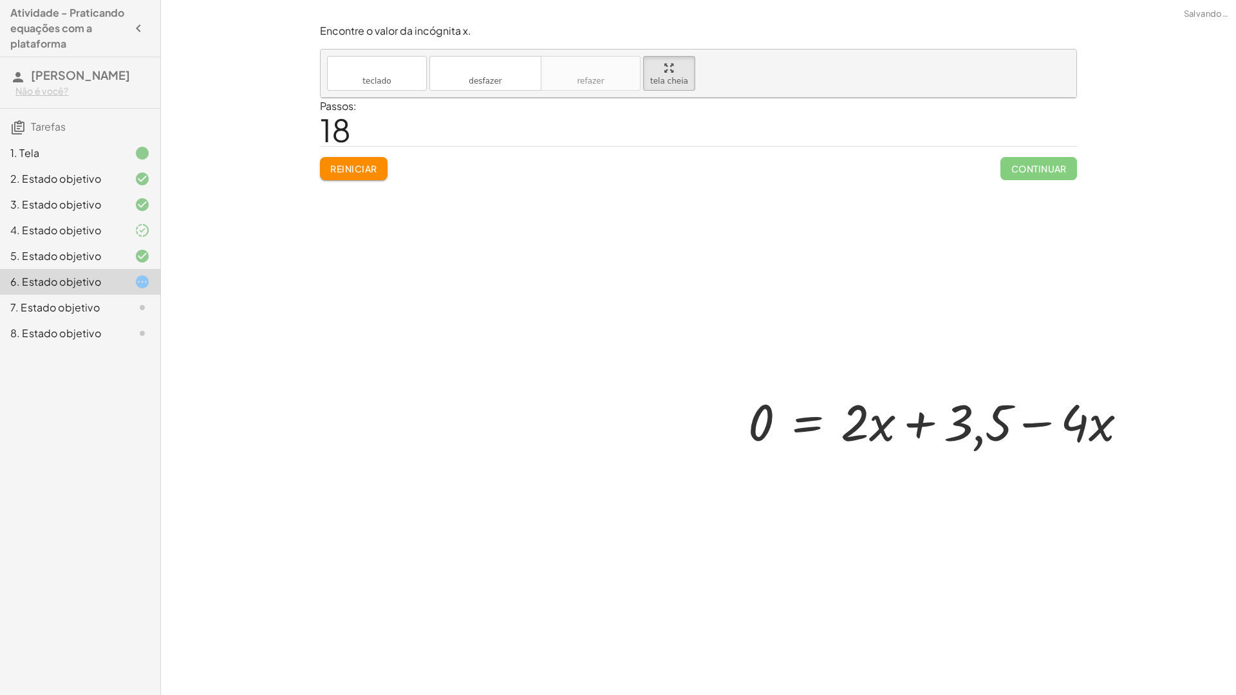
click at [741, 387] on div at bounding box center [942, 420] width 402 height 66
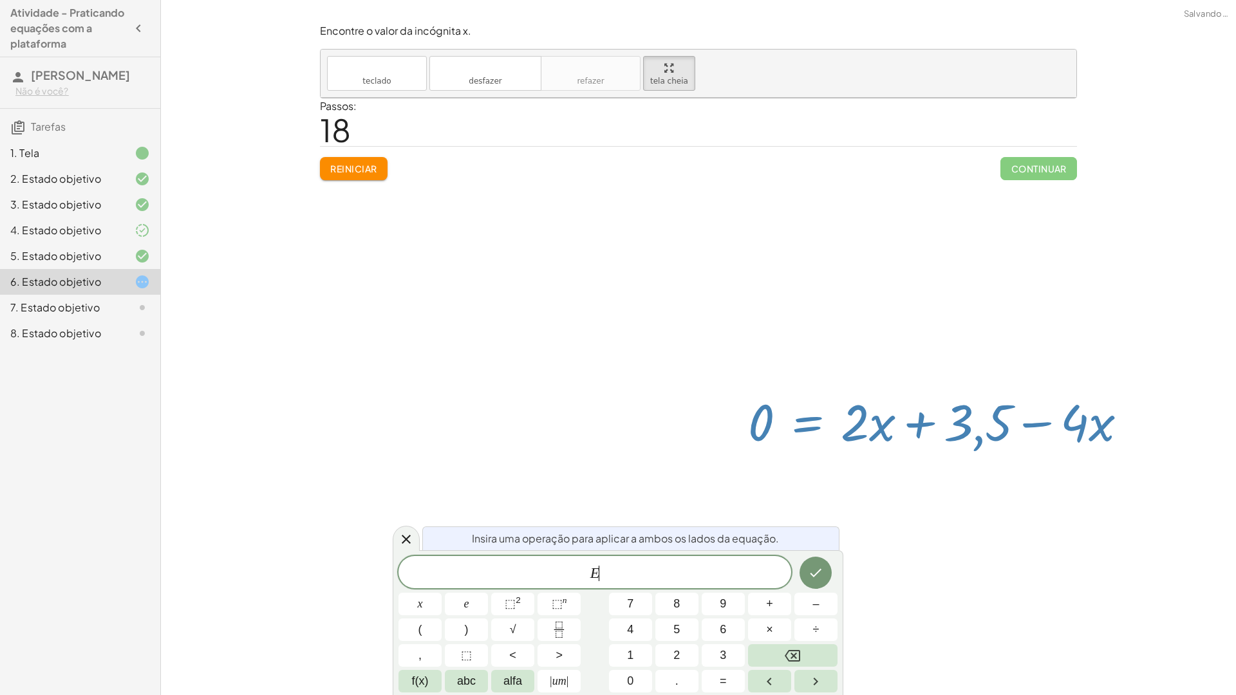
click at [741, 387] on div at bounding box center [942, 420] width 402 height 66
drag, startPoint x: 406, startPoint y: 546, endPoint x: 405, endPoint y: 532, distance: 14.2
click at [405, 539] on icon at bounding box center [405, 539] width 15 height 15
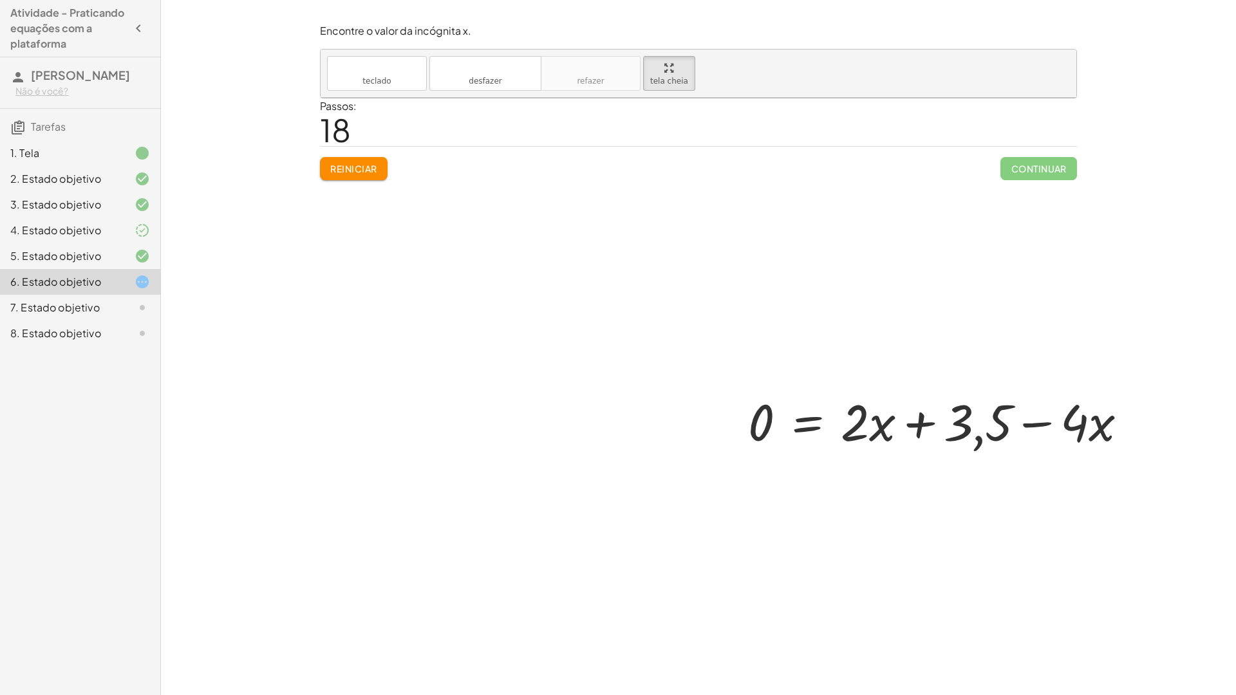
drag, startPoint x: 425, startPoint y: 375, endPoint x: 610, endPoint y: 393, distance: 186.2
click at [729, 393] on div "+ · ( + · 8 · x − 1 ) · 2 − · 2 · x = 3 + · ( + · 8 · x − 1 ) · 2 − · 2 · x + ·…" at bounding box center [938, 420] width 418 height 73
drag, startPoint x: 441, startPoint y: 377, endPoint x: 644, endPoint y: 352, distance: 204.3
click at [741, 387] on div at bounding box center [942, 420] width 402 height 66
click at [429, 56] on button "desfazer desfazer" at bounding box center [485, 73] width 112 height 35
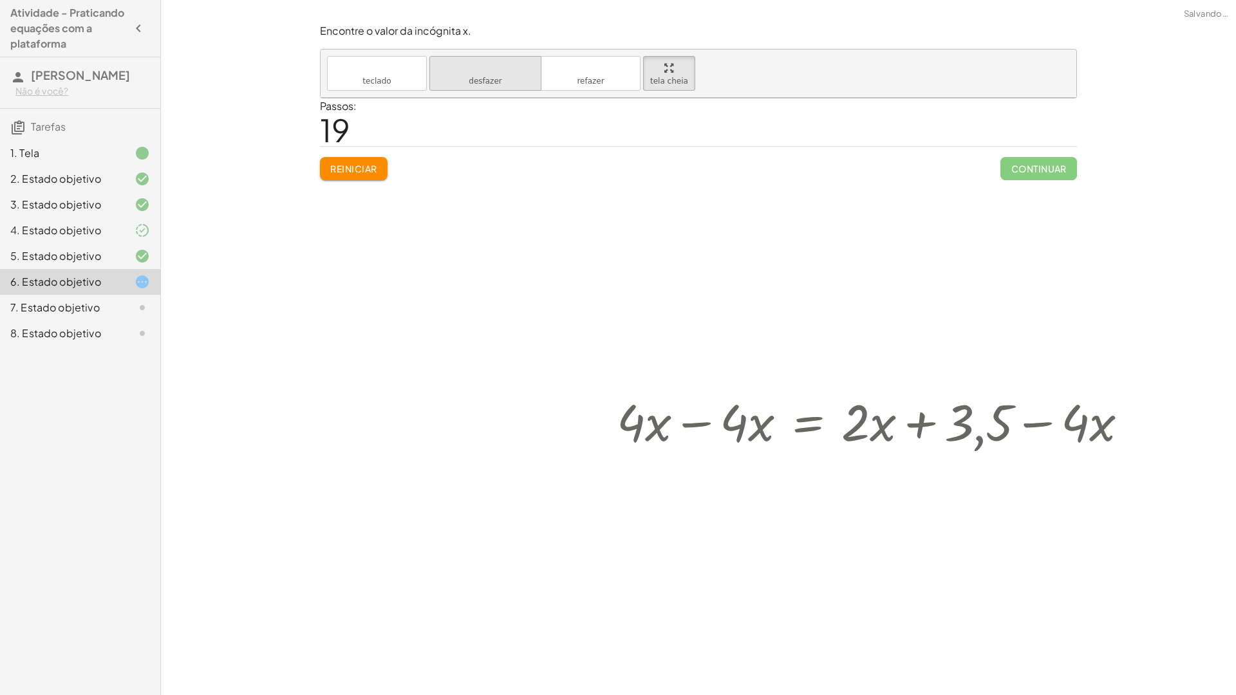
click at [429, 56] on button "desfazer desfazer" at bounding box center [485, 73] width 112 height 35
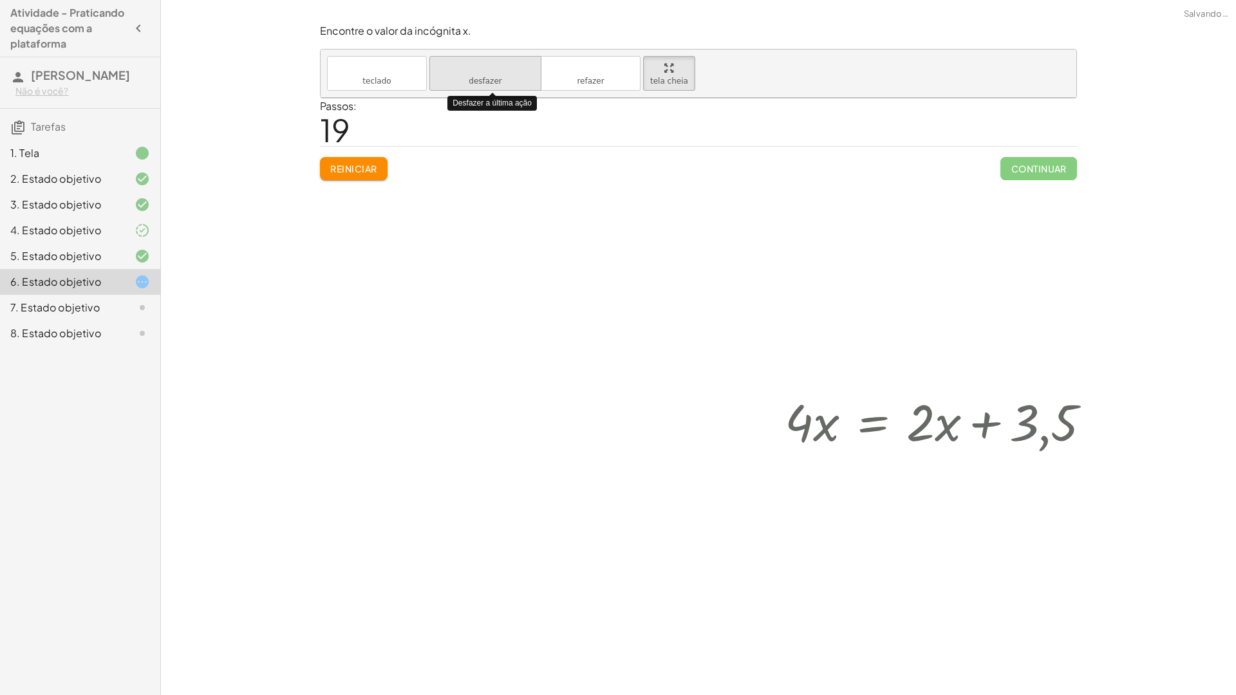
click at [429, 56] on button "desfazer desfazer" at bounding box center [485, 73] width 112 height 35
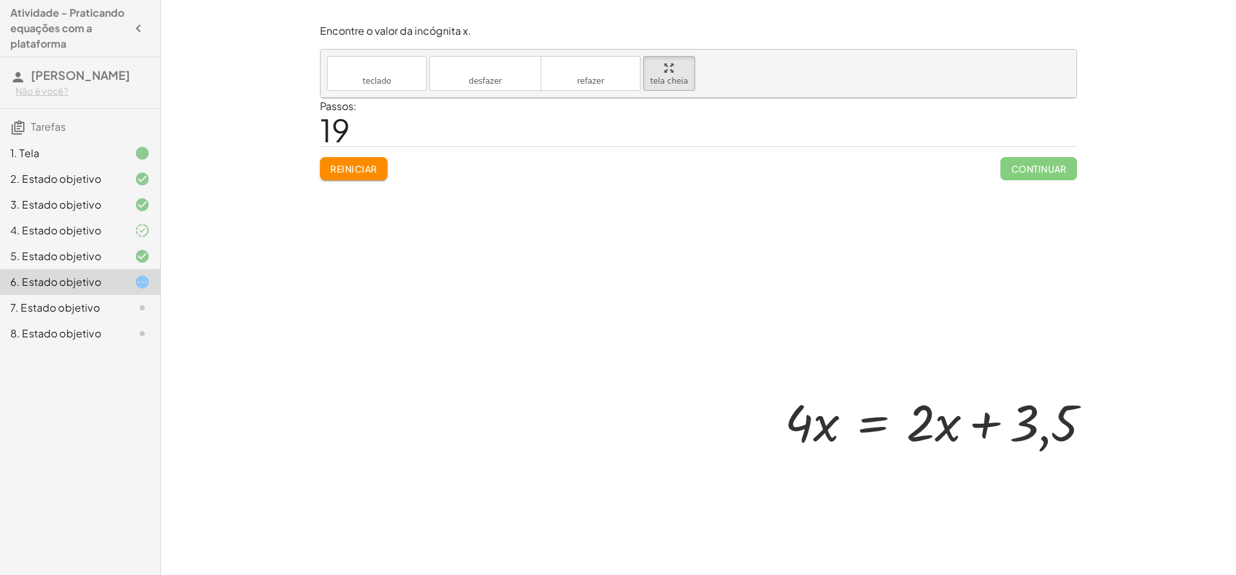
click at [373, 170] on div at bounding box center [715, 332] width 790 height 469
click at [353, 174] on div at bounding box center [715, 332] width 790 height 469
click at [350, 180] on div at bounding box center [715, 332] width 790 height 469
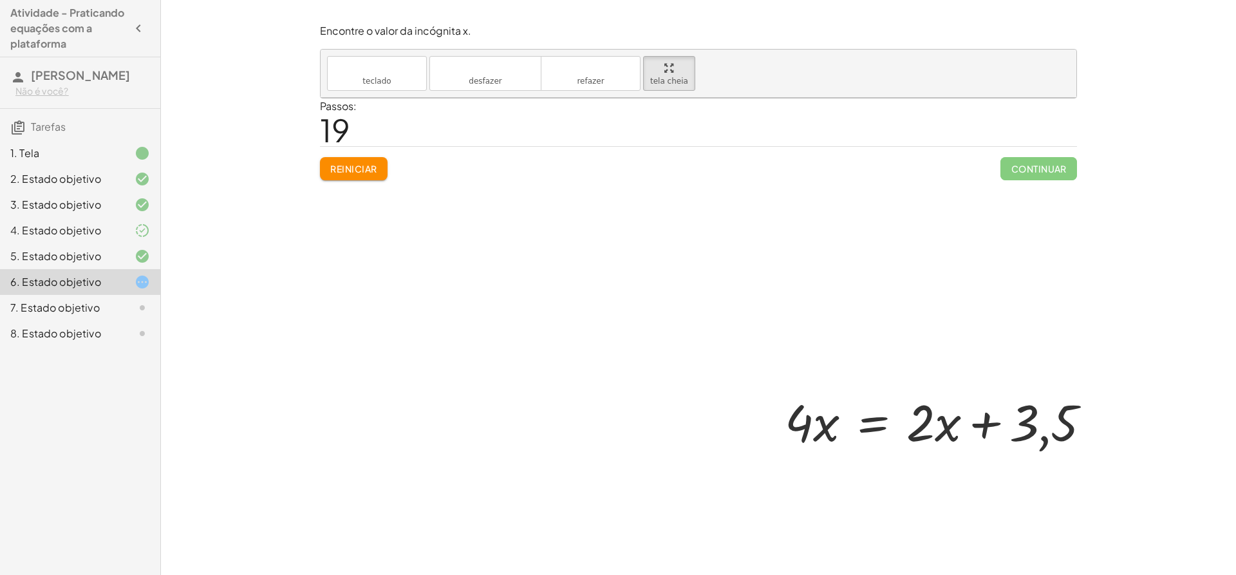
click at [350, 178] on div at bounding box center [715, 332] width 790 height 469
click at [350, 176] on div at bounding box center [715, 332] width 790 height 469
drag, startPoint x: 332, startPoint y: 107, endPoint x: 330, endPoint y: 120, distance: 13.0
click at [330, 116] on div at bounding box center [715, 332] width 790 height 469
click at [357, 163] on div at bounding box center [715, 332] width 790 height 469
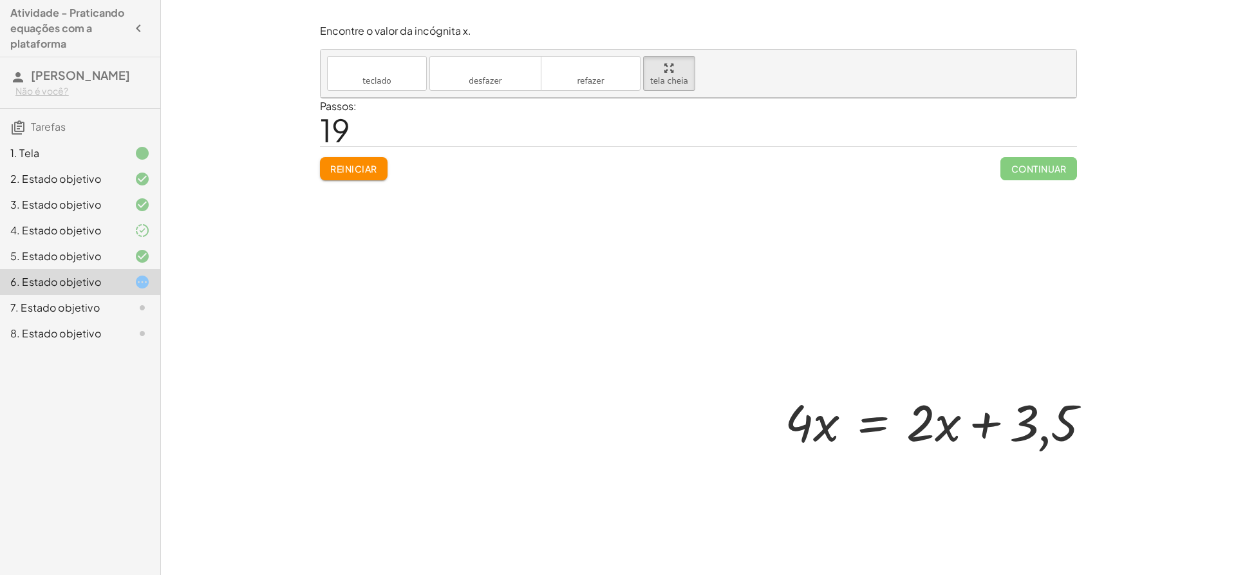
click at [357, 176] on div at bounding box center [715, 332] width 790 height 469
click at [359, 179] on div at bounding box center [715, 332] width 790 height 469
click at [359, 178] on div at bounding box center [715, 332] width 790 height 469
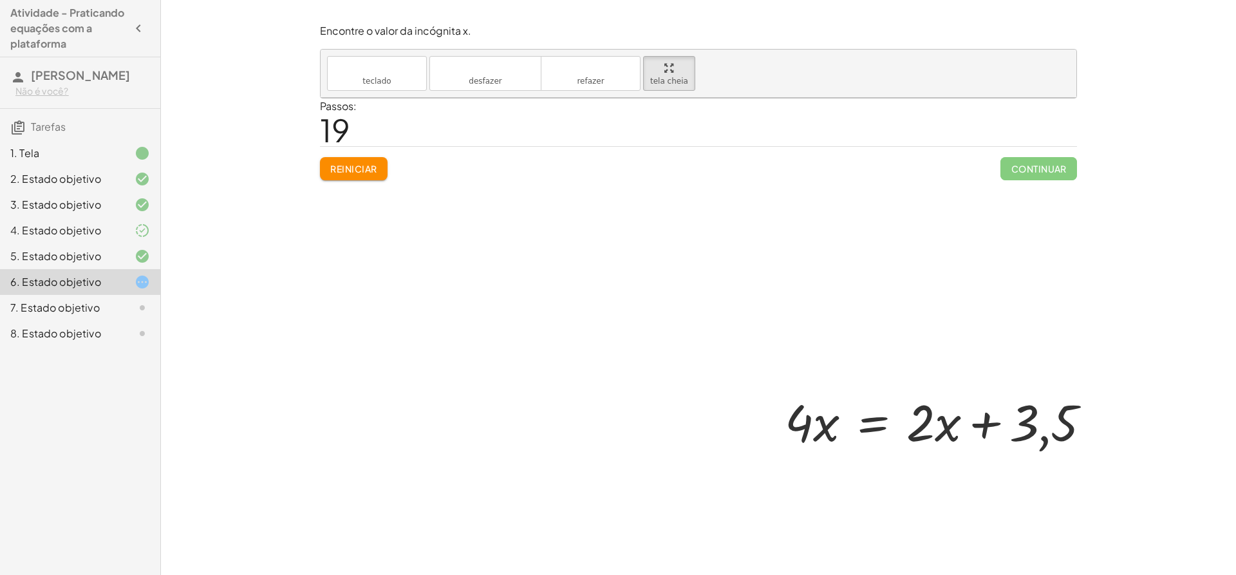
click at [359, 178] on div at bounding box center [715, 332] width 790 height 469
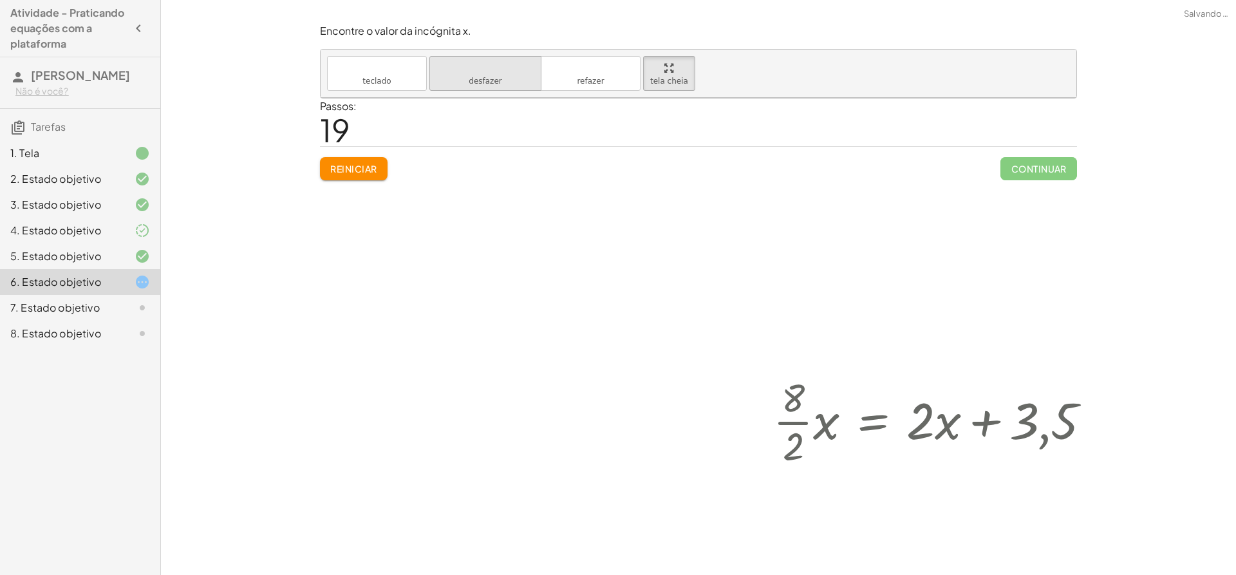
click at [478, 77] on font "desfazer" at bounding box center [485, 81] width 33 height 9
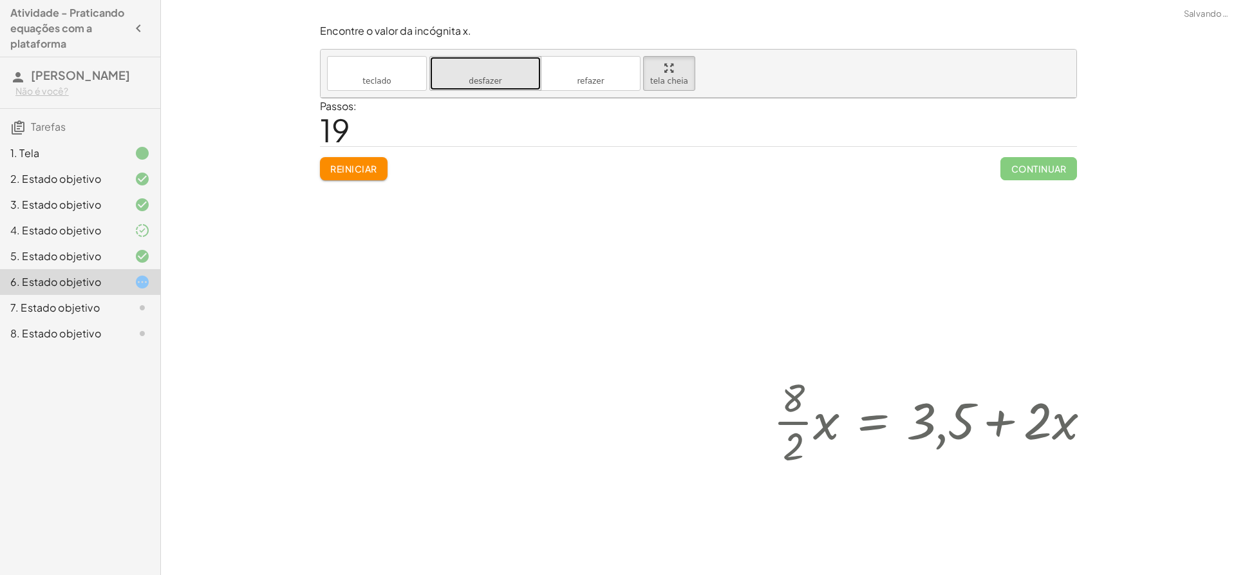
click at [478, 77] on font "desfazer" at bounding box center [485, 81] width 33 height 9
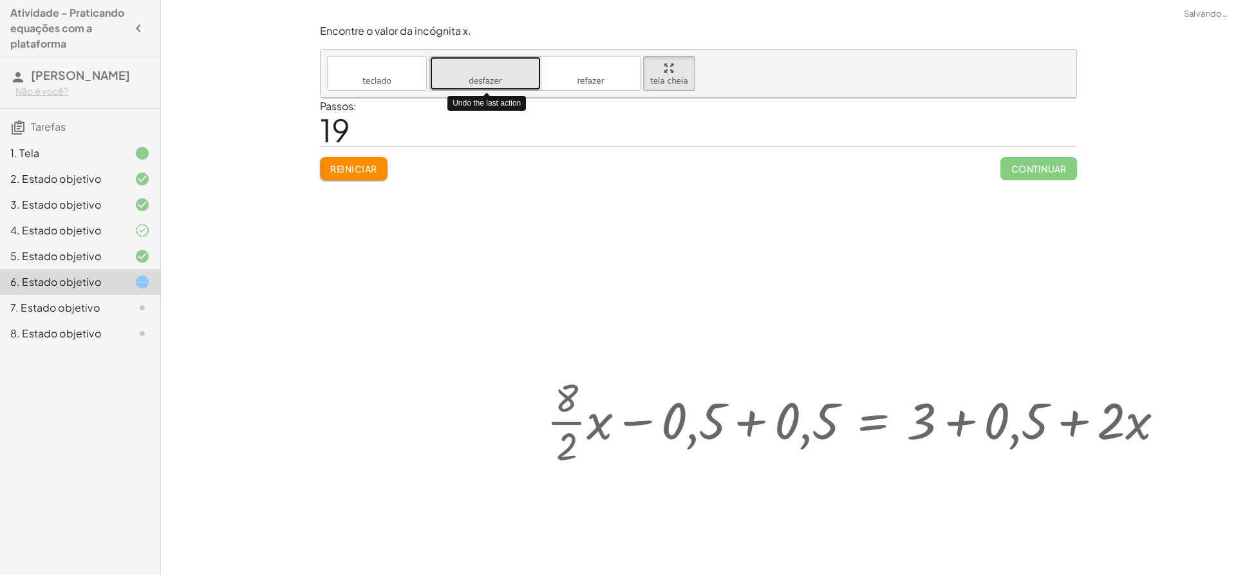
drag, startPoint x: 478, startPoint y: 75, endPoint x: 470, endPoint y: 75, distance: 8.4
click at [476, 77] on font "desfazer" at bounding box center [485, 81] width 33 height 9
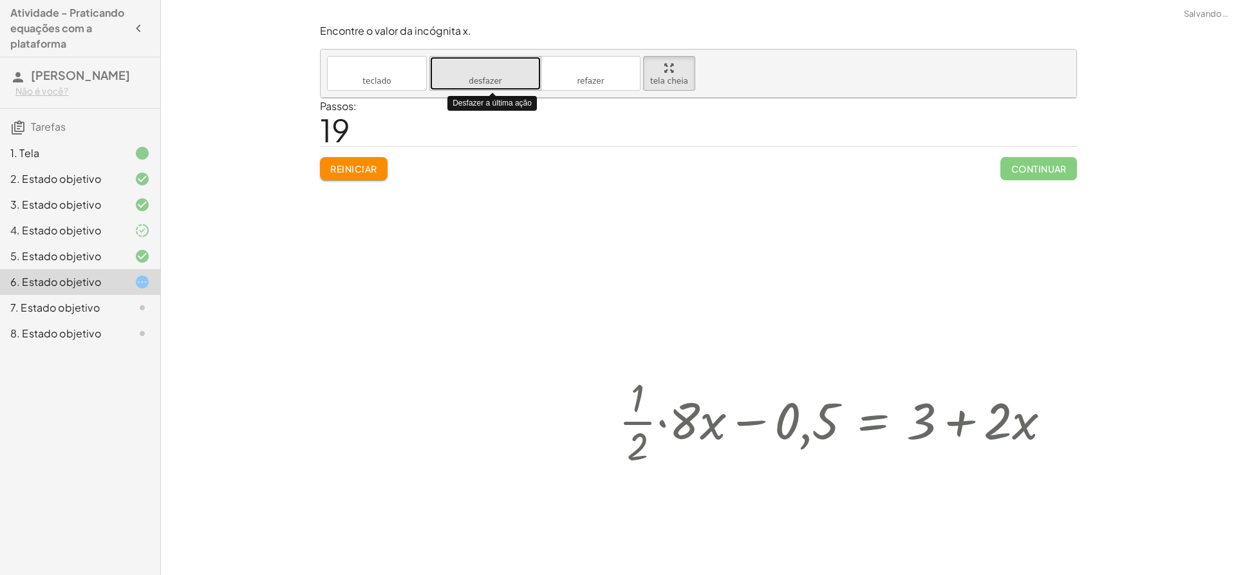
click at [470, 75] on icon "desfazer" at bounding box center [485, 67] width 98 height 15
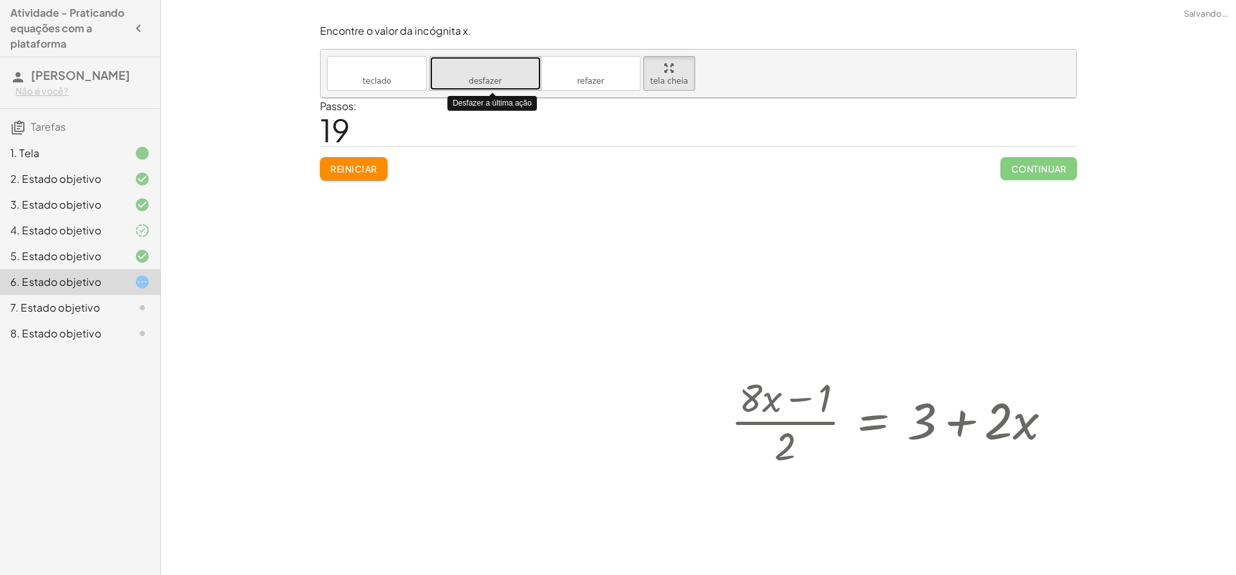
click at [470, 75] on icon "desfazer" at bounding box center [485, 67] width 98 height 15
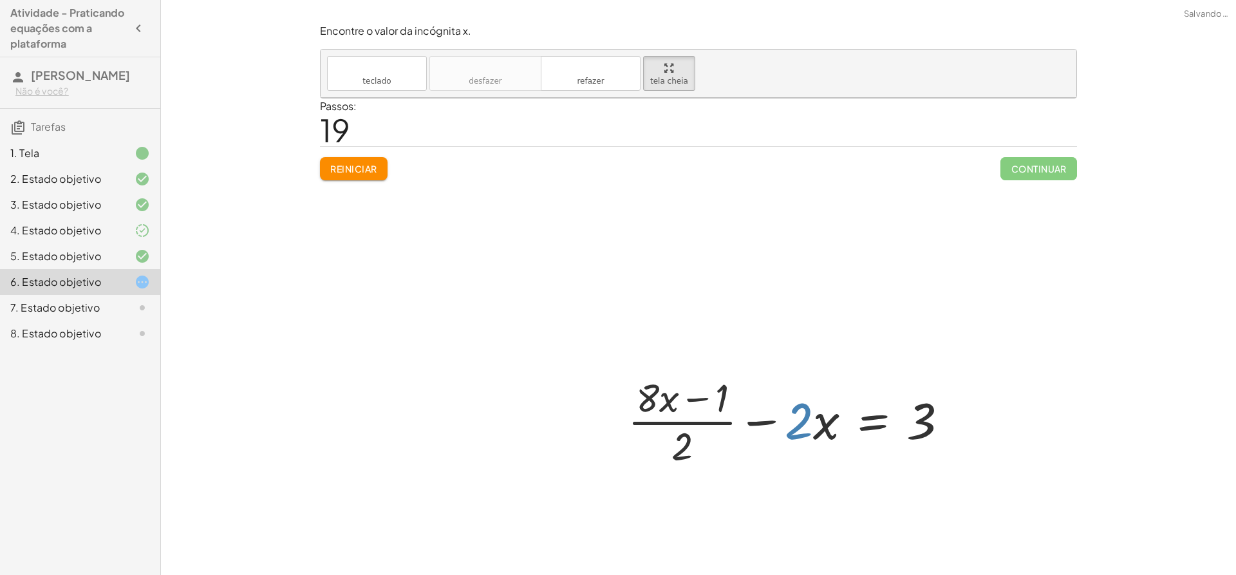
click at [503, 214] on div at bounding box center [715, 332] width 790 height 469
click at [828, 516] on div at bounding box center [715, 332] width 790 height 469
click at [763, 420] on div at bounding box center [793, 420] width 344 height 99
drag, startPoint x: 759, startPoint y: 422, endPoint x: 1010, endPoint y: 448, distance: 252.3
click at [1010, 454] on div "− · 2 · x + · ( + · 8 · x − 1 ) · 2 − · 2 · x = 3" at bounding box center [715, 332] width 790 height 469
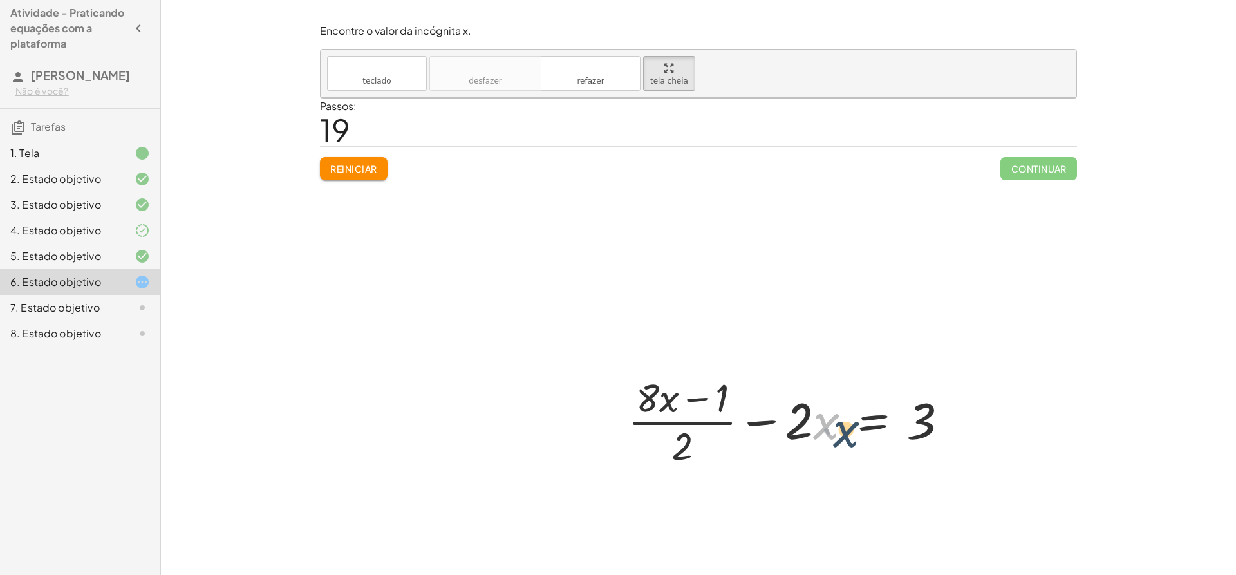
drag, startPoint x: 819, startPoint y: 415, endPoint x: 871, endPoint y: 414, distance: 52.1
click at [882, 416] on div at bounding box center [793, 420] width 344 height 99
drag, startPoint x: 778, startPoint y: 419, endPoint x: 978, endPoint y: 418, distance: 199.5
click at [978, 418] on div "− · 2 · x + · ( + · 8 · x − 1 ) · 2 − · 2 · x = 3" at bounding box center [715, 332] width 790 height 469
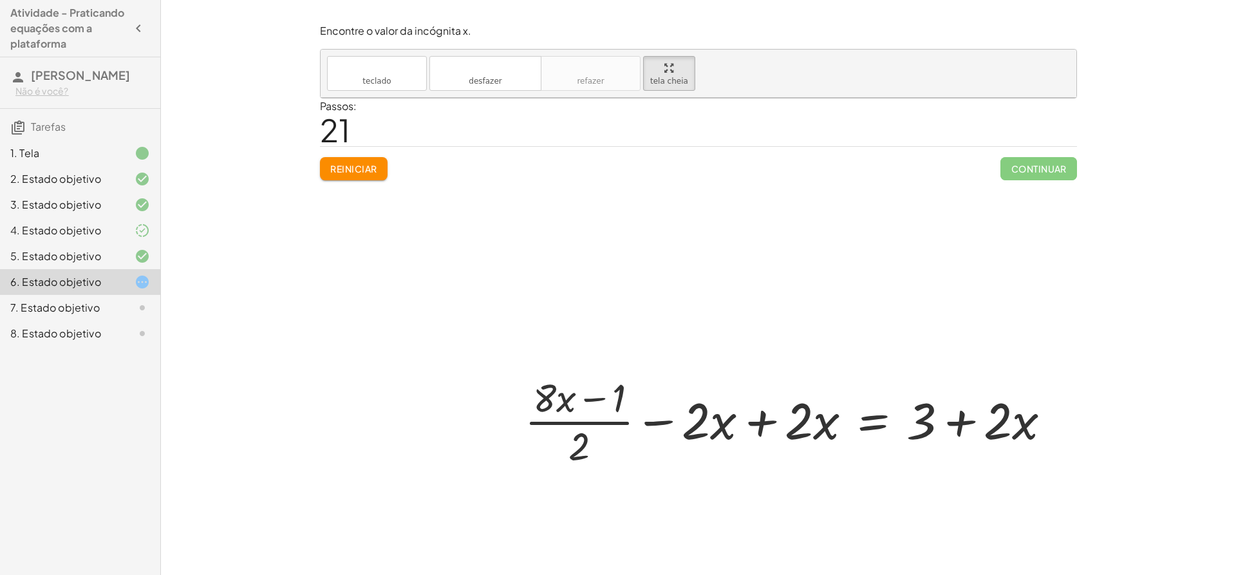
click at [764, 415] on div at bounding box center [792, 420] width 549 height 99
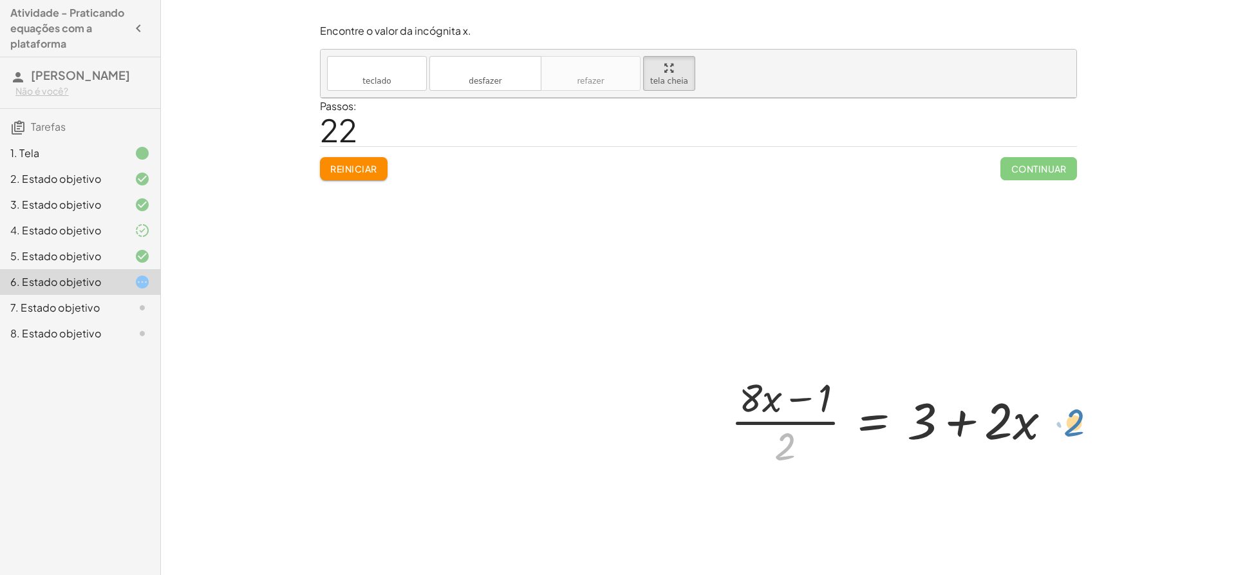
drag, startPoint x: 786, startPoint y: 450, endPoint x: 1075, endPoint y: 427, distance: 289.9
drag, startPoint x: 790, startPoint y: 449, endPoint x: 1106, endPoint y: 421, distance: 317.3
drag, startPoint x: 790, startPoint y: 456, endPoint x: 1021, endPoint y: 433, distance: 231.5
click at [1021, 433] on div at bounding box center [896, 420] width 344 height 99
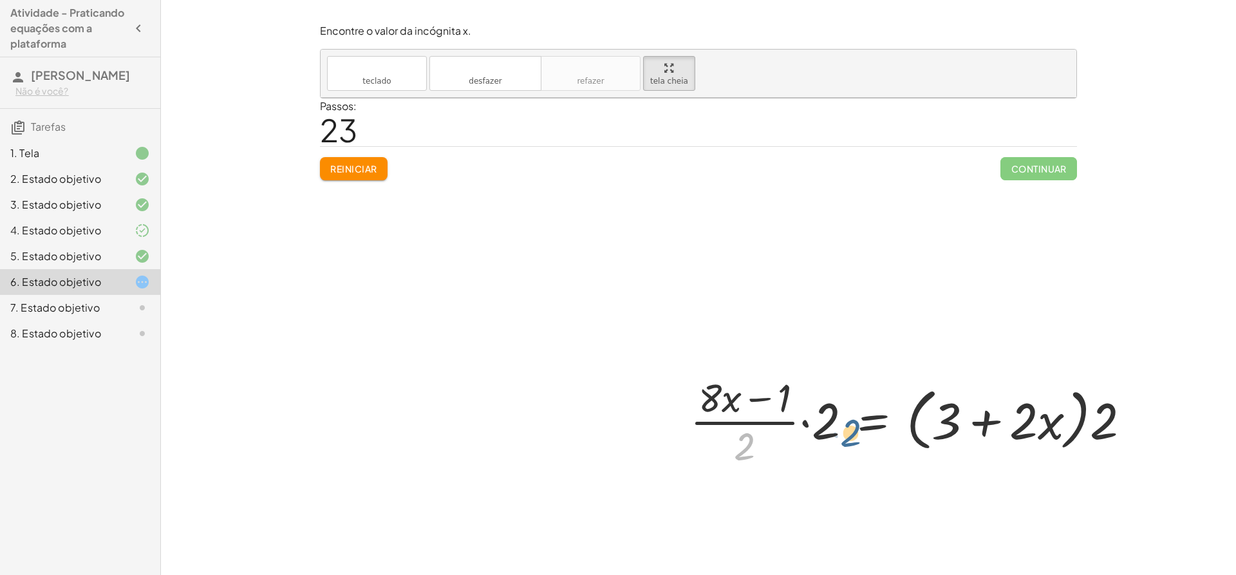
drag, startPoint x: 740, startPoint y: 449, endPoint x: 847, endPoint y: 435, distance: 107.8
click at [847, 435] on div at bounding box center [914, 420] width 463 height 99
click at [823, 423] on div at bounding box center [914, 420] width 463 height 99
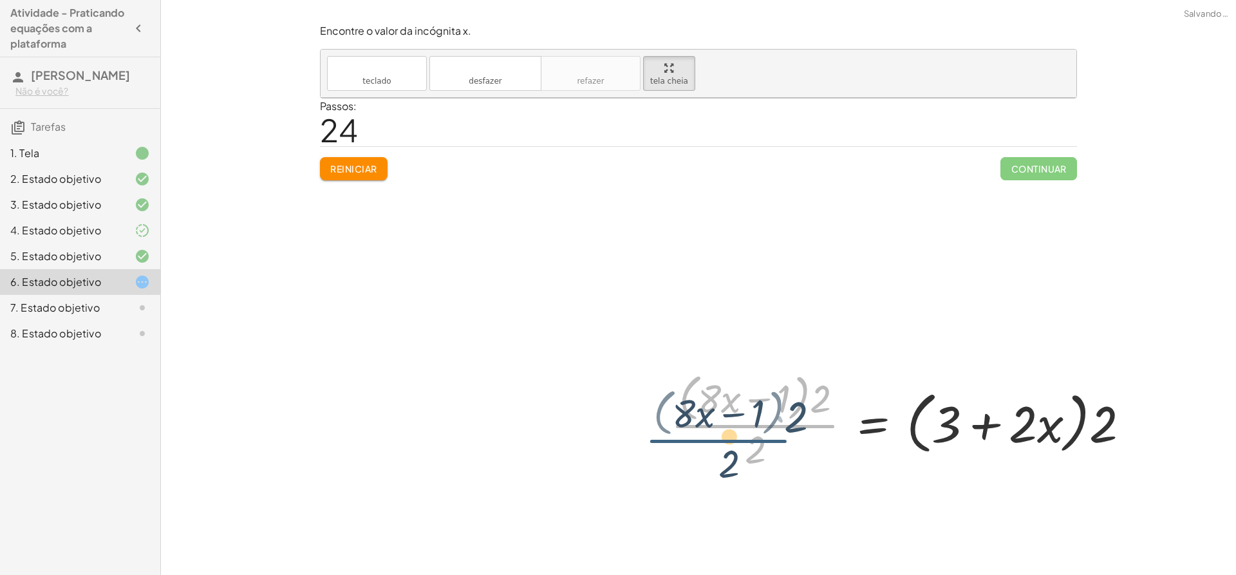
drag, startPoint x: 821, startPoint y: 422, endPoint x: 797, endPoint y: 426, distance: 24.8
click at [796, 434] on div at bounding box center [905, 420] width 482 height 105
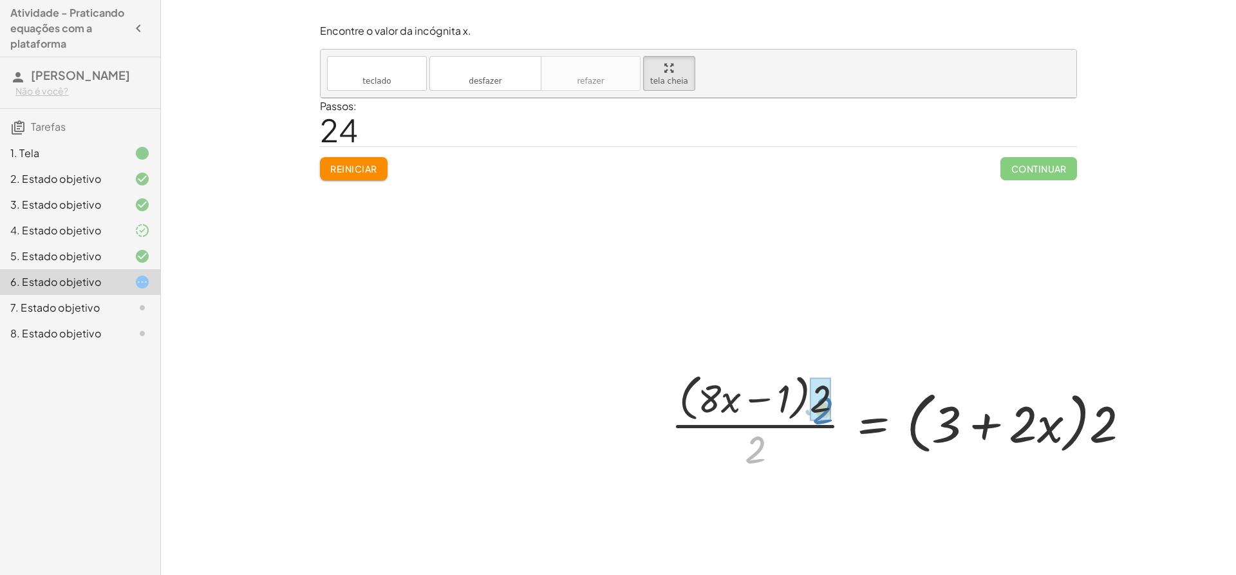
drag, startPoint x: 757, startPoint y: 449, endPoint x: 826, endPoint y: 409, distance: 78.7
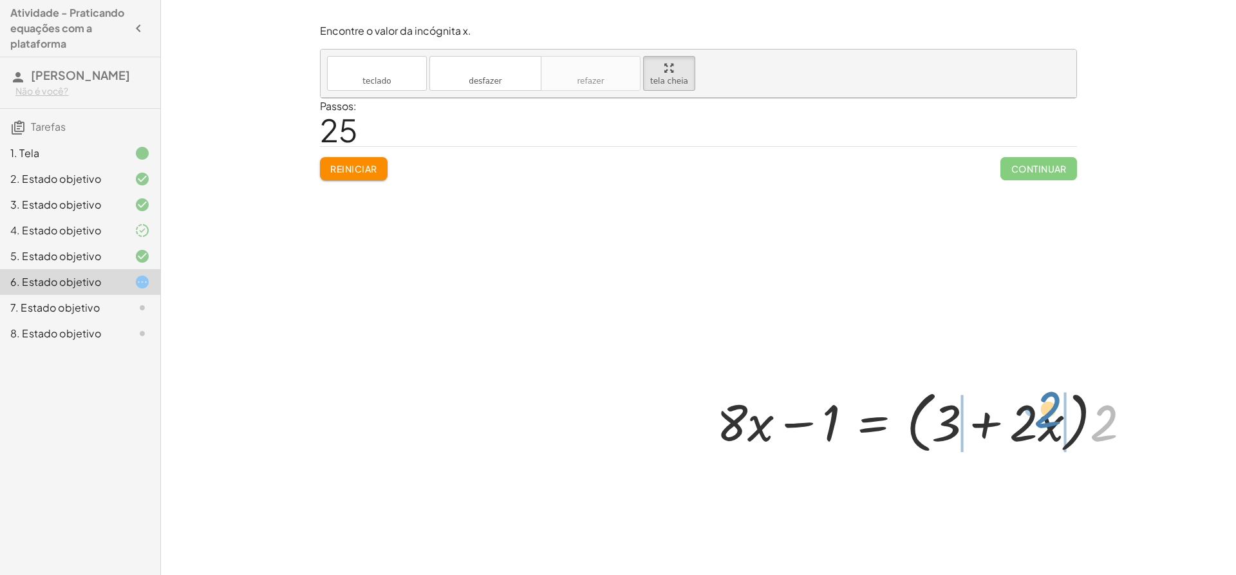
drag, startPoint x: 1093, startPoint y: 430, endPoint x: 1030, endPoint y: 418, distance: 64.8
click at [1030, 418] on div at bounding box center [928, 421] width 437 height 74
click at [940, 422] on div at bounding box center [923, 420] width 427 height 66
drag, startPoint x: 998, startPoint y: 429, endPoint x: 1041, endPoint y: 423, distance: 44.1
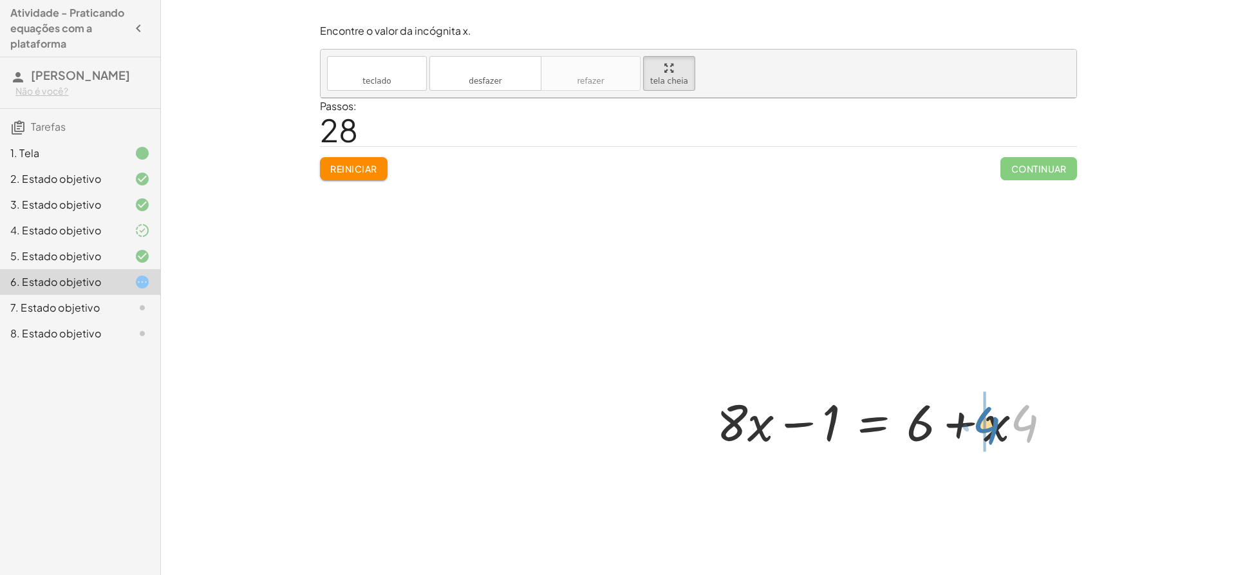
drag, startPoint x: 1025, startPoint y: 420, endPoint x: 987, endPoint y: 422, distance: 38.0
click at [987, 422] on div at bounding box center [888, 420] width 357 height 66
drag, startPoint x: 1033, startPoint y: 426, endPoint x: 1044, endPoint y: 430, distance: 11.6
click at [1044, 430] on div at bounding box center [888, 420] width 357 height 66
drag, startPoint x: 1010, startPoint y: 428, endPoint x: 1009, endPoint y: 409, distance: 19.3
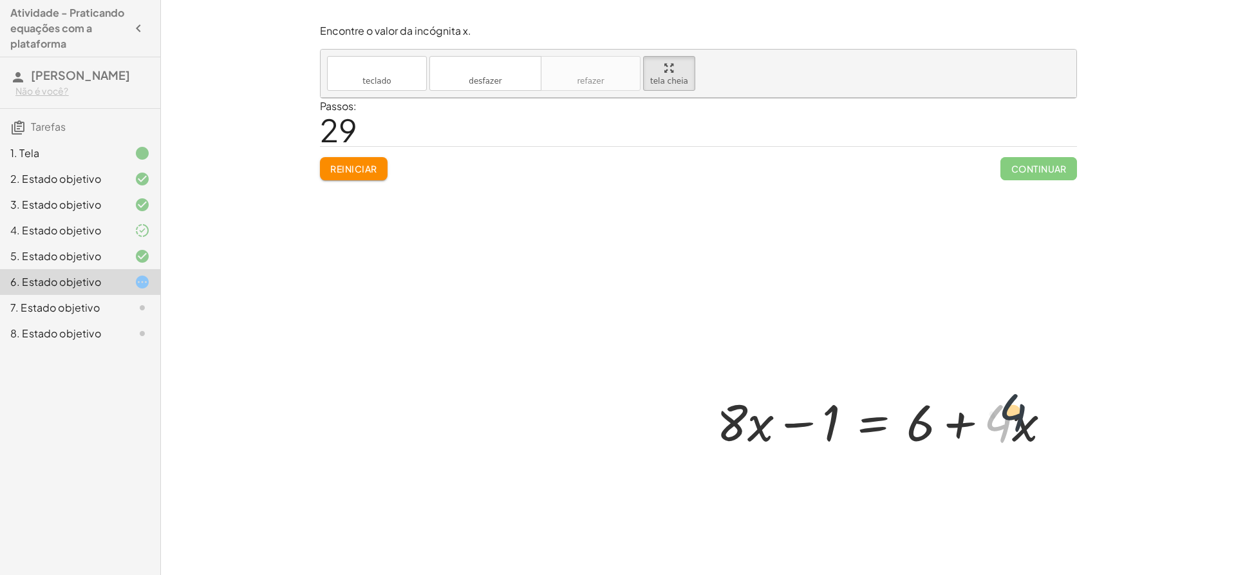
click at [1009, 409] on div at bounding box center [888, 420] width 357 height 66
click at [966, 423] on div at bounding box center [888, 420] width 357 height 66
drag, startPoint x: 956, startPoint y: 423, endPoint x: 640, endPoint y: 416, distance: 315.4
click at [640, 416] on div "+ · ( + · 8 · x − 1 ) · 2 − · 2 · x = 3 + · ( + · 8 · x − 1 ) · 2 − · 2 · x + ·…" at bounding box center [736, 332] width 833 height 469
click at [1057, 420] on div at bounding box center [860, 420] width 602 height 66
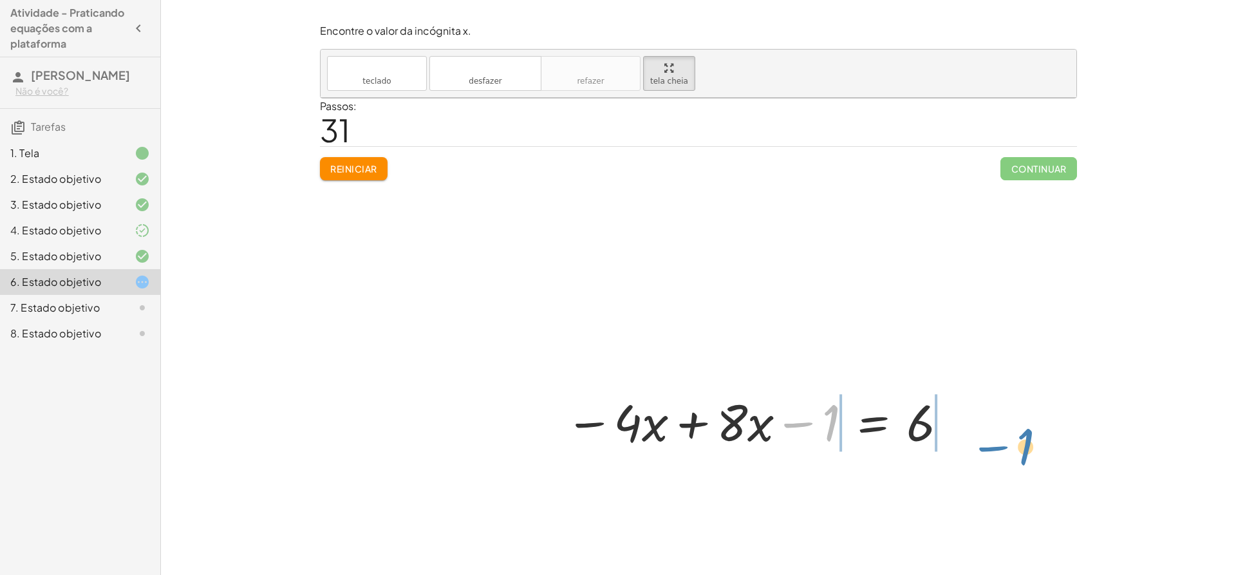
drag, startPoint x: 795, startPoint y: 421, endPoint x: 943, endPoint y: 436, distance: 148.2
click at [947, 438] on div at bounding box center [757, 420] width 396 height 66
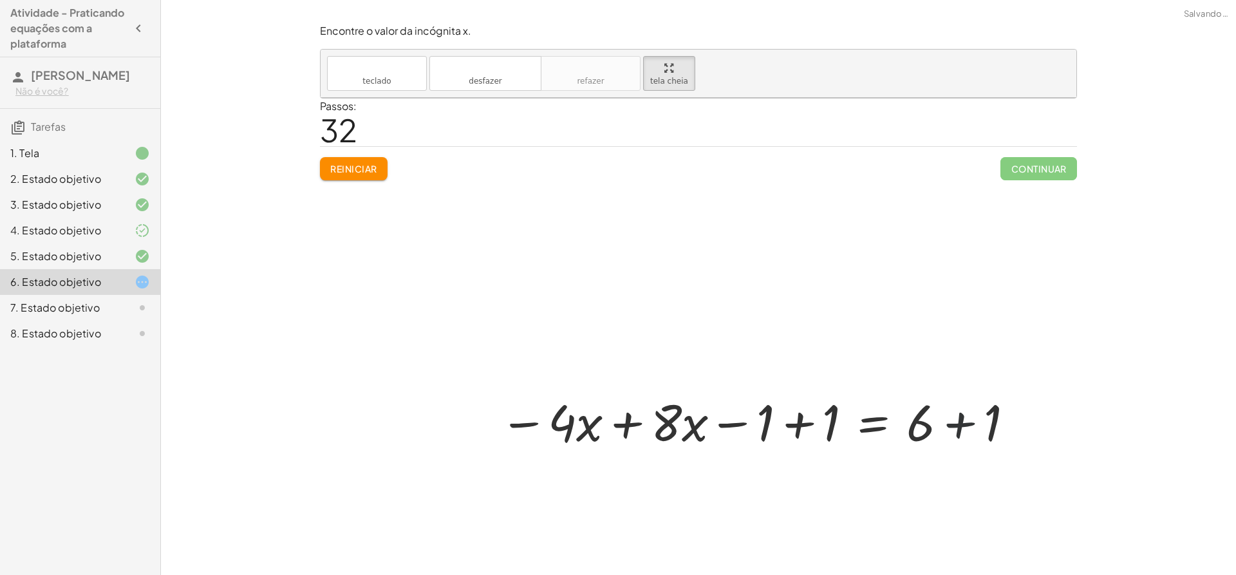
click at [966, 422] on div at bounding box center [757, 420] width 528 height 66
click at [814, 422] on div at bounding box center [722, 420] width 458 height 66
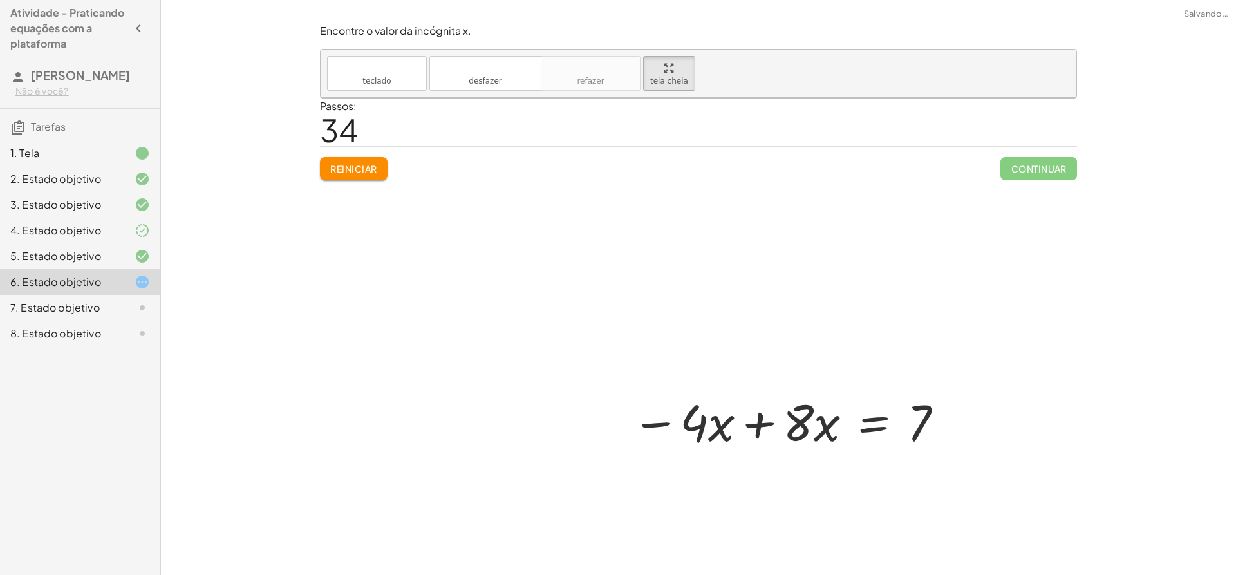
click at [759, 427] on div at bounding box center [788, 420] width 326 height 66
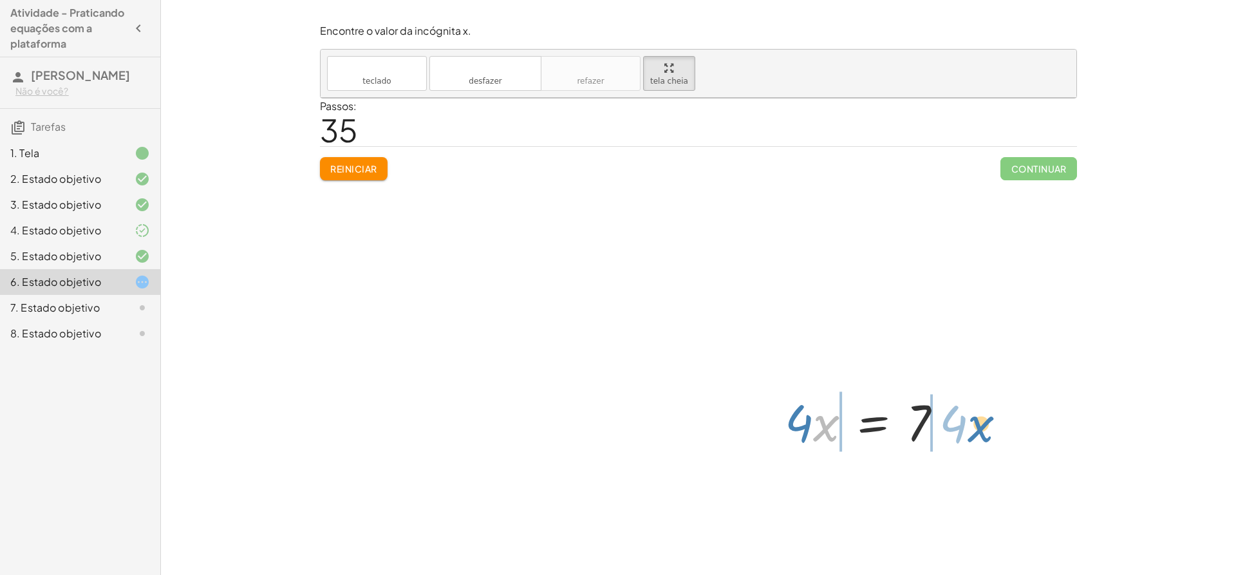
drag, startPoint x: 832, startPoint y: 420, endPoint x: 987, endPoint y: 421, distance: 154.5
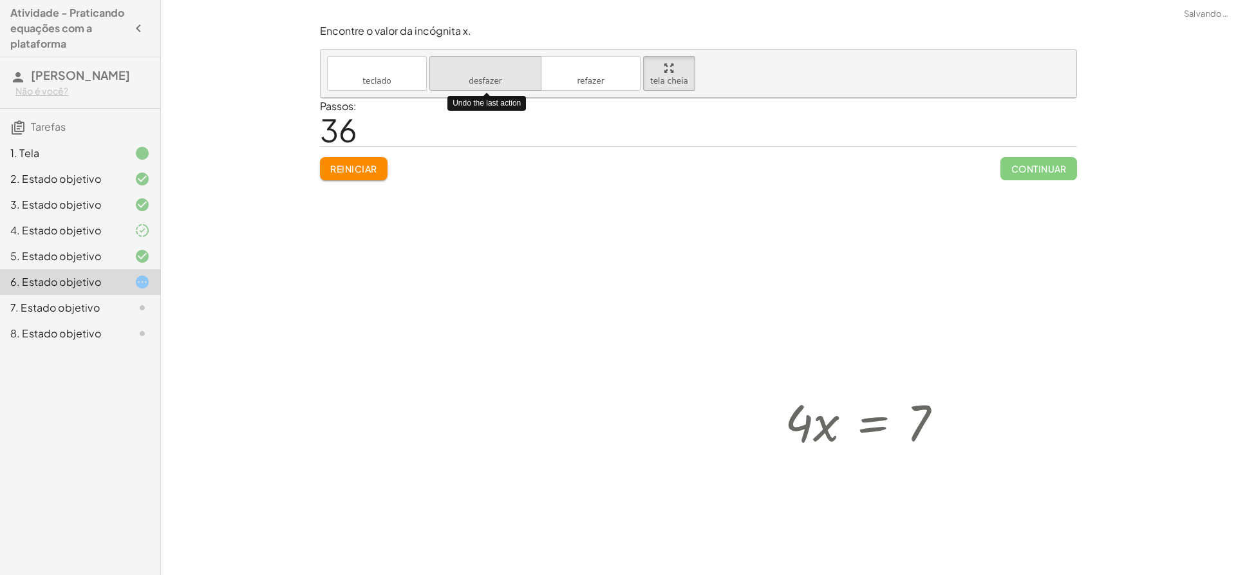
click at [464, 74] on icon "desfazer" at bounding box center [485, 67] width 98 height 15
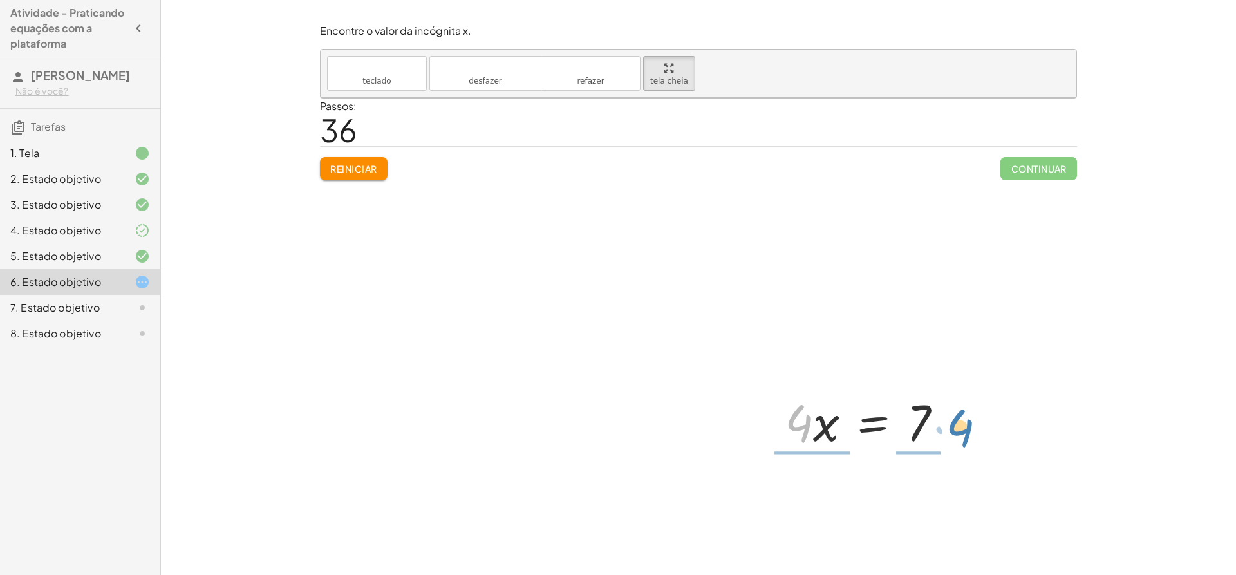
drag, startPoint x: 797, startPoint y: 425, endPoint x: 956, endPoint y: 429, distance: 159.0
click at [956, 429] on div at bounding box center [868, 420] width 181 height 66
drag, startPoint x: 821, startPoint y: 443, endPoint x: 813, endPoint y: 404, distance: 40.0
click at [813, 404] on div at bounding box center [874, 420] width 198 height 99
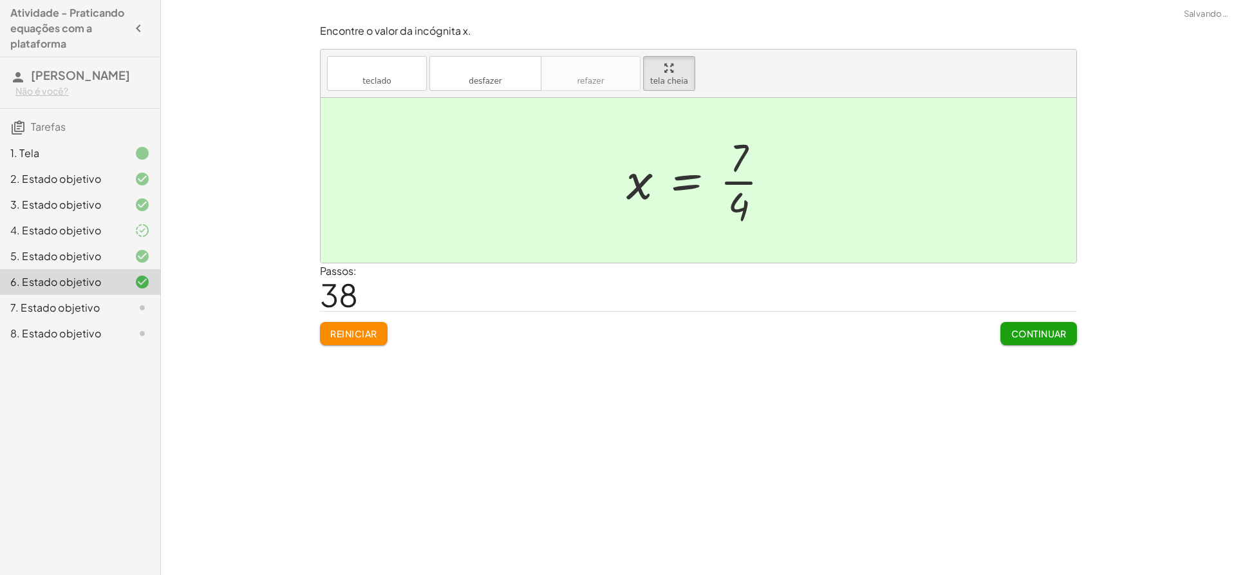
click at [1040, 335] on div at bounding box center [698, 220] width 756 height 245
click at [1039, 331] on div at bounding box center [698, 220] width 756 height 245
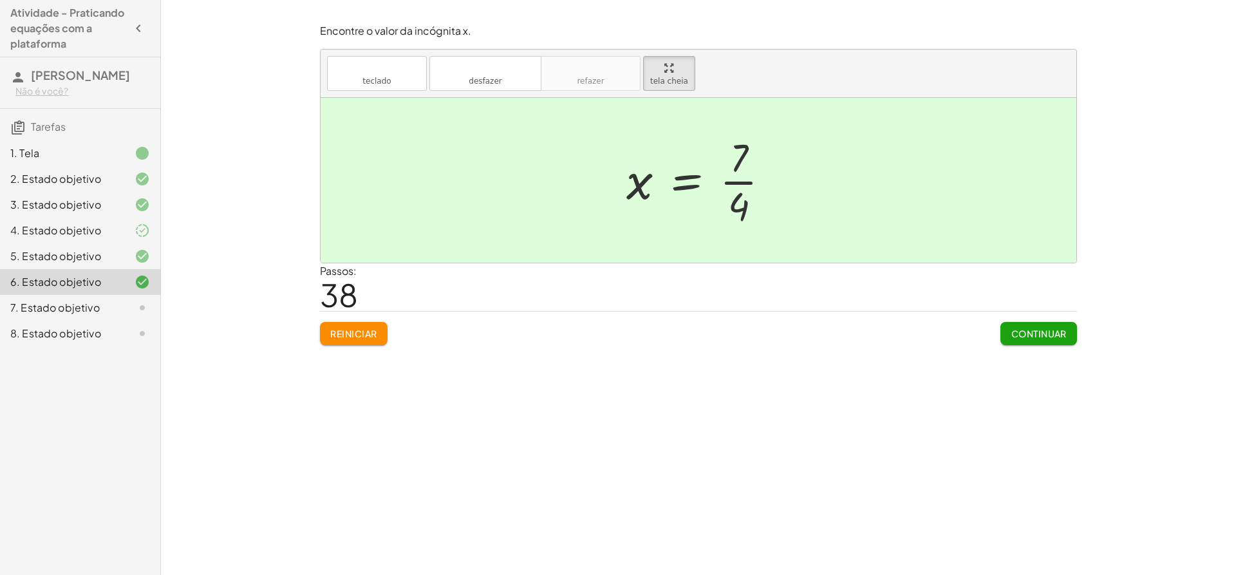
click at [1039, 331] on div at bounding box center [698, 220] width 756 height 245
click at [72, 307] on font "7. Estado objetivo" at bounding box center [54, 308] width 89 height 14
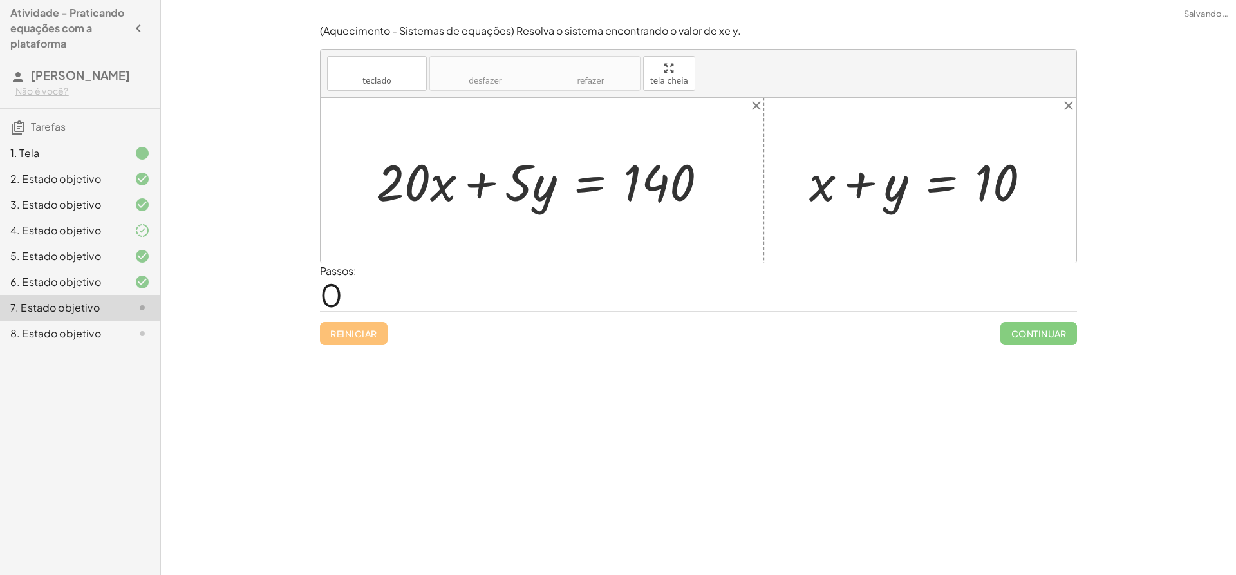
click at [151, 320] on div "6. Estado objetivo" at bounding box center [80, 333] width 160 height 26
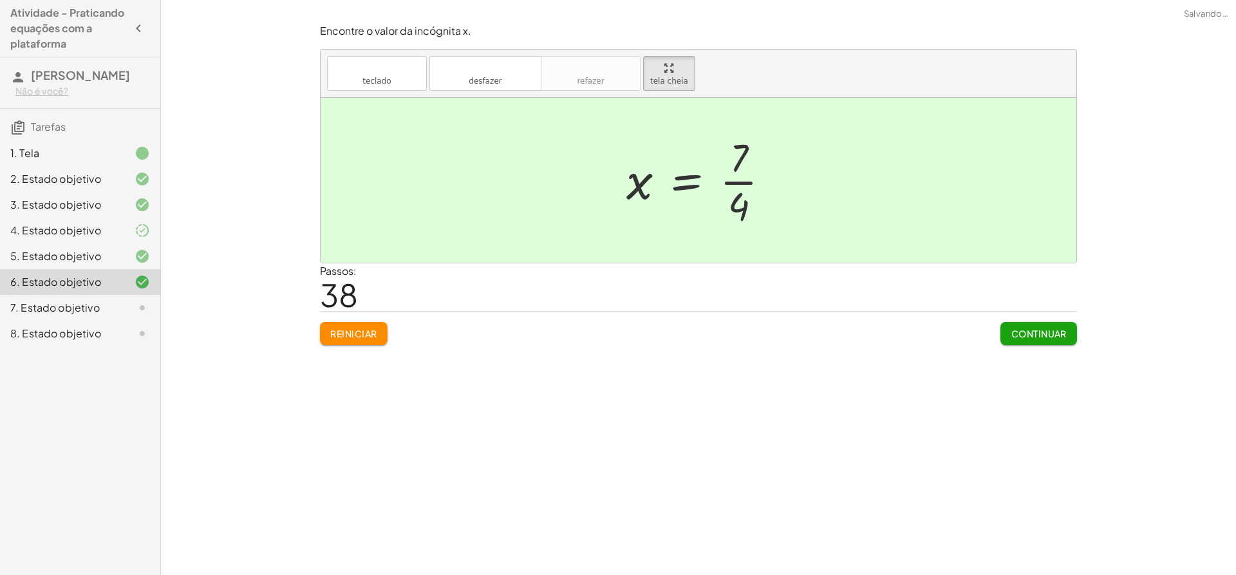
click at [125, 312] on div at bounding box center [132, 307] width 36 height 15
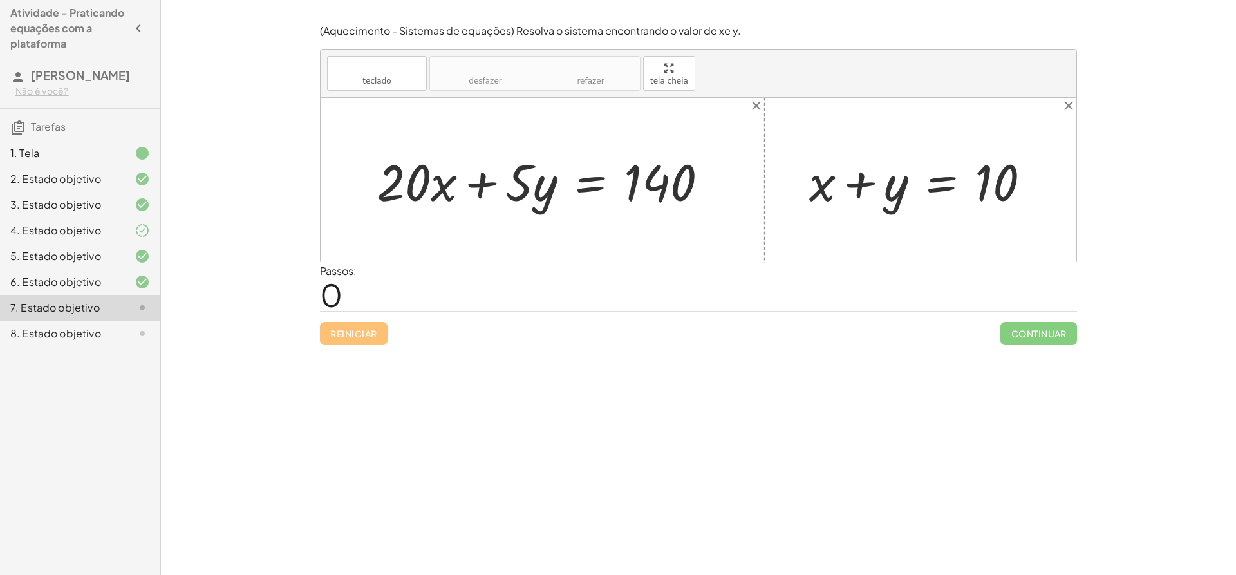
click at [482, 185] on div at bounding box center [547, 180] width 355 height 66
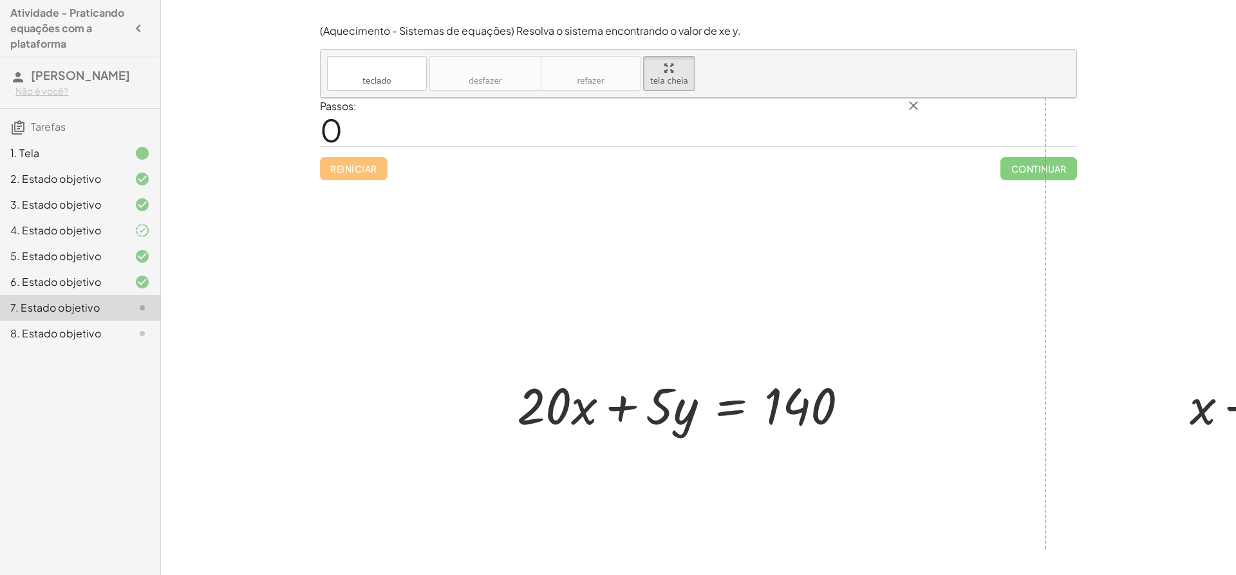
drag, startPoint x: 661, startPoint y: 82, endPoint x: 661, endPoint y: 172, distance: 89.5
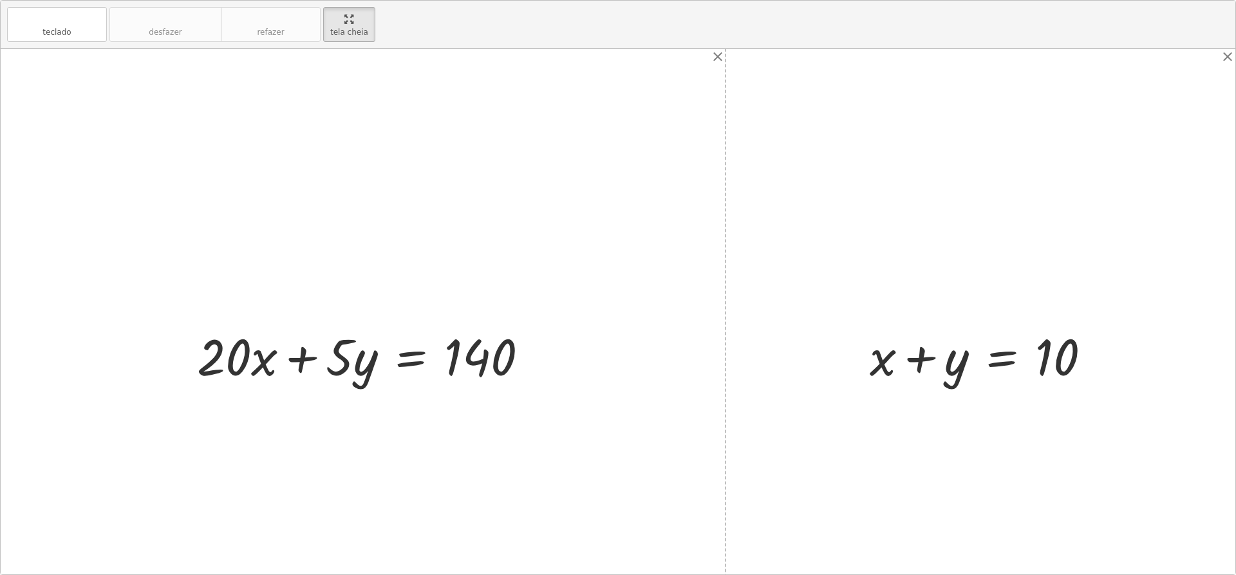
click at [661, 172] on div "teclado teclado desfazer desfazer refazer refazer tela cheia + · 20 · x + · 5 ·…" at bounding box center [618, 287] width 1234 height 573
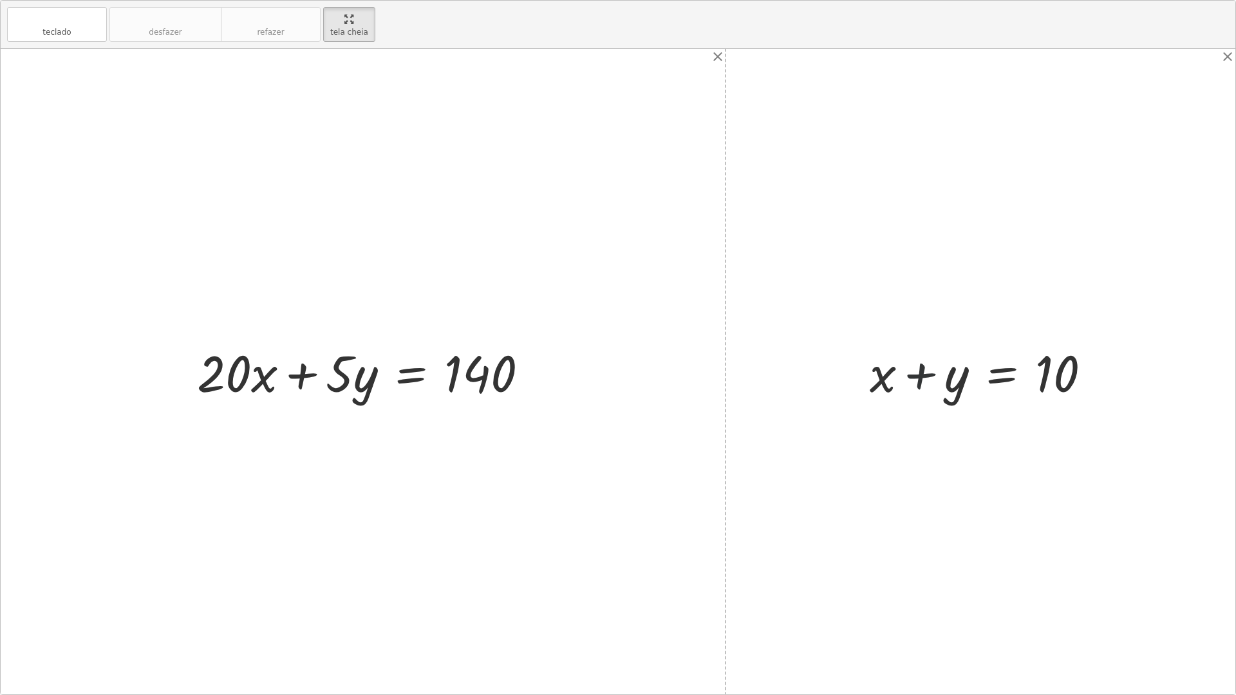
click at [911, 367] on div at bounding box center [985, 372] width 245 height 66
drag, startPoint x: 911, startPoint y: 367, endPoint x: 930, endPoint y: 376, distance: 21.3
click at [930, 376] on div at bounding box center [985, 372] width 245 height 66
drag, startPoint x: 931, startPoint y: 377, endPoint x: 1020, endPoint y: 375, distance: 89.5
click at [996, 385] on div at bounding box center [985, 372] width 245 height 66
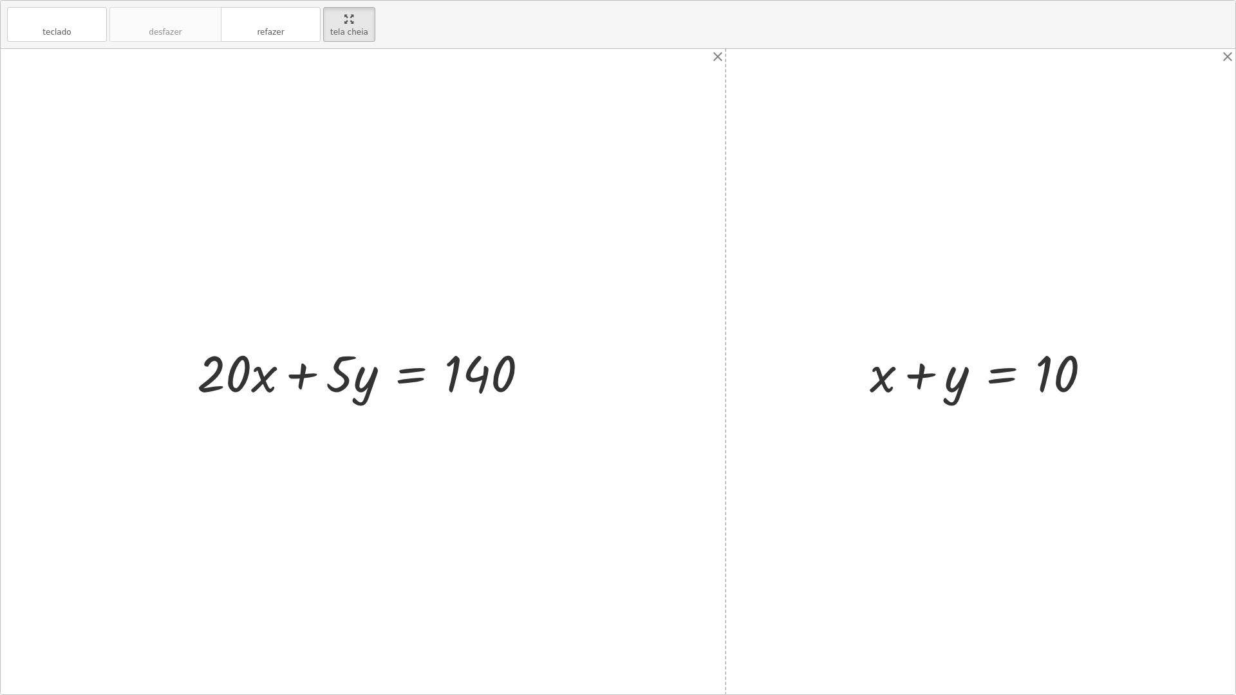
click at [317, 375] on div at bounding box center [367, 372] width 355 height 66
click at [232, 362] on div at bounding box center [367, 372] width 355 height 66
drag, startPoint x: 256, startPoint y: 373, endPoint x: 362, endPoint y: 375, distance: 105.6
click at [362, 375] on div at bounding box center [367, 372] width 355 height 66
click at [272, 373] on div at bounding box center [367, 372] width 355 height 66
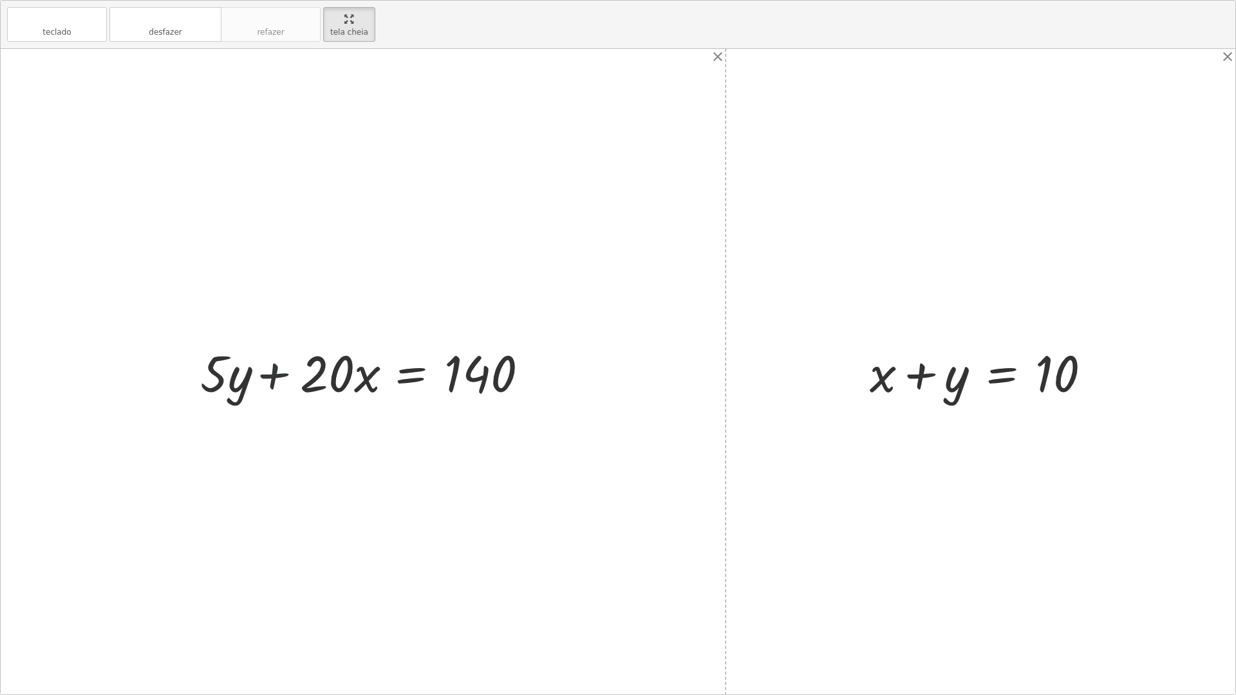
click at [272, 373] on div at bounding box center [367, 372] width 355 height 66
drag, startPoint x: 182, startPoint y: 378, endPoint x: 243, endPoint y: 382, distance: 60.7
click at [243, 382] on div "+ · 20 · x + · 5 · y = 140 + · 20 · x + · 5 · y = 140" at bounding box center [363, 371] width 371 height 73
drag, startPoint x: 234, startPoint y: 382, endPoint x: 335, endPoint y: 397, distance: 102.1
click at [335, 397] on div at bounding box center [367, 372] width 355 height 66
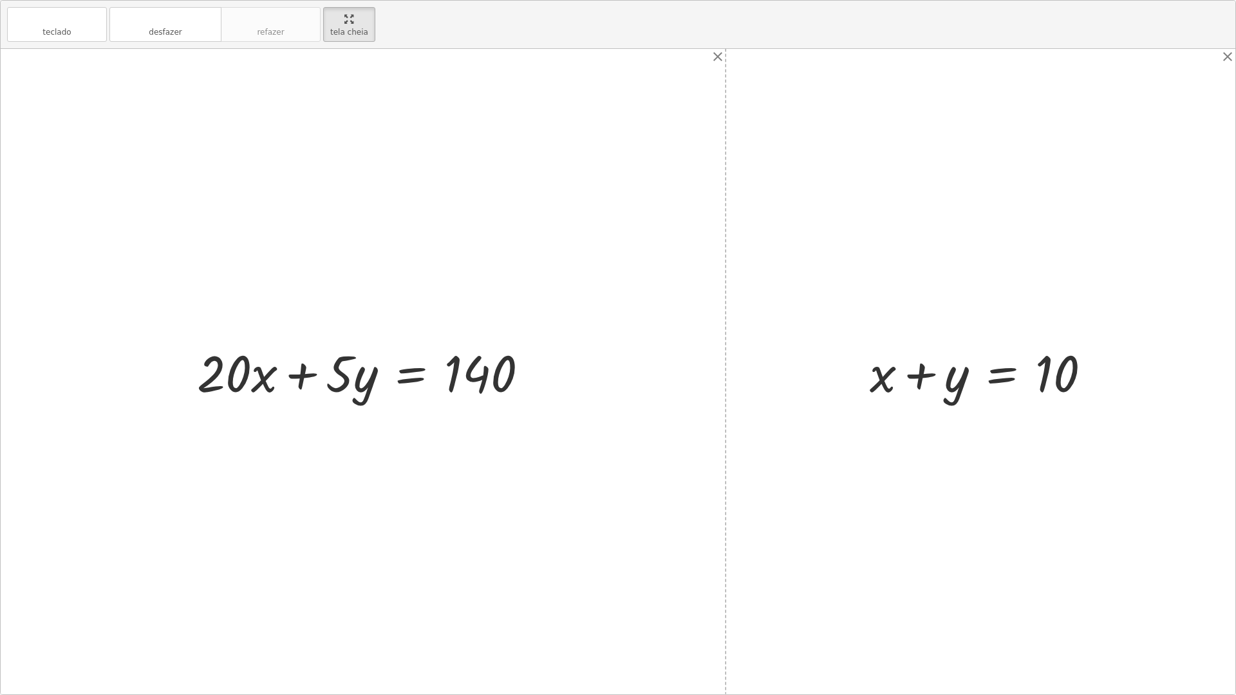
click at [300, 373] on div at bounding box center [367, 372] width 355 height 66
drag, startPoint x: 271, startPoint y: 378, endPoint x: 359, endPoint y: 384, distance: 88.4
click at [359, 384] on div at bounding box center [367, 372] width 355 height 66
click at [268, 365] on div at bounding box center [367, 372] width 355 height 66
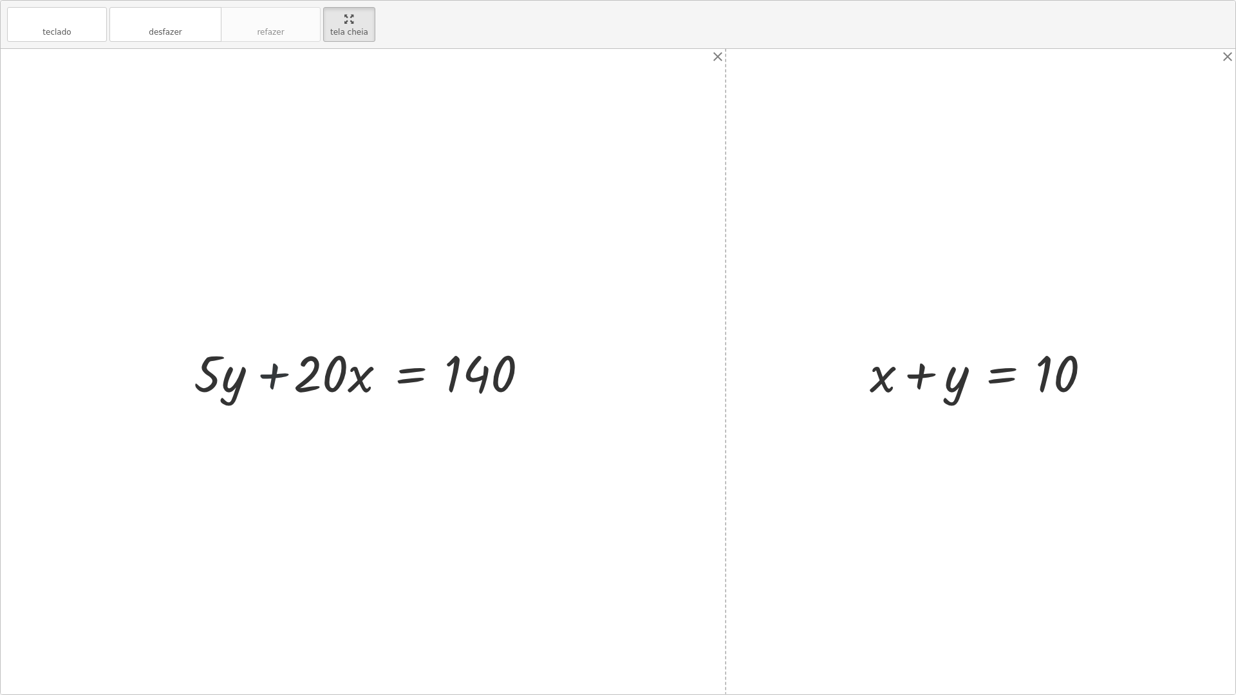
click at [270, 366] on div at bounding box center [367, 372] width 355 height 66
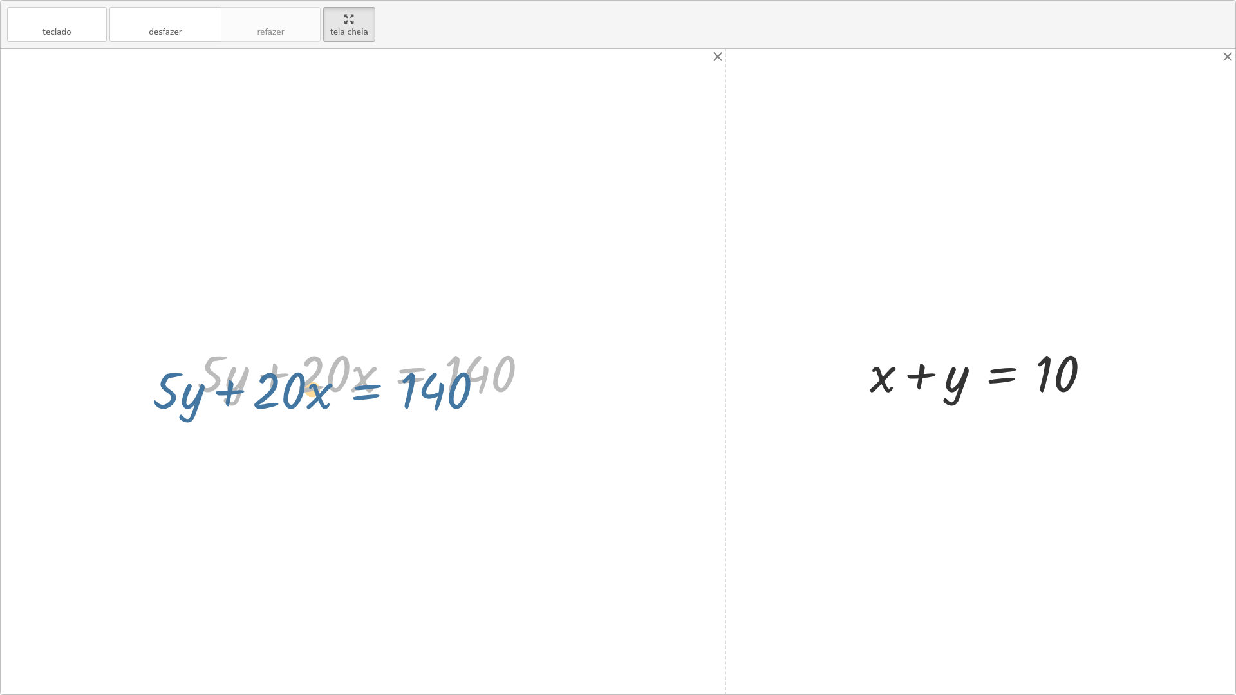
drag, startPoint x: 444, startPoint y: 384, endPoint x: 417, endPoint y: 386, distance: 27.2
click at [403, 393] on div at bounding box center [367, 372] width 355 height 66
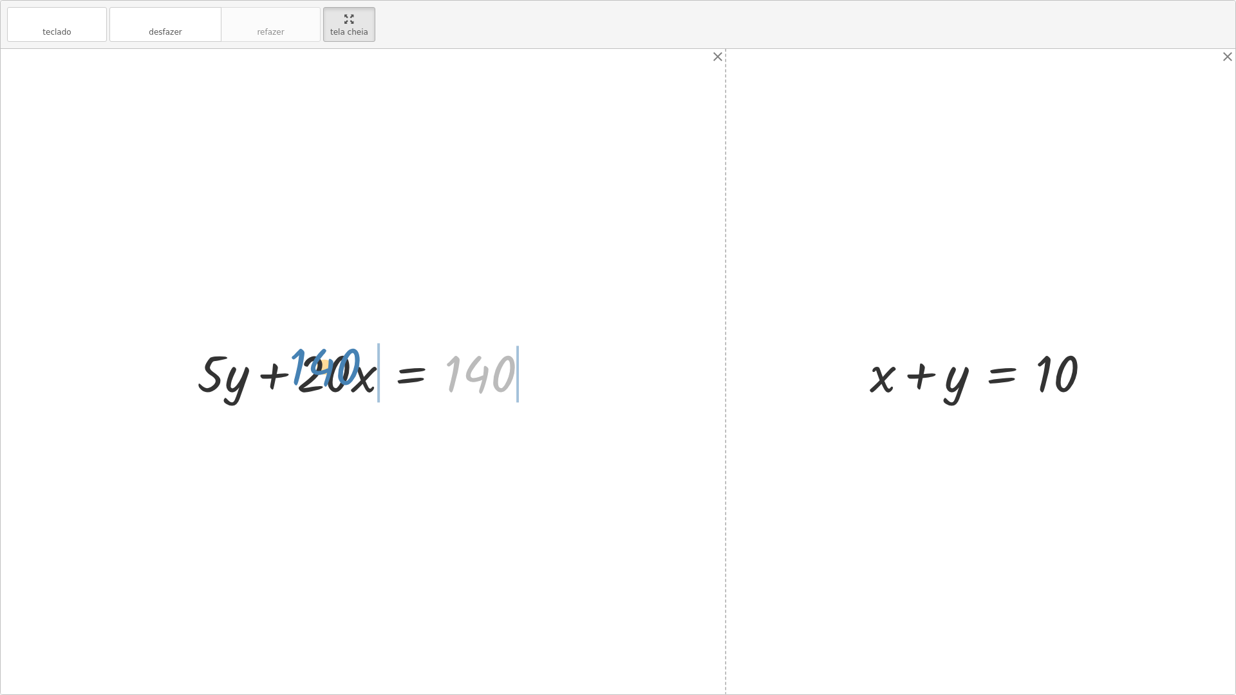
drag, startPoint x: 459, startPoint y: 382, endPoint x: 297, endPoint y: 376, distance: 162.3
click at [297, 376] on div at bounding box center [367, 372] width 355 height 66
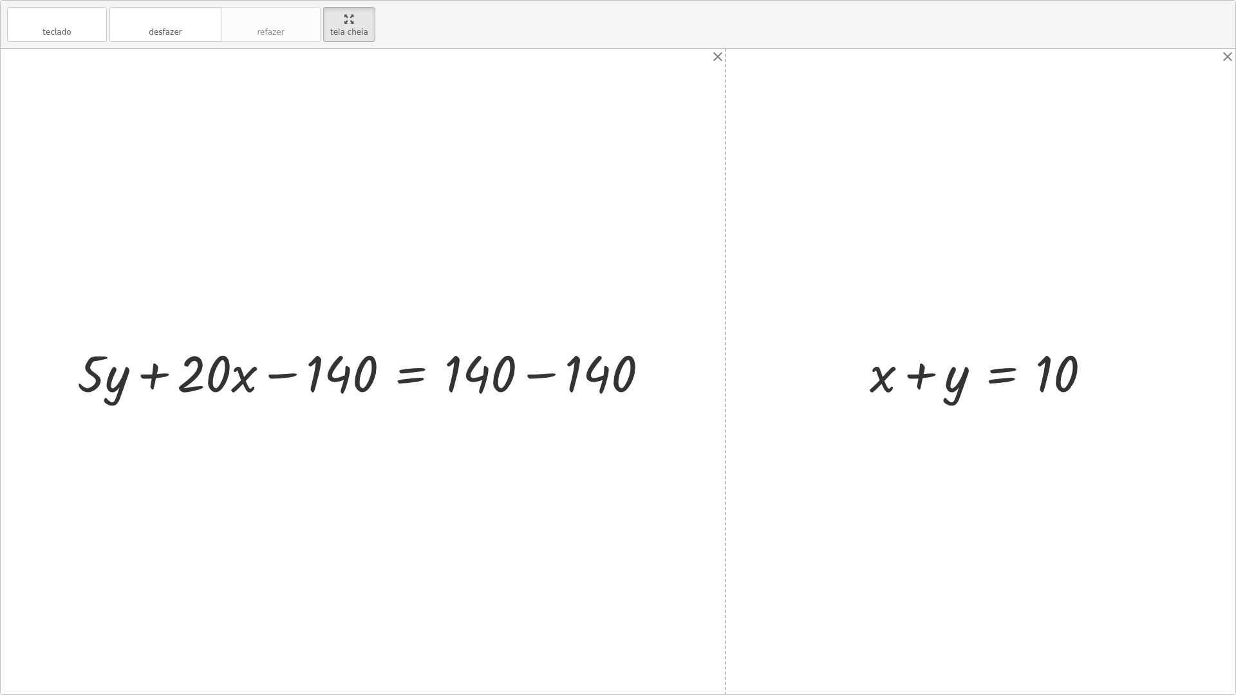
click at [528, 378] on div at bounding box center [368, 372] width 595 height 66
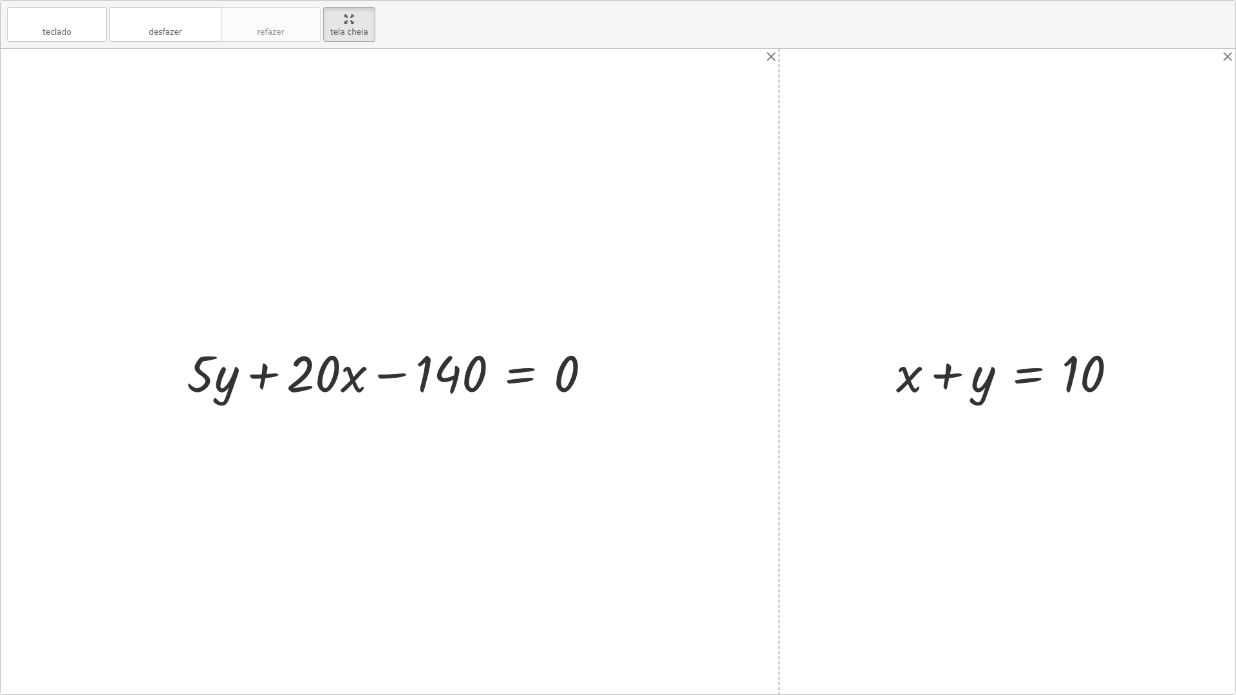
click at [376, 373] on div at bounding box center [394, 372] width 428 height 66
click at [377, 373] on div at bounding box center [394, 372] width 428 height 66
drag, startPoint x: 190, startPoint y: 382, endPoint x: 417, endPoint y: 382, distance: 226.5
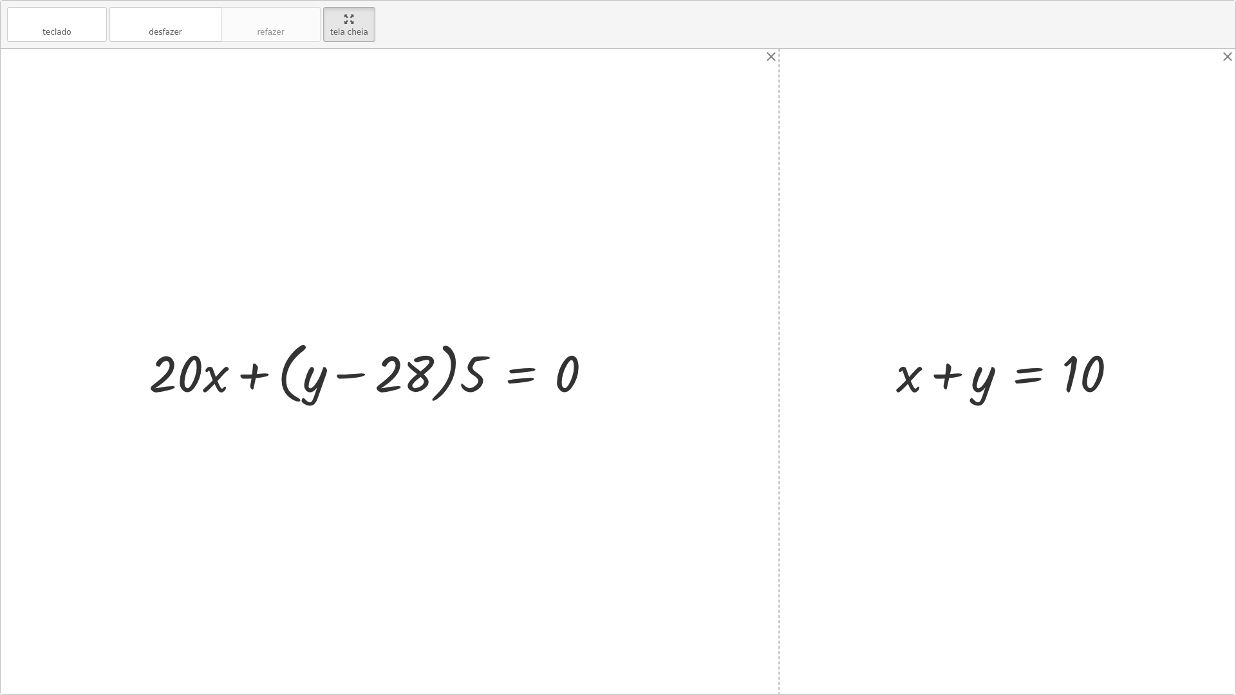
click at [364, 376] on div at bounding box center [375, 372] width 467 height 74
click at [362, 376] on div at bounding box center [375, 372] width 467 height 74
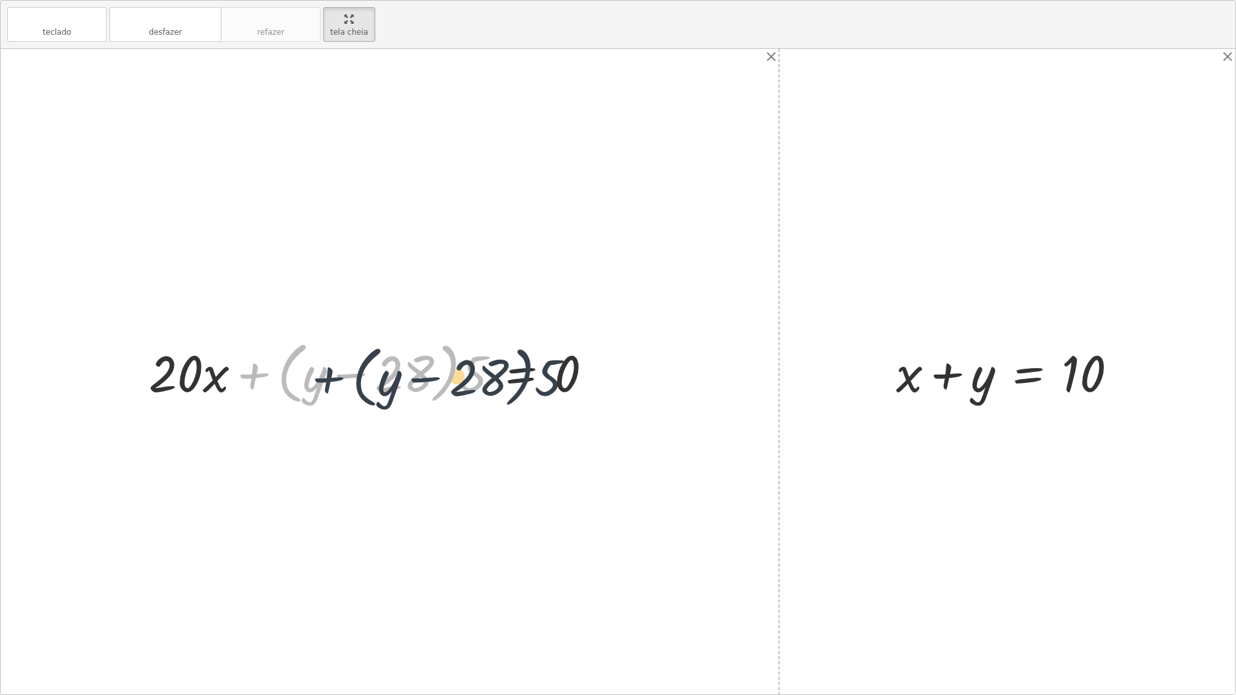
drag, startPoint x: 252, startPoint y: 376, endPoint x: 335, endPoint y: 380, distance: 83.8
click at [335, 380] on div at bounding box center [375, 372] width 467 height 74
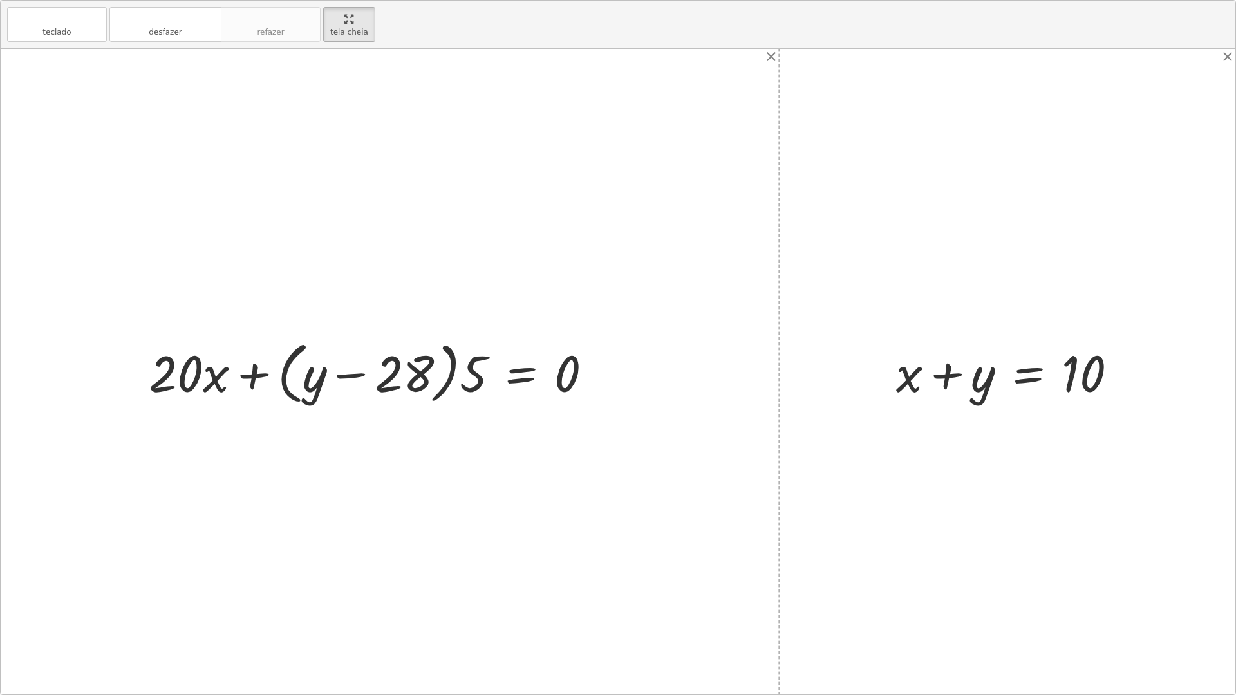
click at [343, 371] on div at bounding box center [375, 372] width 467 height 74
drag, startPoint x: 465, startPoint y: 382, endPoint x: 183, endPoint y: 369, distance: 282.2
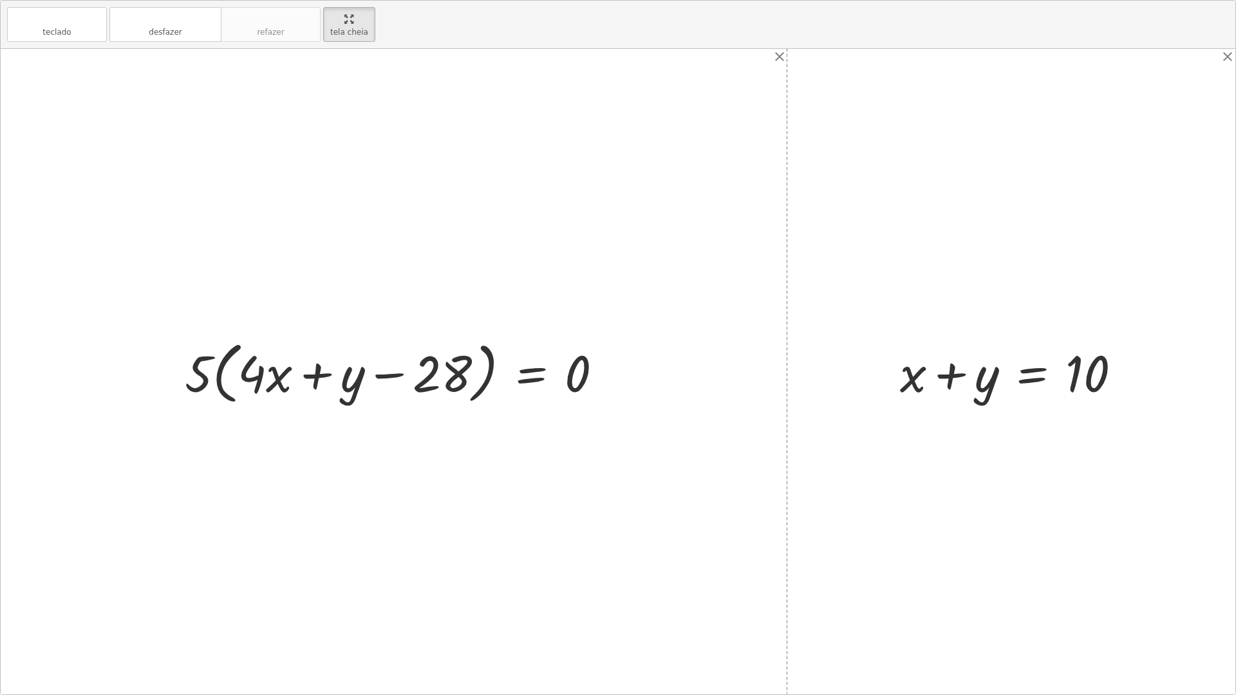
drag, startPoint x: 319, startPoint y: 358, endPoint x: 316, endPoint y: 371, distance: 13.1
click at [319, 360] on div at bounding box center [398, 372] width 441 height 74
click at [316, 371] on div at bounding box center [398, 372] width 441 height 74
drag, startPoint x: 385, startPoint y: 372, endPoint x: 547, endPoint y: 380, distance: 162.4
click at [528, 385] on div at bounding box center [398, 372] width 441 height 74
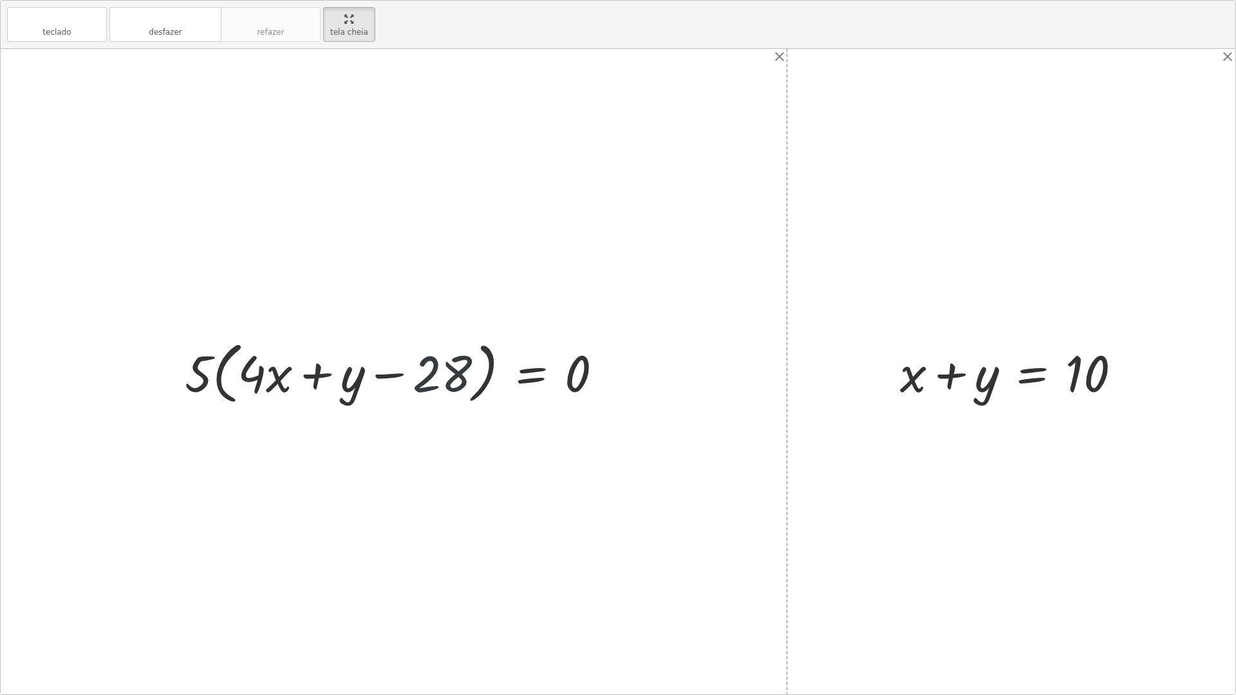
click at [418, 362] on div at bounding box center [398, 372] width 441 height 74
drag, startPoint x: 460, startPoint y: 382, endPoint x: 359, endPoint y: 387, distance: 101.1
click at [359, 387] on div at bounding box center [398, 372] width 441 height 74
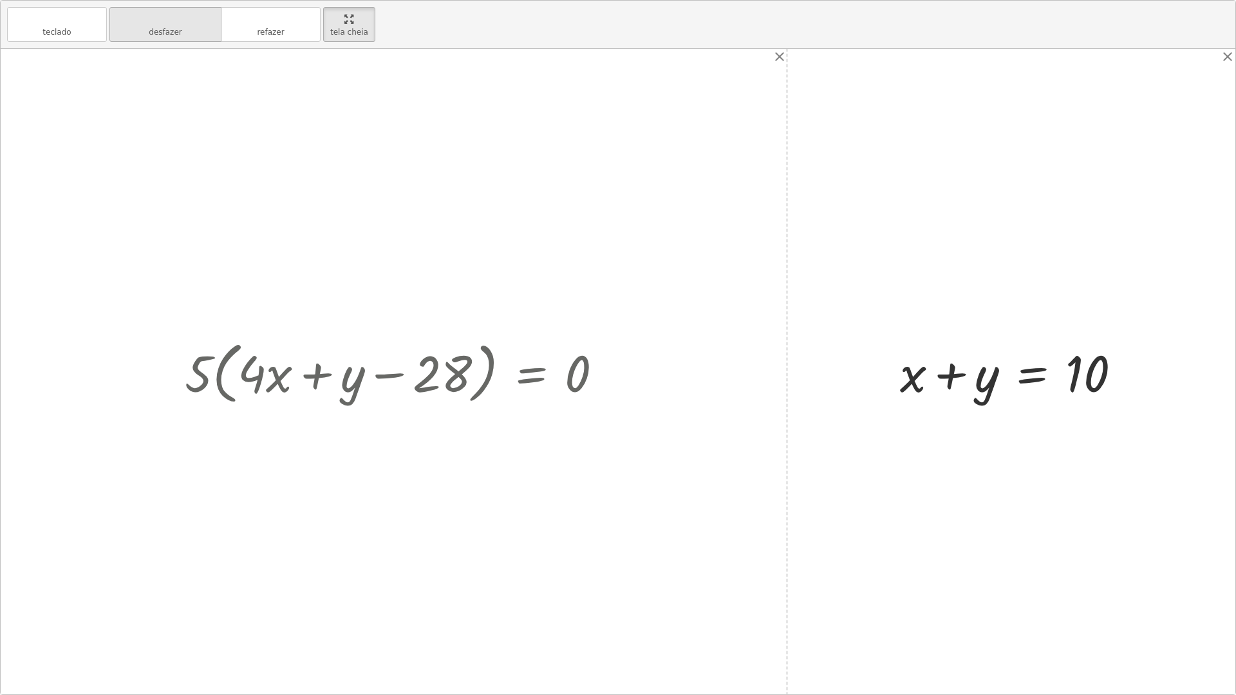
click at [169, 24] on font "desfazer" at bounding box center [165, 19] width 98 height 12
click at [170, 24] on font "desfazer" at bounding box center [165, 19] width 98 height 12
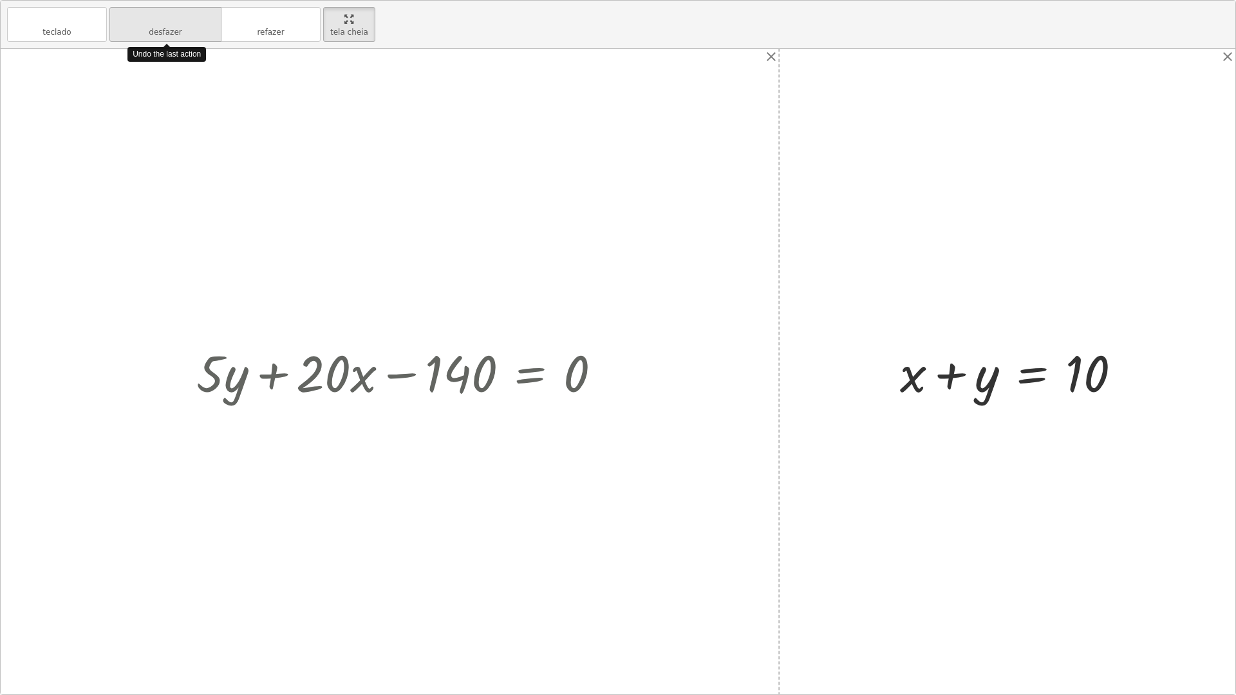
click at [171, 26] on button "desfazer desfazer" at bounding box center [165, 24] width 112 height 35
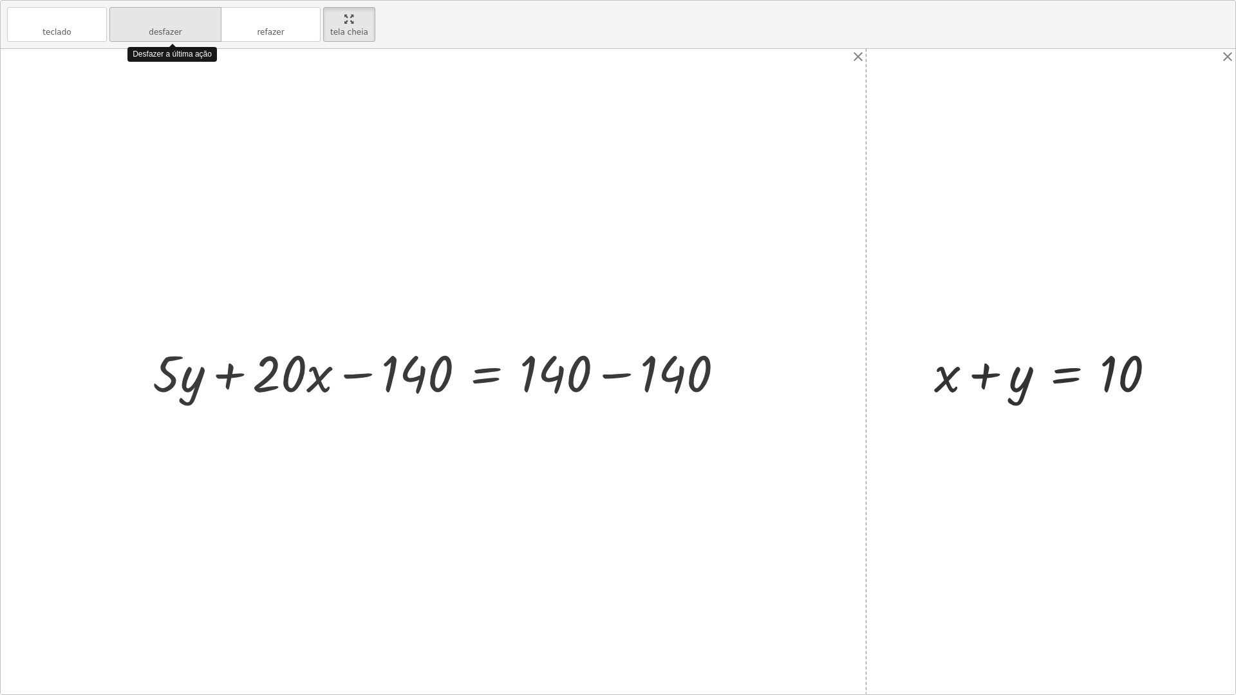
click at [168, 26] on button "desfazer desfazer" at bounding box center [165, 24] width 112 height 35
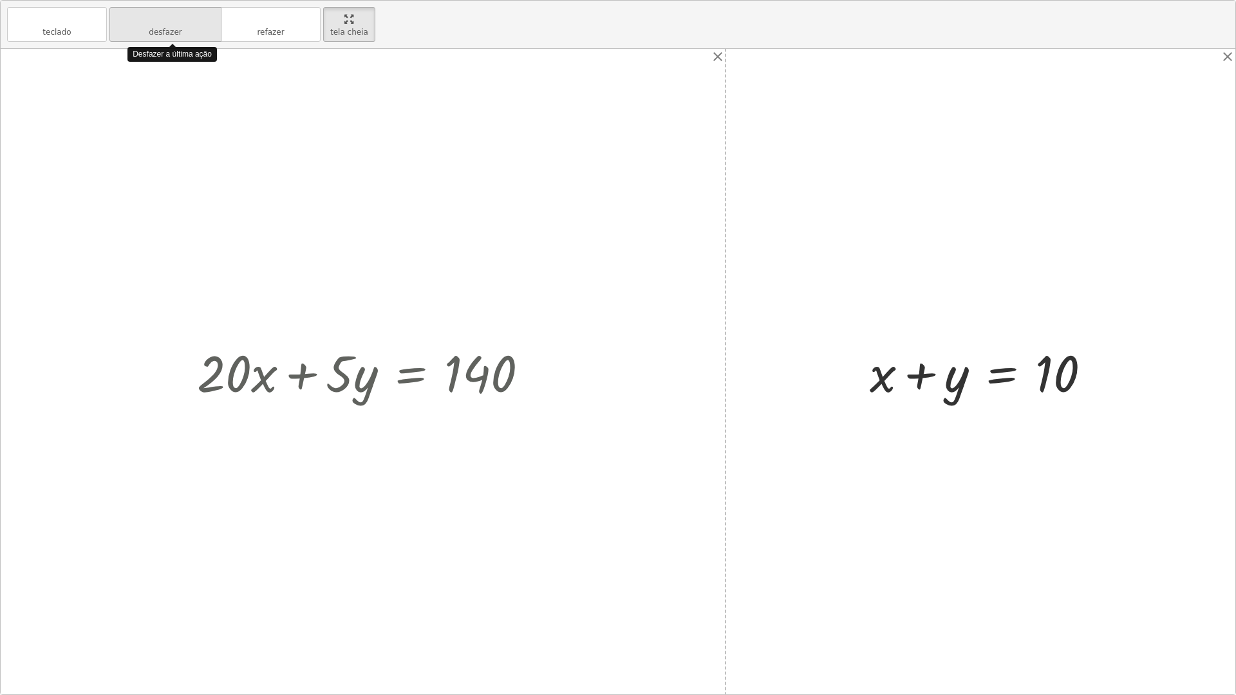
click at [168, 26] on button "desfazer desfazer" at bounding box center [165, 24] width 112 height 35
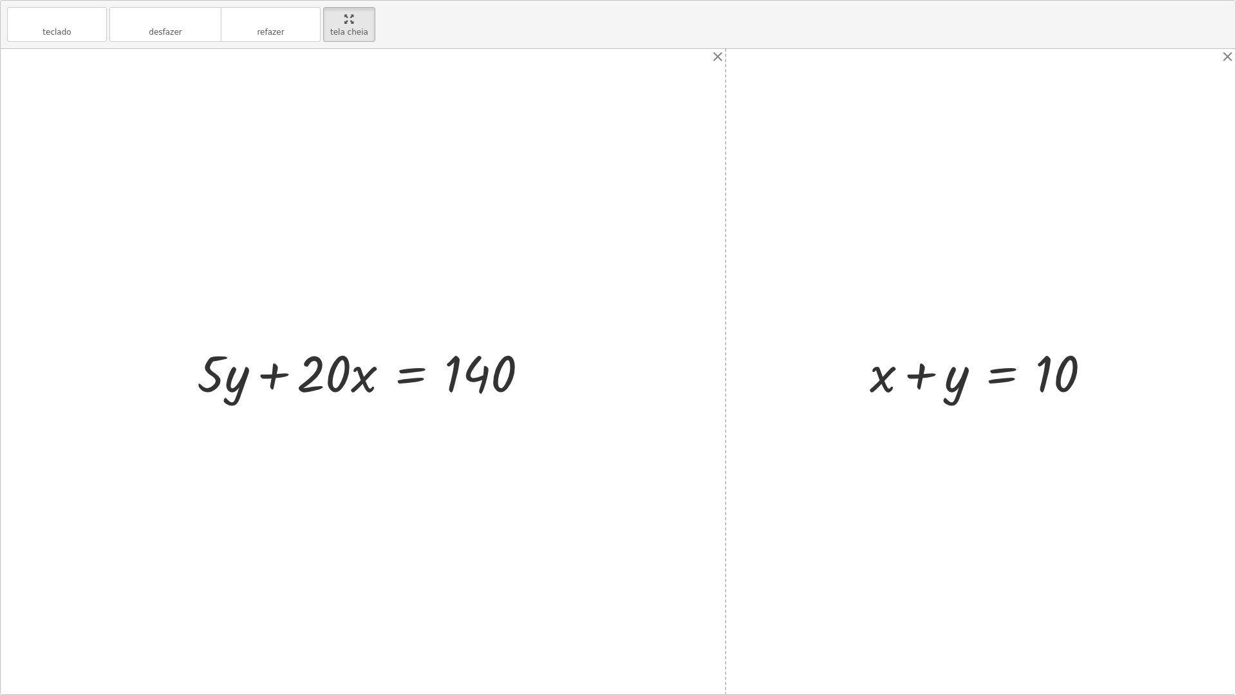
drag, startPoint x: 210, startPoint y: 353, endPoint x: 209, endPoint y: 379, distance: 26.5
click at [209, 380] on div at bounding box center [367, 372] width 355 height 66
drag, startPoint x: 230, startPoint y: 378, endPoint x: 259, endPoint y: 379, distance: 28.3
click at [259, 379] on div at bounding box center [367, 372] width 355 height 66
drag, startPoint x: 216, startPoint y: 383, endPoint x: 241, endPoint y: 382, distance: 25.1
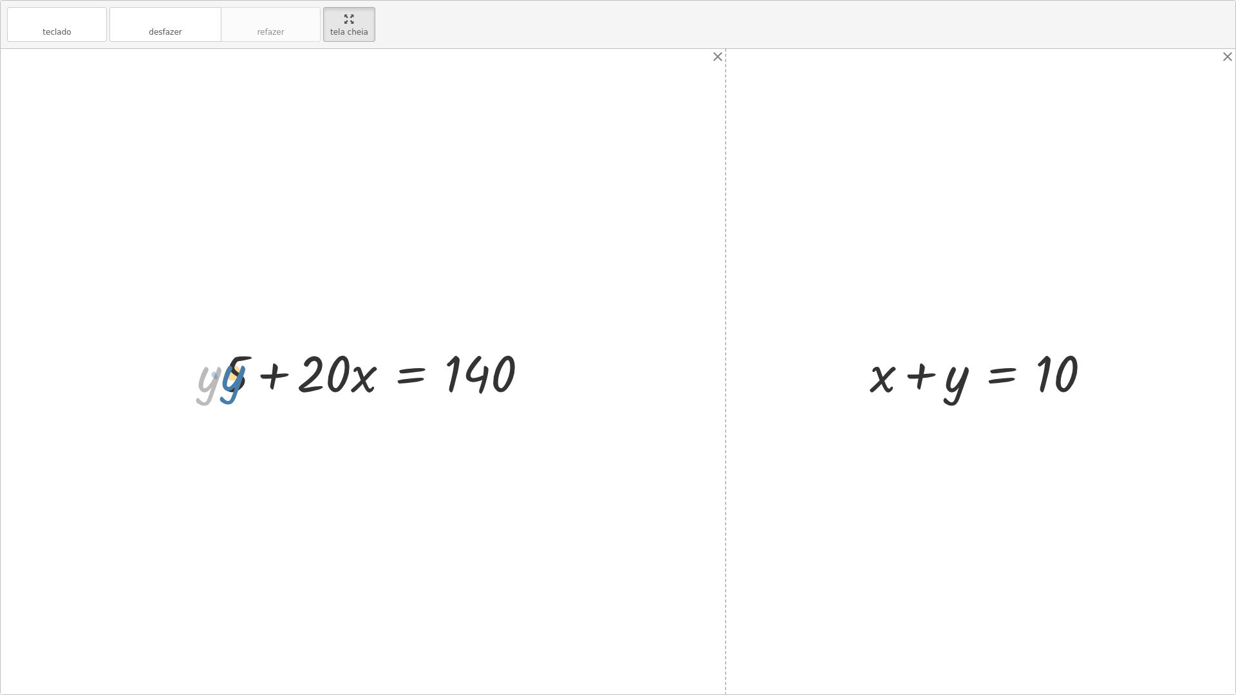
click at [241, 382] on div at bounding box center [367, 372] width 355 height 66
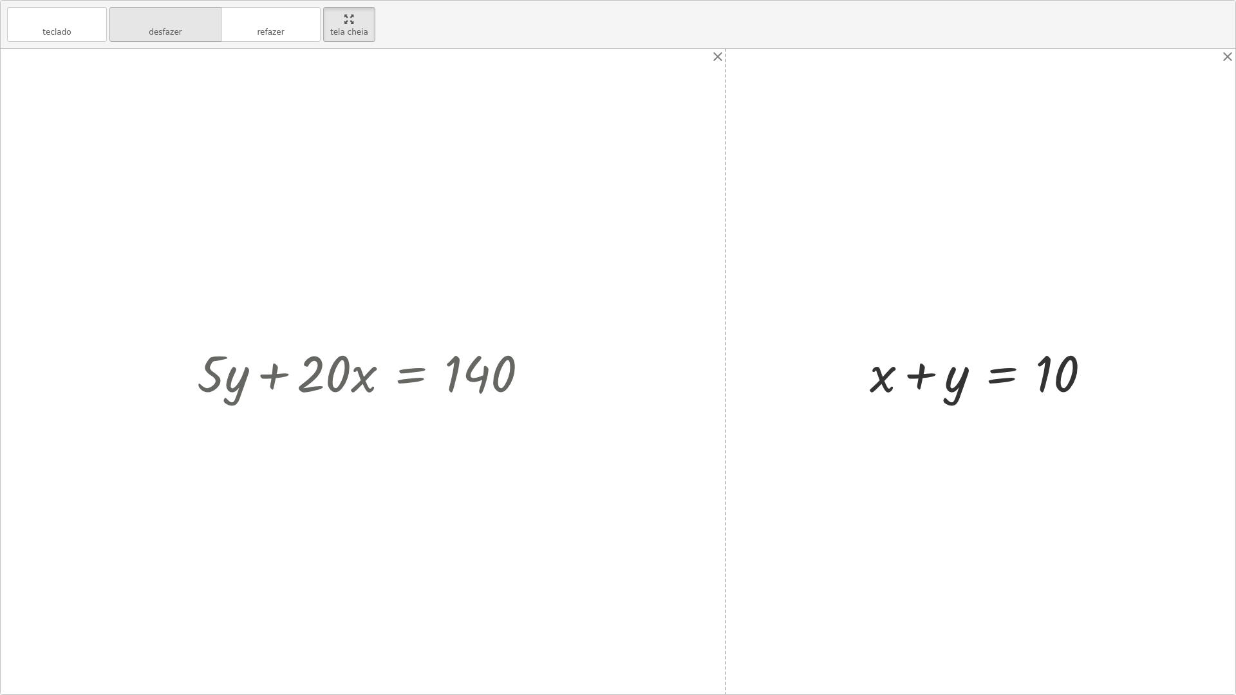
click at [171, 35] on font "desfazer" at bounding box center [165, 32] width 33 height 9
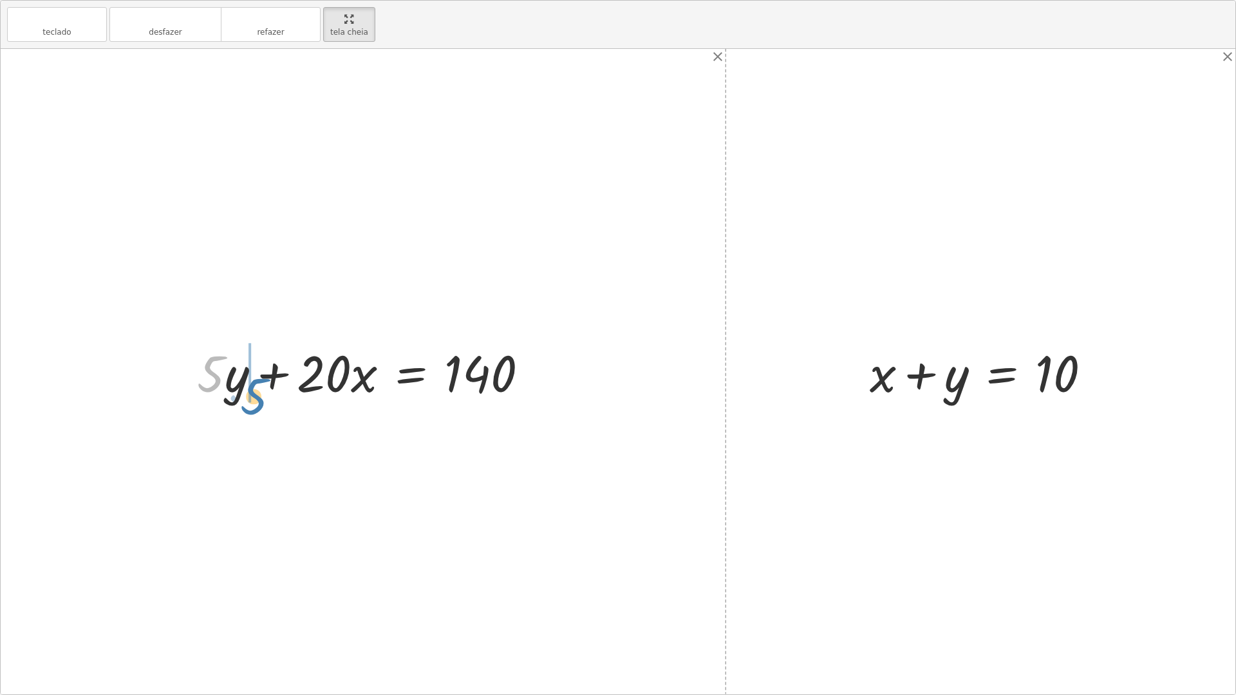
drag, startPoint x: 219, startPoint y: 365, endPoint x: 213, endPoint y: 378, distance: 14.4
click at [214, 378] on div at bounding box center [367, 372] width 355 height 66
drag, startPoint x: 235, startPoint y: 380, endPoint x: 272, endPoint y: 397, distance: 40.6
click at [250, 387] on div at bounding box center [367, 372] width 355 height 66
click at [277, 378] on div at bounding box center [367, 372] width 355 height 66
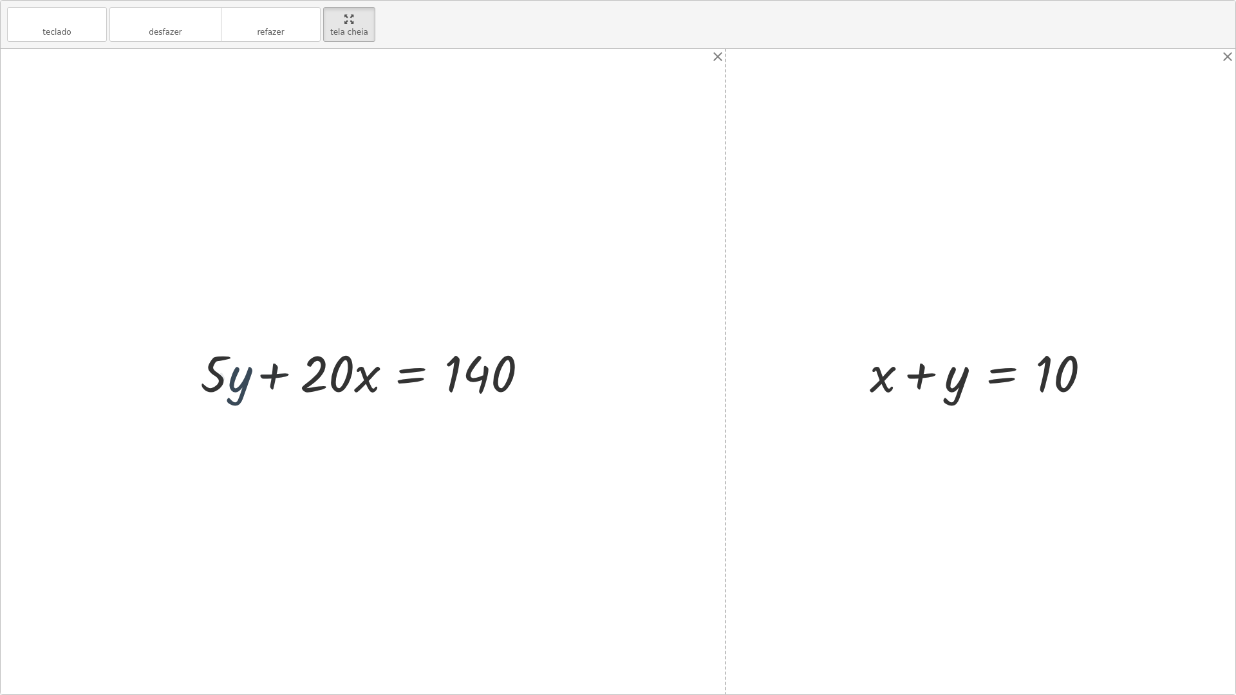
drag, startPoint x: 277, startPoint y: 378, endPoint x: 299, endPoint y: 377, distance: 22.5
click at [290, 378] on div at bounding box center [367, 372] width 355 height 66
drag, startPoint x: 313, startPoint y: 376, endPoint x: 246, endPoint y: 383, distance: 67.2
click at [246, 383] on div at bounding box center [367, 372] width 355 height 66
drag, startPoint x: 318, startPoint y: 364, endPoint x: 454, endPoint y: 376, distance: 137.0
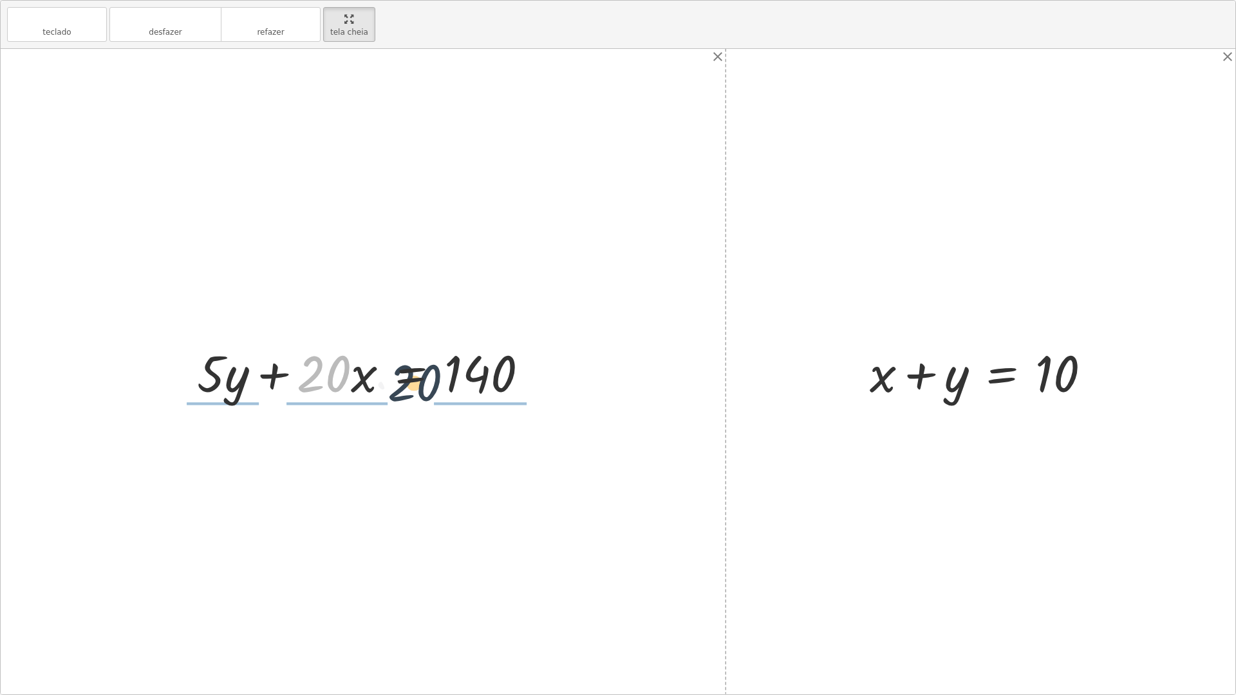
click at [456, 375] on div at bounding box center [367, 372] width 355 height 66
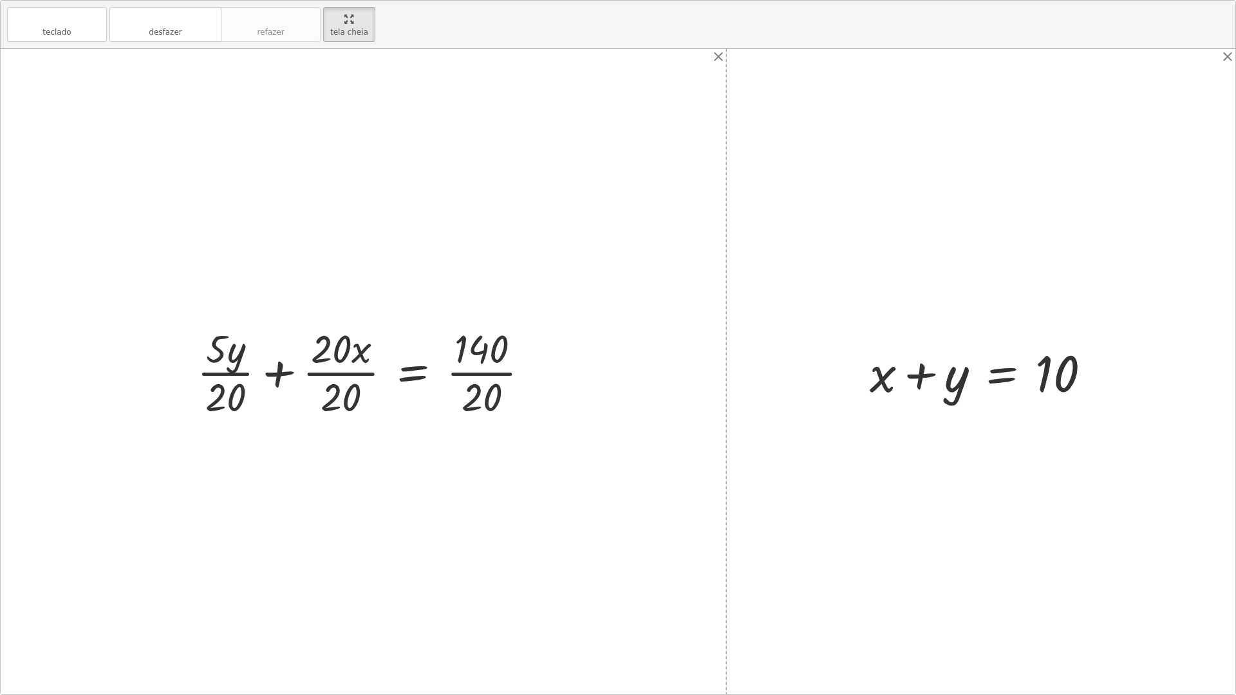
click at [493, 319] on div "+ · 20 · x + · 5 · y = 140 + · 5 · y + · 20 · x = 140 + · 5 · y + · x = 140 · 2…" at bounding box center [363, 372] width 371 height 106
click at [482, 348] on div at bounding box center [367, 371] width 355 height 99
drag, startPoint x: 481, startPoint y: 350, endPoint x: 430, endPoint y: 355, distance: 51.1
click at [478, 351] on div at bounding box center [367, 371] width 355 height 99
click at [355, 365] on div at bounding box center [367, 371] width 355 height 99
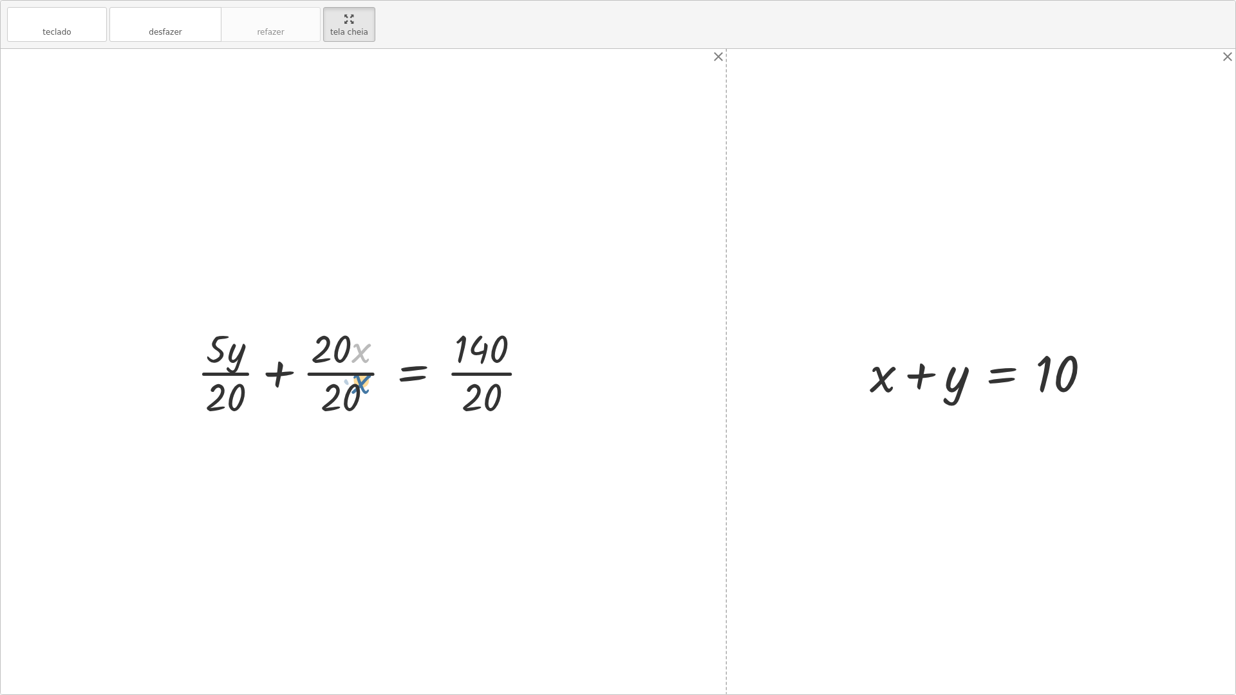
click at [346, 353] on div at bounding box center [367, 371] width 355 height 99
click at [322, 395] on div at bounding box center [367, 371] width 355 height 99
drag, startPoint x: 323, startPoint y: 393, endPoint x: 328, endPoint y: 367, distance: 26.3
click at [328, 367] on div at bounding box center [393, 371] width 304 height 99
click at [333, 364] on div at bounding box center [393, 371] width 304 height 99
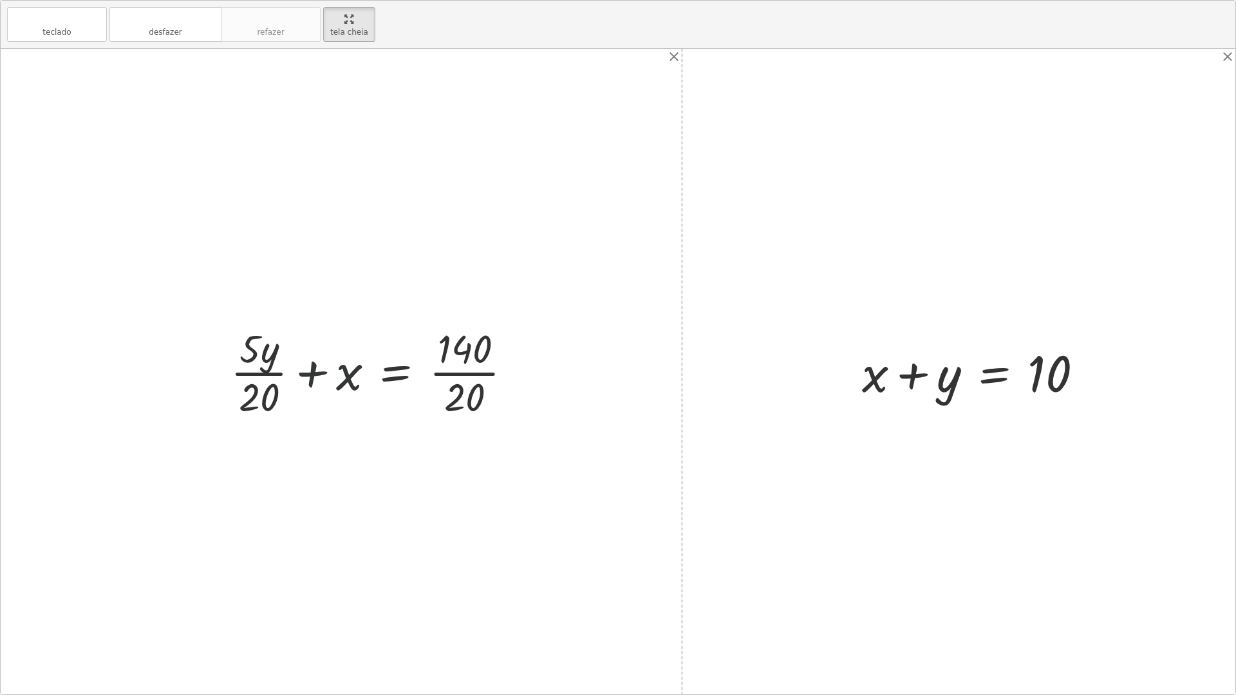
click at [323, 376] on div at bounding box center [376, 371] width 304 height 99
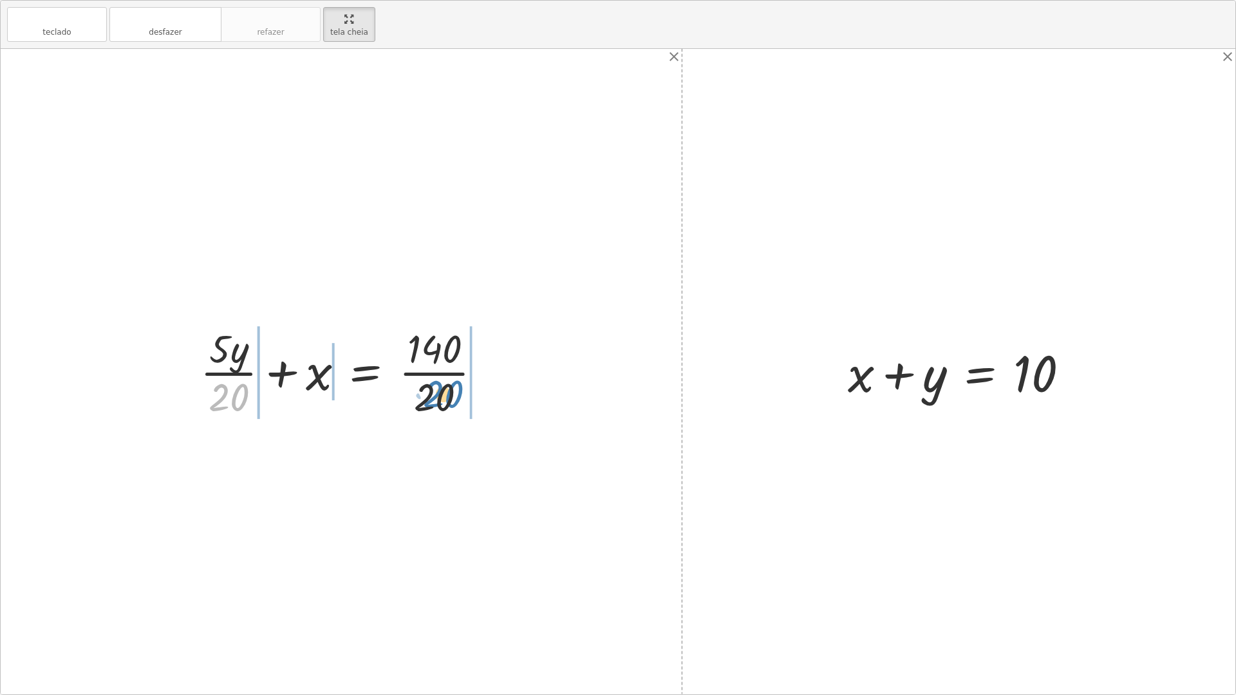
drag, startPoint x: 249, startPoint y: 403, endPoint x: 464, endPoint y: 400, distance: 215.0
click at [464, 400] on div at bounding box center [346, 371] width 304 height 99
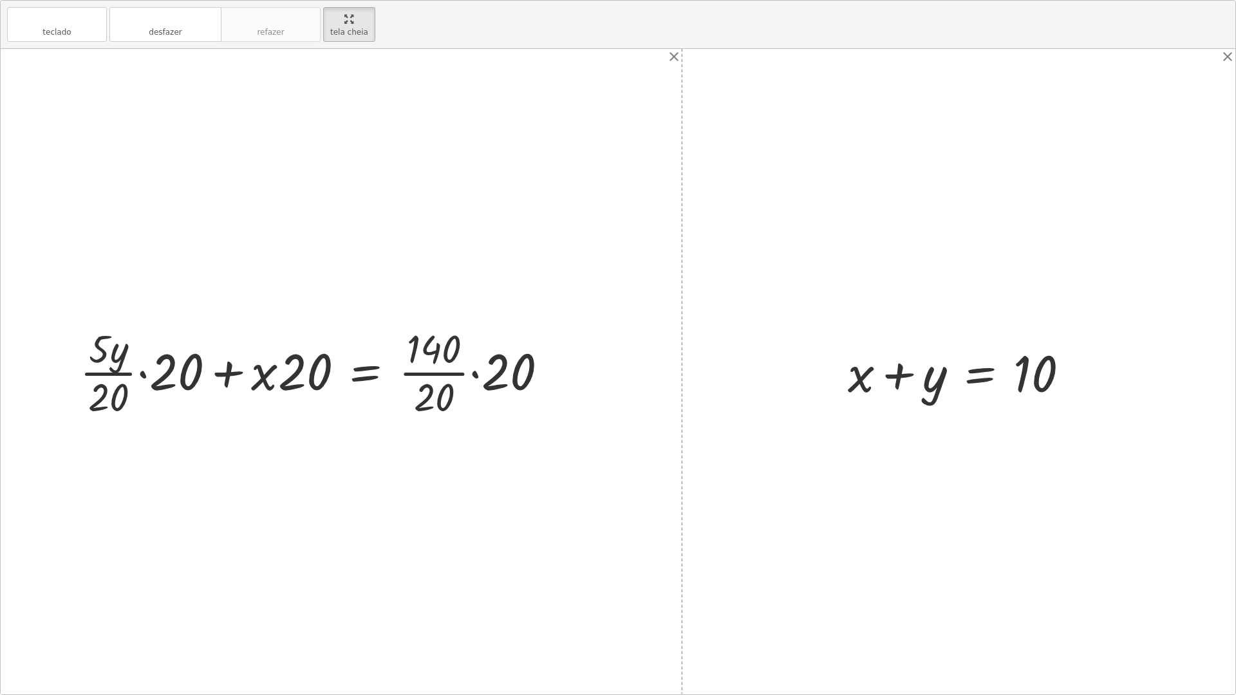
click at [239, 381] on div at bounding box center [318, 371] width 491 height 99
click at [221, 380] on div at bounding box center [318, 371] width 491 height 99
click at [220, 378] on div at bounding box center [318, 371] width 491 height 99
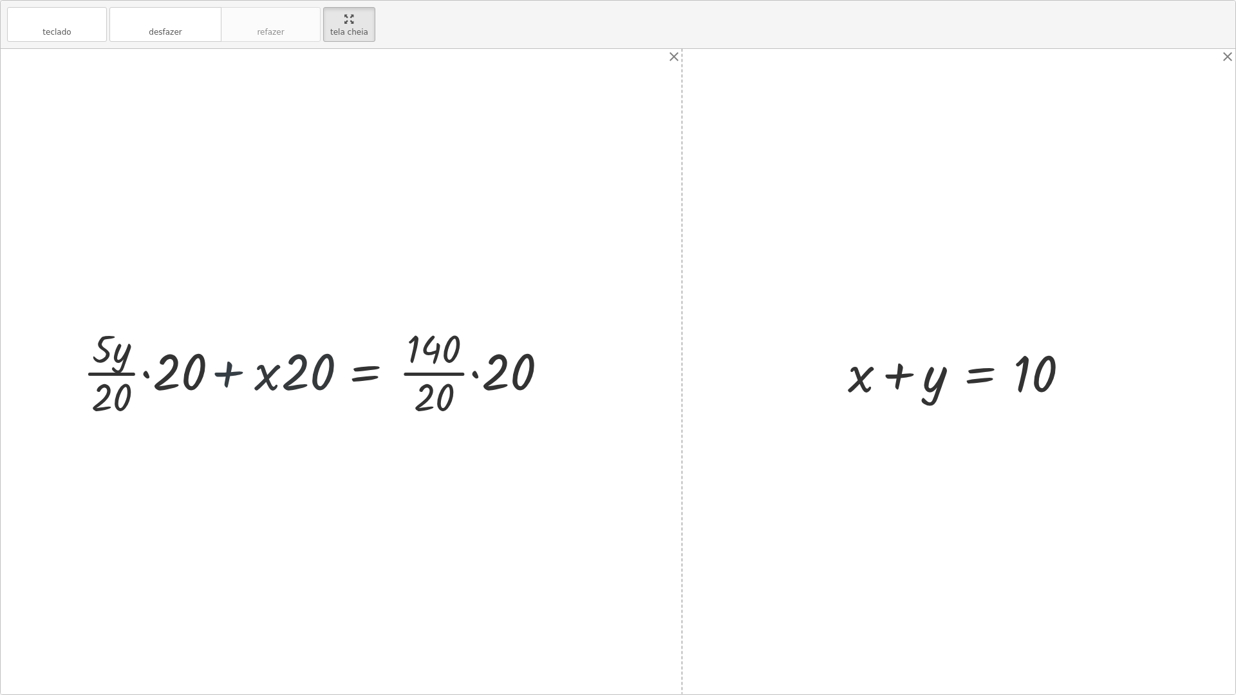
click at [228, 375] on div at bounding box center [318, 371] width 491 height 99
drag, startPoint x: 203, startPoint y: 44, endPoint x: 203, endPoint y: 36, distance: 7.7
click at [203, 37] on div "teclado teclado desfazer desfazer refazer refazer tela cheia" at bounding box center [618, 25] width 1234 height 48
click at [202, 31] on button "desfazer desfazer" at bounding box center [165, 24] width 112 height 35
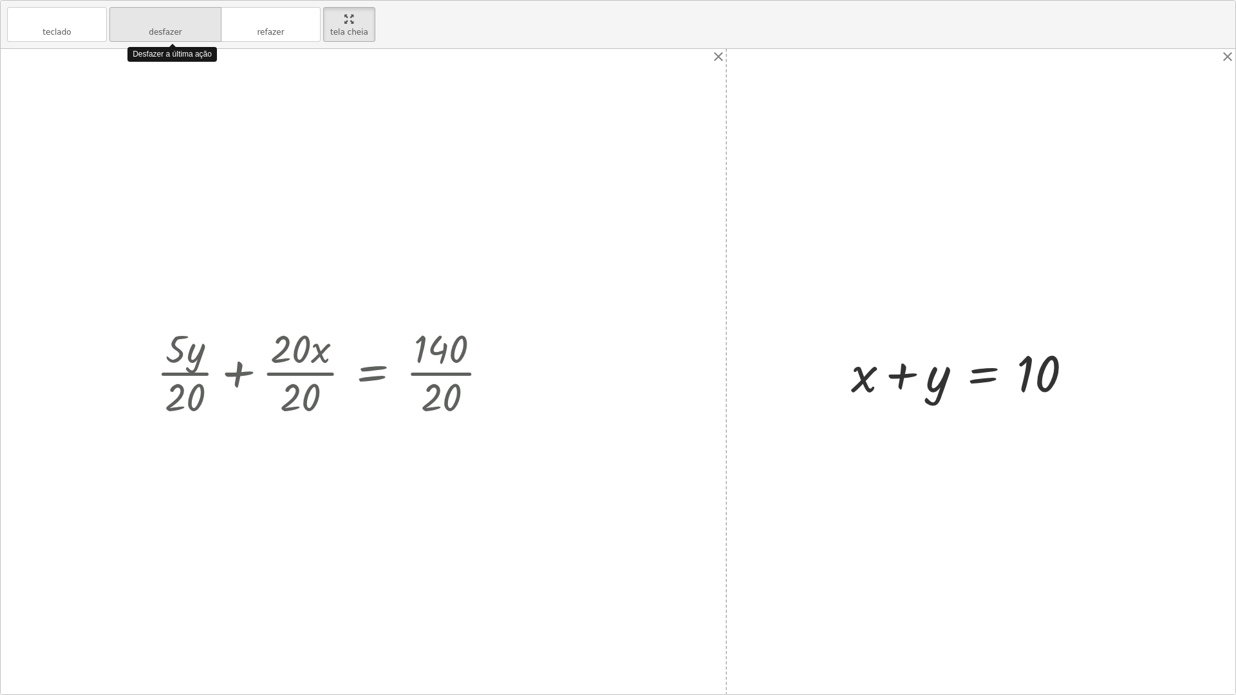
click at [202, 31] on button "desfazer desfazer" at bounding box center [165, 24] width 112 height 35
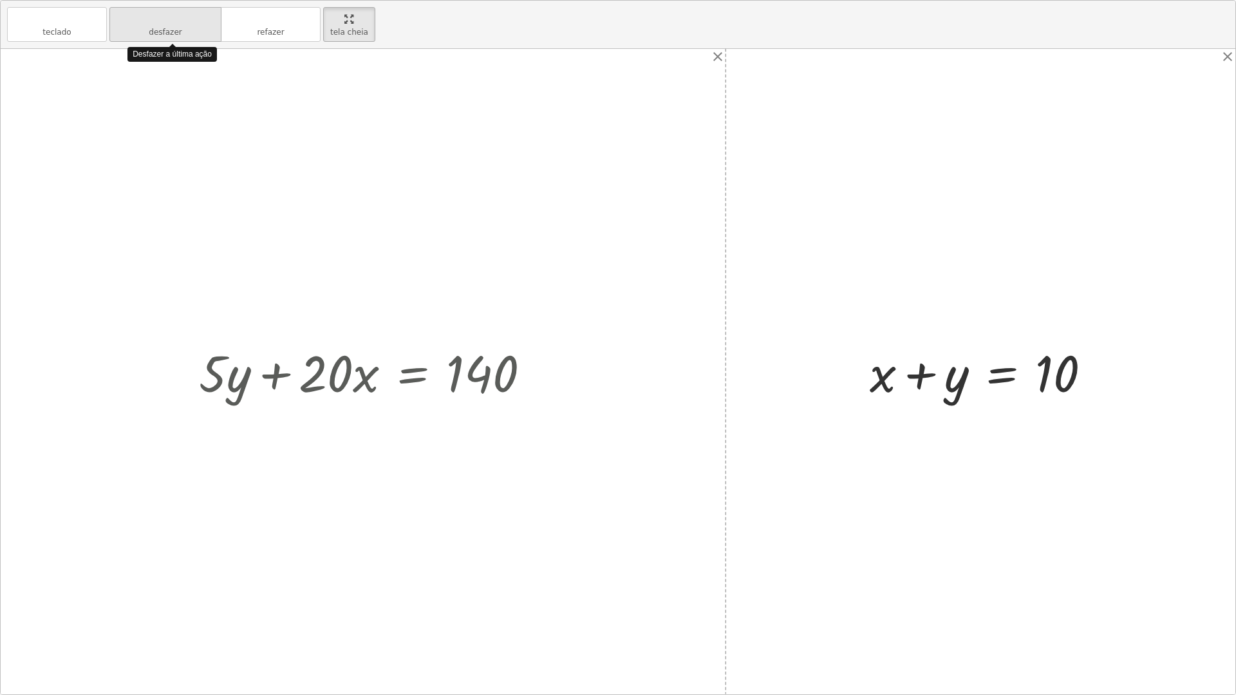
click at [201, 32] on button "desfazer desfazer" at bounding box center [165, 24] width 112 height 35
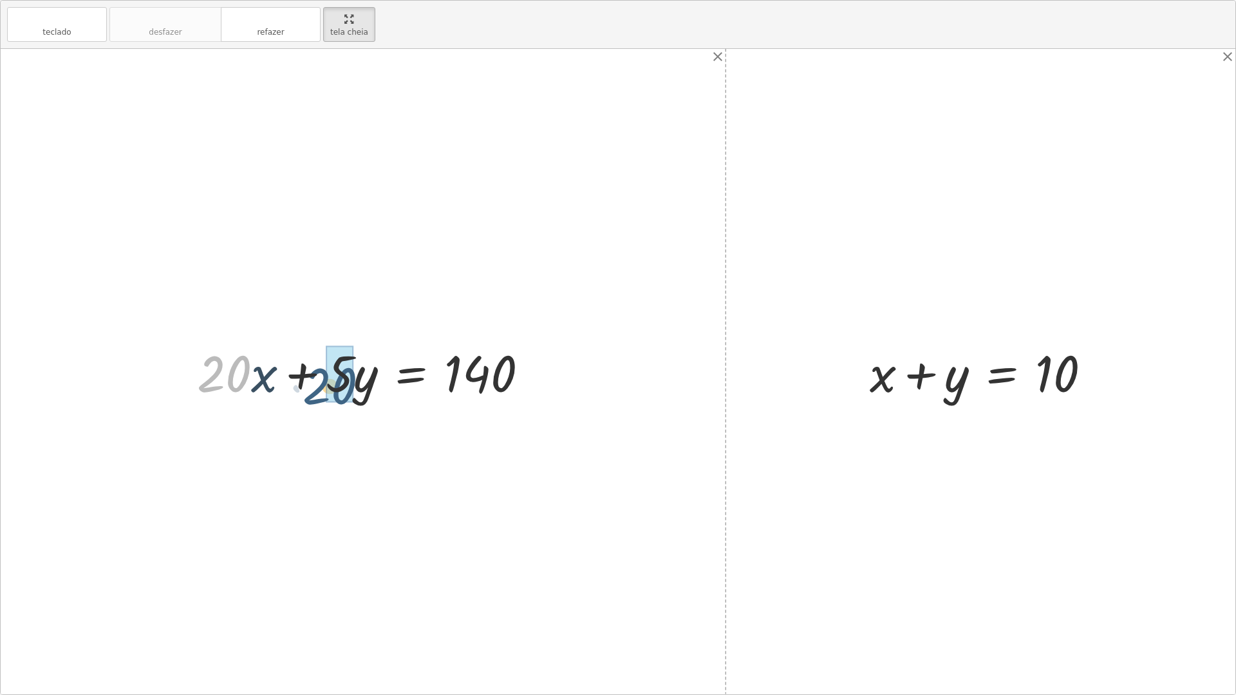
drag, startPoint x: 237, startPoint y: 355, endPoint x: 418, endPoint y: 363, distance: 180.4
click at [418, 363] on div at bounding box center [367, 372] width 355 height 66
click at [279, 386] on div at bounding box center [367, 372] width 355 height 66
click at [276, 384] on div at bounding box center [367, 372] width 355 height 66
click at [275, 382] on div at bounding box center [367, 372] width 355 height 66
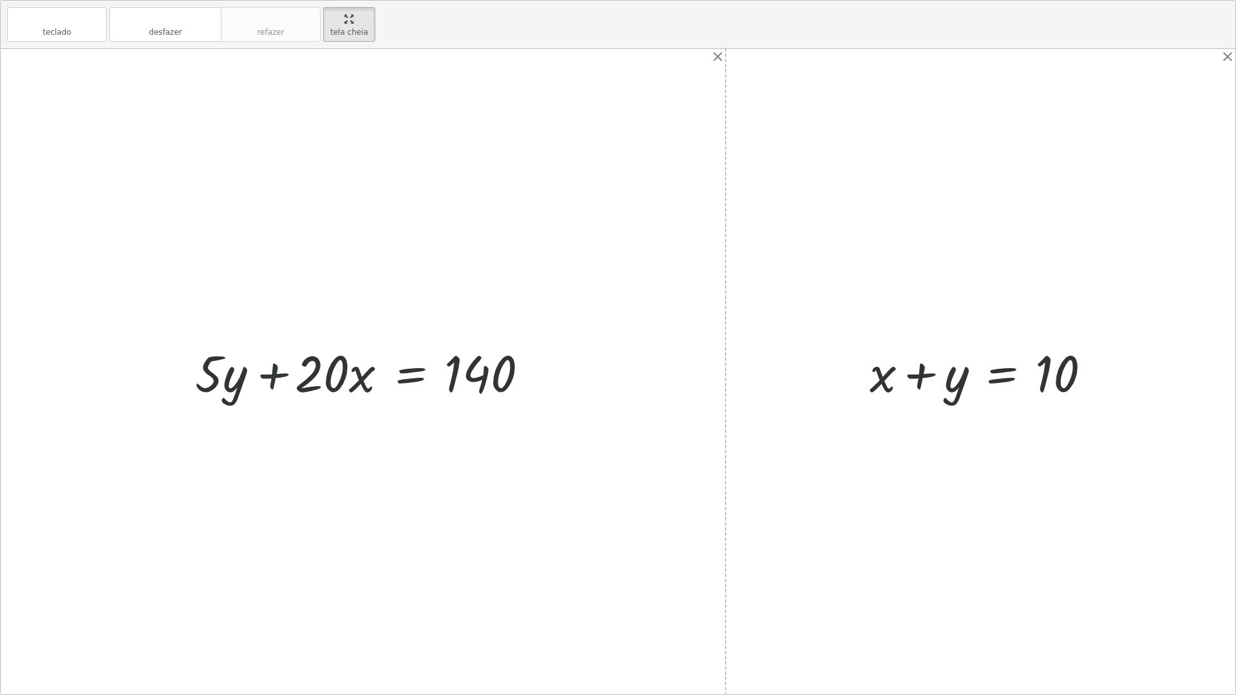
click at [275, 382] on div at bounding box center [367, 372] width 355 height 66
drag, startPoint x: 323, startPoint y: 378, endPoint x: 295, endPoint y: 377, distance: 28.3
click at [324, 377] on div at bounding box center [367, 372] width 355 height 66
drag, startPoint x: 295, startPoint y: 377, endPoint x: 223, endPoint y: 387, distance: 72.2
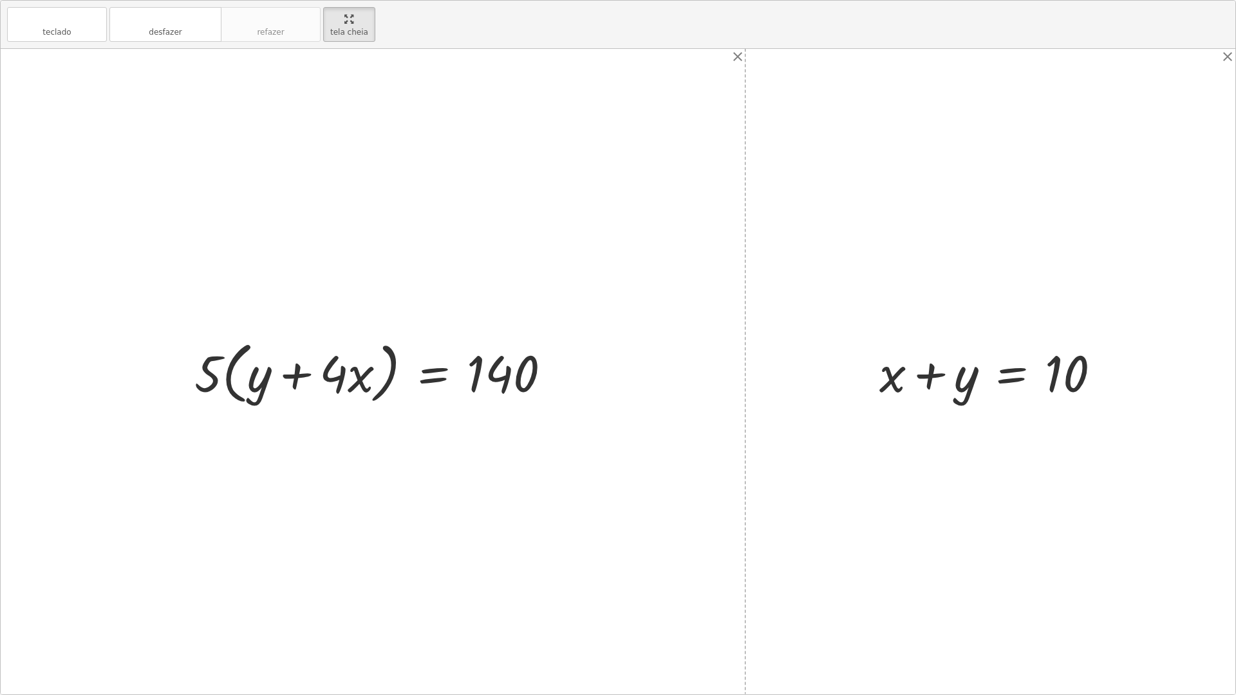
click at [281, 376] on div at bounding box center [378, 372] width 380 height 74
click at [287, 367] on div at bounding box center [378, 372] width 380 height 74
click at [185, 44] on div "teclado teclado desfazer desfazer refazer refazer tela cheia" at bounding box center [618, 25] width 1234 height 48
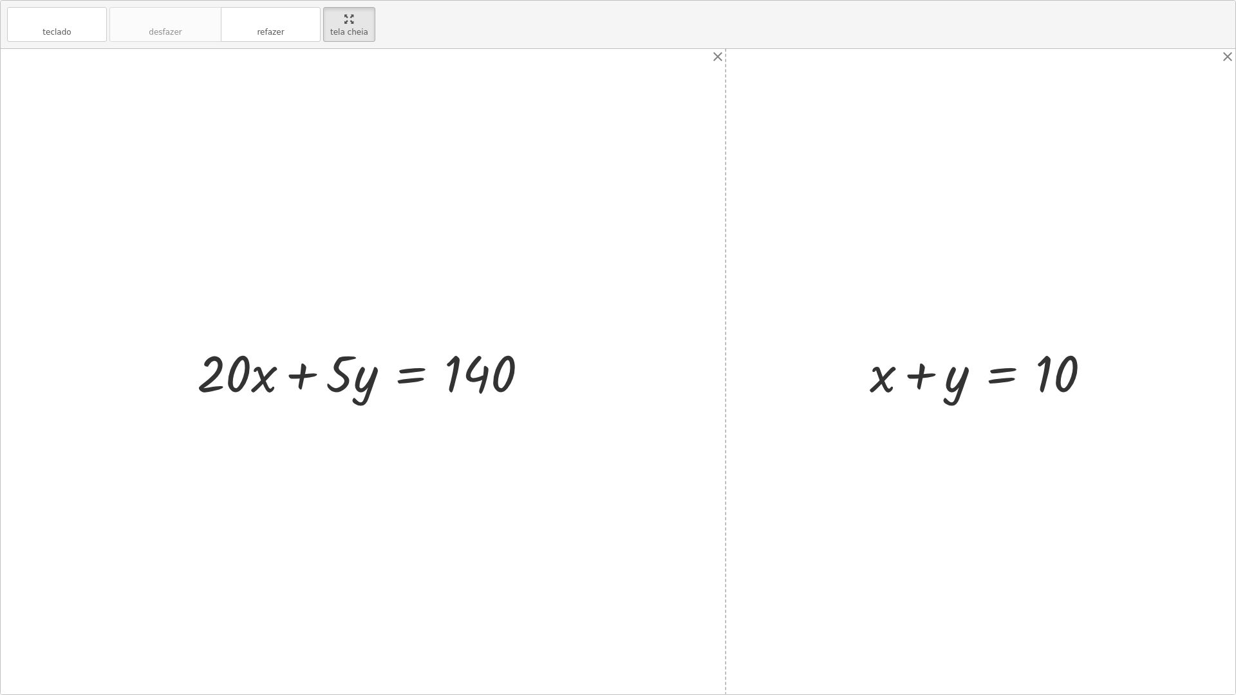
click at [485, 409] on div at bounding box center [618, 371] width 1234 height 645
click at [478, 369] on div at bounding box center [367, 372] width 355 height 66
click at [474, 355] on div at bounding box center [367, 372] width 355 height 66
drag, startPoint x: 474, startPoint y: 355, endPoint x: 421, endPoint y: 371, distance: 55.6
click at [421, 371] on div at bounding box center [367, 372] width 355 height 66
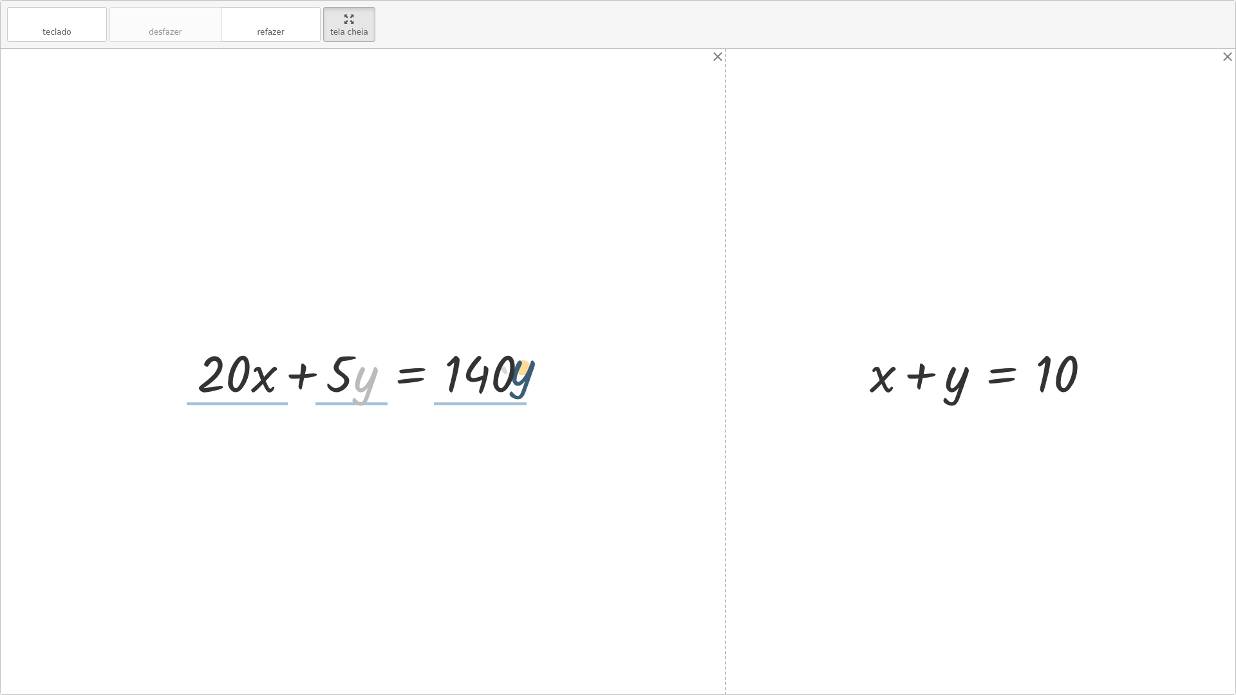
drag, startPoint x: 359, startPoint y: 393, endPoint x: 510, endPoint y: 385, distance: 151.4
click at [519, 385] on div at bounding box center [367, 372] width 355 height 66
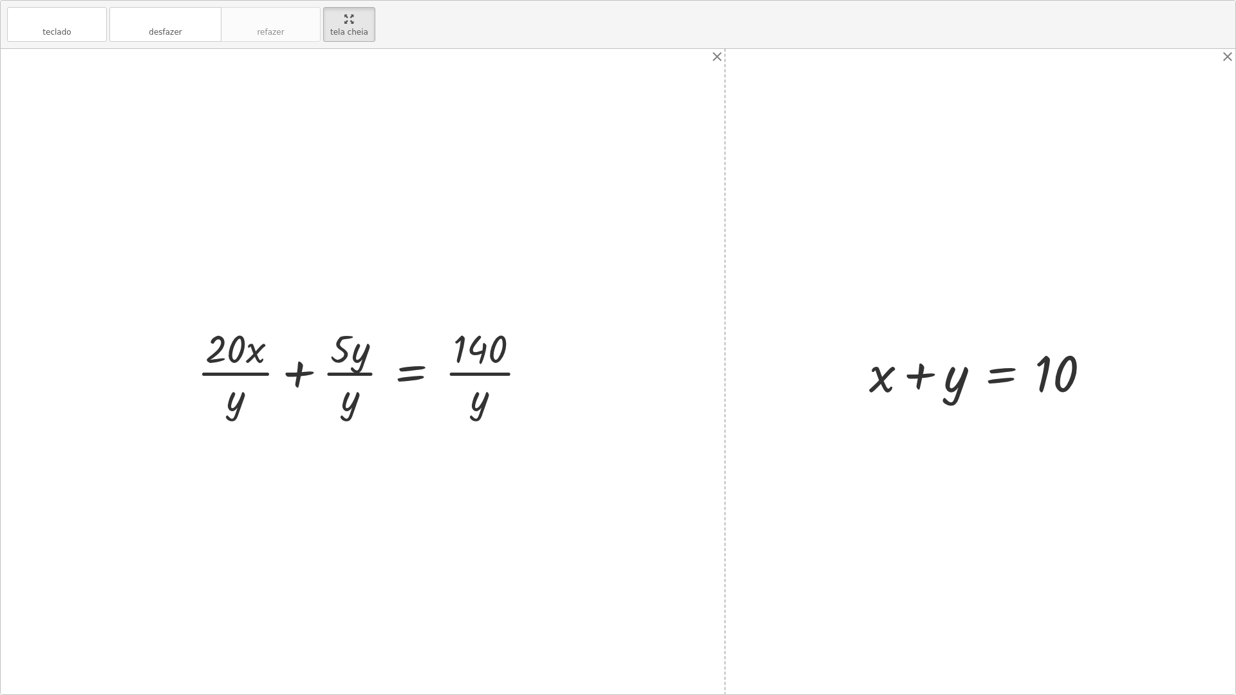
click at [348, 416] on div at bounding box center [366, 371] width 353 height 99
drag, startPoint x: 308, startPoint y: 417, endPoint x: 288, endPoint y: 415, distance: 20.0
click at [294, 418] on div at bounding box center [366, 371] width 353 height 99
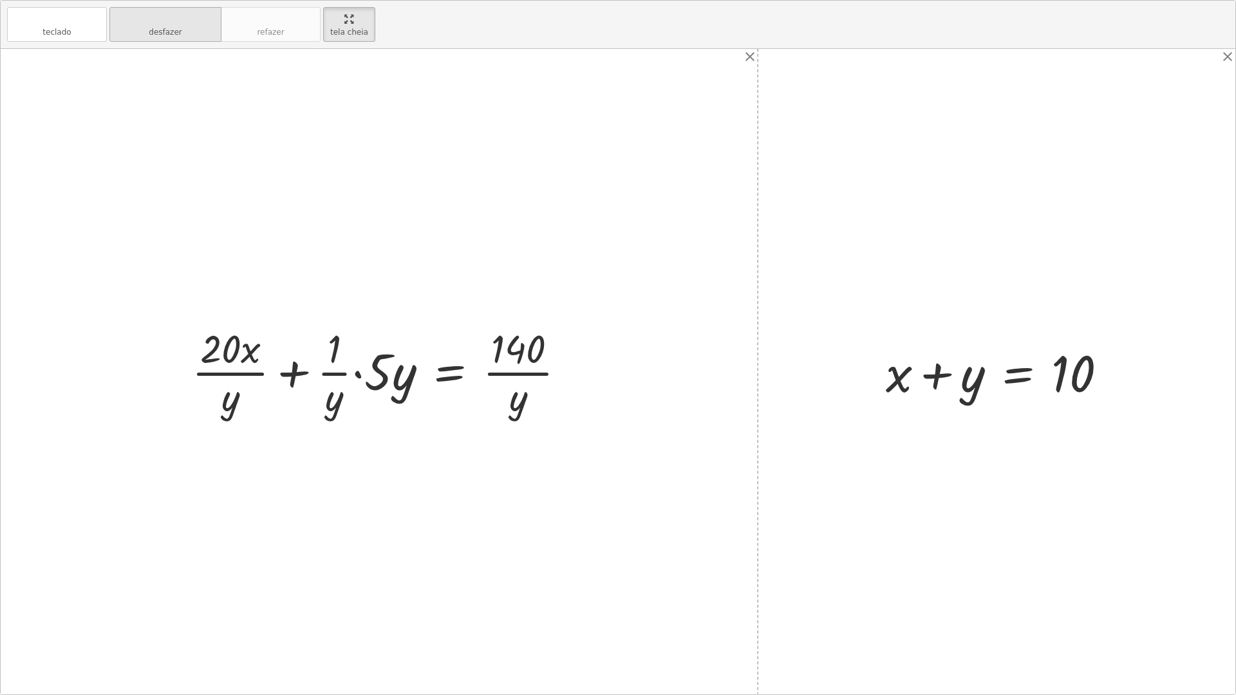
click at [151, 8] on button "desfazer desfazer" at bounding box center [165, 24] width 112 height 35
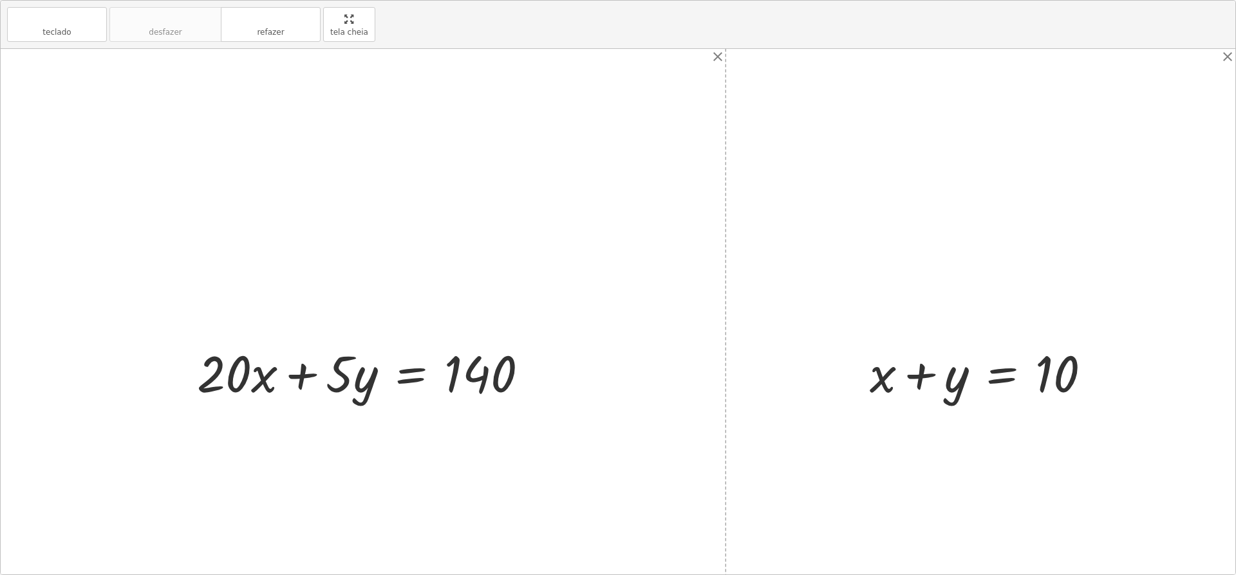
drag, startPoint x: 327, startPoint y: 37, endPoint x: 327, endPoint y: -52, distance: 89.5
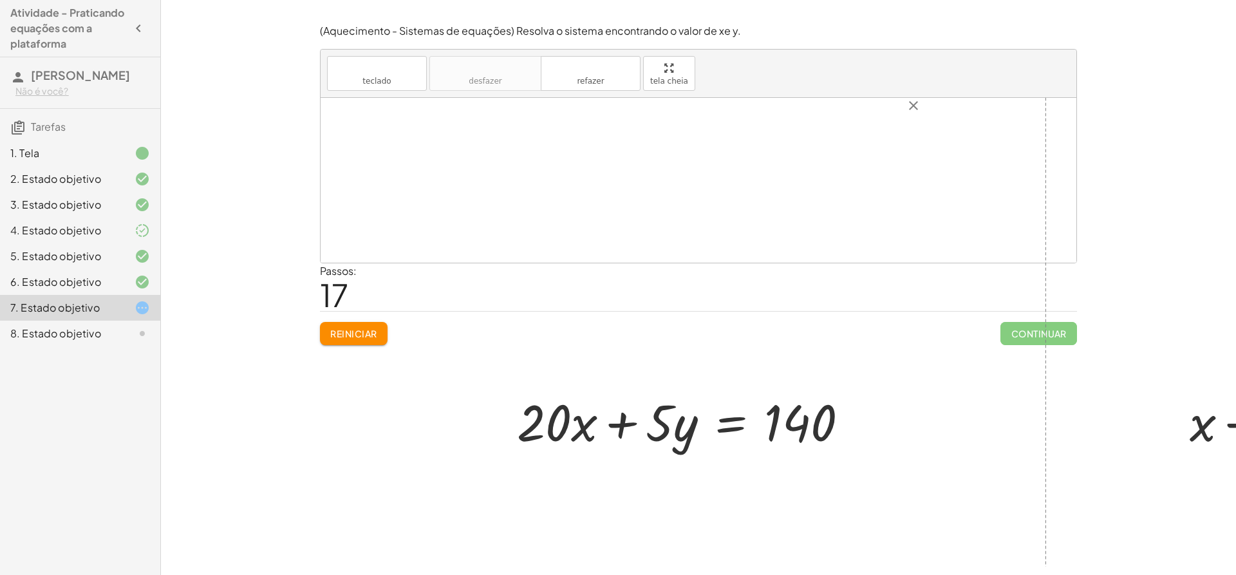
click at [327, 0] on html "Atividade - Praticando equações com a plataforma izabella lorrany Não é você? T…" at bounding box center [618, 287] width 1236 height 575
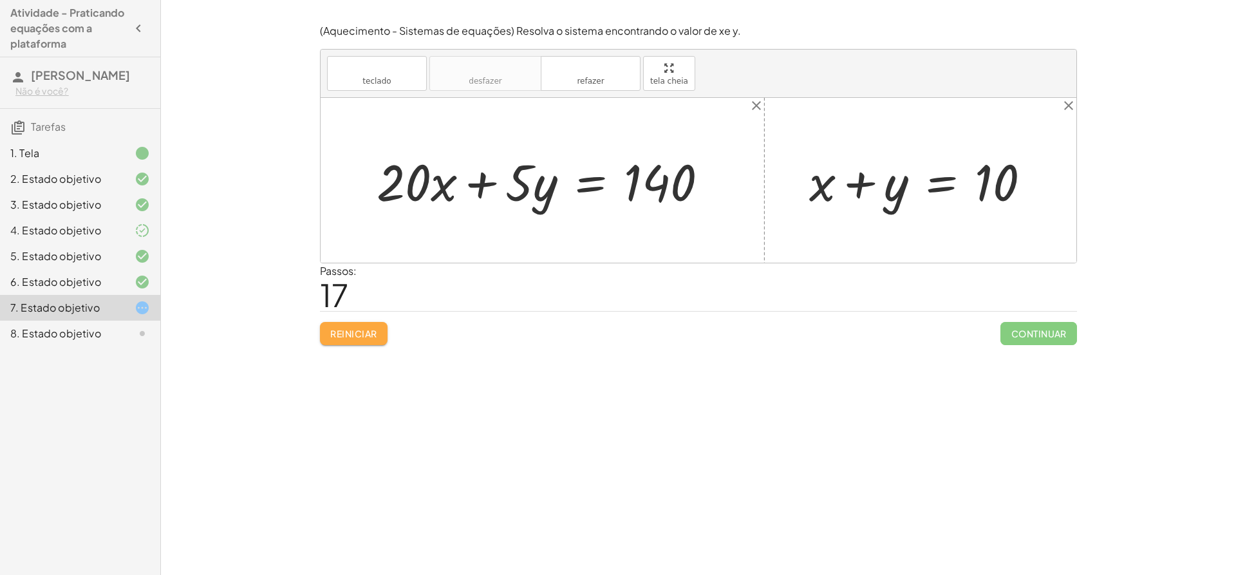
click at [327, 335] on button "Reiniciar" at bounding box center [354, 333] width 68 height 23
click at [327, 335] on div "Reiniciar Continuar" at bounding box center [698, 328] width 757 height 34
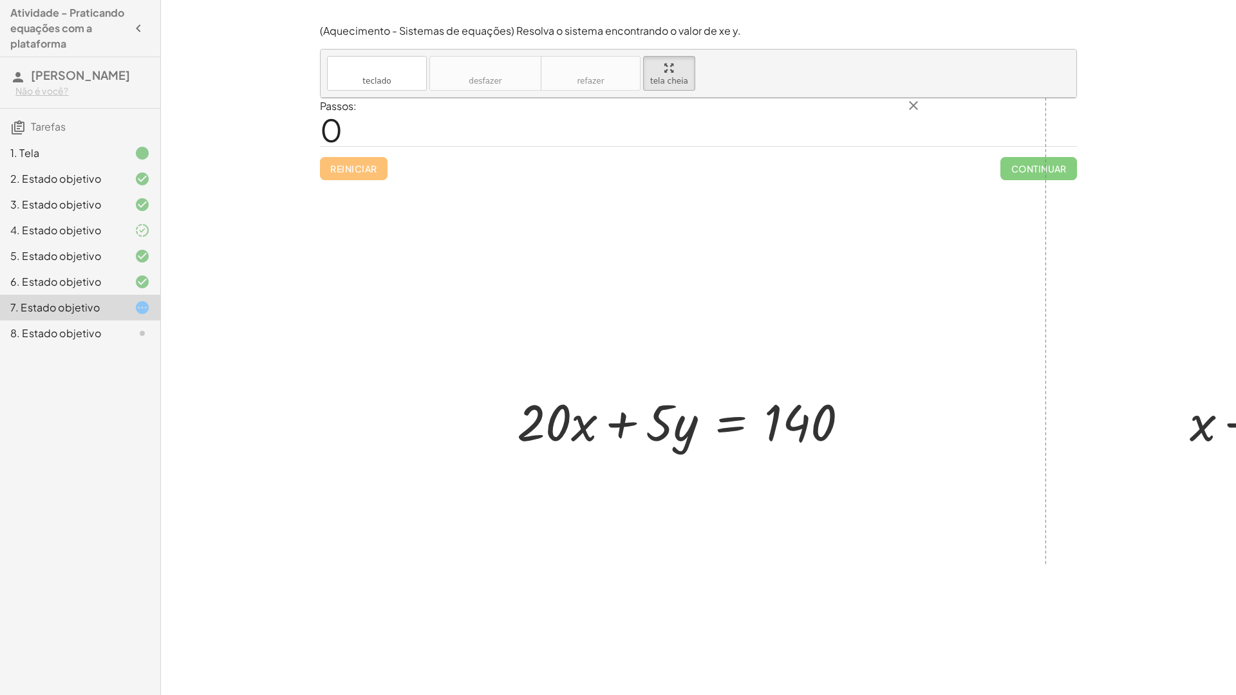
drag, startPoint x: 665, startPoint y: 82, endPoint x: 665, endPoint y: 171, distance: 89.5
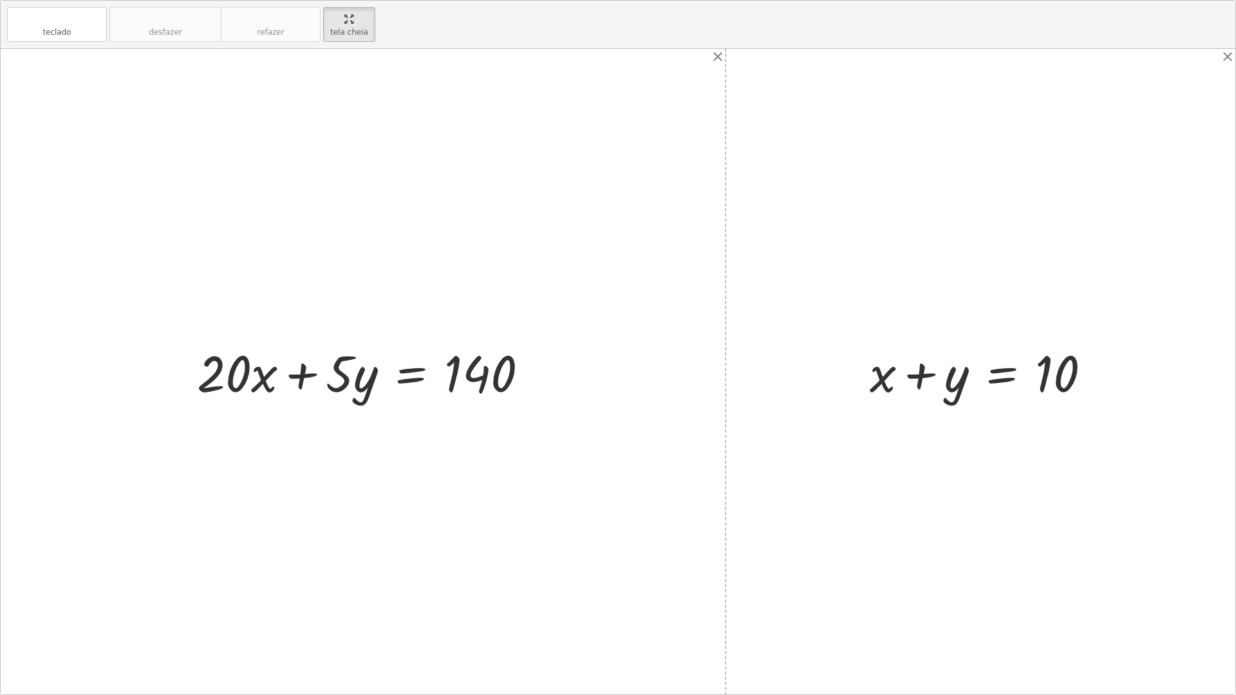
click at [665, 171] on div "teclado teclado desfazer desfazer refazer refazer tela cheia + · 20 · x + · 5 ·…" at bounding box center [618, 348] width 1234 height 694
drag, startPoint x: 882, startPoint y: 389, endPoint x: 1144, endPoint y: 362, distance: 263.3
click at [1144, 362] on div "+ · 20 · x + · 5 · y = 140 + x + x + y = 10" at bounding box center [618, 371] width 1234 height 645
click at [858, 385] on div at bounding box center [984, 372] width 393 height 66
drag, startPoint x: 877, startPoint y: 384, endPoint x: 369, endPoint y: 398, distance: 507.3
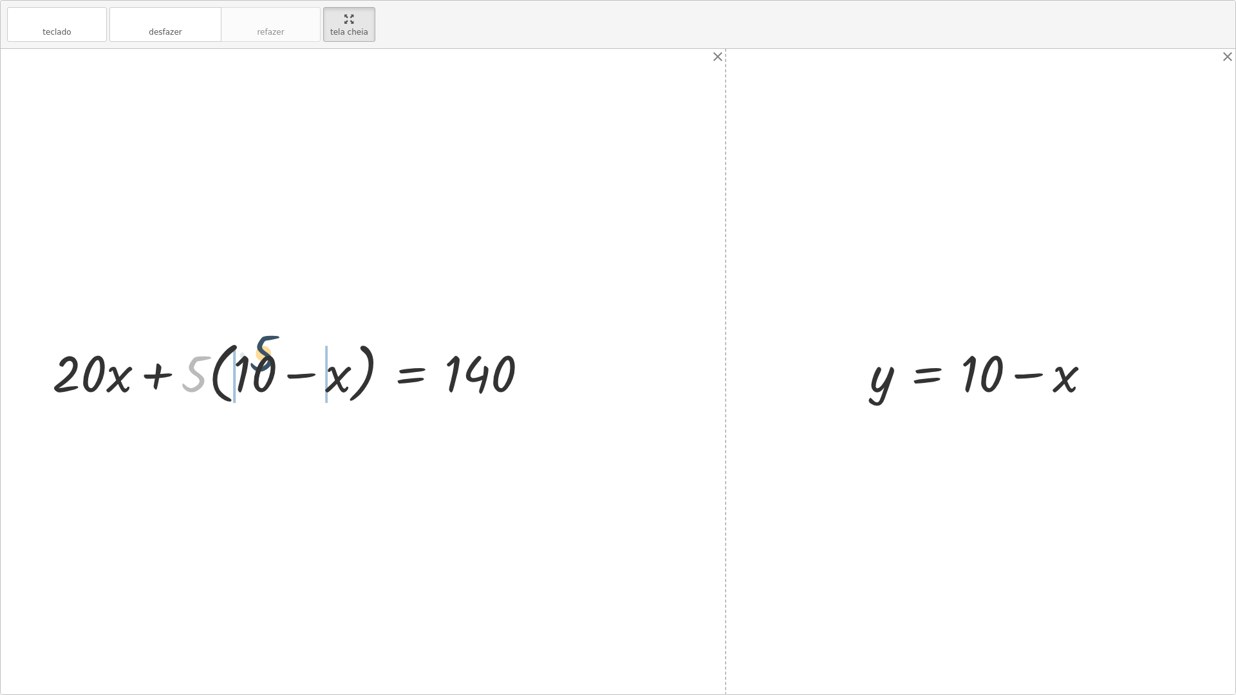
drag, startPoint x: 198, startPoint y: 356, endPoint x: 270, endPoint y: 336, distance: 75.4
click at [270, 336] on div at bounding box center [295, 372] width 499 height 74
click at [236, 367] on div at bounding box center [301, 372] width 488 height 66
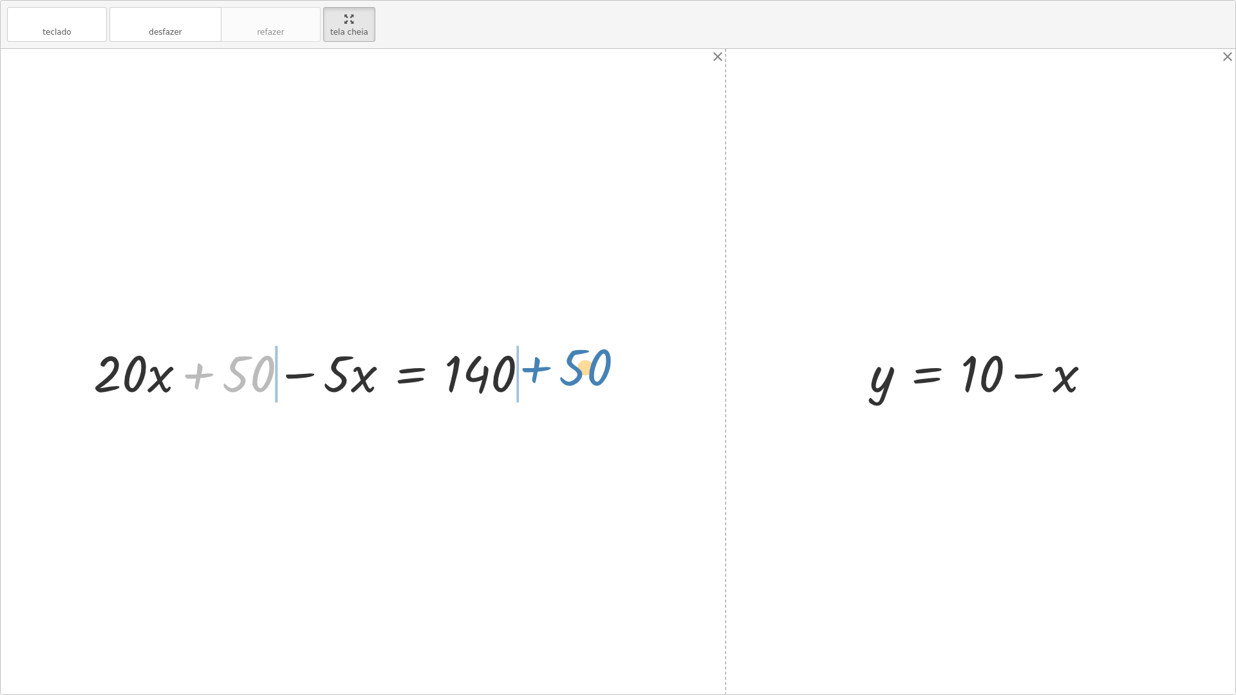
drag, startPoint x: 219, startPoint y: 373, endPoint x: 555, endPoint y: 366, distance: 336.7
click at [555, 366] on div "+ · 20 · x + · 5 · y = 140 + · 20 · x + · 5 · ( + 10 − x ) = 140 + · 20 · x + ·…" at bounding box center [618, 371] width 1234 height 645
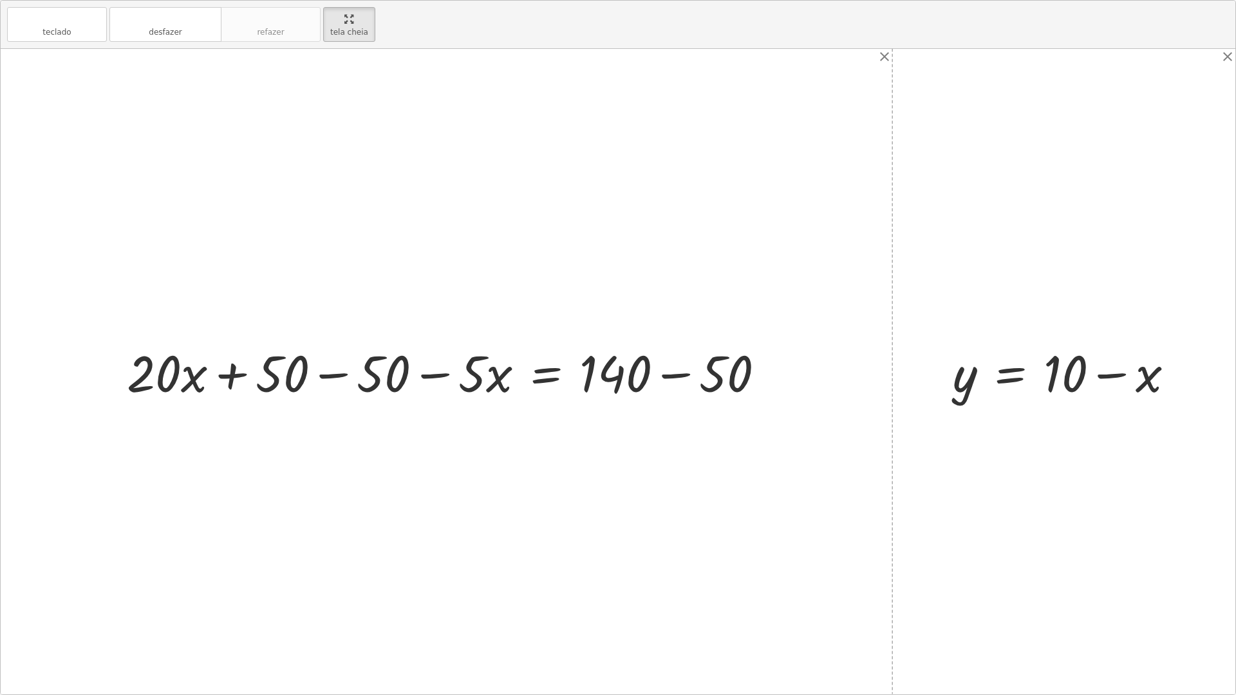
click at [266, 372] on div at bounding box center [450, 372] width 661 height 66
click at [314, 373] on div at bounding box center [450, 372] width 661 height 66
click at [683, 375] on div at bounding box center [553, 372] width 458 height 66
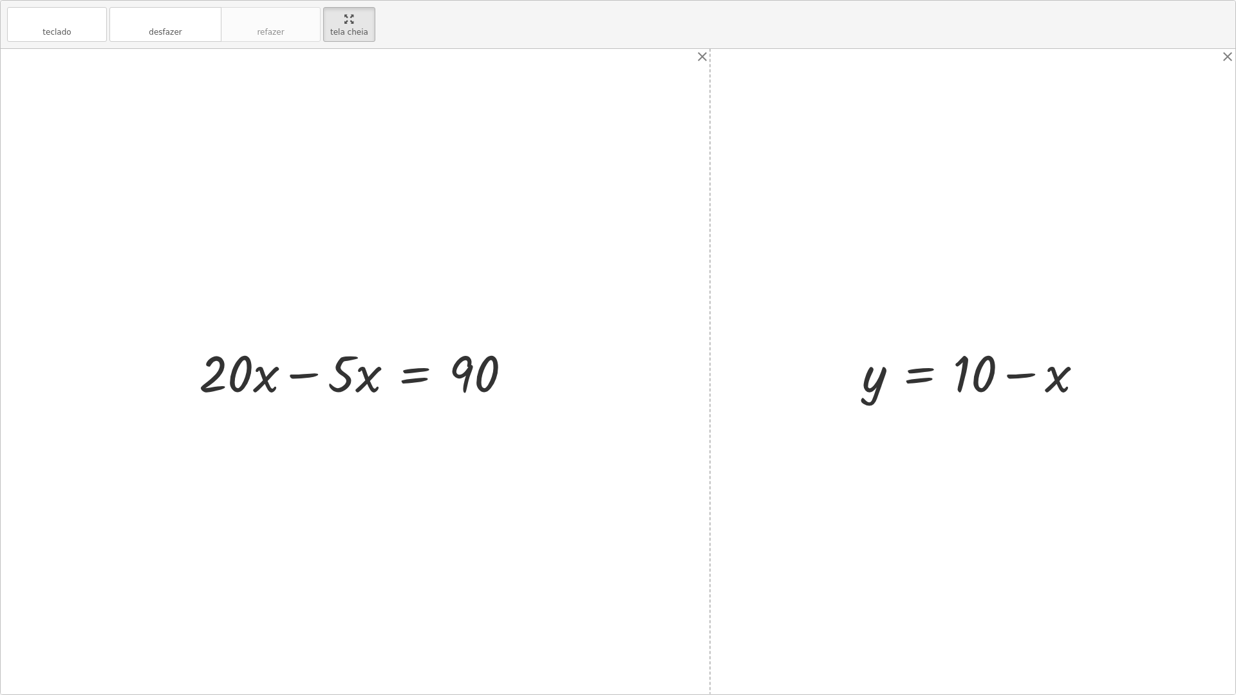
click at [312, 382] on div at bounding box center [360, 372] width 336 height 66
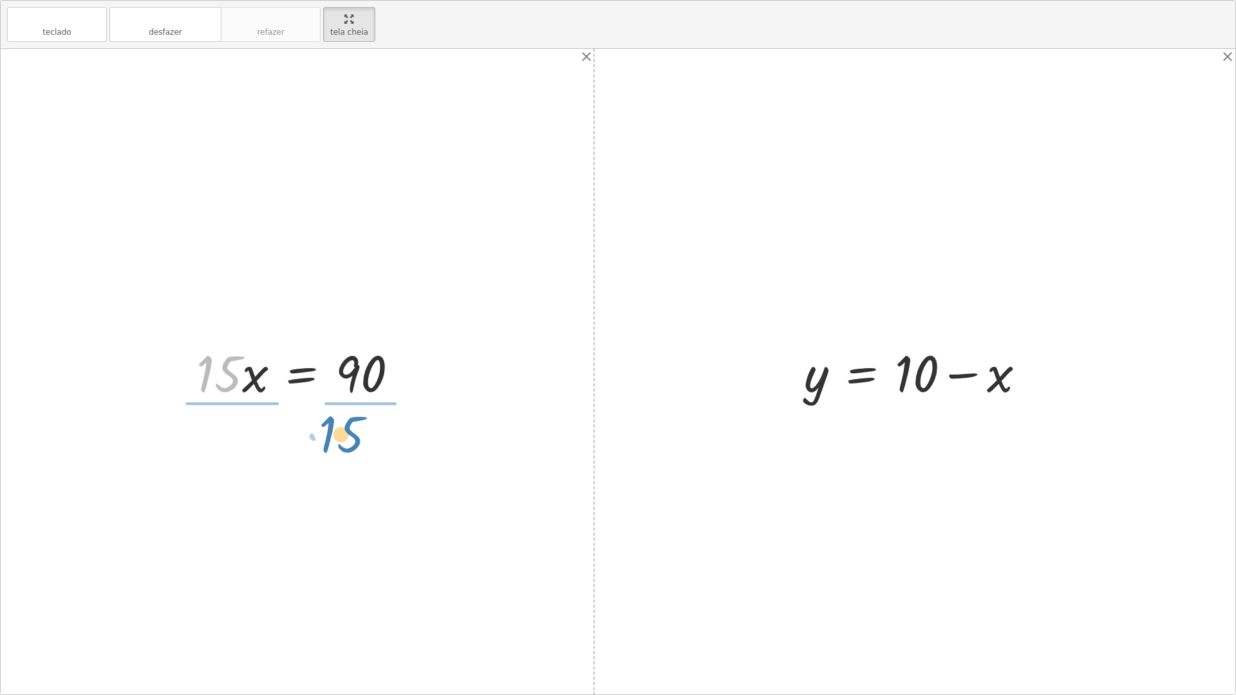
drag, startPoint x: 212, startPoint y: 366, endPoint x: 335, endPoint y: 426, distance: 136.4
click at [335, 426] on div "+ · 20 · x + · 5 · y = 140 + · 20 · x + · 5 · ( + 10 − x ) = 140 + · 20 · x + ·…" at bounding box center [618, 371] width 1234 height 645
click at [219, 382] on div at bounding box center [304, 371] width 228 height 99
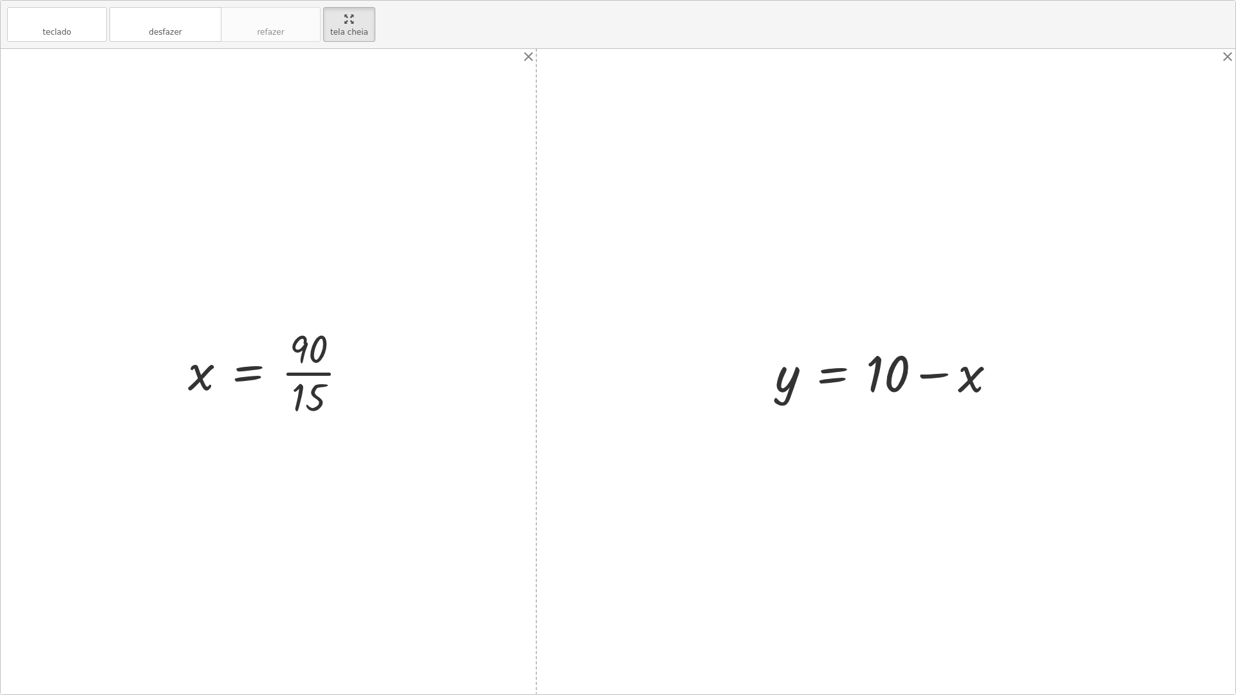
drag, startPoint x: 306, startPoint y: 367, endPoint x: 301, endPoint y: 385, distance: 18.7
click at [304, 367] on div at bounding box center [272, 371] width 183 height 99
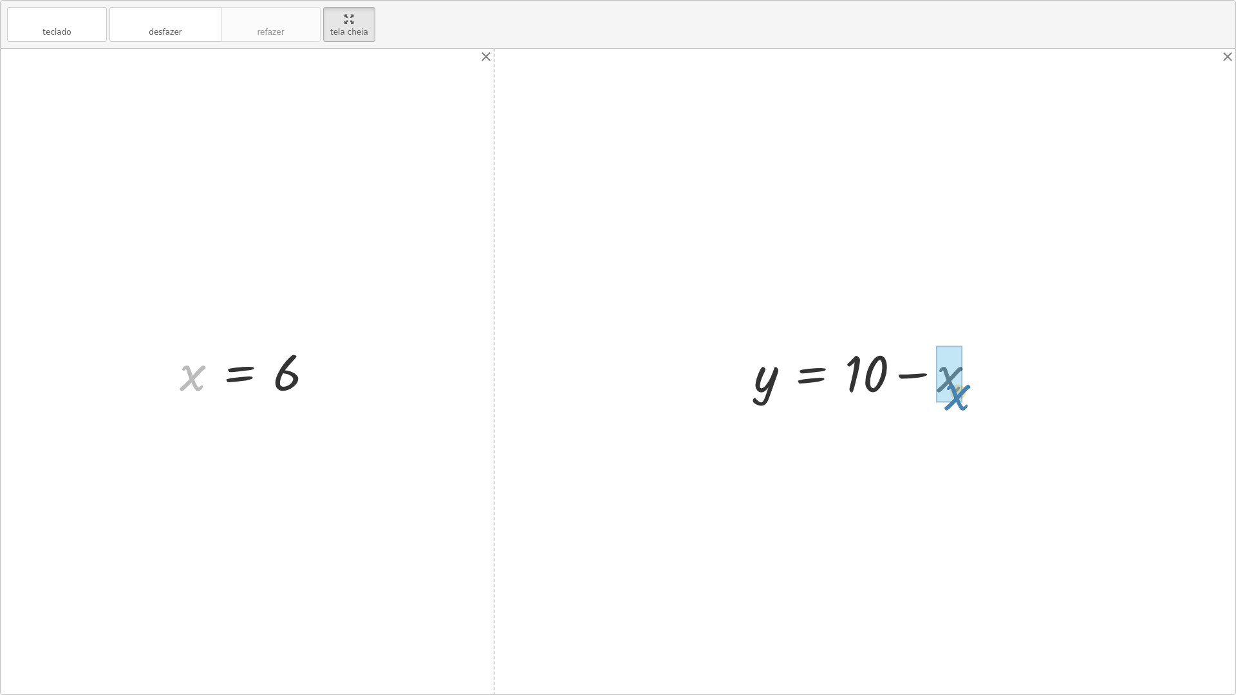
drag, startPoint x: 191, startPoint y: 368, endPoint x: 957, endPoint y: 387, distance: 766.1
click at [886, 378] on div at bounding box center [868, 372] width 246 height 66
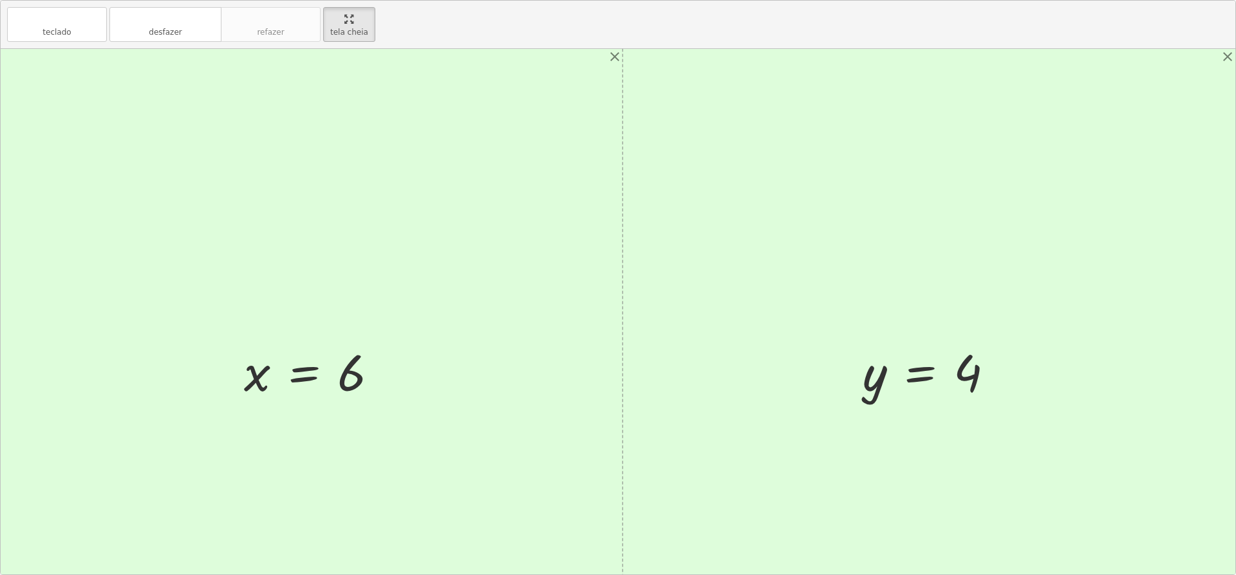
drag, startPoint x: 340, startPoint y: 12, endPoint x: 340, endPoint y: -78, distance: 89.5
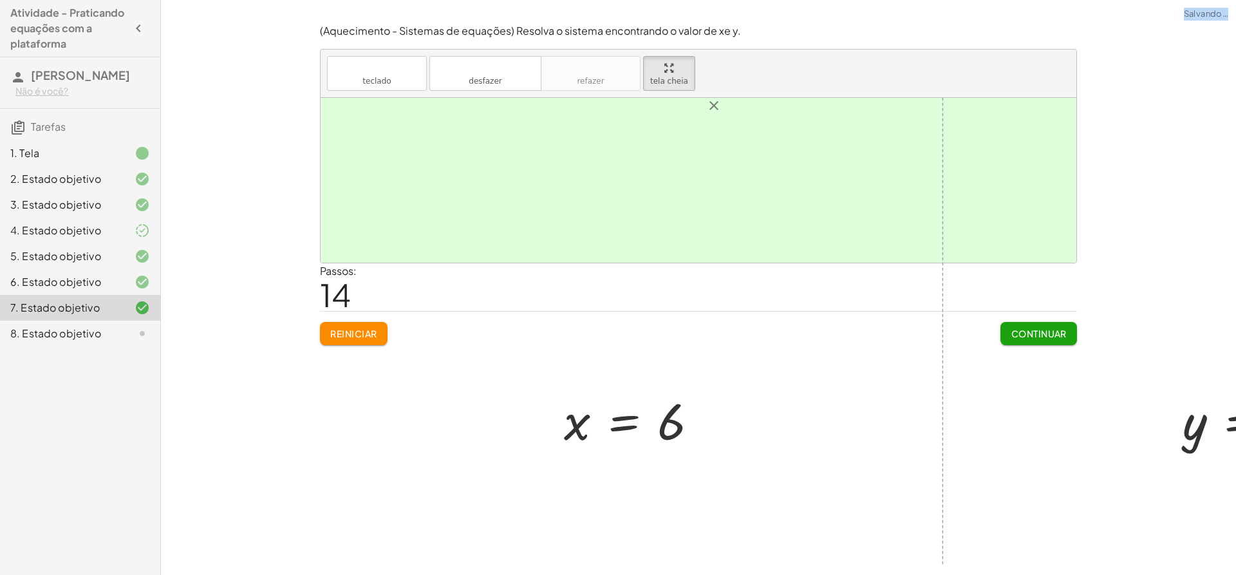
click at [340, 0] on html "Atividade - Praticando equações com a plataforma izabella lorrany Não é você? T…" at bounding box center [618, 287] width 1236 height 575
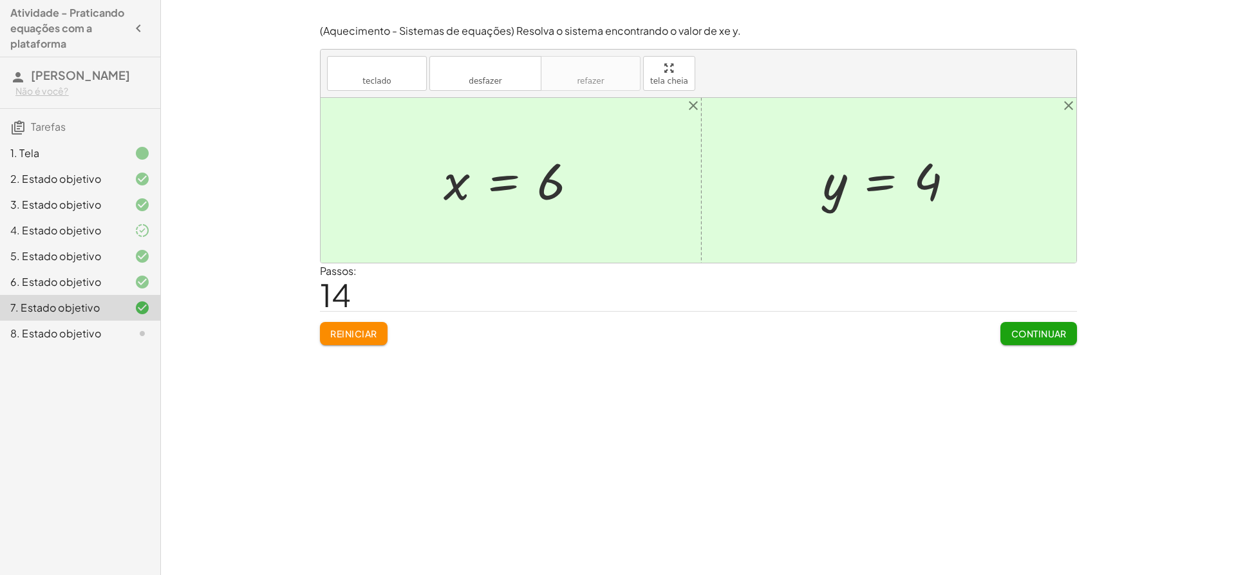
click at [1045, 329] on font "Continuar" at bounding box center [1038, 334] width 55 height 12
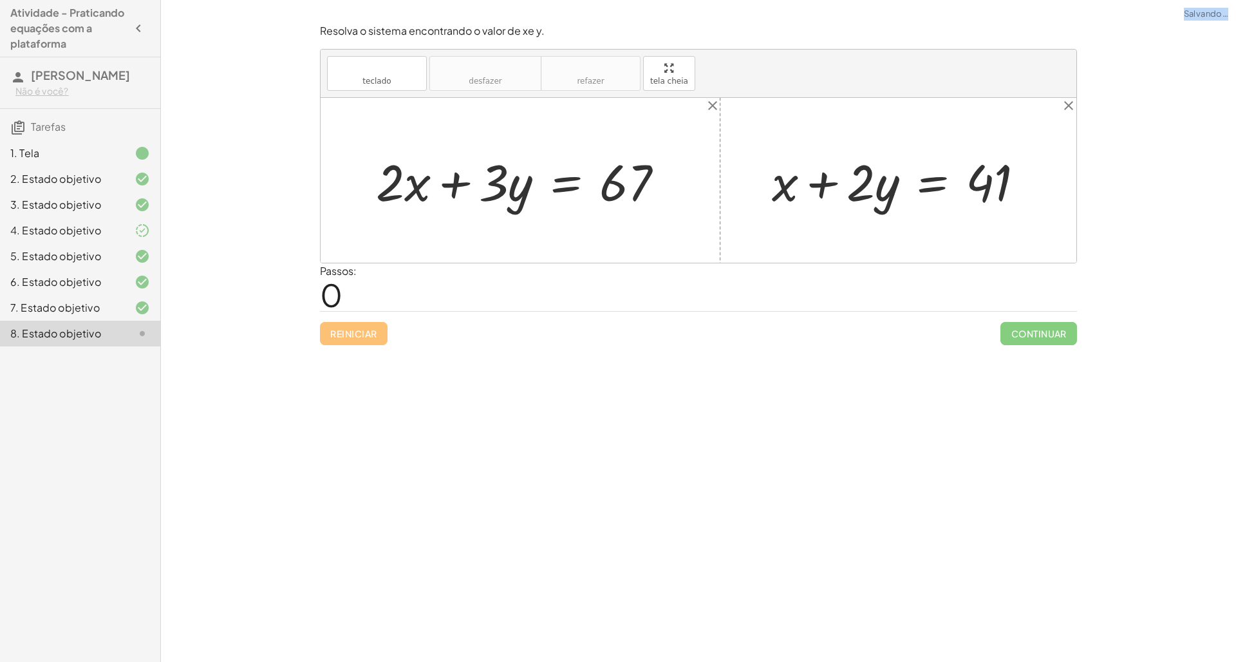
drag, startPoint x: 657, startPoint y: 62, endPoint x: 657, endPoint y: 151, distance: 89.5
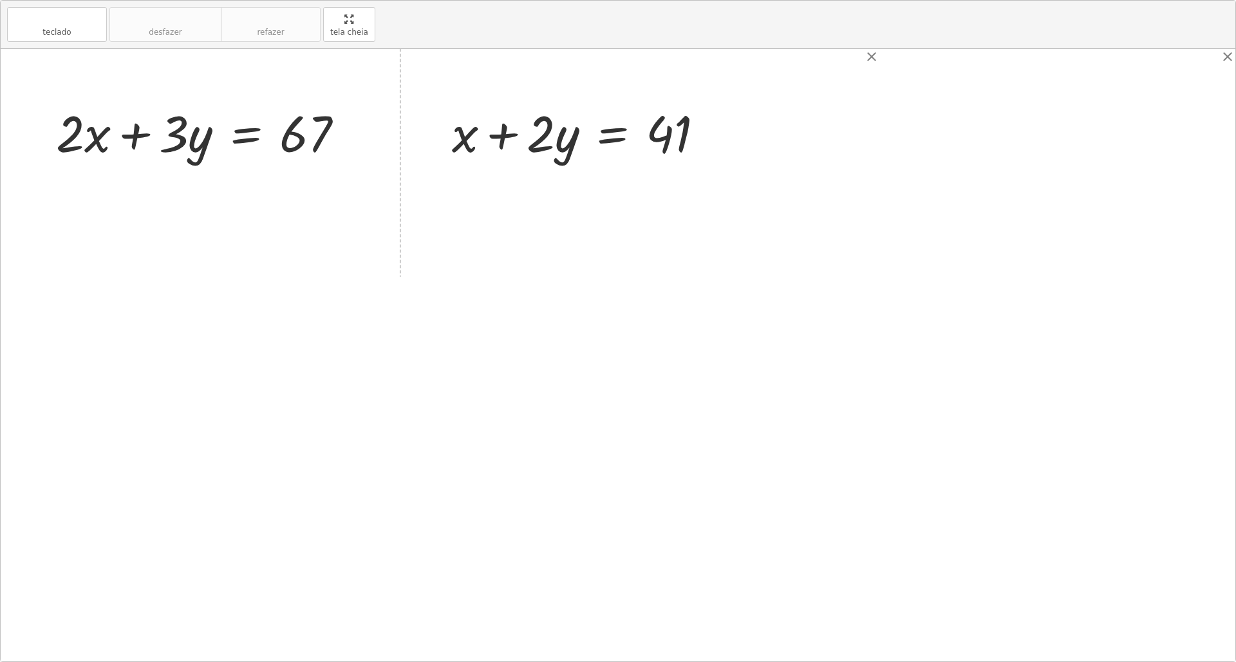
click at [657, 151] on div "teclado teclado desfazer desfazer refazer refazer tela cheia + · 2 · x + · 3 · …" at bounding box center [618, 331] width 1234 height 660
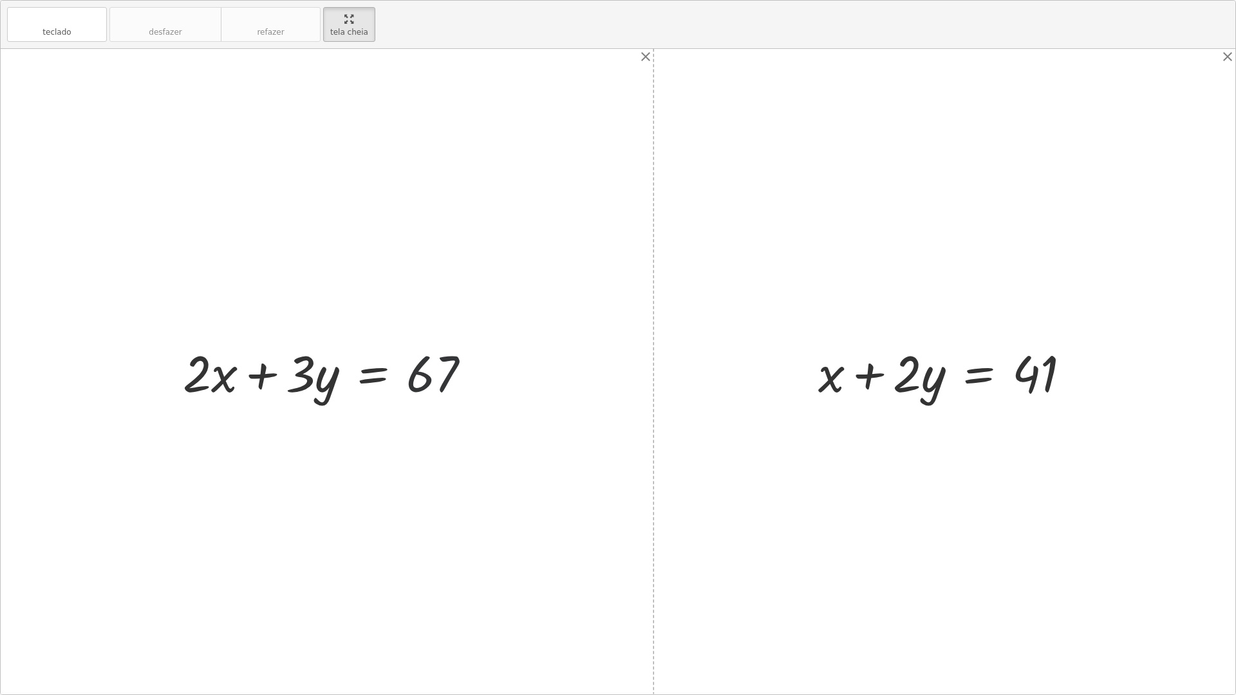
click at [427, 378] on div at bounding box center [331, 372] width 311 height 66
drag, startPoint x: 824, startPoint y: 365, endPoint x: 1107, endPoint y: 337, distance: 284.6
click at [1107, 337] on div "+ · 2 · x + · 3 · y = 67 + x + x + · 2 · y = 41" at bounding box center [618, 371] width 1234 height 645
click at [803, 382] on div at bounding box center [949, 372] width 424 height 66
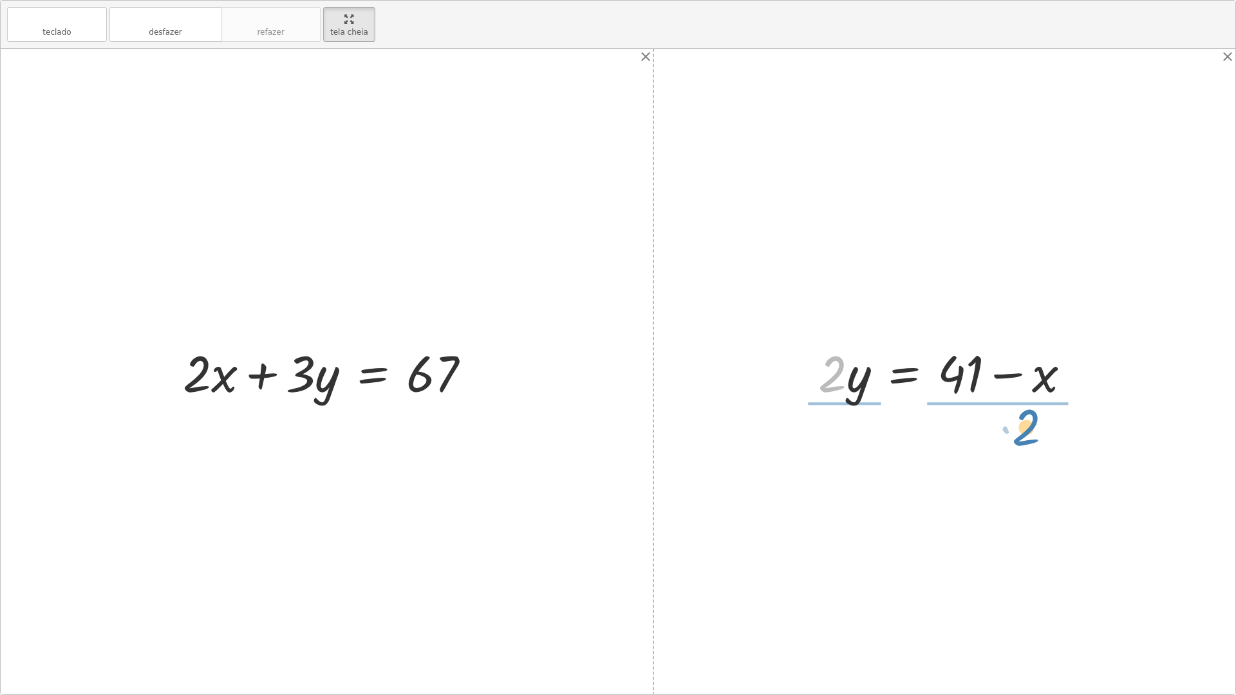
drag, startPoint x: 815, startPoint y: 384, endPoint x: 1016, endPoint y: 430, distance: 206.7
click at [1016, 430] on div "+ · 2 · x + · 3 · y = 67 + x + · 2 · y = 41 + x − x + · 2 · y = + 41 − x + 0 + …" at bounding box center [618, 371] width 1234 height 645
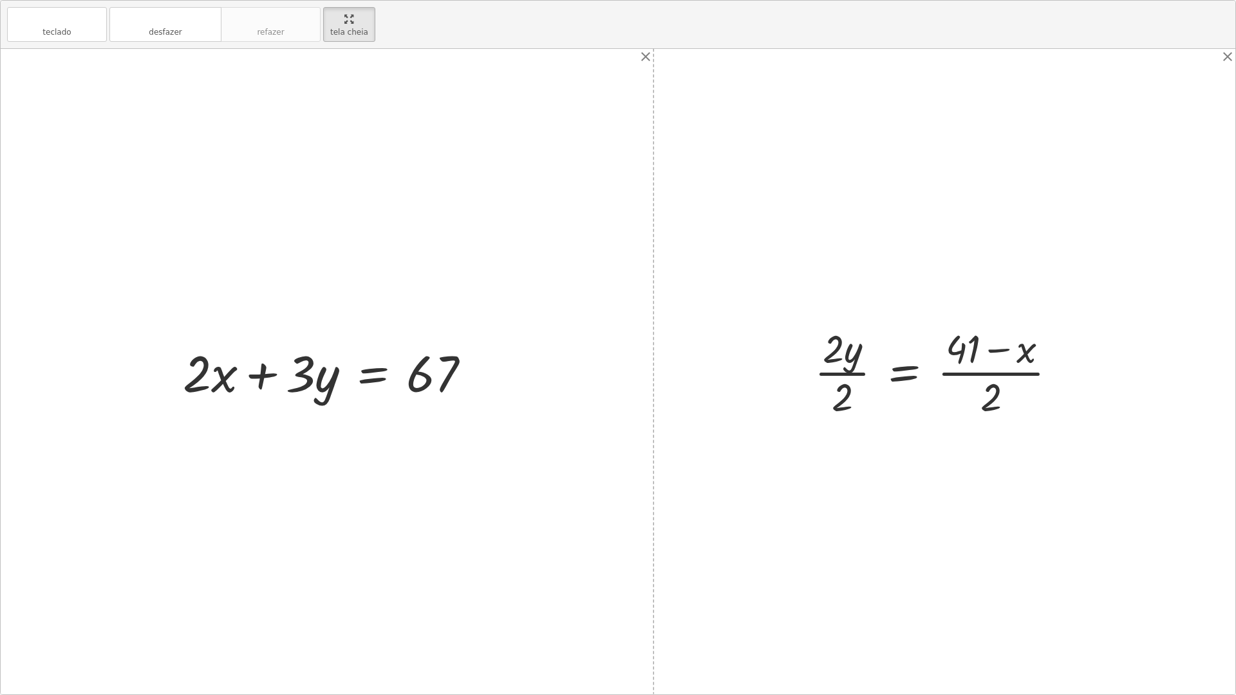
click at [844, 348] on div at bounding box center [941, 371] width 266 height 99
click at [846, 378] on div at bounding box center [941, 371] width 266 height 99
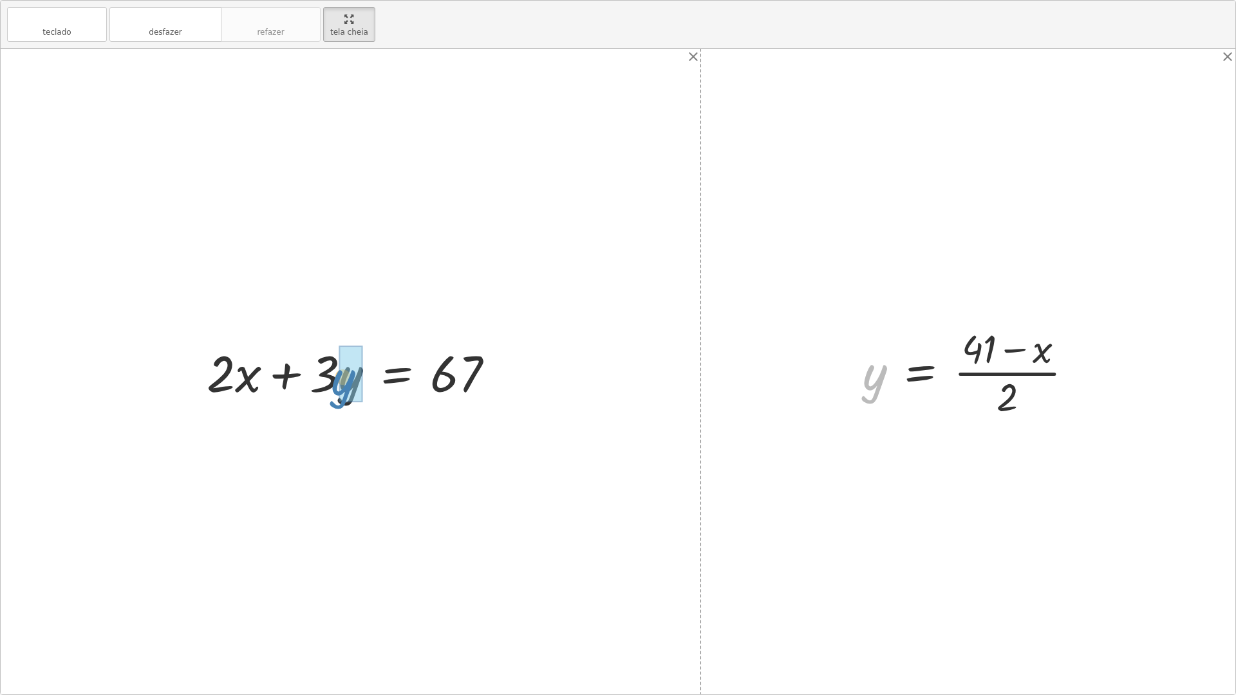
drag, startPoint x: 871, startPoint y: 385, endPoint x: 333, endPoint y: 393, distance: 538.1
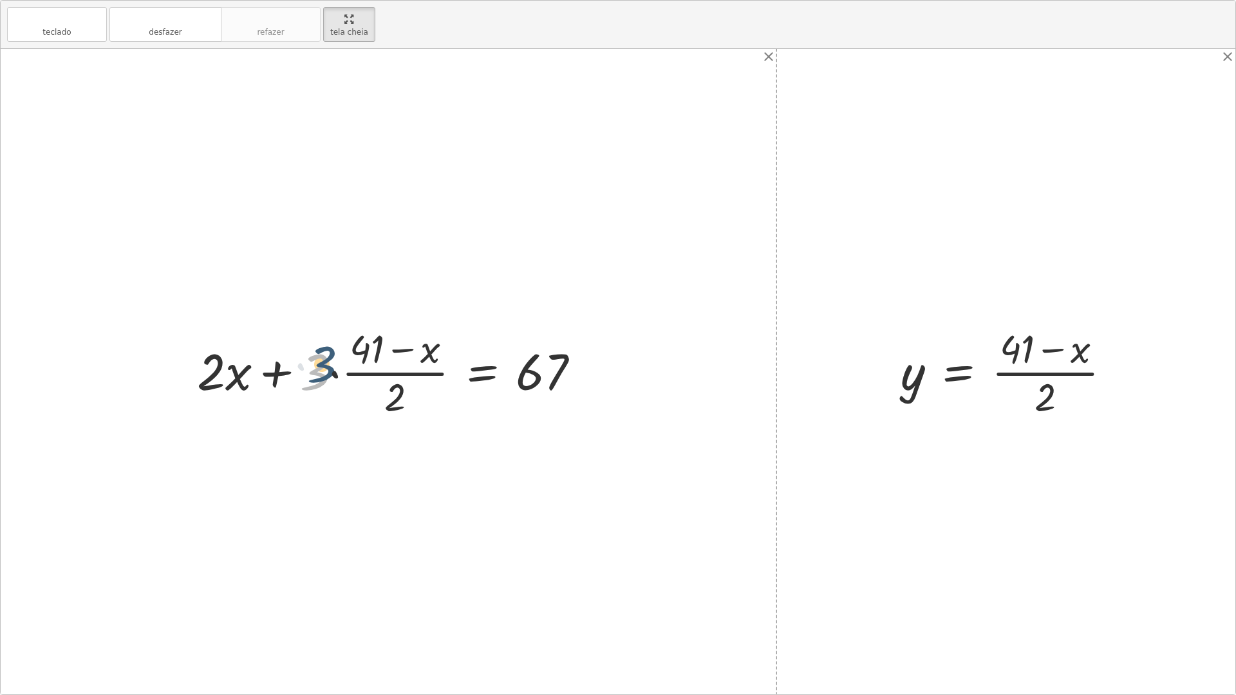
drag, startPoint x: 323, startPoint y: 373, endPoint x: 330, endPoint y: 366, distance: 10.5
click at [330, 366] on div at bounding box center [393, 371] width 406 height 99
drag, startPoint x: 395, startPoint y: 397, endPoint x: 592, endPoint y: 367, distance: 199.9
click at [592, 367] on div at bounding box center [393, 371] width 406 height 99
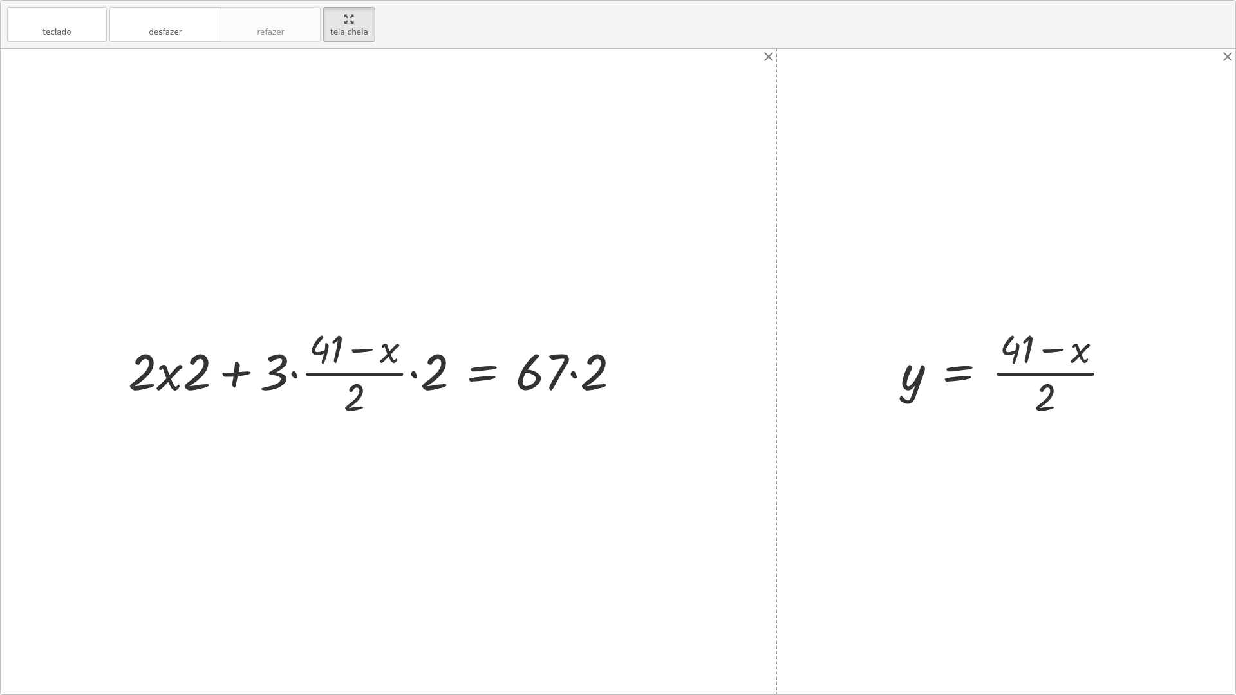
click at [577, 373] on div at bounding box center [379, 371] width 515 height 99
click at [443, 374] on div at bounding box center [371, 371] width 498 height 99
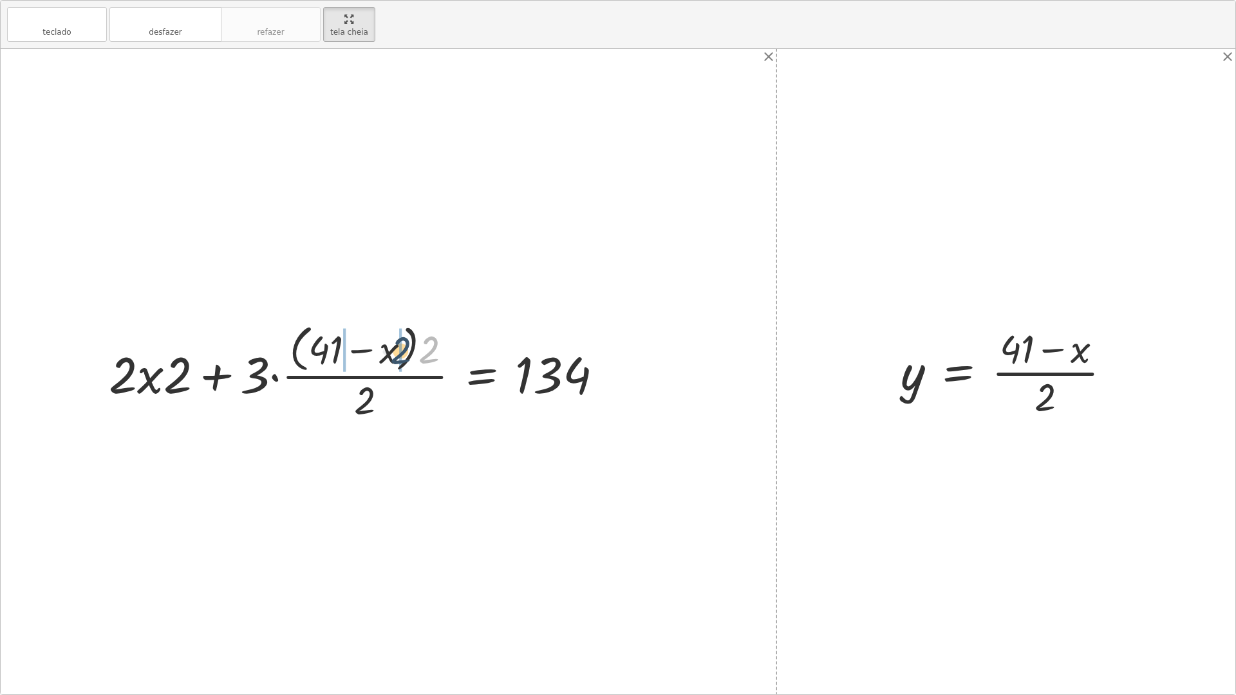
drag, startPoint x: 423, startPoint y: 345, endPoint x: 393, endPoint y: 346, distance: 30.3
click at [393, 346] on div at bounding box center [360, 371] width 517 height 105
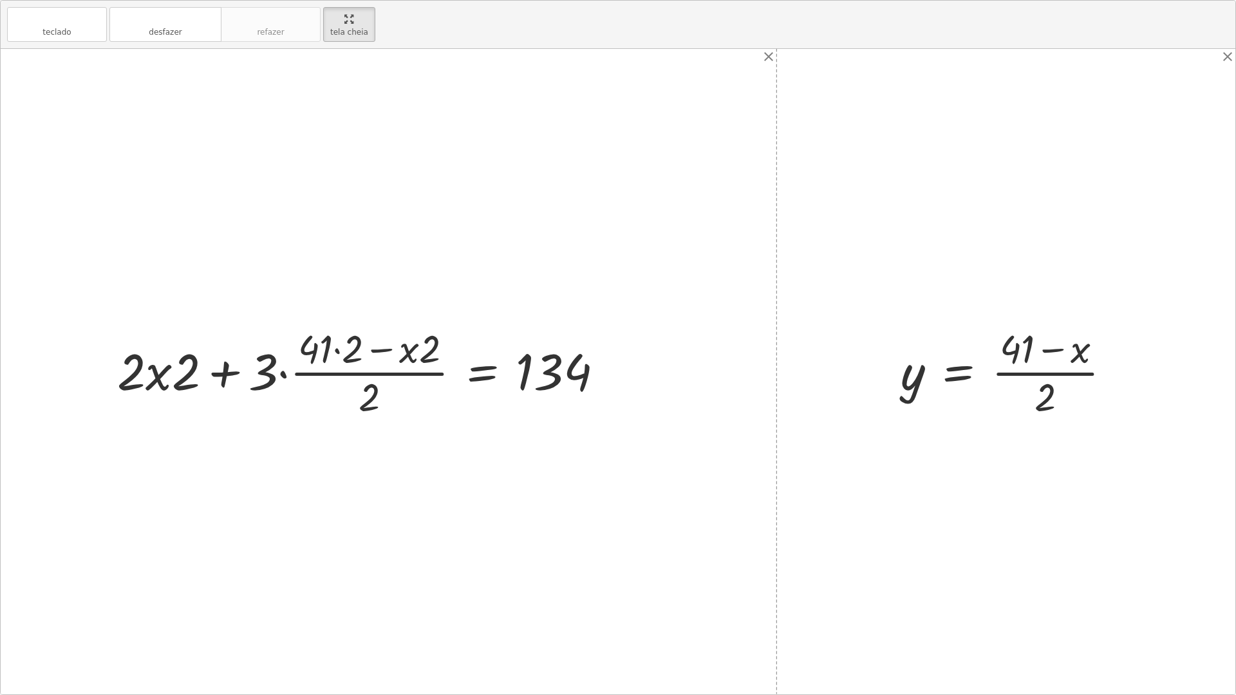
click at [342, 351] on div at bounding box center [365, 371] width 509 height 99
drag, startPoint x: 281, startPoint y: 371, endPoint x: 323, endPoint y: 351, distance: 46.1
click at [323, 351] on div at bounding box center [375, 371] width 488 height 99
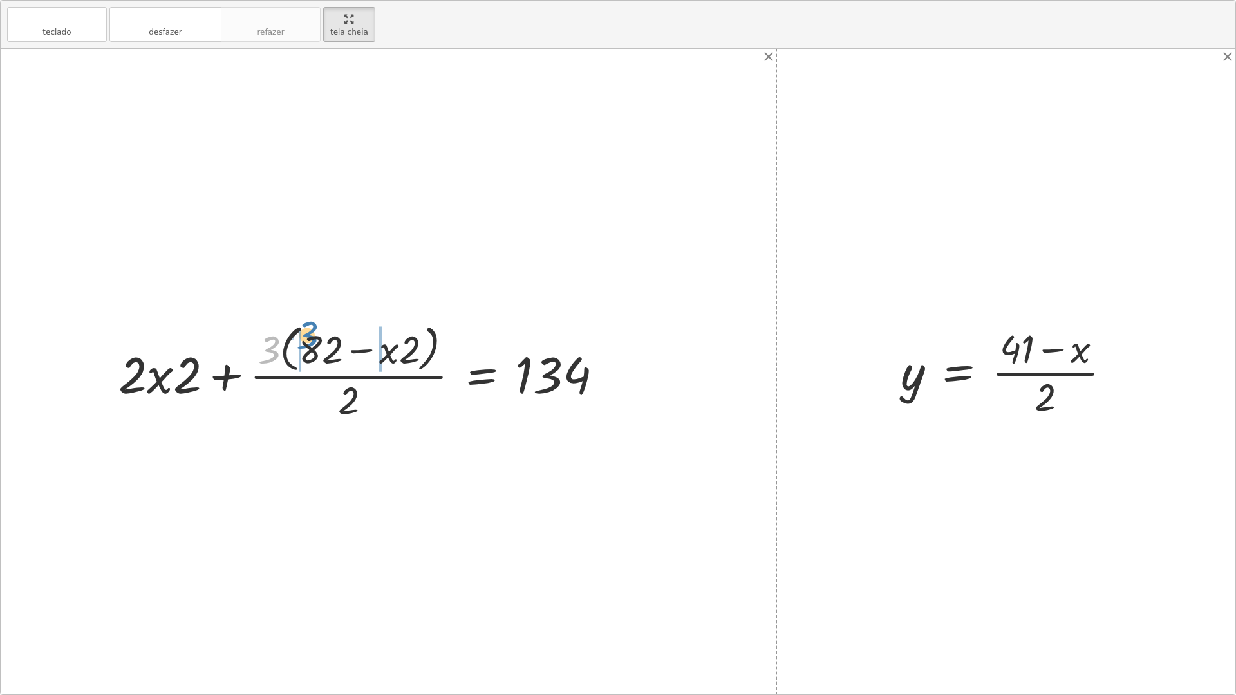
drag, startPoint x: 270, startPoint y: 356, endPoint x: 308, endPoint y: 341, distance: 41.4
click at [308, 341] on div at bounding box center [365, 371] width 507 height 105
click at [304, 353] on div at bounding box center [369, 371] width 501 height 99
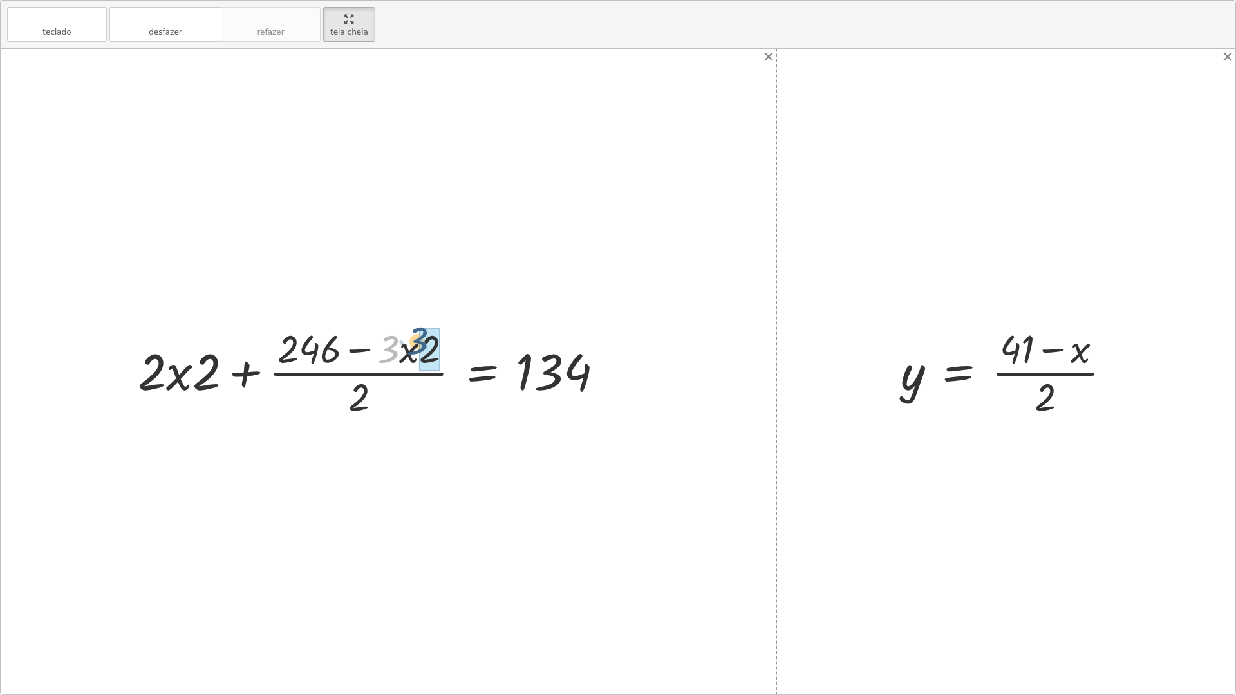
drag, startPoint x: 378, startPoint y: 351, endPoint x: 408, endPoint y: 344, distance: 30.6
click at [408, 344] on div at bounding box center [375, 371] width 488 height 99
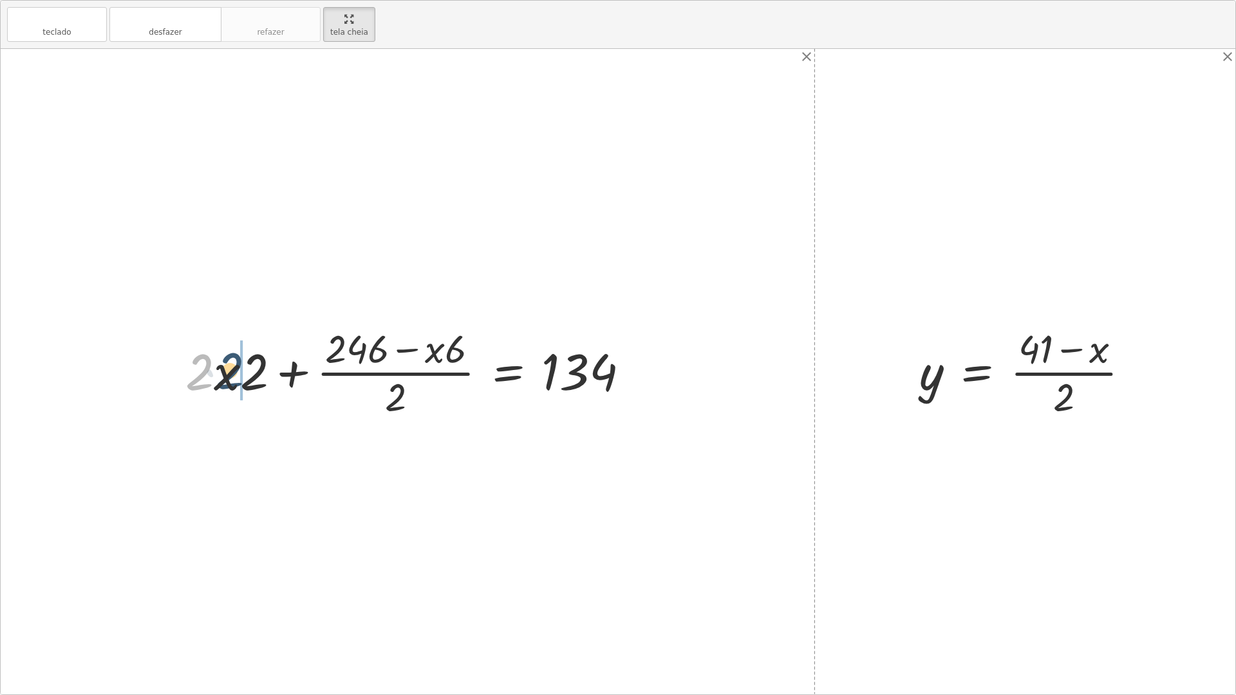
drag, startPoint x: 193, startPoint y: 365, endPoint x: 225, endPoint y: 365, distance: 31.5
click at [225, 365] on div at bounding box center [412, 371] width 467 height 99
drag, startPoint x: 250, startPoint y: 374, endPoint x: 225, endPoint y: 370, distance: 25.4
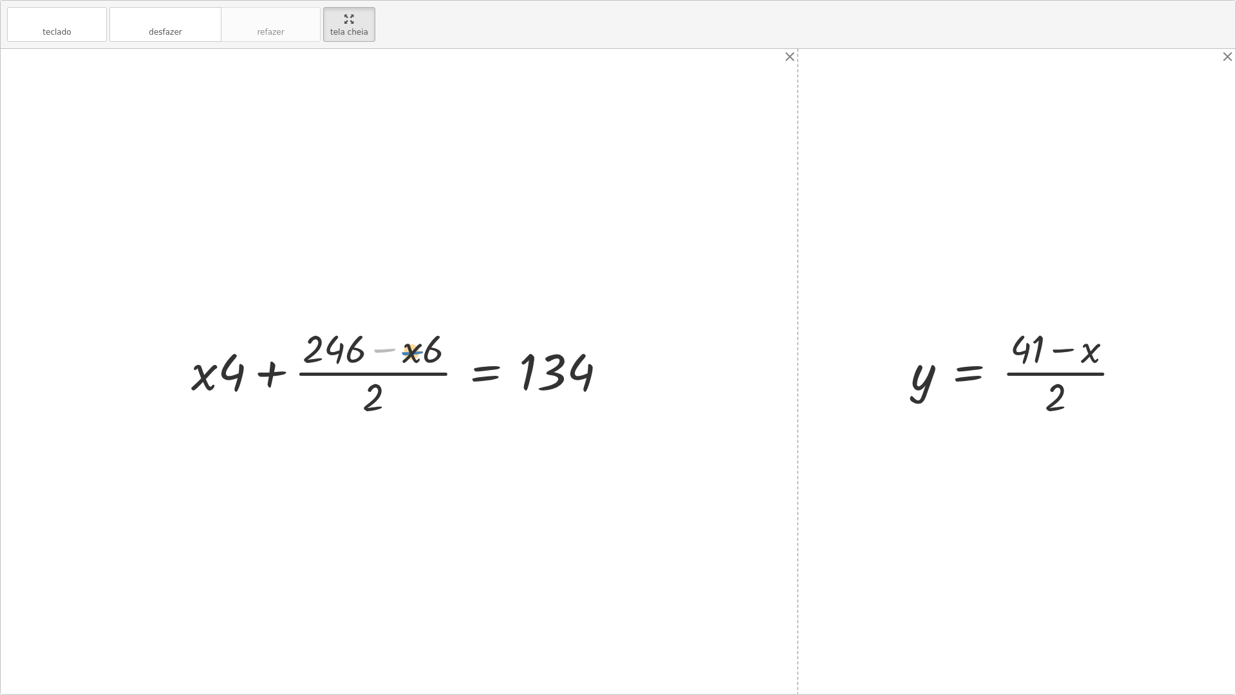
drag, startPoint x: 400, startPoint y: 348, endPoint x: 414, endPoint y: 346, distance: 13.7
click at [414, 346] on div at bounding box center [404, 371] width 439 height 99
drag, startPoint x: 414, startPoint y: 349, endPoint x: 449, endPoint y: 346, distance: 34.9
click at [449, 346] on div at bounding box center [404, 371] width 439 height 99
drag, startPoint x: 374, startPoint y: 400, endPoint x: 341, endPoint y: 349, distance: 60.5
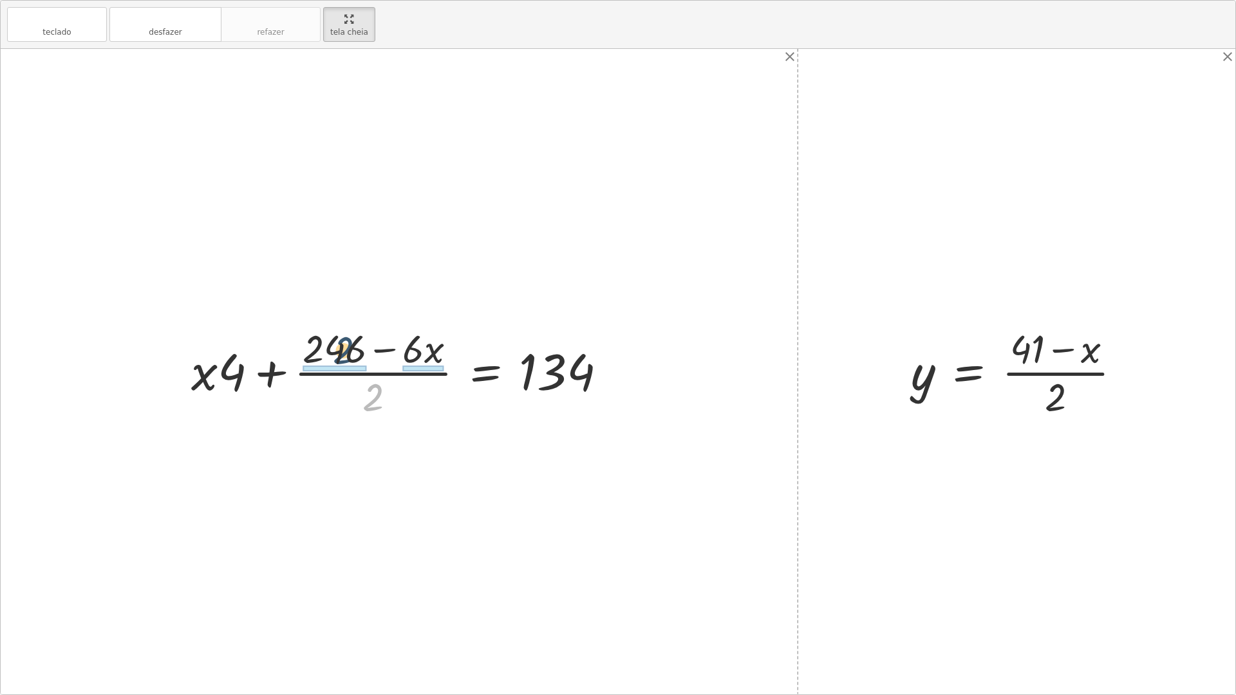
click at [341, 349] on div at bounding box center [404, 371] width 439 height 99
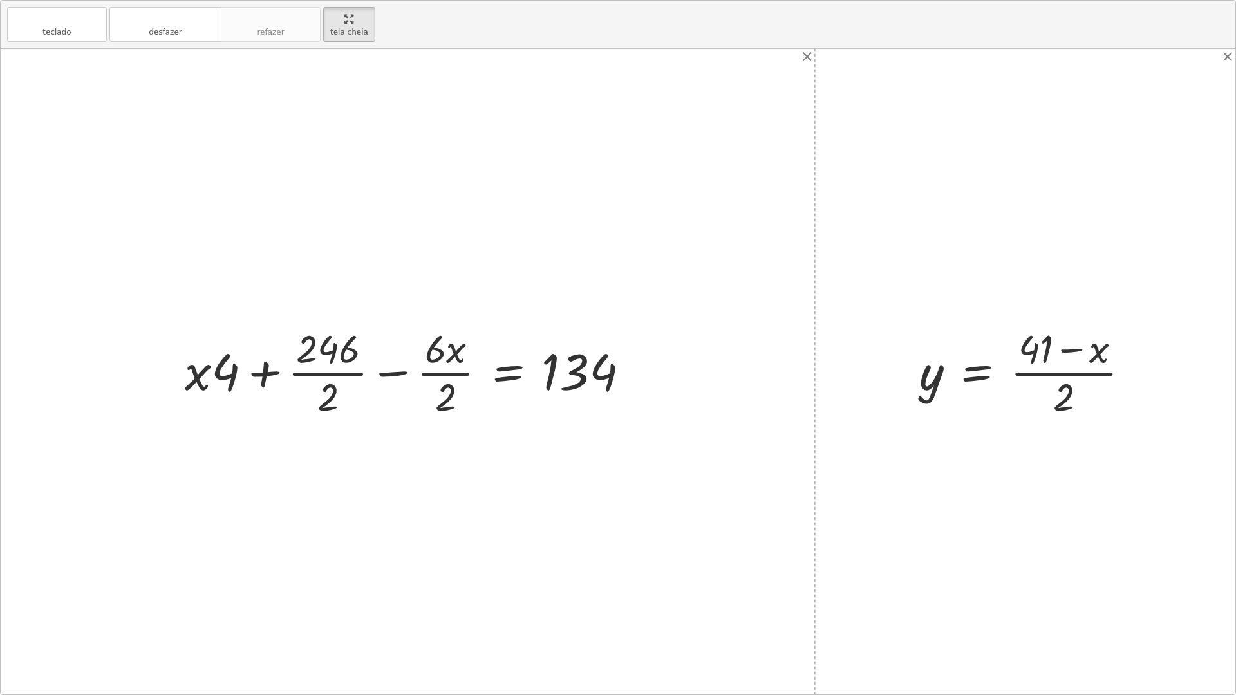
click at [319, 354] on div at bounding box center [411, 371] width 467 height 99
click at [337, 377] on div at bounding box center [412, 371] width 467 height 99
click at [431, 373] on div at bounding box center [411, 371] width 462 height 99
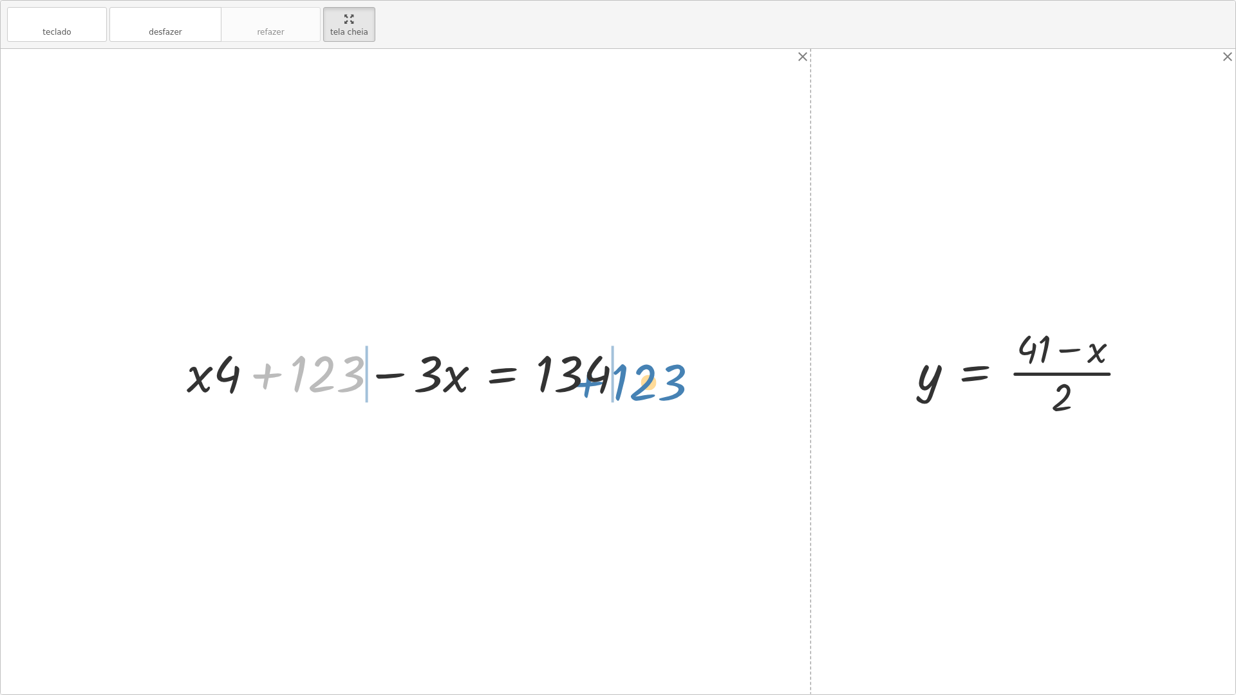
drag, startPoint x: 319, startPoint y: 369, endPoint x: 641, endPoint y: 376, distance: 322.5
click at [641, 376] on div "+ · 2 · x + · 3 · y = 67 + · 2 · x + · 3 · · ( + 41 − x ) · 2 = 67 + · 2 · x · …" at bounding box center [405, 371] width 476 height 73
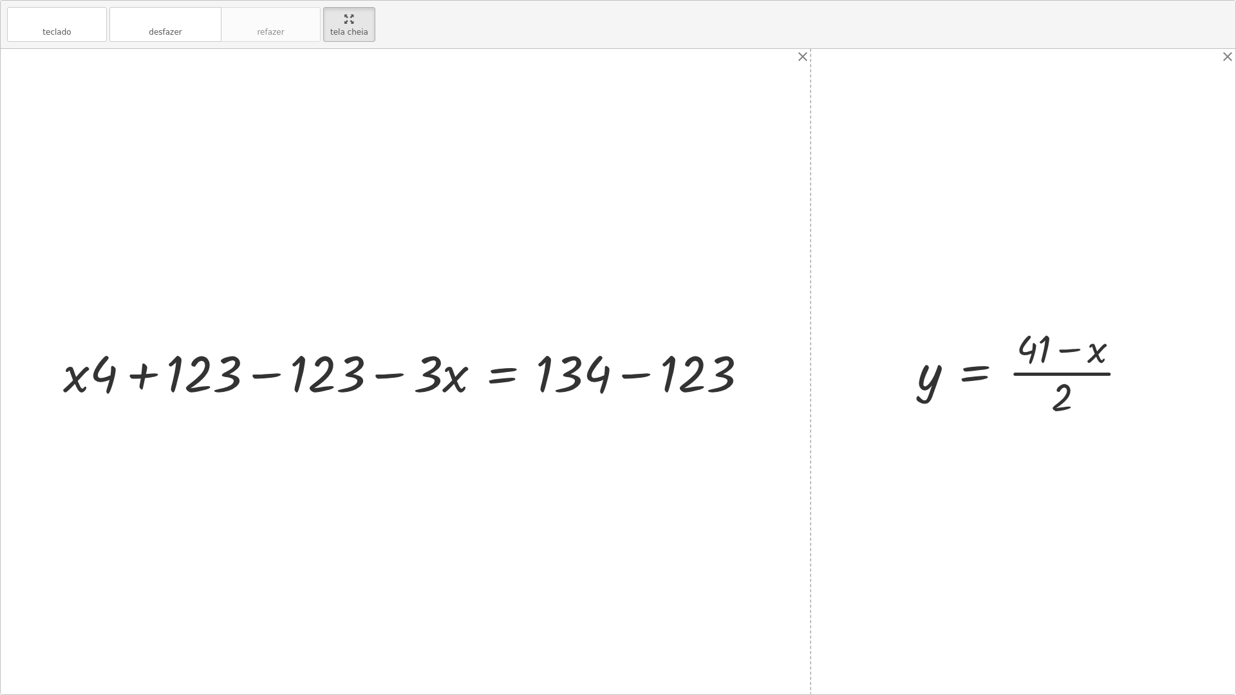
click at [262, 357] on div at bounding box center [410, 372] width 707 height 66
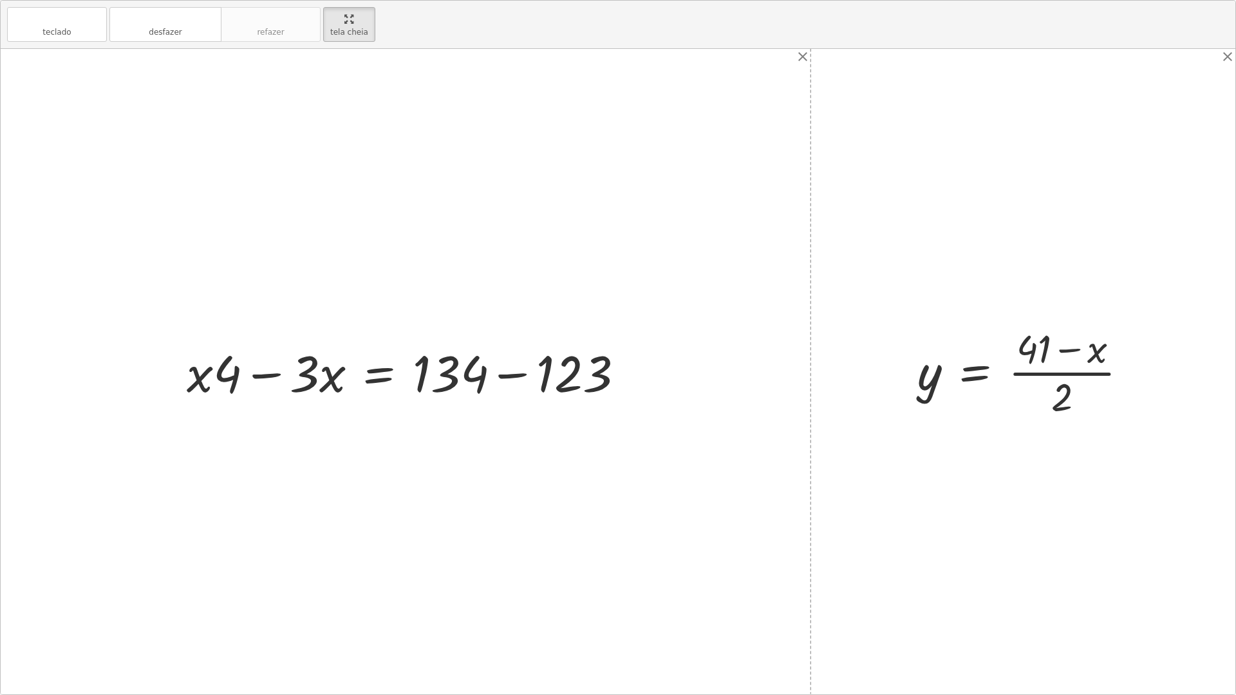
click at [537, 371] on div at bounding box center [410, 372] width 460 height 66
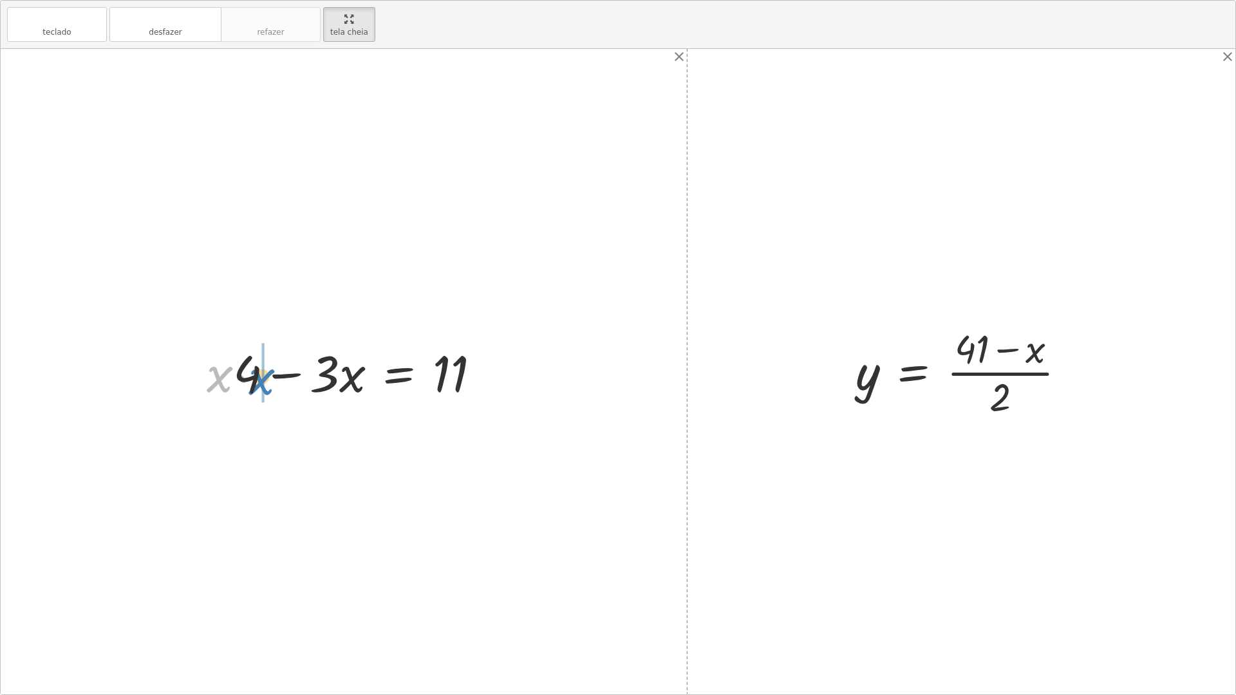
drag, startPoint x: 223, startPoint y: 374, endPoint x: 266, endPoint y: 376, distance: 43.8
click at [266, 376] on div at bounding box center [348, 372] width 297 height 66
click at [281, 369] on div at bounding box center [348, 372] width 297 height 66
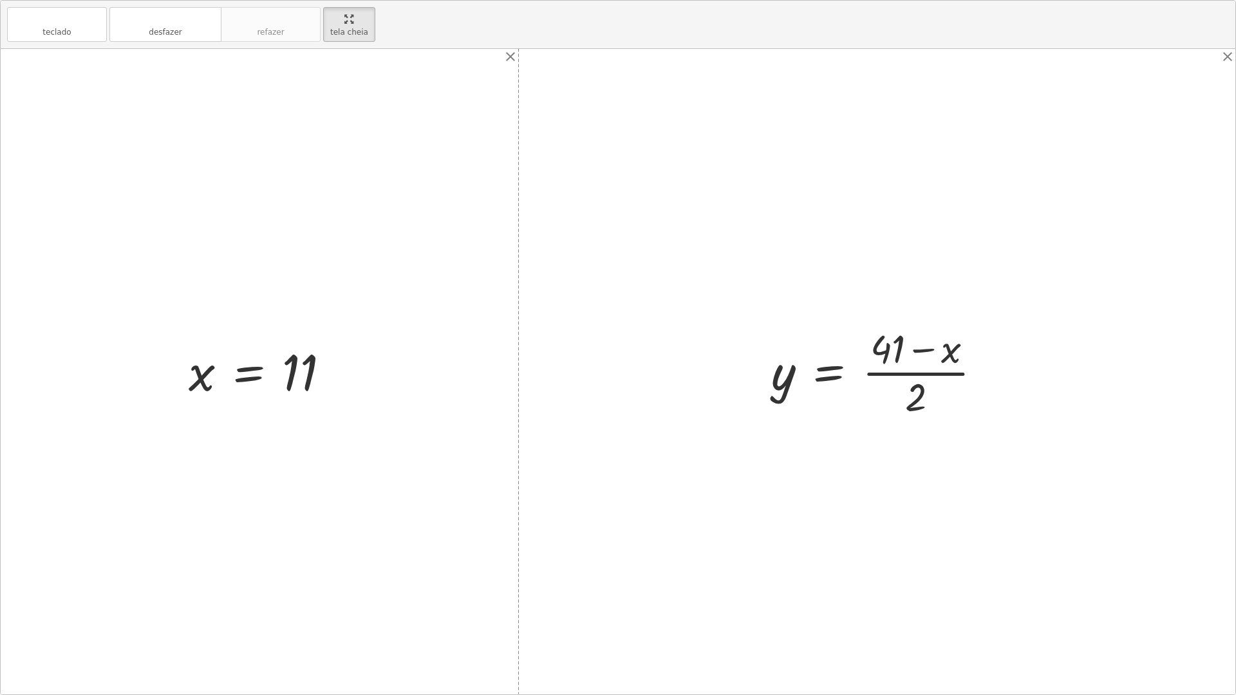
click at [174, 351] on div "+ · 2 · x + · 3 · y = 67 + · 2 · x + · 3 · · ( + 41 − x ) · 2 = 67 + · 2 · x · …" at bounding box center [259, 372] width 180 height 70
drag, startPoint x: 195, startPoint y: 372, endPoint x: 951, endPoint y: 342, distance: 756.8
drag, startPoint x: 916, startPoint y: 393, endPoint x: 887, endPoint y: 348, distance: 53.2
click at [887, 348] on div at bounding box center [877, 371] width 241 height 99
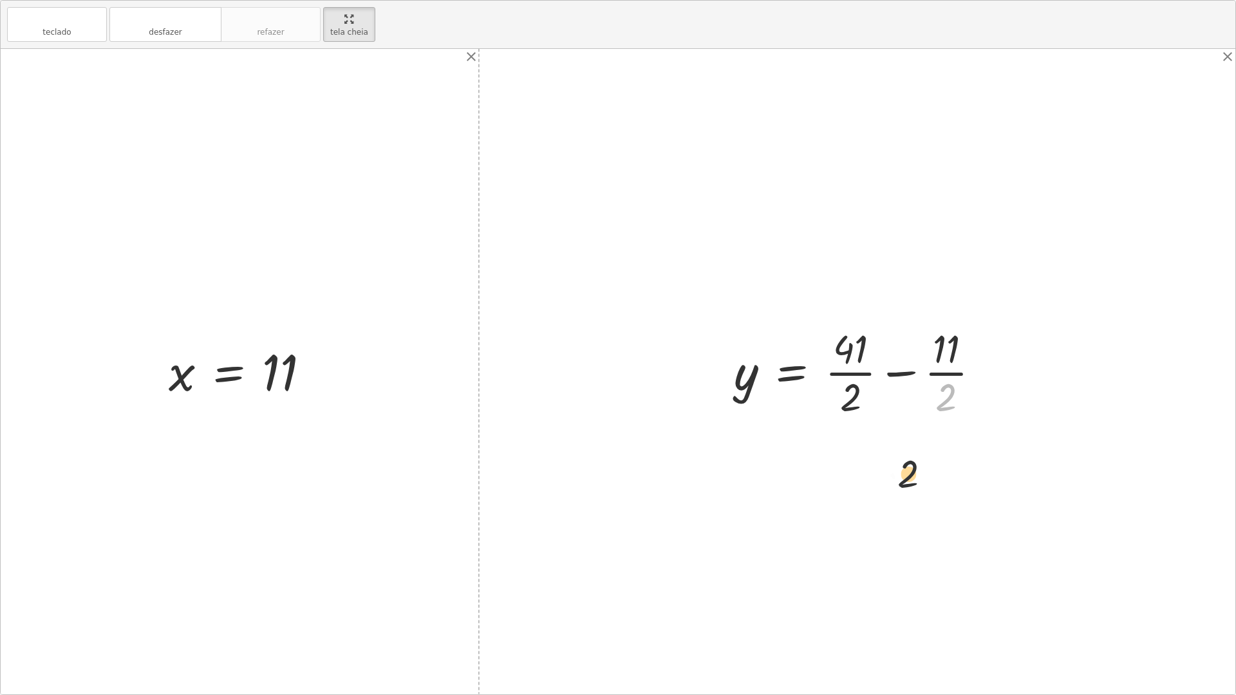
drag, startPoint x: 878, startPoint y: 560, endPoint x: 830, endPoint y: 443, distance: 126.4
click at [872, 549] on div "+ · 2 · x + · 3 · y = 67 + · 2 · x + · 3 · · ( + 41 − x ) · 2 = 67 + · 2 · x · …" at bounding box center [618, 371] width 1234 height 645
click at [865, 349] on div at bounding box center [861, 371] width 269 height 99
click at [836, 376] on div at bounding box center [861, 371] width 269 height 99
drag, startPoint x: 848, startPoint y: 402, endPoint x: 860, endPoint y: 354, distance: 49.2
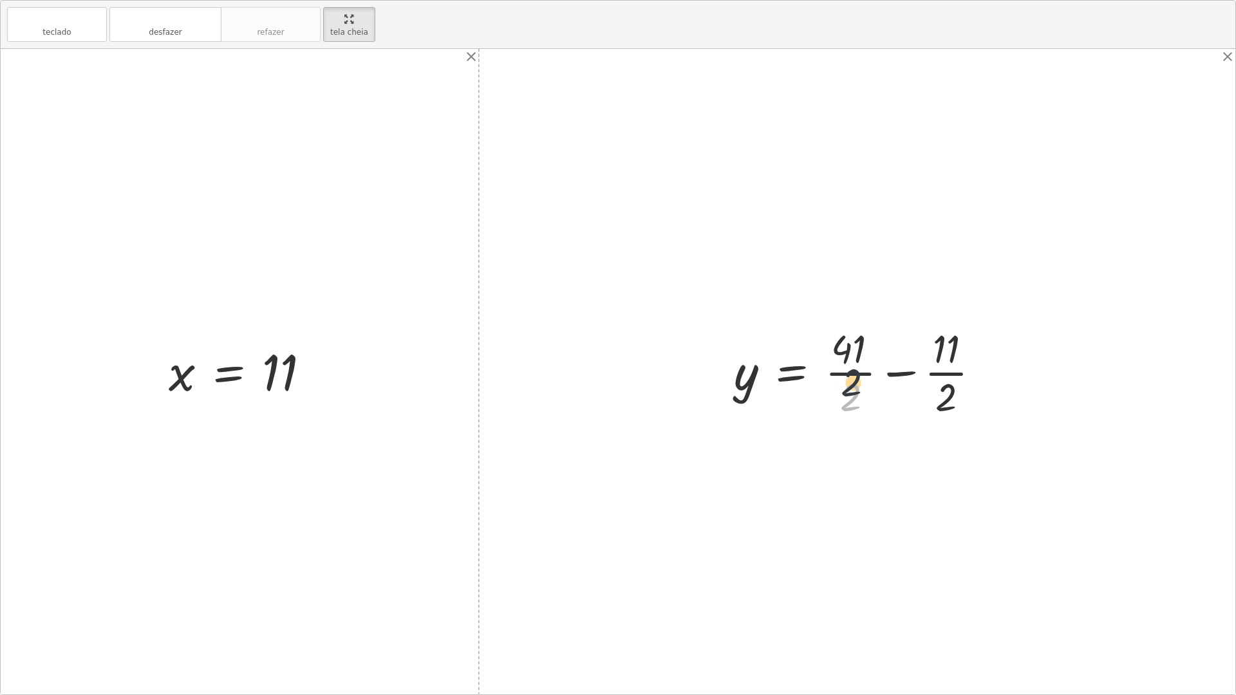
click at [860, 354] on div at bounding box center [861, 371] width 269 height 99
click at [851, 358] on div at bounding box center [861, 371] width 269 height 99
click at [852, 372] on div at bounding box center [861, 371] width 269 height 99
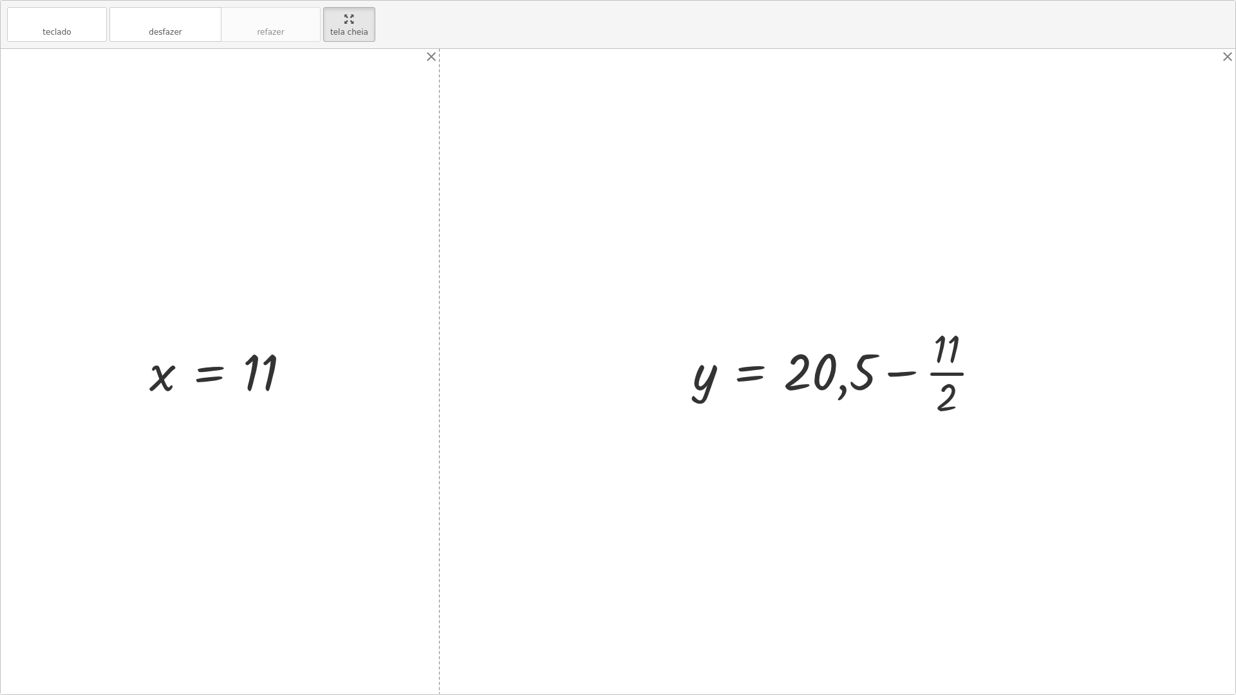
click at [944, 376] on div at bounding box center [841, 371] width 311 height 99
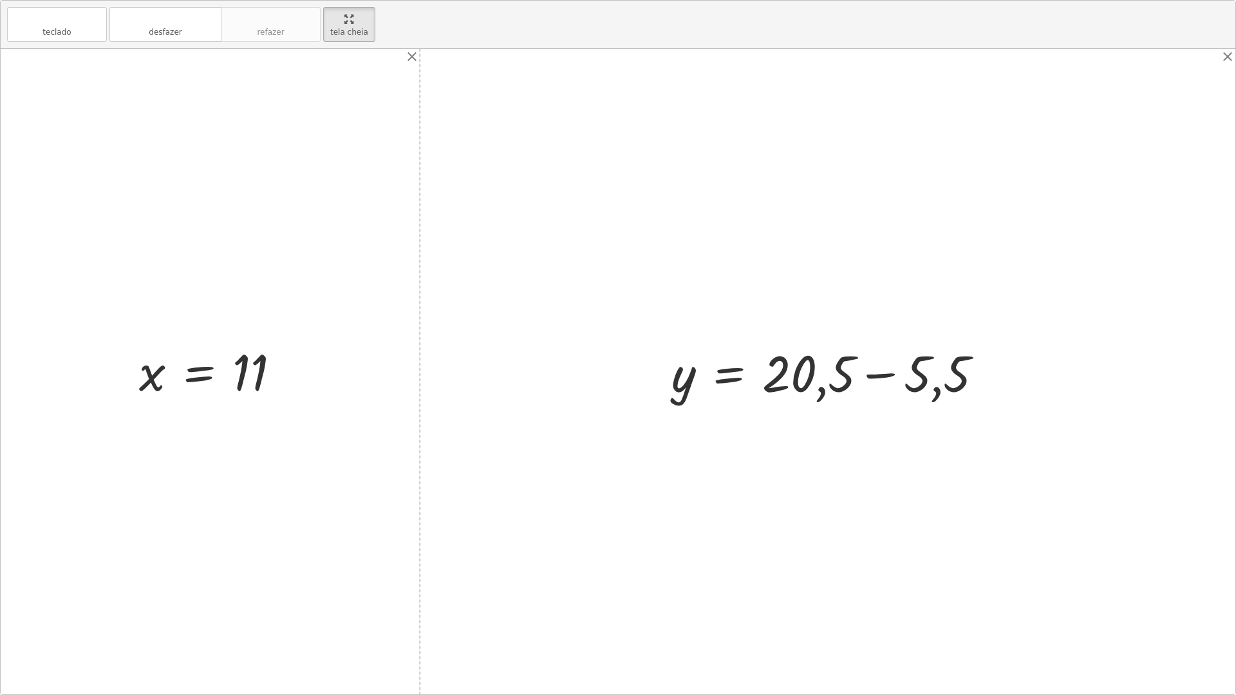
click at [874, 378] on div at bounding box center [832, 372] width 335 height 66
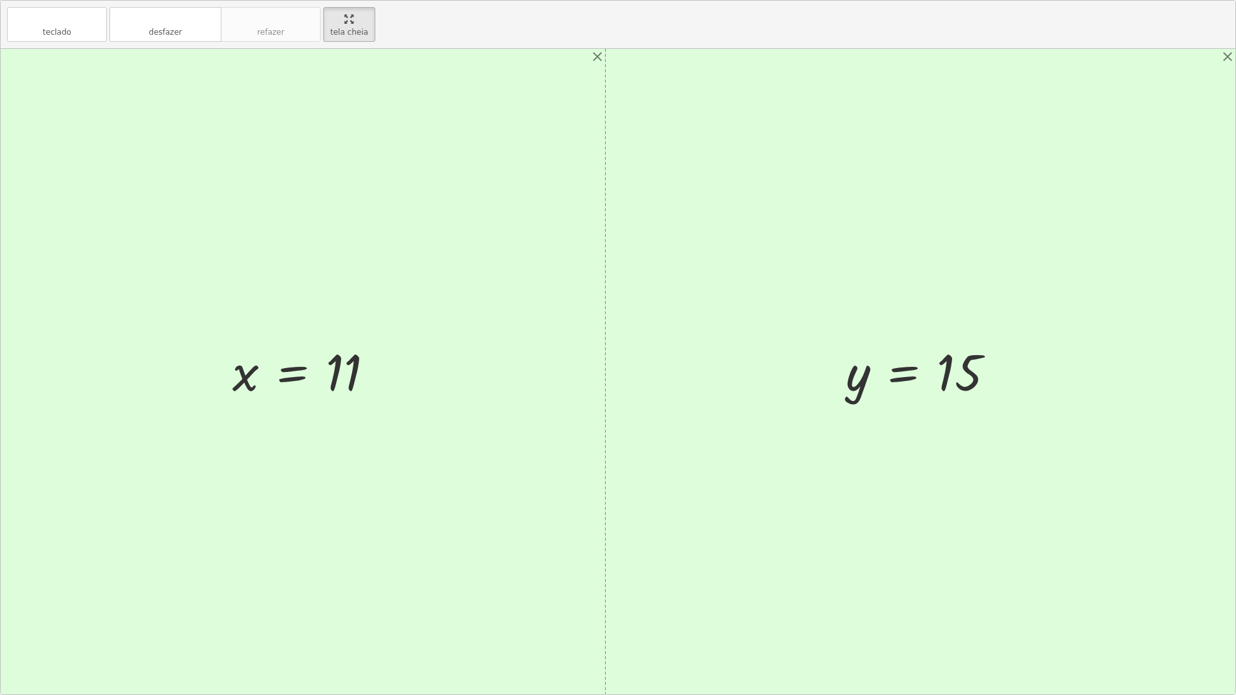
click at [1235, 51] on div "teclado teclado desfazer desfazer refazer refazer tela cheia + · 2 · x + · 3 · …" at bounding box center [618, 347] width 1236 height 695
click at [1230, 51] on icon "close" at bounding box center [1227, 56] width 15 height 15
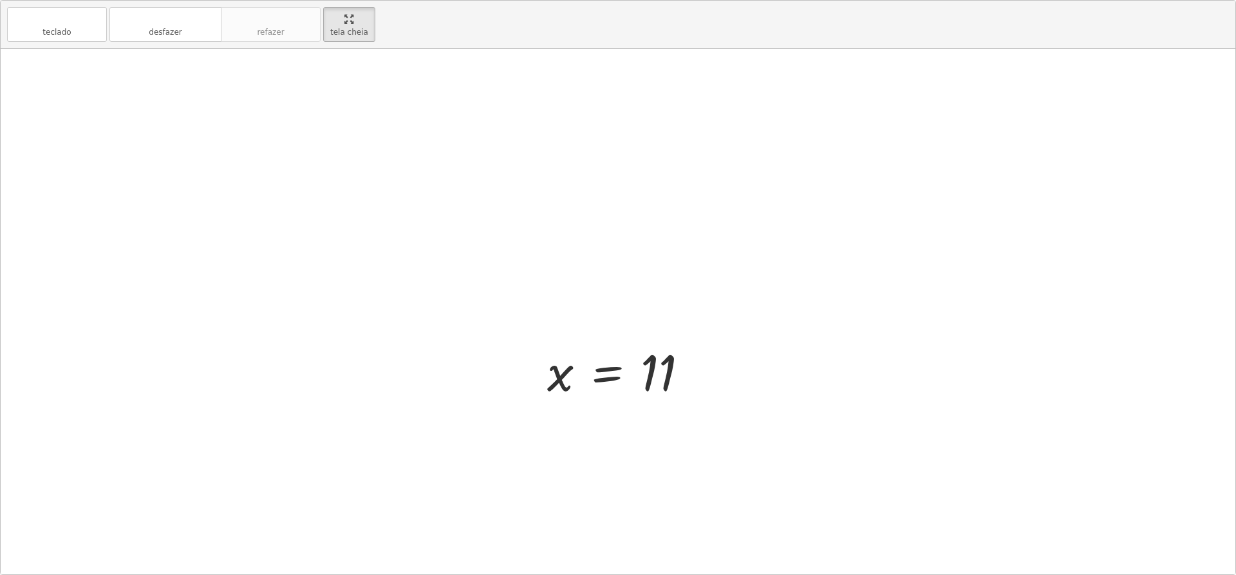
drag, startPoint x: 335, startPoint y: 32, endPoint x: 335, endPoint y: -57, distance: 89.5
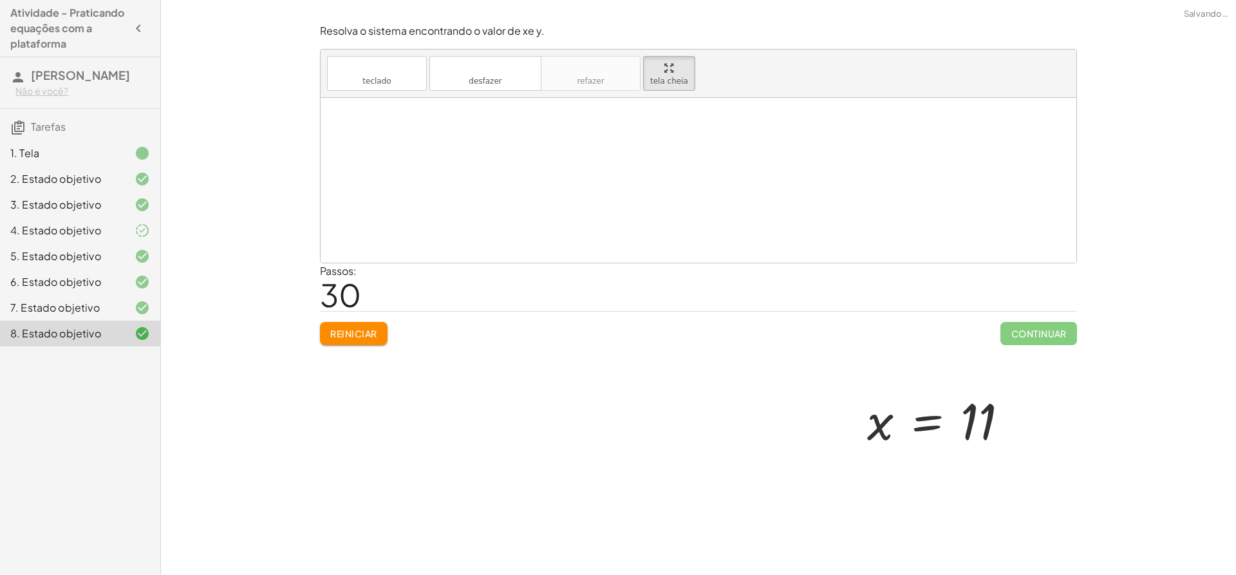
click at [335, 0] on html "Atividade - Praticando equações com a plataforma izabella lorrany Não é você? T…" at bounding box center [618, 287] width 1236 height 575
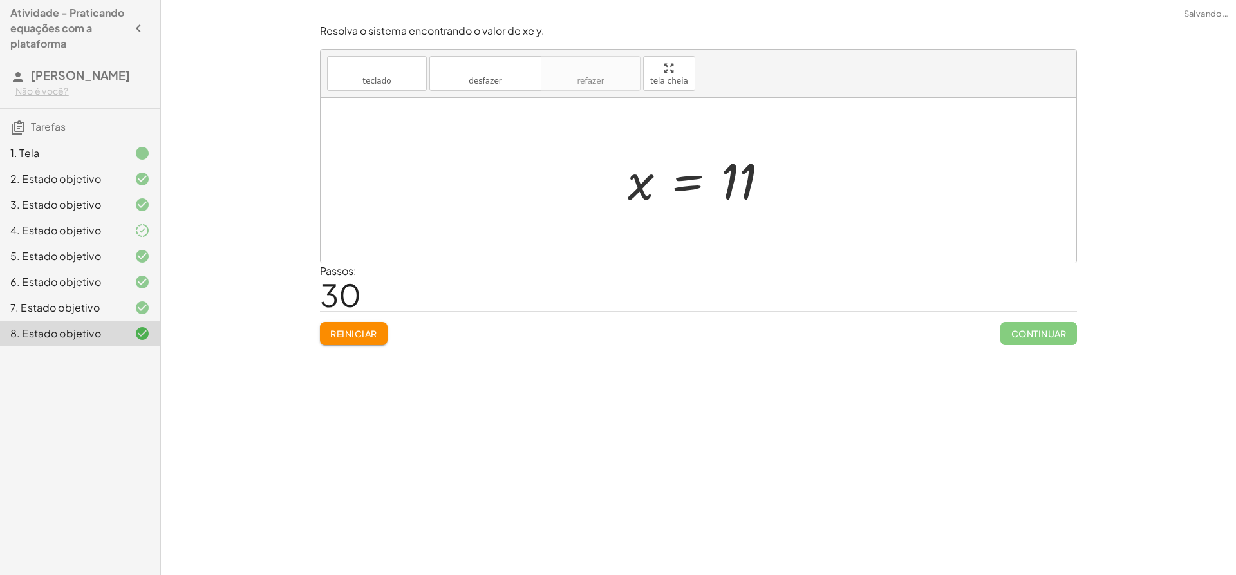
click at [1032, 346] on div "Resolva o sistema encontrando o valor de xe y. teclado teclado desfazer desfaze…" at bounding box center [698, 184] width 772 height 337
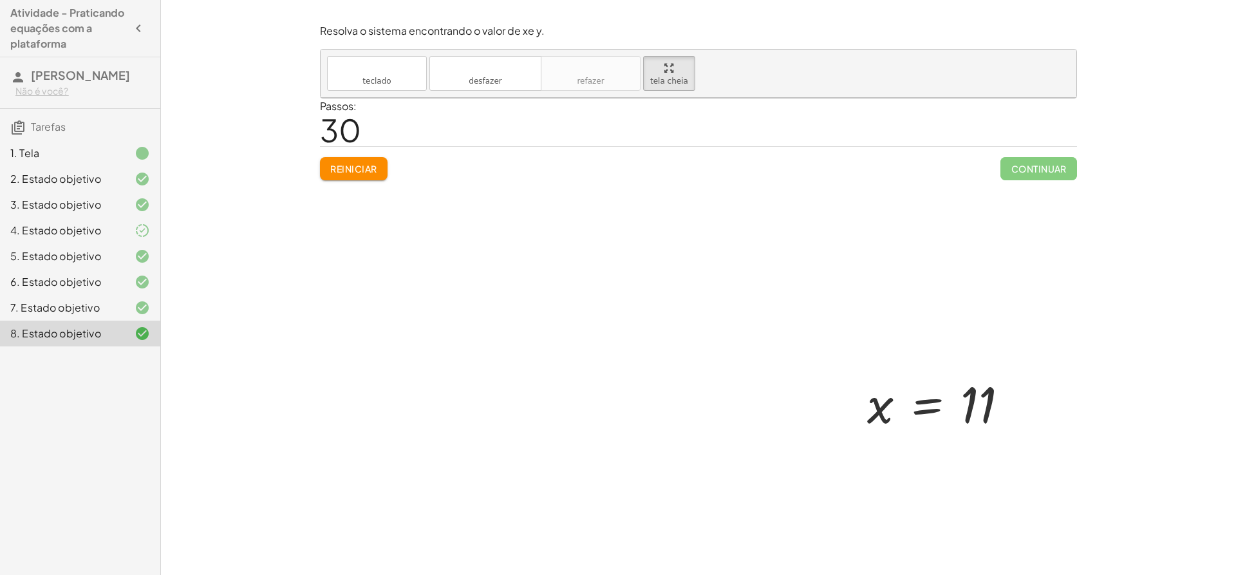
drag, startPoint x: 684, startPoint y: 85, endPoint x: 684, endPoint y: 174, distance: 89.5
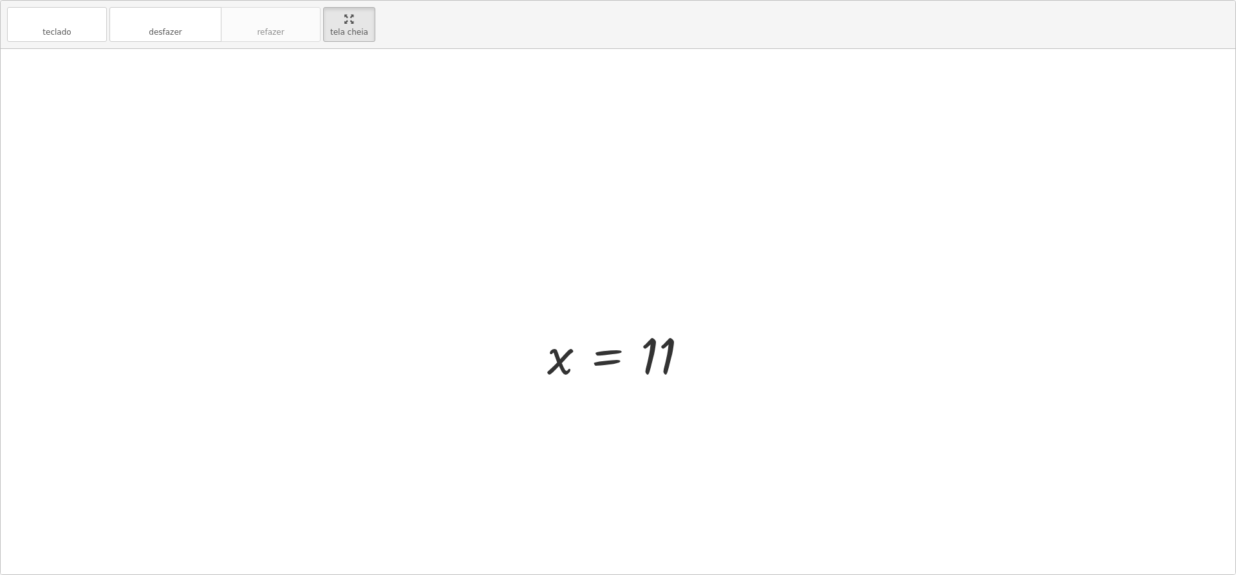
click at [684, 174] on div "teclado teclado desfazer desfazer refazer refazer tela cheia + · 2 · x + · 3 · …" at bounding box center [618, 287] width 1234 height 573
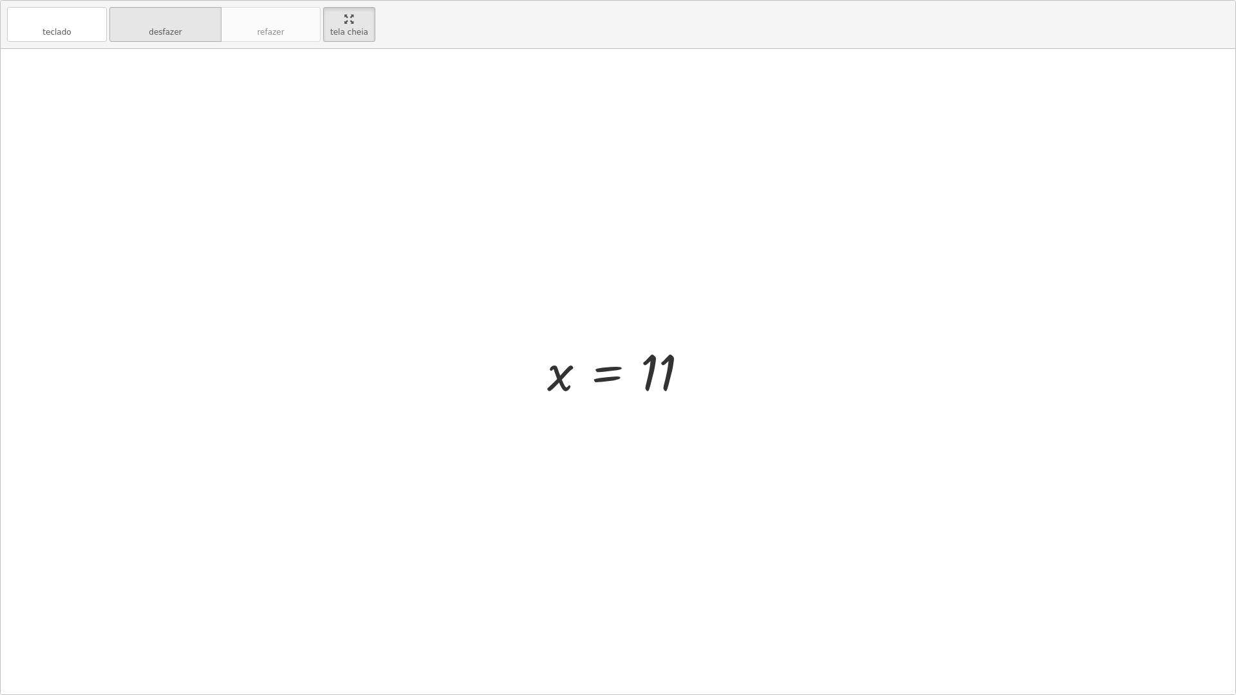
click at [182, 22] on font "desfazer" at bounding box center [165, 19] width 98 height 12
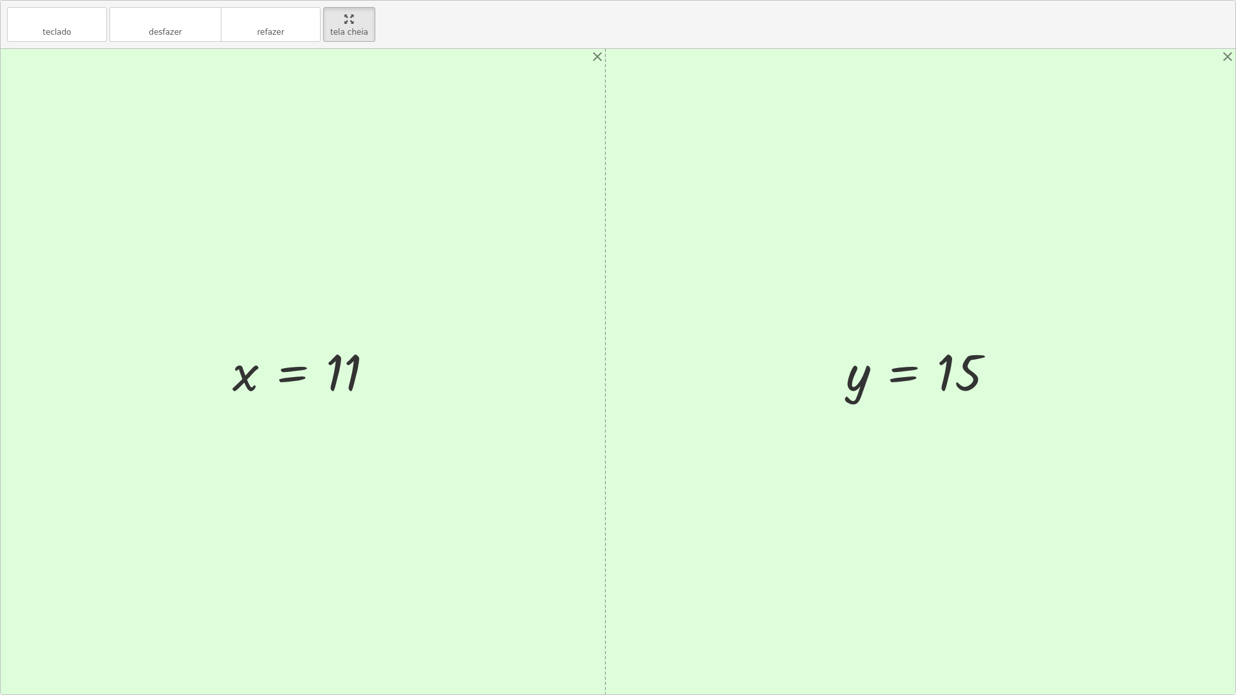
drag, startPoint x: 358, startPoint y: 27, endPoint x: 358, endPoint y: -62, distance: 89.5
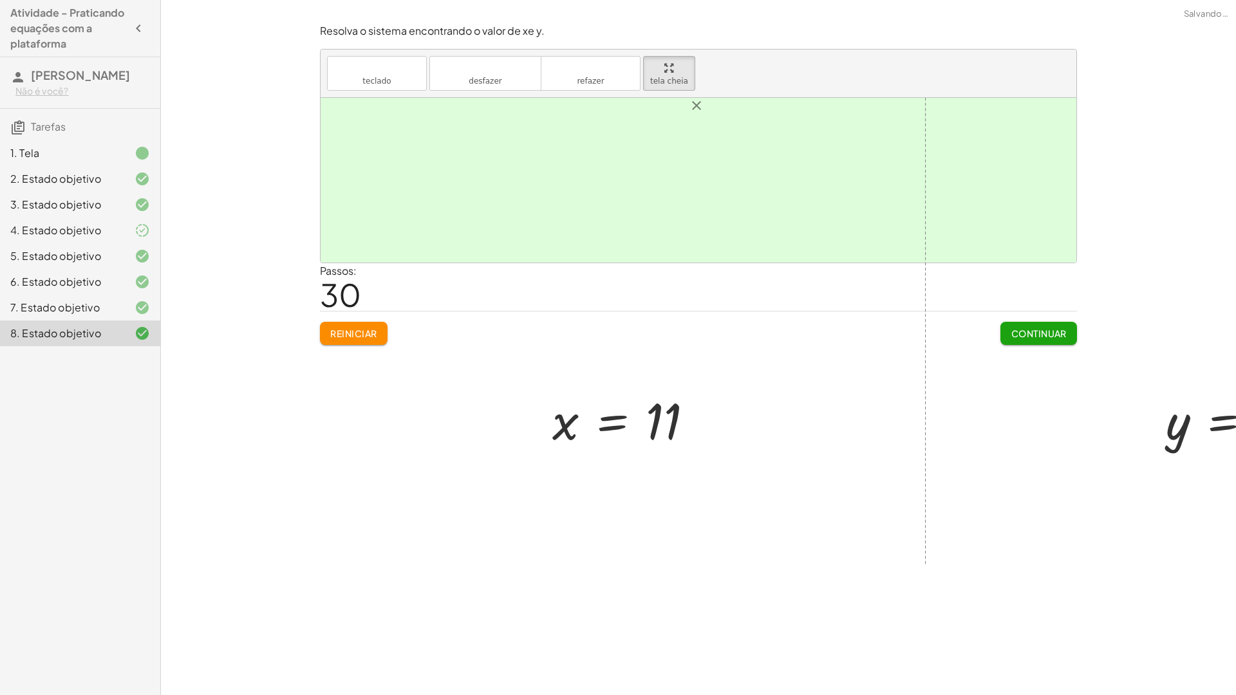
click at [358, 0] on html "Atividade - Praticando equações com a plataforma izabella lorrany Não é você? T…" at bounding box center [618, 347] width 1236 height 695
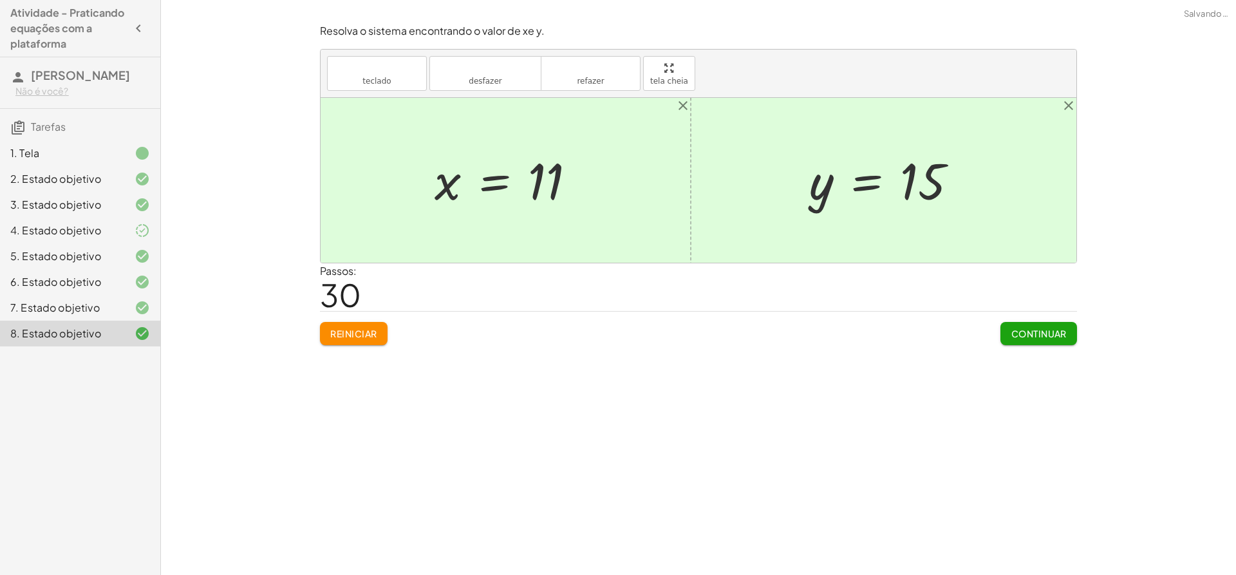
click at [1063, 331] on font "Continuar" at bounding box center [1038, 334] width 55 height 12
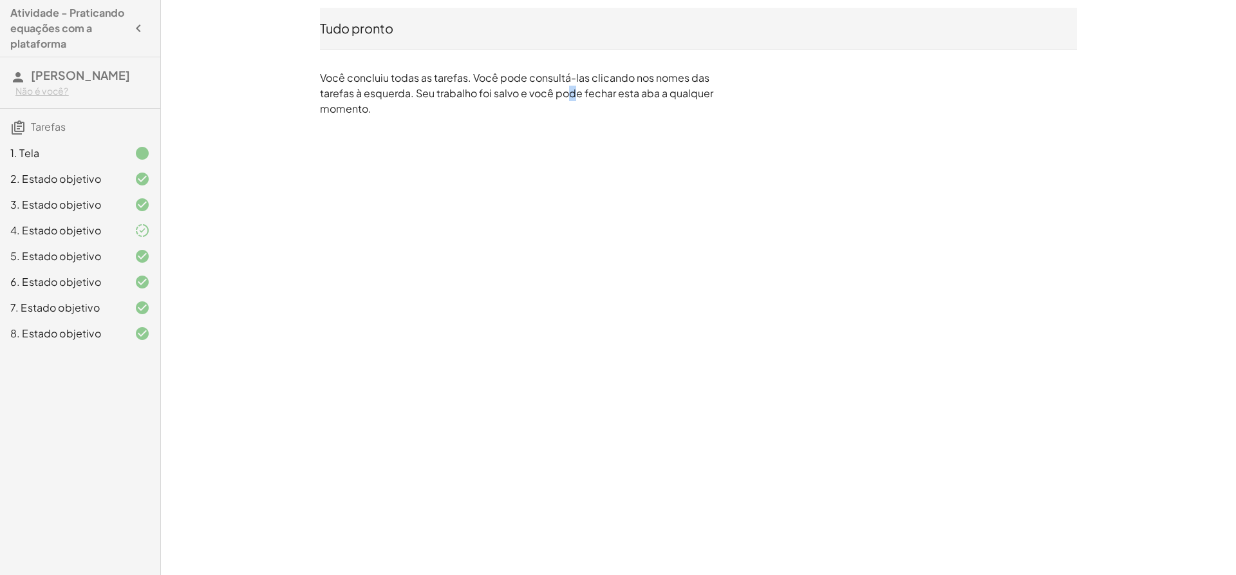
drag, startPoint x: 568, startPoint y: 92, endPoint x: 508, endPoint y: 71, distance: 63.3
click at [566, 92] on font "Você concluiu todas as tarefas. Você pode consultá-las clicando nos nomes das t…" at bounding box center [516, 93] width 393 height 44
click at [144, 33] on icon "button" at bounding box center [138, 28] width 15 height 15
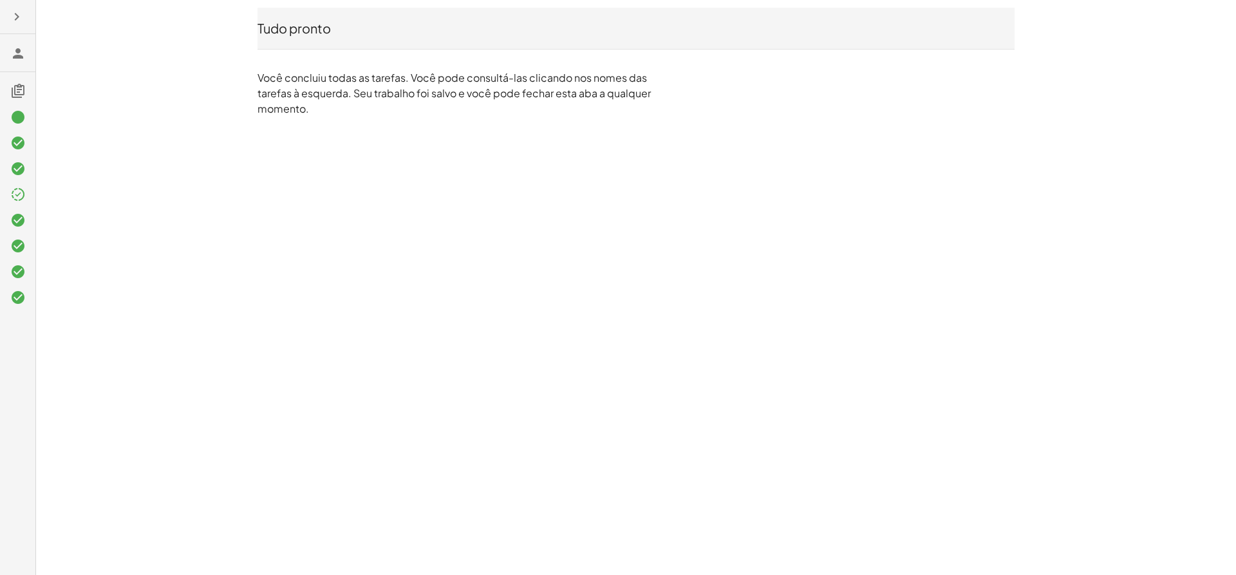
drag, startPoint x: 529, startPoint y: 131, endPoint x: 527, endPoint y: 124, distance: 7.3
click at [0, 0] on div "Tudo pronto Você concluiu todas as tarefas. Você pode consultá-las clicando nos…" at bounding box center [0, 0] width 0 height 0
click at [317, 31] on font "Tudo pronto" at bounding box center [293, 28] width 73 height 16
click at [330, 90] on font "Você concluiu todas as tarefas. Você pode consultá-las clicando nos nomes das t…" at bounding box center [453, 93] width 393 height 44
drag, startPoint x: 320, startPoint y: 93, endPoint x: 304, endPoint y: 93, distance: 16.1
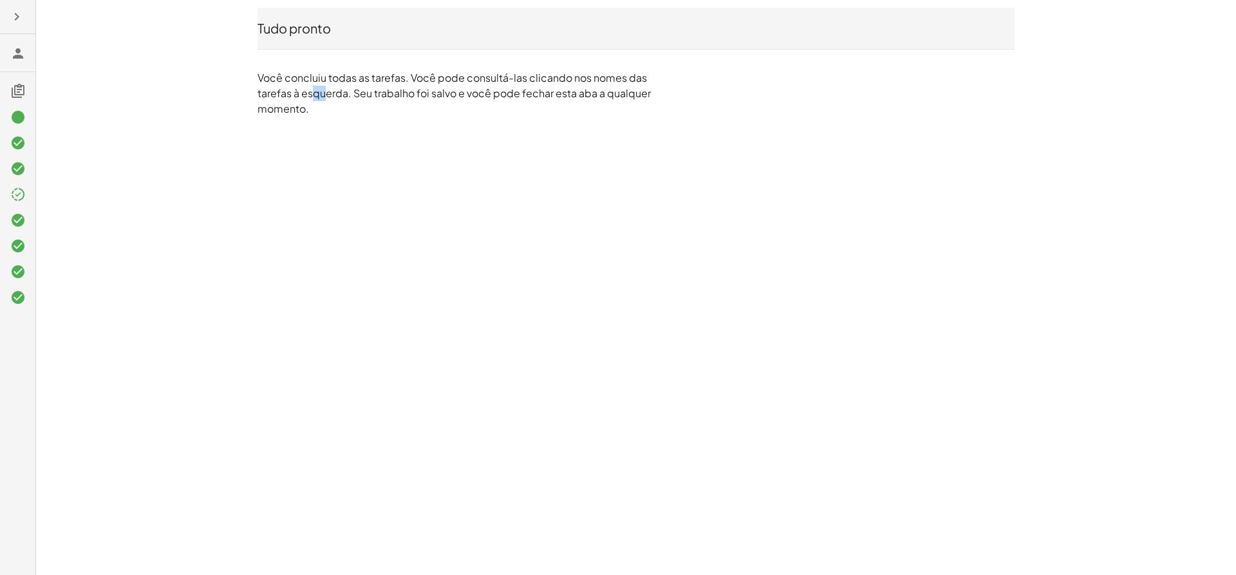
click at [304, 93] on font "Você concluiu todas as tarefas. Você pode consultá-las clicando nos nomes das t…" at bounding box center [453, 93] width 393 height 44
click at [23, 100] on div at bounding box center [17, 206] width 35 height 216
drag, startPoint x: 8, startPoint y: 88, endPoint x: 17, endPoint y: 93, distance: 10.4
click at [11, 93] on h3 at bounding box center [17, 85] width 35 height 27
click at [17, 93] on icon at bounding box center [17, 90] width 15 height 15
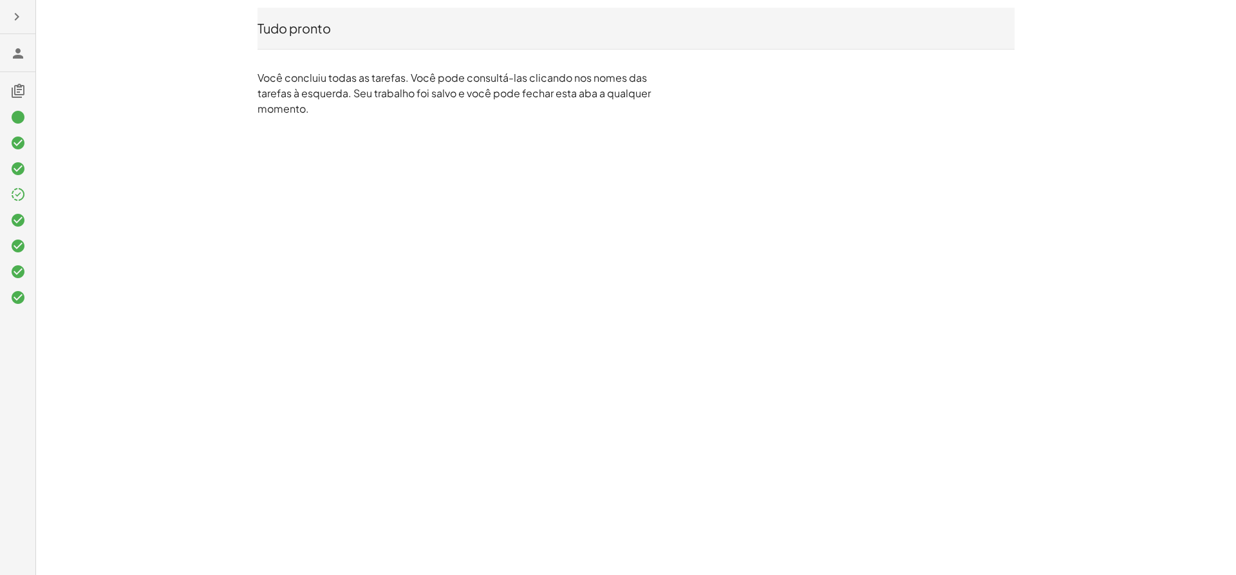
click at [17, 93] on icon at bounding box center [17, 90] width 15 height 15
click at [17, 91] on icon at bounding box center [17, 90] width 15 height 15
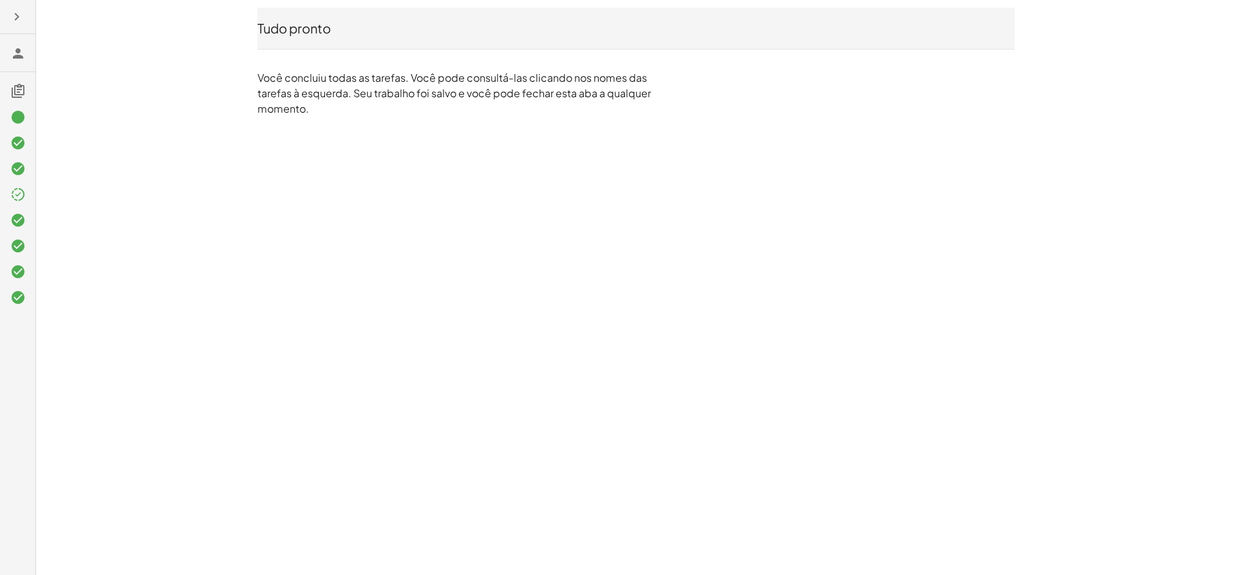
click at [17, 91] on icon at bounding box center [17, 90] width 15 height 15
click at [17, 86] on icon at bounding box center [17, 90] width 15 height 15
click at [21, 50] on icon at bounding box center [17, 53] width 15 height 15
click at [8, 56] on h3 at bounding box center [17, 52] width 35 height 37
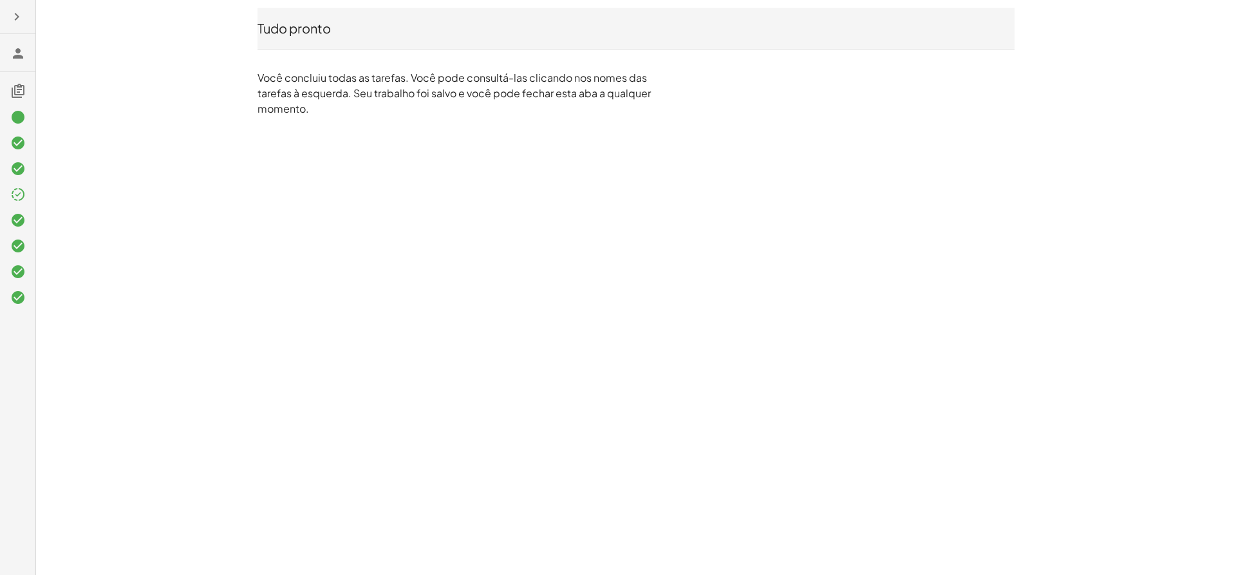
click at [9, 56] on h3 at bounding box center [17, 52] width 35 height 37
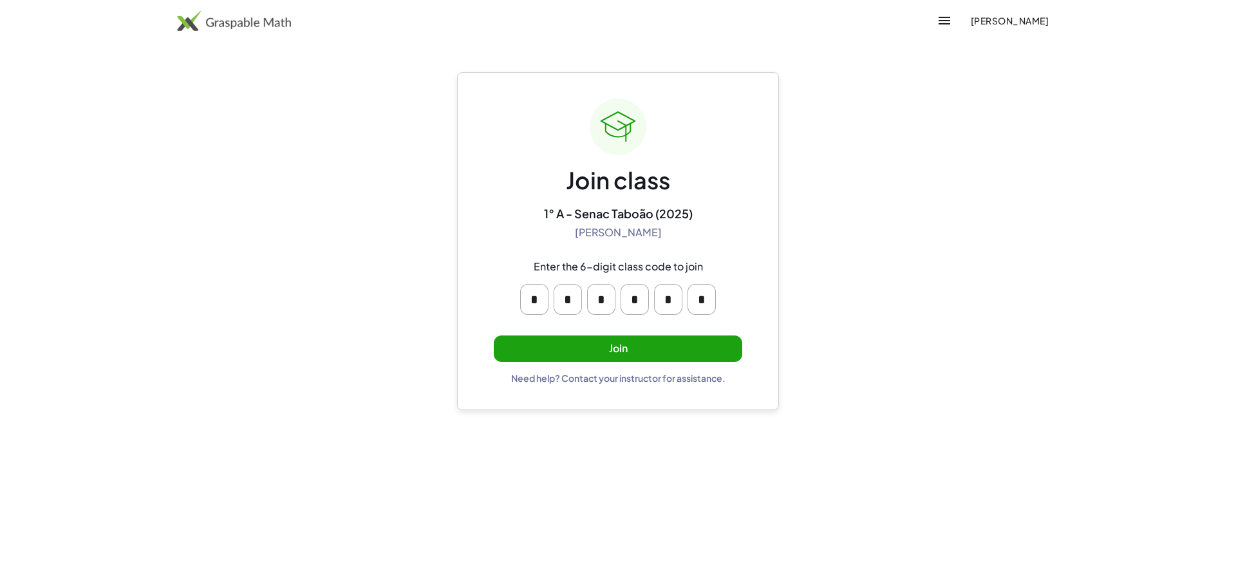
click at [595, 357] on button "Join" at bounding box center [618, 348] width 248 height 26
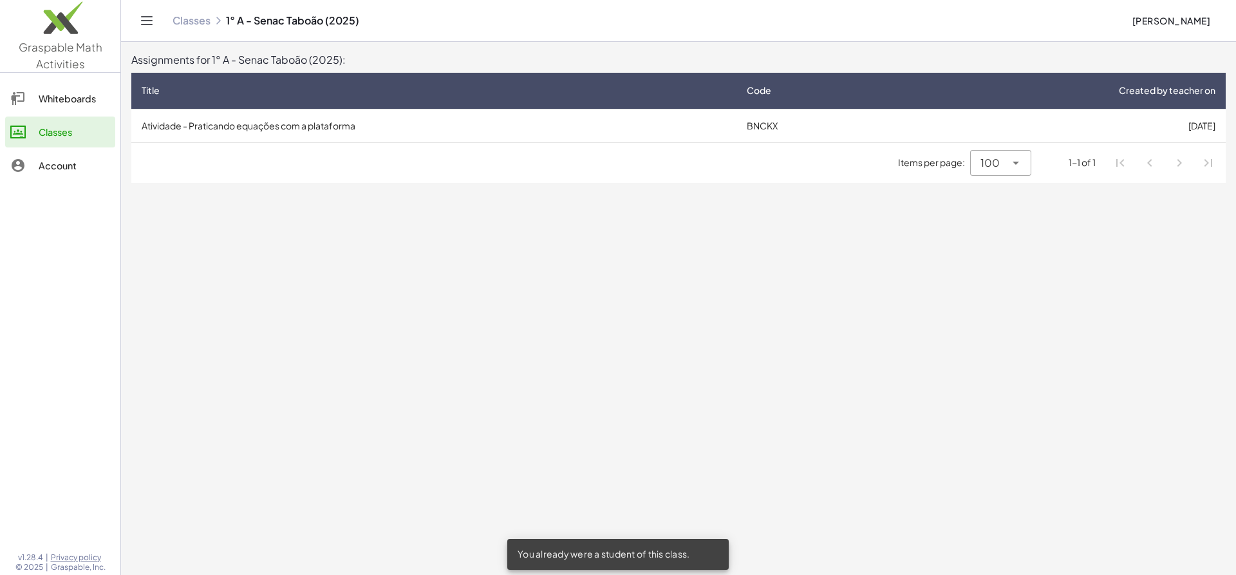
click at [288, 125] on td "Atividade - Praticando equações com a plataforma" at bounding box center [433, 125] width 605 height 33
